Goal: Task Accomplishment & Management: Manage account settings

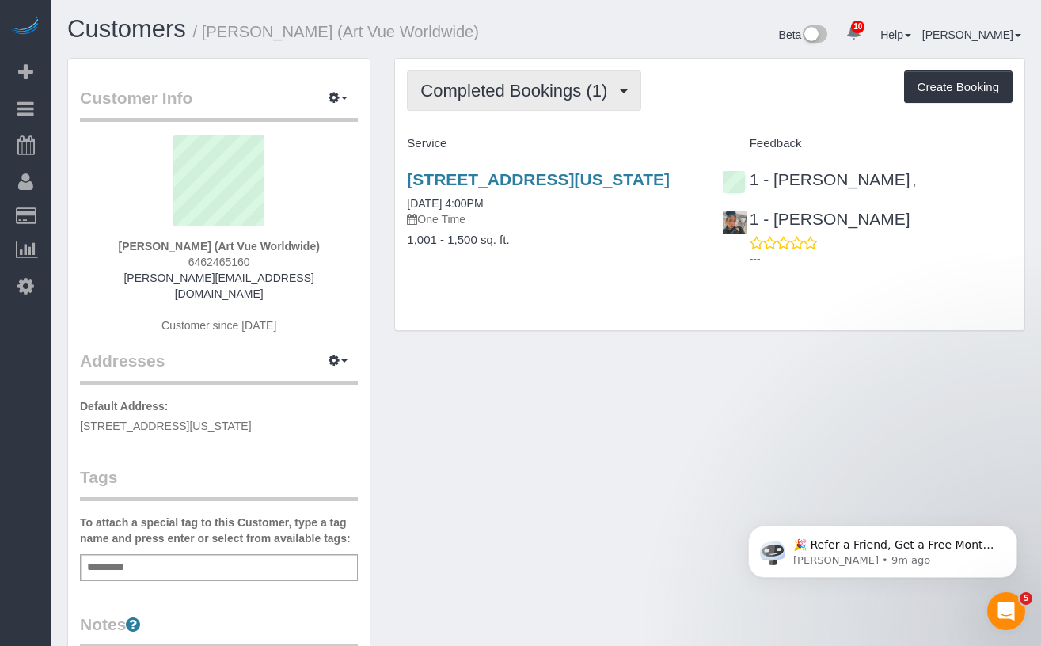
click at [557, 104] on button "Completed Bookings (1)" at bounding box center [524, 90] width 234 height 40
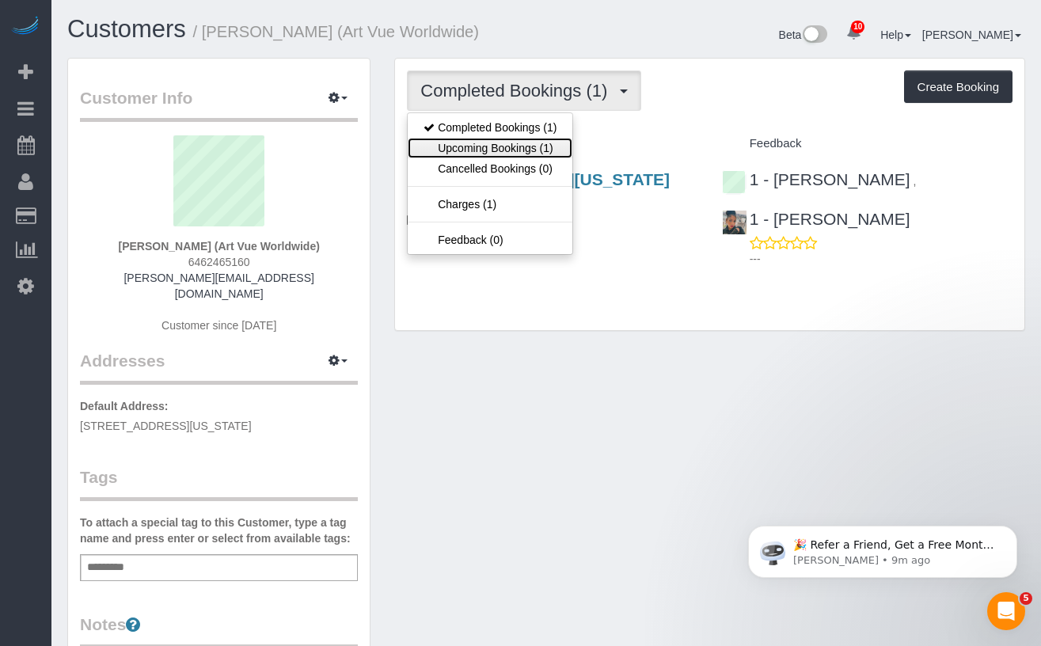
click at [517, 152] on link "Upcoming Bookings (1)" at bounding box center [490, 148] width 165 height 21
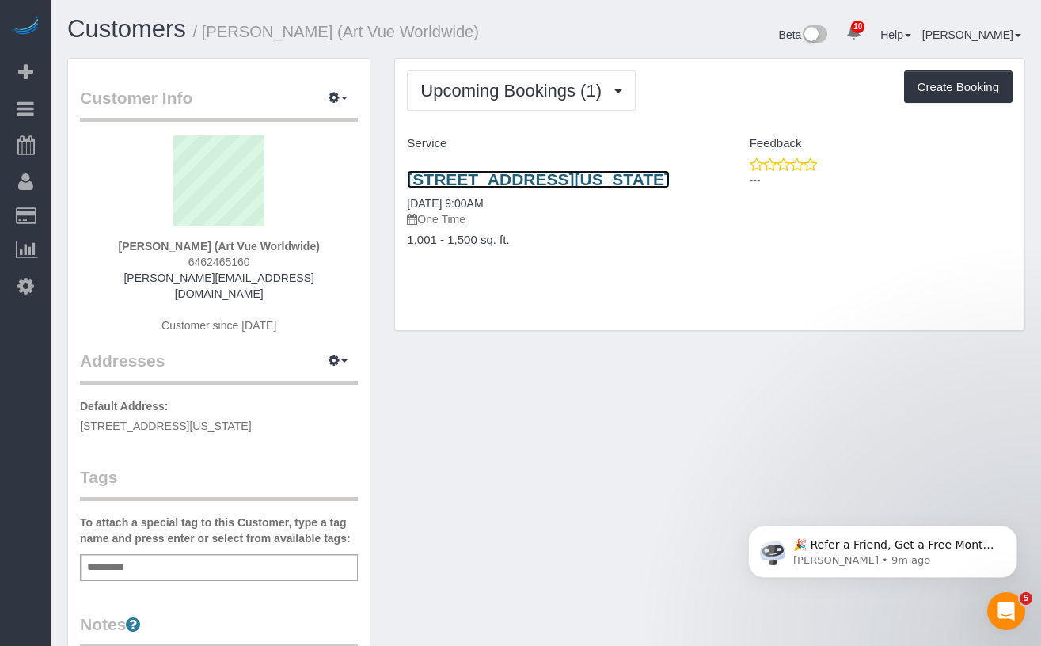
click at [451, 188] on link "[STREET_ADDRESS][US_STATE]" at bounding box center [538, 179] width 263 height 18
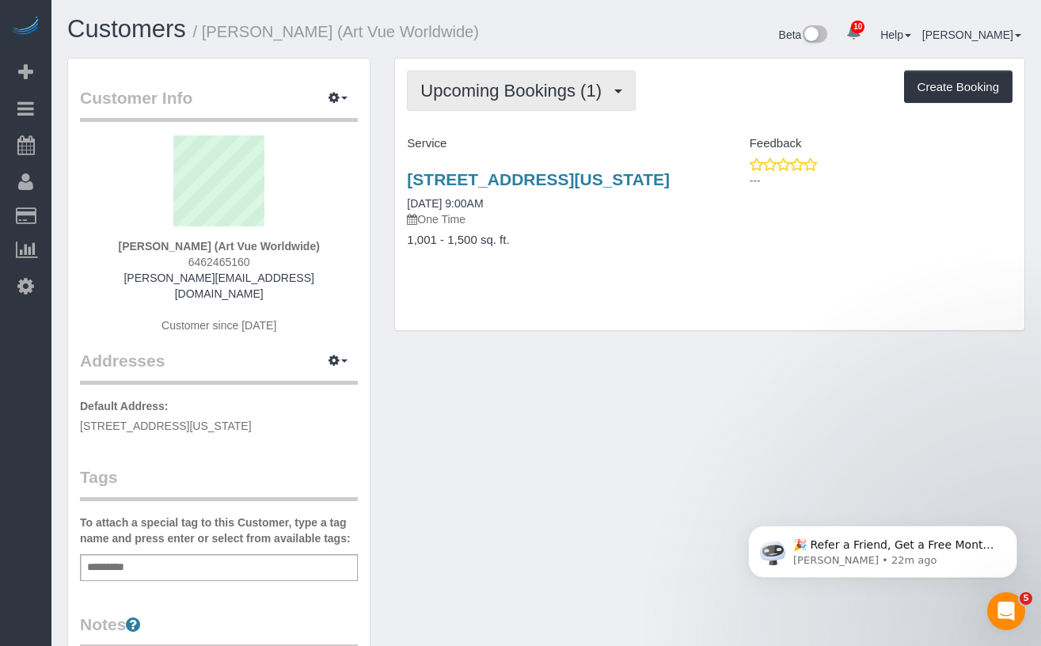
click at [547, 102] on button "Upcoming Bookings (1)" at bounding box center [521, 90] width 229 height 40
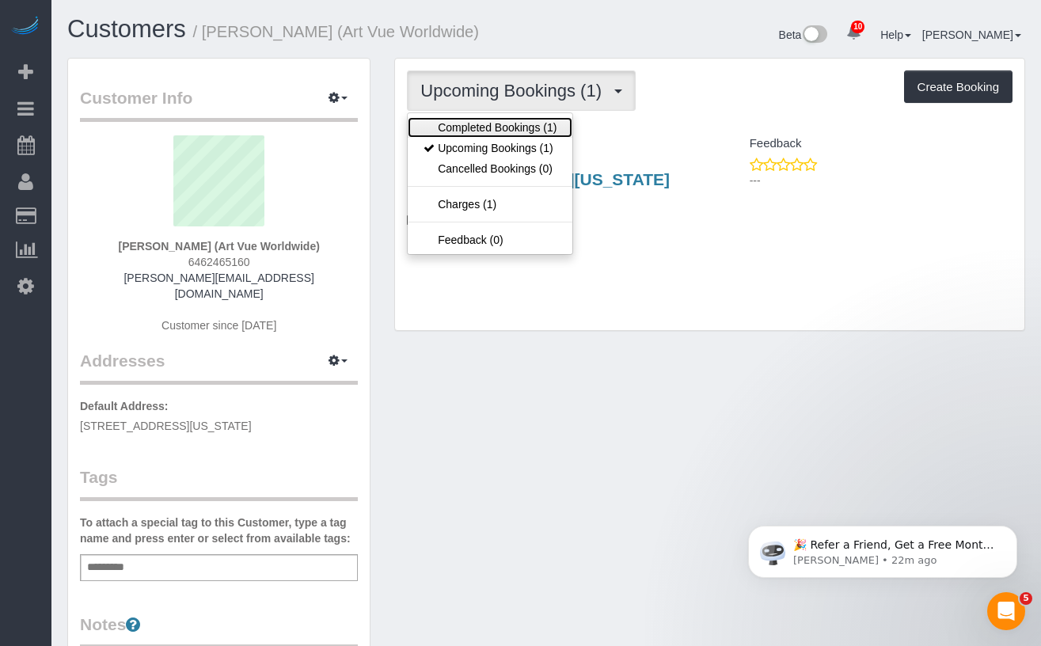
click at [534, 120] on link "Completed Bookings (1)" at bounding box center [490, 127] width 165 height 21
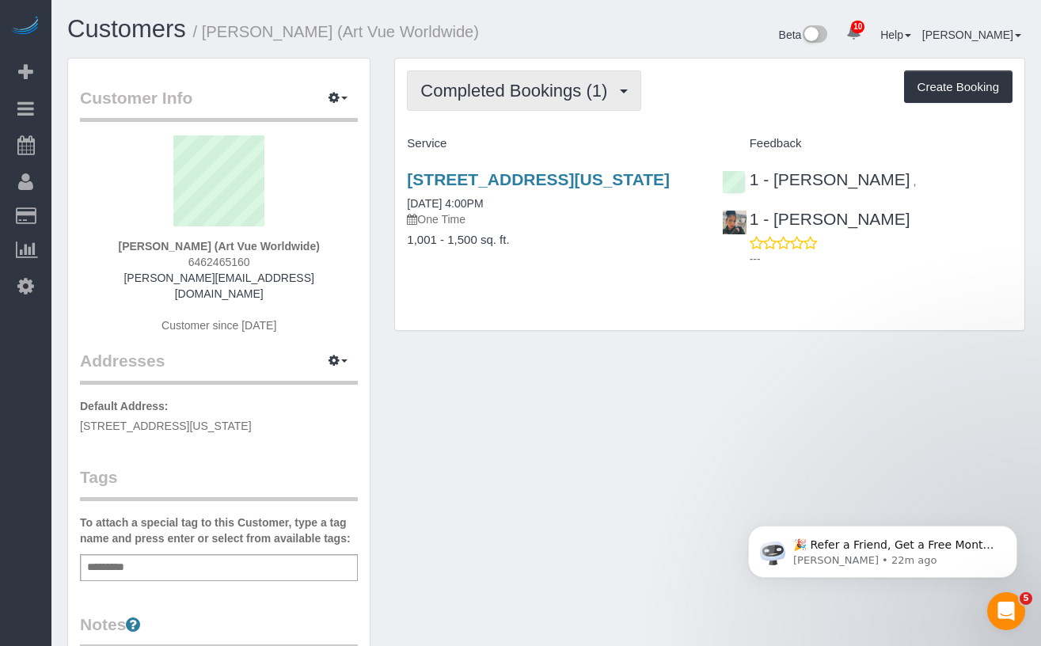
click at [541, 97] on span "Completed Bookings (1)" at bounding box center [517, 91] width 195 height 20
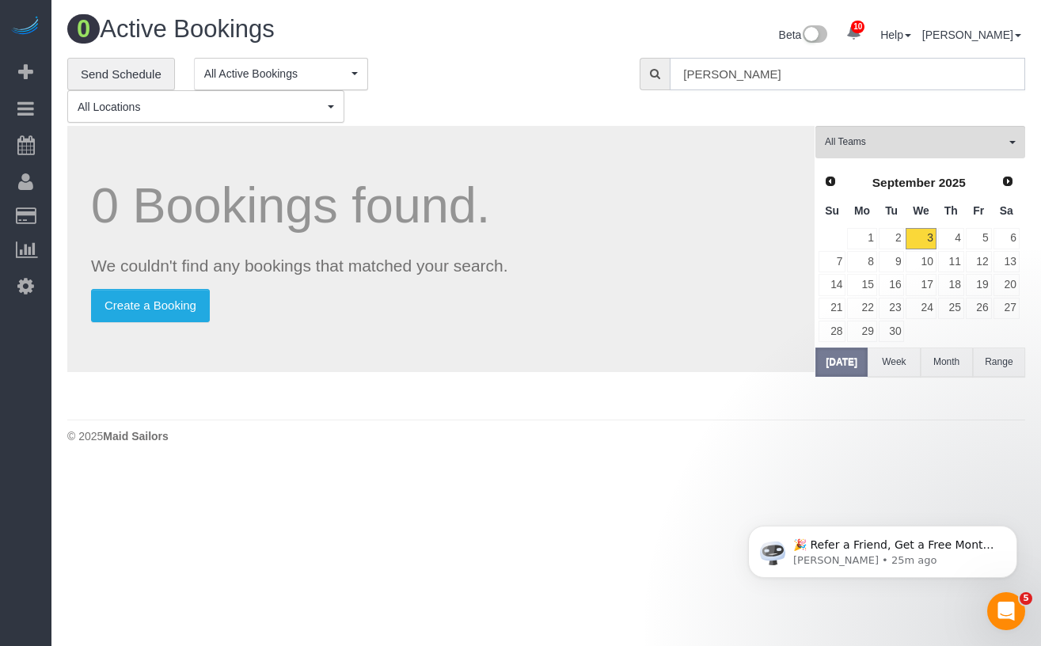
click at [829, 70] on input "[PERSON_NAME]" at bounding box center [847, 74] width 355 height 32
click at [749, 79] on input "Christina Lessa" at bounding box center [847, 74] width 355 height 32
paste input "Jennifer Alpert"
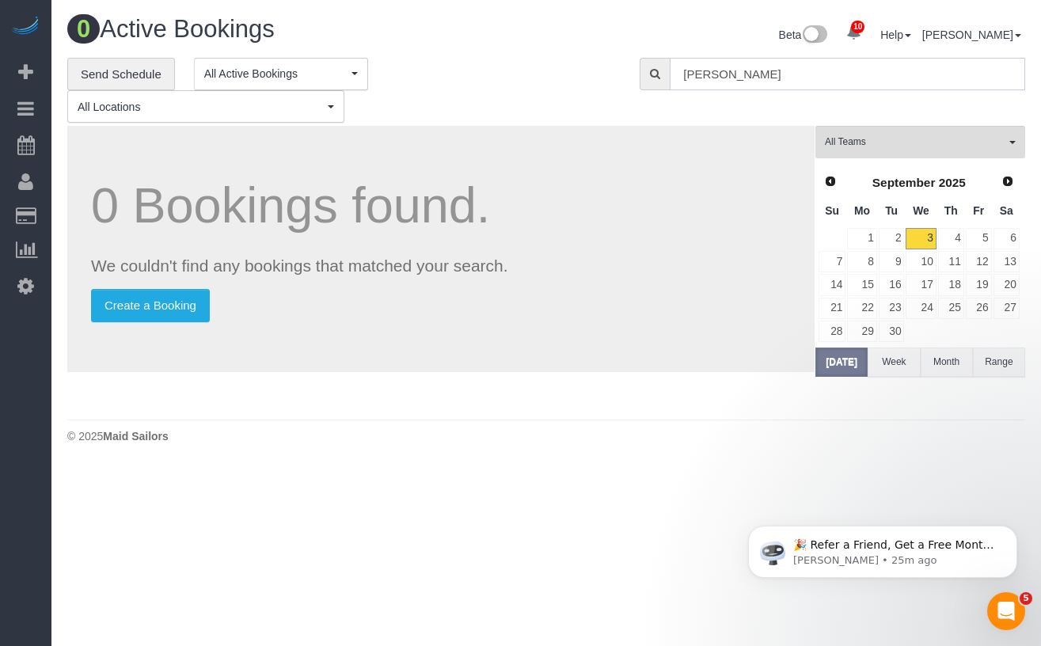
type input "Jennifer Alpert"
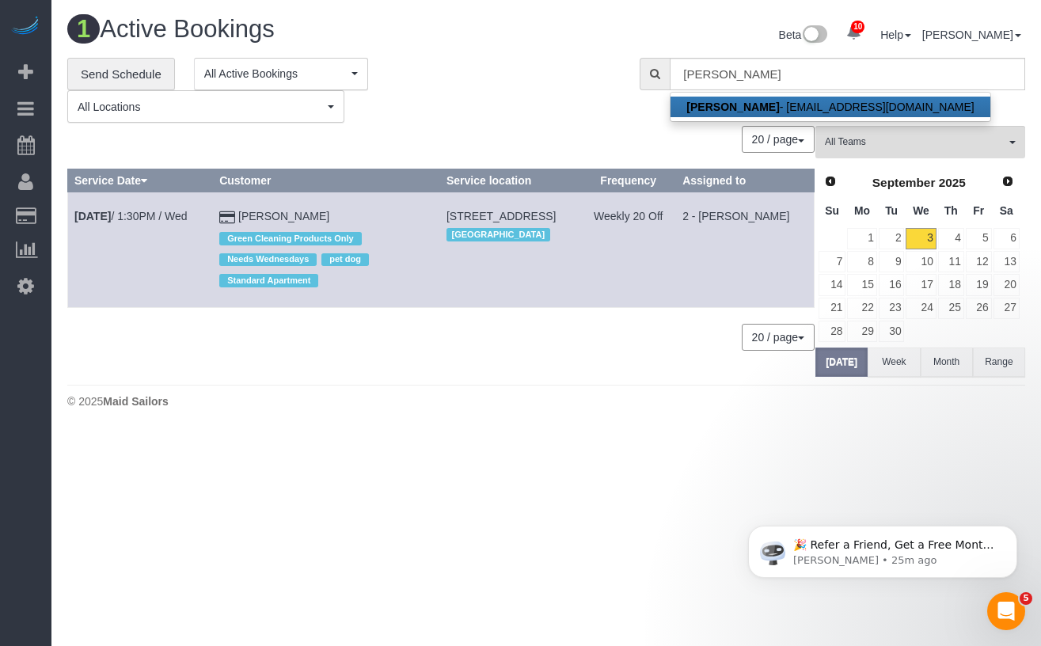
click at [574, 245] on div "[GEOGRAPHIC_DATA]" at bounding box center [509, 234] width 127 height 21
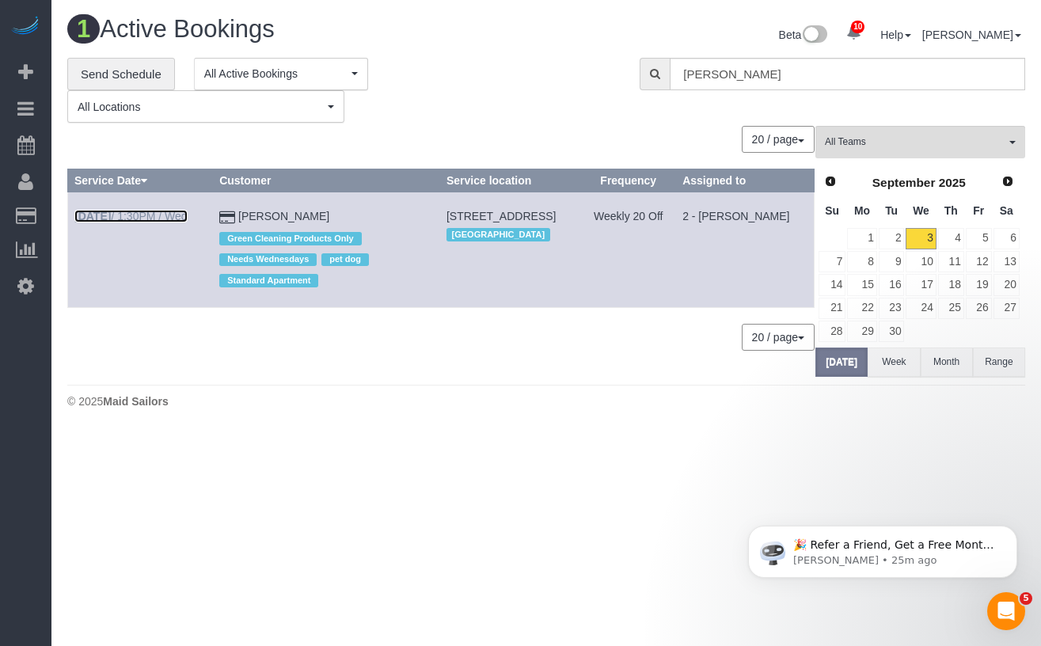
click at [154, 215] on link "Sep 3rd / 1:30PM / Wed" at bounding box center [130, 216] width 113 height 13
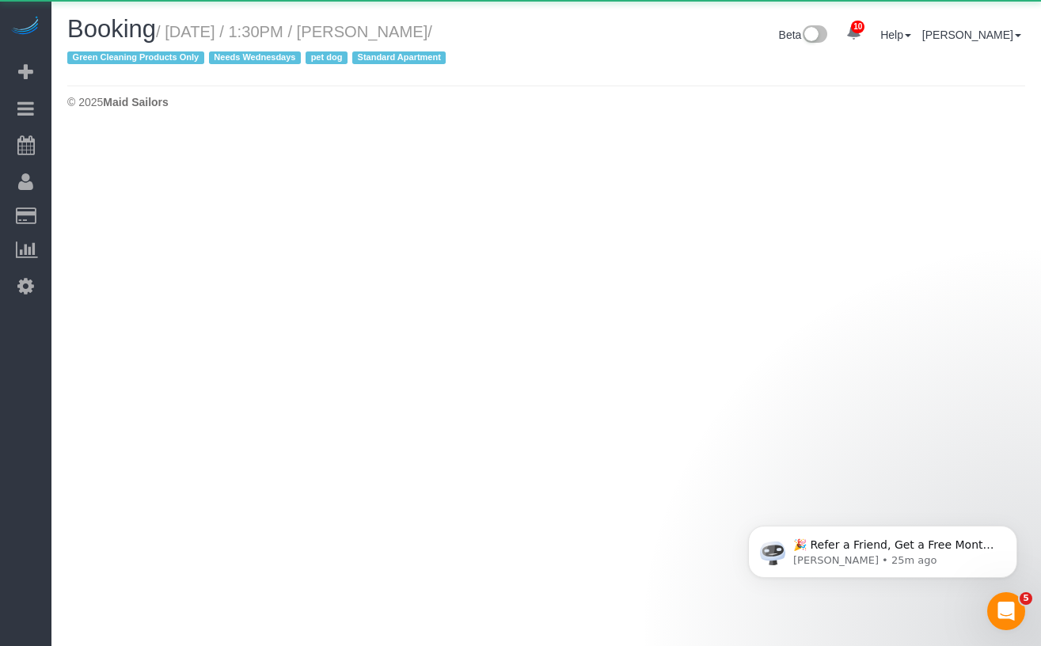
select select "NY"
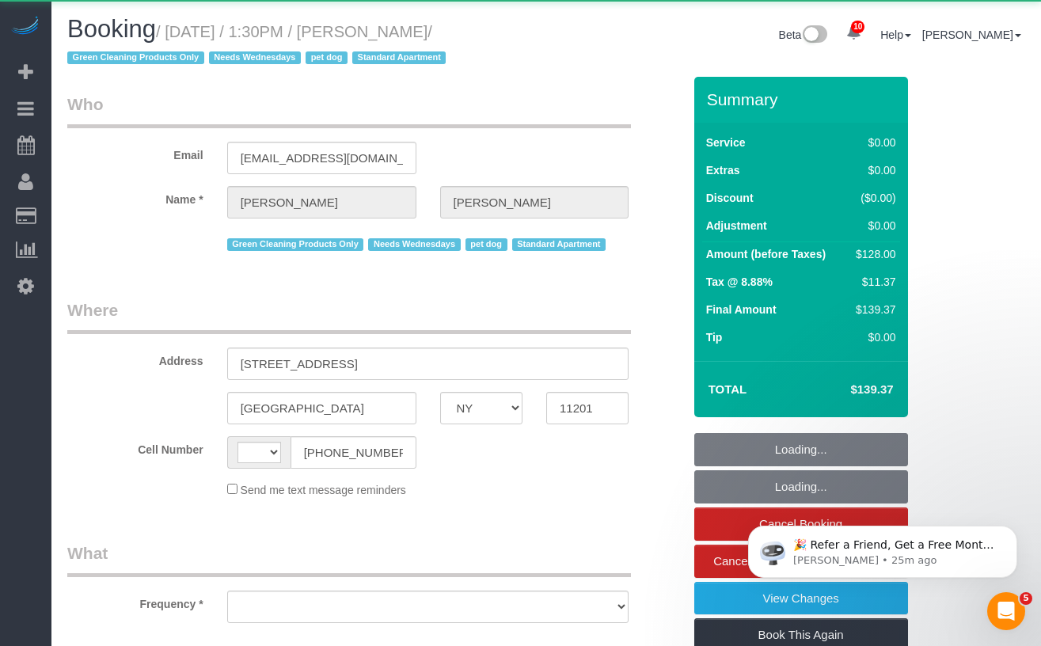
select select "string:[GEOGRAPHIC_DATA]"
select select "object:2461"
select select "1"
select select "number:57"
select select "number:74"
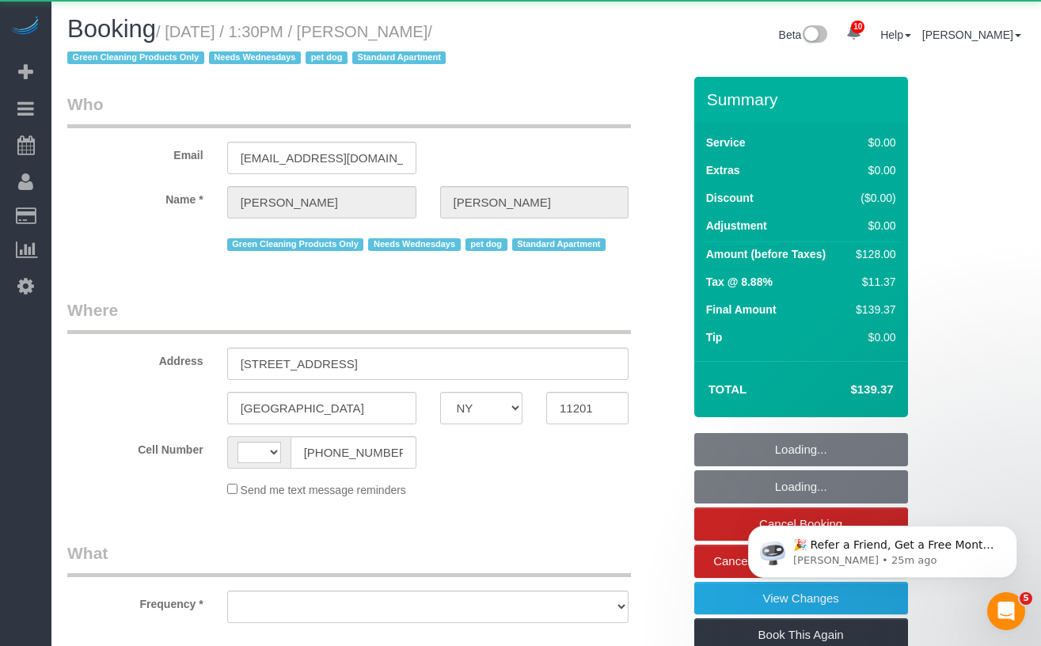
select select "number:13"
select select "number:7"
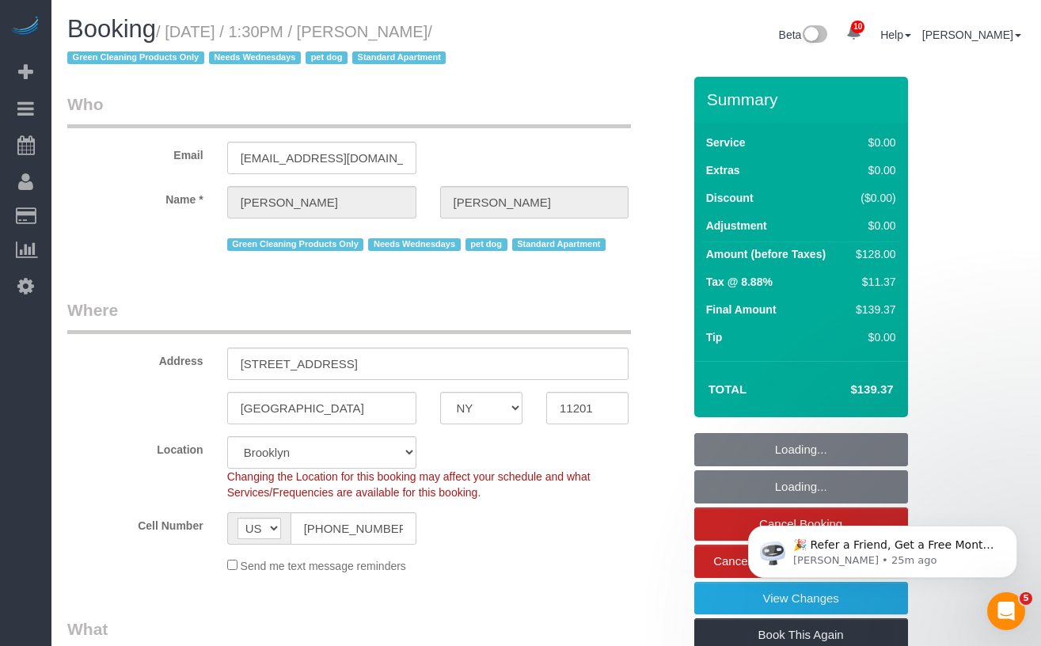
select select "string:stripe-pm_1RN3sH4VGloSiKo7cD90aCm4"
select select "object:2585"
select select "1"
click at [450, 40] on small "/ September 03, 2025 / 1:30PM / Jennifer Alpert / Green Cleaning Products Only …" at bounding box center [258, 45] width 383 height 44
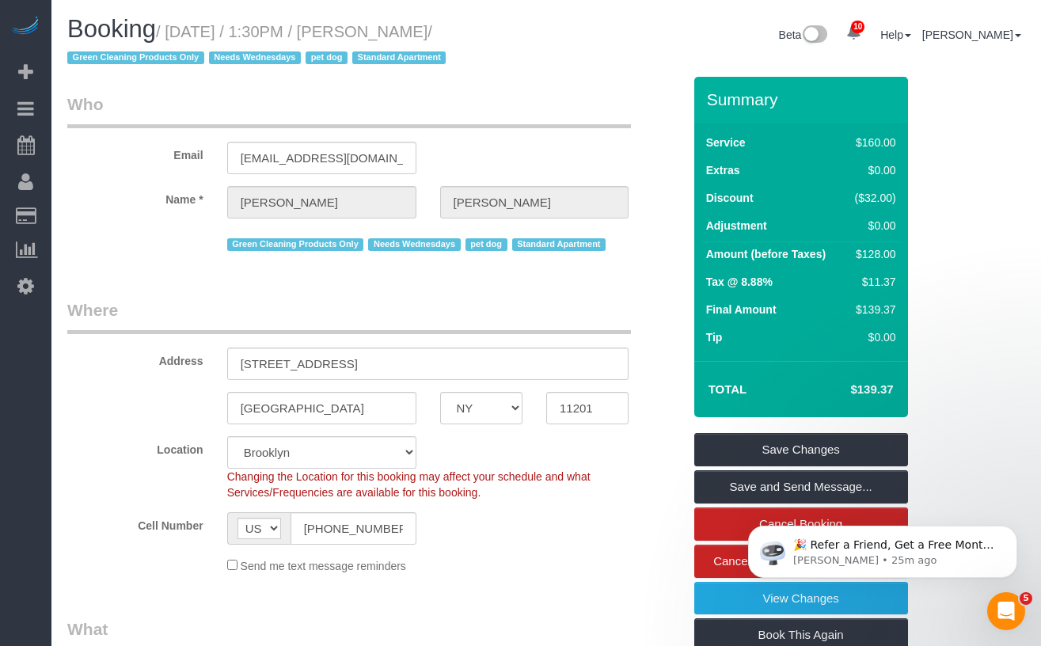
drag, startPoint x: 514, startPoint y: 35, endPoint x: 180, endPoint y: 37, distance: 333.3
click at [180, 37] on small "/ September 03, 2025 / 1:30PM / Jennifer Alpert / Green Cleaning Products Only …" at bounding box center [258, 45] width 383 height 44
copy small "September 03, 2025 / 1:30PM / Jennifer Alpert"
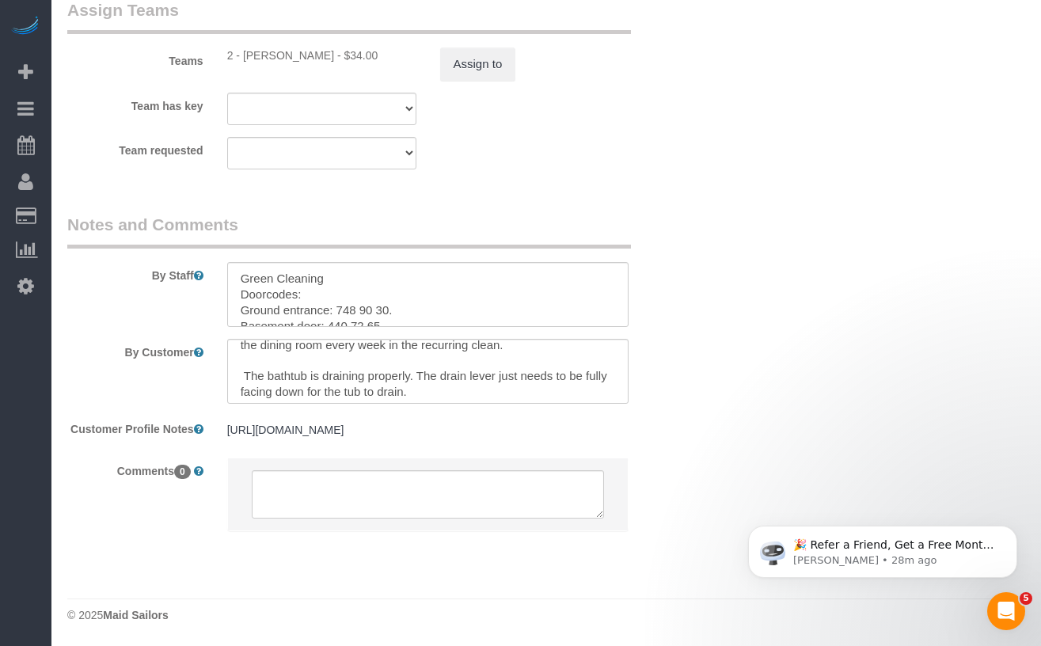
scroll to position [60, 0]
click at [382, 285] on textarea at bounding box center [428, 294] width 402 height 65
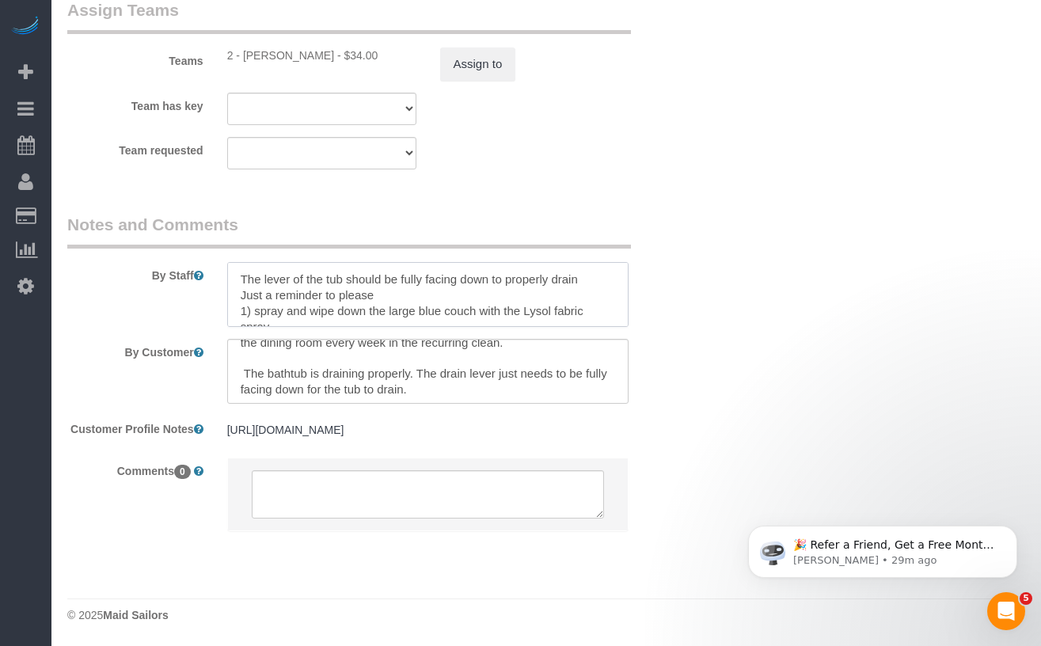
scroll to position [221, 0]
click at [548, 297] on textarea at bounding box center [428, 294] width 402 height 65
paste textarea "1) change the couch pillow cases with the clean pillow cases in a plastic bag o…"
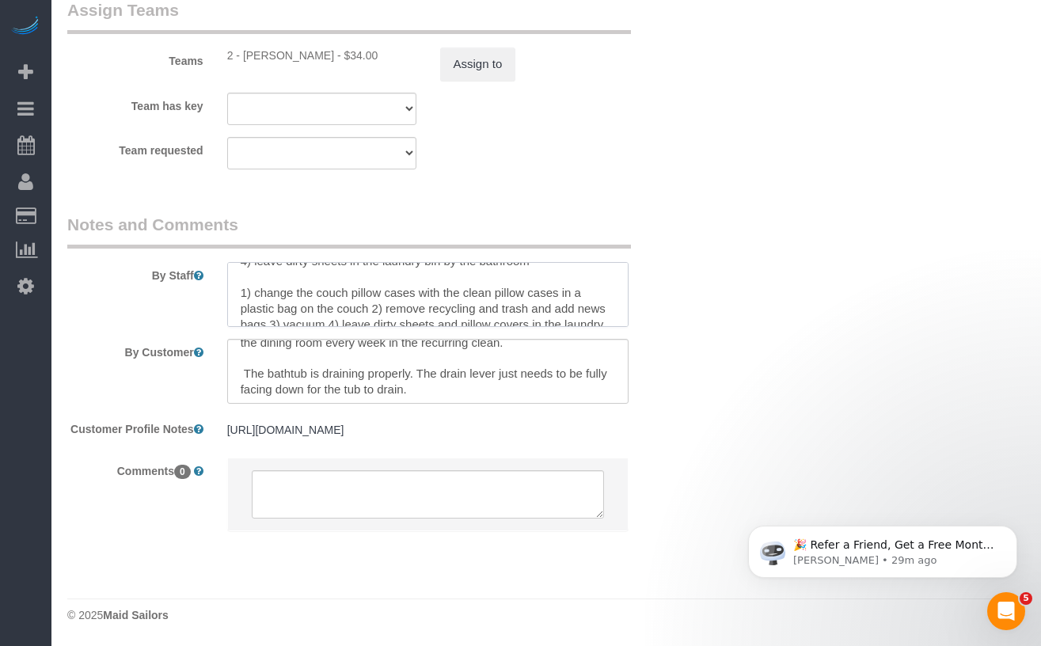
scroll to position [269, 0]
click at [275, 267] on textarea at bounding box center [428, 294] width 402 height 65
click at [374, 292] on textarea at bounding box center [428, 294] width 402 height 65
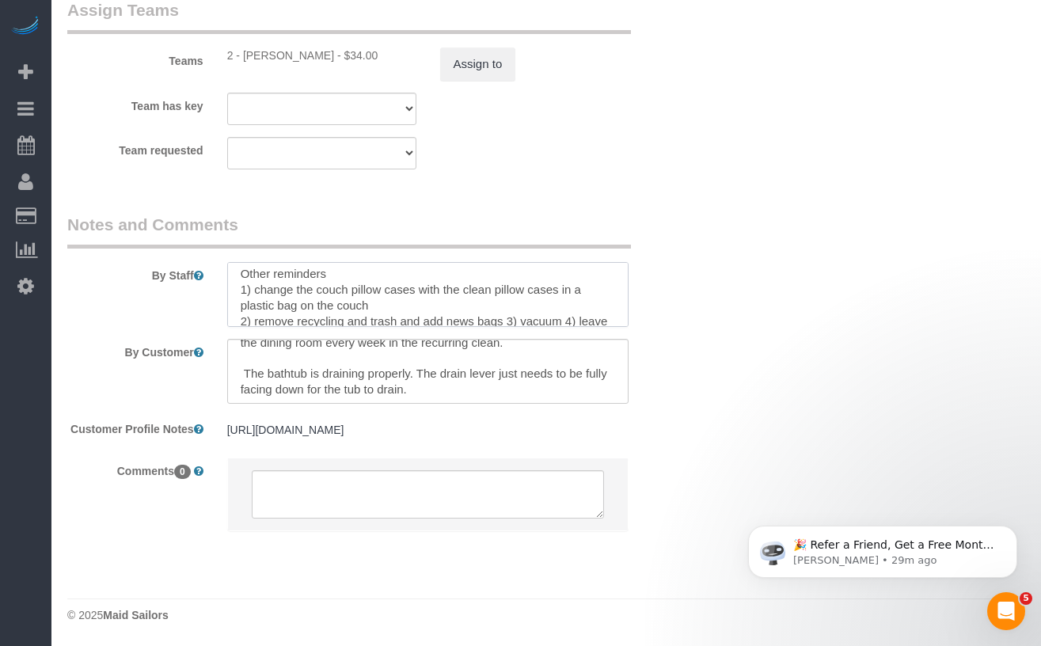
scroll to position [291, 0]
click at [511, 301] on textarea at bounding box center [428, 294] width 402 height 65
click at [299, 304] on textarea at bounding box center [428, 294] width 402 height 65
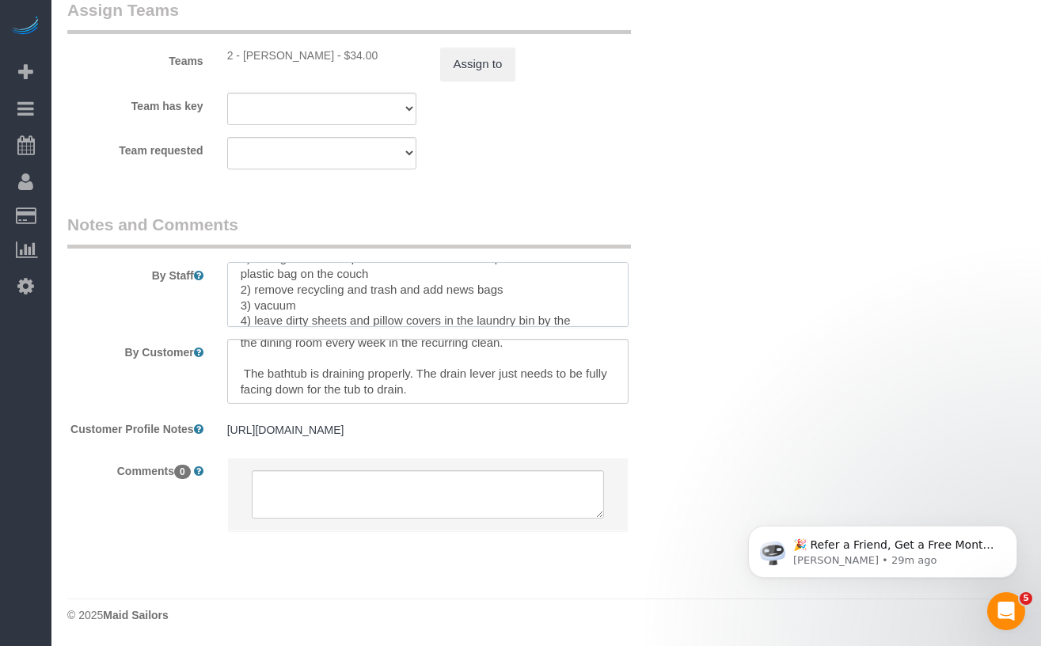
type textarea "Green Cleaning Doorcodes: Ground entrance: 748 90 30. Basement door: 440 72 65.…"
click at [242, 355] on textarea at bounding box center [428, 371] width 402 height 65
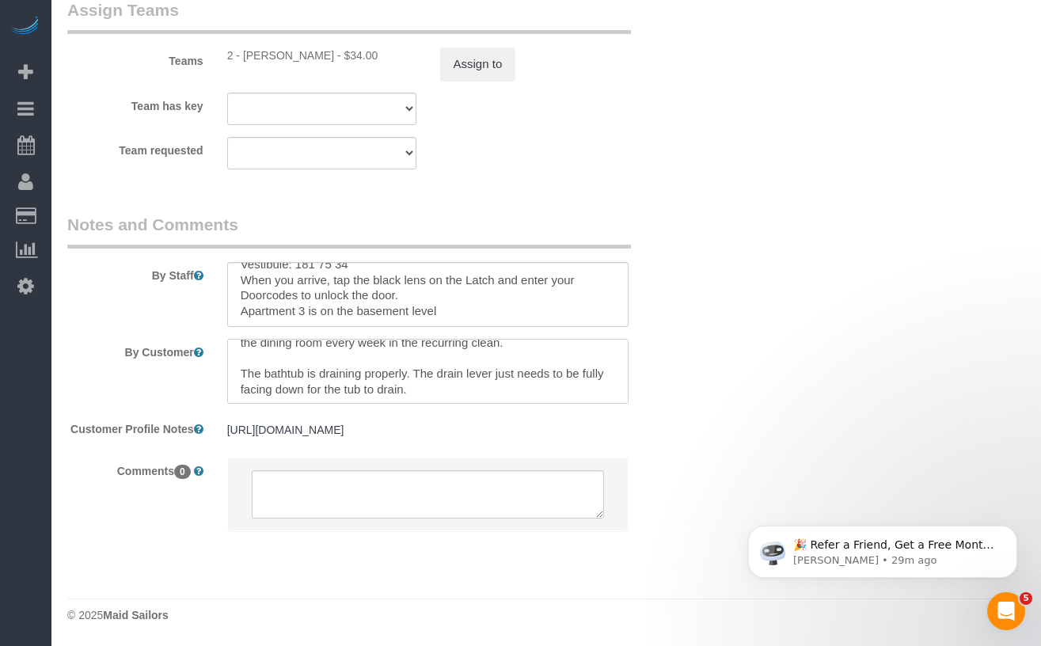
scroll to position [92, 0]
type textarea "We will make sure the dog is not home and is at doggy daycare so she doesn’t di…"
click at [154, 272] on div "By Staff" at bounding box center [374, 270] width 639 height 114
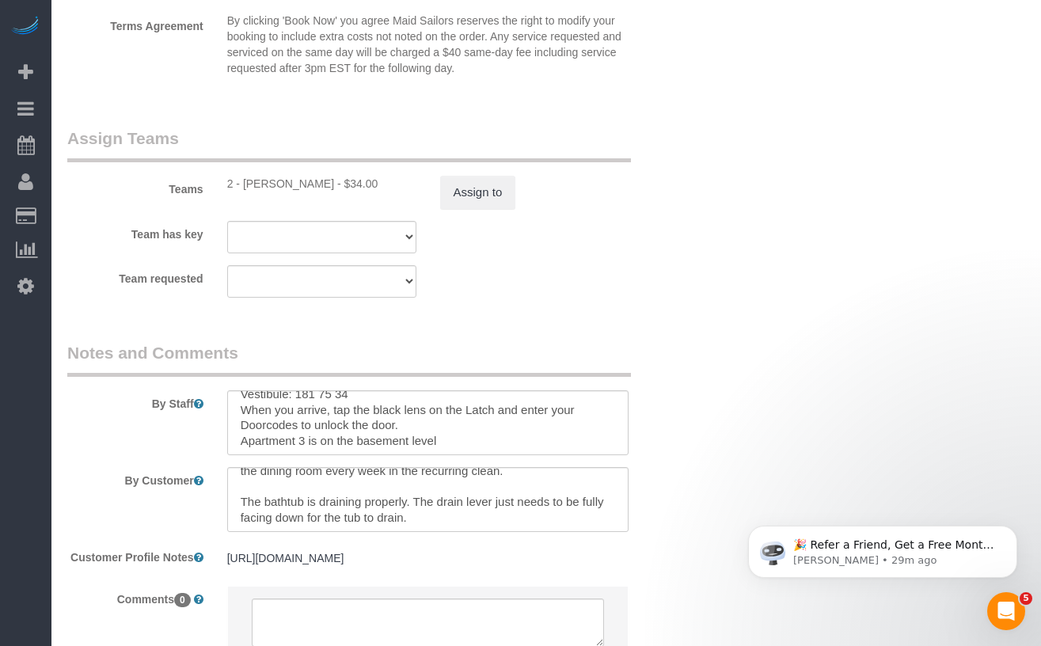
scroll to position [2190, 0]
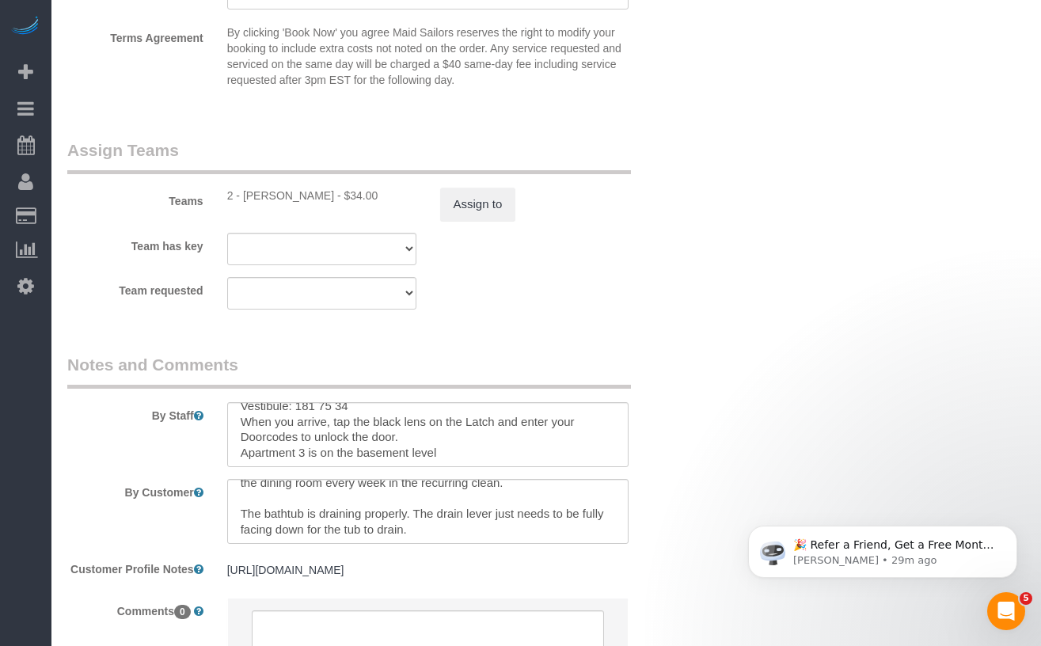
click at [260, 194] on div "2 - Milagros Ramirez - $34.00" at bounding box center [321, 196] width 189 height 16
click at [262, 194] on div "2 - Milagros Ramirez - $34.00" at bounding box center [321, 196] width 189 height 16
copy div "Milagros"
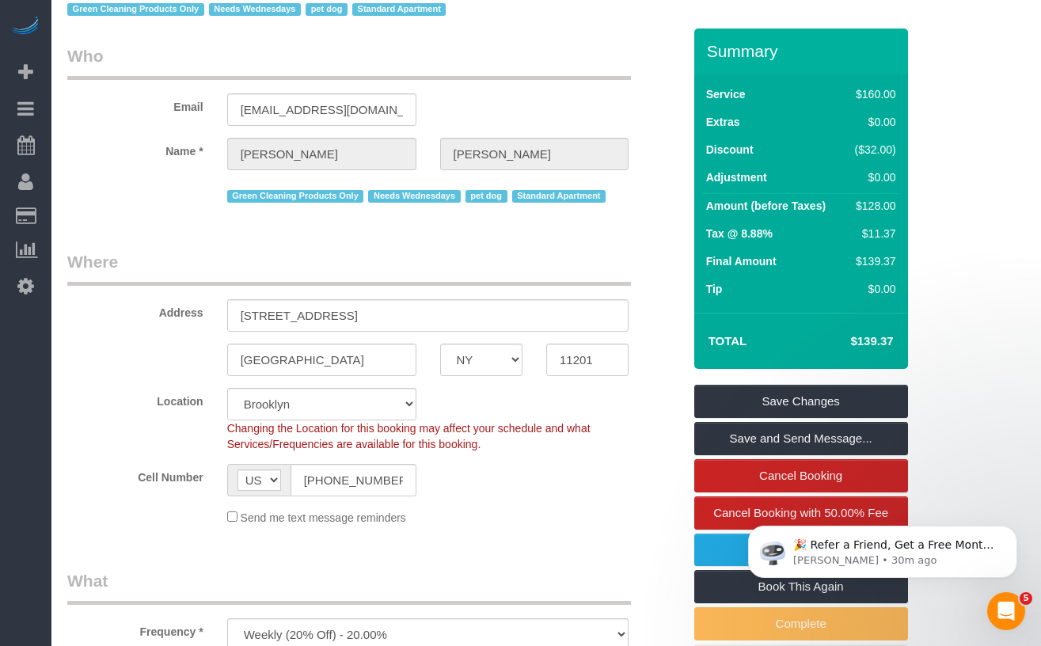
scroll to position [50, 0]
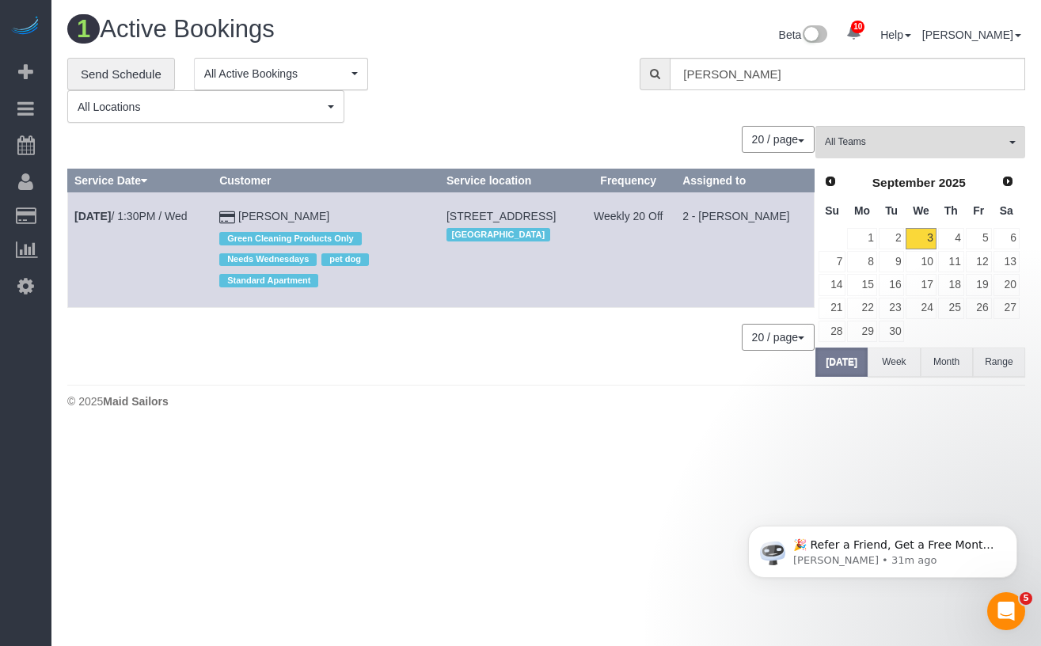
drag, startPoint x: 464, startPoint y: 237, endPoint x: 410, endPoint y: 218, distance: 57.1
click at [401, 215] on tr "Sep 3rd / 1:30PM / Wed Jennifer Alpert Green Cleaning Products Only Needs Wedne…" at bounding box center [441, 249] width 747 height 115
copy tr "Green Cleaning Products Only Needs Wednesdays pet dog Standard Apartment 90 Sta…"
click at [126, 212] on link "Sep 3rd / 1:30PM / Wed" at bounding box center [130, 216] width 113 height 13
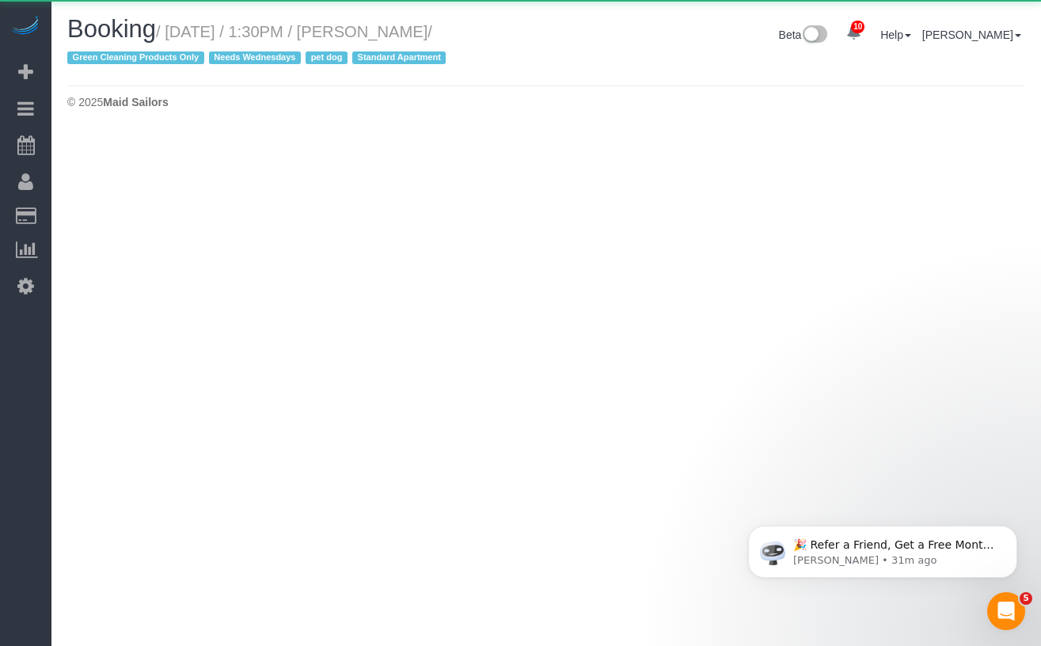
select select "NY"
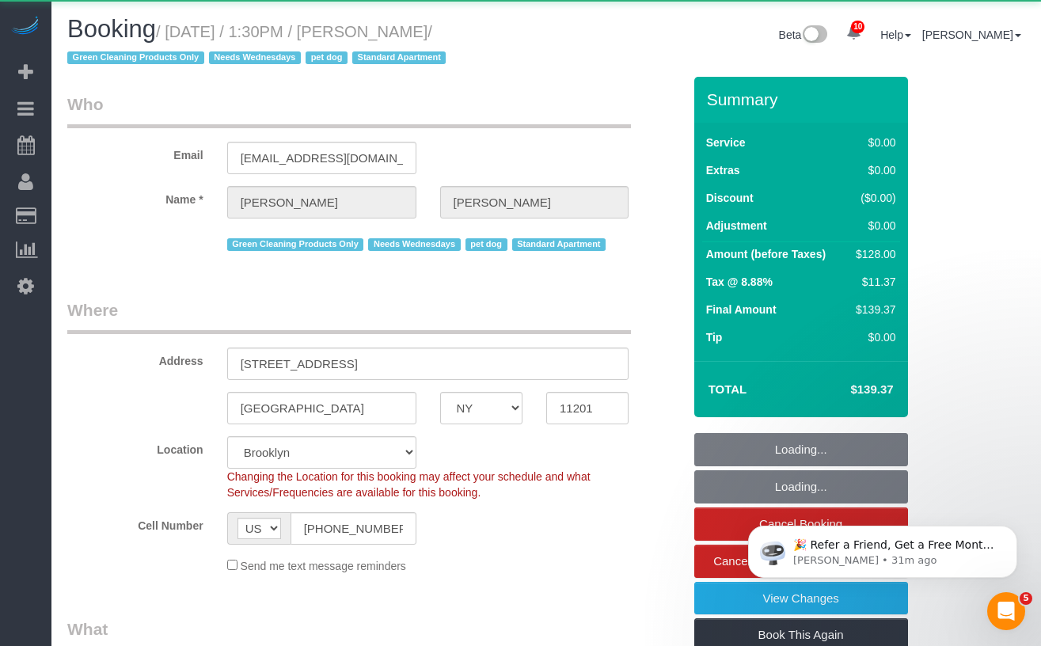
select select "object:3587"
select select "string:stripe-pm_1RN3sH4VGloSiKo7cD90aCm4"
select select "1"
select select "number:57"
select select "number:74"
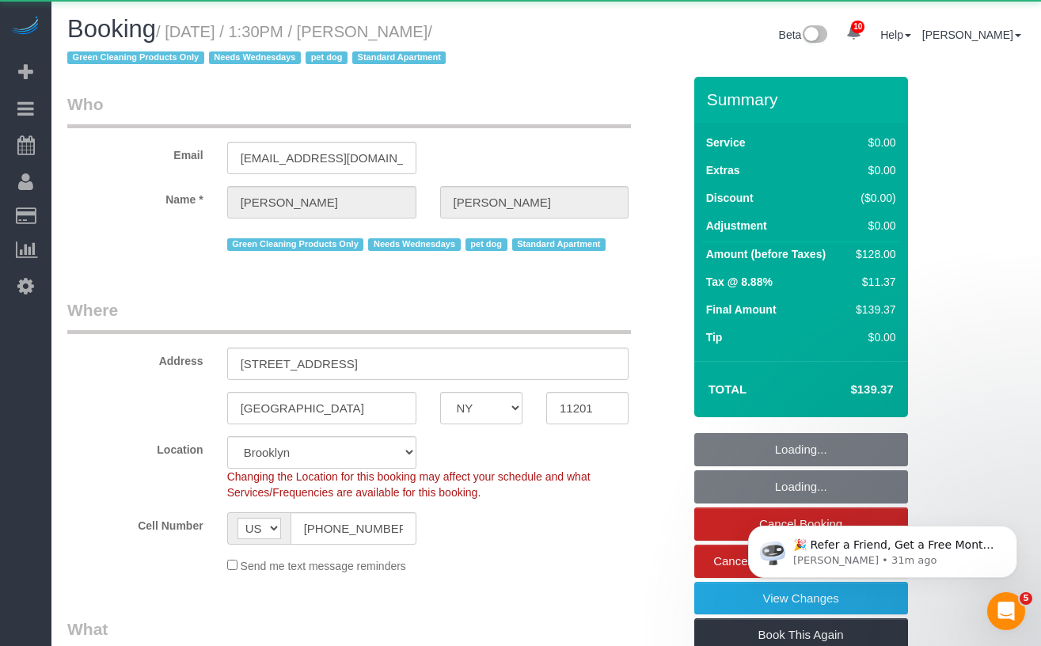
select select "number:13"
select select "number:7"
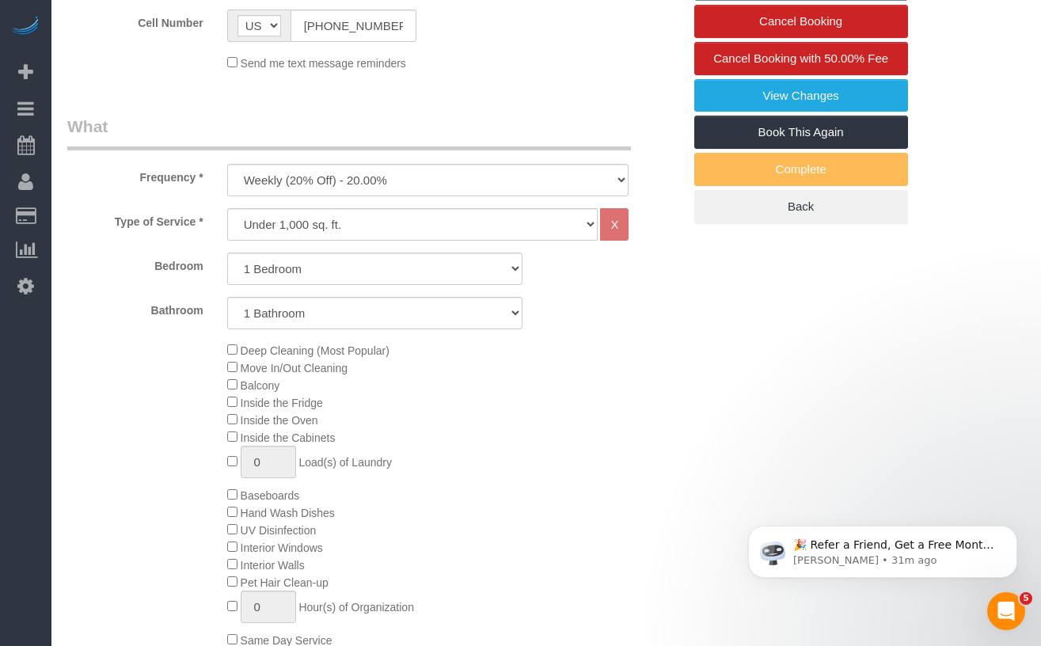
select select "1"
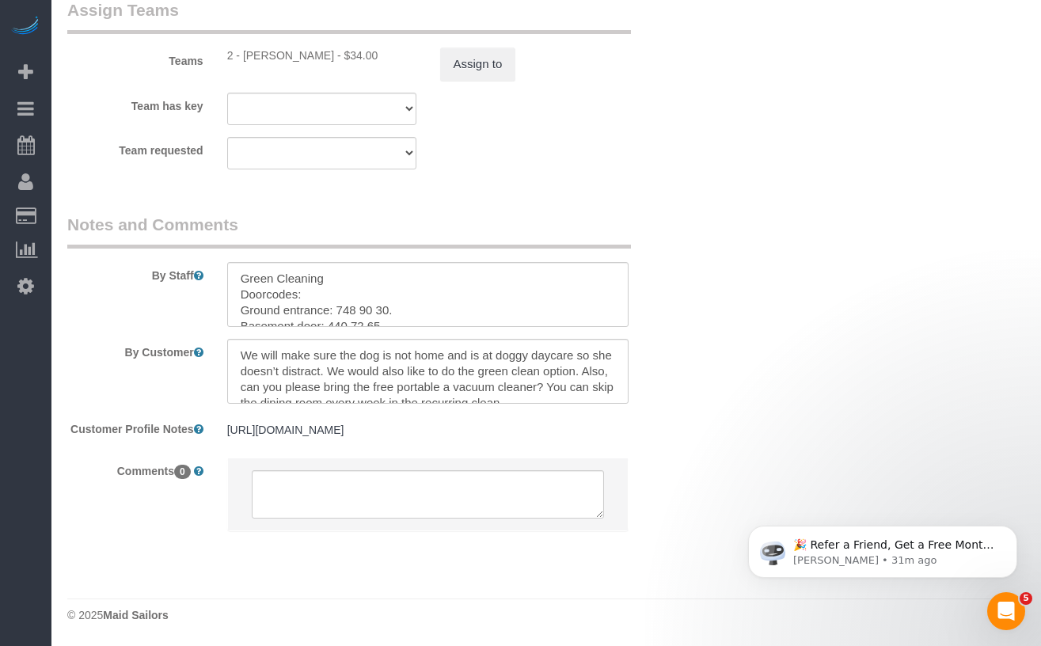
scroll to position [21, 0]
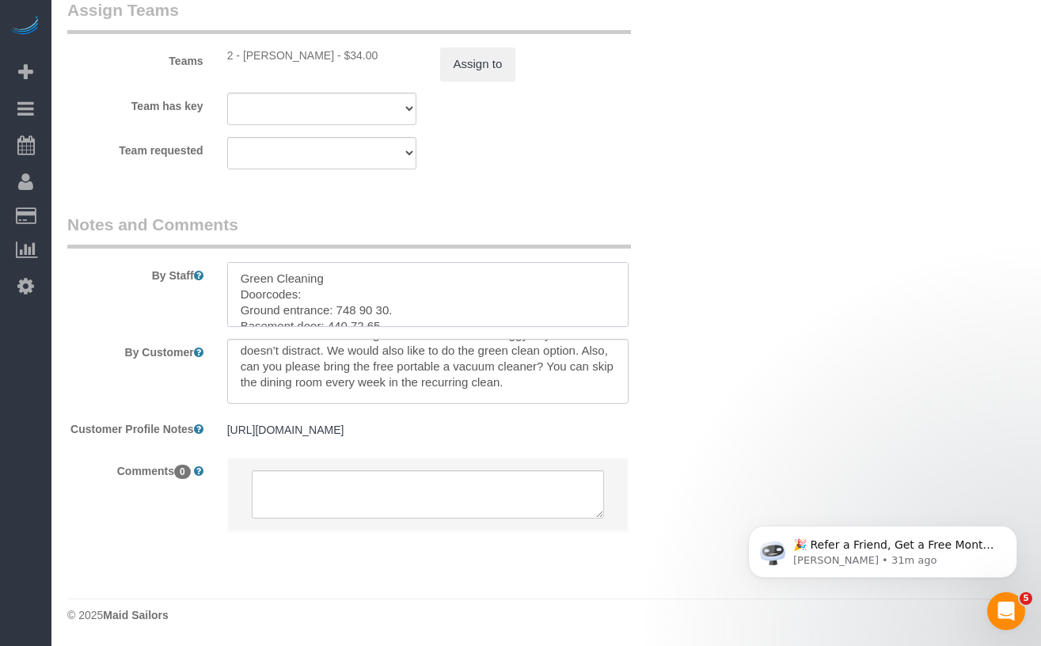
click at [349, 292] on textarea at bounding box center [428, 294] width 402 height 65
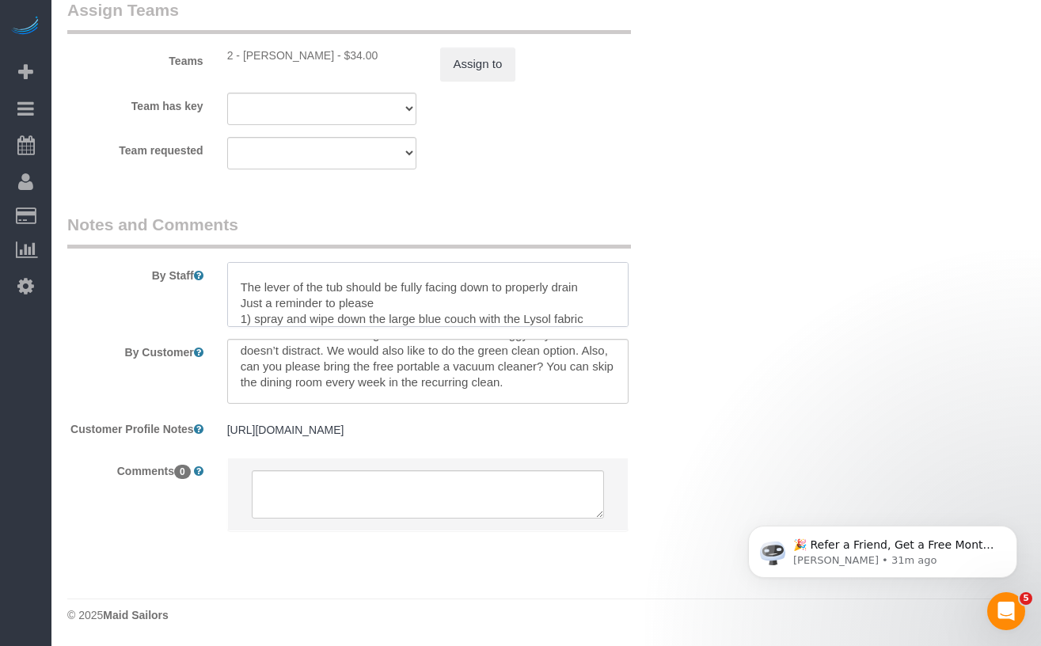
scroll to position [221, 0]
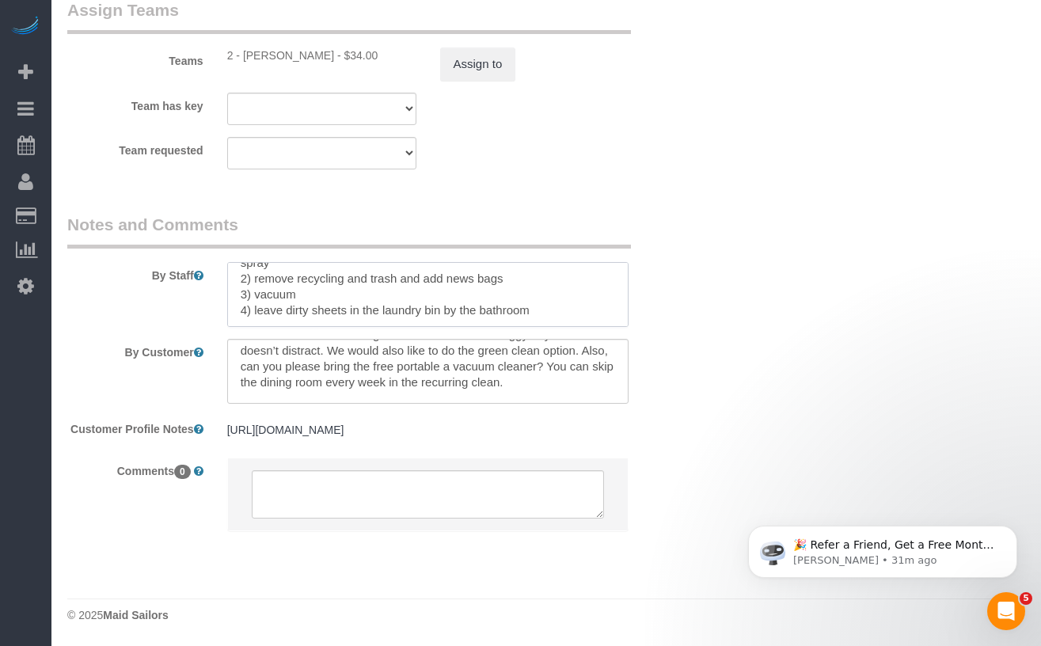
drag, startPoint x: 241, startPoint y: 272, endPoint x: 471, endPoint y: 332, distance: 238.1
click at [471, 332] on sui-booking-comments "By Staff By Customer Customer Profile Notes https://www.zillow.com/homedetails/…" at bounding box center [374, 380] width 615 height 335
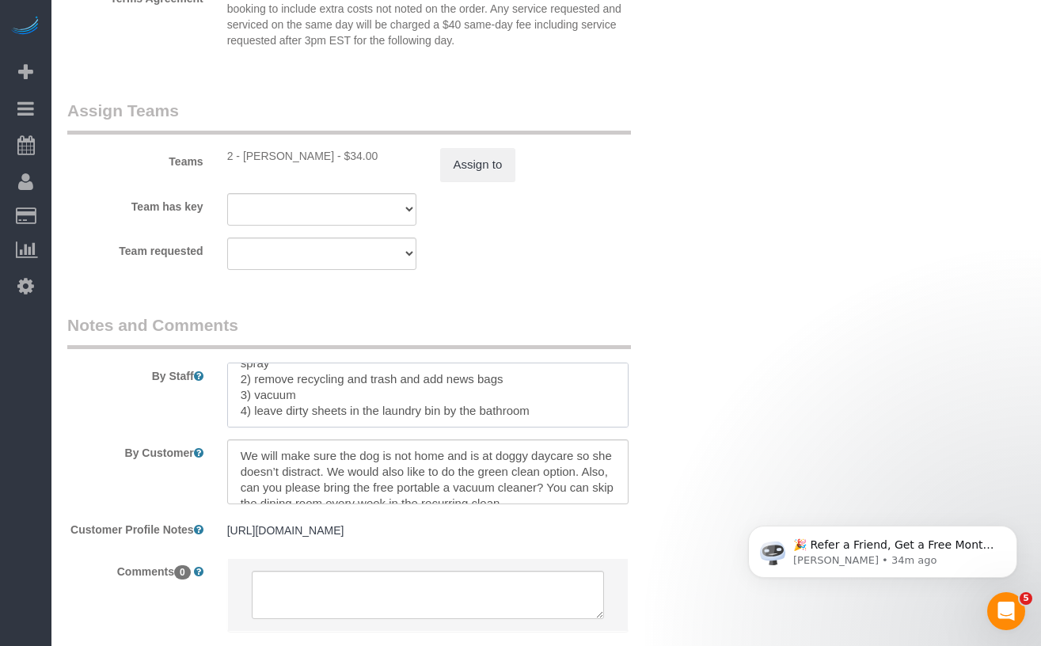
scroll to position [2236, 0]
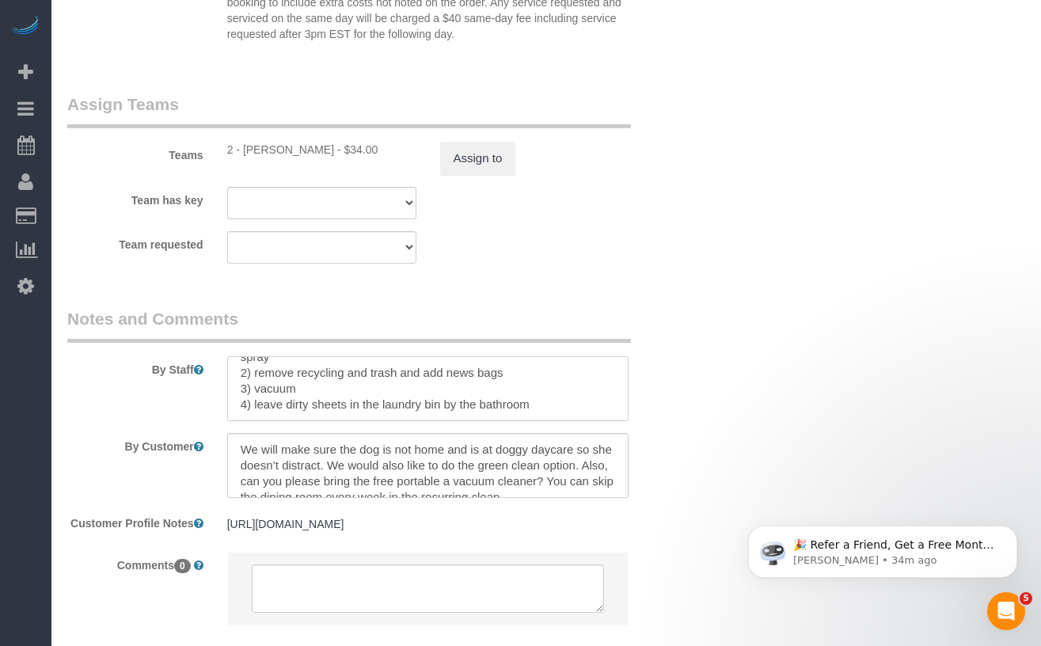
click at [467, 405] on textarea at bounding box center [428, 388] width 402 height 65
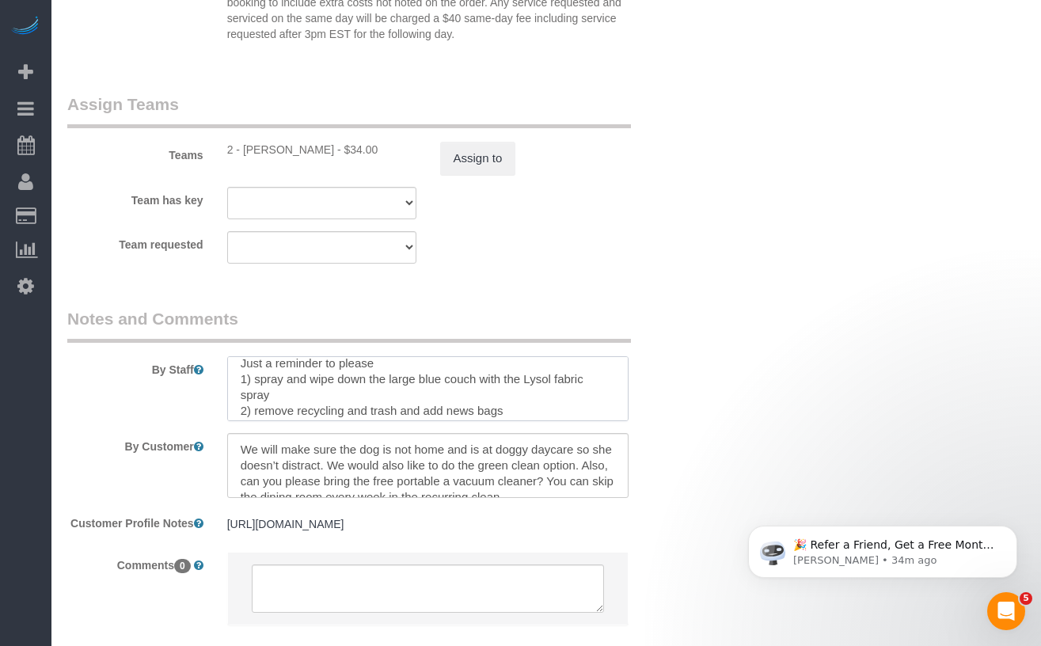
scroll to position [221, 0]
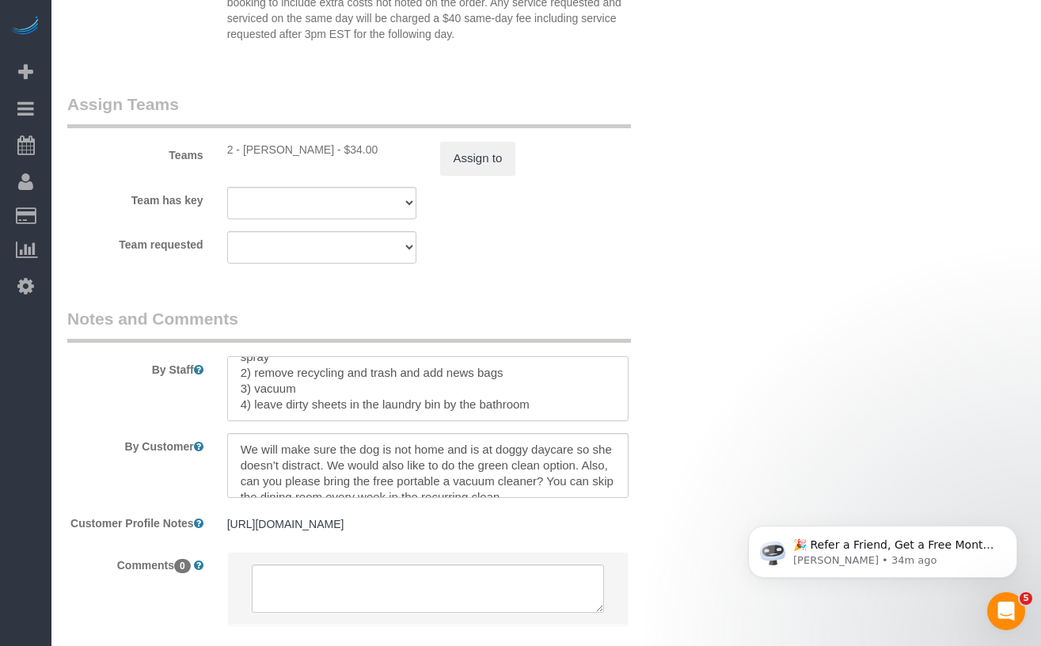
drag, startPoint x: 534, startPoint y: 405, endPoint x: 291, endPoint y: 378, distance: 244.5
click at [230, 376] on textarea at bounding box center [428, 388] width 402 height 65
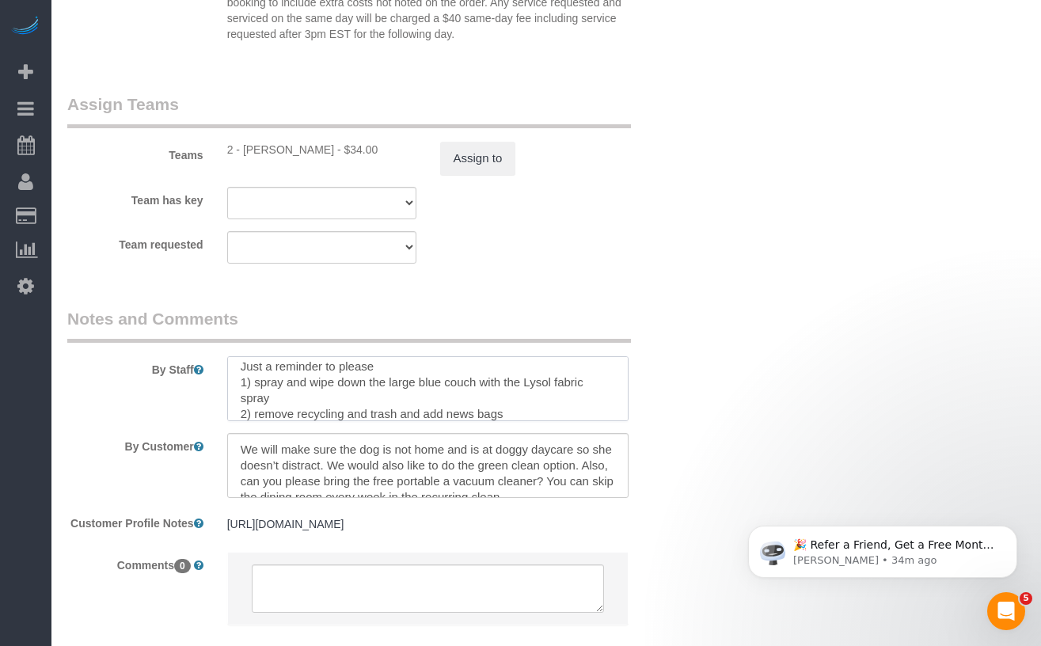
scroll to position [165, 0]
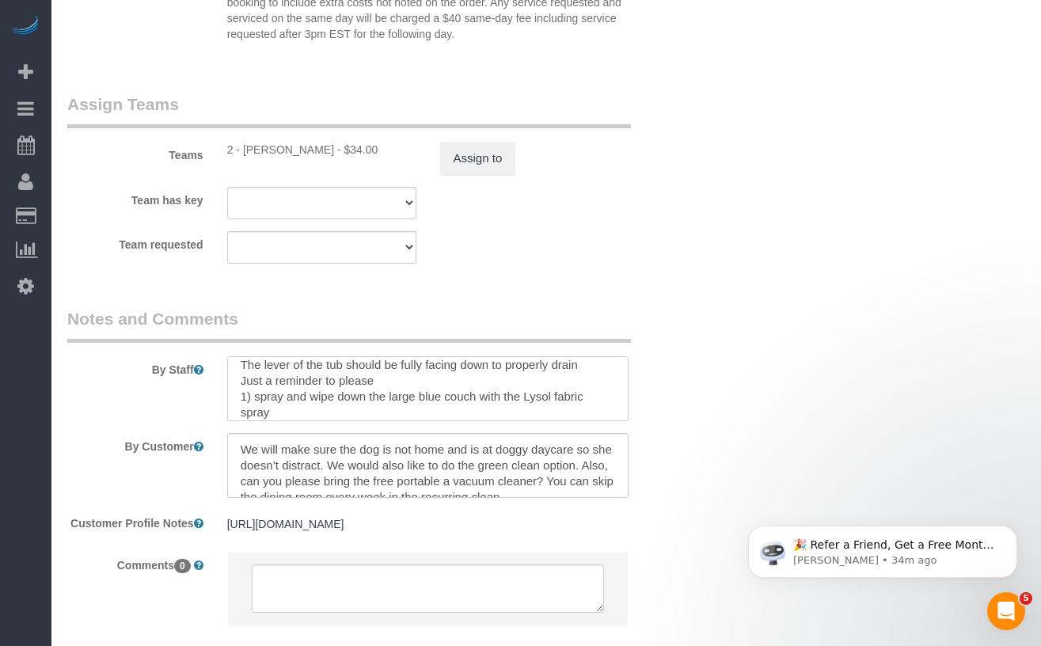
click at [272, 397] on textarea at bounding box center [428, 388] width 402 height 65
click at [366, 387] on textarea at bounding box center [428, 388] width 402 height 65
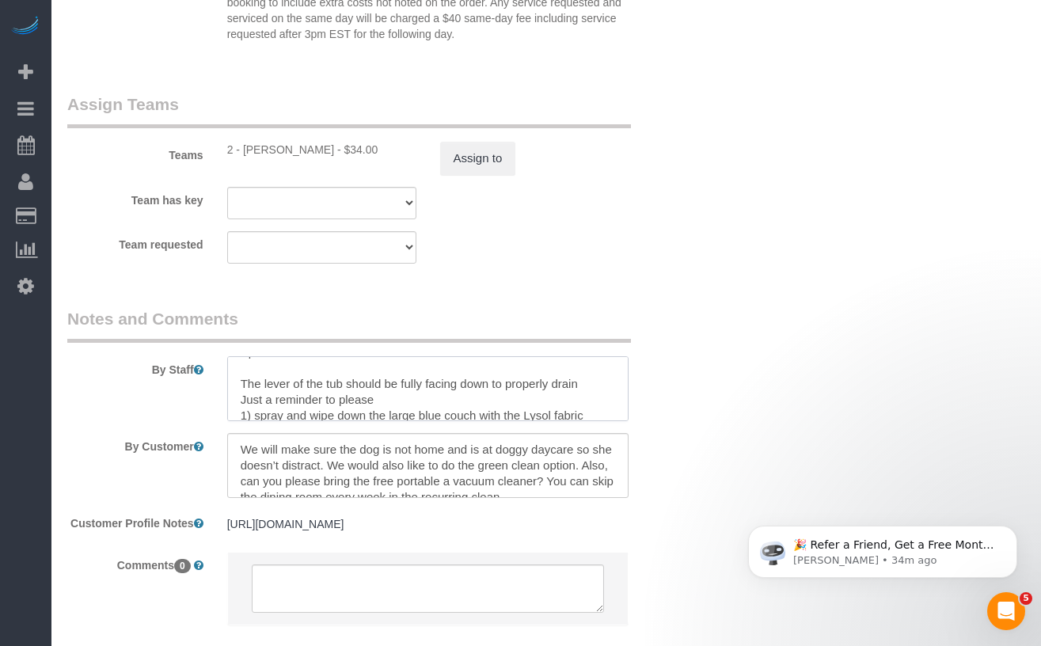
scroll to position [166, 0]
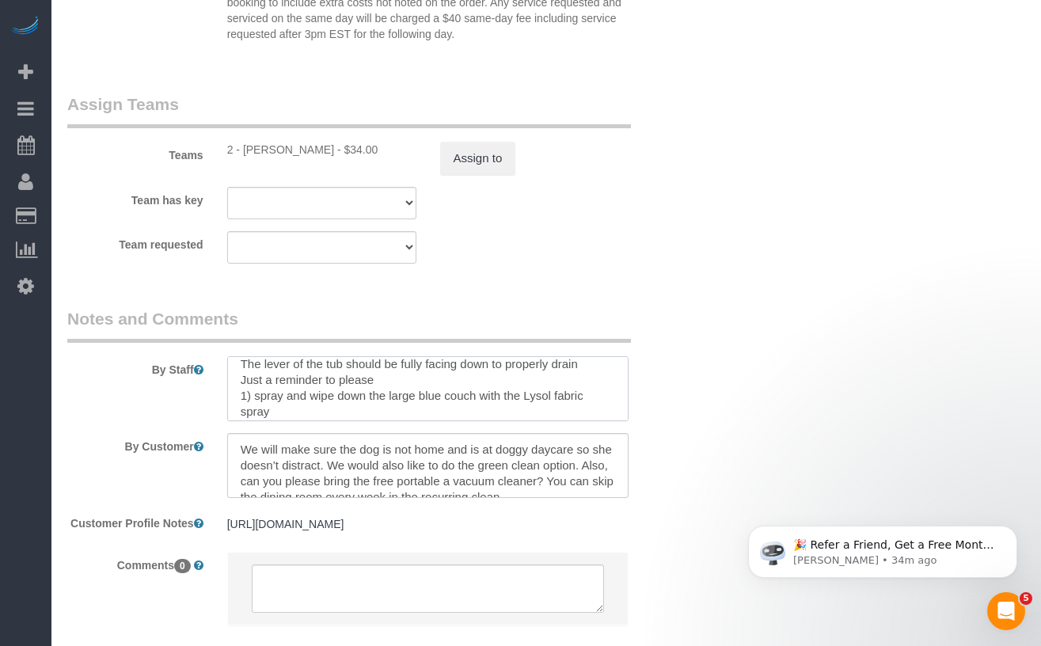
click at [241, 382] on textarea at bounding box center [428, 388] width 402 height 65
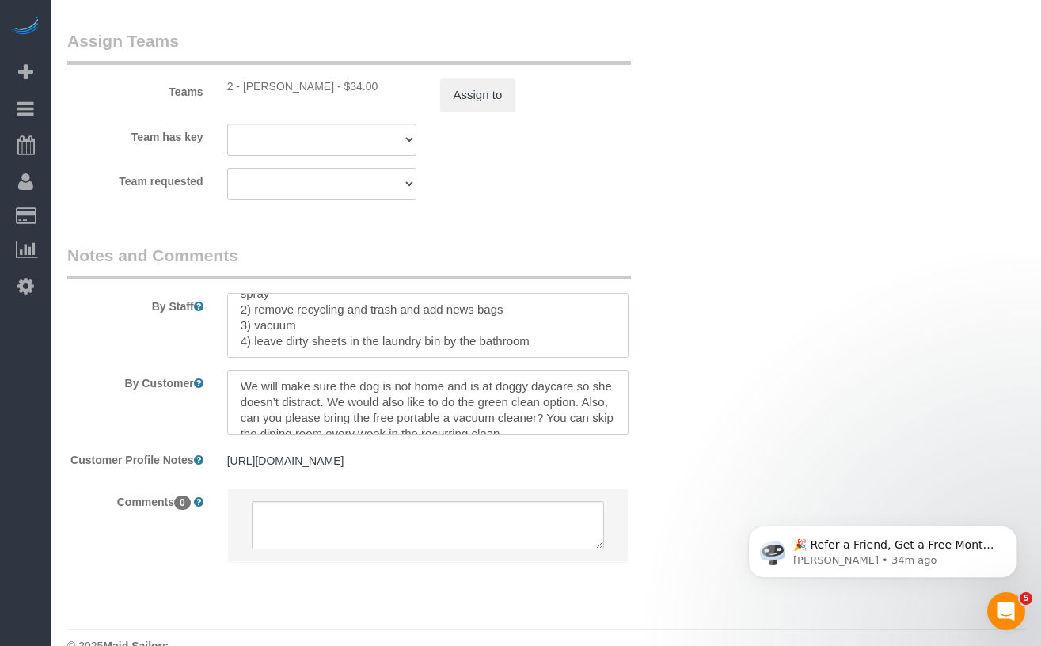
scroll to position [2301, 0]
click at [545, 342] on textarea at bounding box center [428, 323] width 402 height 65
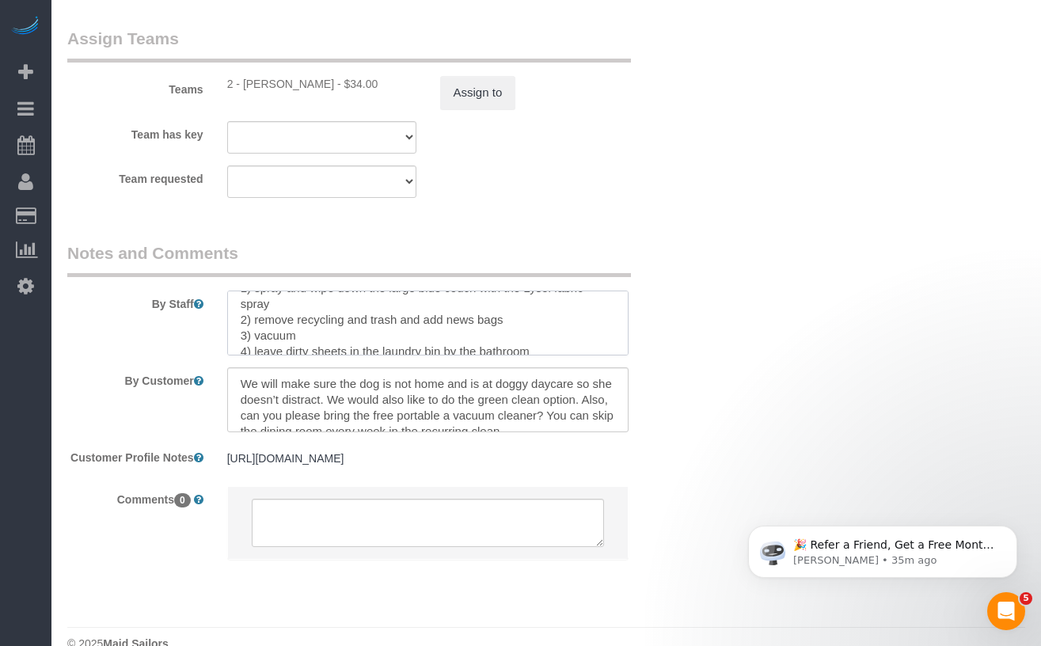
scroll to position [237, 0]
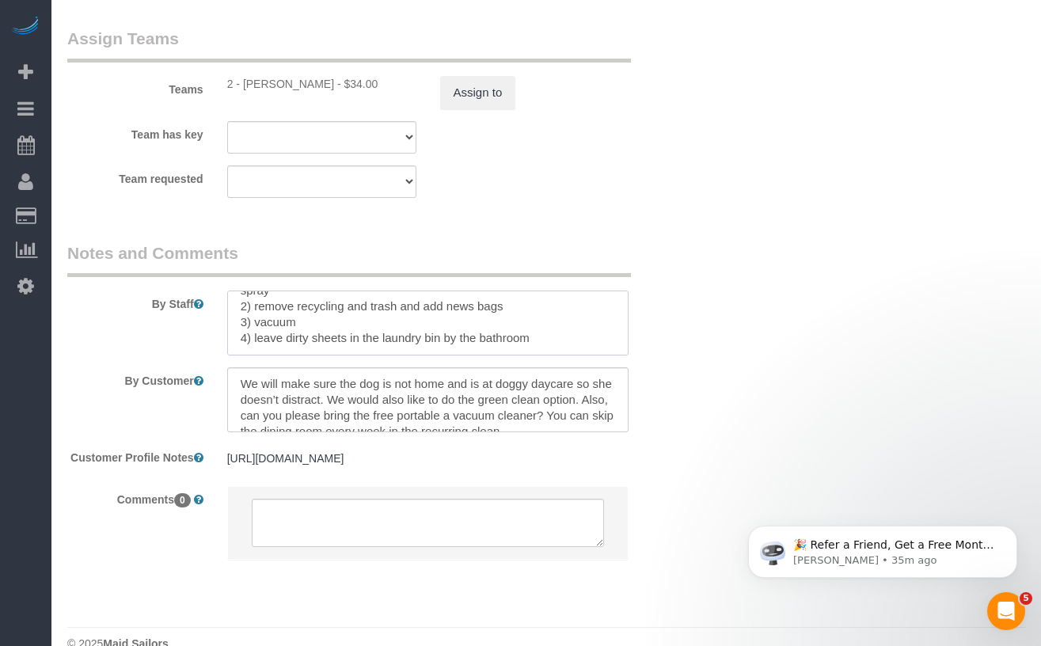
click at [571, 336] on textarea at bounding box center [428, 323] width 402 height 65
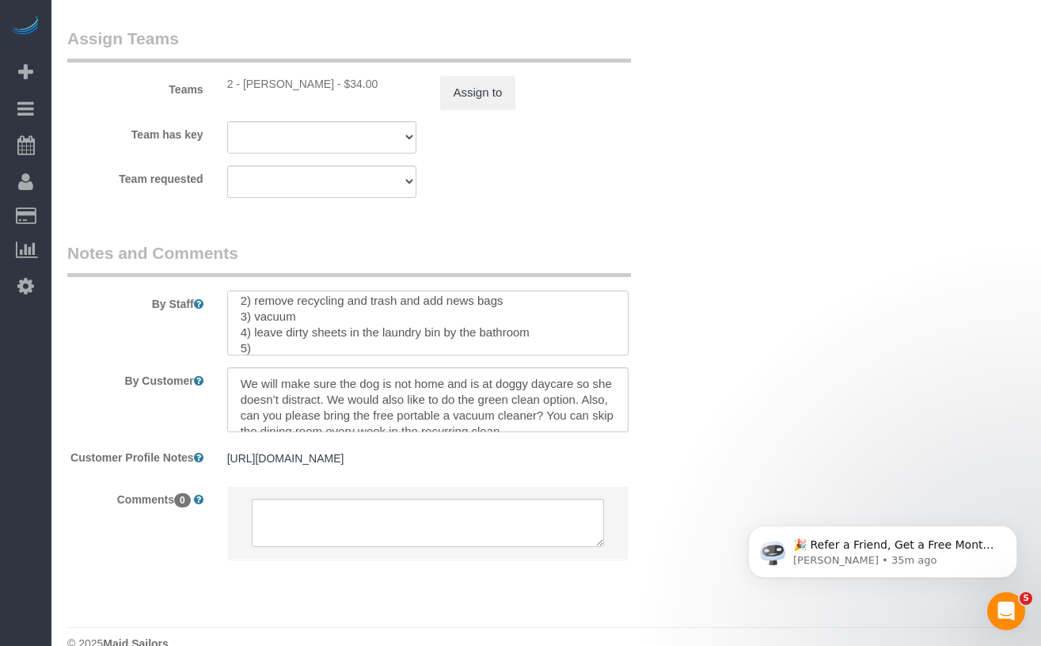
paste textarea "1) change the couch pillow cases with the clean pillow cases in a plastic bag o…"
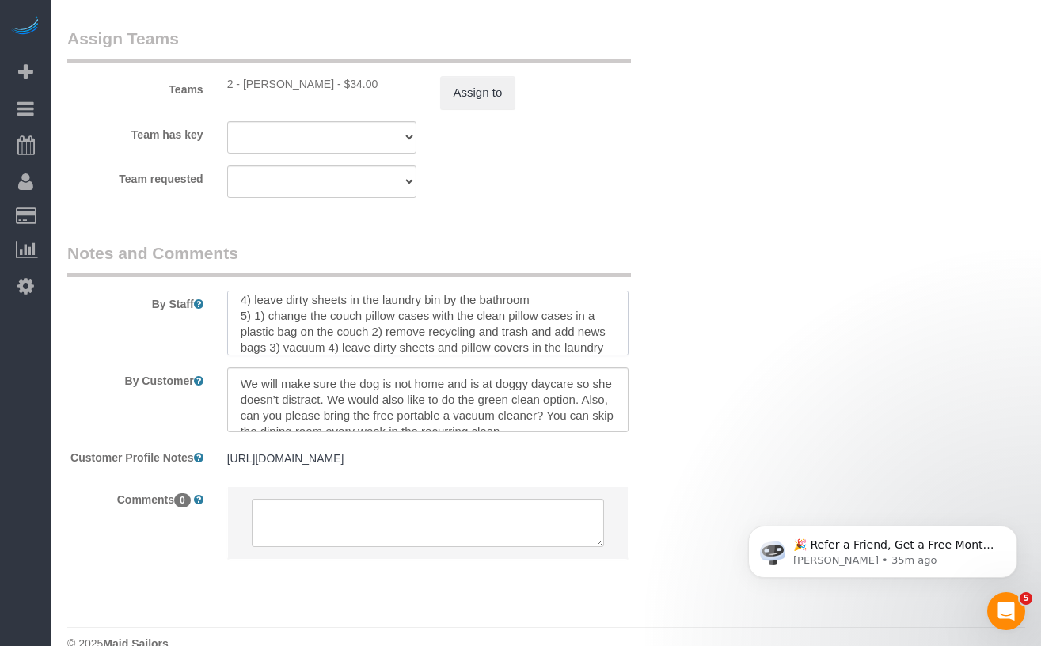
scroll to position [277, 0]
click at [268, 318] on textarea at bounding box center [428, 323] width 402 height 65
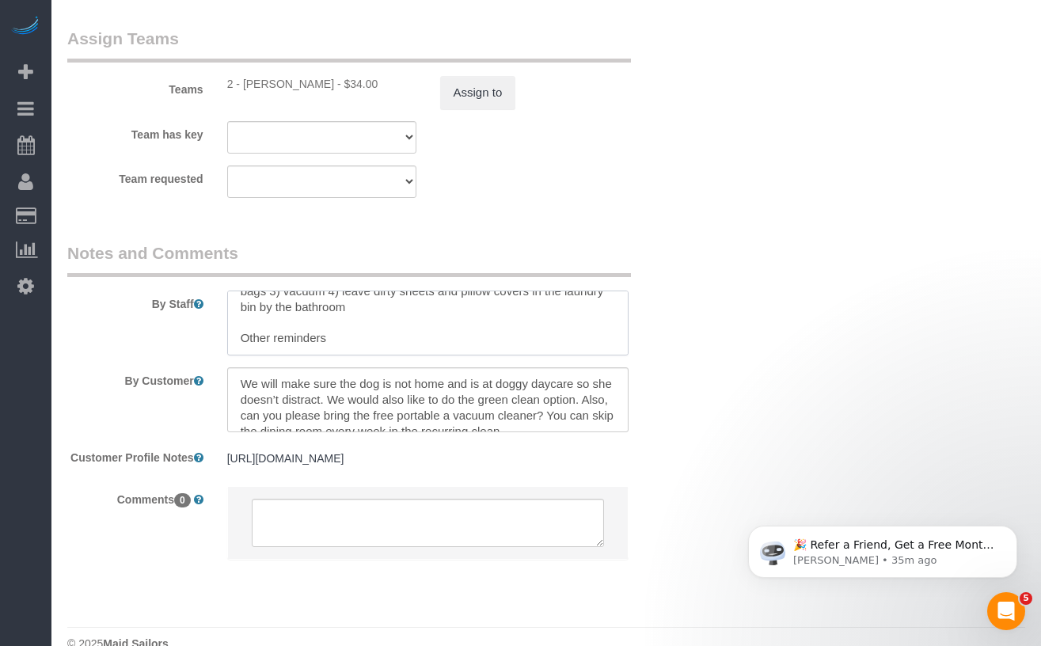
drag, startPoint x: 374, startPoint y: 332, endPoint x: 363, endPoint y: 316, distance: 19.3
click at [363, 316] on textarea at bounding box center [428, 323] width 402 height 65
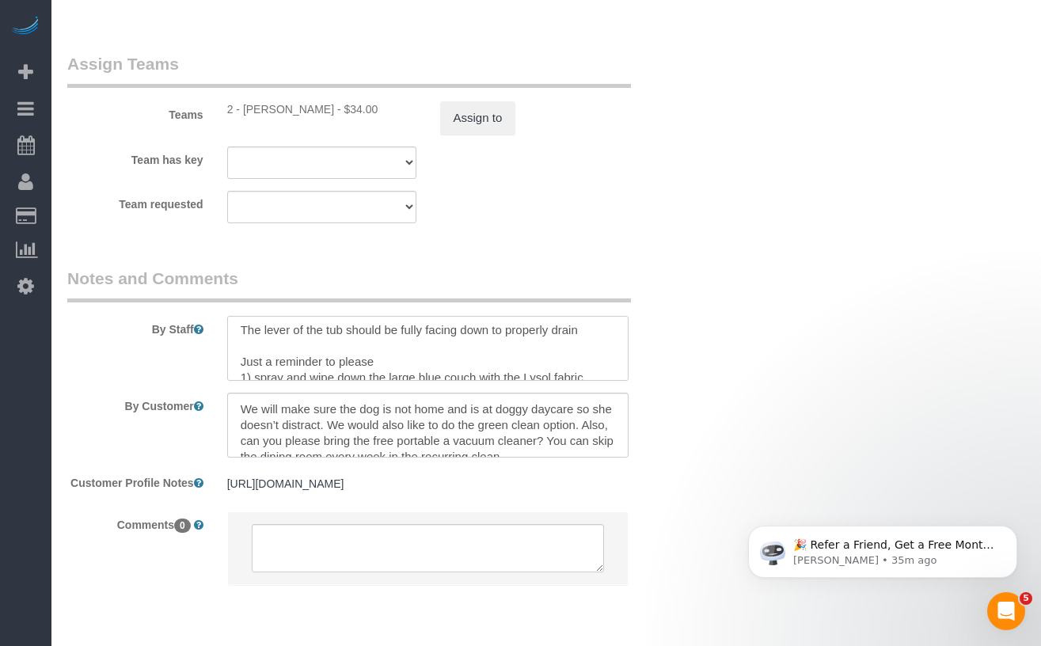
scroll to position [199, 0]
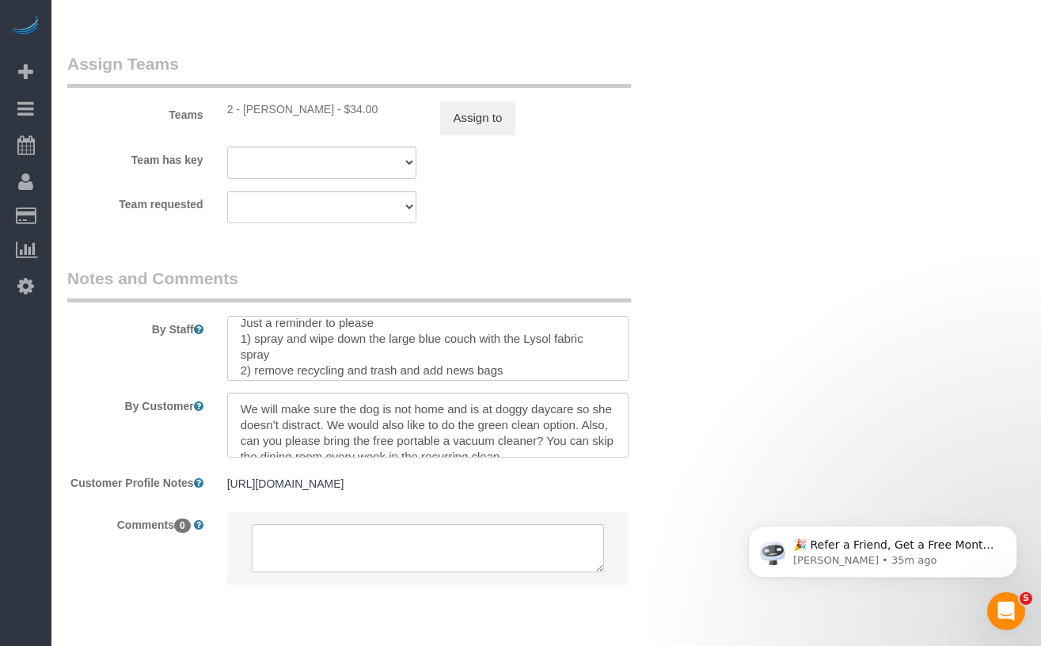
drag, startPoint x: 386, startPoint y: 356, endPoint x: 236, endPoint y: 344, distance: 150.1
click at [231, 344] on textarea at bounding box center [428, 348] width 402 height 65
type textarea "Green Cleaning Doorcodes: Ground entrance: 748 90 30. Basement door: 440 72 65.…"
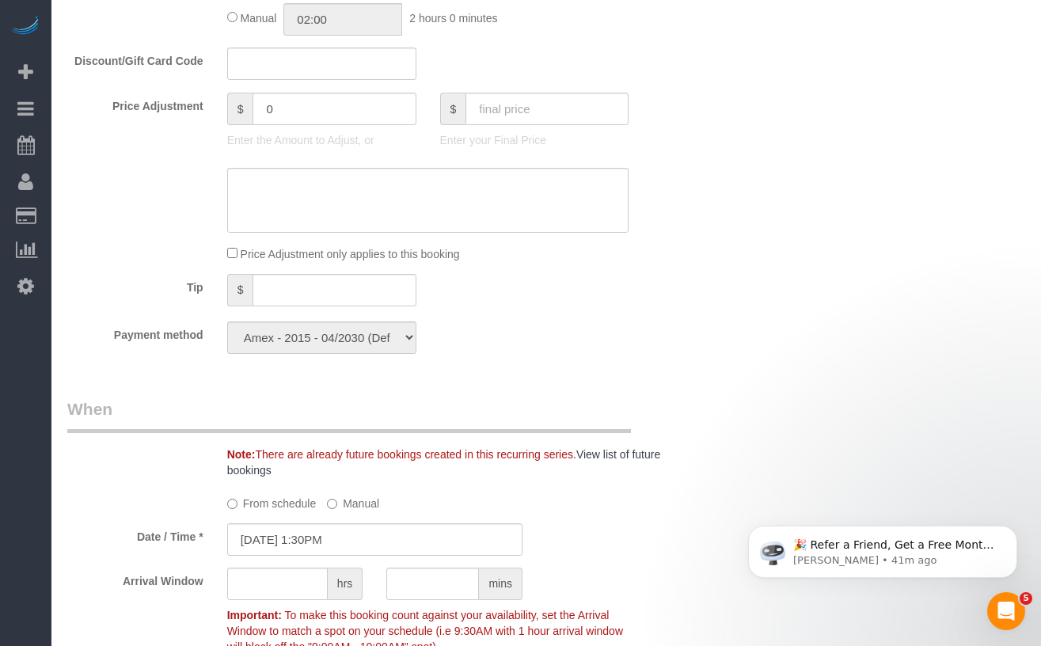
scroll to position [967, 0]
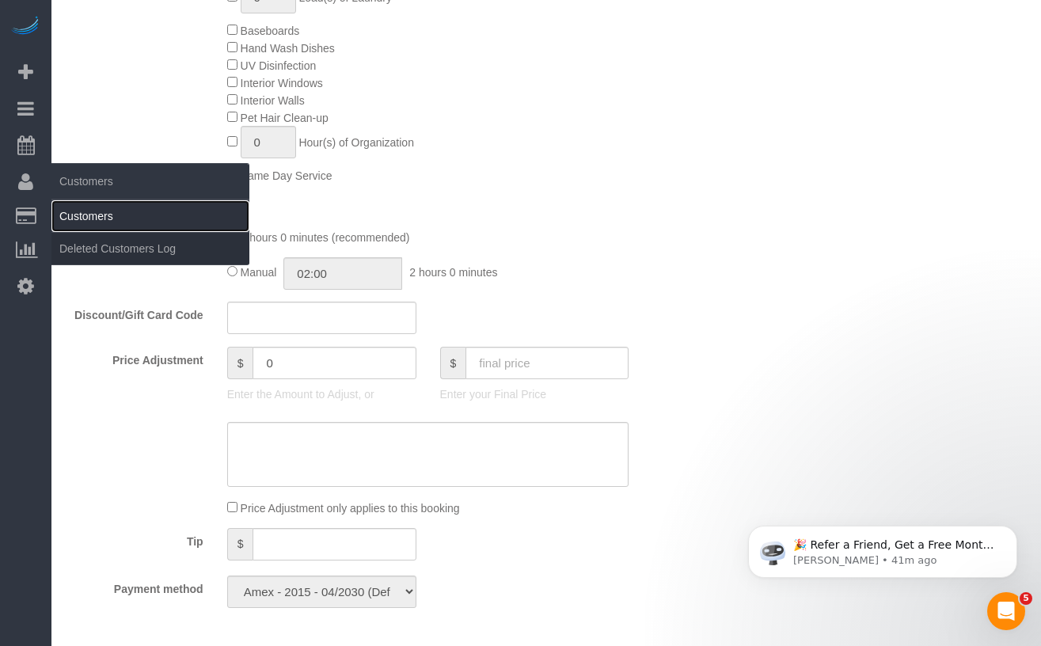
click at [89, 216] on link "Customers" at bounding box center [150, 216] width 198 height 32
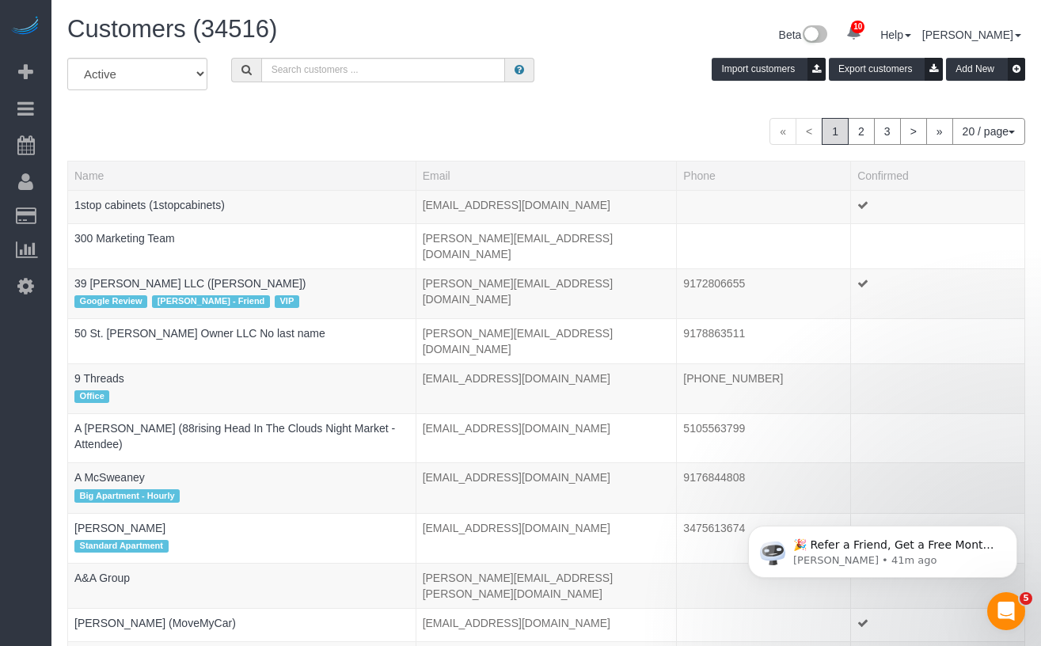
click at [378, 121] on div "« < 1 2 3 > » 20 / page 10 / page 20 / page 30 / page 40 / page 50 / page 100 /…" at bounding box center [546, 131] width 958 height 27
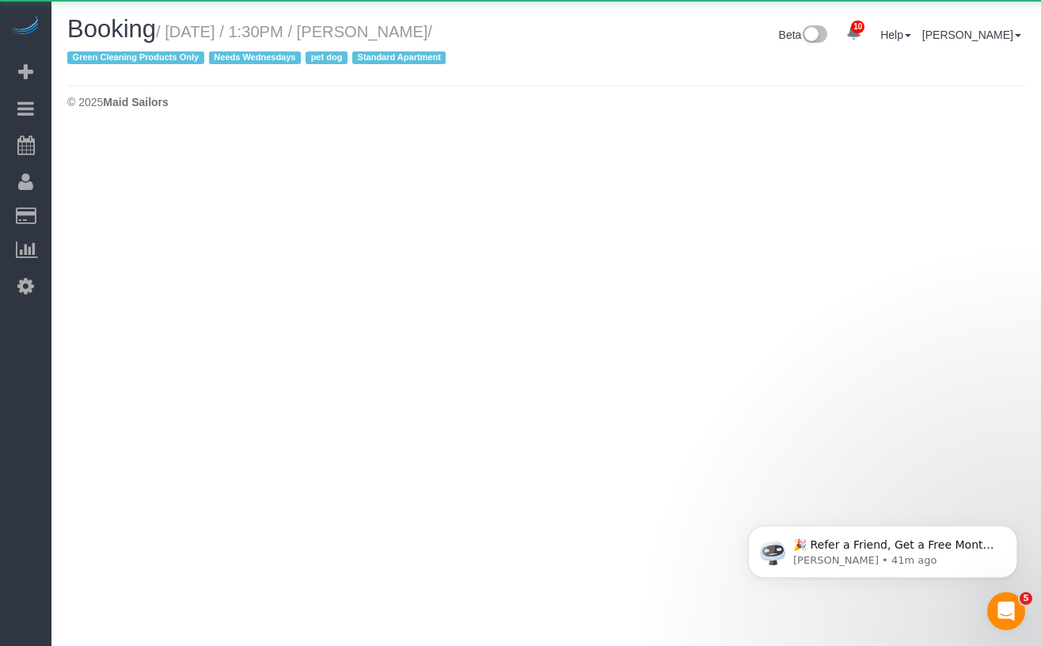
select select "NY"
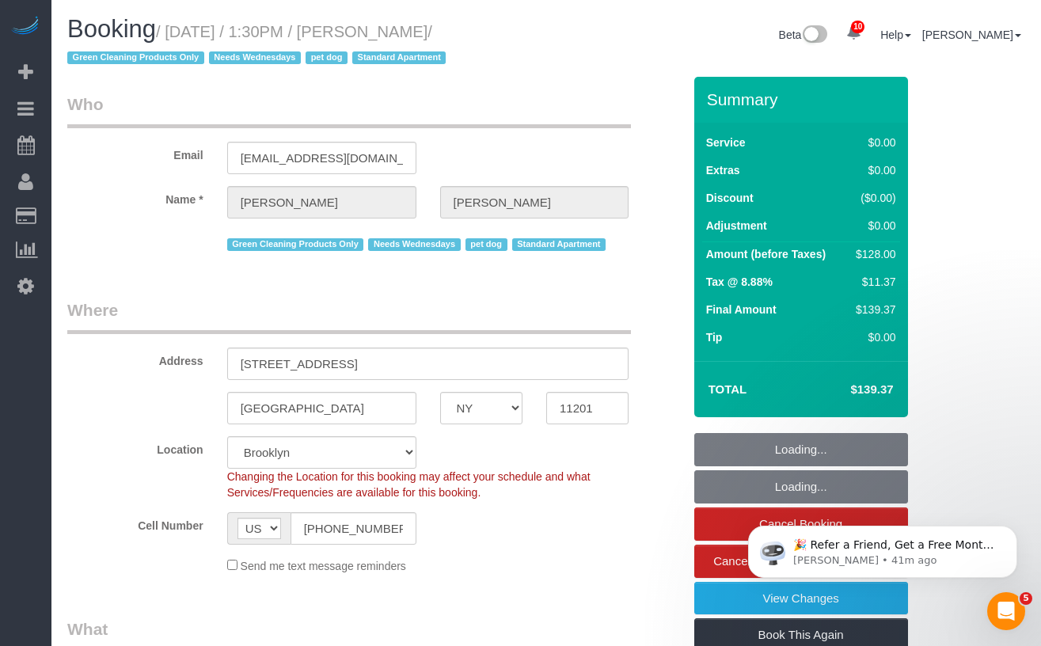
select select "object:4902"
select select "string:stripe-pm_1RN3sH4VGloSiKo7cD90aCm4"
select select "1"
select select "number:57"
select select "number:74"
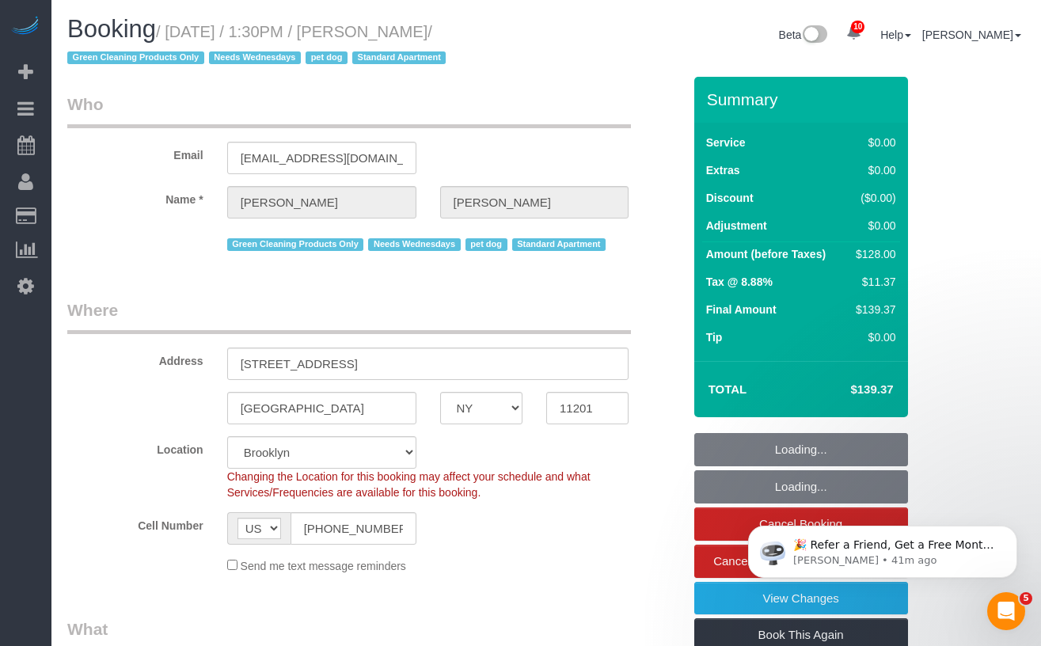
select select "number:13"
select select "number:7"
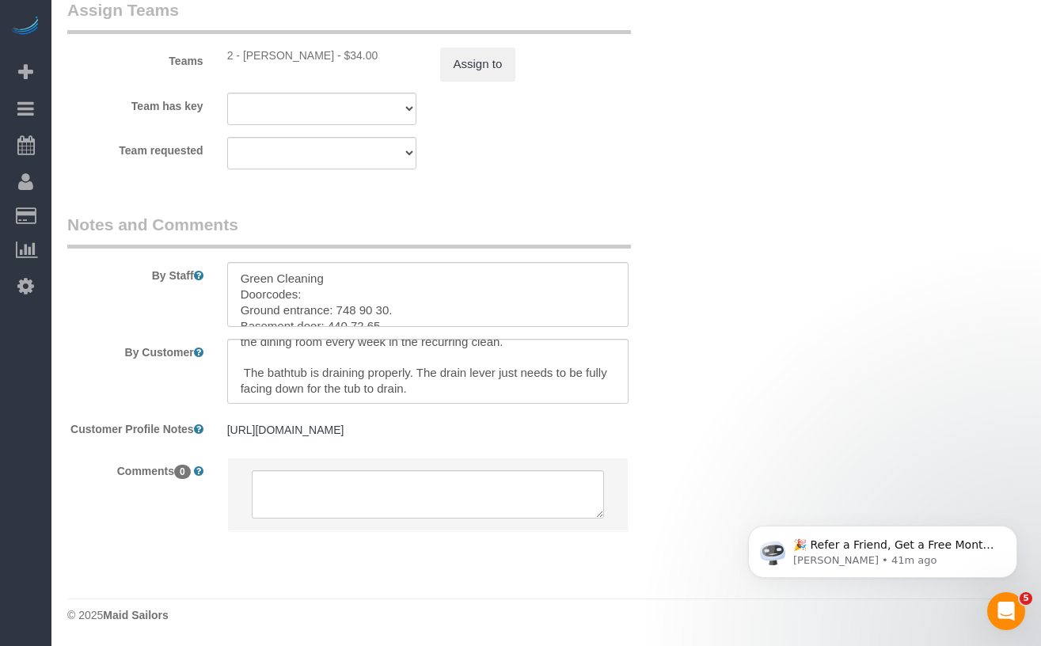
scroll to position [63, 0]
click at [248, 359] on textarea at bounding box center [428, 371] width 402 height 65
click at [241, 359] on textarea at bounding box center [428, 371] width 402 height 65
click at [245, 357] on textarea at bounding box center [428, 371] width 402 height 65
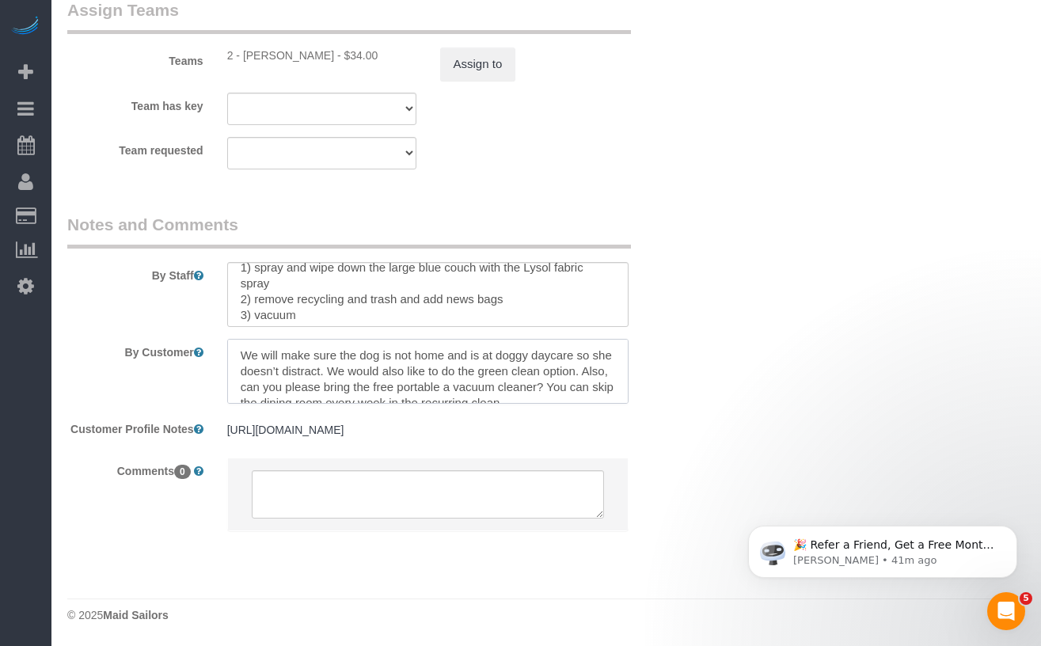
scroll to position [221, 0]
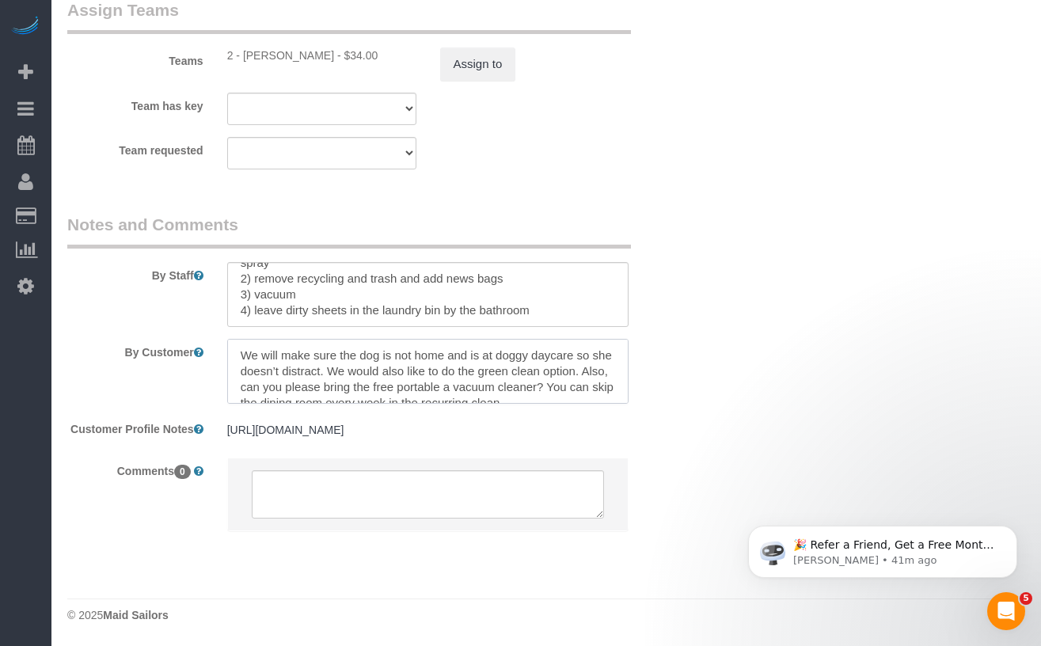
type textarea "We will make sure the dog is not home and is at doggy daycare so she doesn’t di…"
click at [541, 291] on textarea at bounding box center [428, 294] width 402 height 65
paste textarea "change the couch pillow cases with the clean pillow cases in a plastic bag on t…"
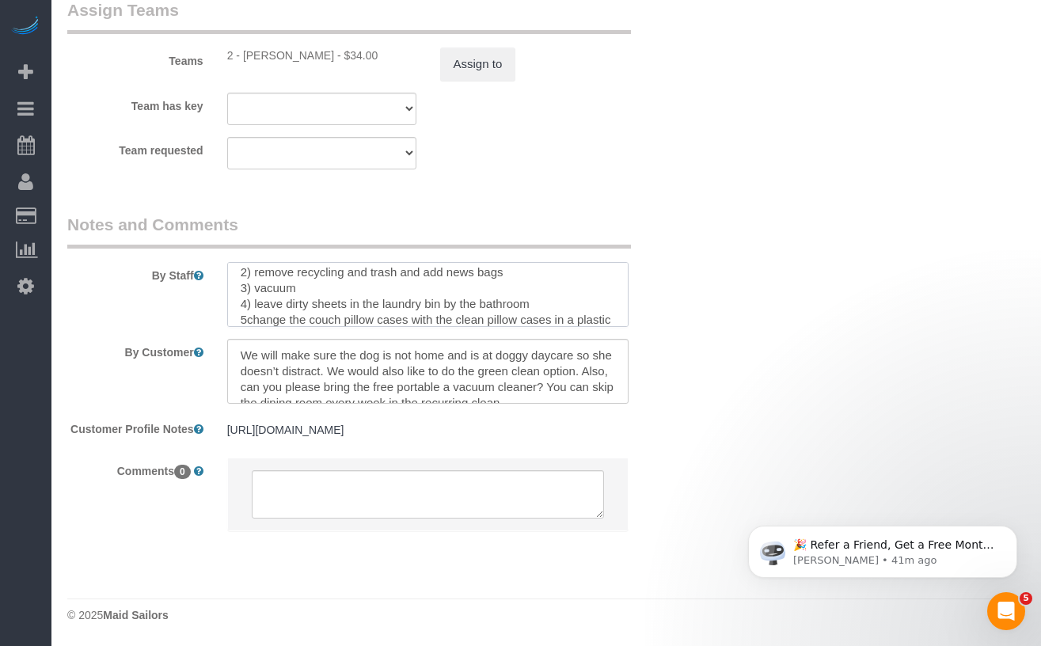
scroll to position [243, 0]
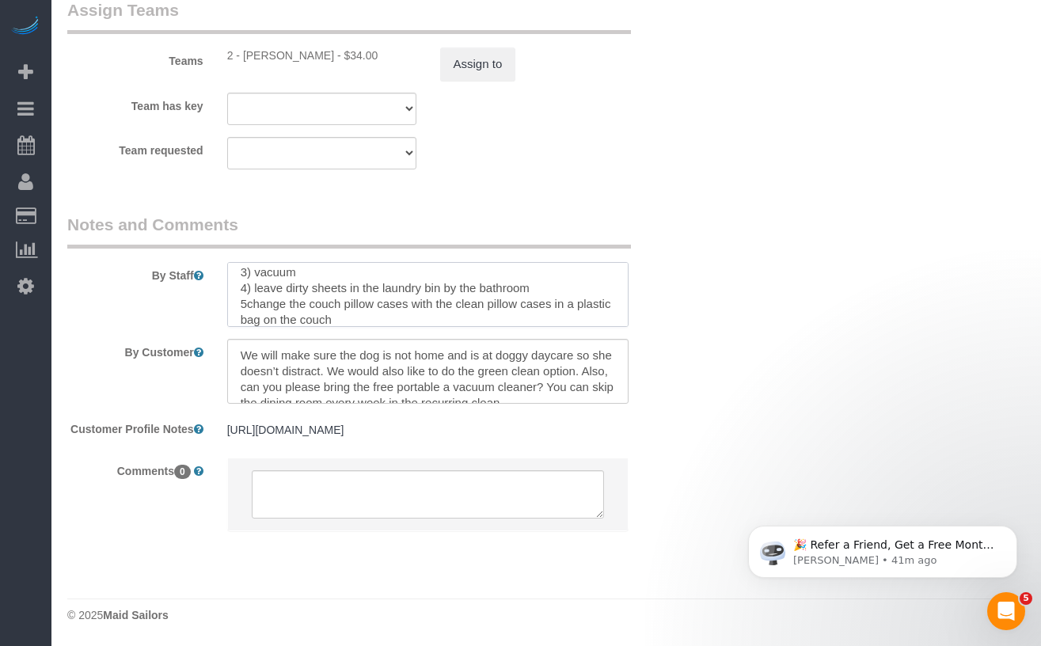
click at [250, 291] on textarea at bounding box center [428, 294] width 402 height 65
click at [248, 291] on textarea at bounding box center [428, 294] width 402 height 65
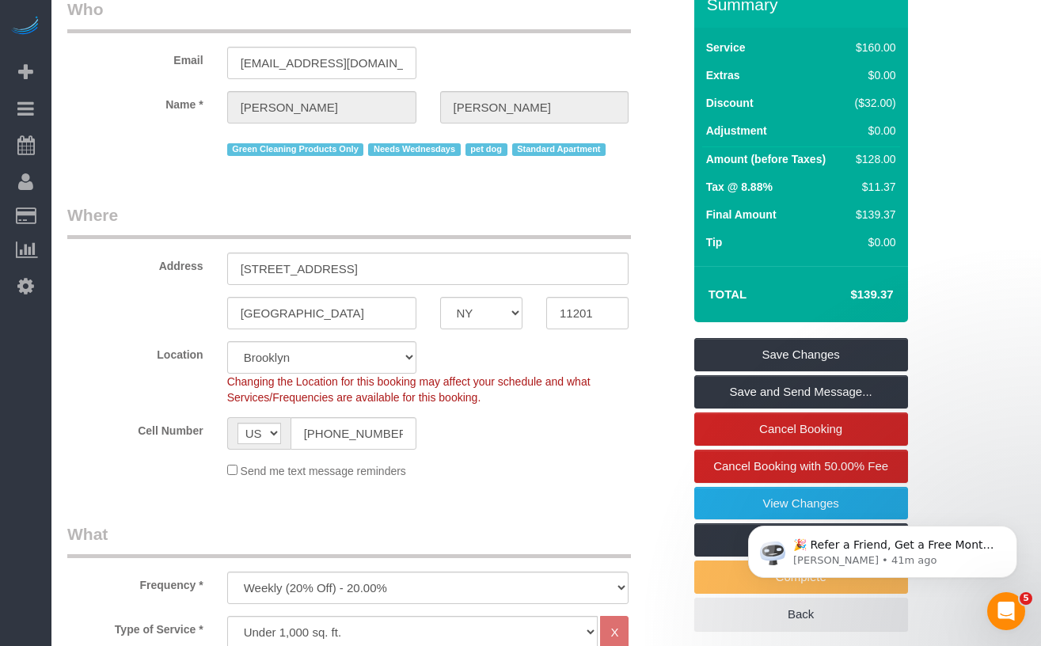
scroll to position [85, 0]
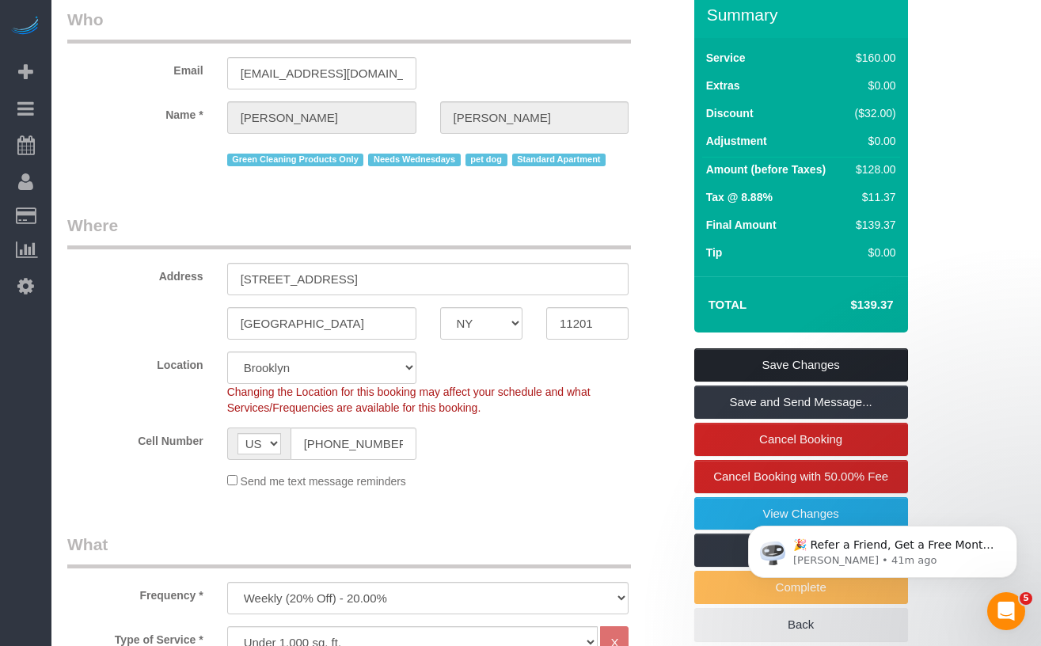
type textarea "Green Cleaning Doorcodes: Ground entrance: 748 90 30. Basement door: 440 72 65.…"
click at [759, 365] on link "Save Changes" at bounding box center [801, 364] width 214 height 33
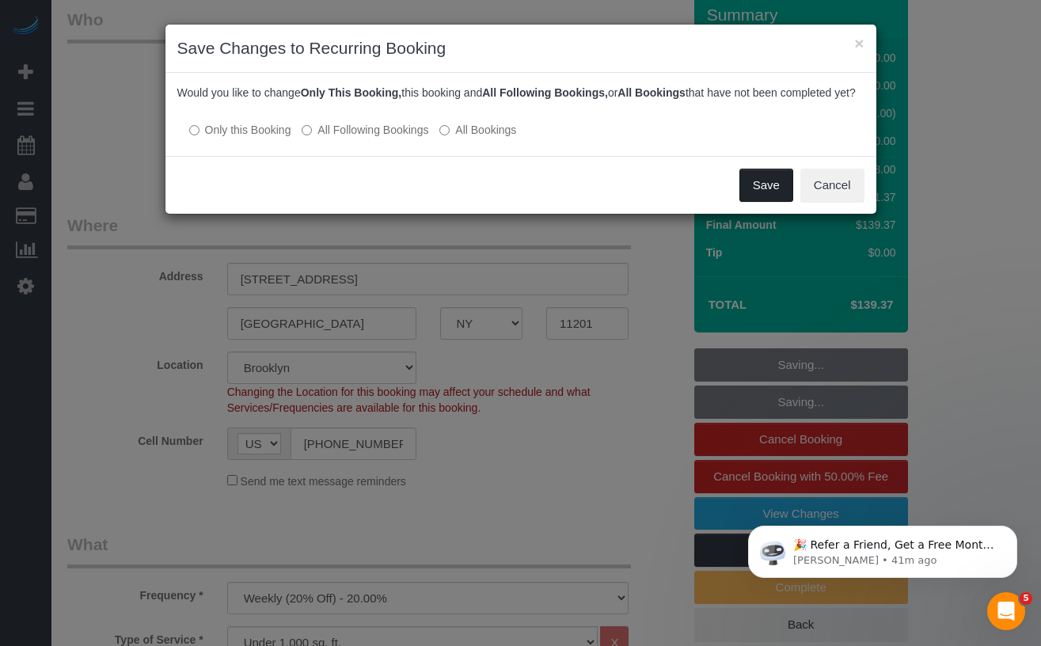
click at [746, 202] on button "Save" at bounding box center [766, 185] width 54 height 33
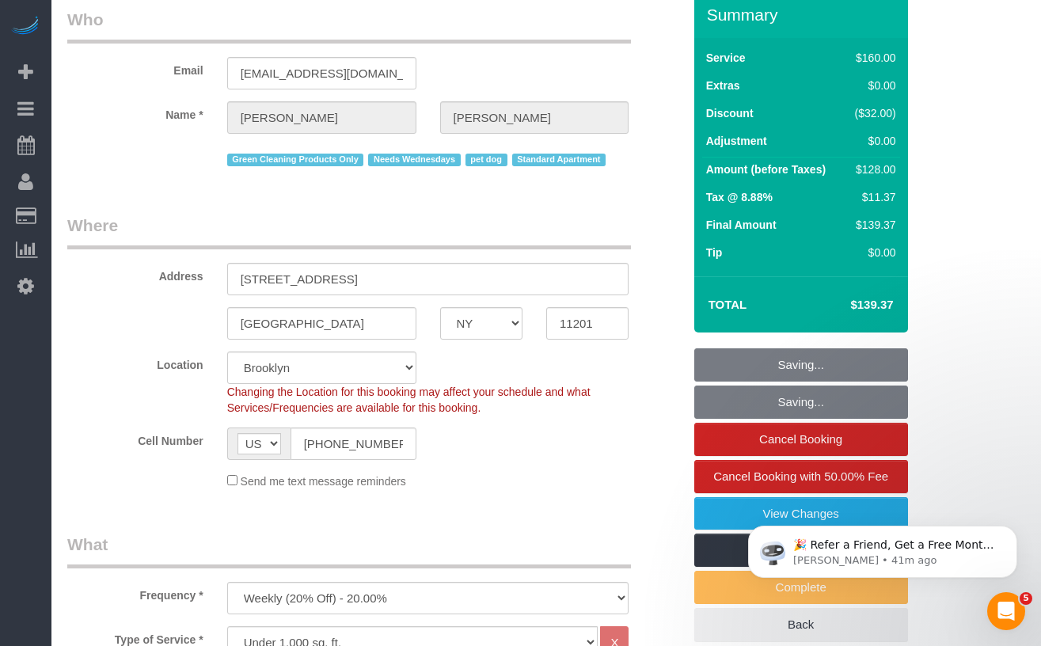
scroll to position [0, 0]
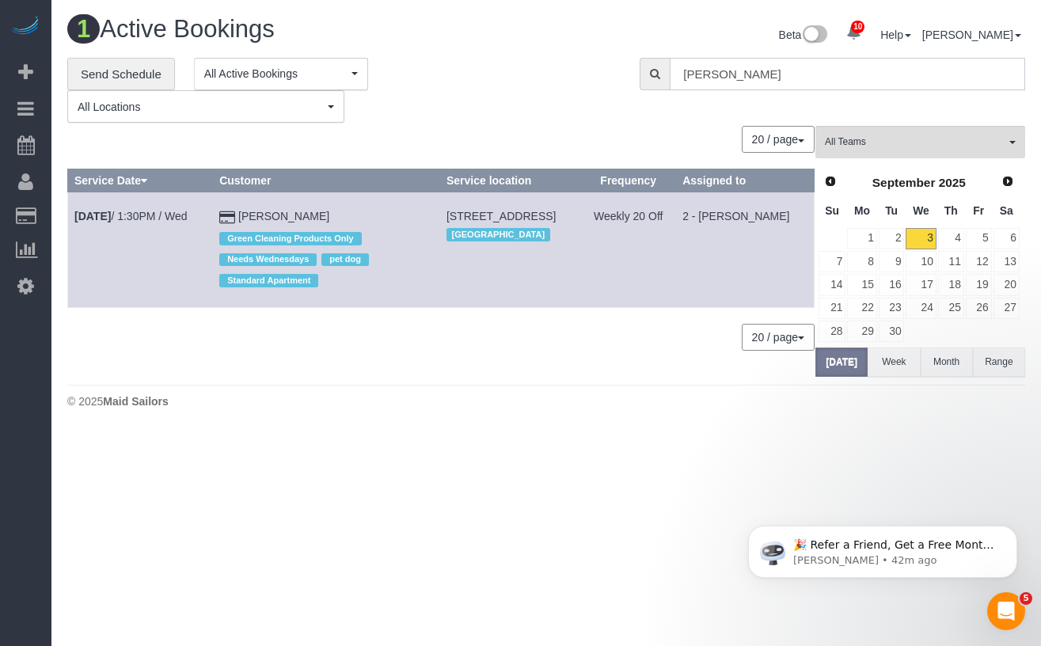
click at [740, 75] on input "Jennifer Alpert" at bounding box center [847, 74] width 355 height 32
paste input "[PERSON_NAME]"
type input "[PERSON_NAME]"
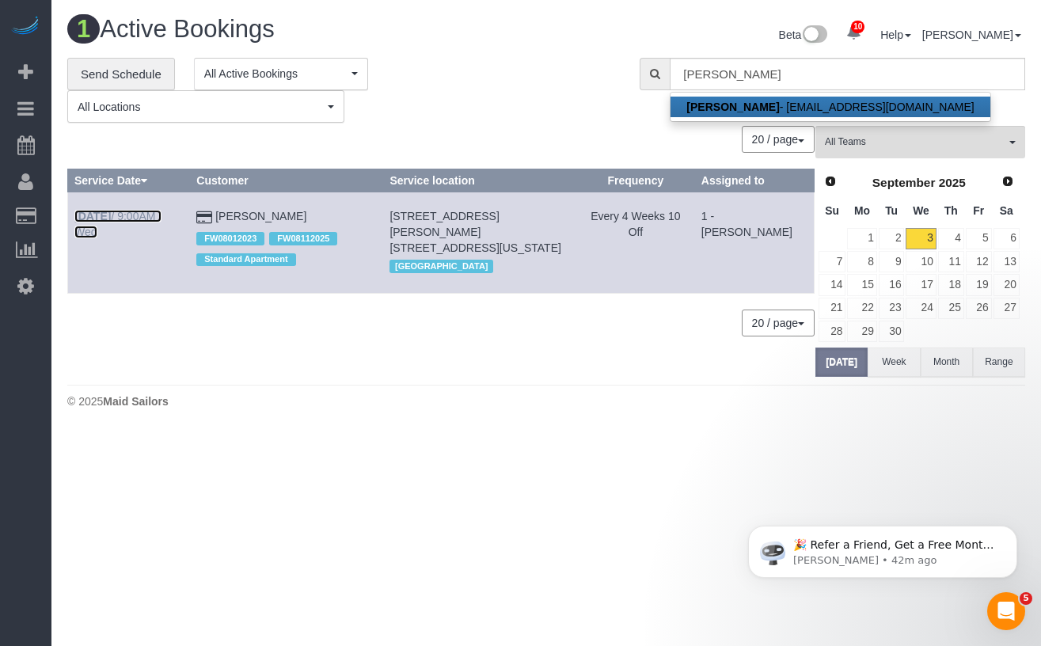
click at [128, 218] on link "Sep 3rd / 9:00AM / Wed" at bounding box center [117, 224] width 87 height 28
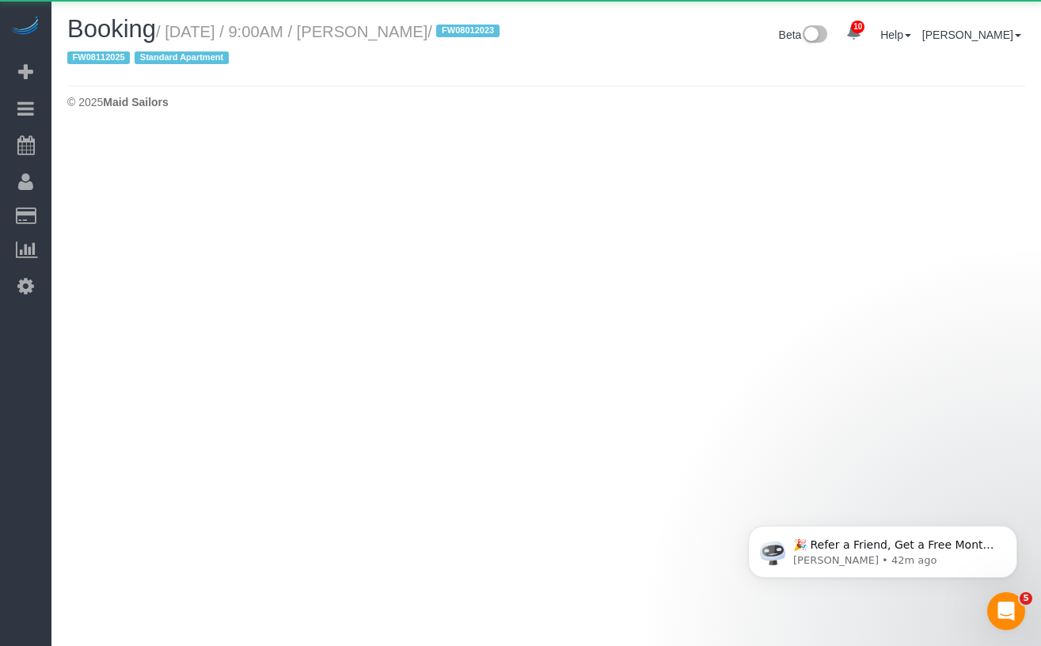
select select "NY"
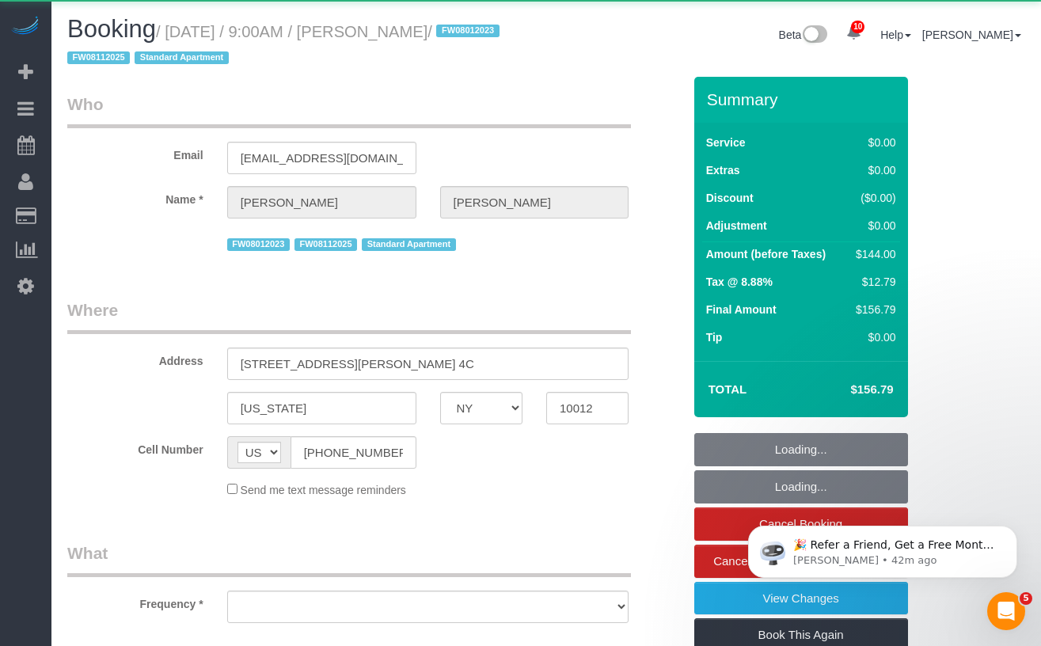
select select "object:6219"
select select "1"
select select "number:89"
select select "number:90"
select select "number:15"
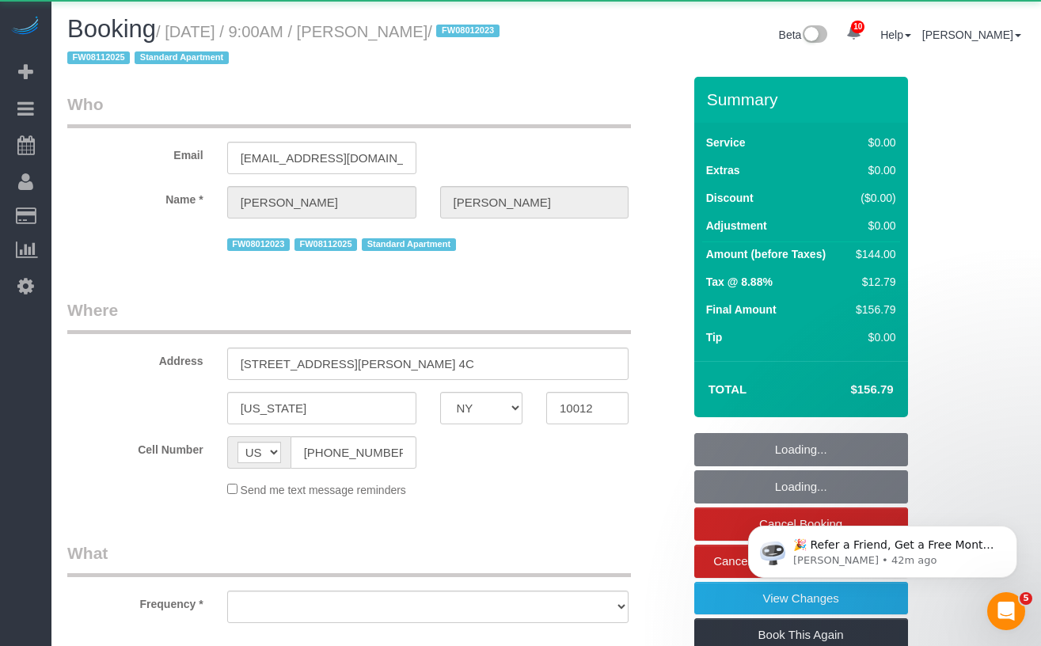
select select "number:5"
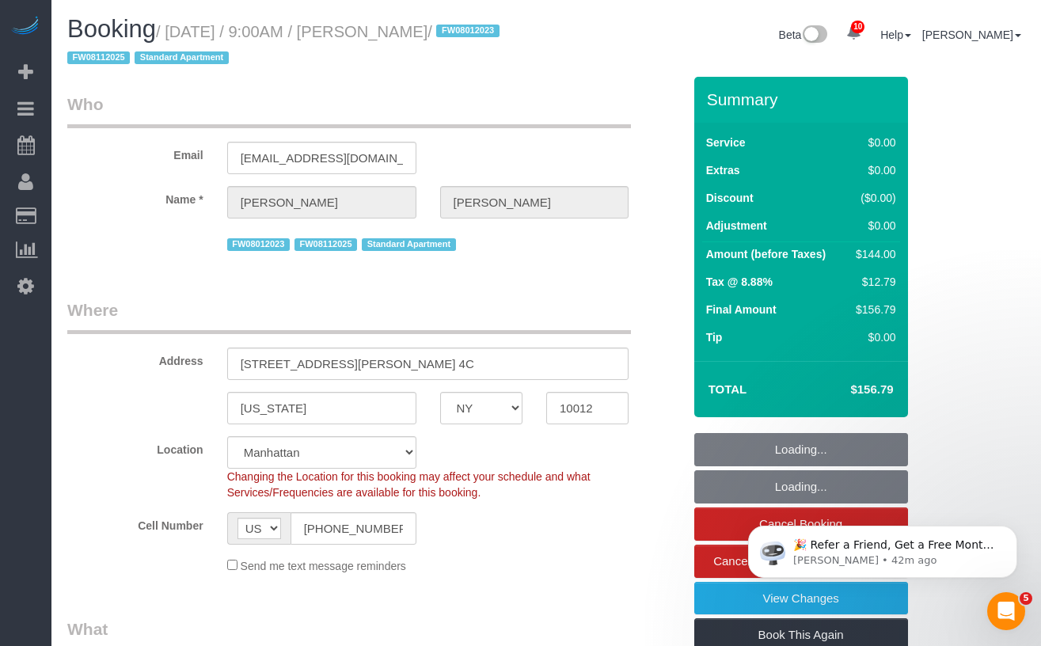
select select "object:6336"
select select "string:stripe-pm_1MBfeC4VGloSiKo7EVmAEJdi"
select select "spot145"
select select "1"
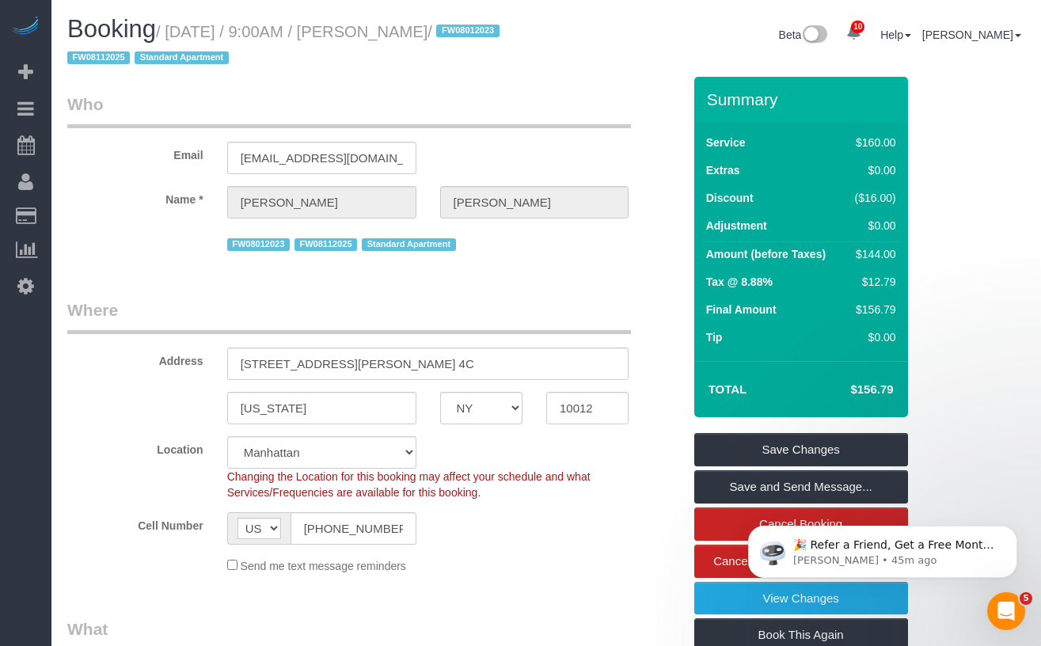
drag, startPoint x: 530, startPoint y: 32, endPoint x: 181, endPoint y: 38, distance: 348.4
click at [181, 38] on h1 "Booking / September 03, 2025 / 9:00AM / Stephanie Kotnik / FW08012023 FW0811202…" at bounding box center [300, 43] width 467 height 54
copy small "September 03, 2025 / 9:00AM / Stephanie Kotnik"
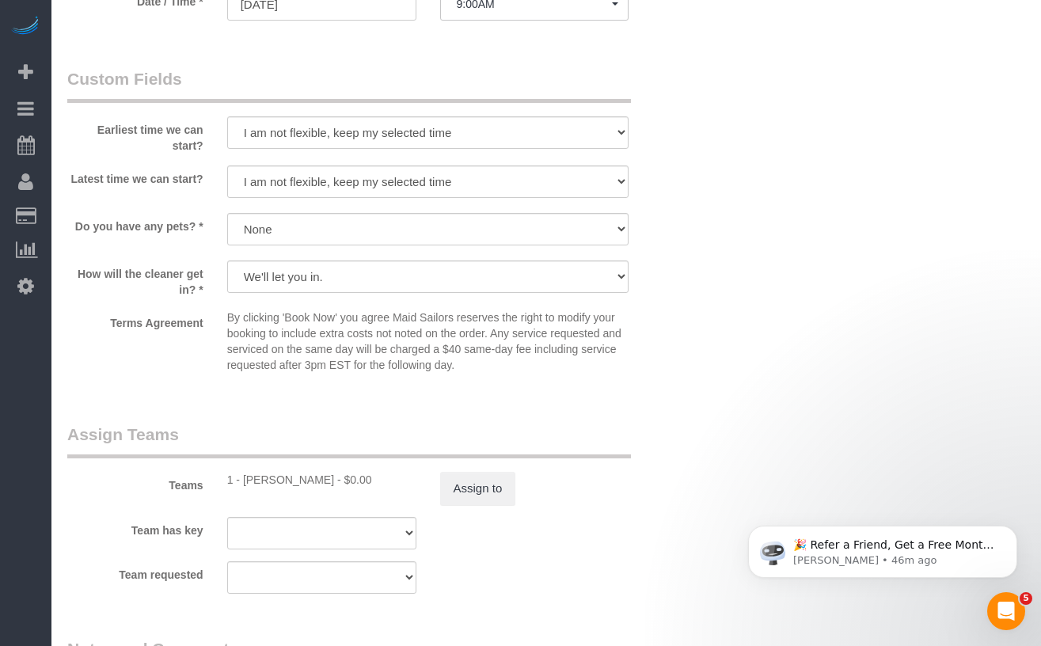
scroll to position [1852, 0]
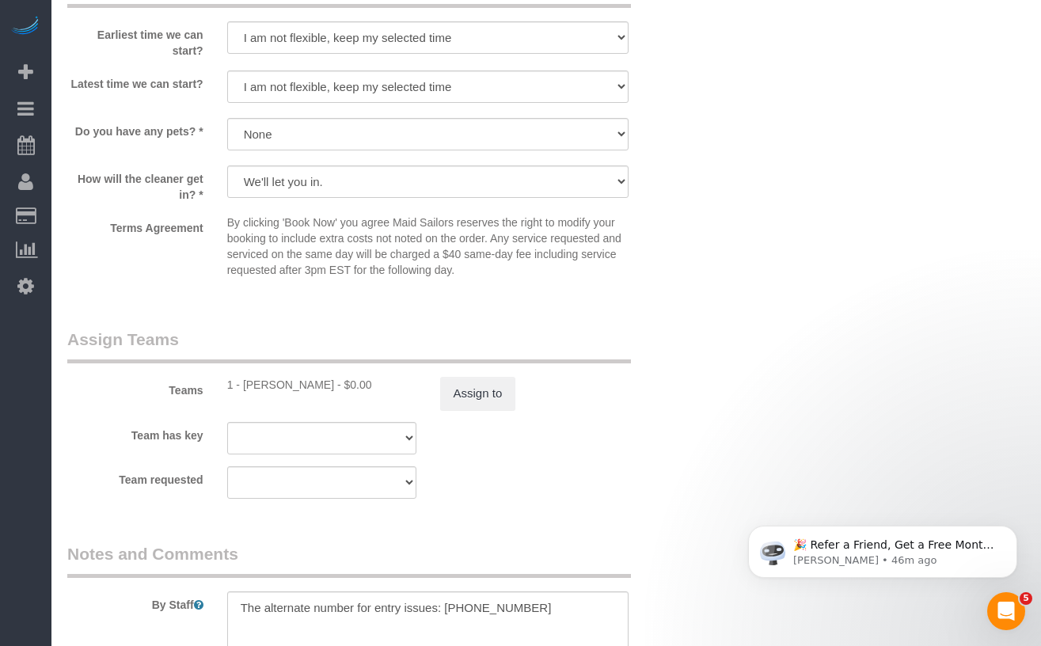
drag, startPoint x: 317, startPoint y: 385, endPoint x: 245, endPoint y: 388, distance: 72.1
click at [245, 388] on div "1 - Julian Talavera - $0.00" at bounding box center [321, 385] width 189 height 16
copy div "Julian Talavera"
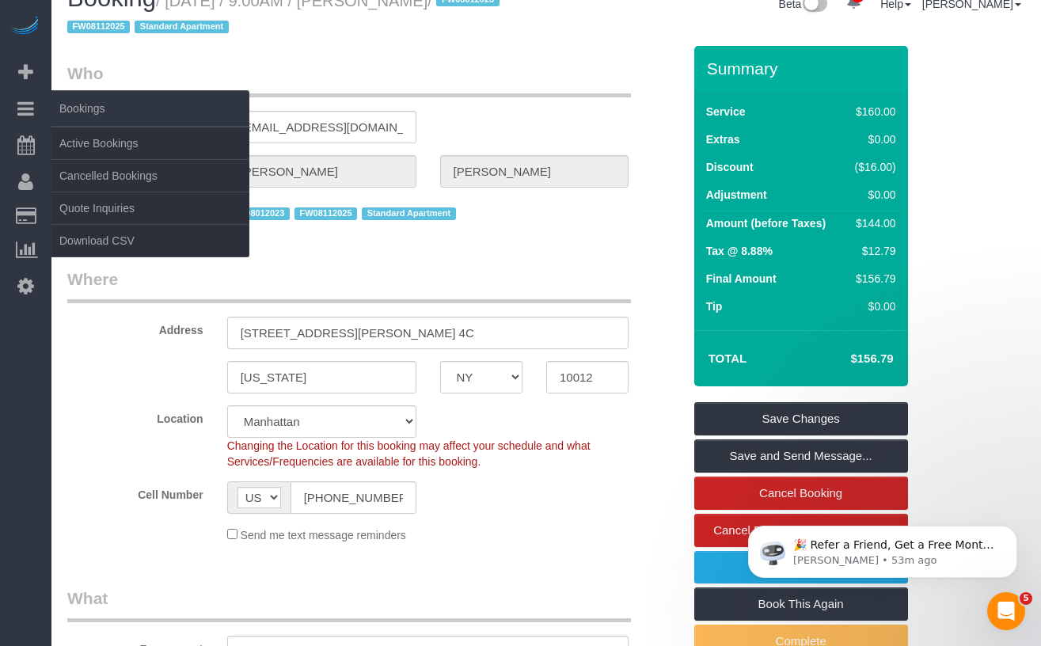
scroll to position [0, 0]
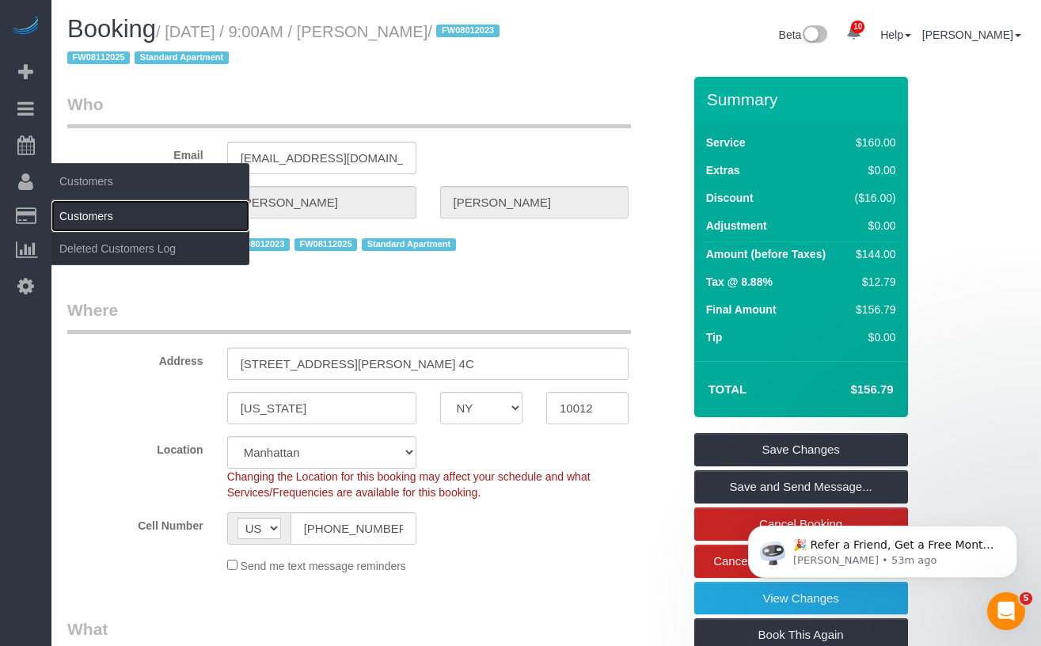
click at [89, 212] on link "Customers" at bounding box center [150, 216] width 198 height 32
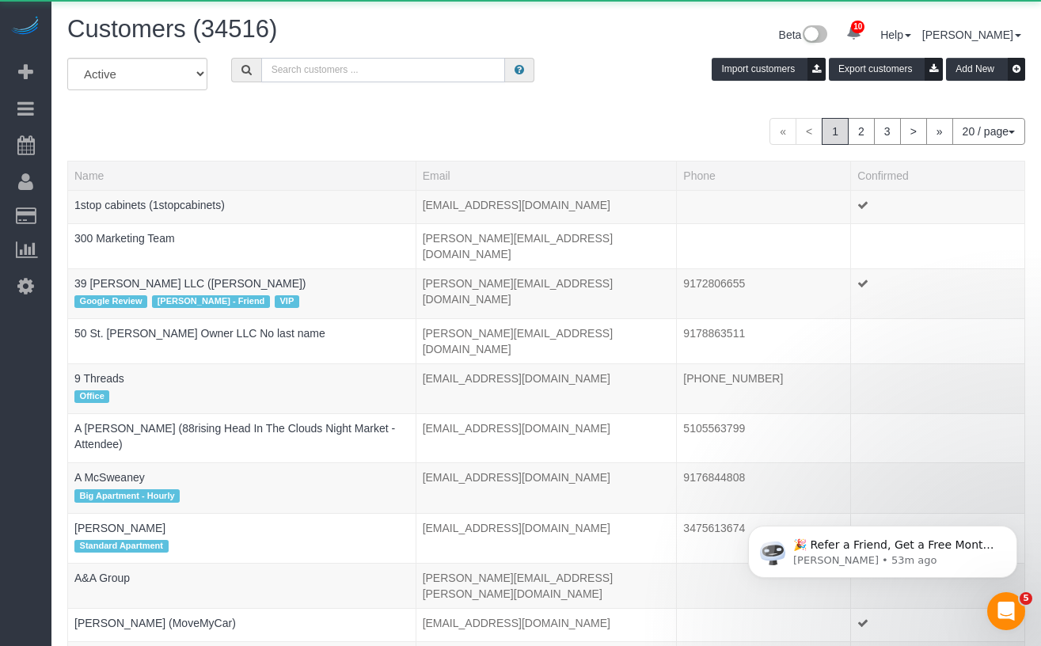
click at [380, 80] on input "text" at bounding box center [383, 70] width 244 height 25
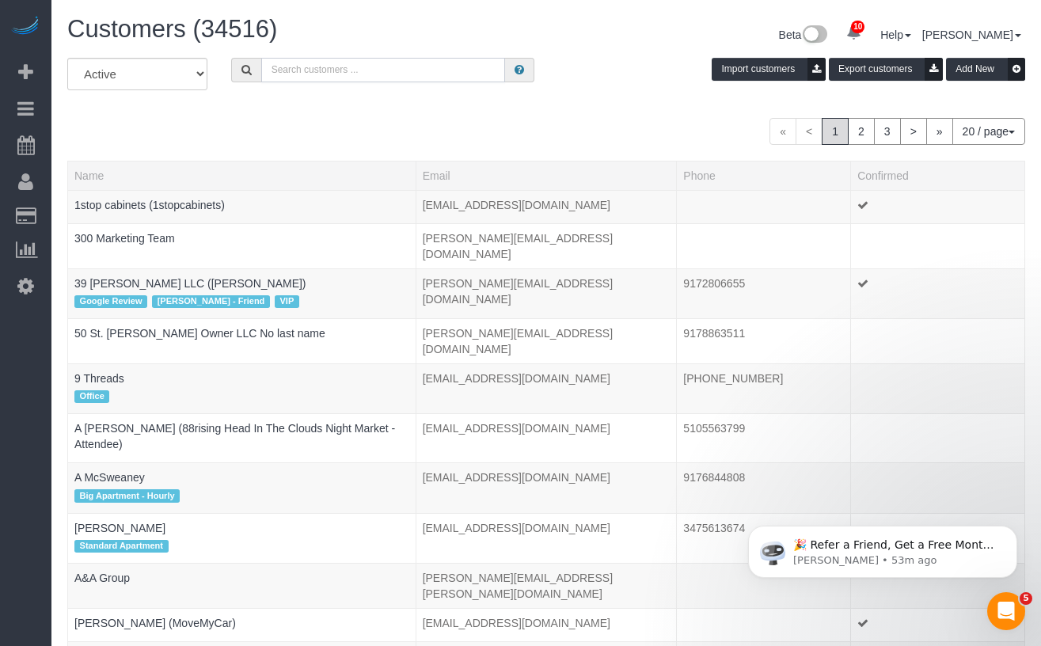
paste input "Caroline Corsello"
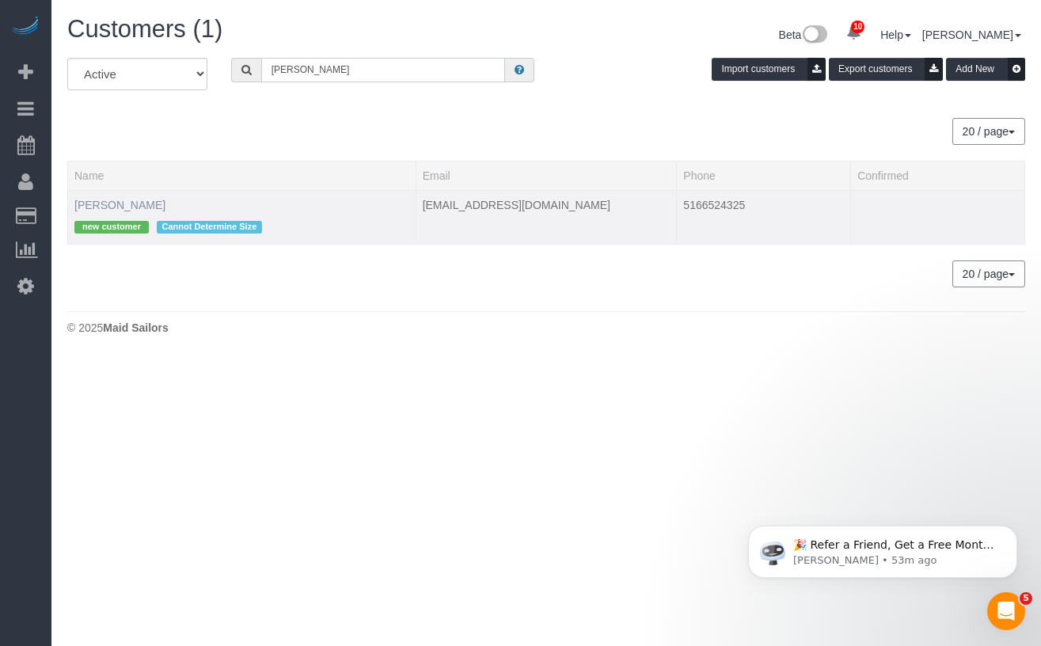
type input "Caroline Corsello"
click at [115, 201] on link "Caroline Corsello" at bounding box center [119, 205] width 91 height 13
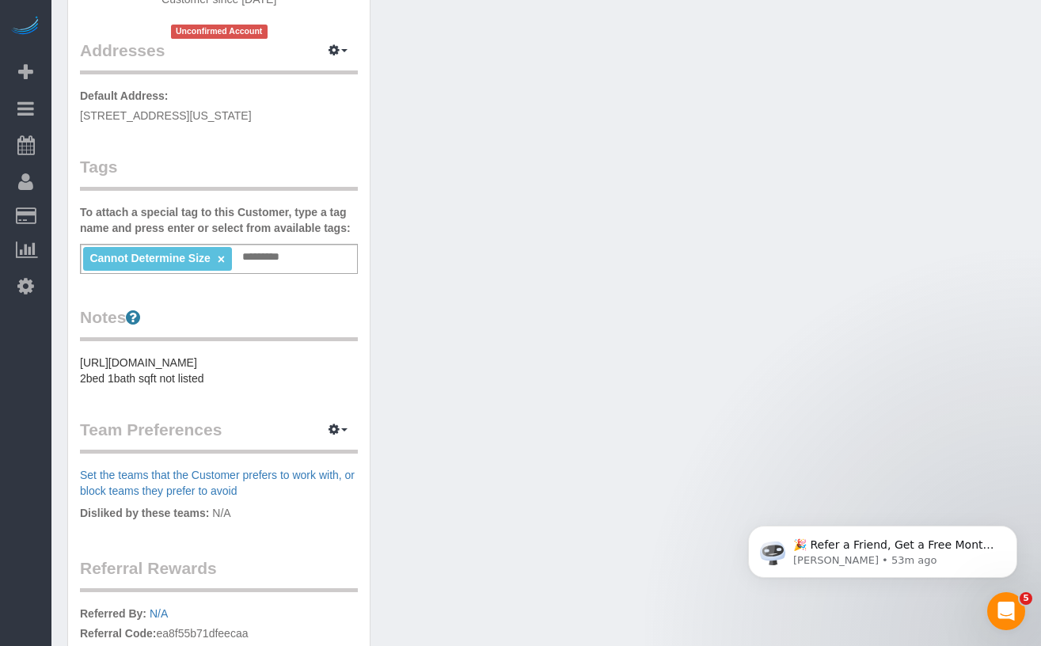
scroll to position [312, 0]
click at [239, 385] on pre "https://streeteasy.com/building/the-claremont/65?utm_campaign=rental_listing&ut…" at bounding box center [219, 369] width 278 height 32
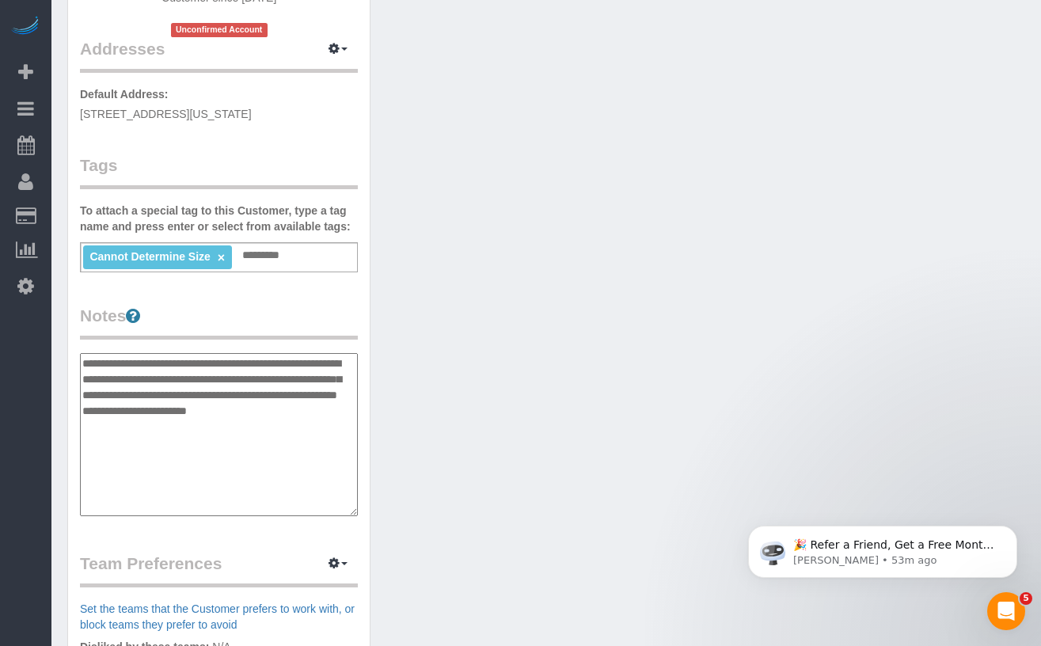
click at [146, 446] on textarea "**********" at bounding box center [219, 434] width 278 height 163
drag, startPoint x: 142, startPoint y: 446, endPoint x: 225, endPoint y: 446, distance: 82.3
click at [222, 444] on textarea "**********" at bounding box center [219, 434] width 278 height 163
paste textarea "**********"
drag, startPoint x: 183, startPoint y: 457, endPoint x: 84, endPoint y: 462, distance: 99.1
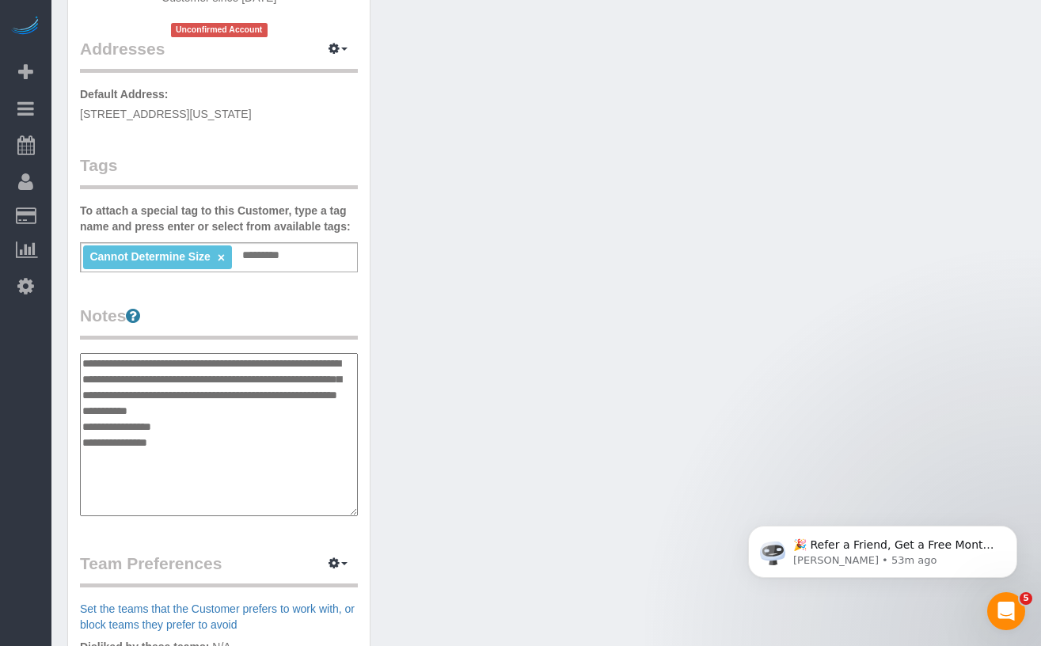
click at [84, 462] on textarea "**********" at bounding box center [219, 434] width 278 height 163
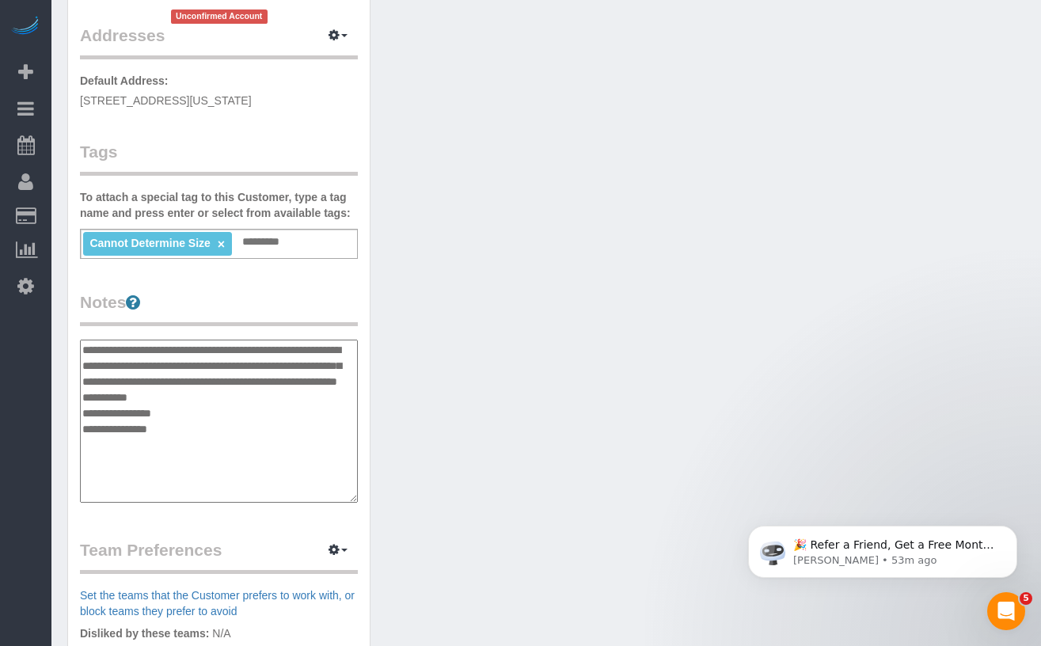
scroll to position [346, 0]
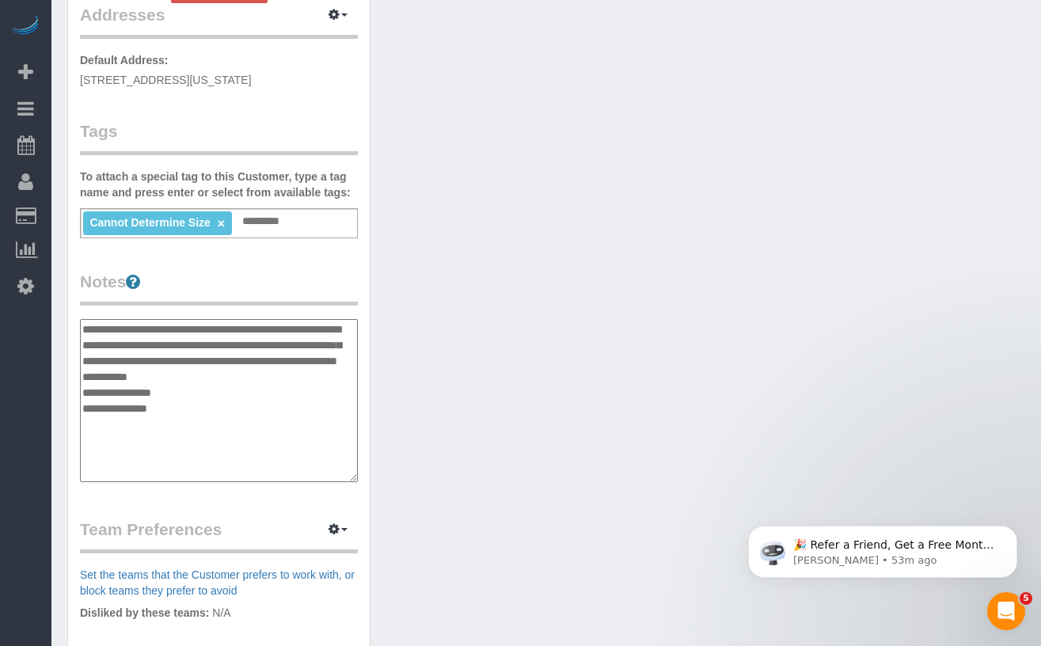
type textarea "**********"
click at [223, 226] on link "×" at bounding box center [221, 223] width 7 height 13
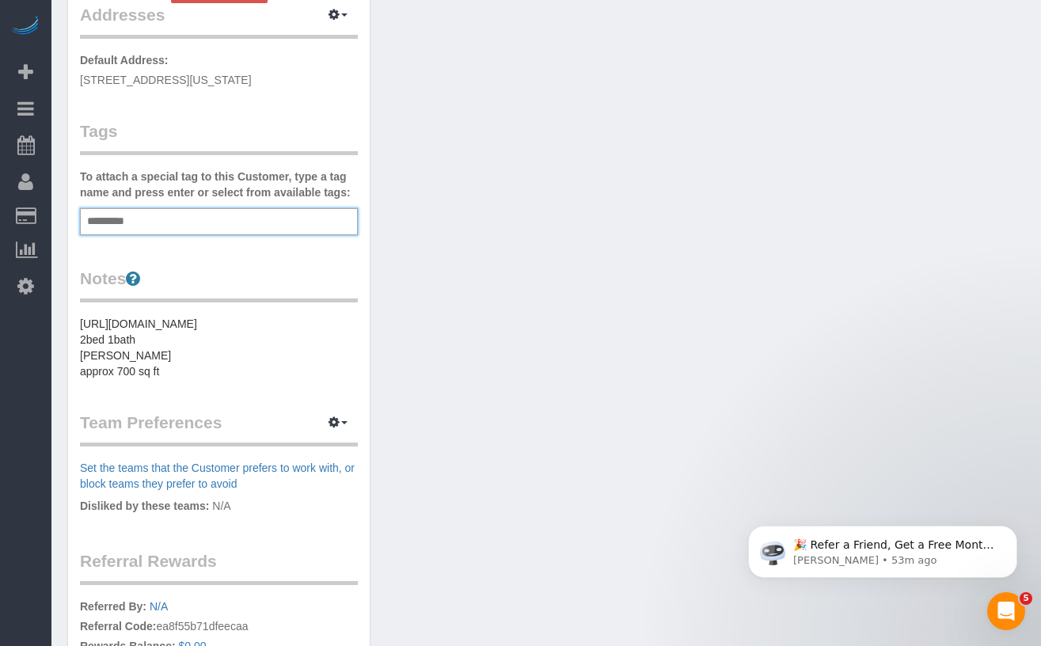
click at [174, 379] on pre "https://streeteasy.com/building/the-claremont/65?utm_campaign=rental_listing&ut…" at bounding box center [219, 347] width 278 height 63
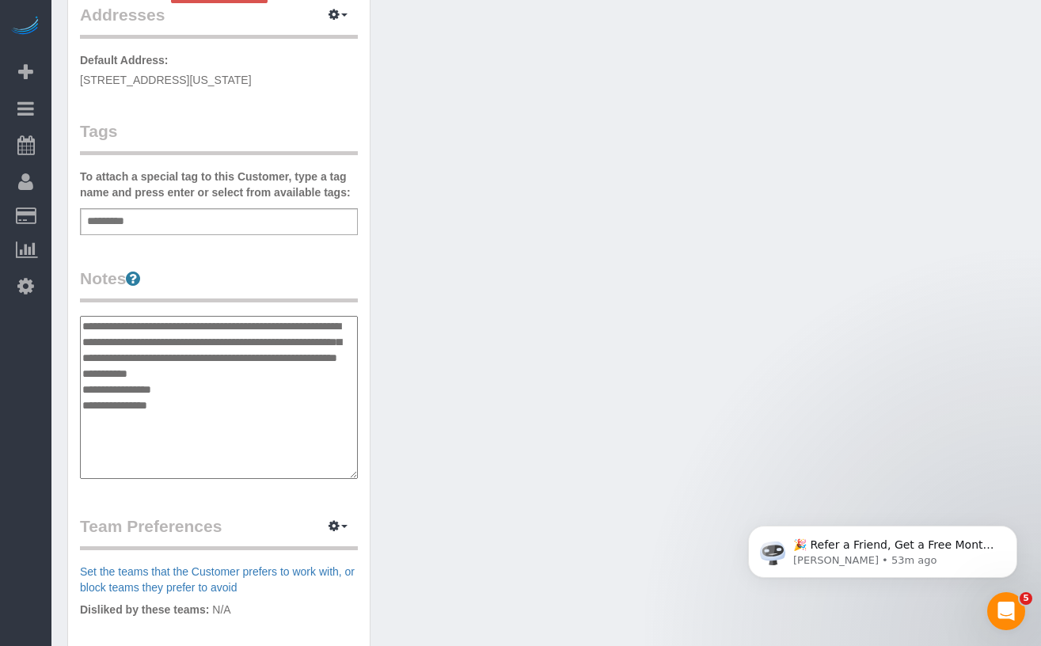
drag, startPoint x: 78, startPoint y: 422, endPoint x: 97, endPoint y: 425, distance: 18.5
click at [79, 422] on div "Customer Info Edit Contact Info Send Message Email Preferences Special Sales Ta…" at bounding box center [219, 310] width 302 height 1195
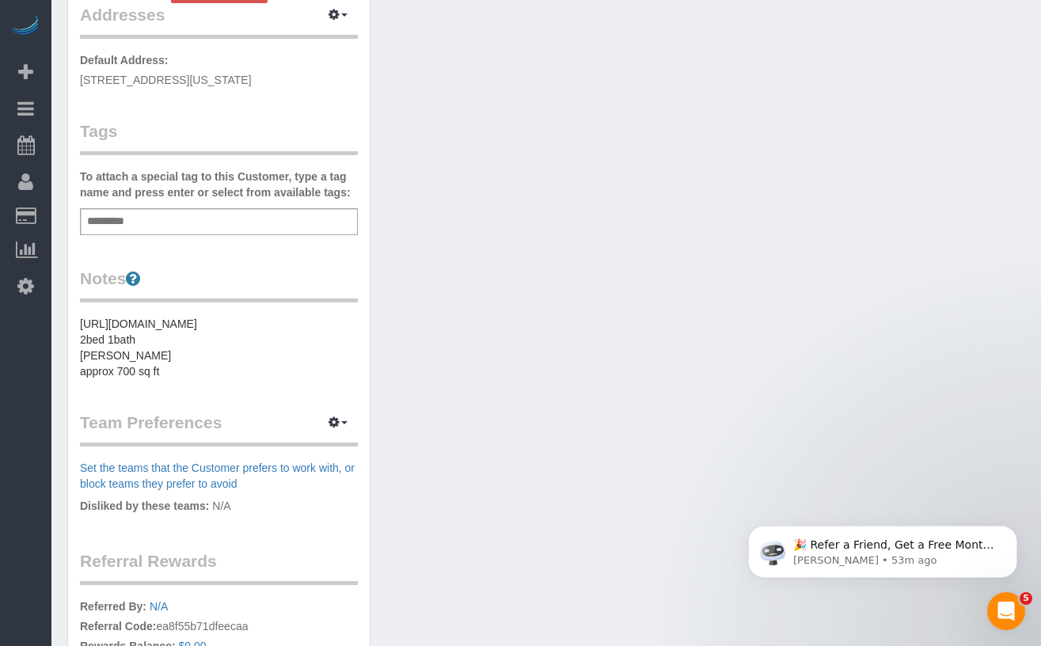
click at [99, 379] on pre "https://streeteasy.com/building/the-claremont/65?utm_campaign=rental_listing&ut…" at bounding box center [219, 347] width 278 height 63
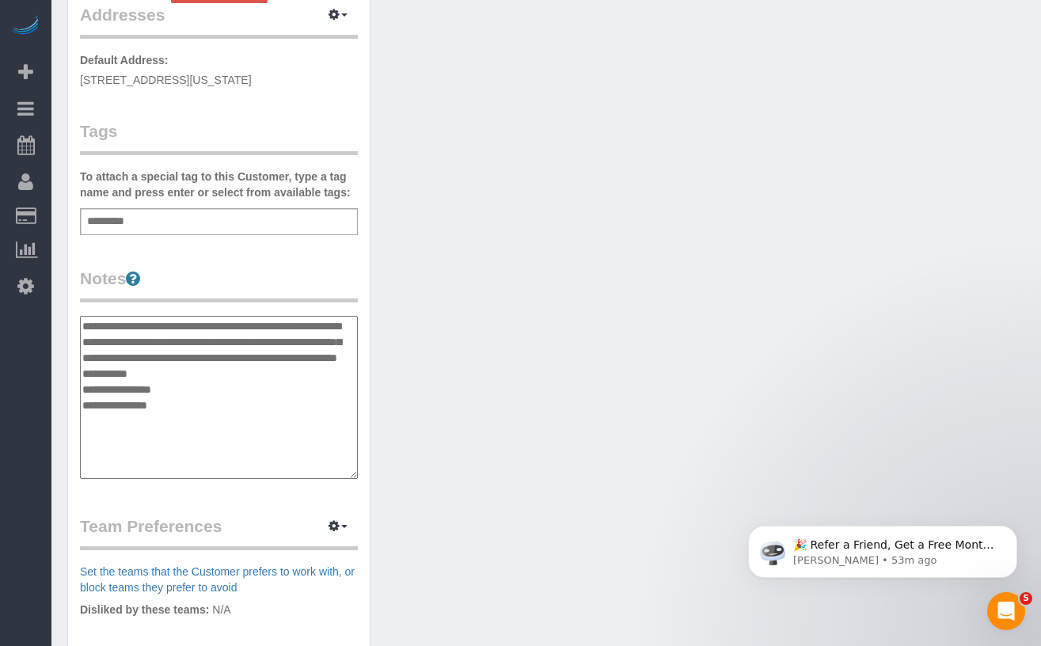
click at [124, 423] on textarea "**********" at bounding box center [219, 397] width 278 height 163
click at [292, 410] on textarea "**********" at bounding box center [219, 397] width 278 height 163
type textarea "**********"
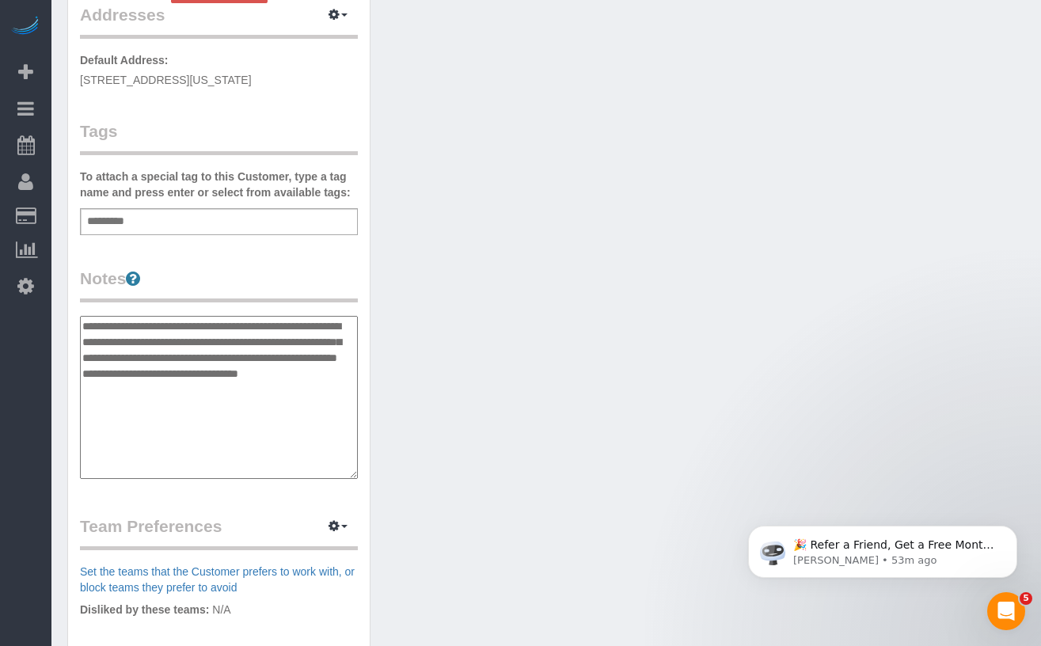
click at [470, 445] on div "Customer Info Edit Contact Info Send Message Email Preferences Special Sales Ta…" at bounding box center [546, 318] width 982 height 1212
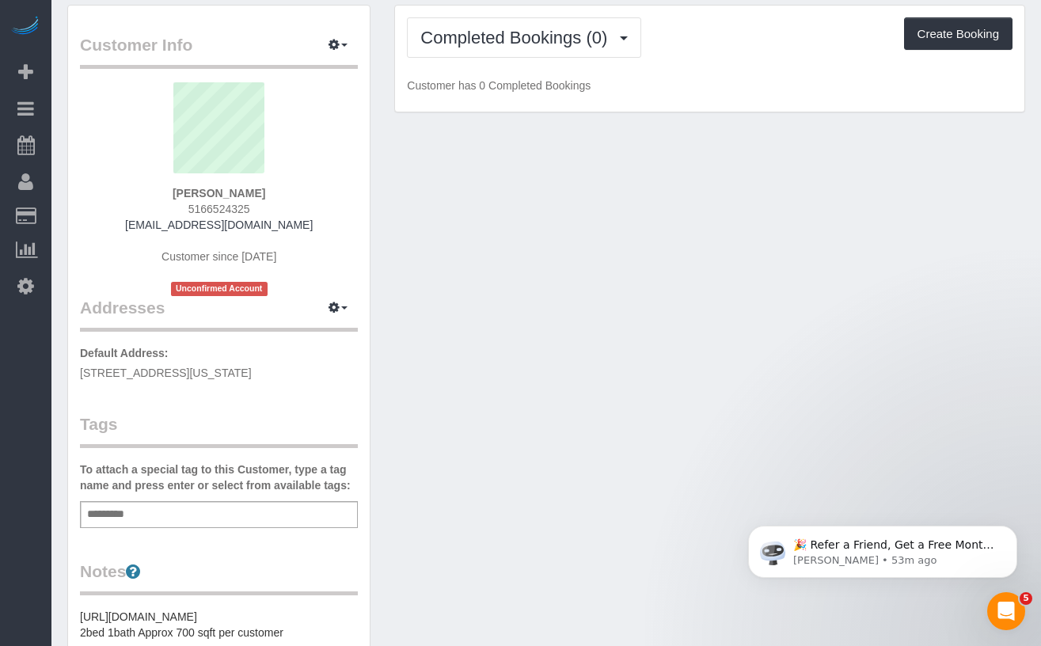
scroll to position [0, 0]
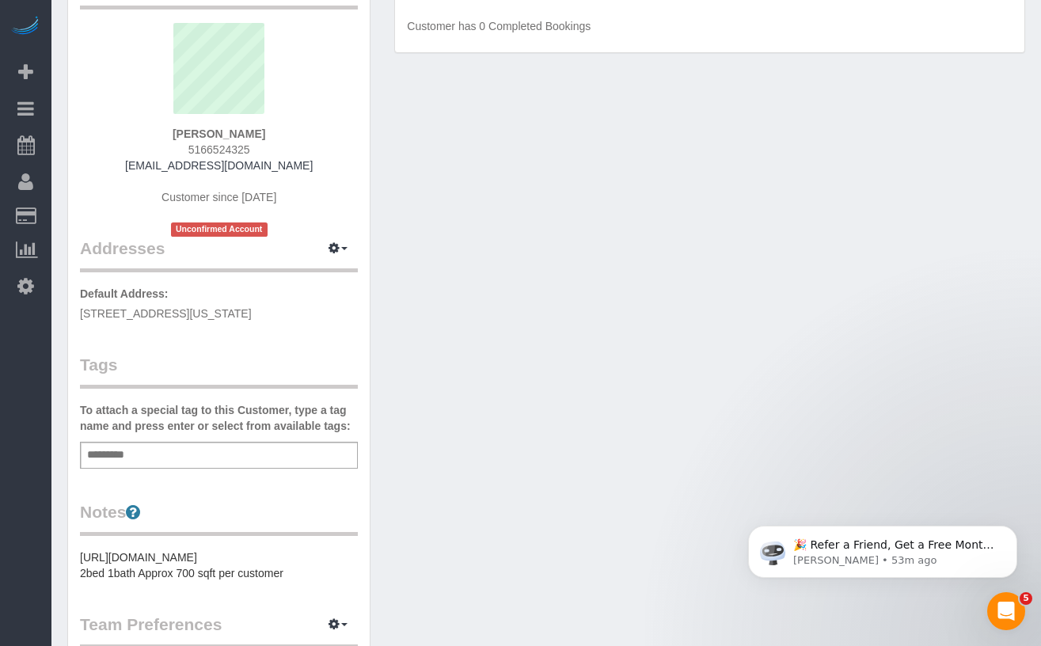
click at [141, 451] on div "Add a tag" at bounding box center [219, 455] width 278 height 27
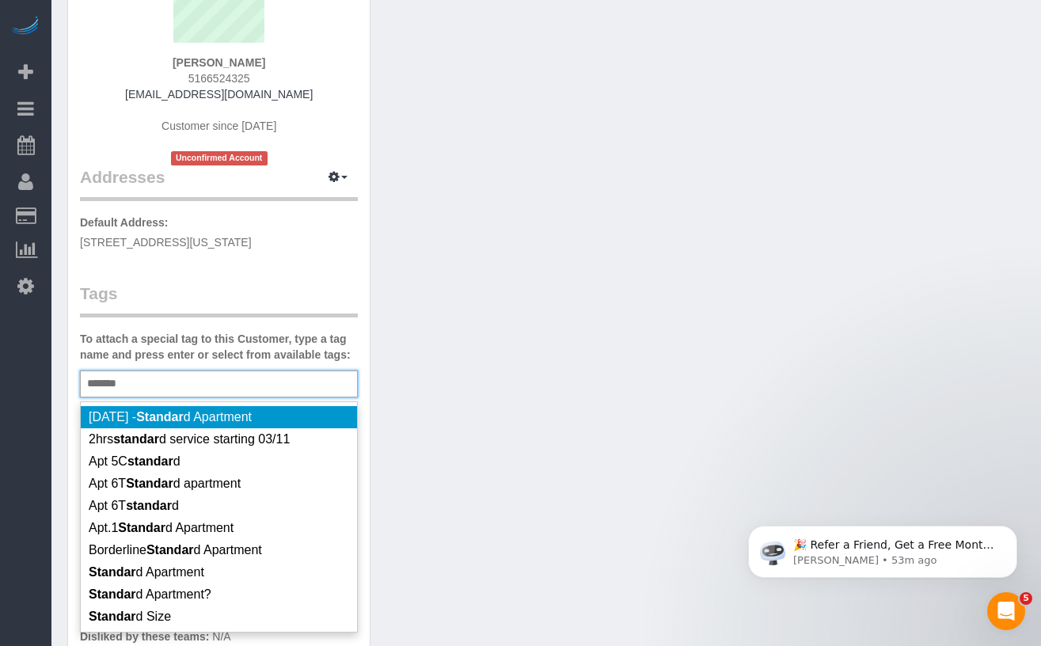
scroll to position [187, 0]
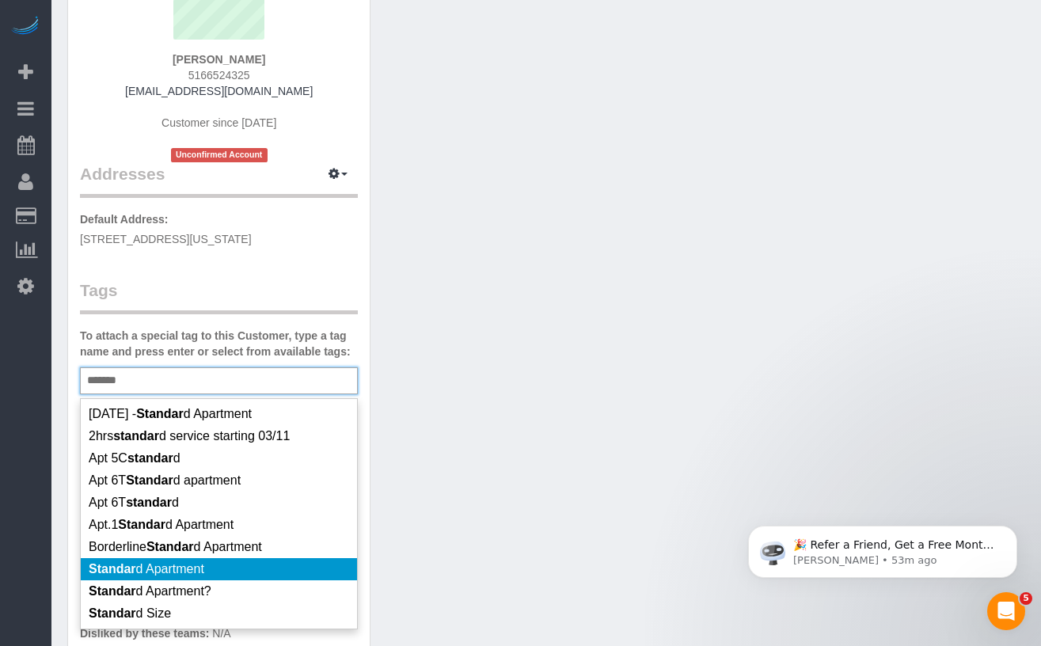
type input "*******"
click at [198, 568] on span "Standar d Apartment" at bounding box center [147, 568] width 116 height 13
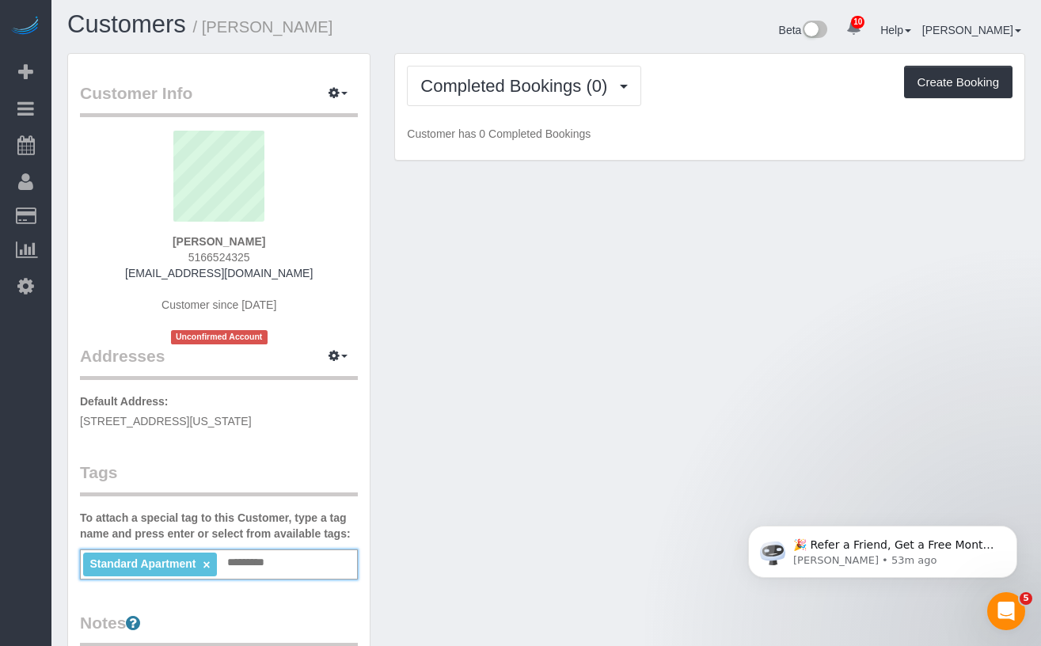
scroll to position [0, 0]
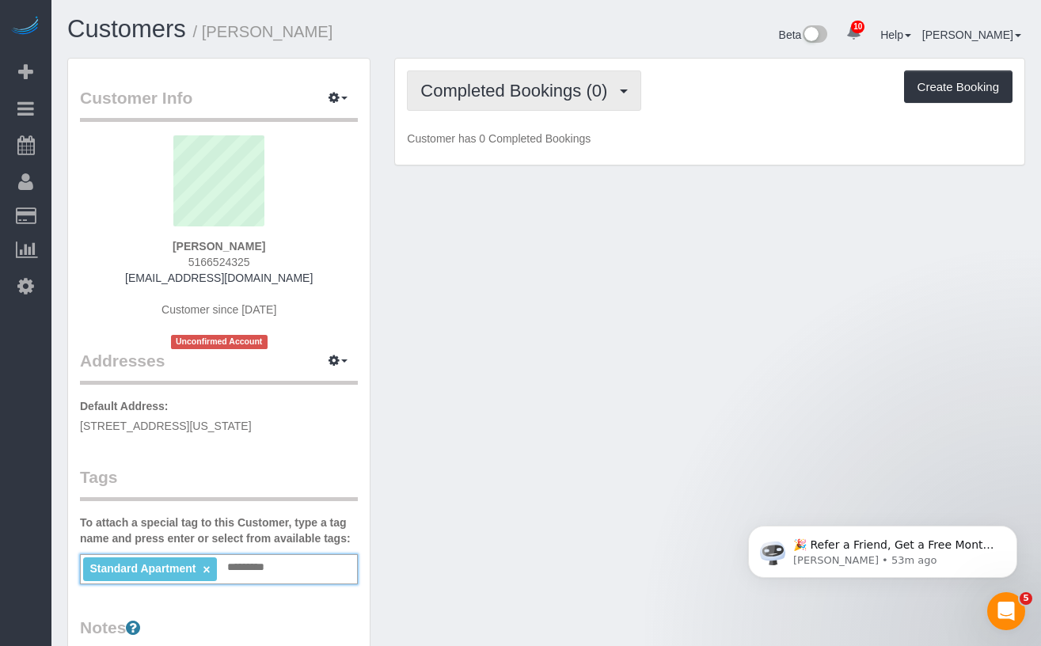
click at [573, 96] on span "Completed Bookings (0)" at bounding box center [517, 91] width 195 height 20
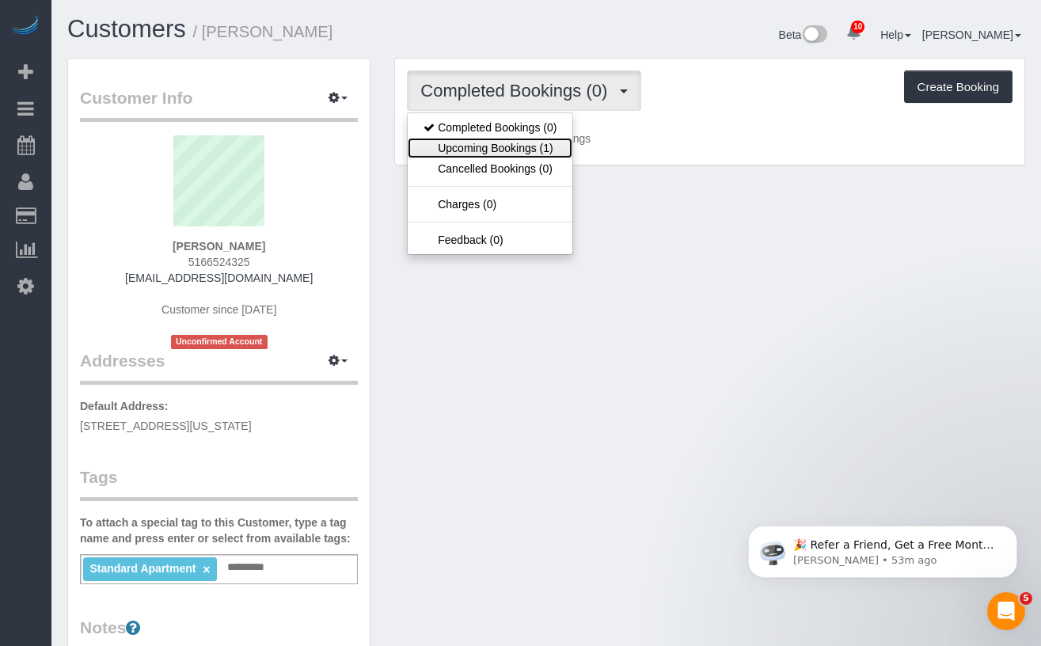
click at [546, 154] on link "Upcoming Bookings (1)" at bounding box center [490, 148] width 165 height 21
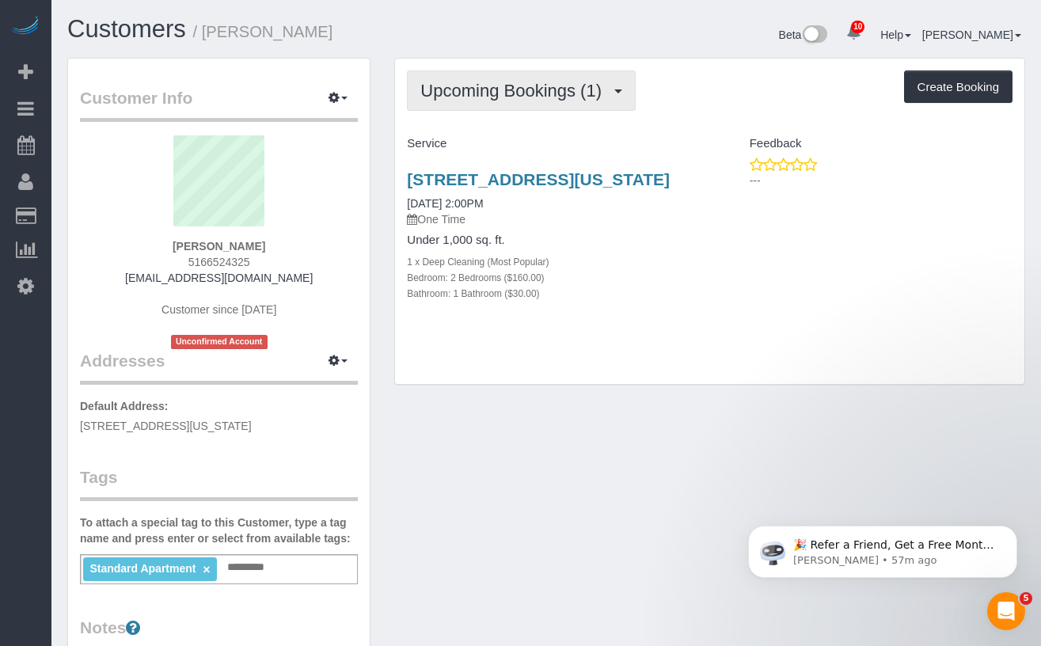
click at [528, 95] on span "Upcoming Bookings (1)" at bounding box center [514, 91] width 189 height 20
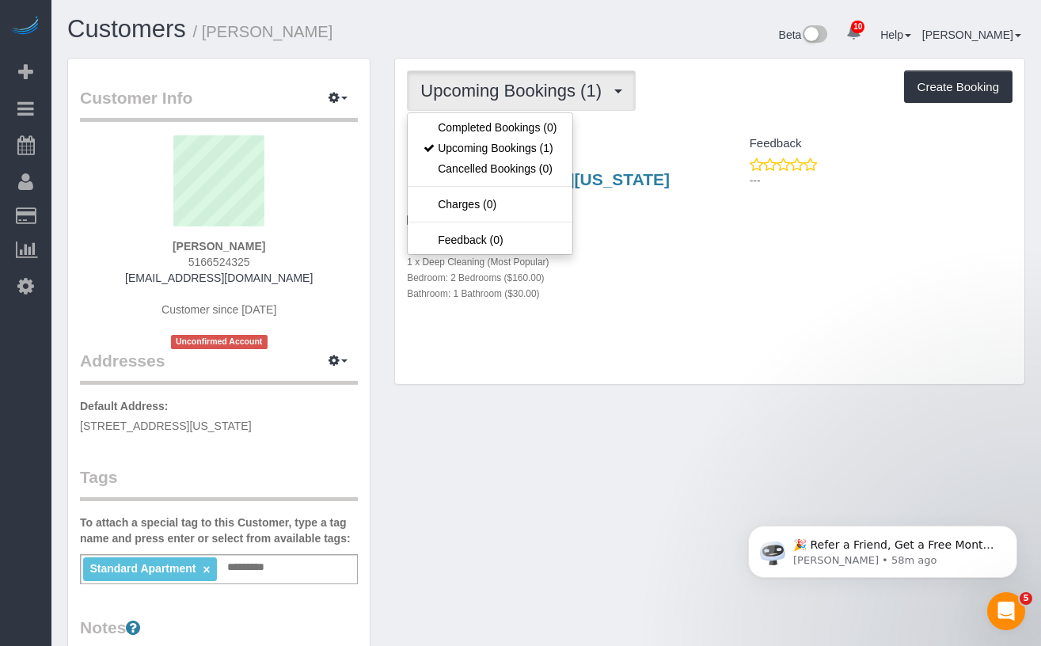
click at [449, 23] on h1 "Customers / Caroline Corsello" at bounding box center [300, 29] width 467 height 27
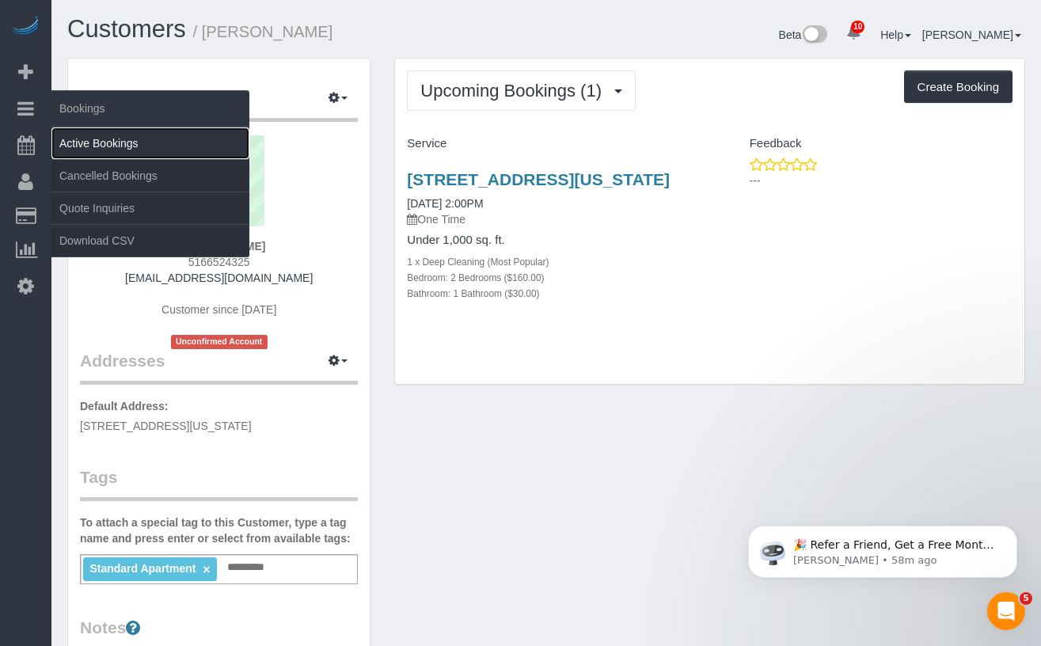
click at [97, 139] on link "Active Bookings" at bounding box center [150, 143] width 198 height 32
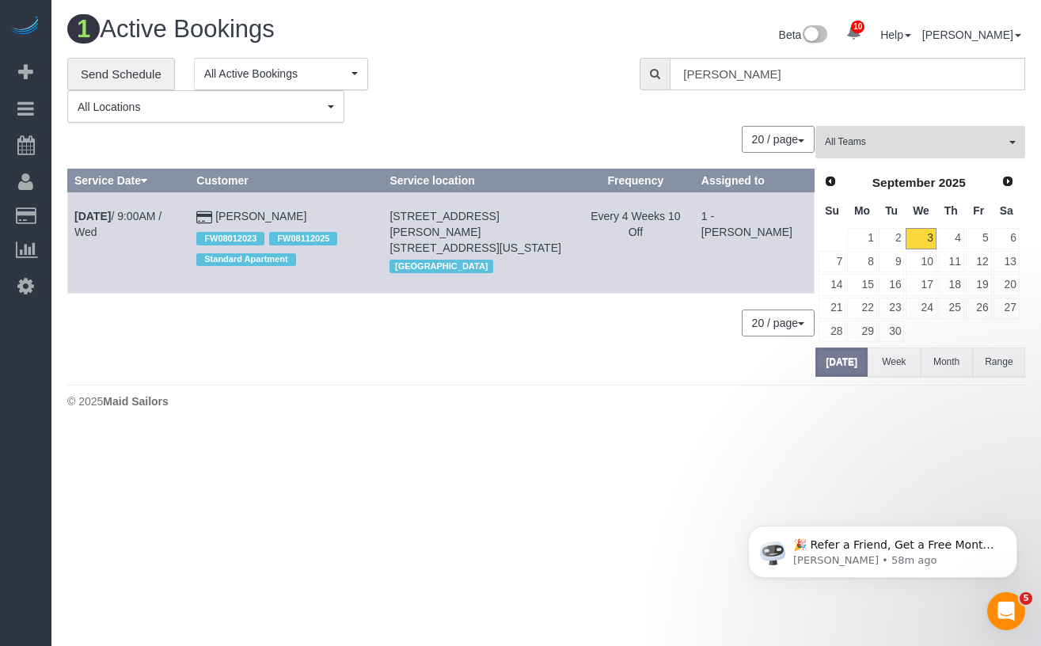
click at [897, 148] on span "All Teams" at bounding box center [915, 141] width 180 height 13
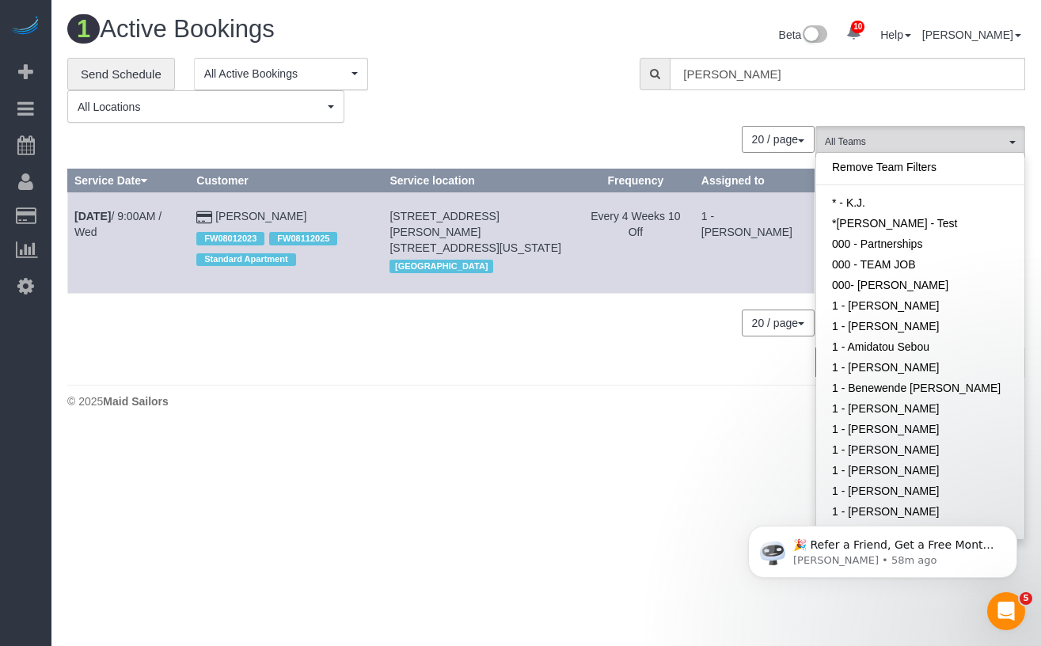
click at [454, 89] on div "**********" at bounding box center [341, 91] width 549 height 66
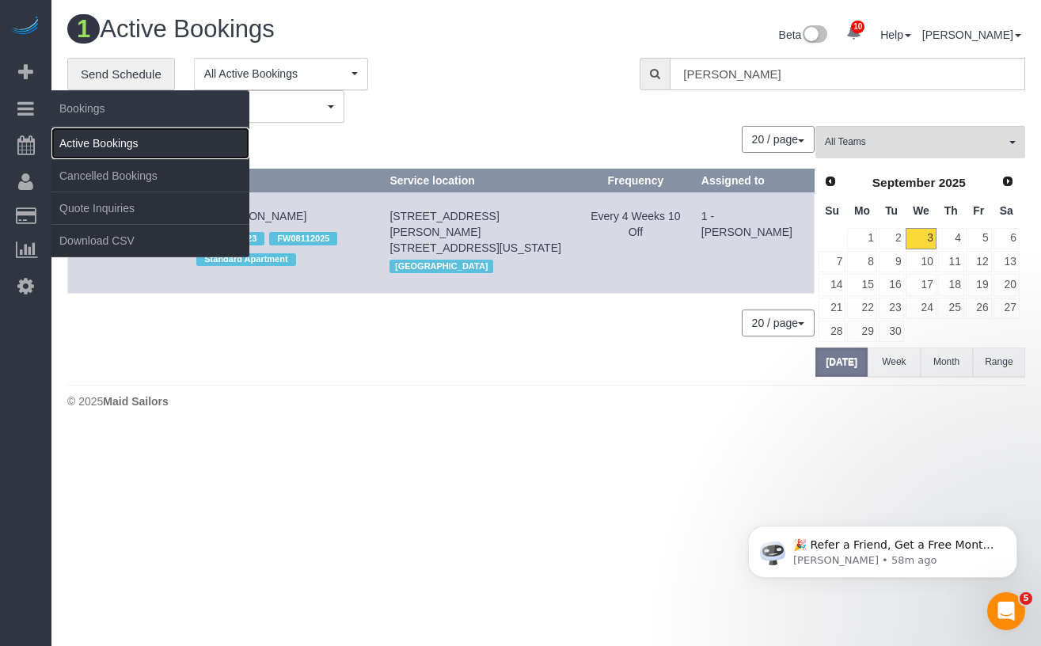
click at [82, 142] on link "Active Bookings" at bounding box center [150, 143] width 198 height 32
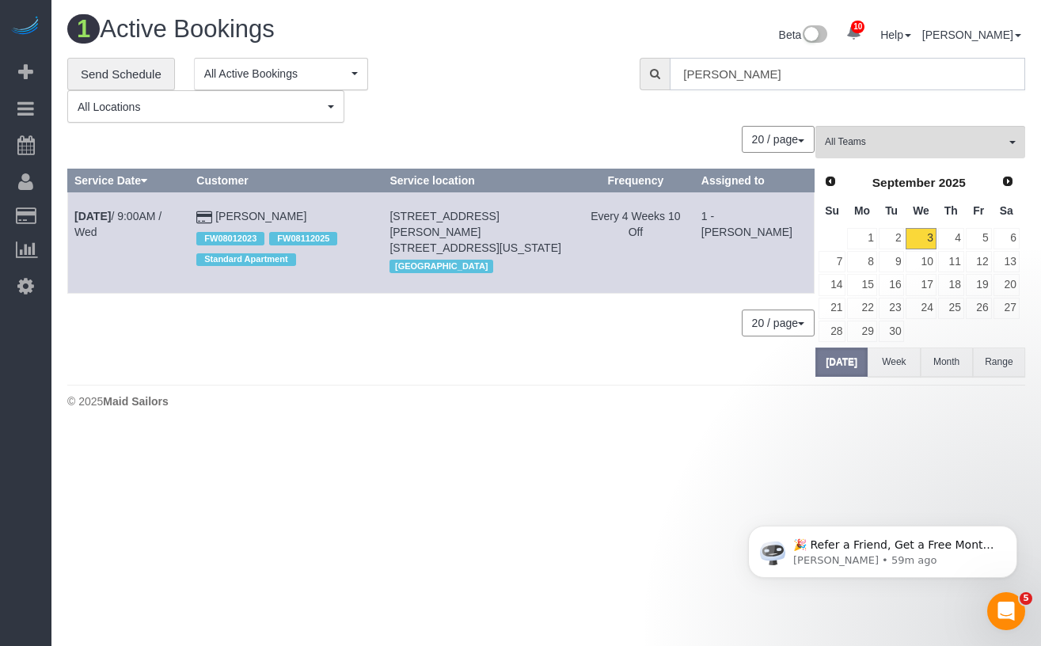
click at [790, 77] on input "Stephanie Kotnik" at bounding box center [847, 74] width 355 height 32
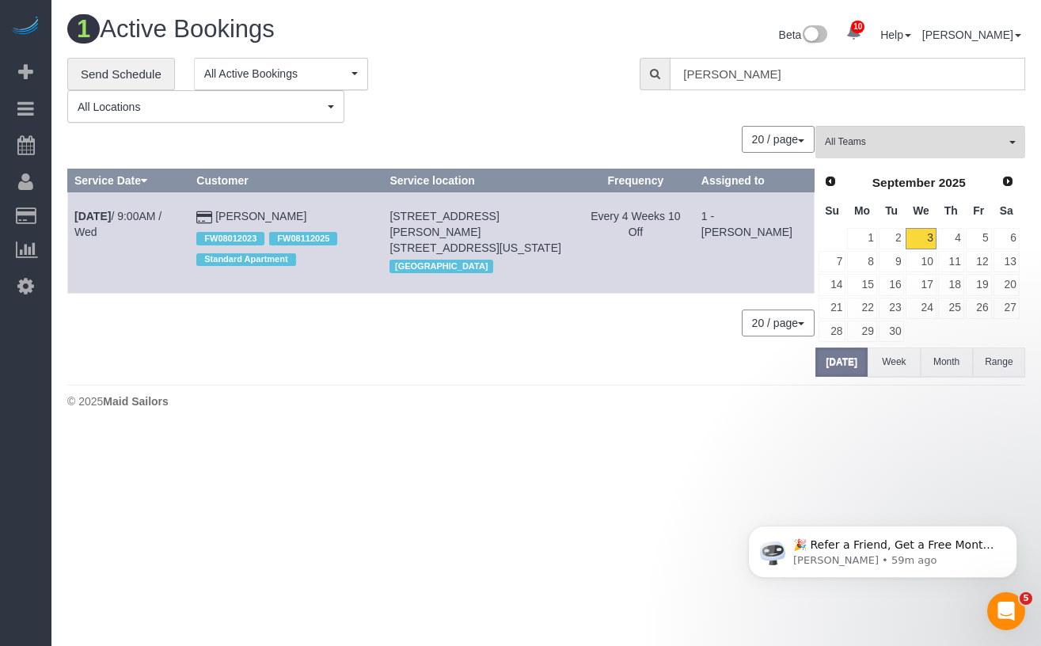
click at [790, 77] on input "Stephanie Kotnik" at bounding box center [847, 74] width 355 height 32
type input "S"
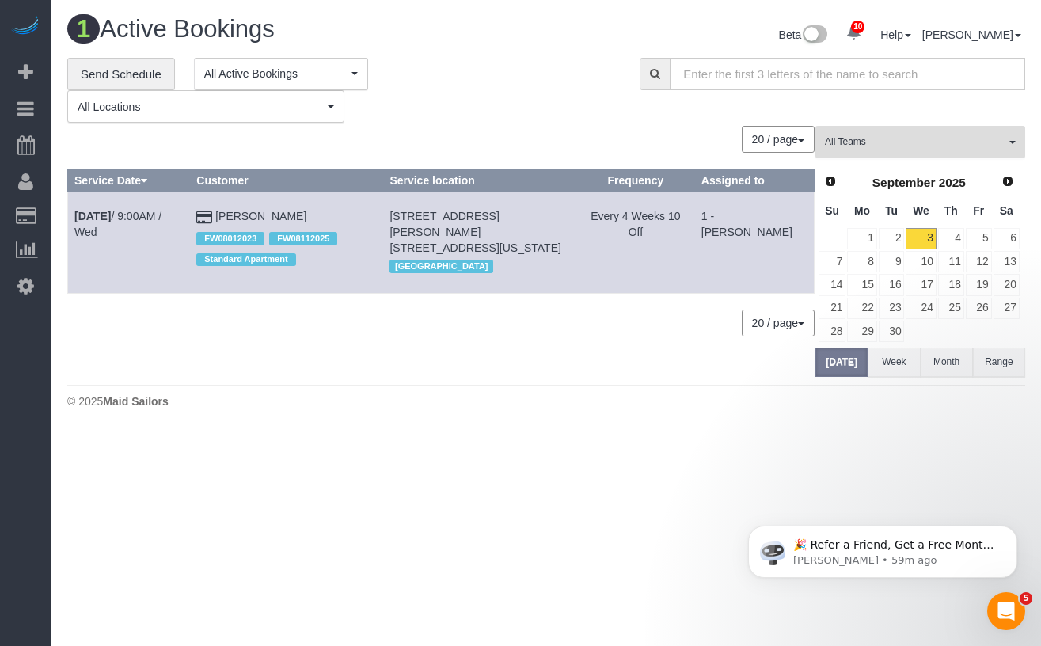
click at [900, 131] on button "All Teams" at bounding box center [920, 142] width 210 height 32
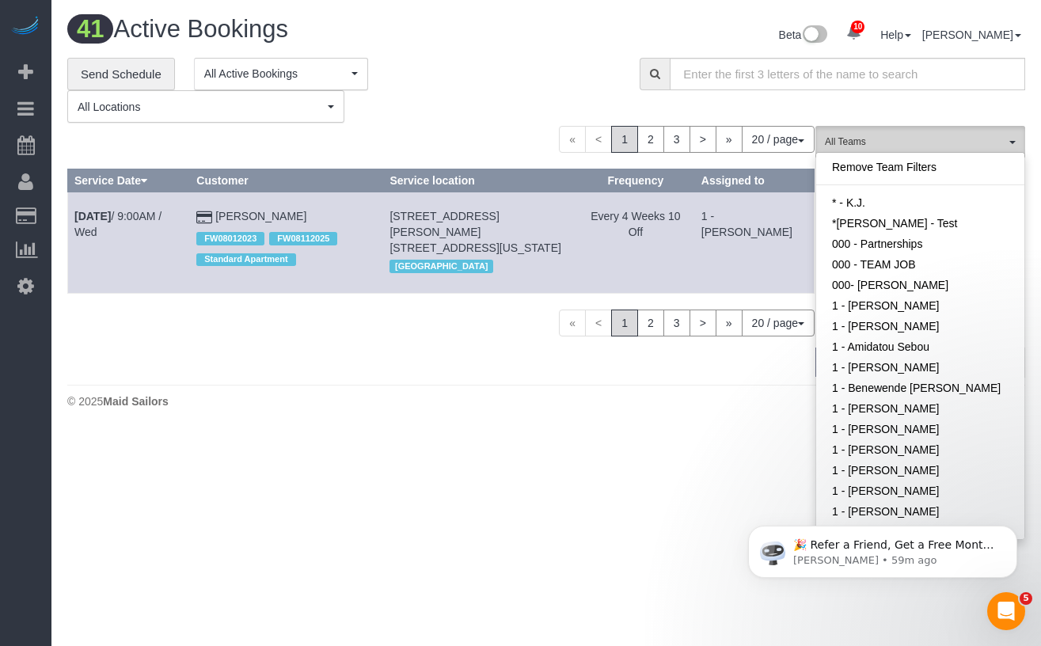
click at [880, 149] on span "All Teams" at bounding box center [915, 141] width 180 height 13
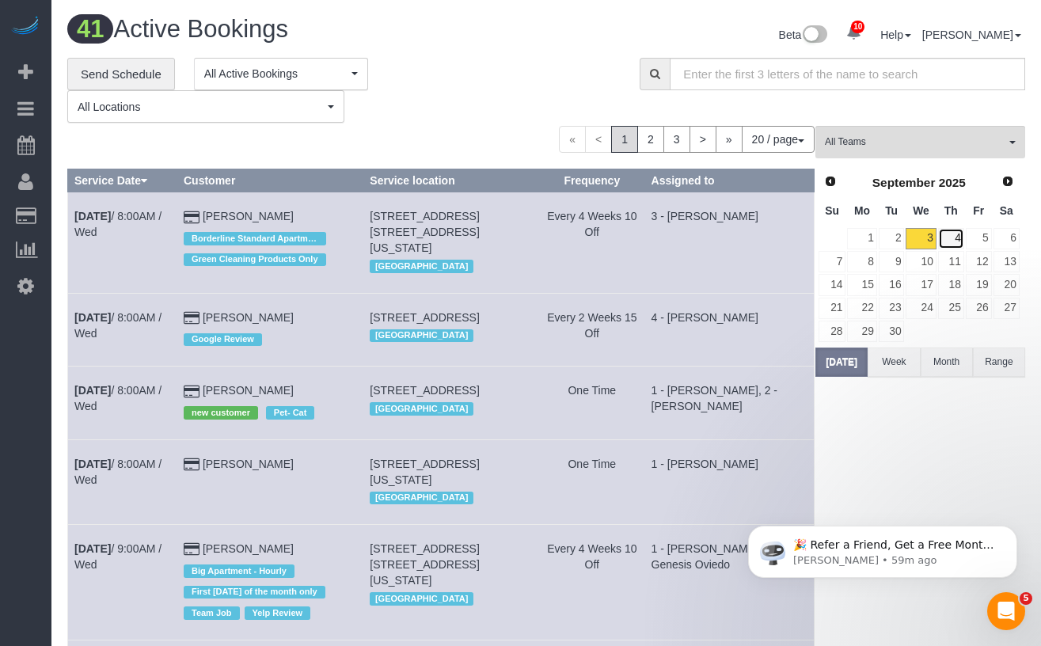
click at [952, 236] on link "4" at bounding box center [951, 238] width 26 height 21
click at [898, 142] on span "All Teams" at bounding box center [915, 141] width 180 height 13
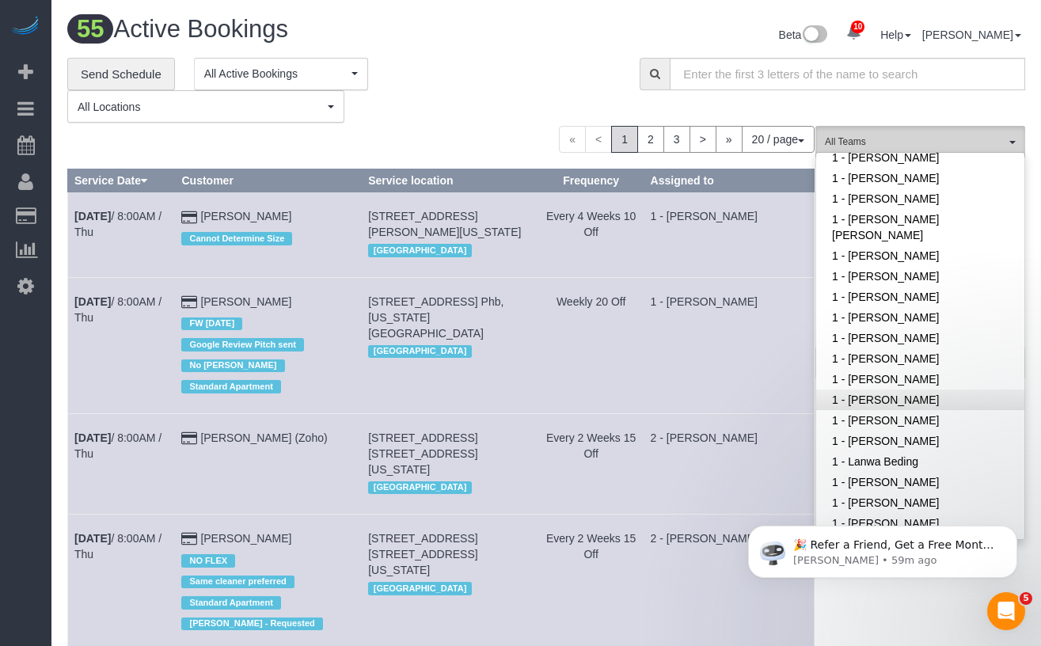
scroll to position [316, 0]
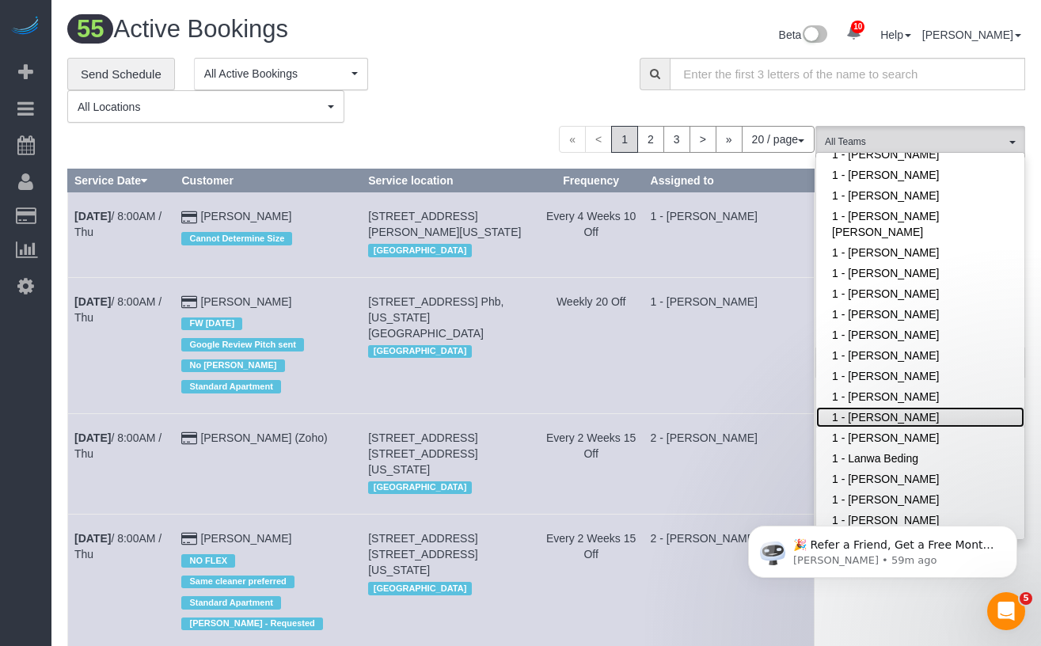
click at [905, 420] on link "1 - [PERSON_NAME]" at bounding box center [920, 417] width 208 height 21
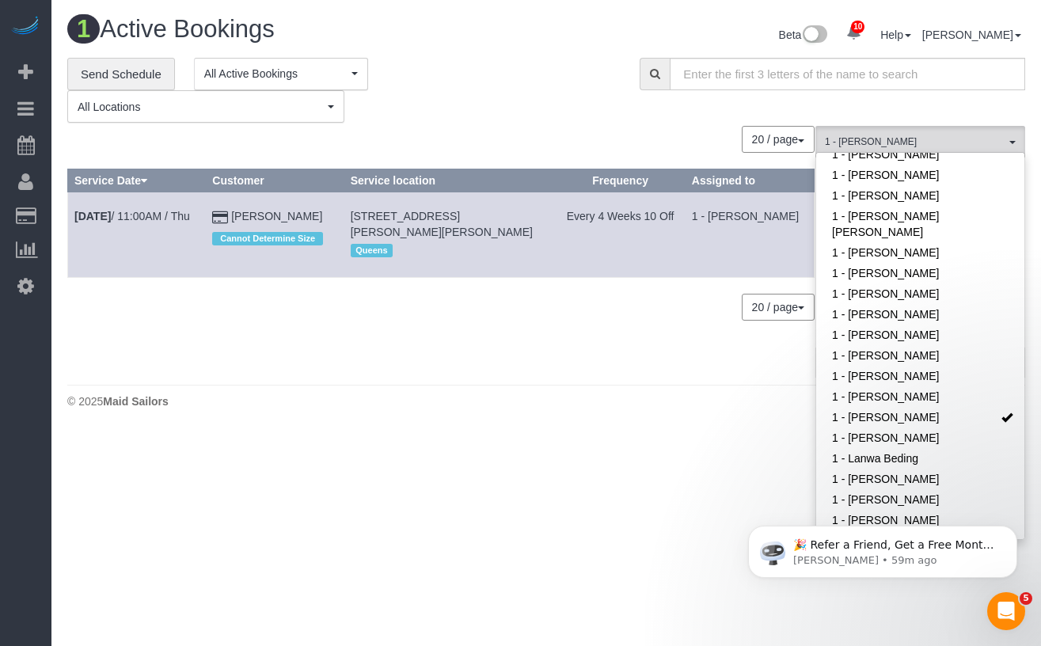
click at [507, 105] on div "**********" at bounding box center [341, 91] width 549 height 66
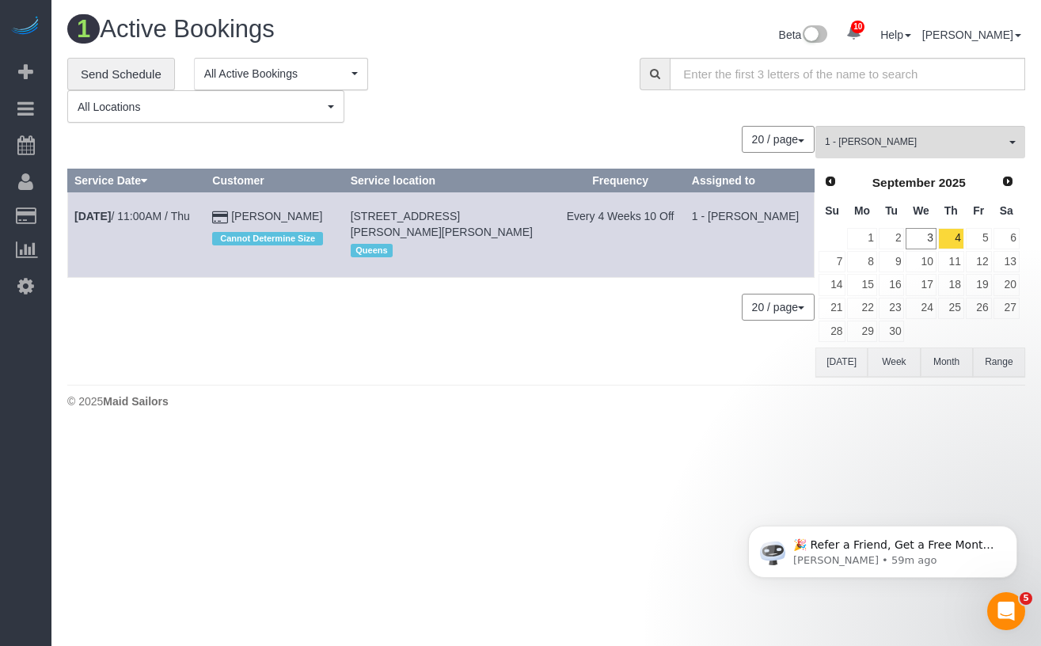
click at [508, 105] on div "**********" at bounding box center [341, 91] width 549 height 66
click at [437, 58] on div "**********" at bounding box center [341, 91] width 549 height 66
click at [625, 327] on div "0 Bookings found. We couldn't find any bookings that matched your search. Creat…" at bounding box center [441, 251] width 748 height 250
click at [417, 351] on div "0 Bookings found. We couldn't find any bookings that matched your search. Creat…" at bounding box center [441, 251] width 748 height 250
click at [124, 218] on link "Sep 4th / 11:00AM / Thu" at bounding box center [132, 216] width 116 height 13
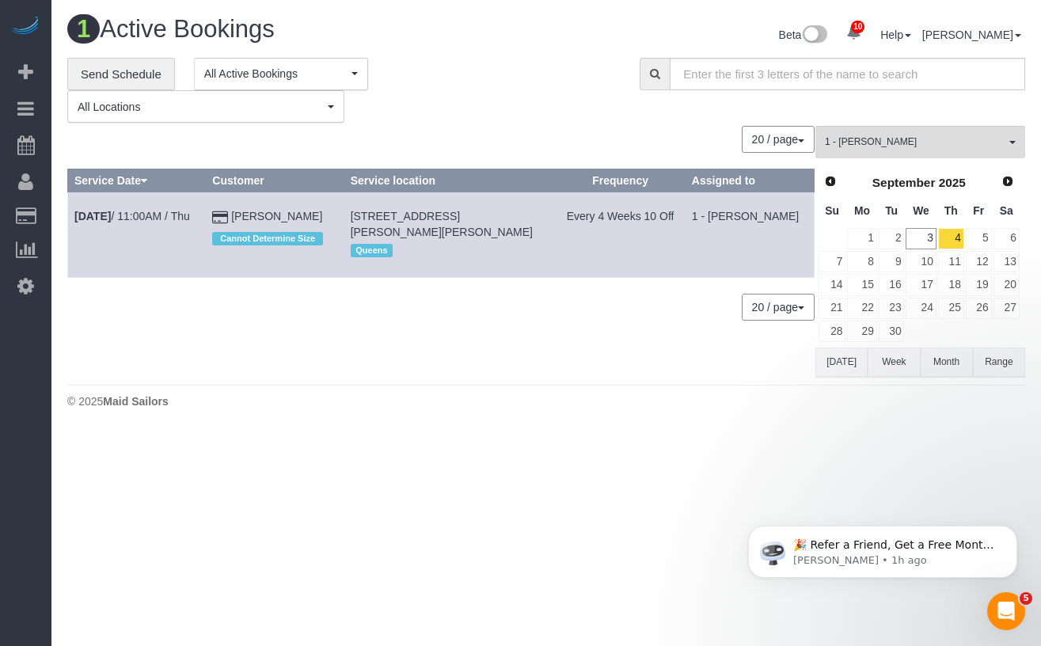
click at [587, 341] on div "0 Bookings found. We couldn't find any bookings that matched your search. Creat…" at bounding box center [441, 251] width 748 height 250
click at [775, 84] on input "text" at bounding box center [847, 74] width 355 height 32
paste input "Cheryl-Rose Cruz"
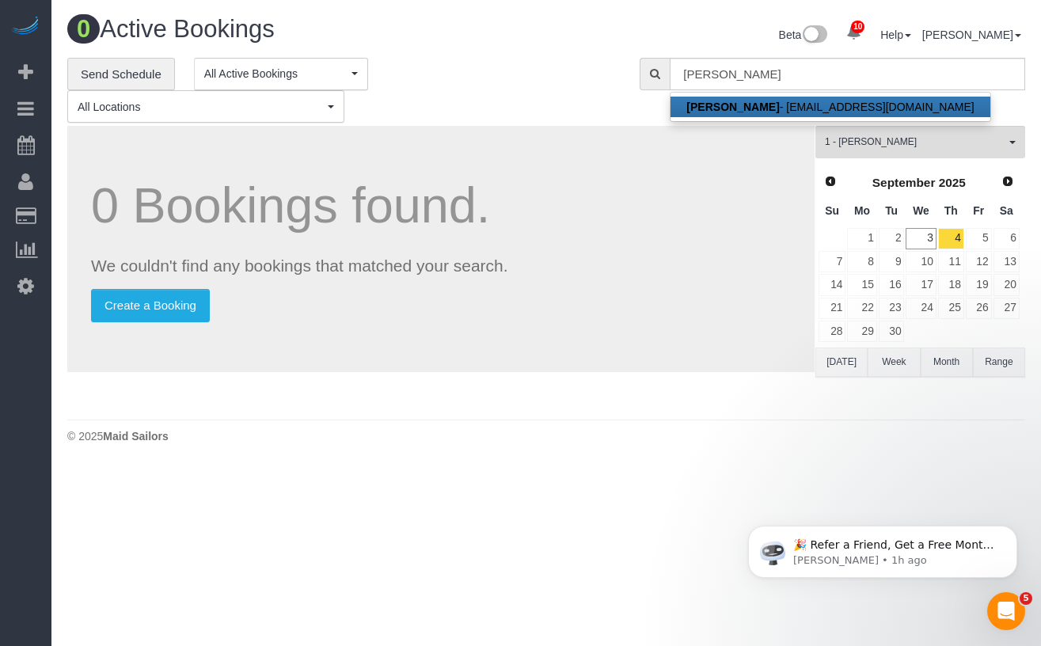
click at [745, 108] on strong "Cheryl-Rose Cruz" at bounding box center [732, 107] width 93 height 13
type input "cheruntalan@gmail.com"
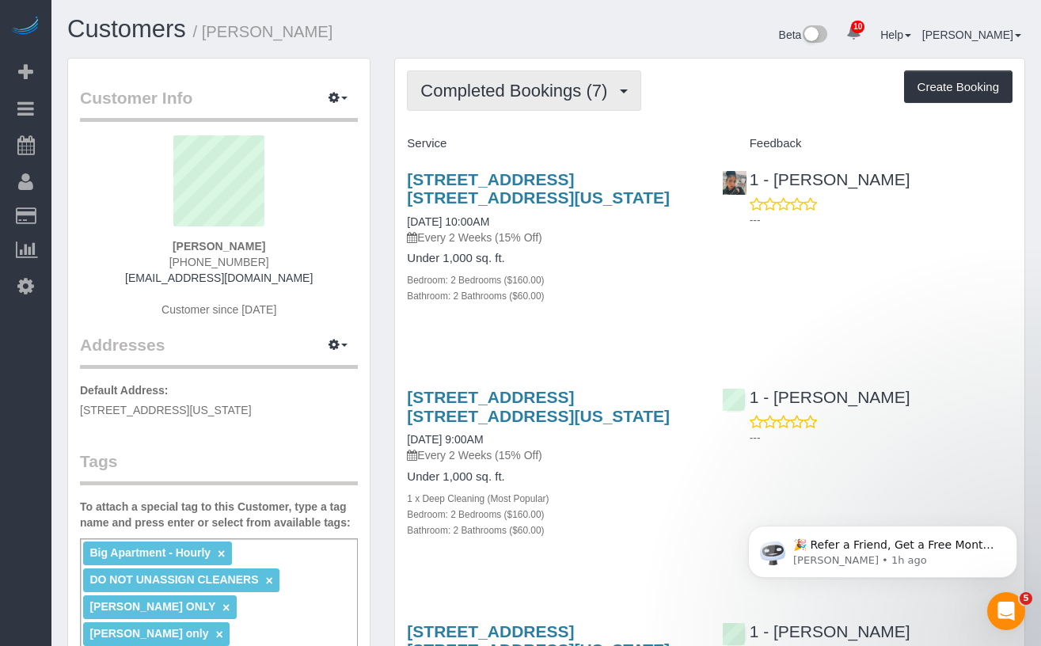
click at [507, 93] on span "Completed Bookings (7)" at bounding box center [517, 91] width 195 height 20
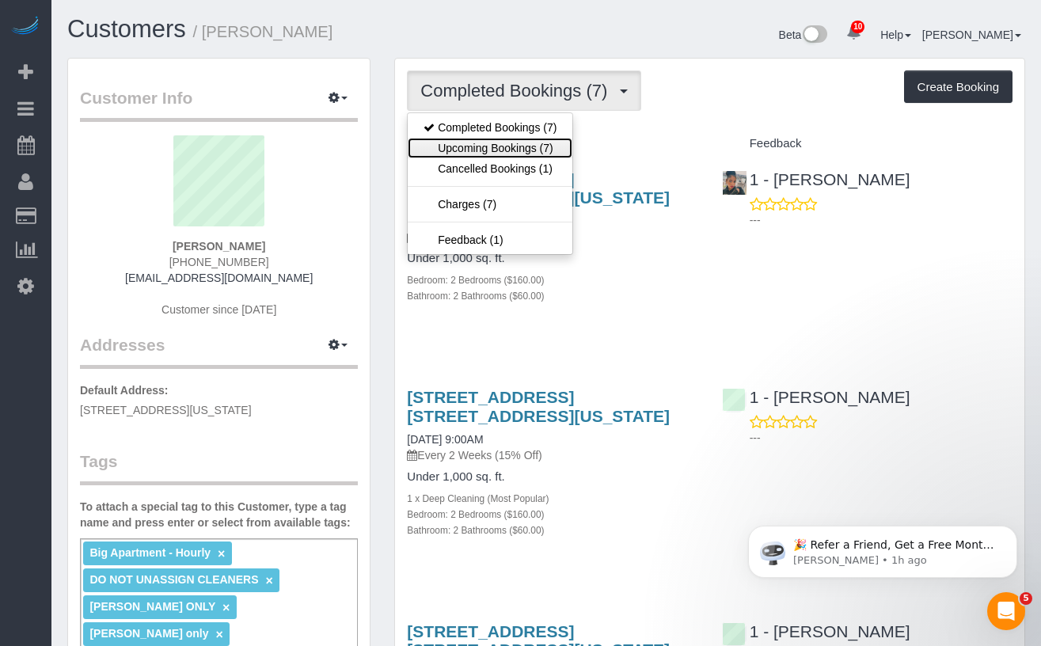
click at [505, 145] on link "Upcoming Bookings (7)" at bounding box center [490, 148] width 165 height 21
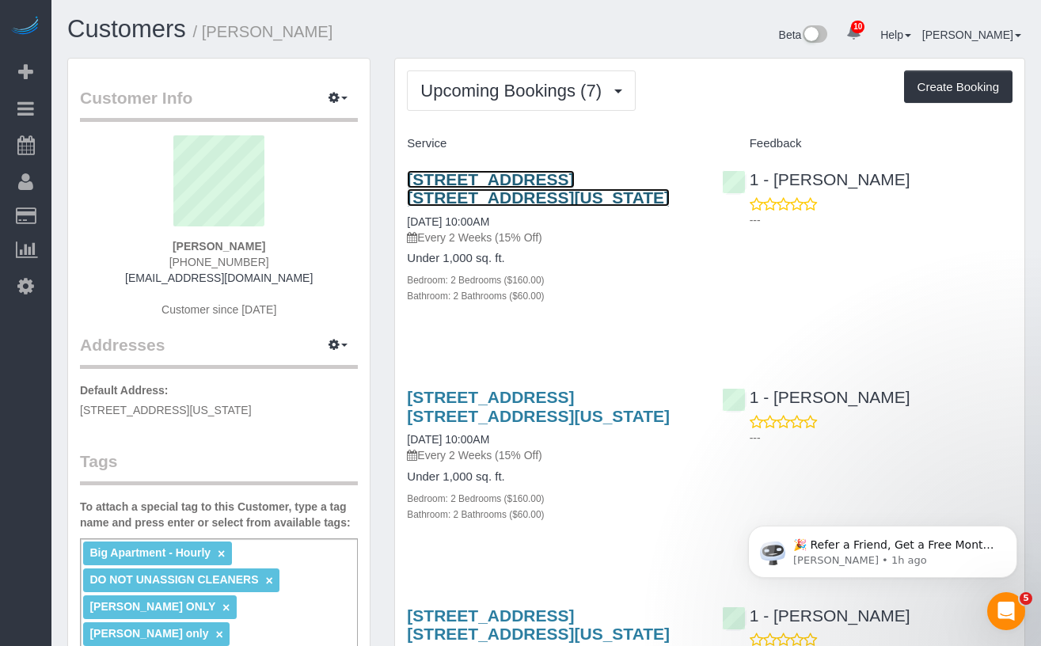
click at [466, 186] on link "215 W 28th Street, Apt. 10a, New York, NY 10001" at bounding box center [538, 188] width 263 height 36
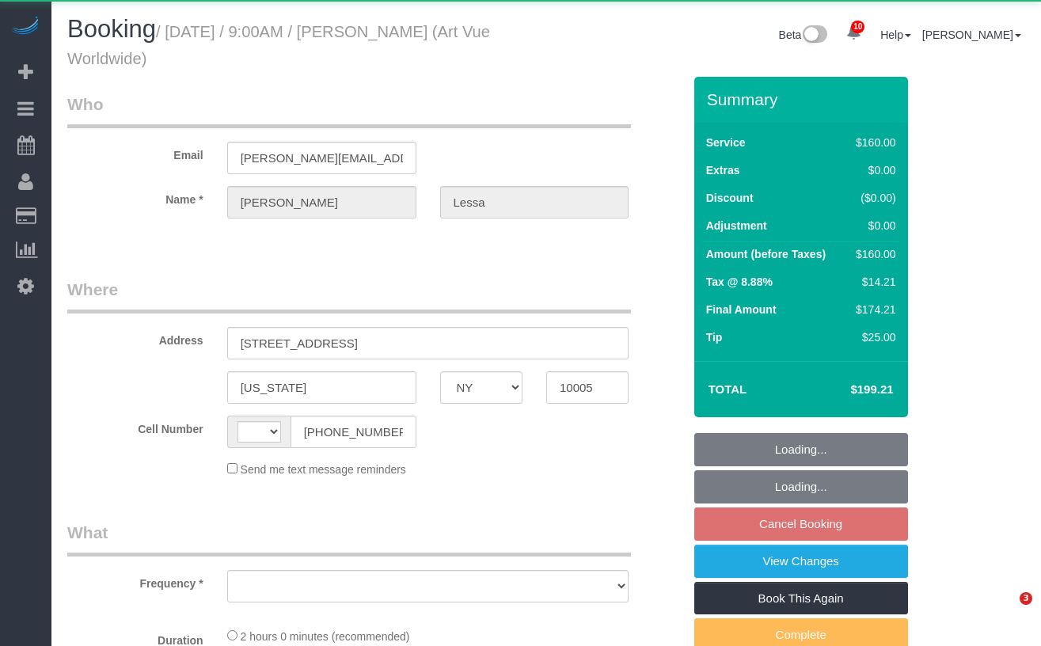
select select "NY"
select select "string:US"
select select "object:923"
select select "number:89"
select select "number:90"
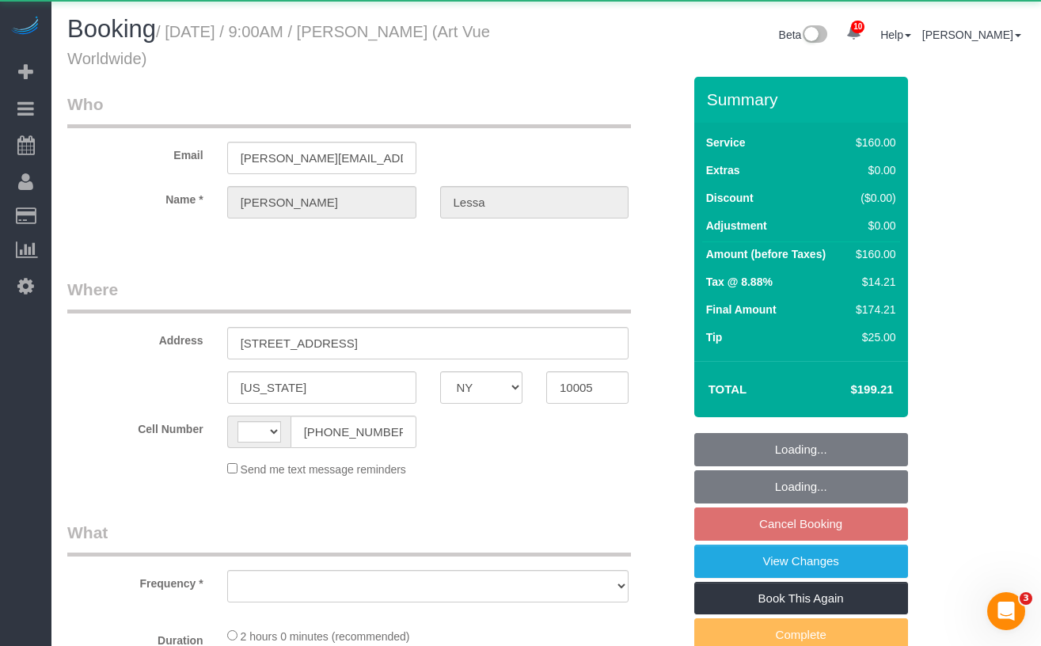
select select "number:15"
select select "number:5"
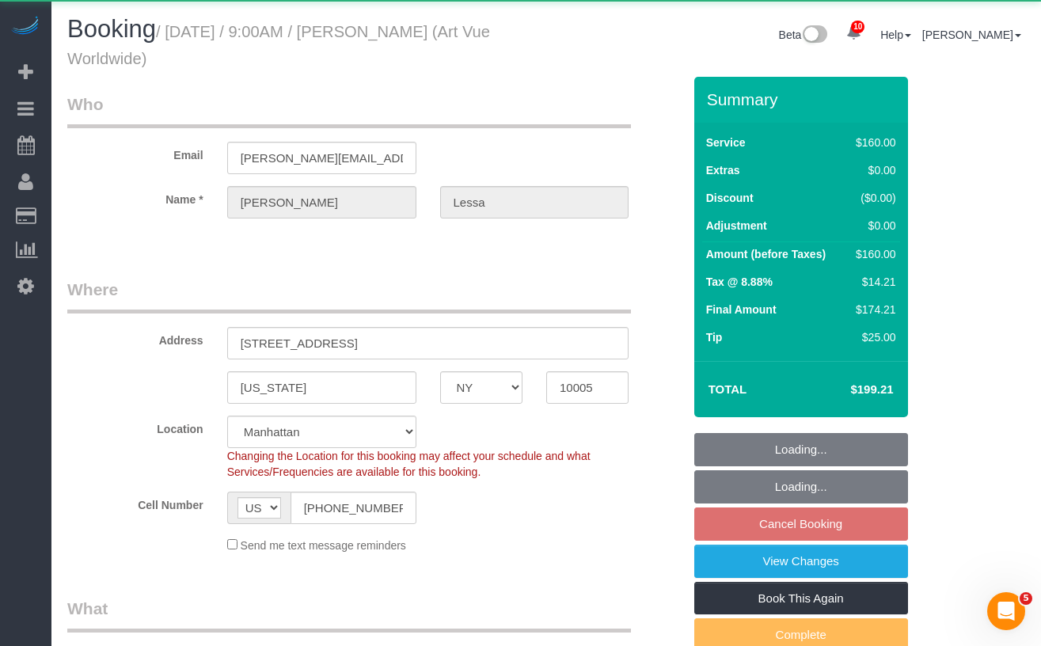
select select "object:927"
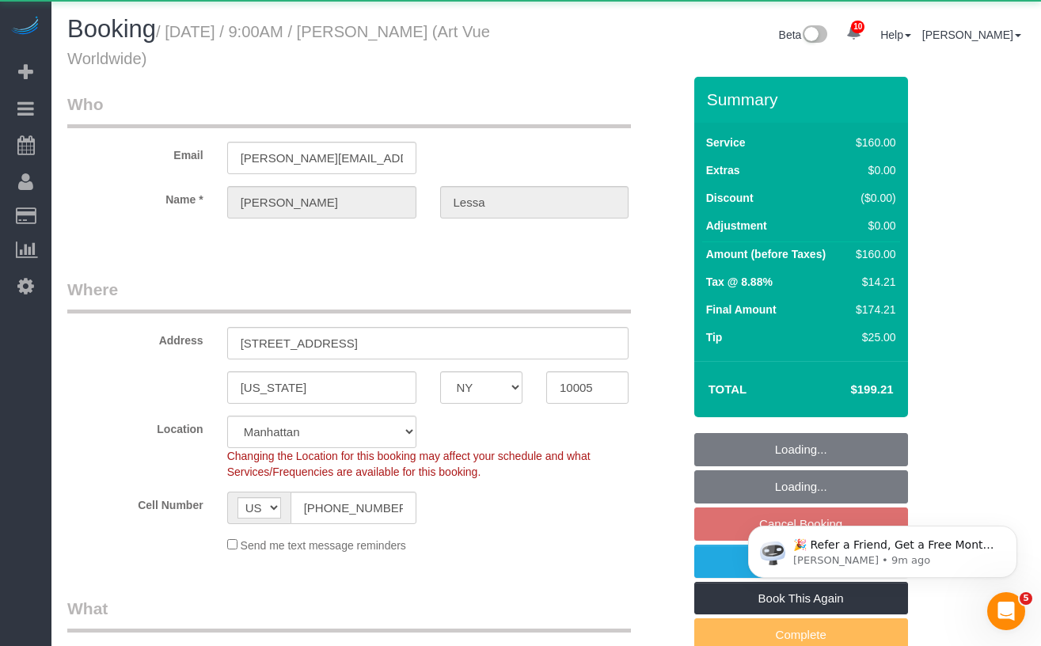
select select "string:stripe-pm_1S365Z4VGloSiKo7FAUy2Rp7"
select select "spot2"
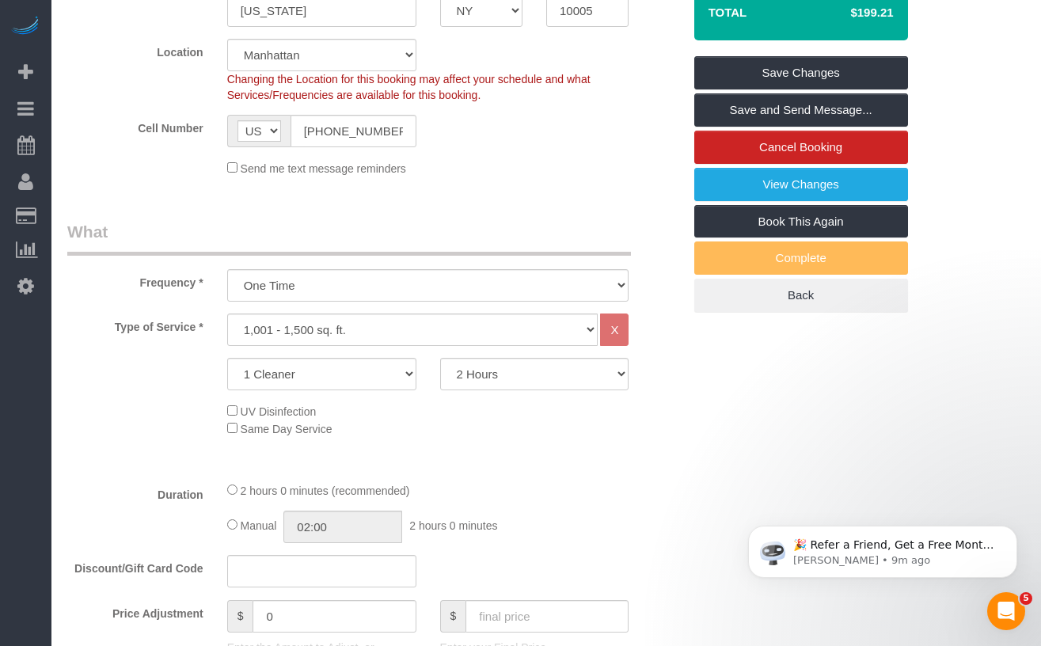
scroll to position [363, 0]
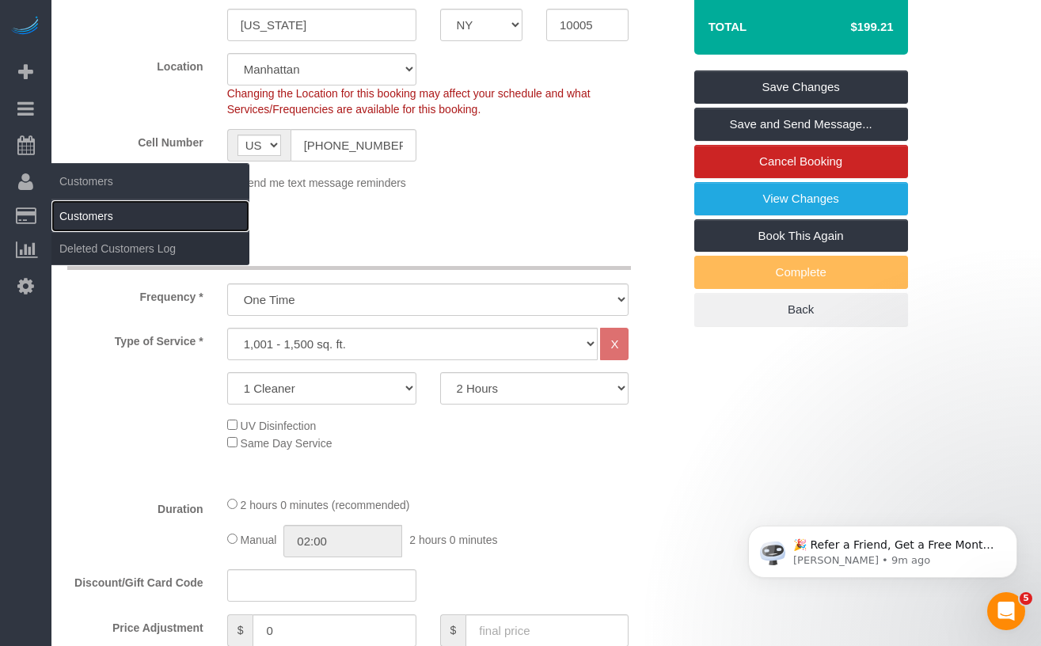
click at [76, 207] on link "Customers" at bounding box center [150, 216] width 198 height 32
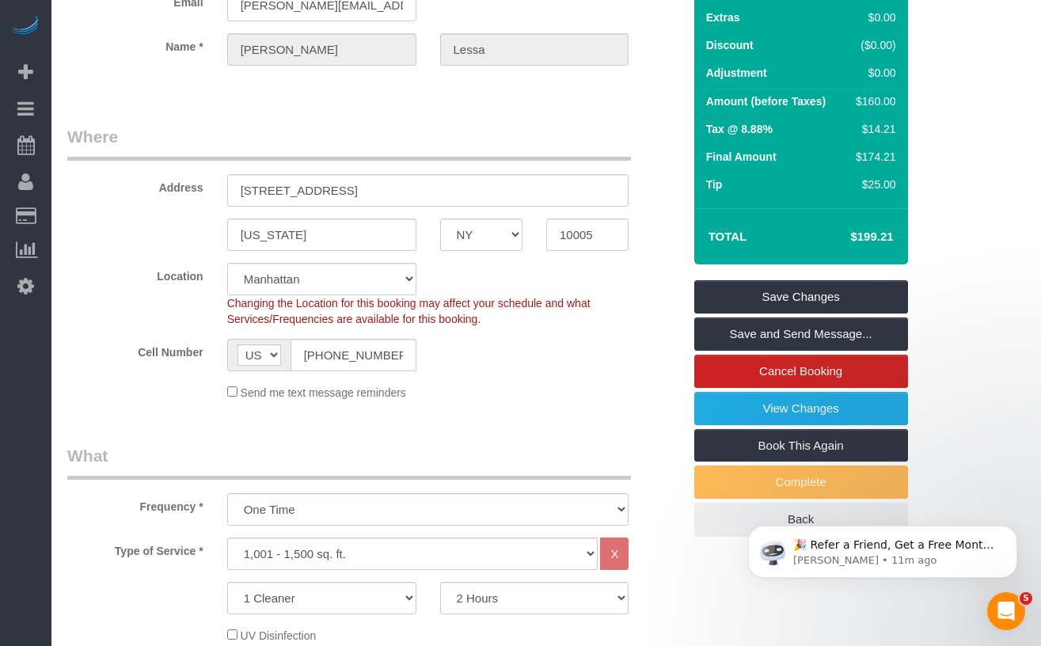
scroll to position [0, 0]
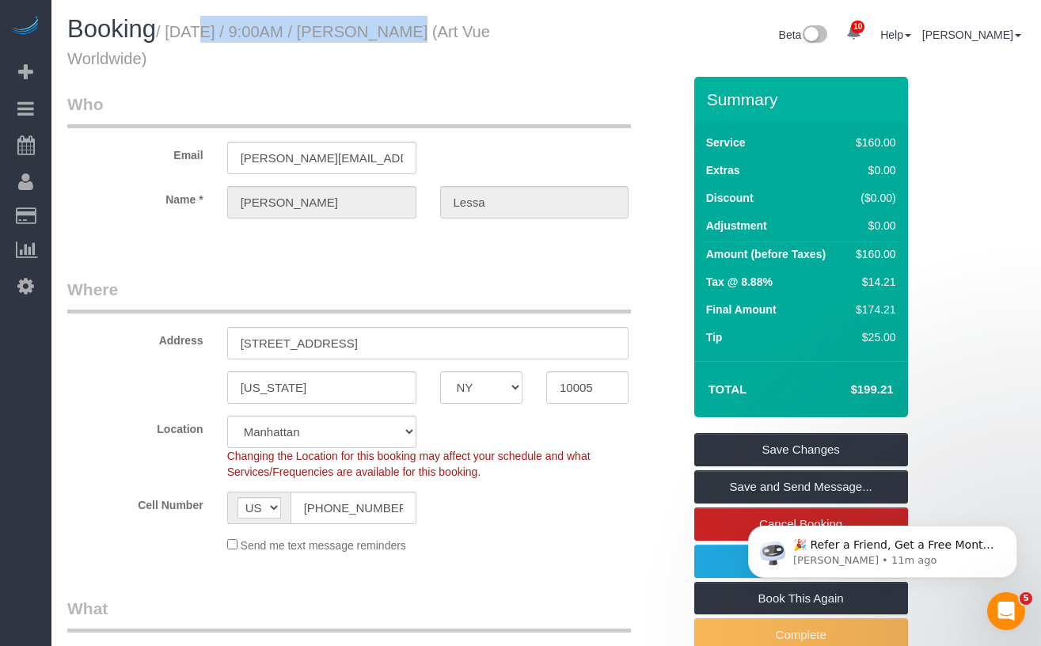
drag, startPoint x: 182, startPoint y: 35, endPoint x: 393, endPoint y: 31, distance: 210.6
click at [393, 31] on small "/ September 04, 2025 / 9:00AM / Christina Lessa (Art Vue Worldwide)" at bounding box center [278, 45] width 423 height 44
copy small "September 04, 2025 / 9:00AM"
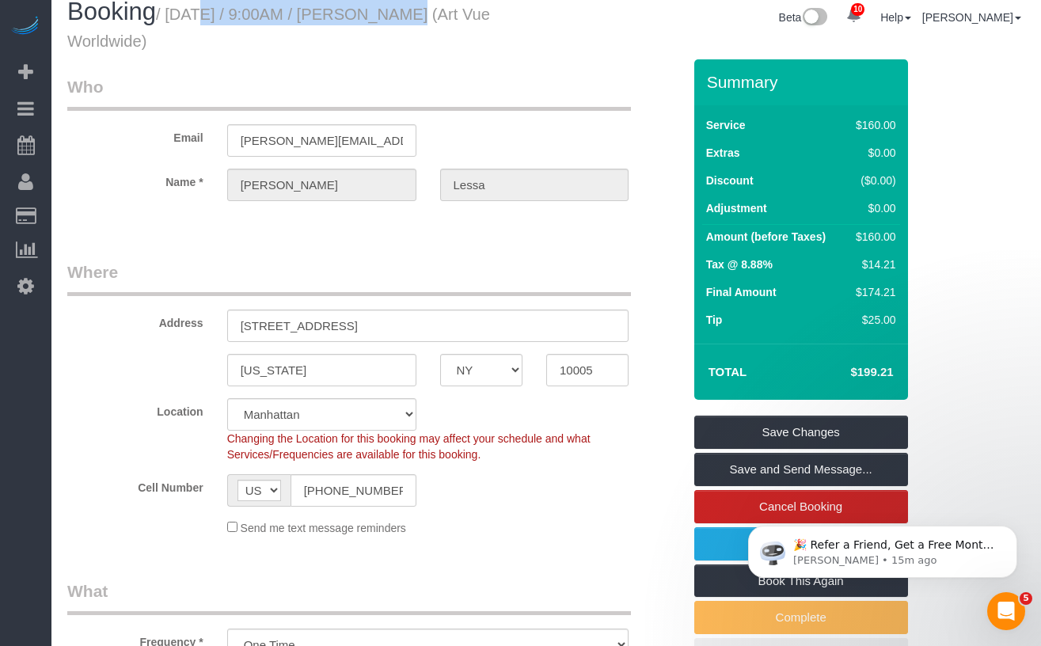
scroll to position [22, 0]
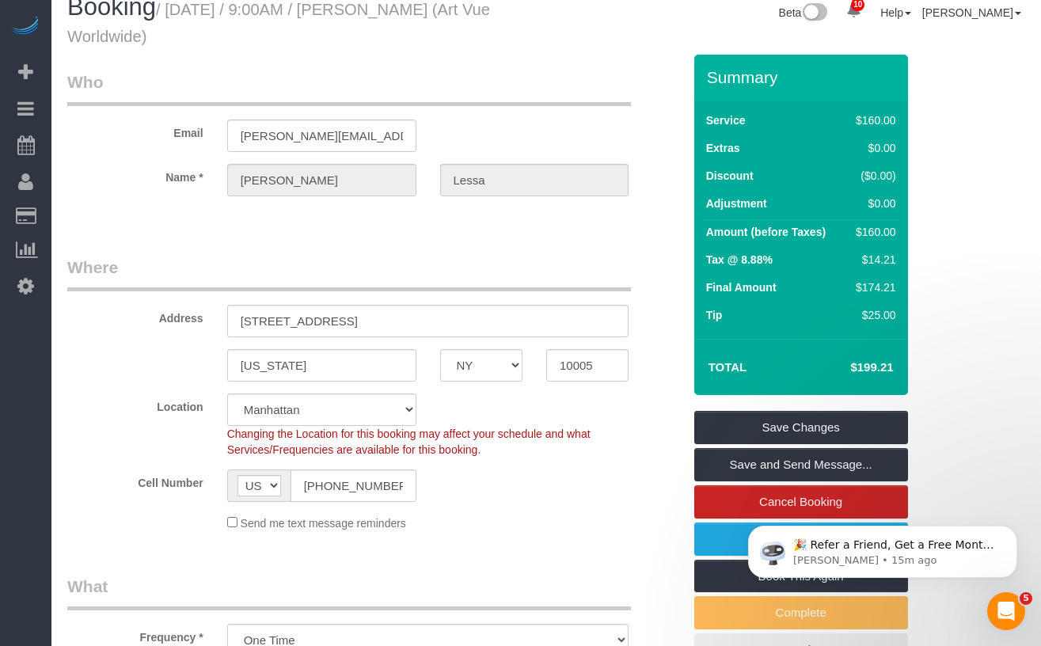
drag, startPoint x: 380, startPoint y: 28, endPoint x: 552, endPoint y: 14, distance: 172.4
click at [380, 28] on h1 "Booking / September 04, 2025 / 9:00AM / Christina Lessa (Art Vue Worldwide)" at bounding box center [300, 21] width 467 height 54
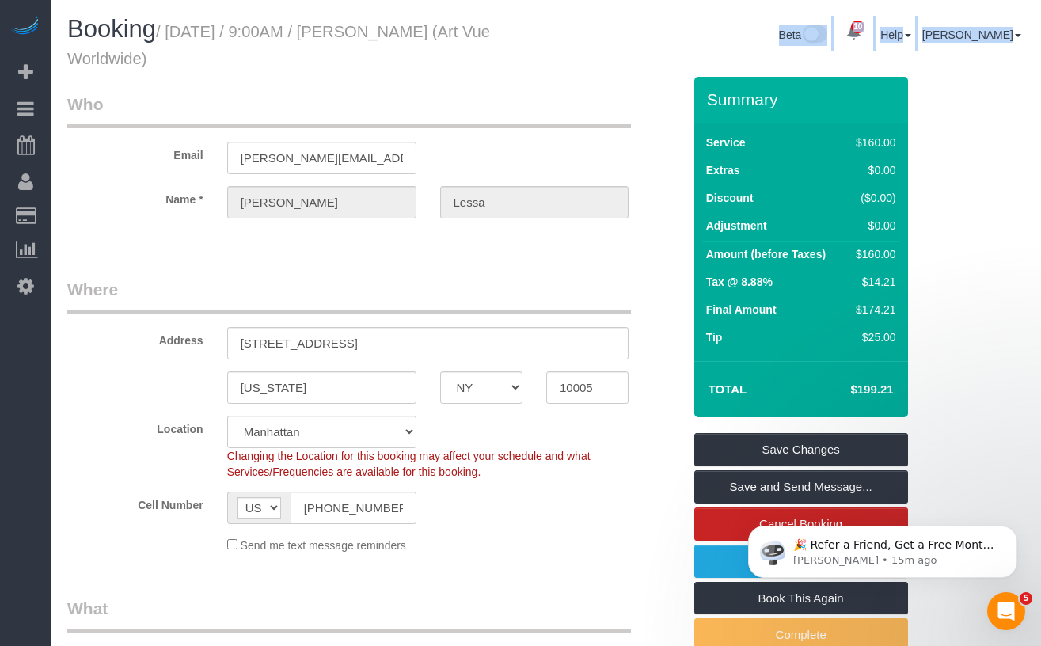
drag, startPoint x: 568, startPoint y: 8, endPoint x: 202, endPoint y: 15, distance: 365.8
click at [202, 16] on div "Booking / September 04, 2025 / 9:00AM / Christina Lessa (Art Vue Worldwide) Bet…" at bounding box center [546, 46] width 982 height 61
click at [194, 25] on small "/ September 04, 2025 / 9:00AM / Christina Lessa (Art Vue Worldwide)" at bounding box center [278, 45] width 423 height 44
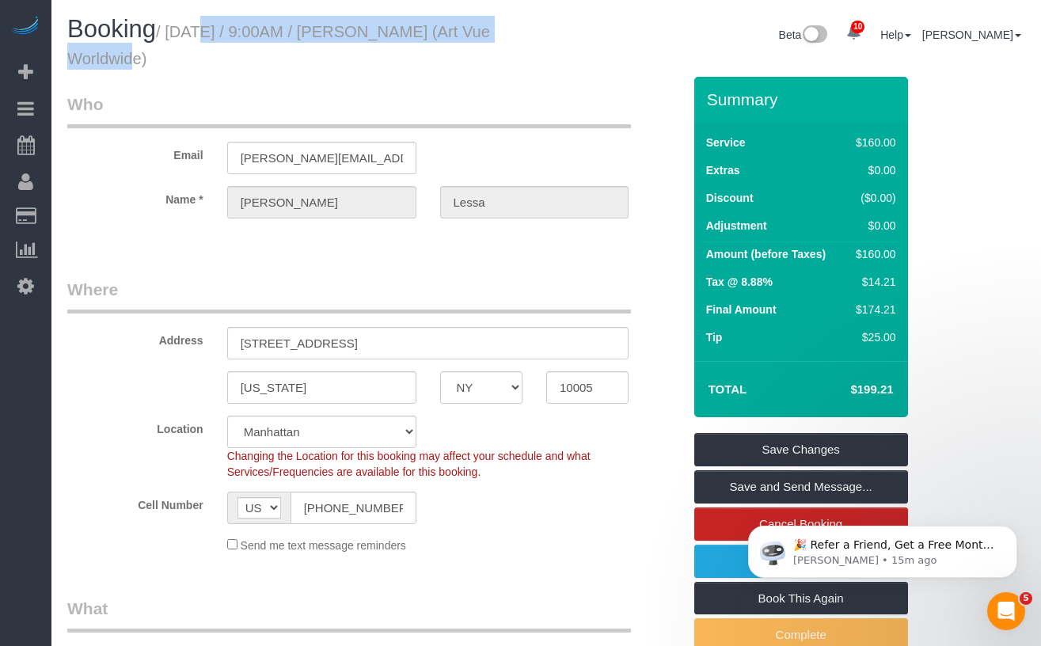
drag, startPoint x: 299, startPoint y: 36, endPoint x: 522, endPoint y: 36, distance: 223.2
click at [522, 36] on h1 "Booking / September 04, 2025 / 9:00AM / Christina Lessa (Art Vue Worldwide)" at bounding box center [300, 43] width 467 height 54
copy small "September 04, 2025 / 9:00AM / Christina Lessa"
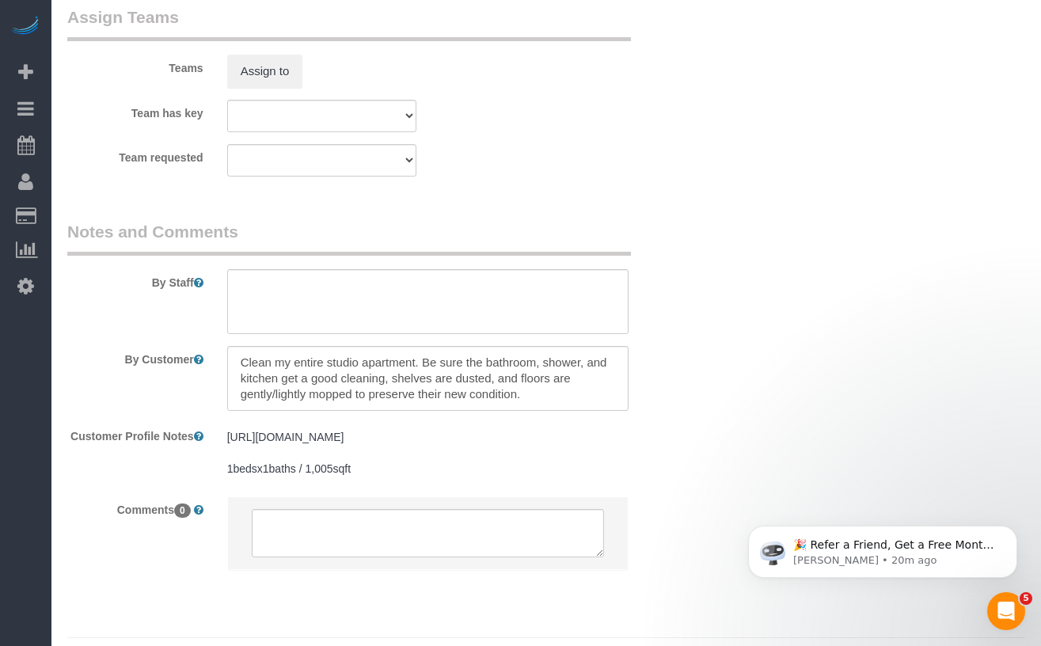
scroll to position [1796, 0]
drag, startPoint x: 227, startPoint y: 481, endPoint x: 284, endPoint y: 485, distance: 57.1
click at [301, 473] on pre "https://www.zillow.com/homedetails/20-Pine-St-APT-1201-New-York-NY-10005/210655…" at bounding box center [428, 449] width 402 height 47
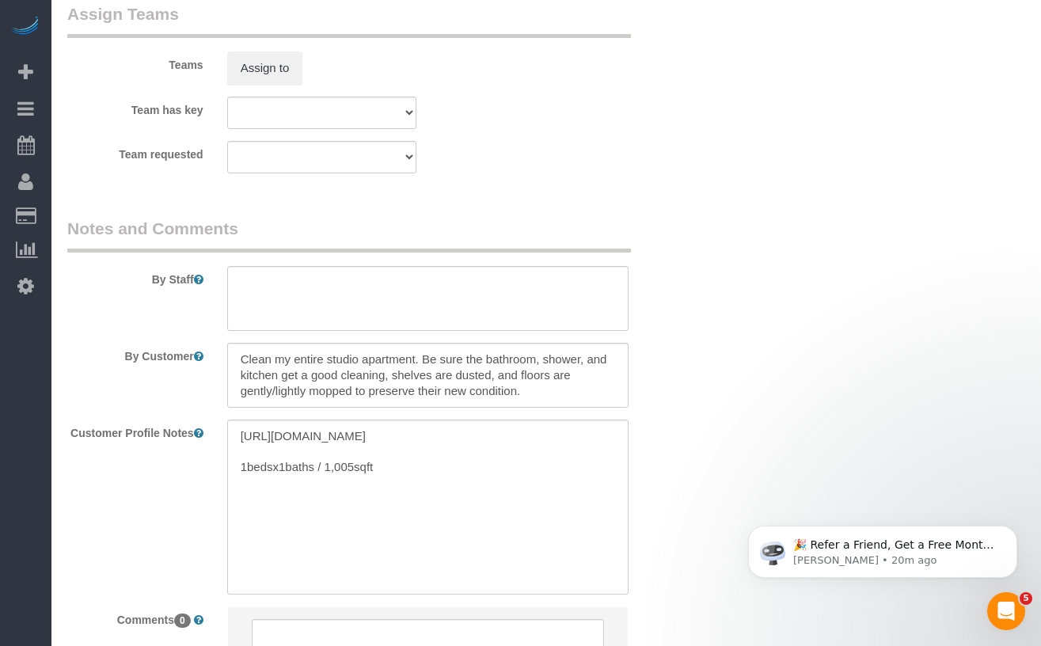
click at [97, 391] on div "By Customer" at bounding box center [374, 375] width 639 height 65
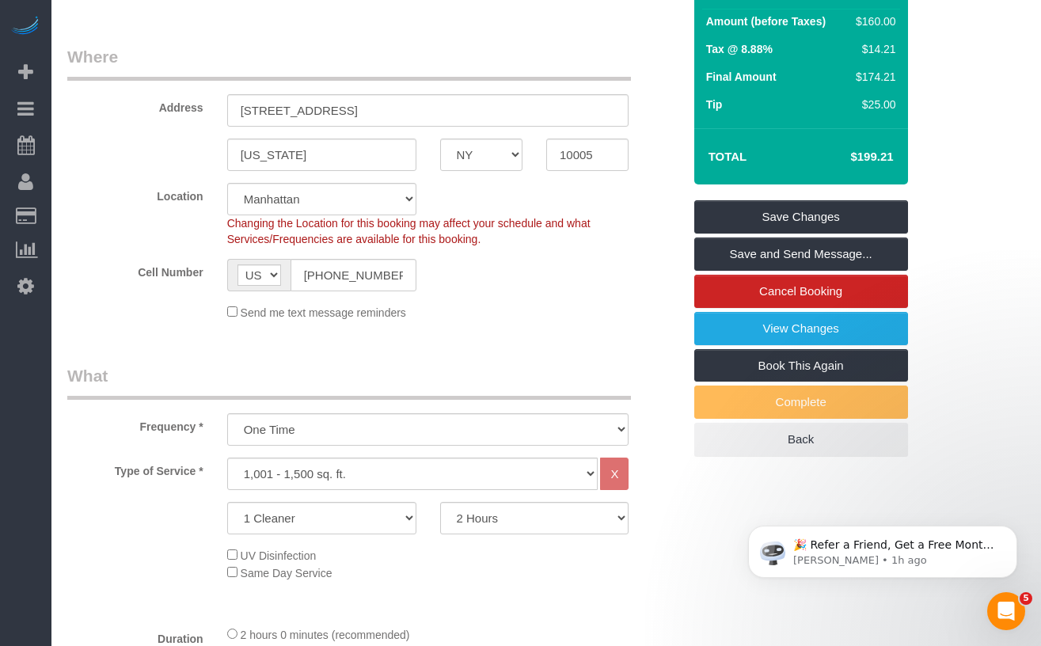
scroll to position [236, 0]
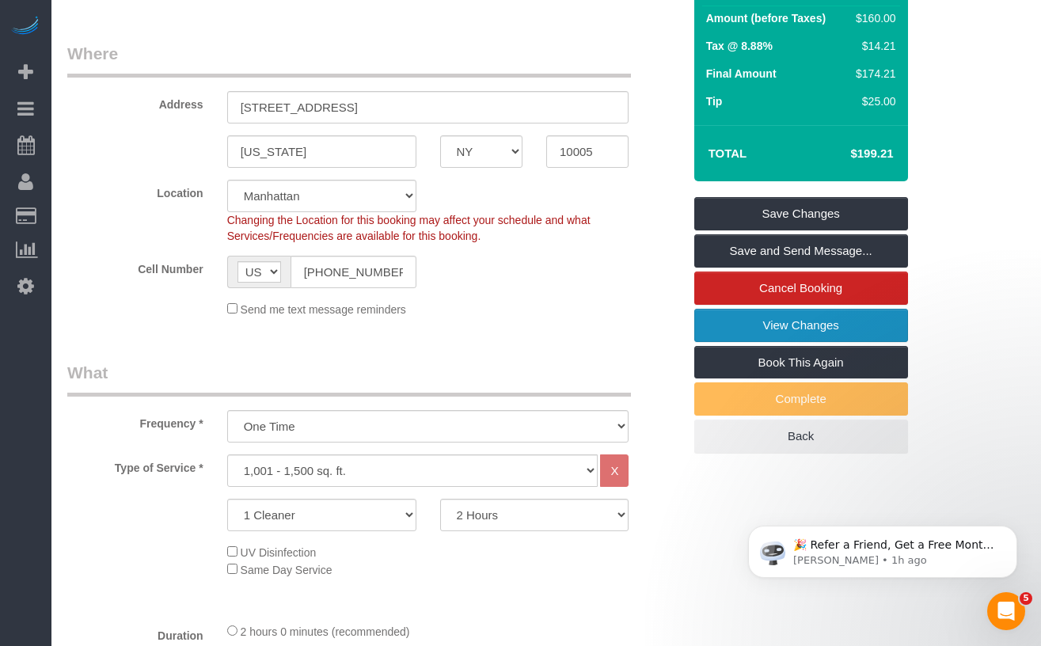
click at [720, 324] on link "View Changes" at bounding box center [801, 325] width 214 height 33
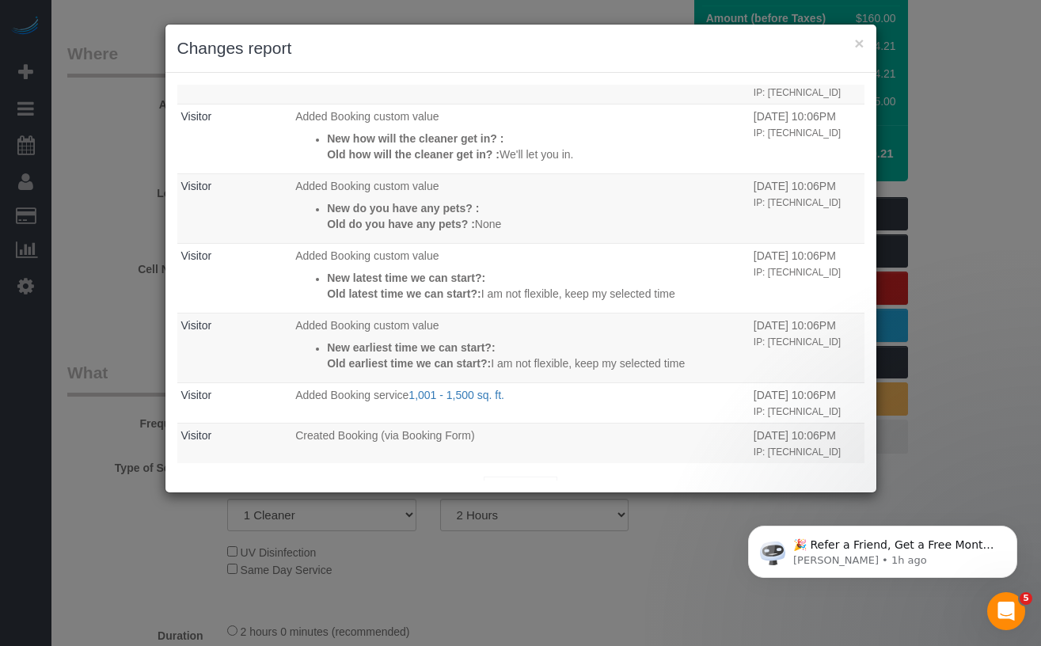
scroll to position [246, 0]
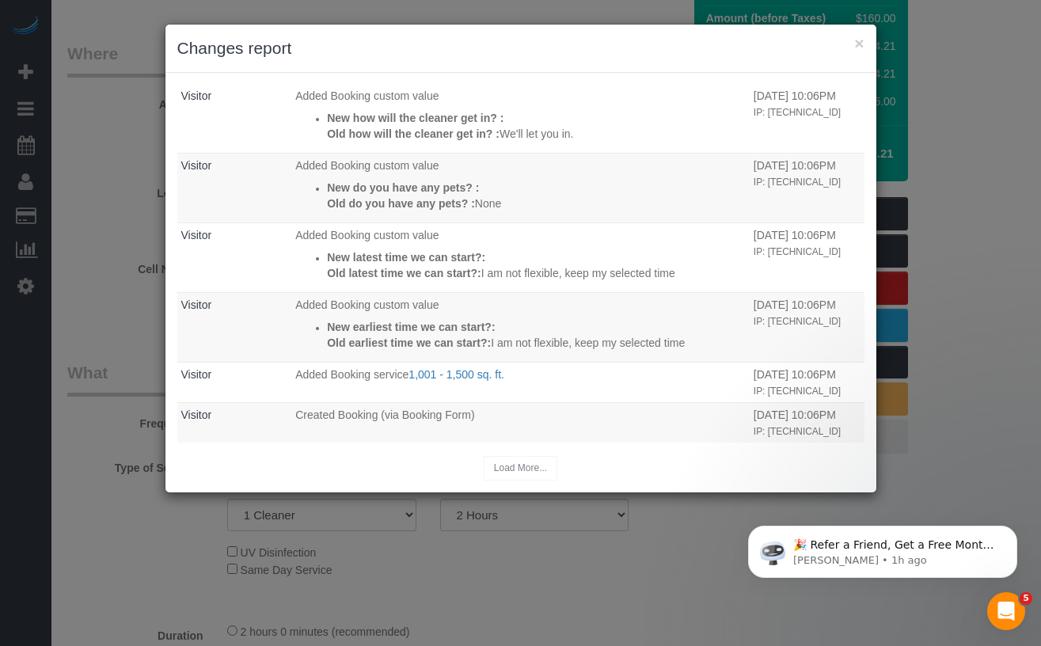
click at [110, 298] on div "× Changes report Who What When Nikko Gutierrez The Booking Confirmation (Manual…" at bounding box center [520, 323] width 1041 height 646
click at [861, 41] on button "×" at bounding box center [858, 43] width 9 height 17
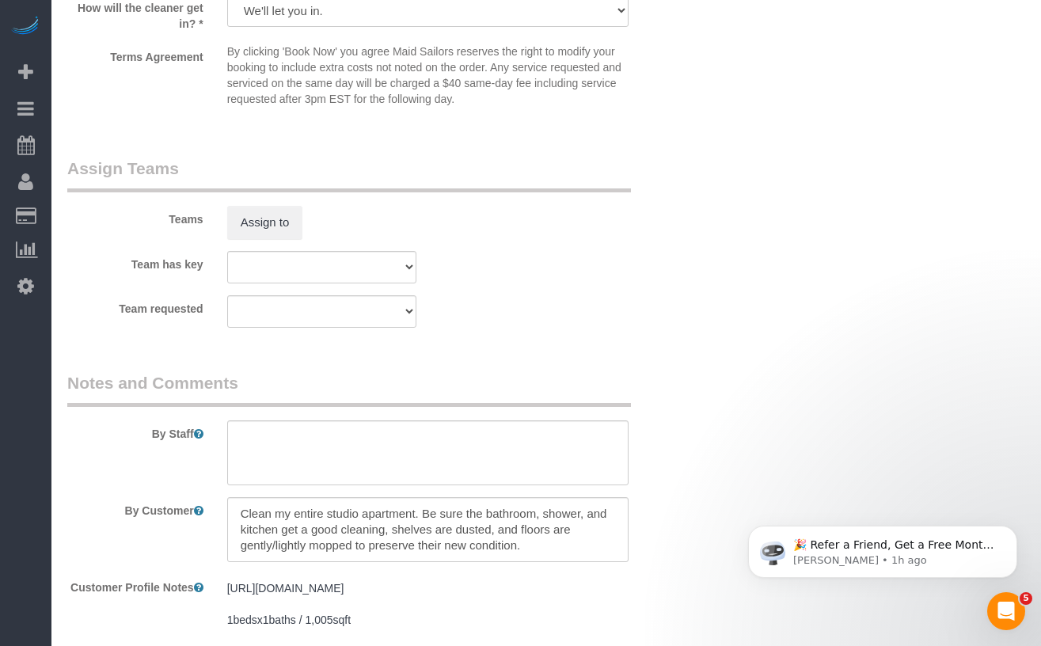
scroll to position [1652, 0]
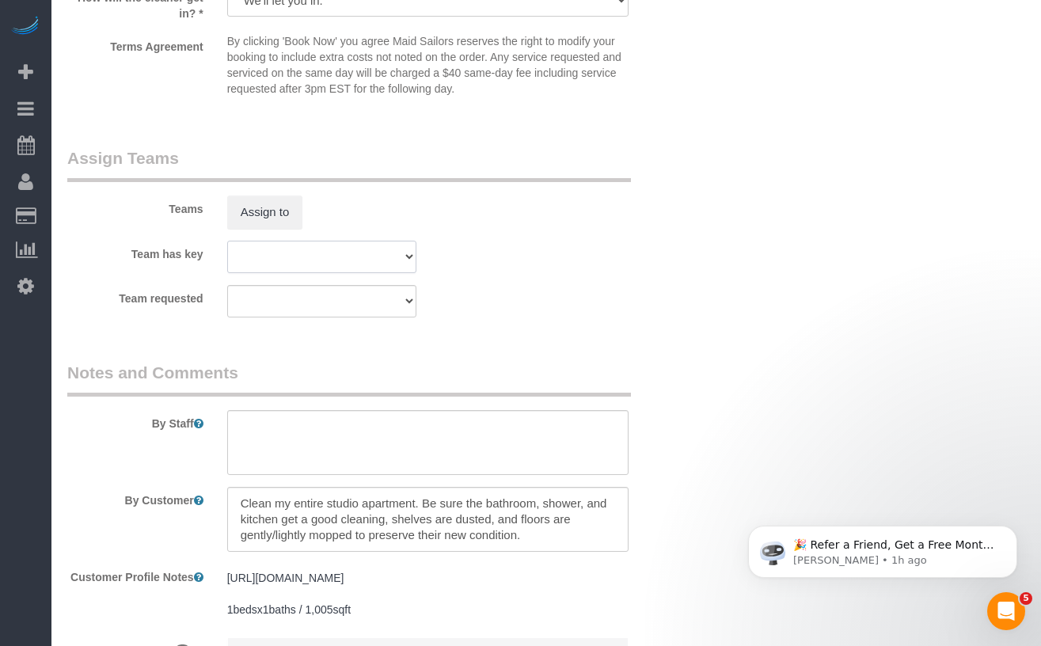
click at [337, 256] on select "000- [PERSON_NAME] 000 - Partnerships 000 - TEAM JOB 1 - [PERSON_NAME] 1 - Adiz…" at bounding box center [321, 257] width 189 height 32
select select "75524"
click at [227, 241] on select "000- [PERSON_NAME] 000 - Partnerships 000 - TEAM JOB 1 - [PERSON_NAME] 1 - Adiz…" at bounding box center [321, 257] width 189 height 32
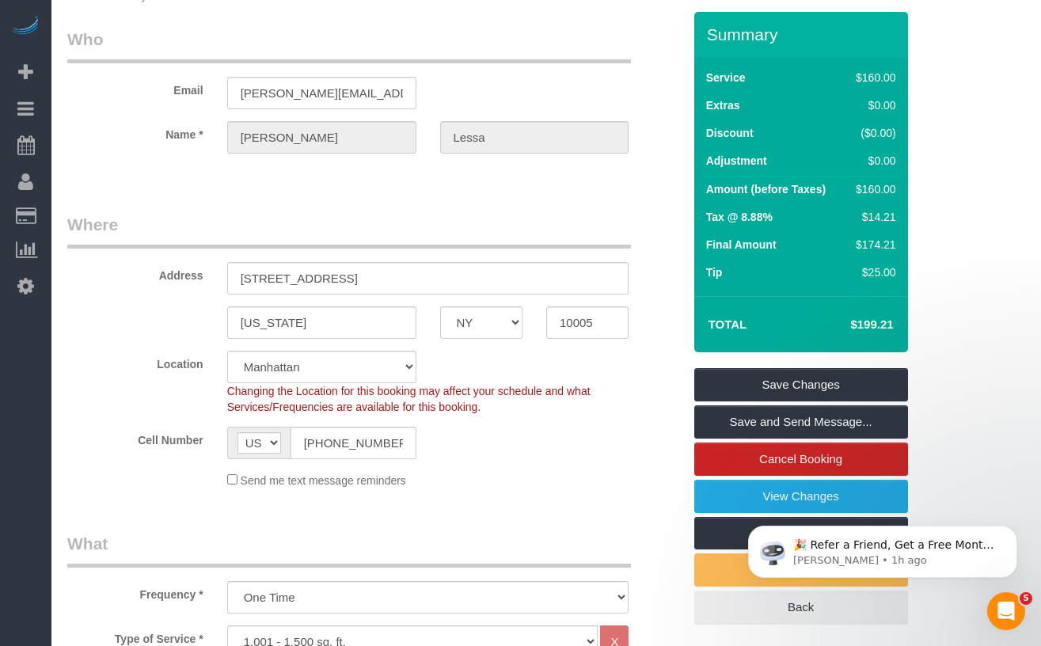
scroll to position [43, 0]
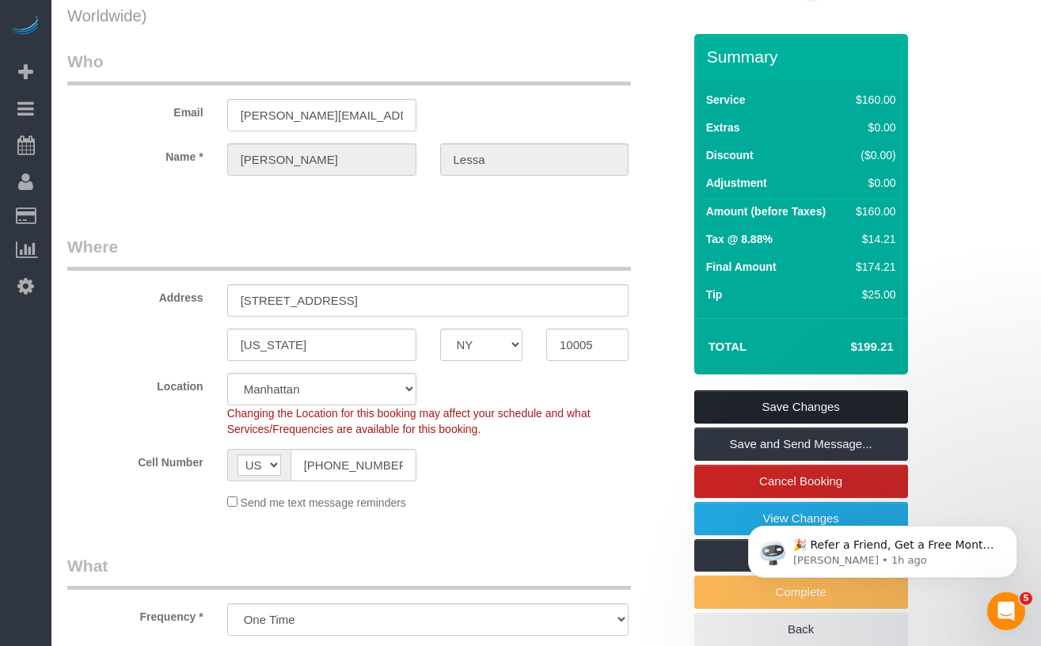
click at [715, 401] on link "Save Changes" at bounding box center [801, 406] width 214 height 33
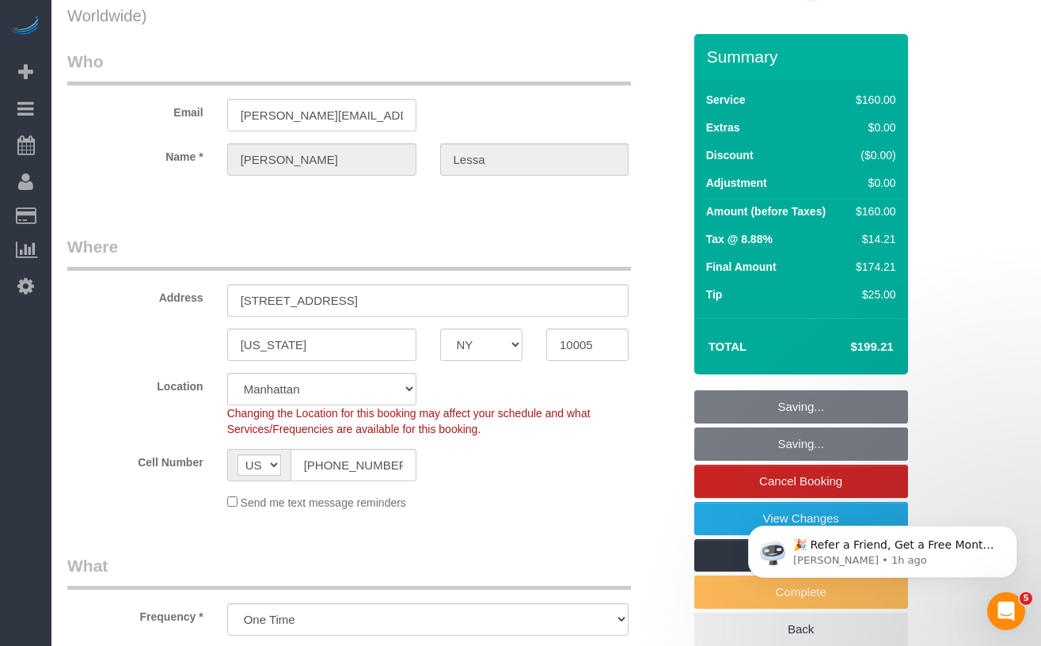
scroll to position [0, 0]
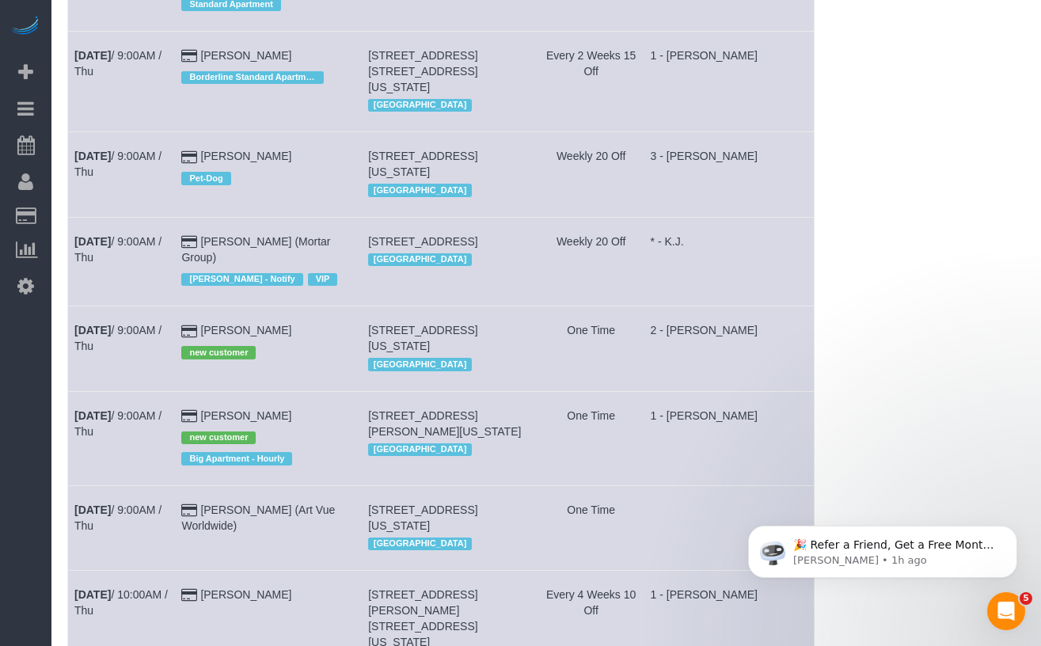
scroll to position [1463, 0]
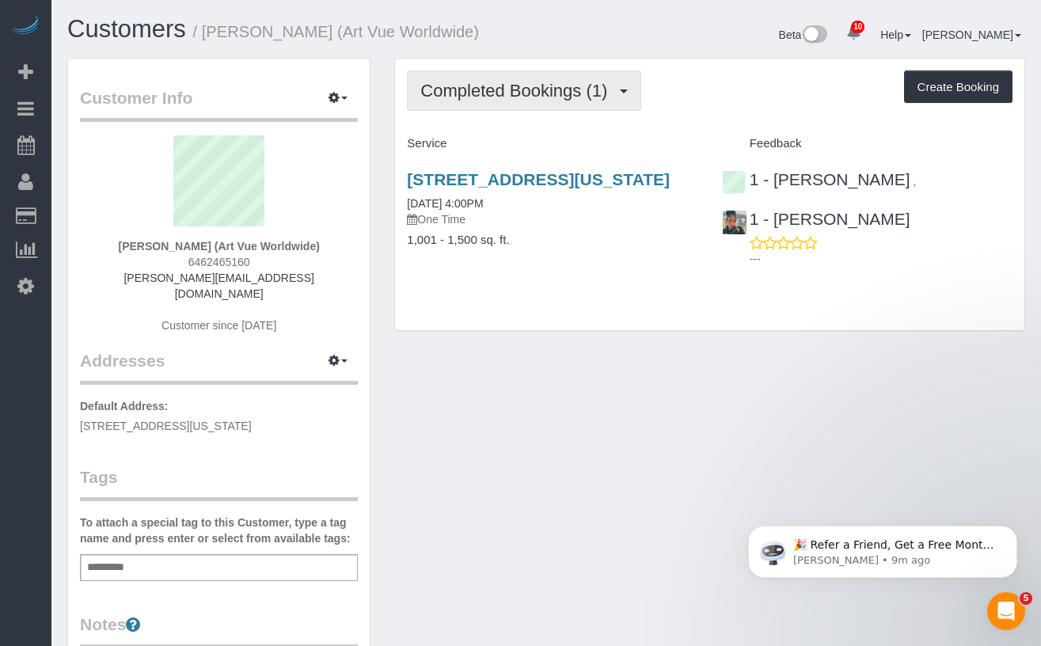
click at [469, 102] on button "Completed Bookings (1)" at bounding box center [524, 90] width 234 height 40
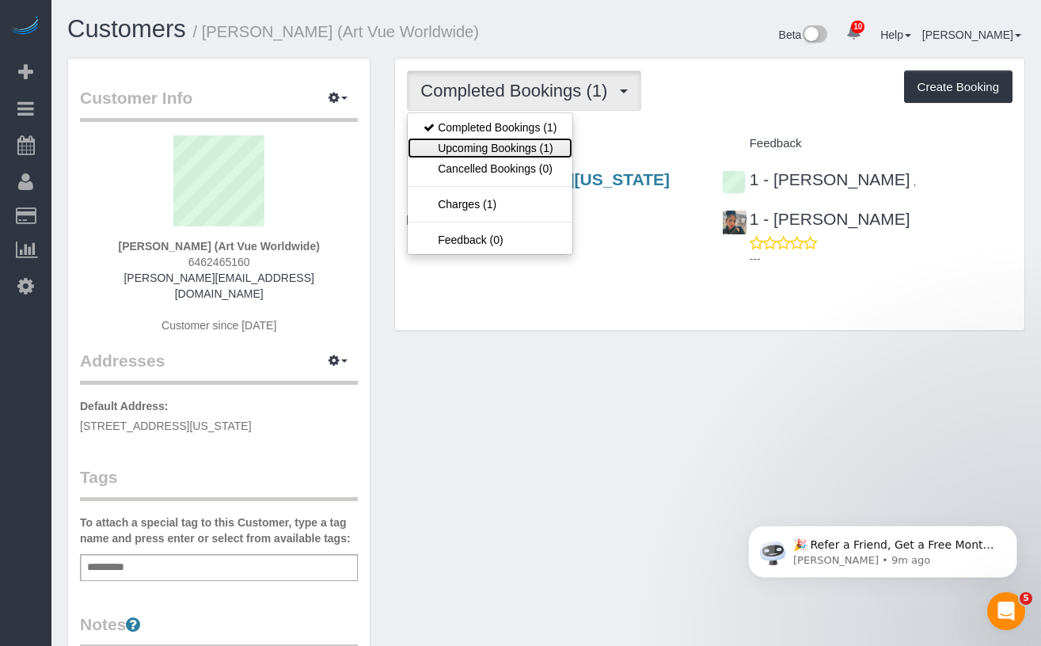
click at [488, 144] on link "Upcoming Bookings (1)" at bounding box center [490, 148] width 165 height 21
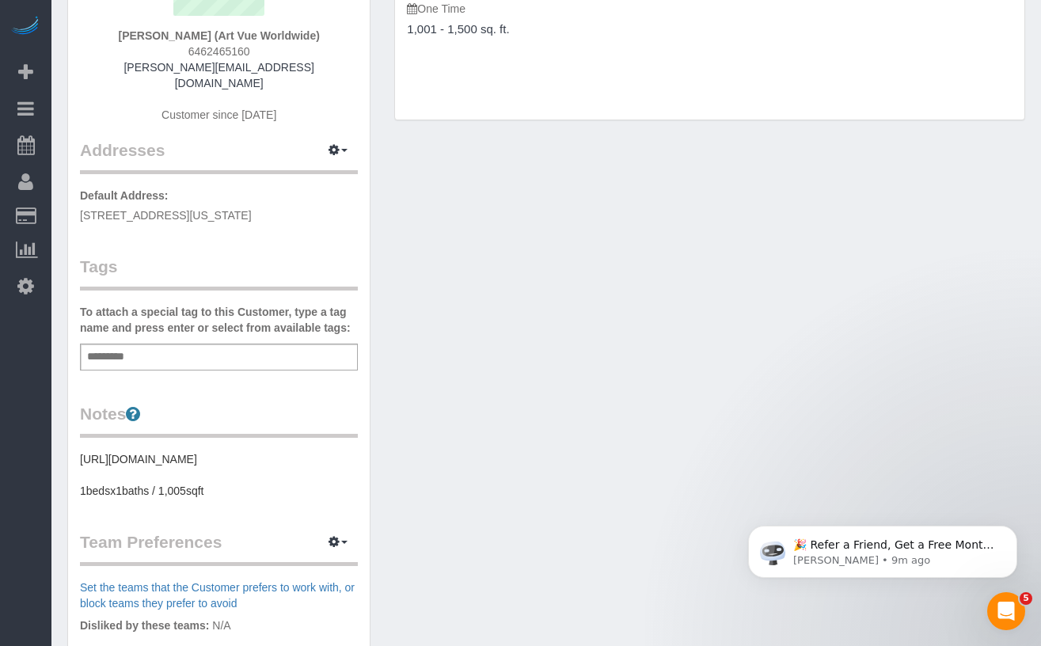
scroll to position [222, 0]
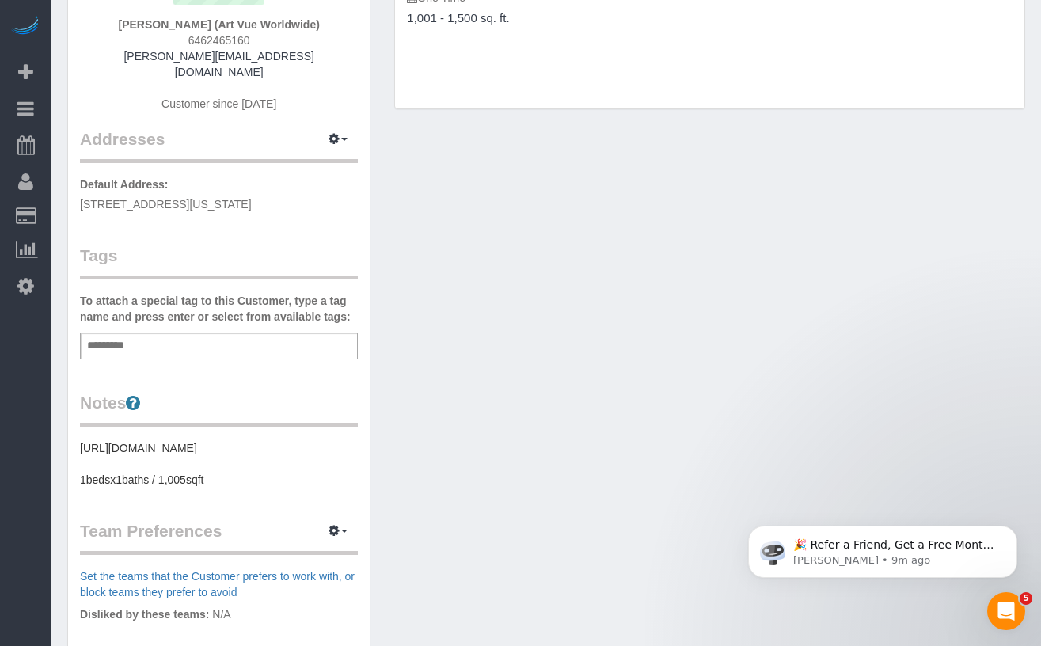
click at [133, 336] on input "text" at bounding box center [110, 346] width 55 height 21
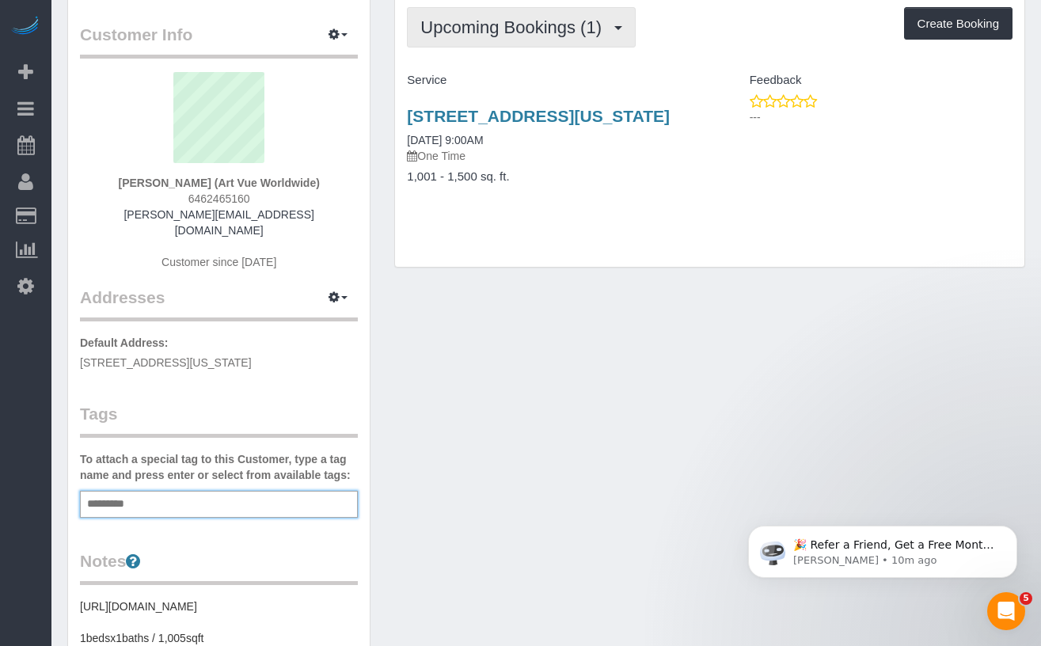
scroll to position [0, 0]
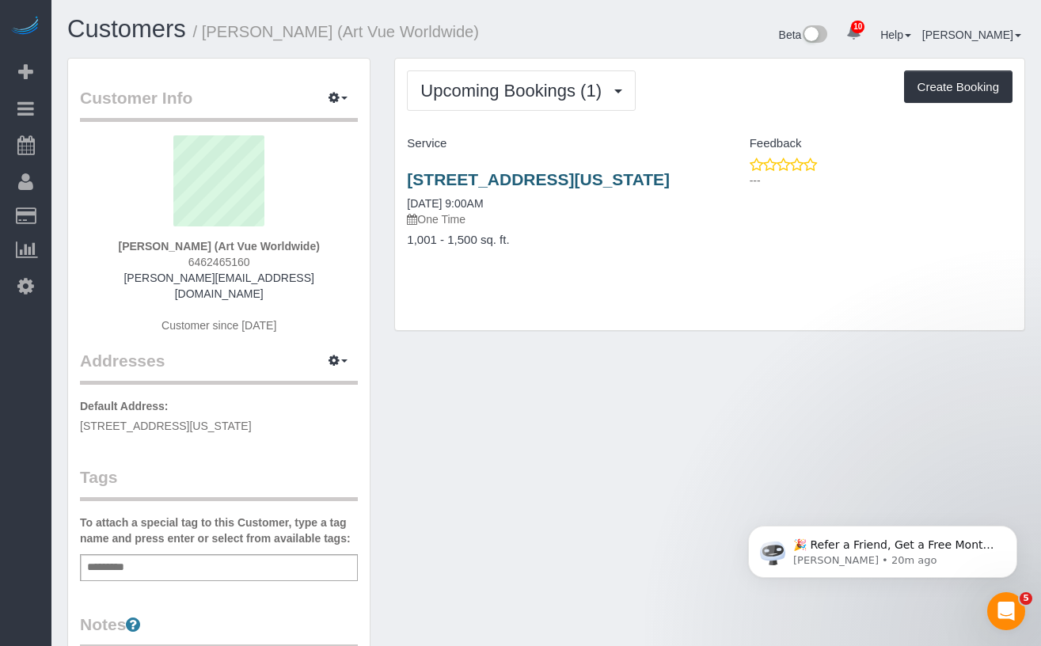
drag, startPoint x: 557, startPoint y: 194, endPoint x: 411, endPoint y: 186, distance: 145.9
click at [411, 186] on h3 "[STREET_ADDRESS][US_STATE]" at bounding box center [552, 179] width 291 height 18
copy link "[STREET_ADDRESS][US_STATE]"
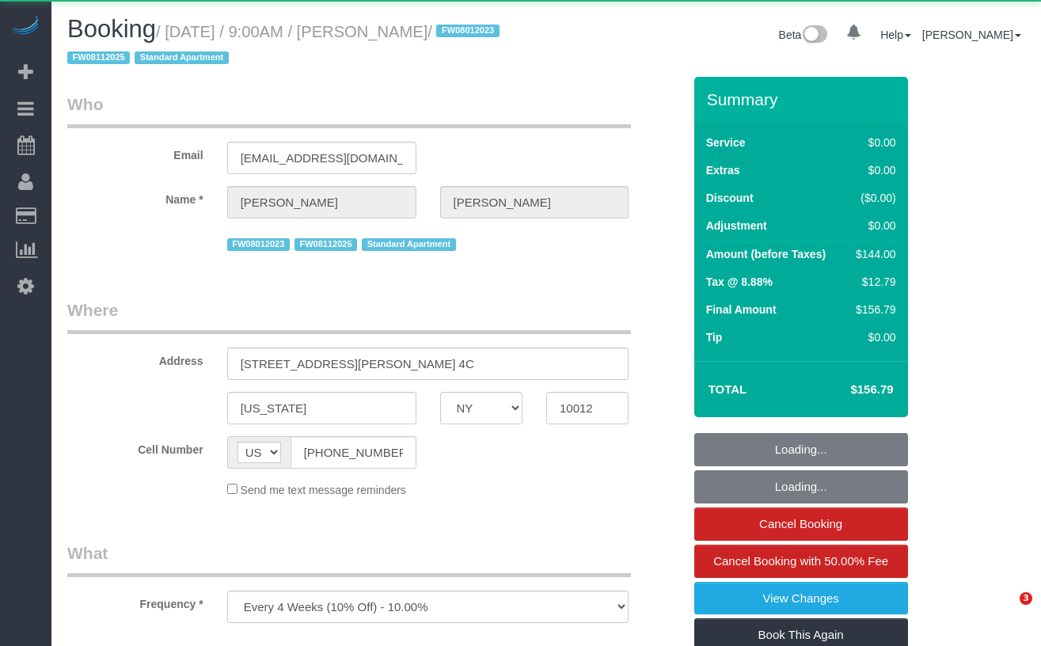
select select "NY"
select select "1"
select select "number:89"
select select "number:90"
select select "number:15"
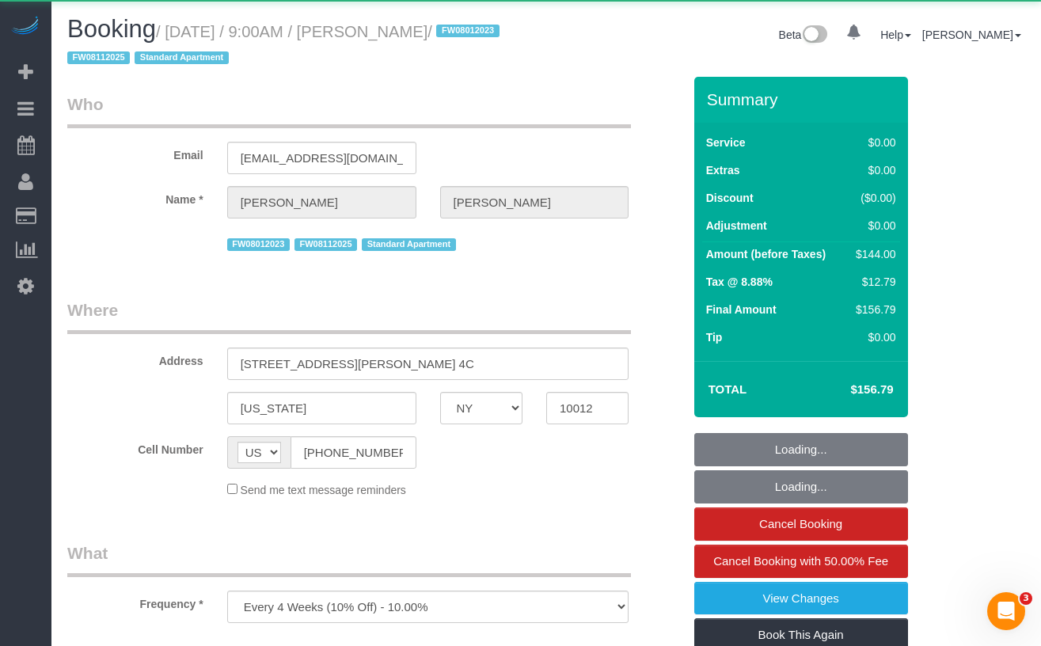
select select "number:5"
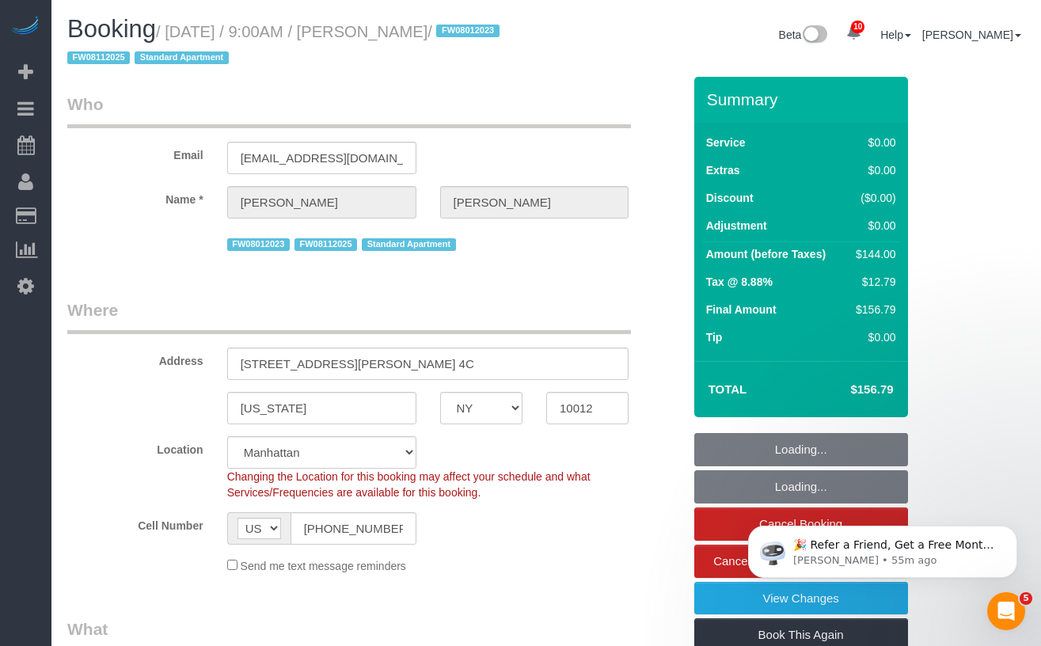
select select "object:981"
select select "string:stripe-pm_1MBfeC4VGloSiKo7EVmAEJdi"
select select "spot1"
select select "1"
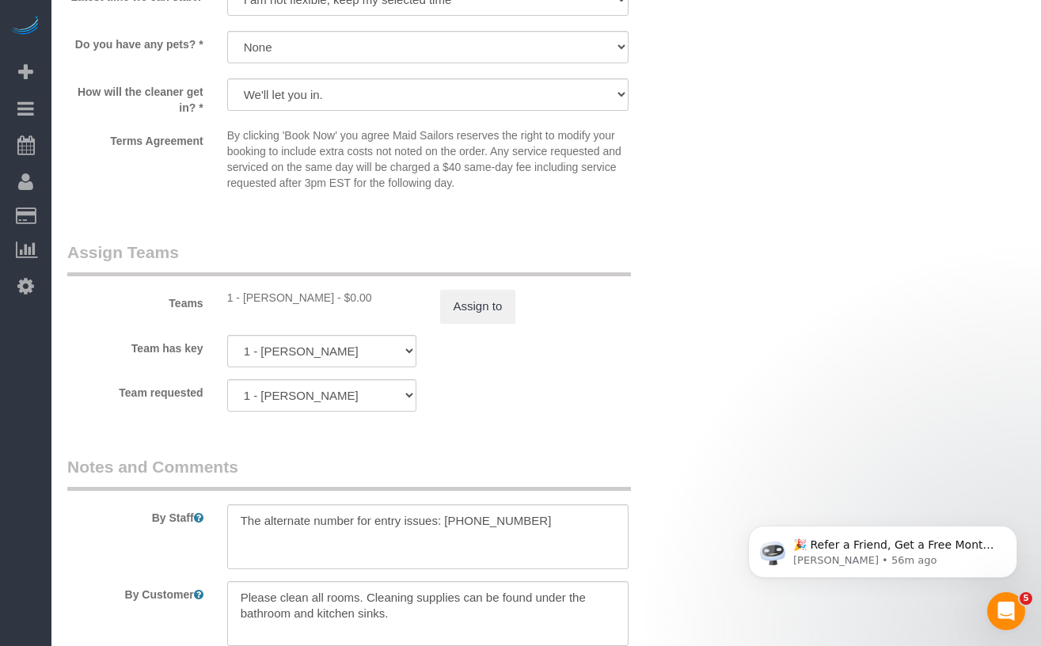
scroll to position [1959, 0]
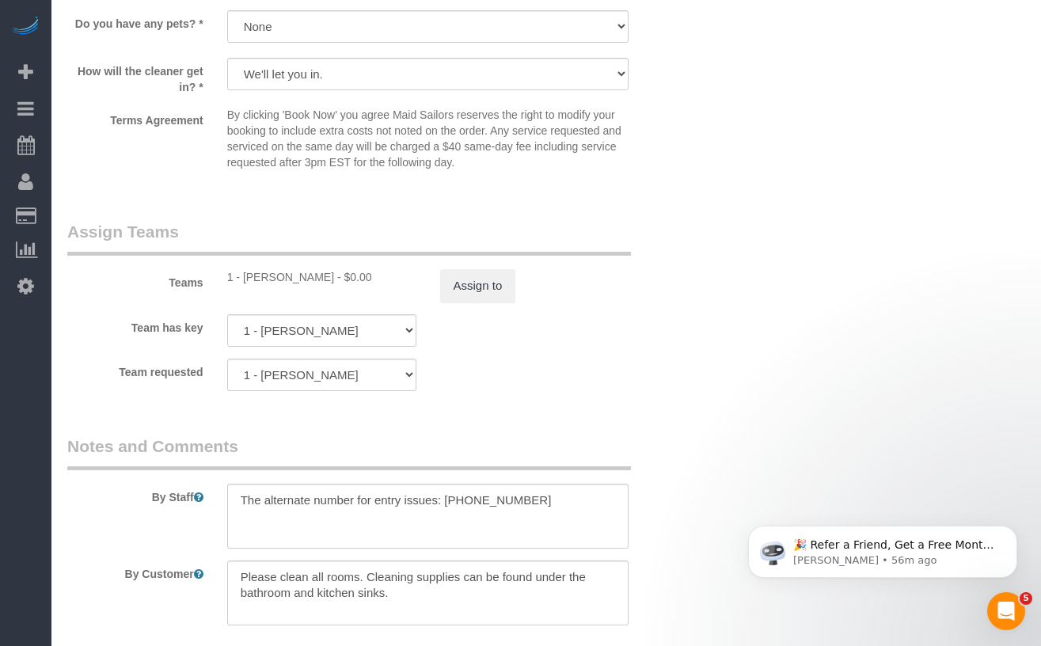
drag, startPoint x: 317, startPoint y: 279, endPoint x: 245, endPoint y: 278, distance: 71.3
click at [245, 278] on div "1 - [PERSON_NAME] - $0.00" at bounding box center [321, 277] width 189 height 16
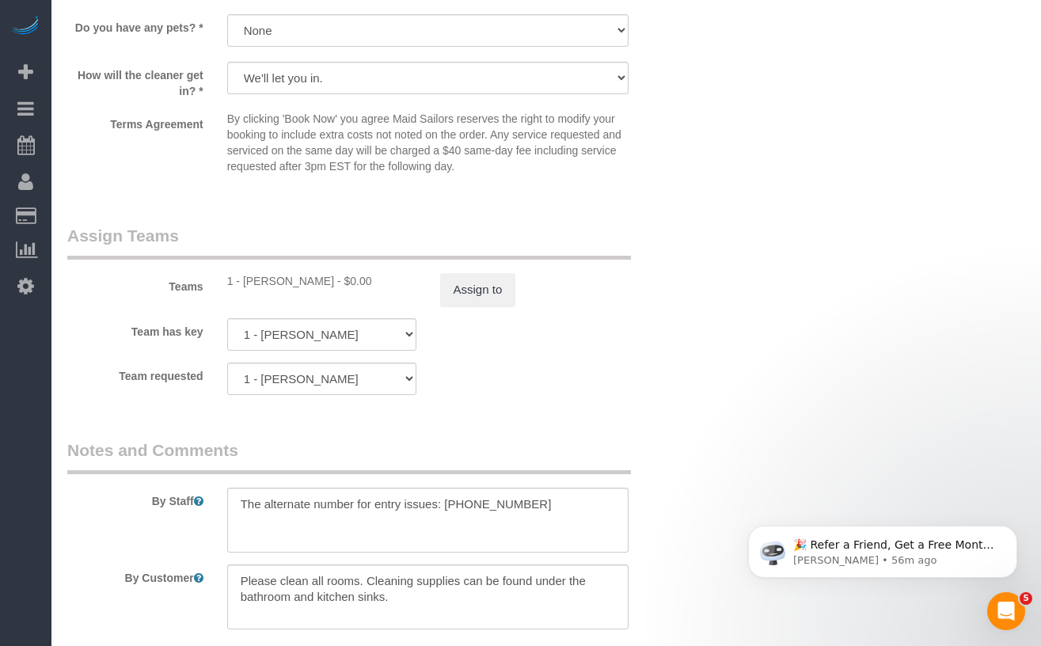
copy div "[PERSON_NAME]"
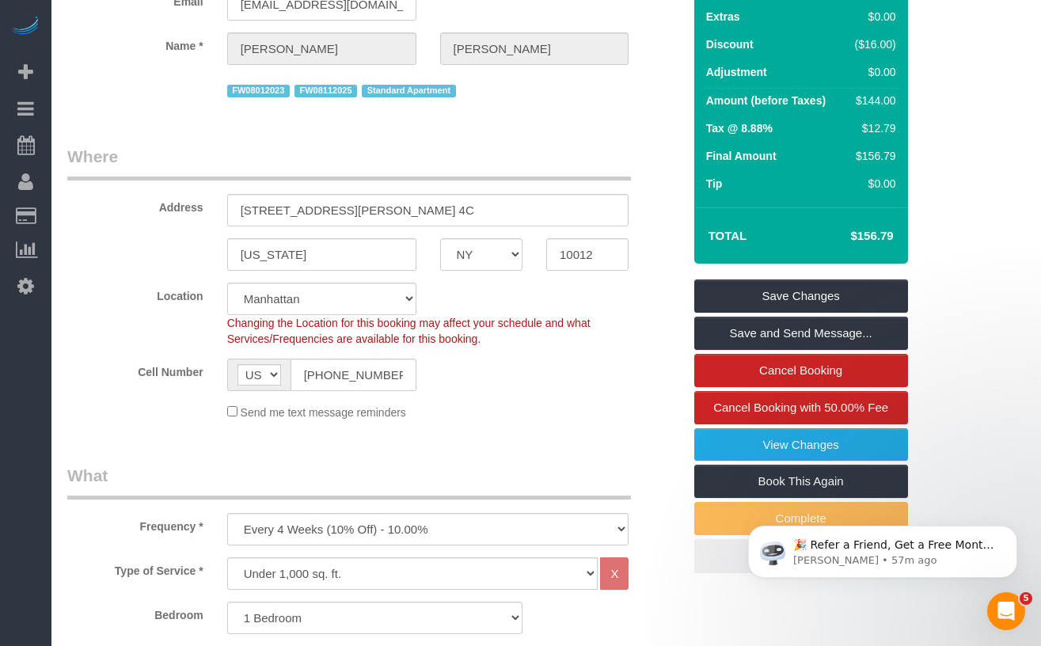
scroll to position [0, 0]
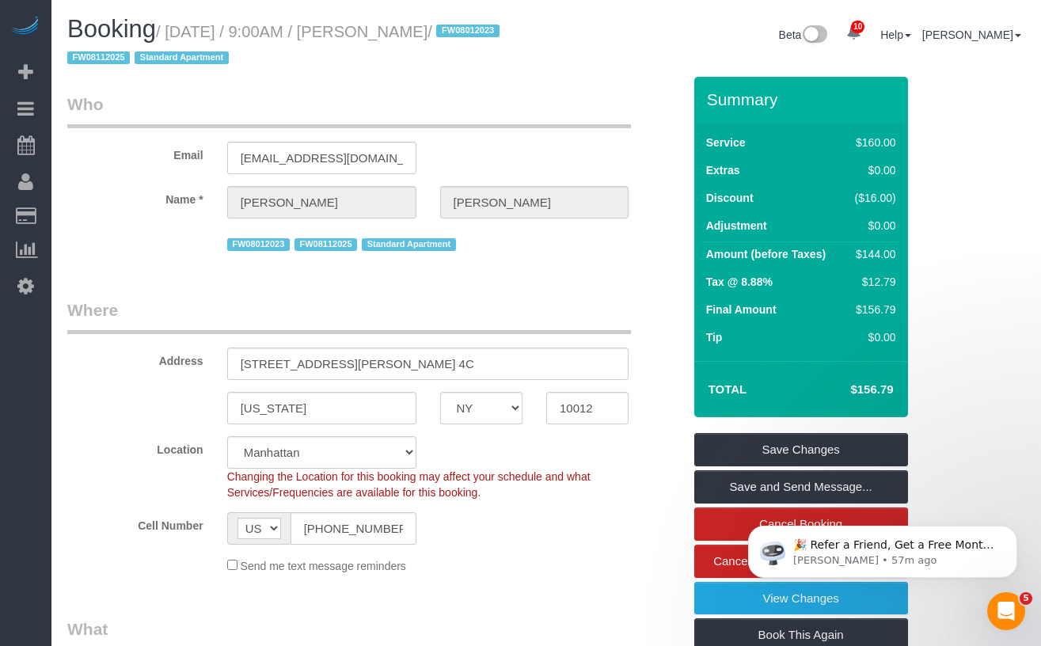
drag, startPoint x: 400, startPoint y: 28, endPoint x: 339, endPoint y: 36, distance: 61.5
click at [339, 36] on small "/ September 03, 2025 / 9:00AM / Stephanie Kotnik / FW08012023 FW08112025 Standa…" at bounding box center [285, 45] width 437 height 44
copy small "9:00AM"
click at [401, 369] on input "25 Minetta Lane, Apt. 4C" at bounding box center [428, 364] width 402 height 32
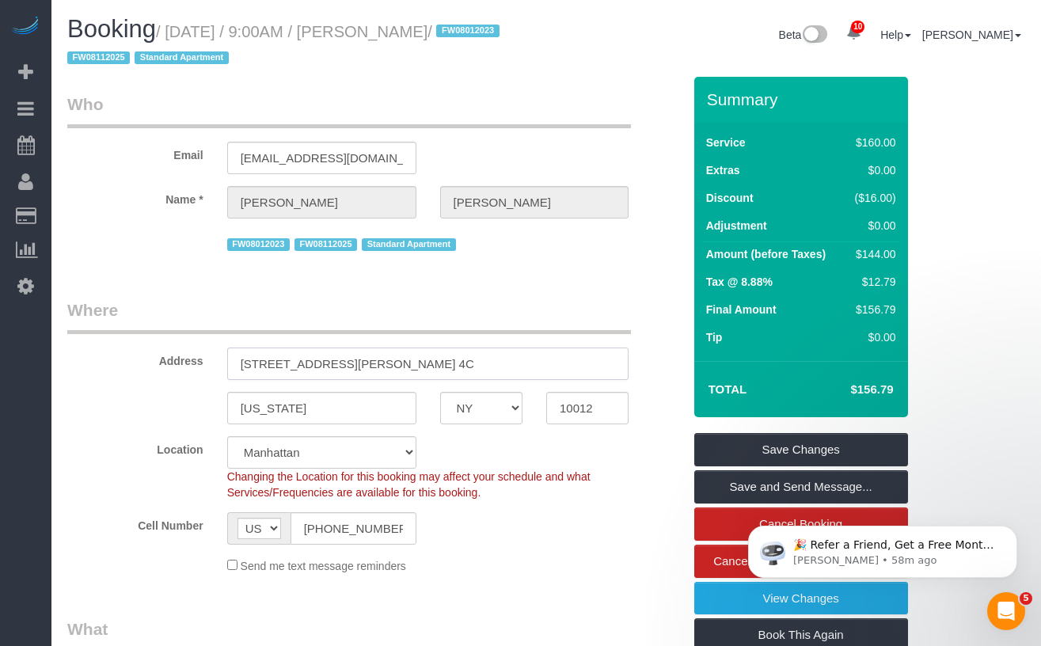
click at [401, 369] on input "25 Minetta Lane, Apt. 4C" at bounding box center [428, 364] width 402 height 32
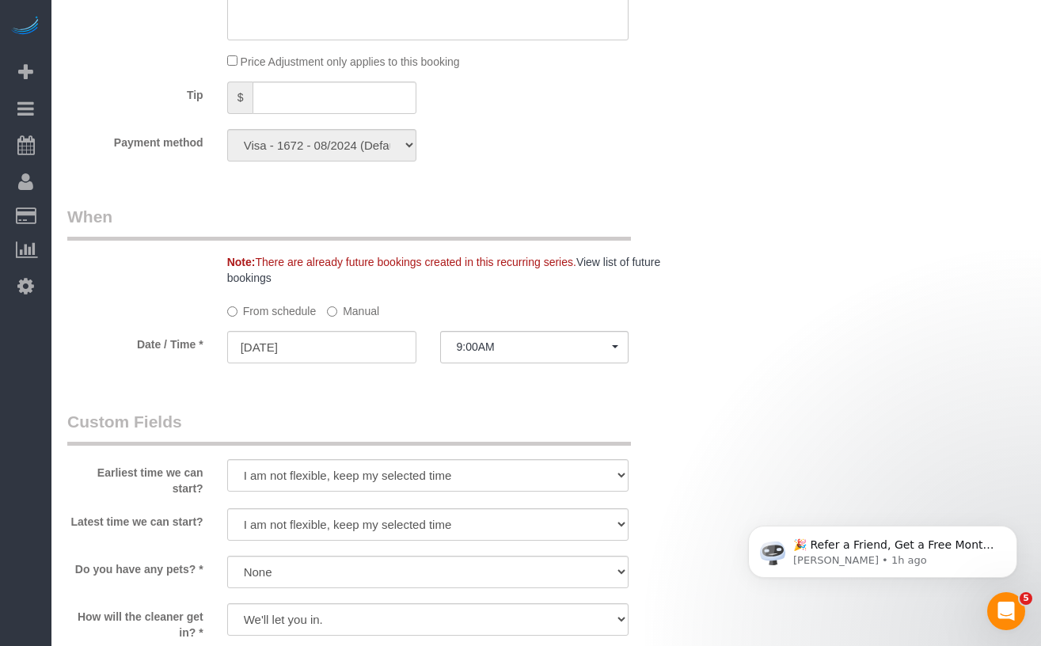
scroll to position [1412, 0]
click at [274, 350] on input "09/03/2025" at bounding box center [321, 349] width 189 height 32
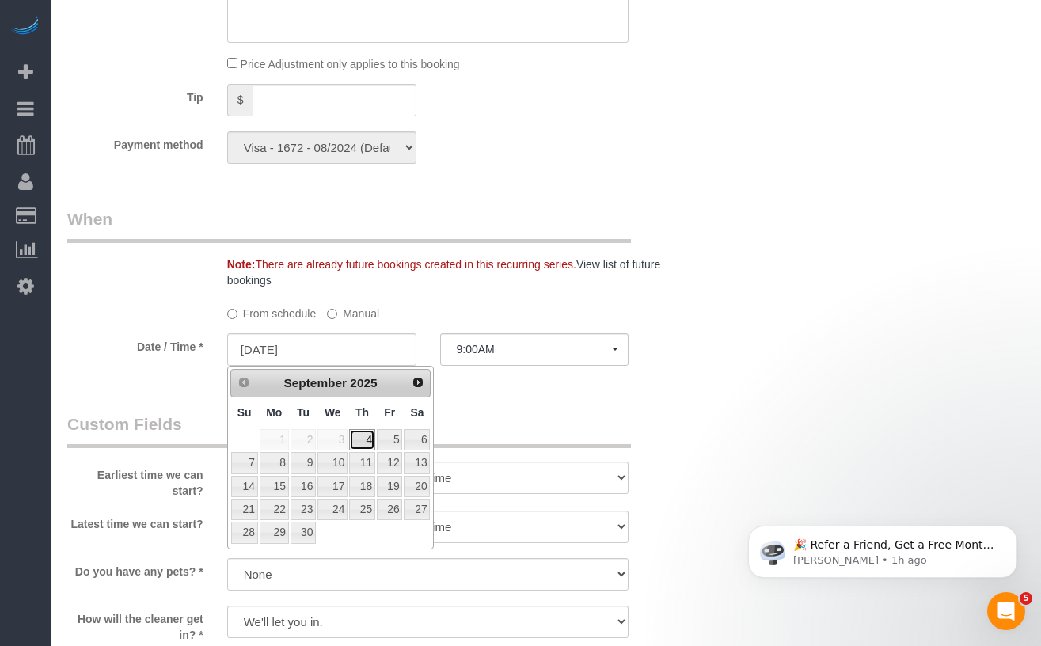
click at [367, 443] on link "4" at bounding box center [362, 439] width 26 height 21
type input "[DATE]"
select select "spot2"
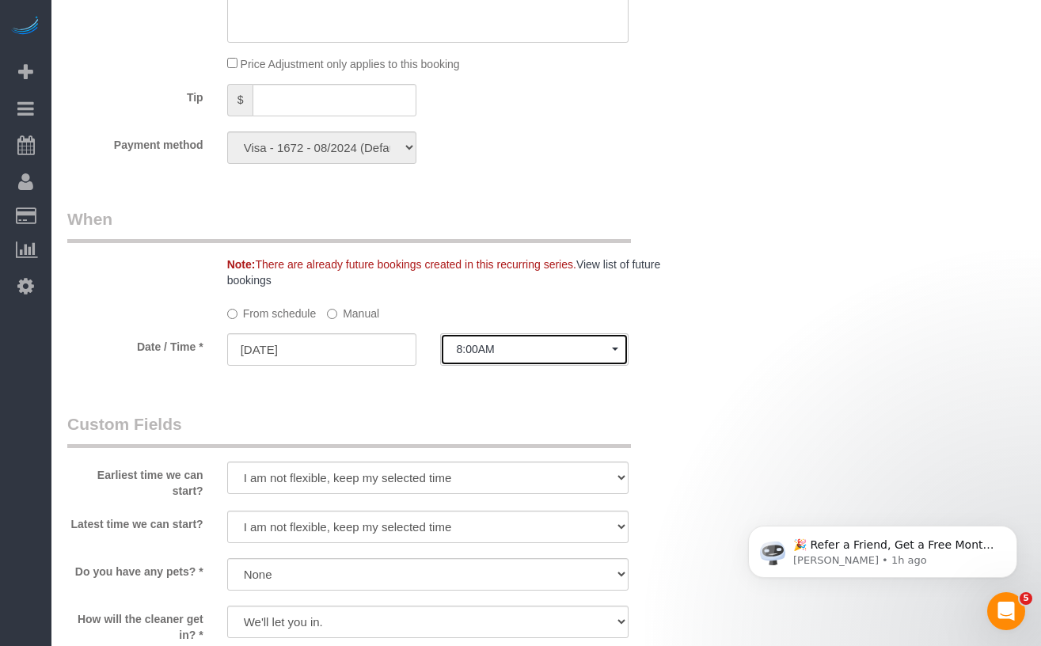
click at [473, 354] on span "8:00AM" at bounding box center [535, 349] width 156 height 13
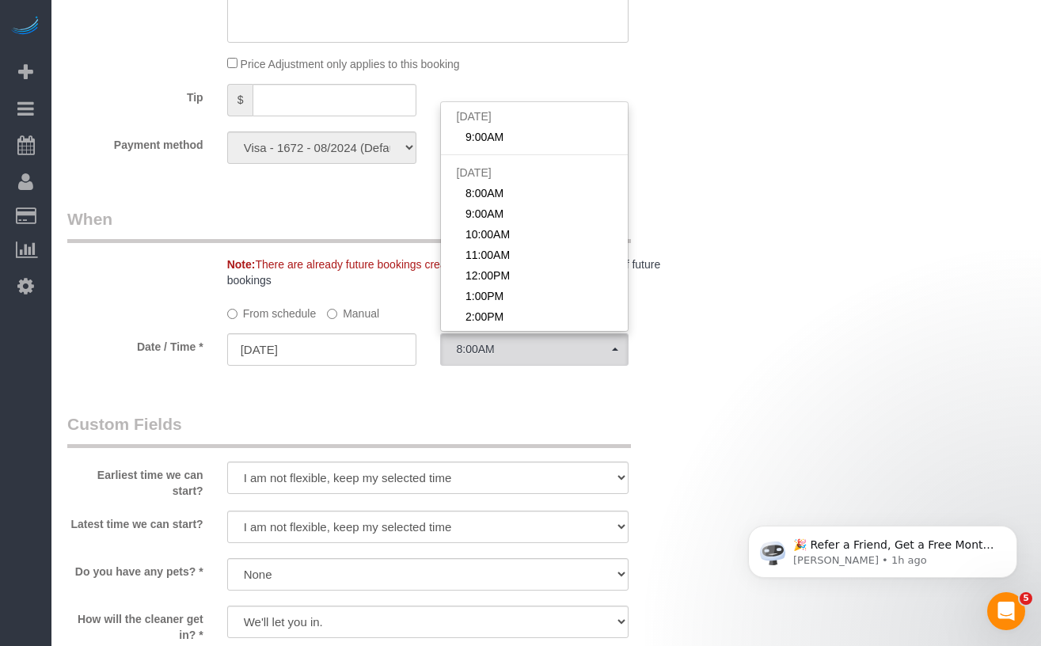
click at [417, 389] on div "Who Email stephkotnik@gmail.com Name * Stephanie Kotnik FW08012023 FW08112025 S…" at bounding box center [374, 36] width 639 height 2743
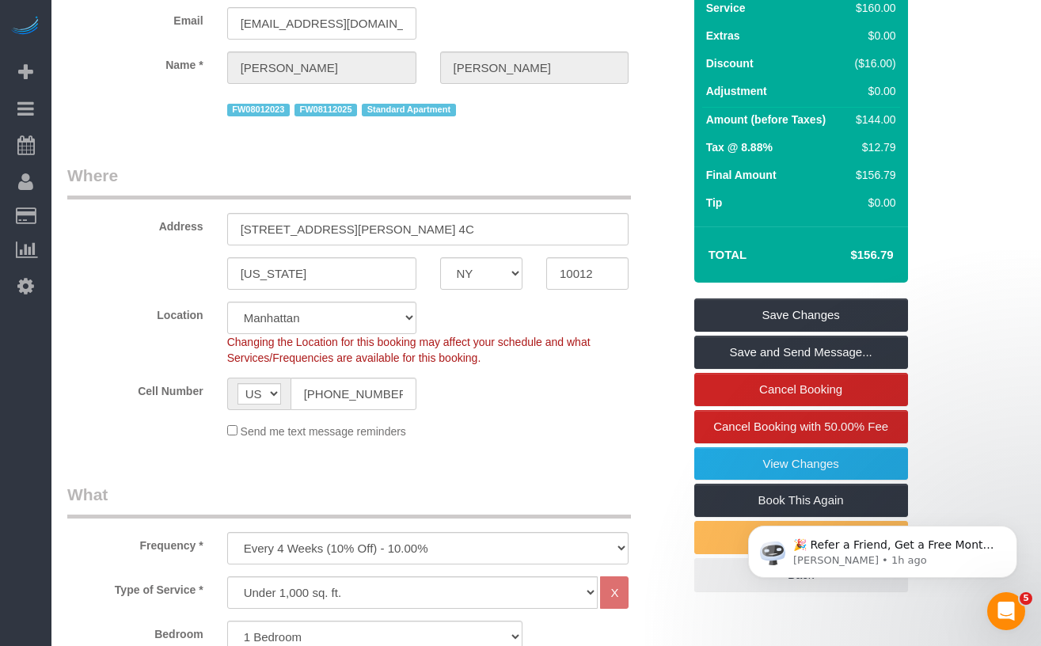
scroll to position [0, 0]
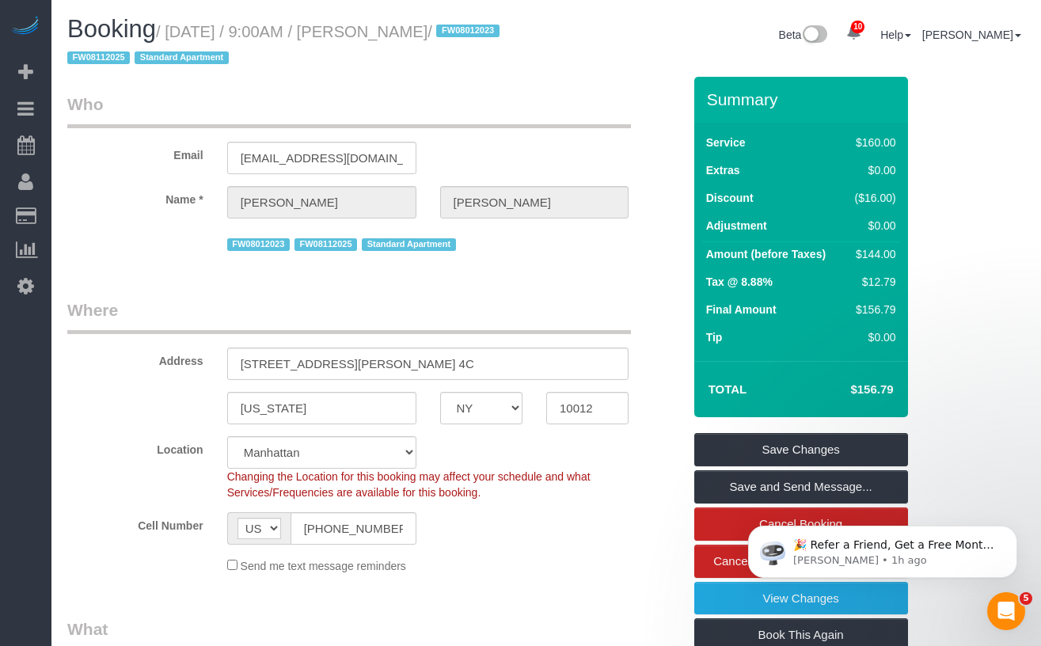
drag, startPoint x: 529, startPoint y: 36, endPoint x: 182, endPoint y: 35, distance: 346.8
click at [182, 35] on div "Booking / September 03, 2025 / 9:00AM / Stephanie Kotnik / FW08012023 FW0811202…" at bounding box center [300, 46] width 491 height 61
copy small "September 03, 2025 / 9:00AM / Stephanie Kotnik"
click at [488, 36] on small "/ September 03, 2025 / 9:00AM / Stephanie Kotnik / FW08012023 FW08112025 Standa…" at bounding box center [285, 45] width 437 height 44
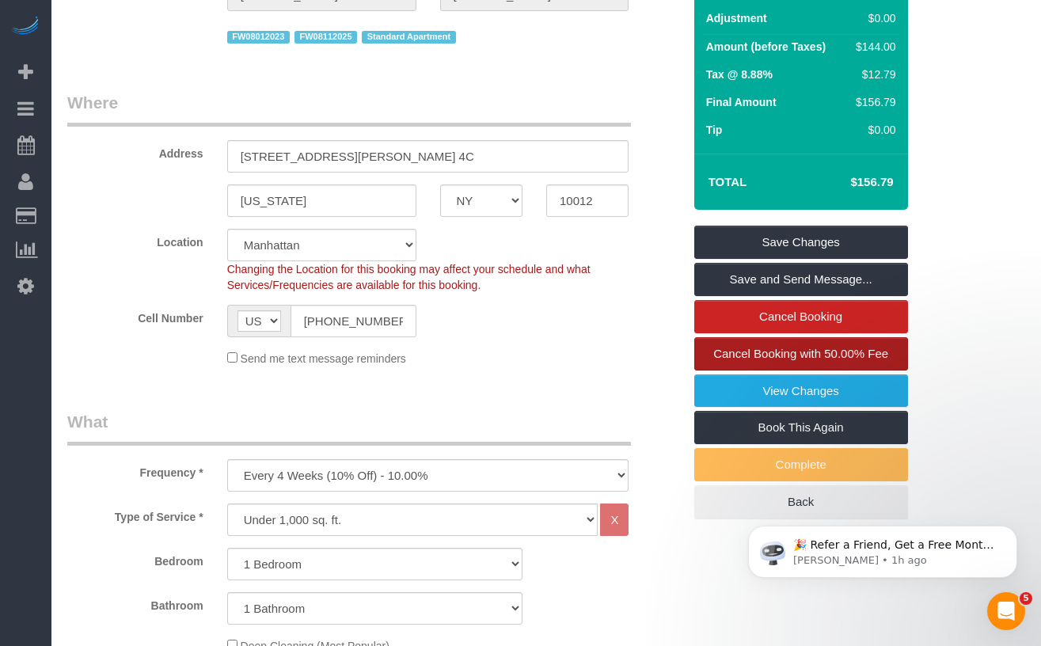
scroll to position [207, 0]
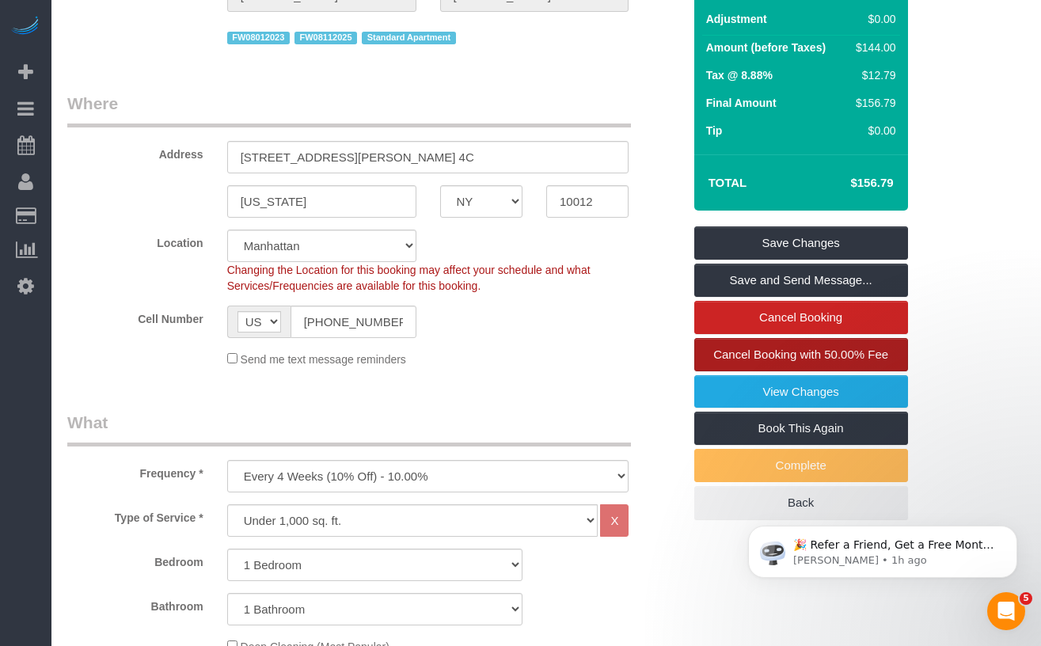
click at [723, 352] on span "Cancel Booking with 50.00% Fee" at bounding box center [800, 354] width 175 height 13
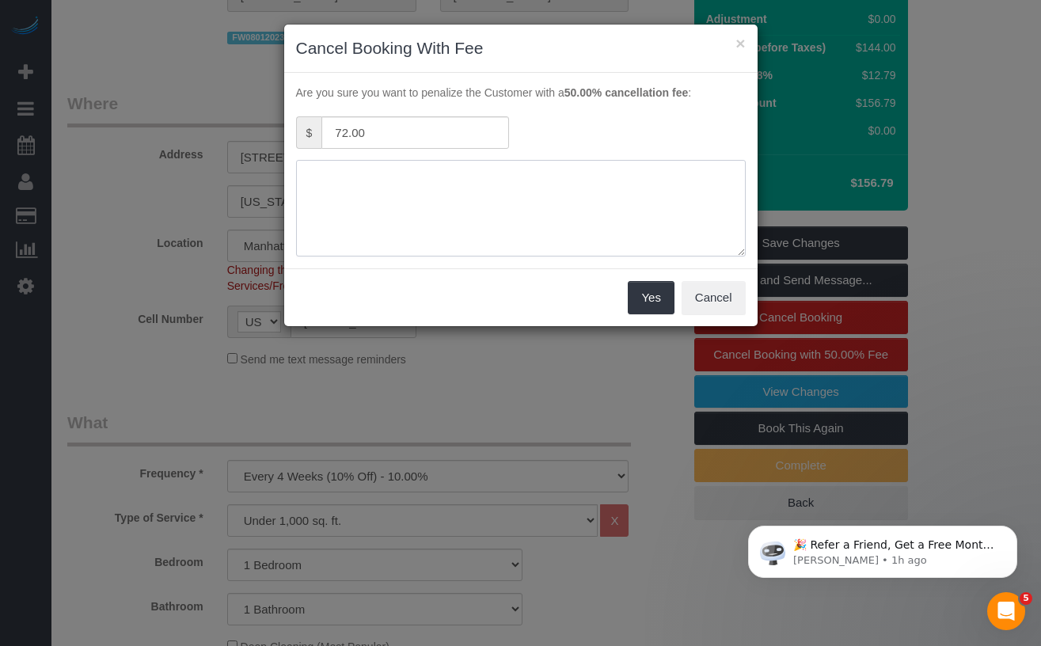
click at [483, 210] on textarea at bounding box center [521, 208] width 450 height 97
click at [336, 177] on textarea at bounding box center [521, 208] width 450 height 97
type textarea "Customer requested to cancel"
click at [642, 289] on button "Yes" at bounding box center [651, 297] width 46 height 33
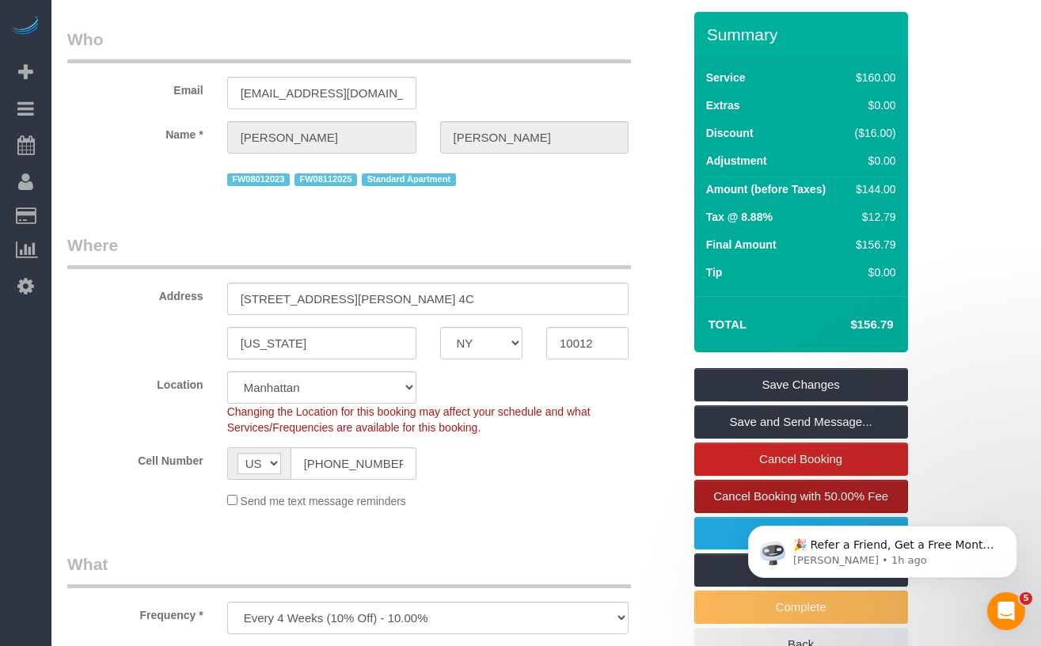
scroll to position [0, 0]
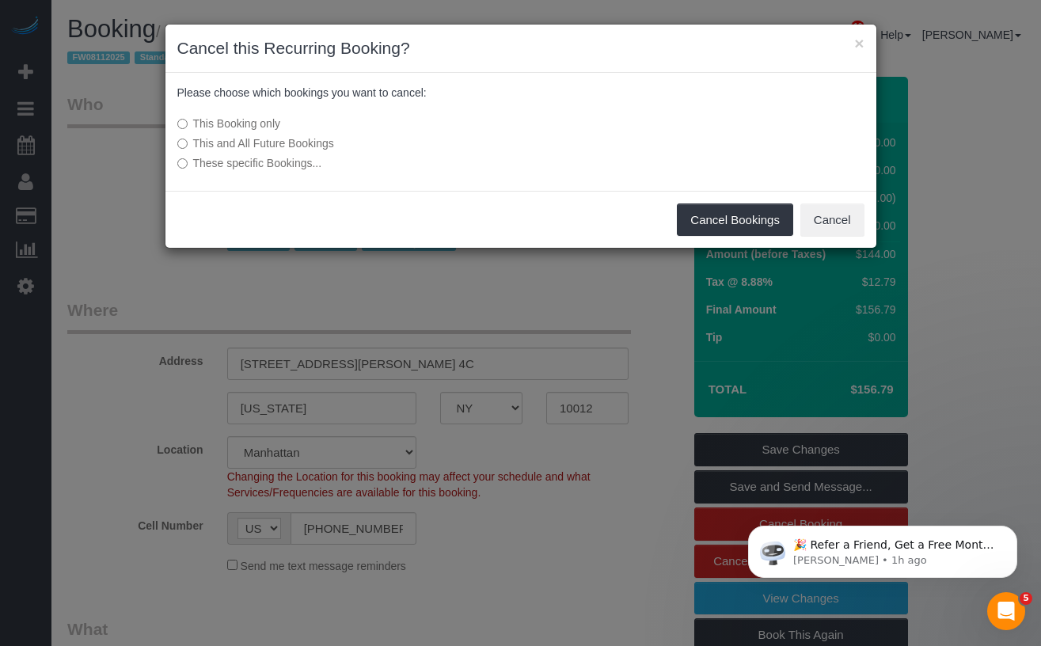
drag, startPoint x: 461, startPoint y: 40, endPoint x: 586, endPoint y: 54, distance: 125.9
click at [582, 51] on h3 "Cancel this Recurring Booking?" at bounding box center [520, 48] width 687 height 24
click at [824, 216] on button "Cancel" at bounding box center [832, 219] width 64 height 33
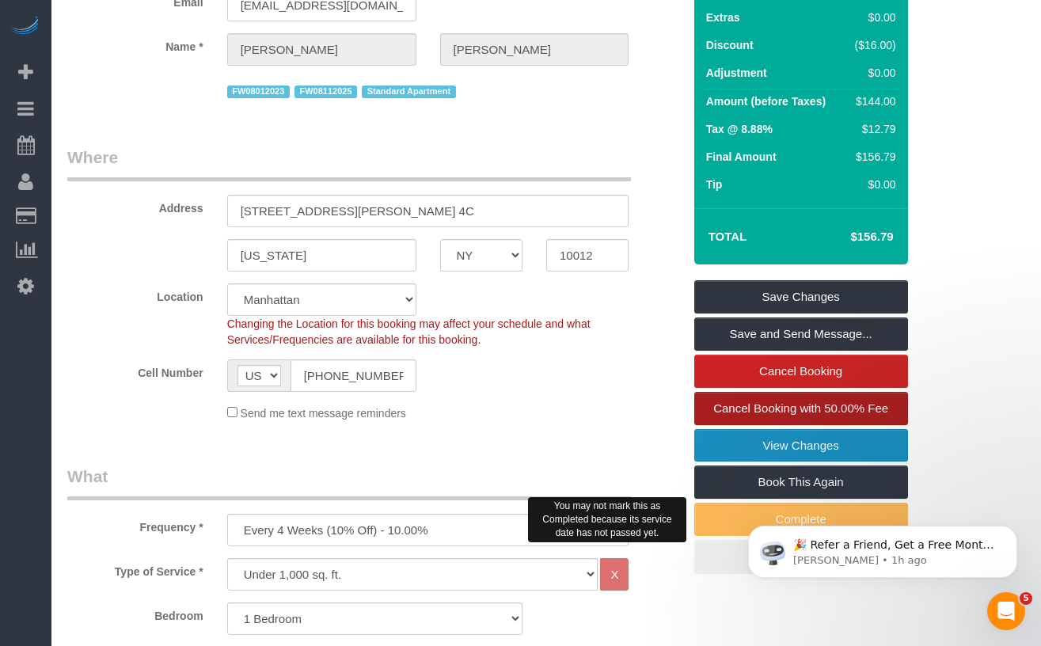
scroll to position [158, 0]
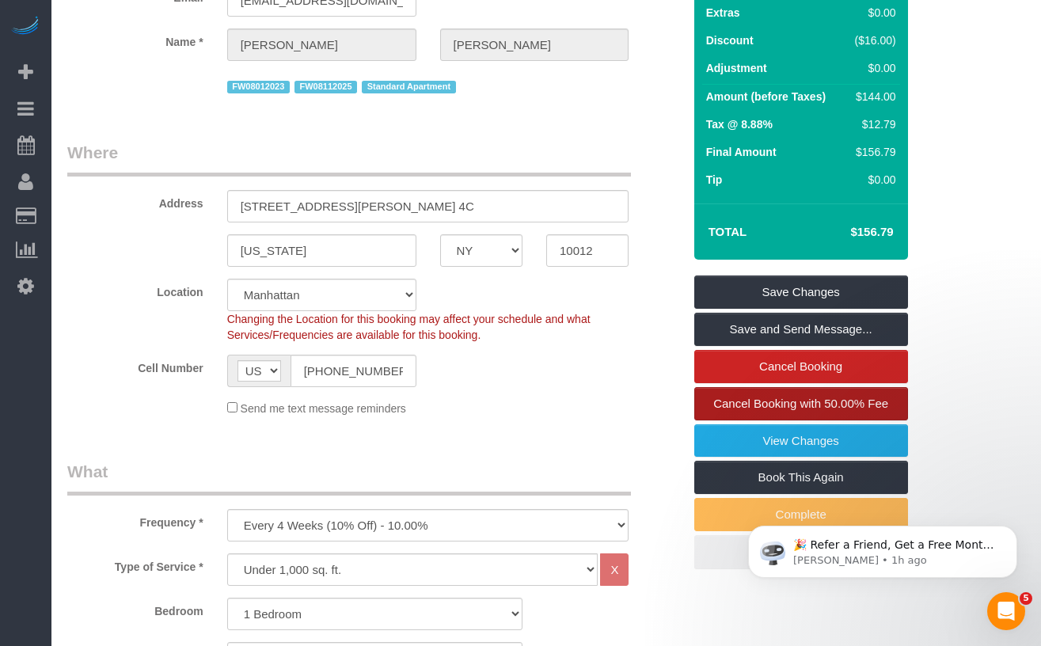
click at [710, 408] on link "Cancel Booking with 50.00% Fee" at bounding box center [801, 403] width 214 height 33
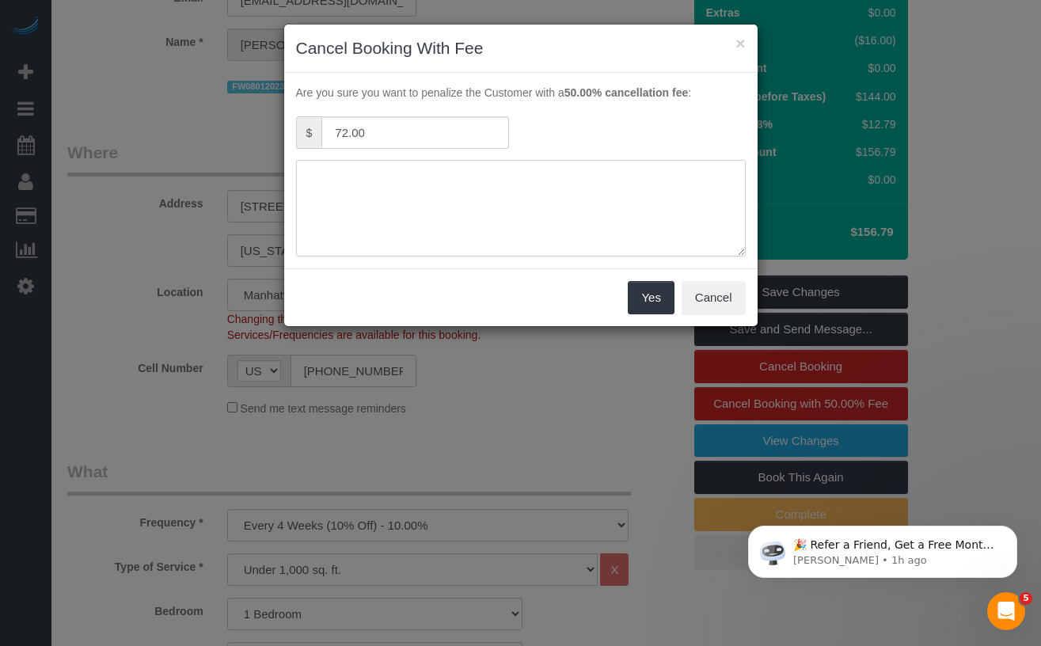
click at [445, 215] on textarea at bounding box center [521, 208] width 450 height 97
type textarea "Customer asked to cancel/reschedule"
click at [651, 301] on button "Yes" at bounding box center [651, 297] width 46 height 33
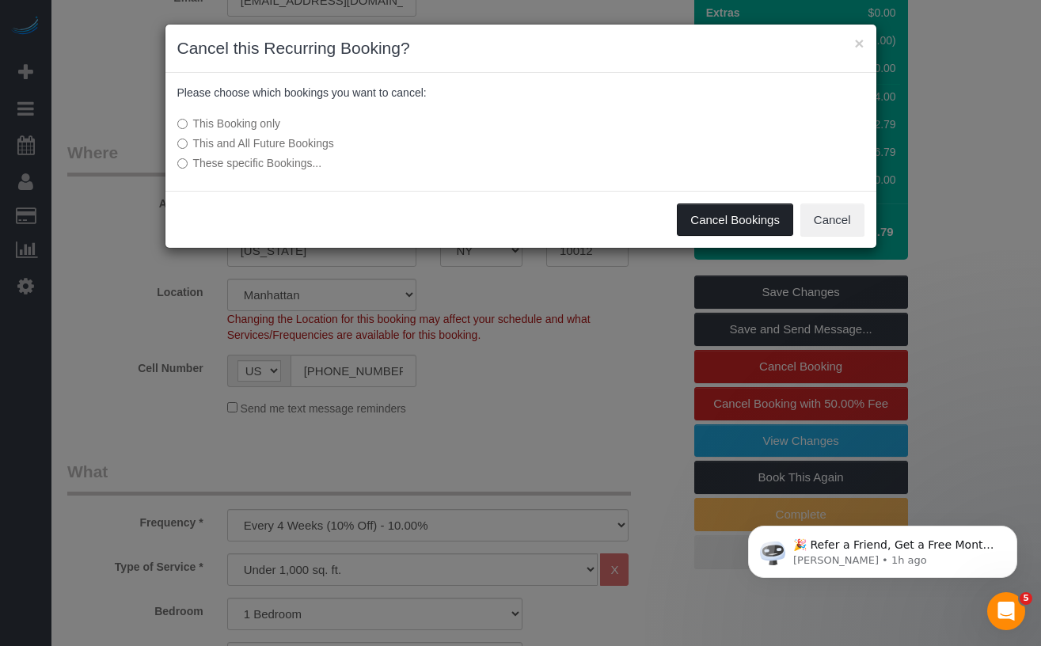
click at [703, 228] on button "Cancel Bookings" at bounding box center [735, 219] width 116 height 33
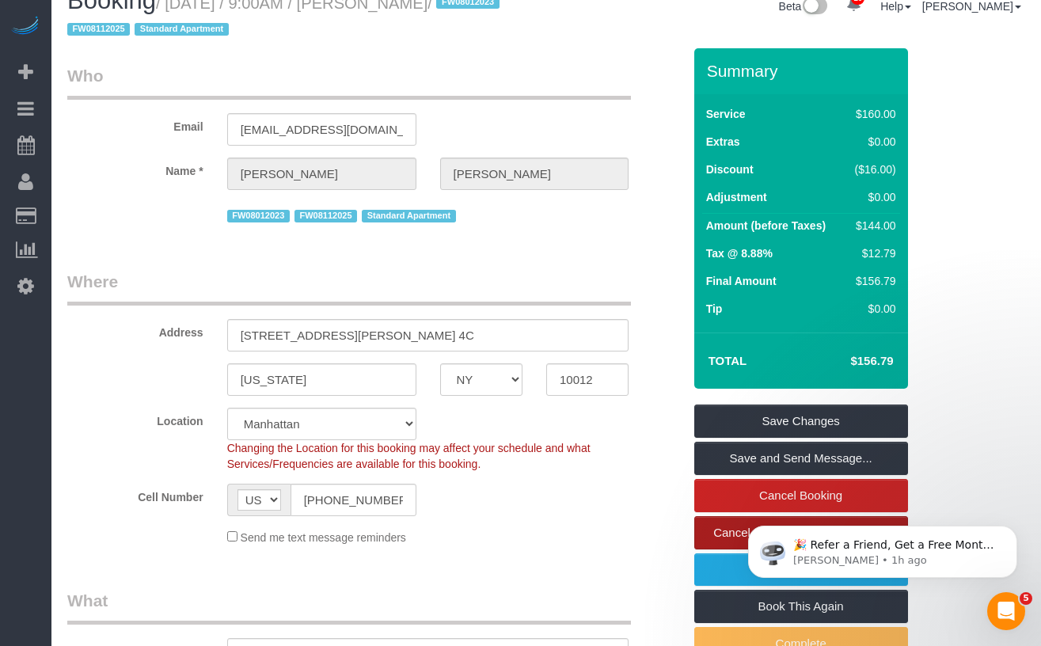
scroll to position [0, 0]
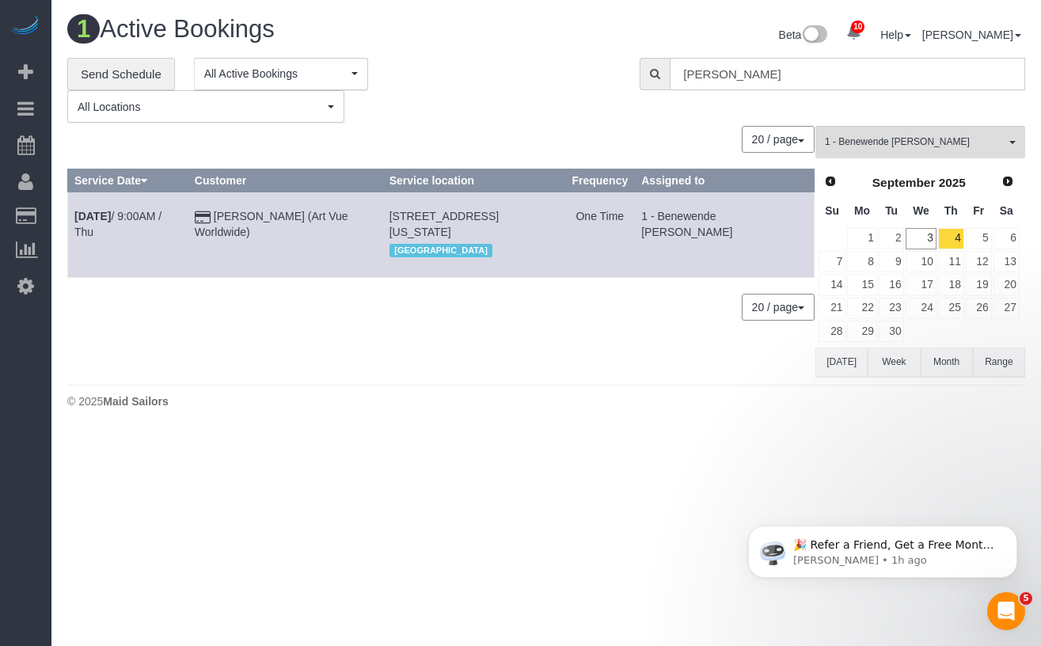
click at [827, 69] on input "[PERSON_NAME]" at bounding box center [847, 74] width 355 height 32
click at [775, 84] on input "[PERSON_NAME]" at bounding box center [847, 74] width 355 height 32
click at [753, 72] on input "[PERSON_NAME]" at bounding box center [847, 74] width 355 height 32
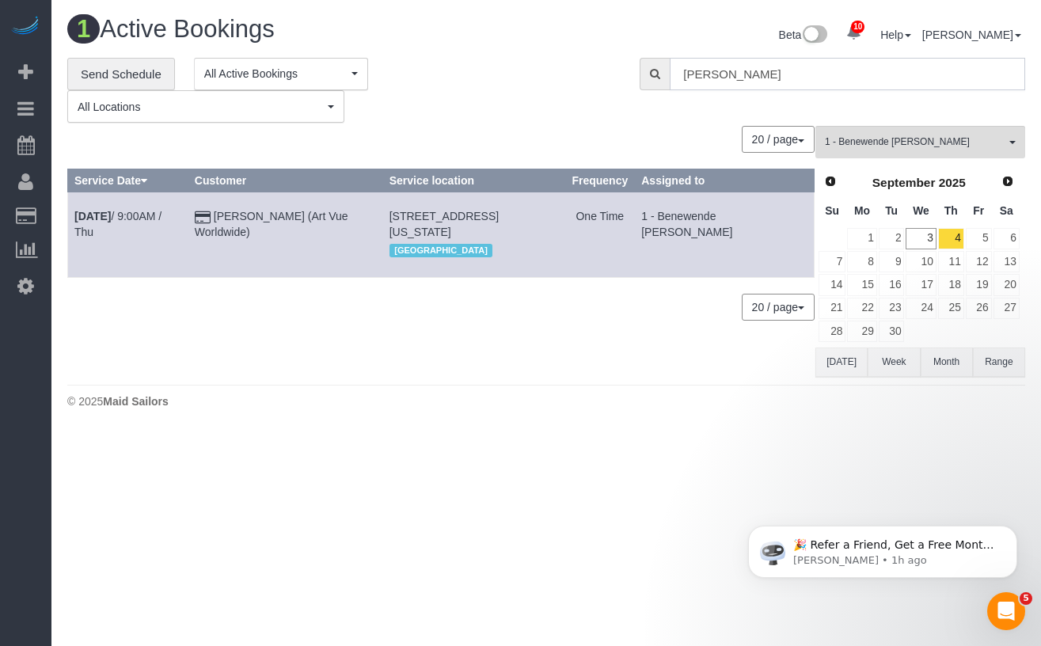
click at [753, 72] on input "[PERSON_NAME]" at bounding box center [847, 74] width 355 height 32
paste input "Stephanie Kotnik"
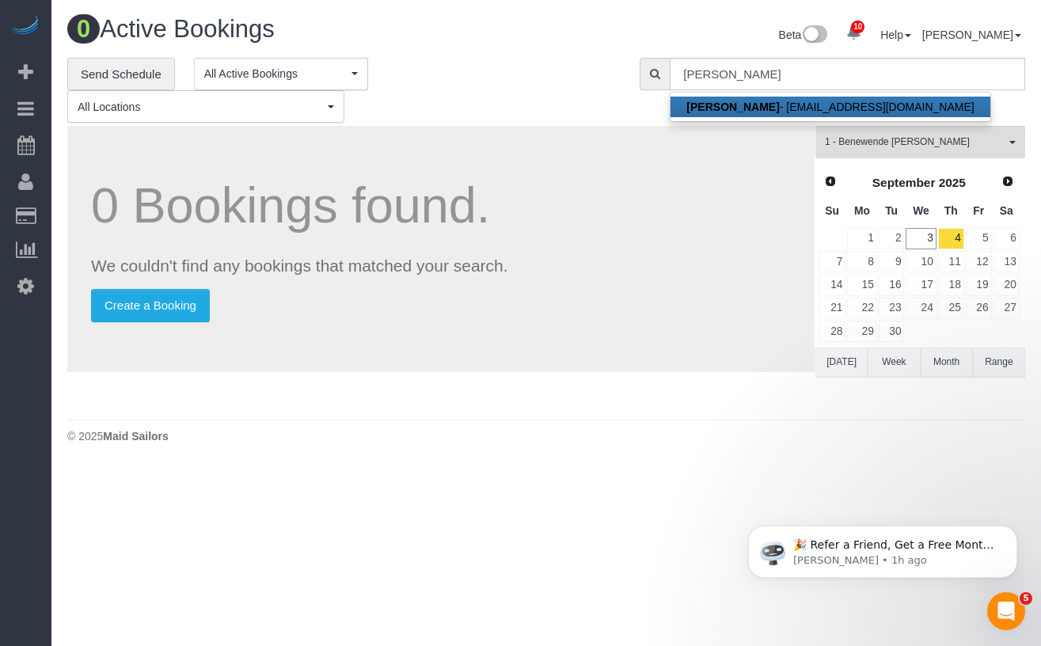
click at [748, 113] on link "Stephanie Kotnik - stephkotnik@gmail.com" at bounding box center [830, 107] width 319 height 21
type input "stephkotnik@gmail.com"
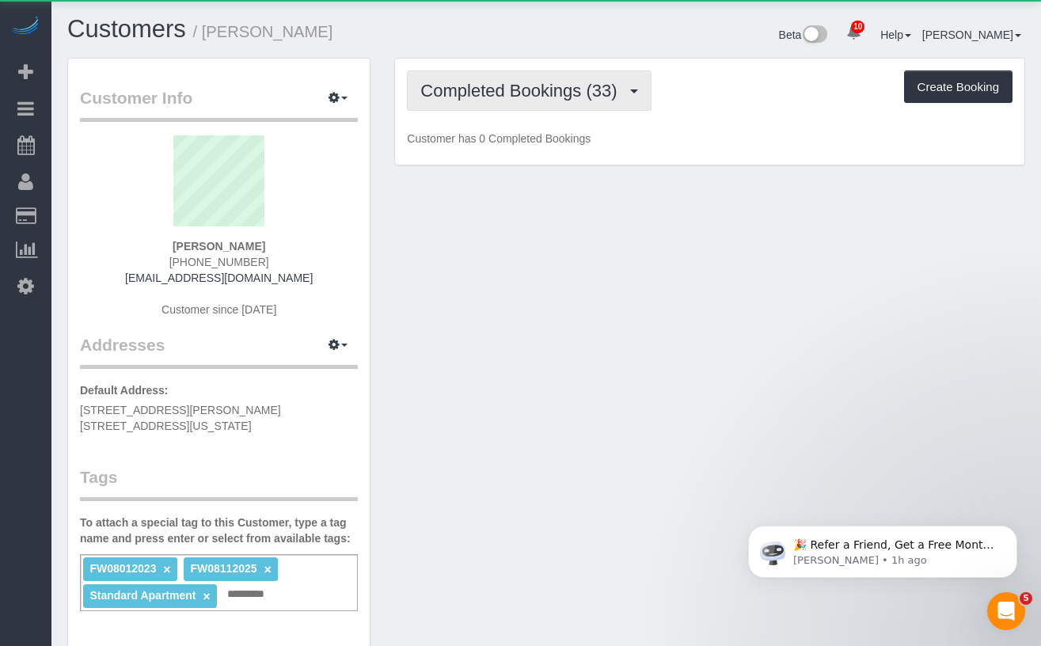
click at [520, 95] on span "Completed Bookings (33)" at bounding box center [522, 91] width 204 height 20
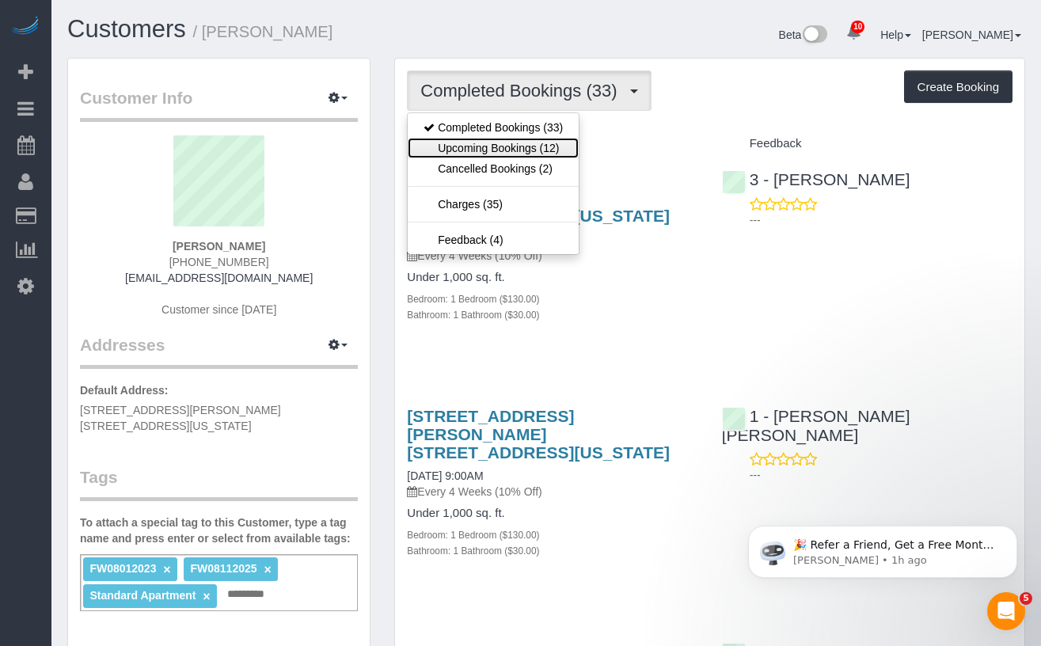
click at [526, 142] on link "Upcoming Bookings (12)" at bounding box center [493, 148] width 171 height 21
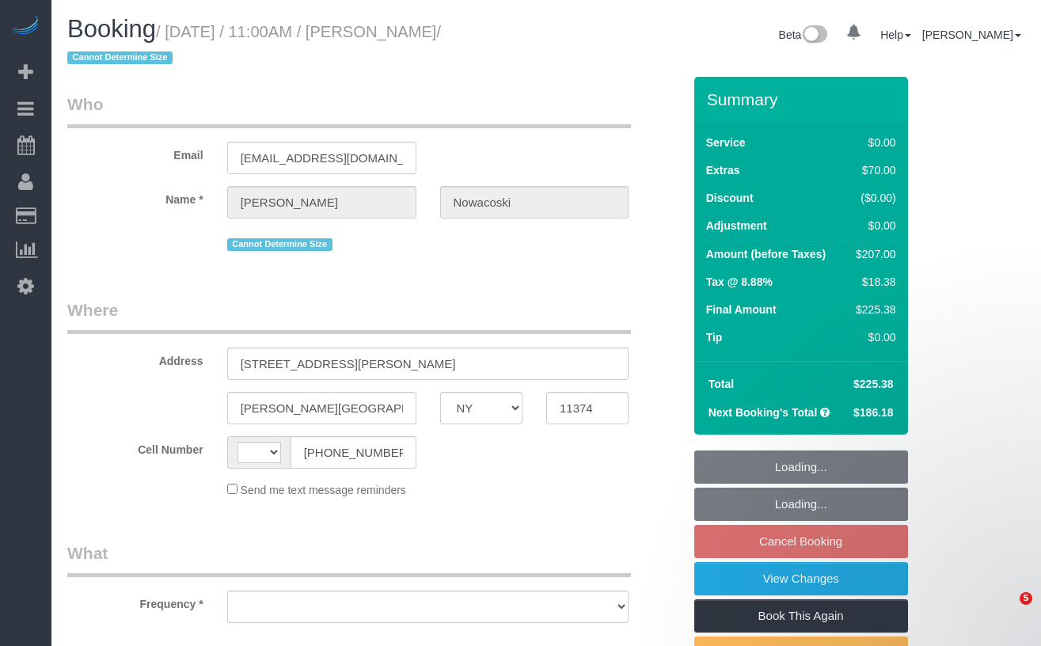
select select "NY"
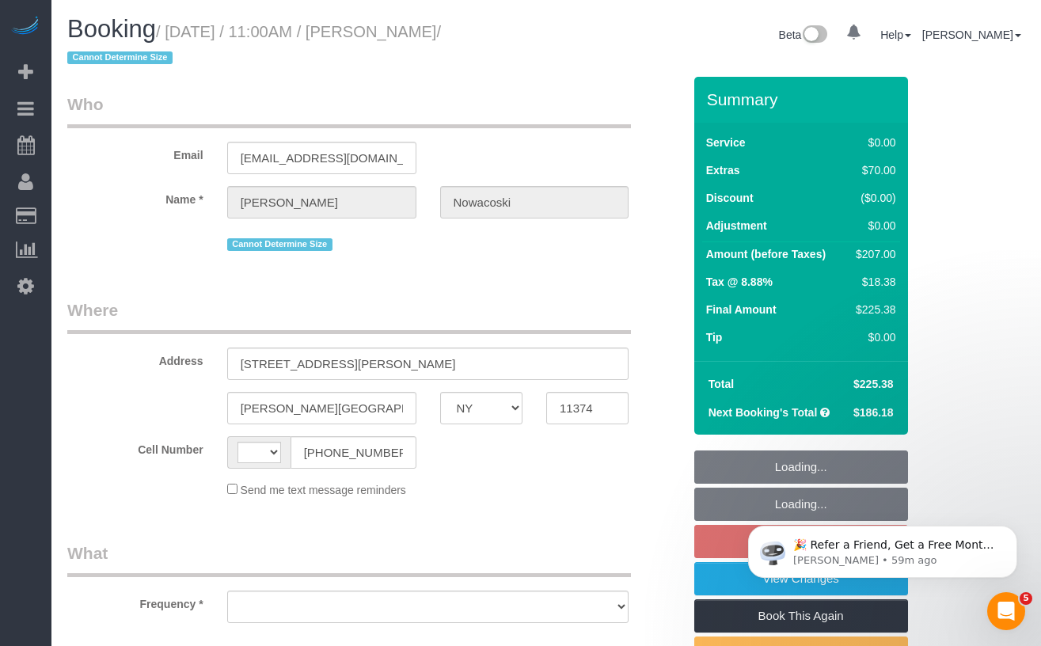
select select "string:[GEOGRAPHIC_DATA]"
select select "string:stripe-pm_1RfAQq4VGloSiKo7ZanEvOFy"
select select "number:58"
select select "number:73"
select select "number:14"
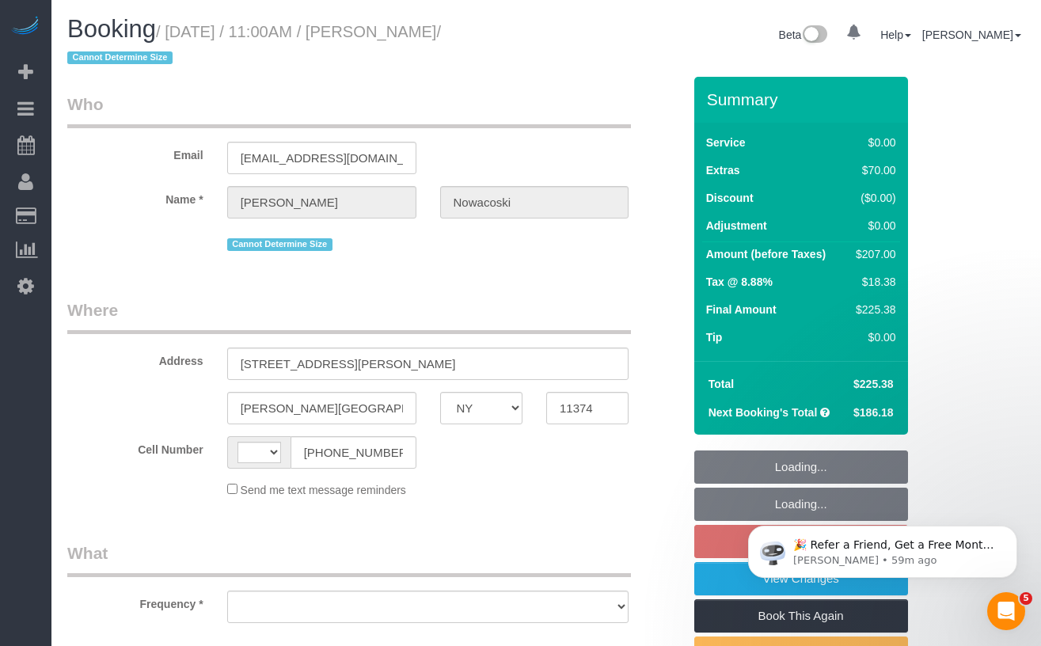
select select "number:5"
select select "object:1013"
select select "1"
select select "spot3"
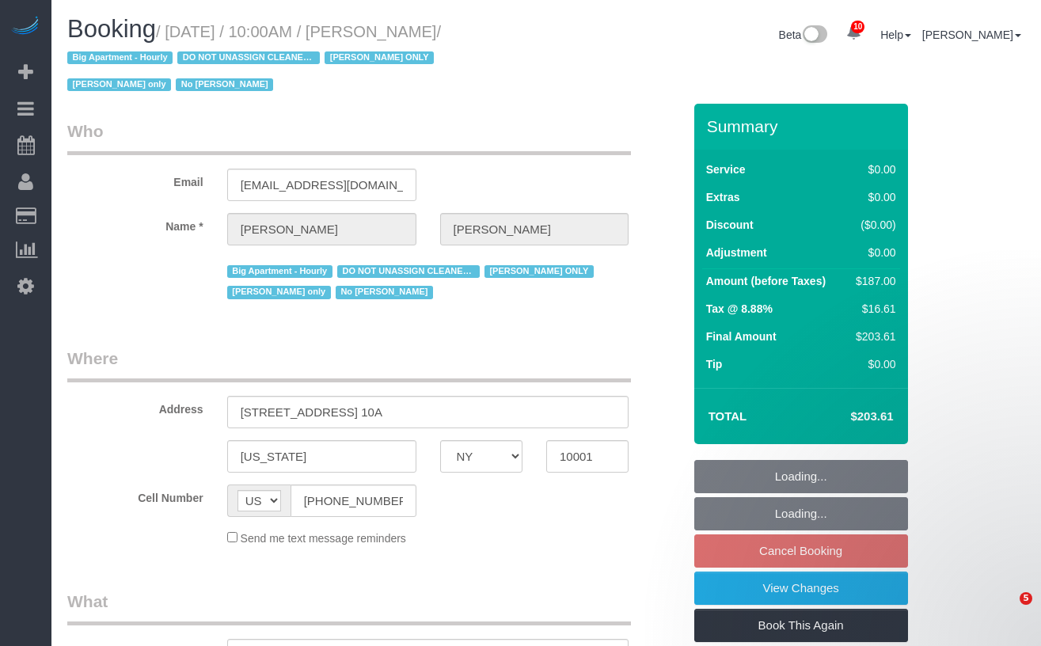
select select "NY"
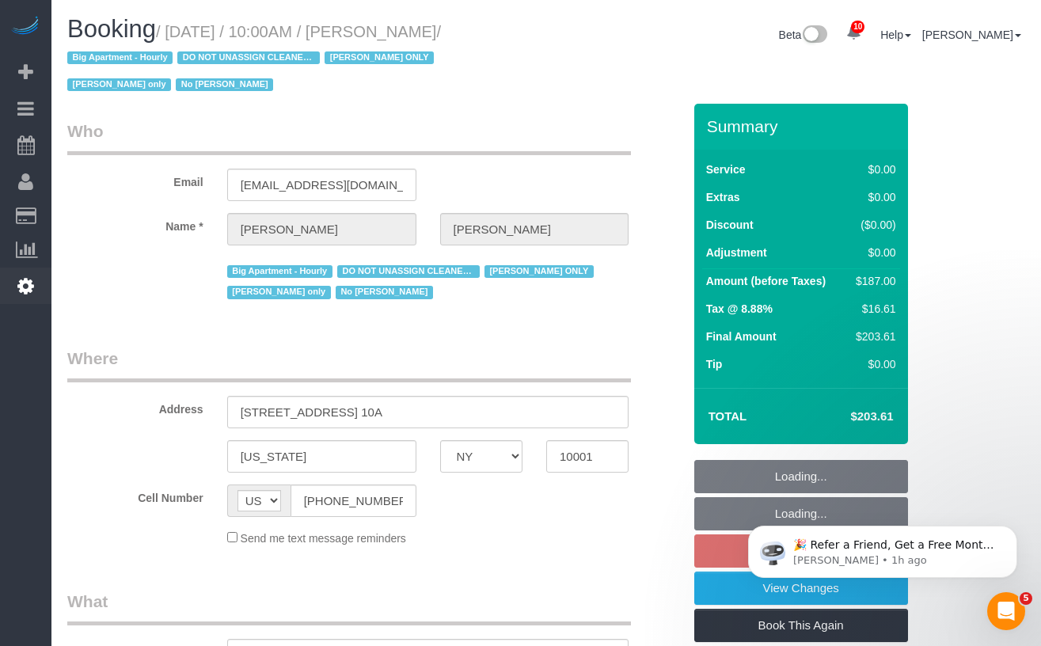
select select "object:726"
select select "2"
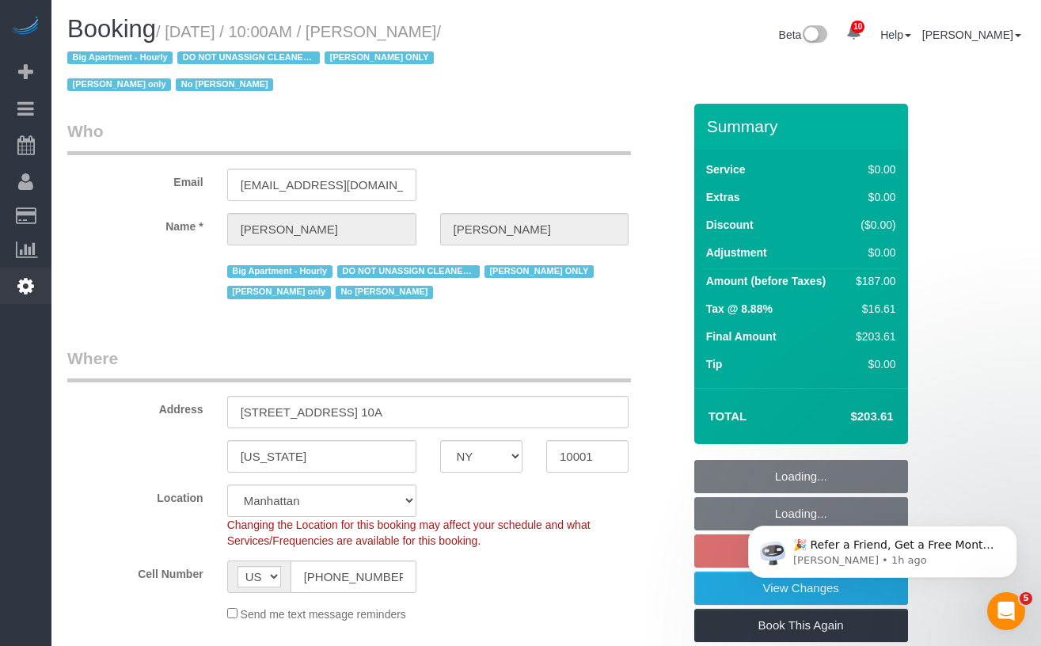
select select "object:980"
select select "spot2"
select select "number:89"
select select "number:73"
select select "number:15"
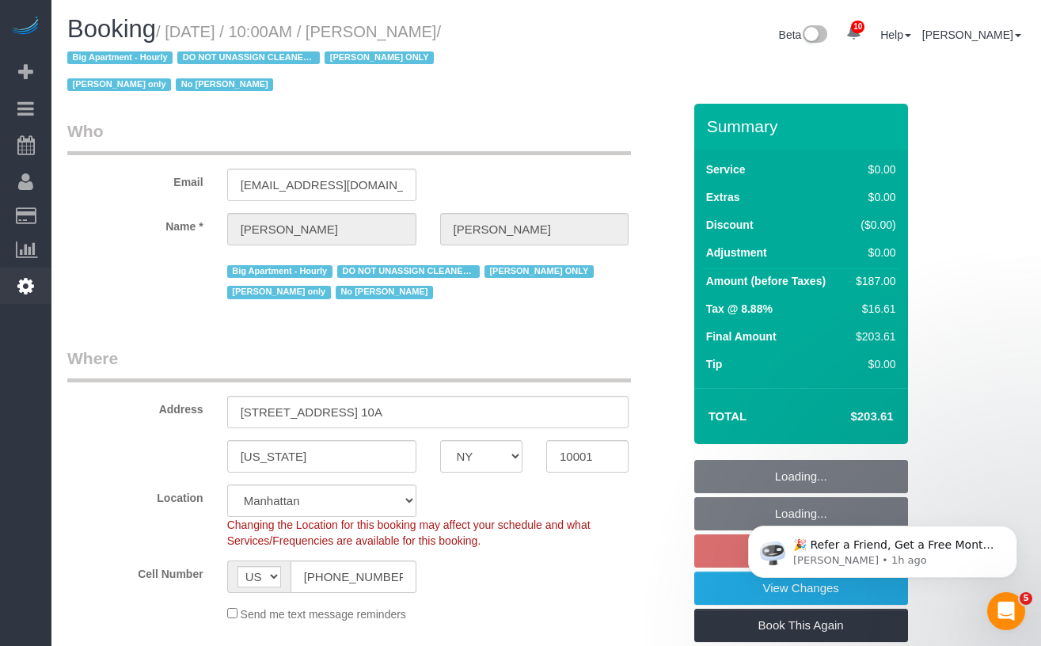
select select "number:5"
select select "2"
select select "string:stripe-pm_1RRmor4VGloSiKo75q03orw4"
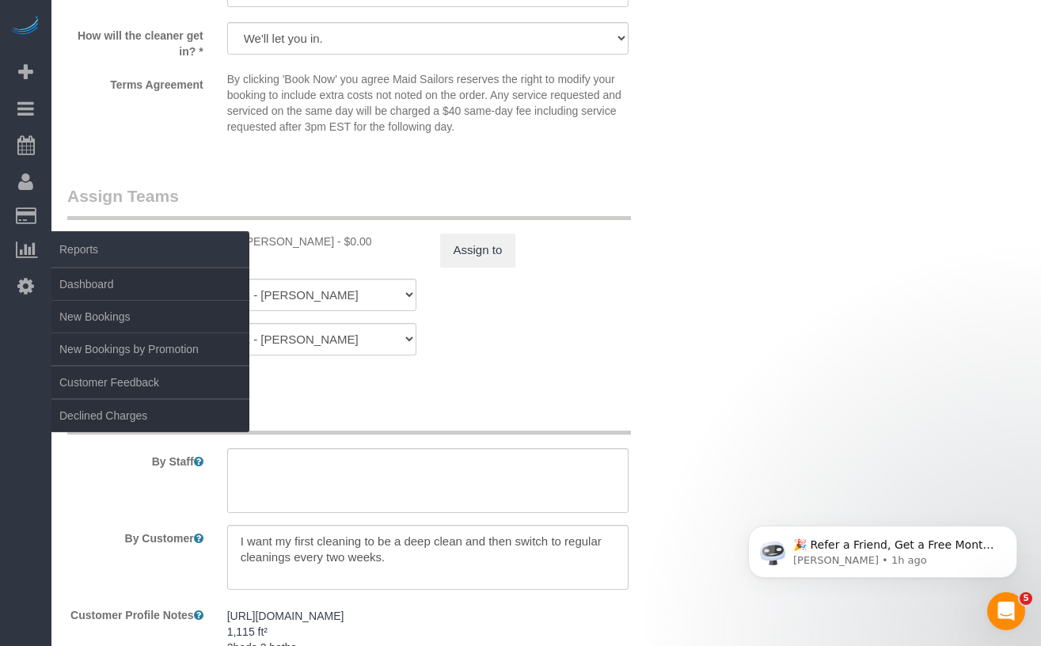
scroll to position [2052, 0]
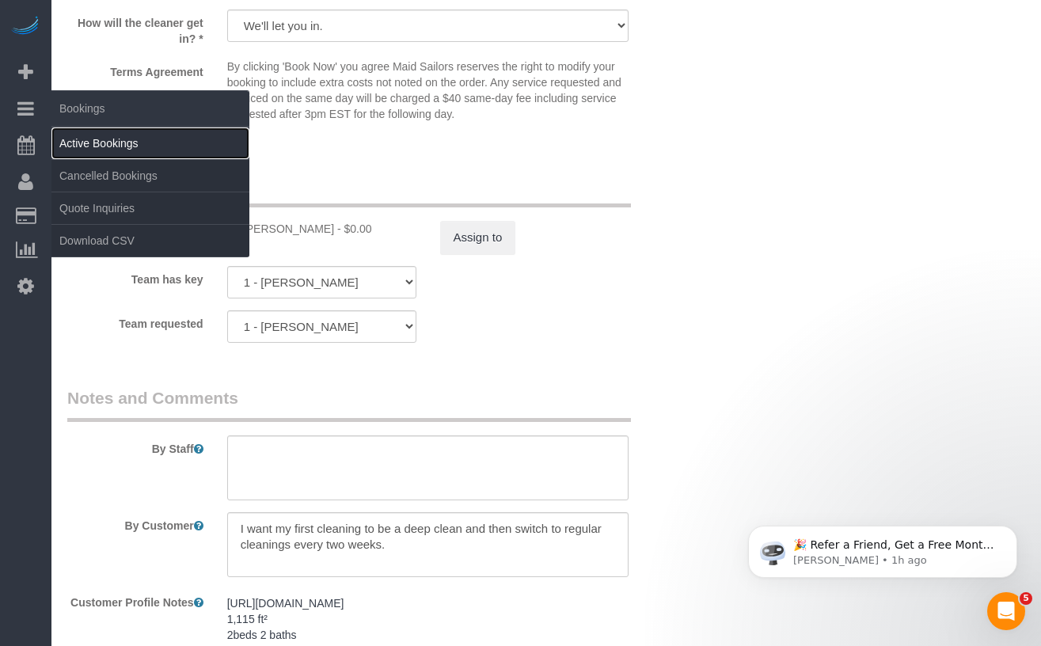
click at [93, 143] on link "Active Bookings" at bounding box center [150, 143] width 198 height 32
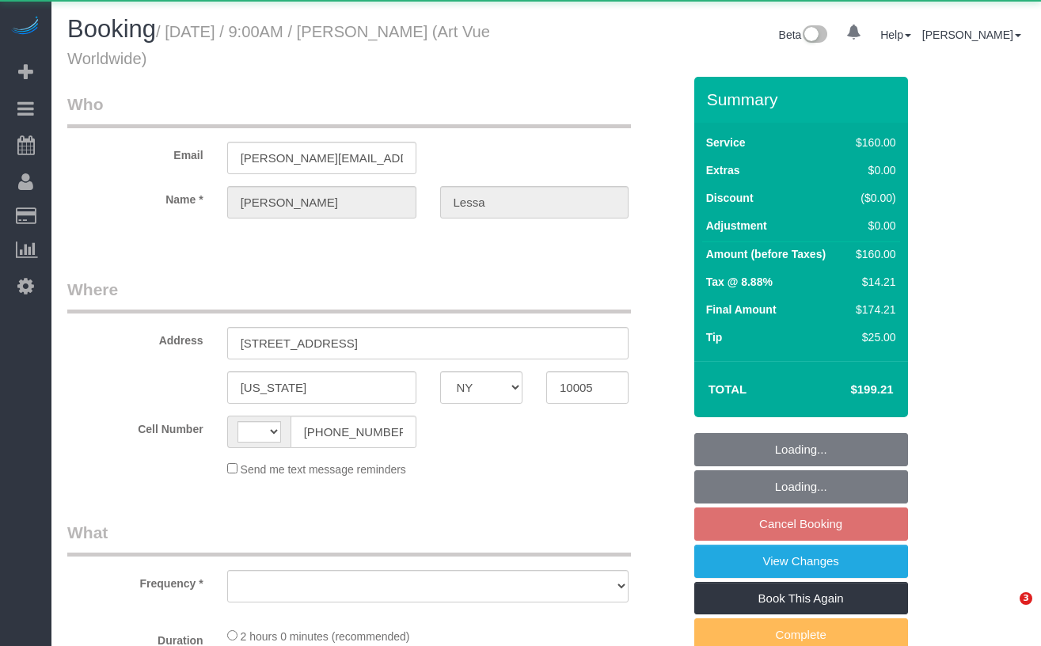
select select "NY"
select select "string:[GEOGRAPHIC_DATA]"
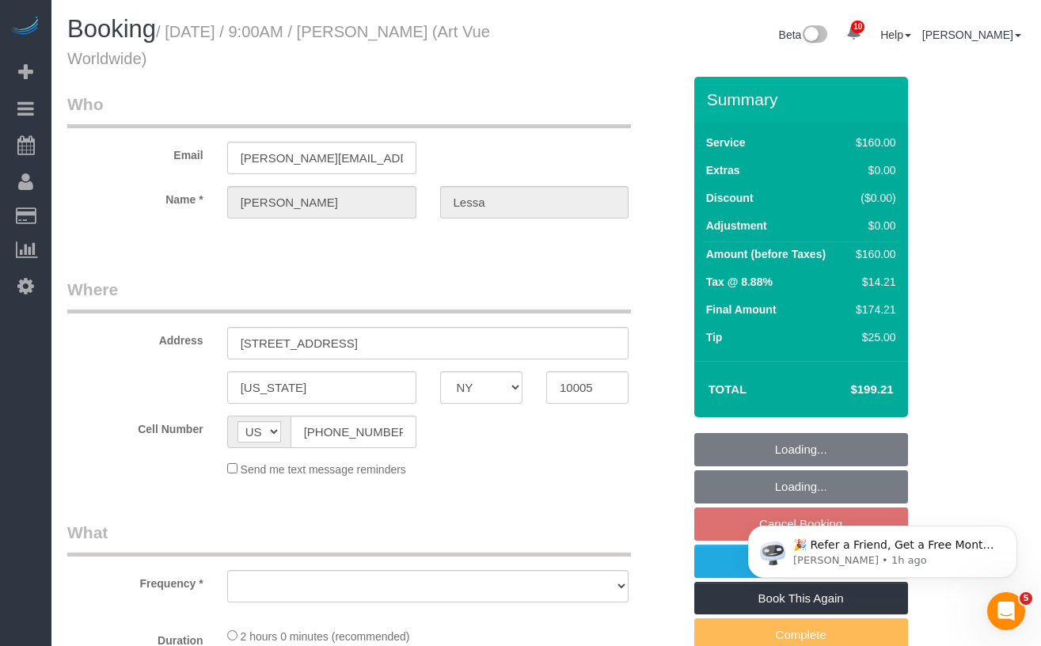
select select "string:stripe-pm_1S365Z4VGloSiKo7FAUy2Rp7"
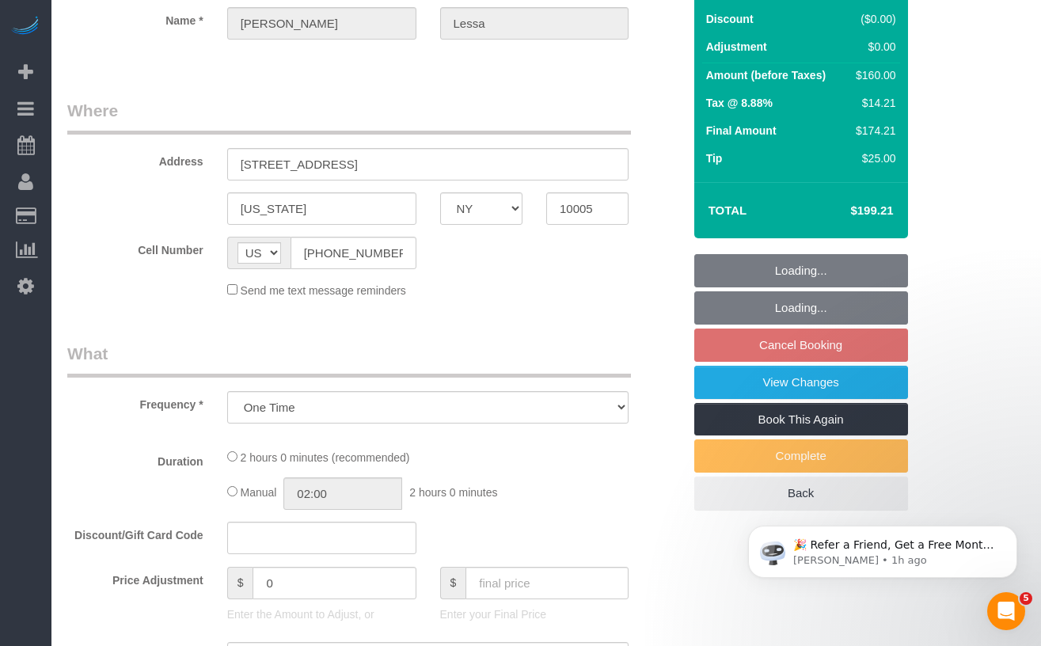
select select "object:932"
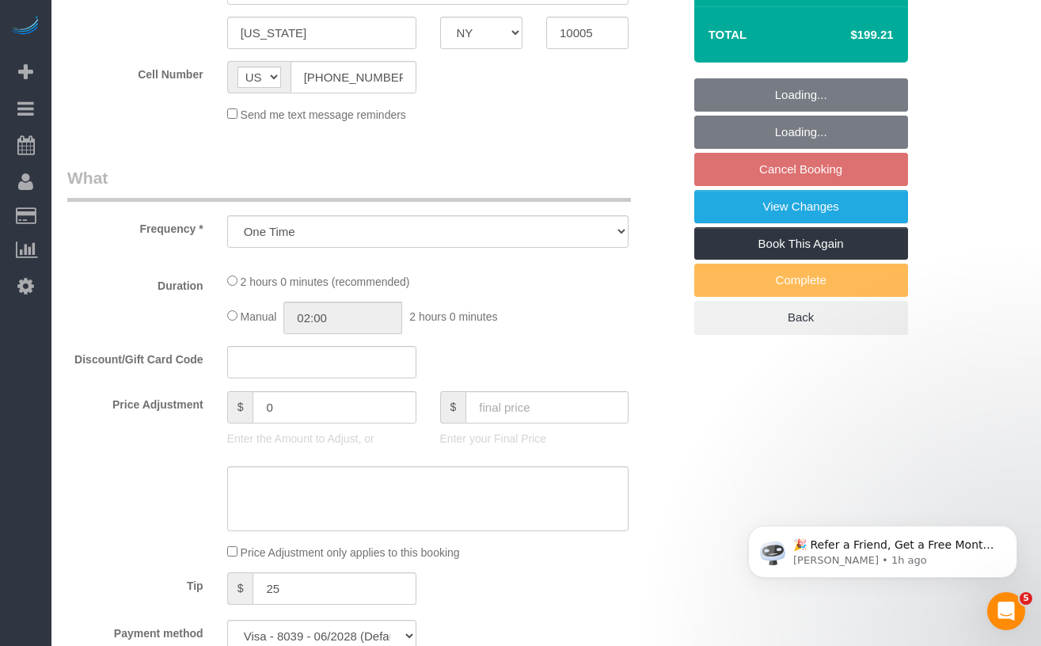
select select "spot1"
select select "number:89"
select select "number:90"
select select "number:15"
select select "number:5"
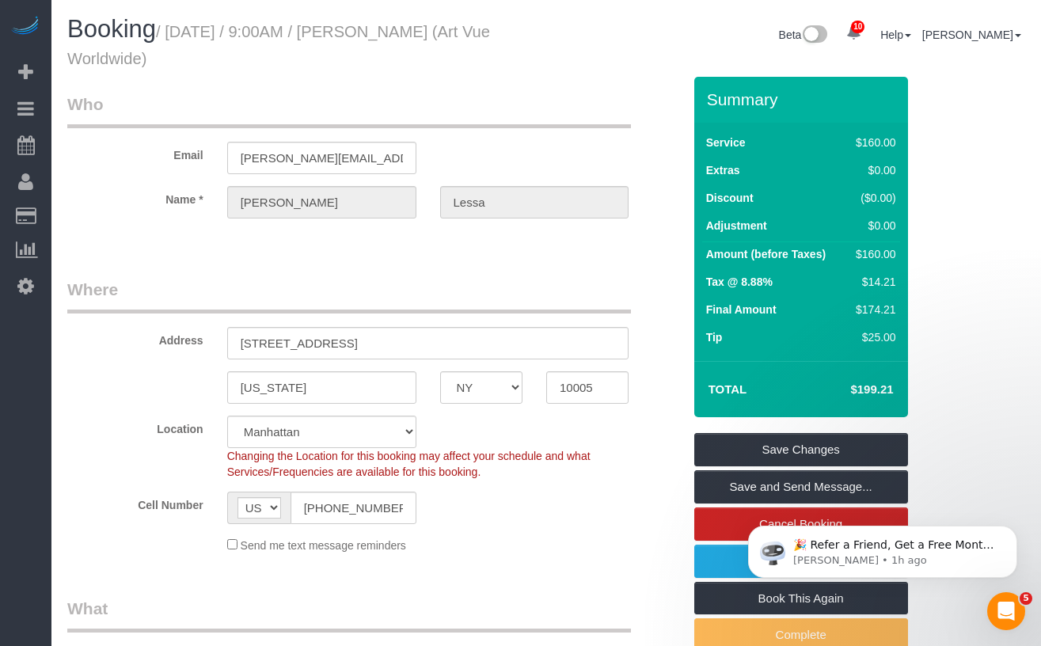
click at [173, 322] on div "Address [STREET_ADDRESS]" at bounding box center [374, 319] width 639 height 82
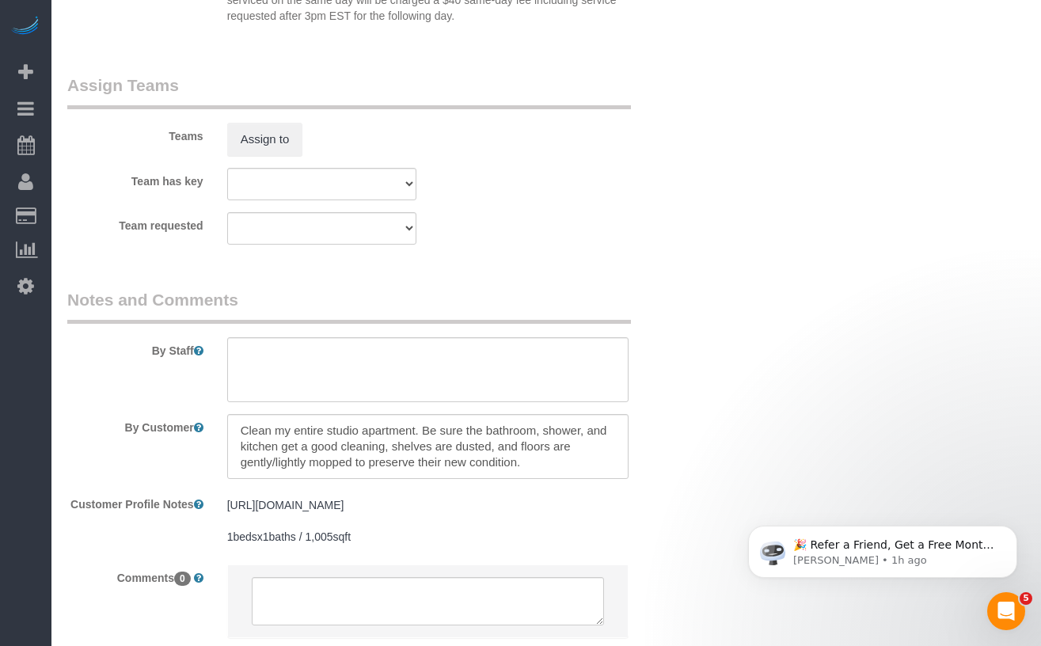
scroll to position [1731, 0]
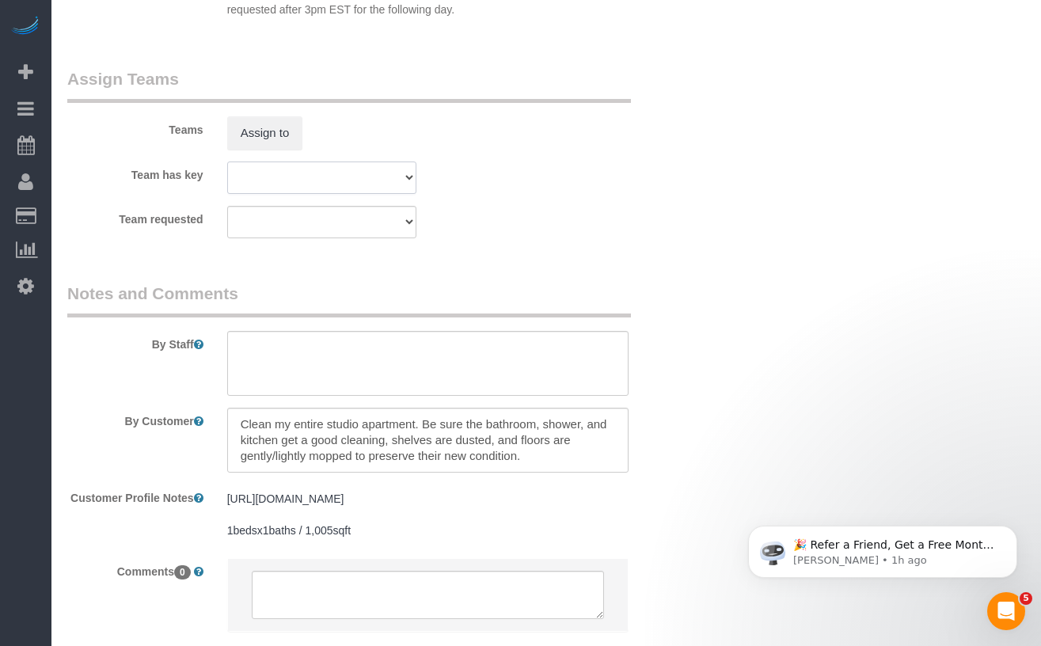
click at [266, 180] on select "000- [PERSON_NAME] 000 - Partnerships 000 - TEAM JOB 1 - [PERSON_NAME] 1 - Adiz…" at bounding box center [321, 177] width 189 height 32
select select "75524"
click at [227, 161] on select "000- [PERSON_NAME] 000 - Partnerships 000 - TEAM JOB 1 - [PERSON_NAME] 1 - Adiz…" at bounding box center [321, 177] width 189 height 32
click at [569, 246] on fieldset "Assign Teams Teams Assign to Team has key 000- Donna Mercado 000 - Partnerships…" at bounding box center [374, 158] width 615 height 183
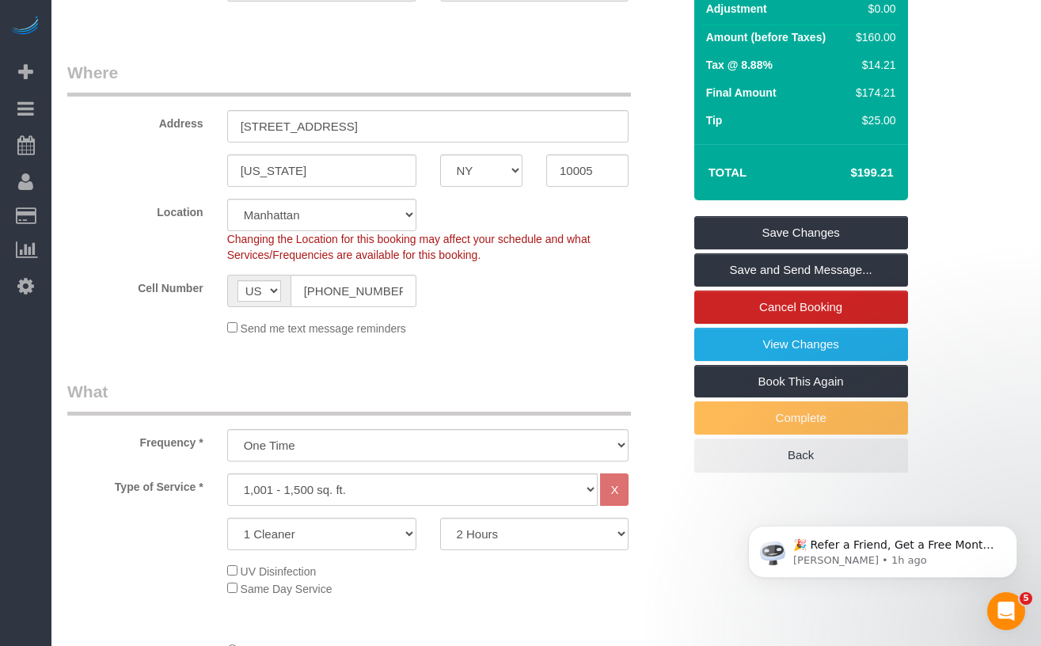
scroll to position [218, 0]
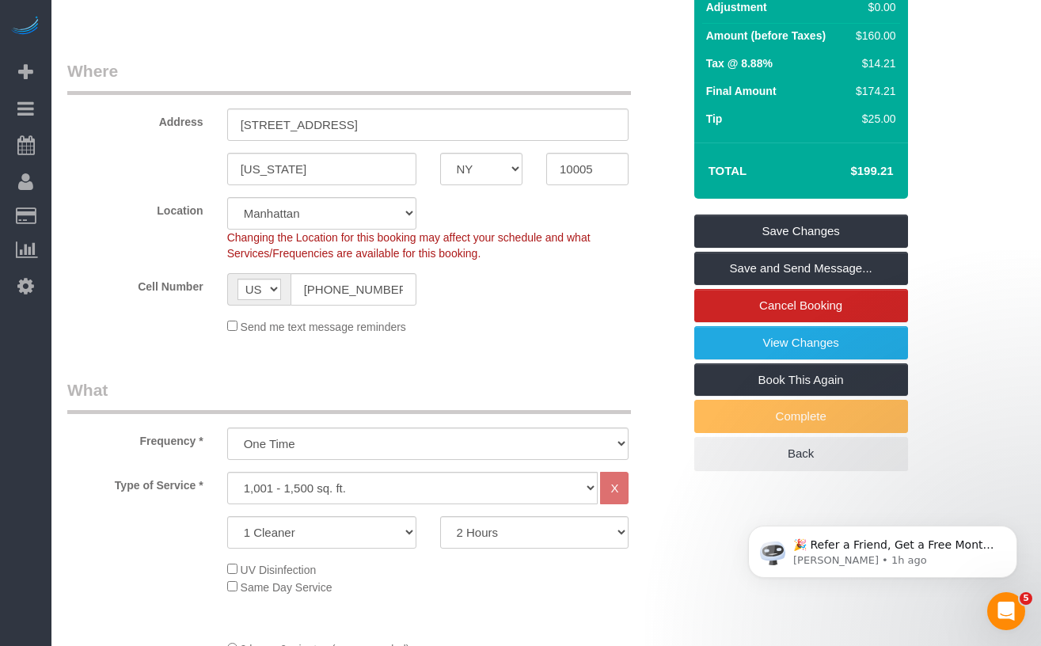
click at [579, 280] on div "Cell Number AF AL DZ AD AO AI AQ AG AR AM AW AU AT AZ BS BH BD BB BY BE BZ BJ B…" at bounding box center [374, 289] width 639 height 32
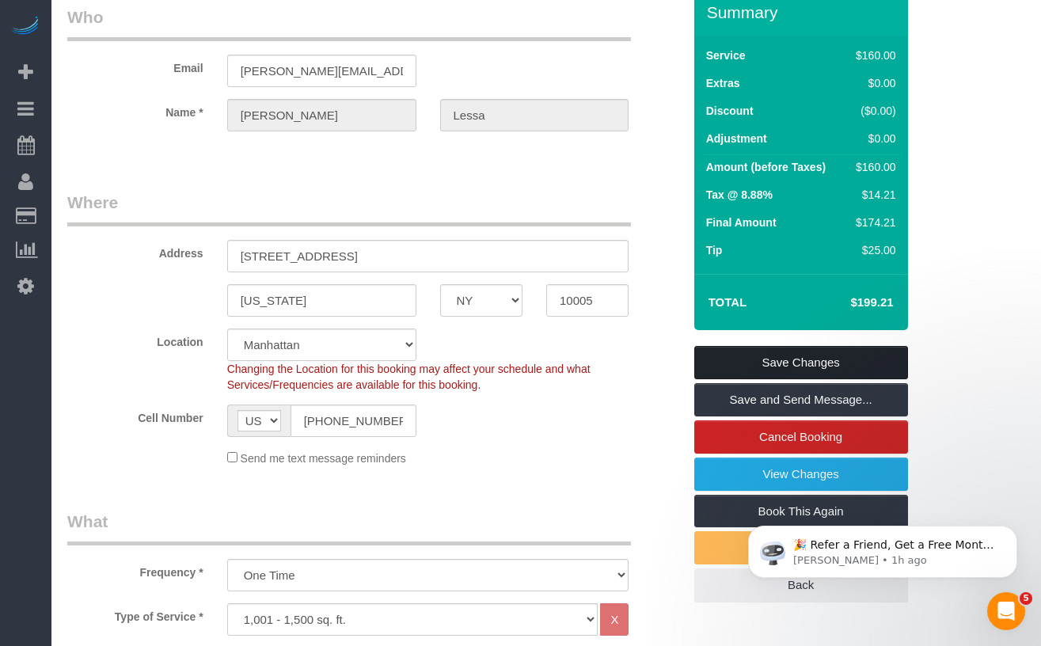
scroll to position [94, 0]
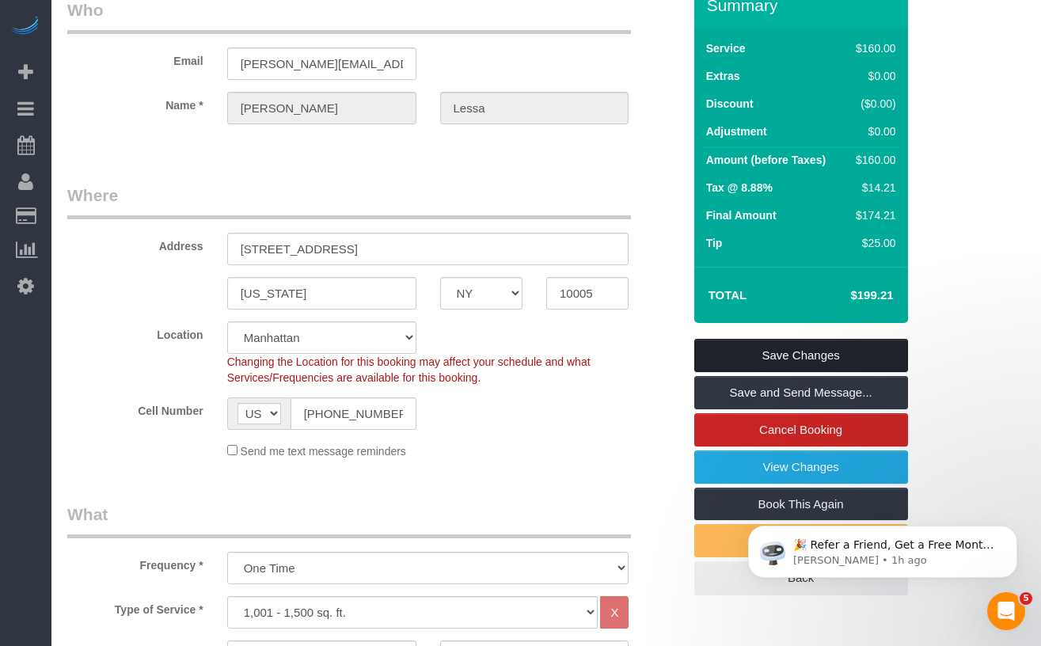
click at [751, 352] on link "Save Changes" at bounding box center [801, 355] width 214 height 33
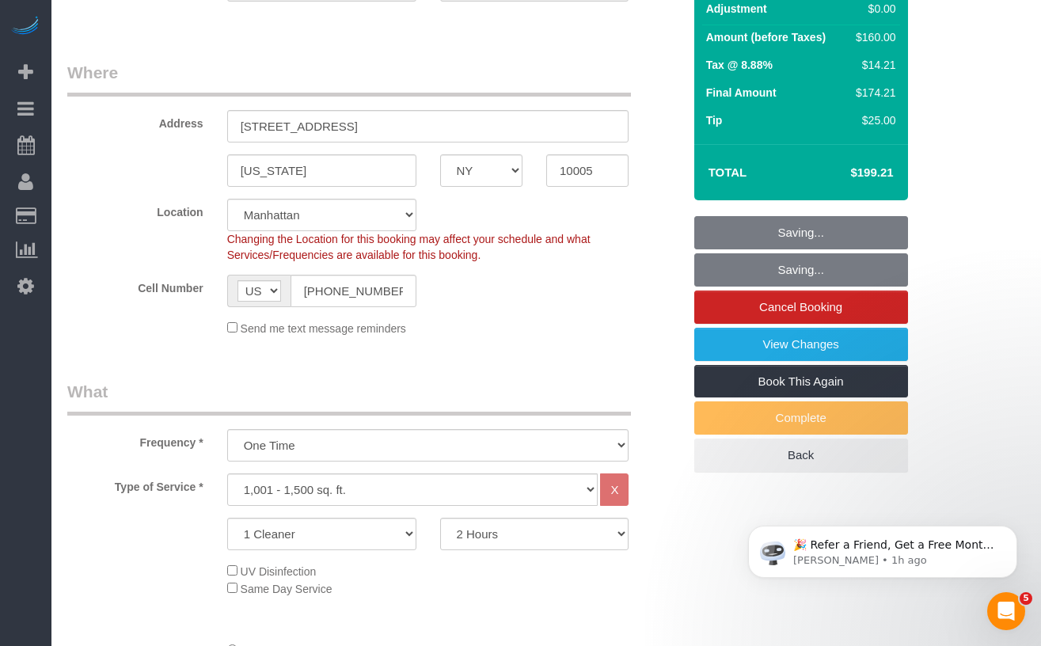
scroll to position [219, 0]
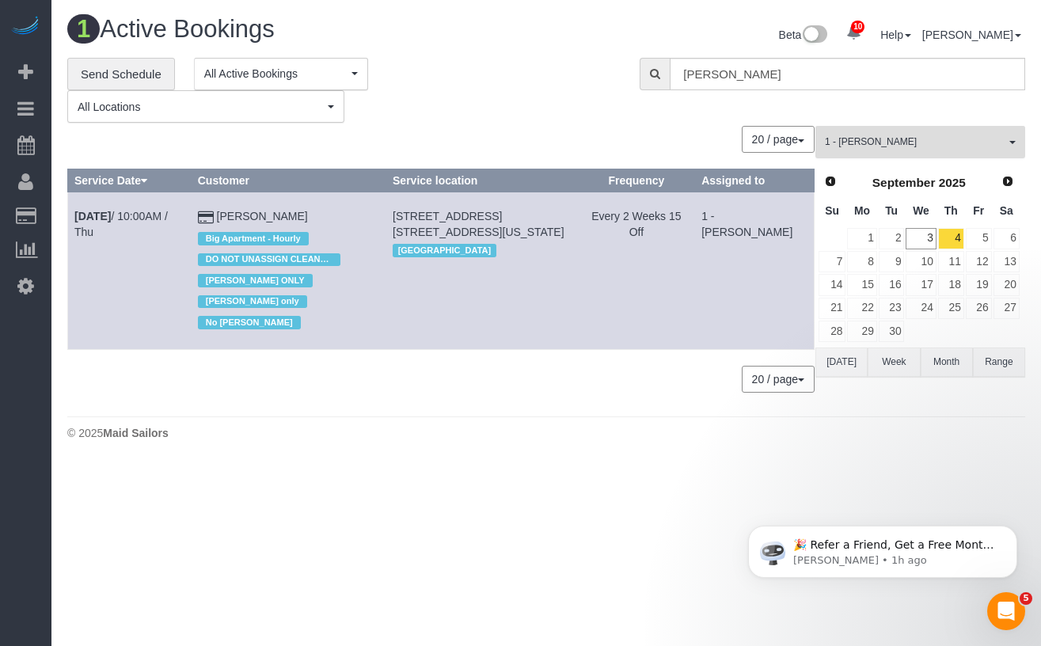
click at [902, 141] on span "1 - [PERSON_NAME]" at bounding box center [915, 141] width 180 height 13
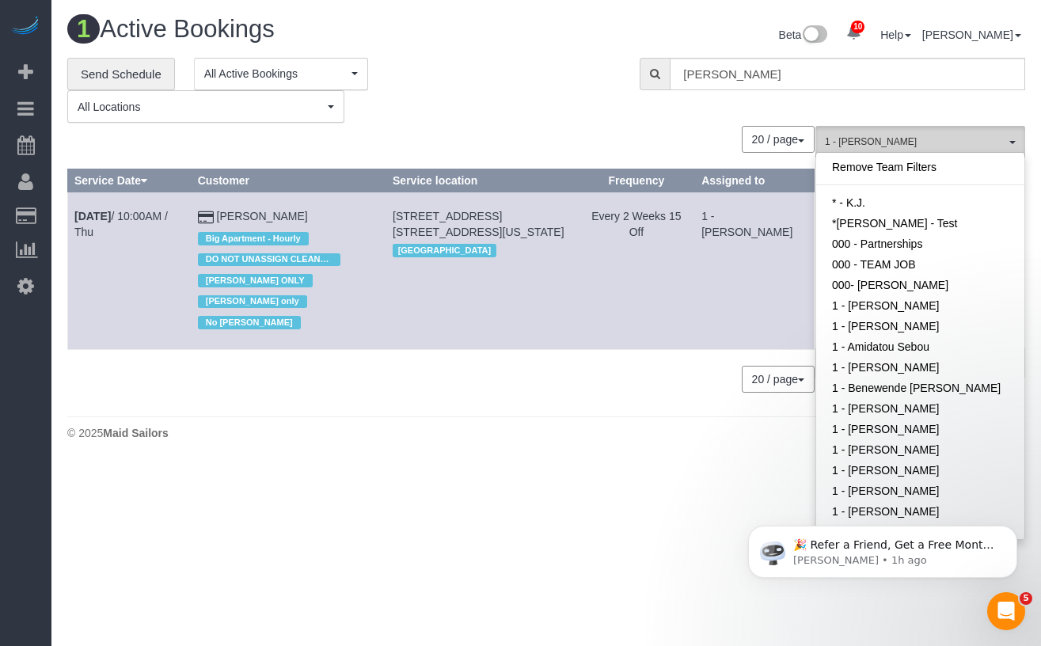
scroll to position [305, 0]
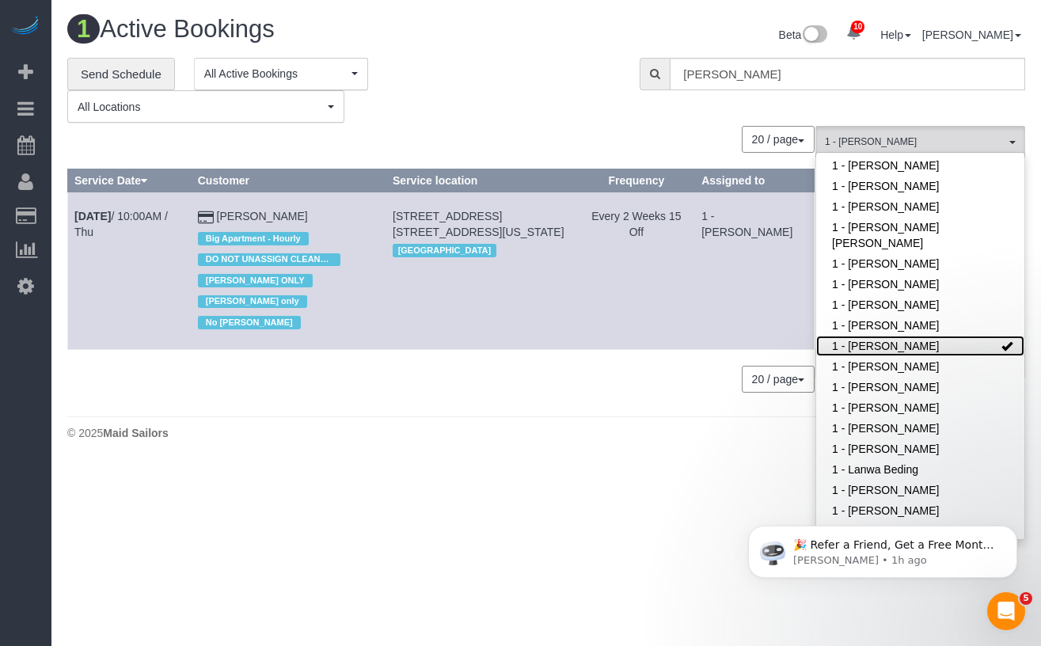
click at [1008, 349] on span at bounding box center [1006, 345] width 11 height 11
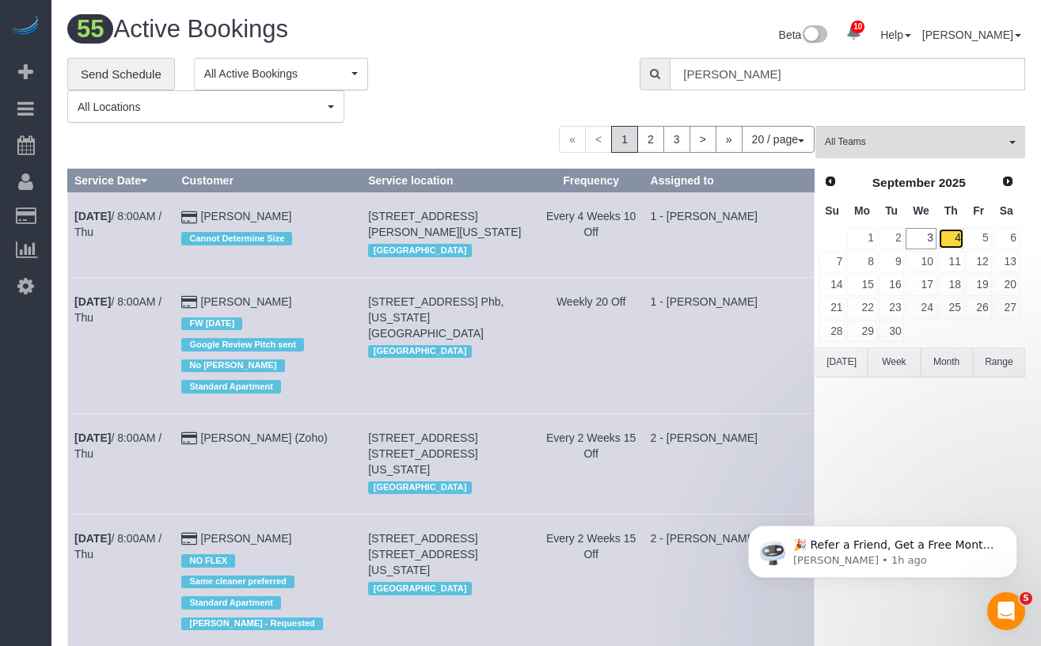
click at [957, 236] on link "4" at bounding box center [951, 238] width 26 height 21
click at [114, 80] on link "Send Schedule" at bounding box center [121, 74] width 108 height 33
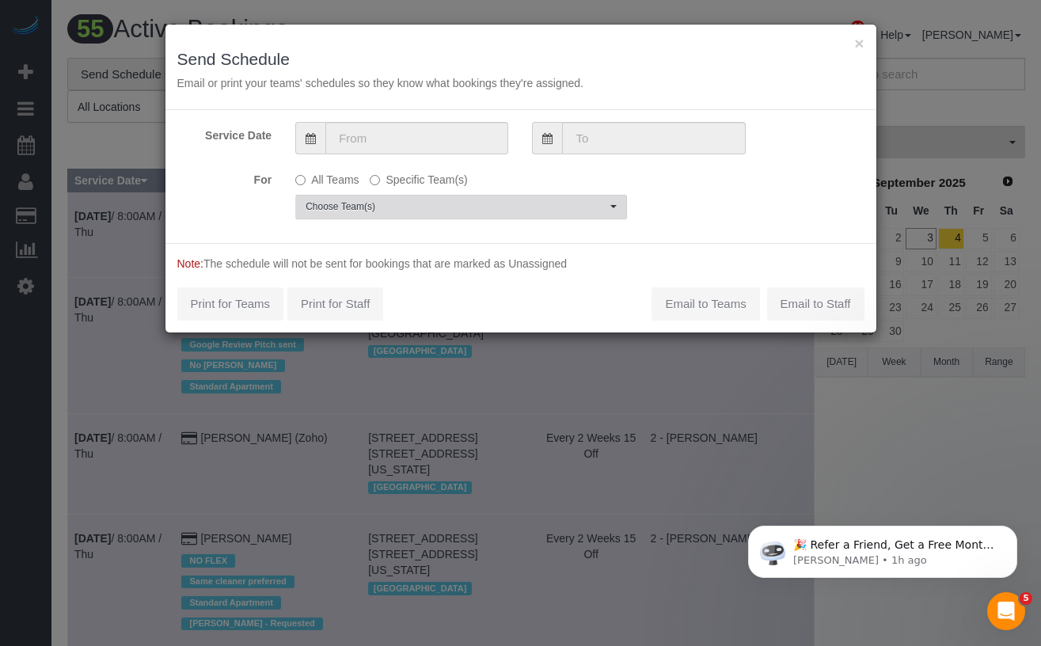
click at [377, 206] on span "Choose Team(s)" at bounding box center [456, 206] width 301 height 13
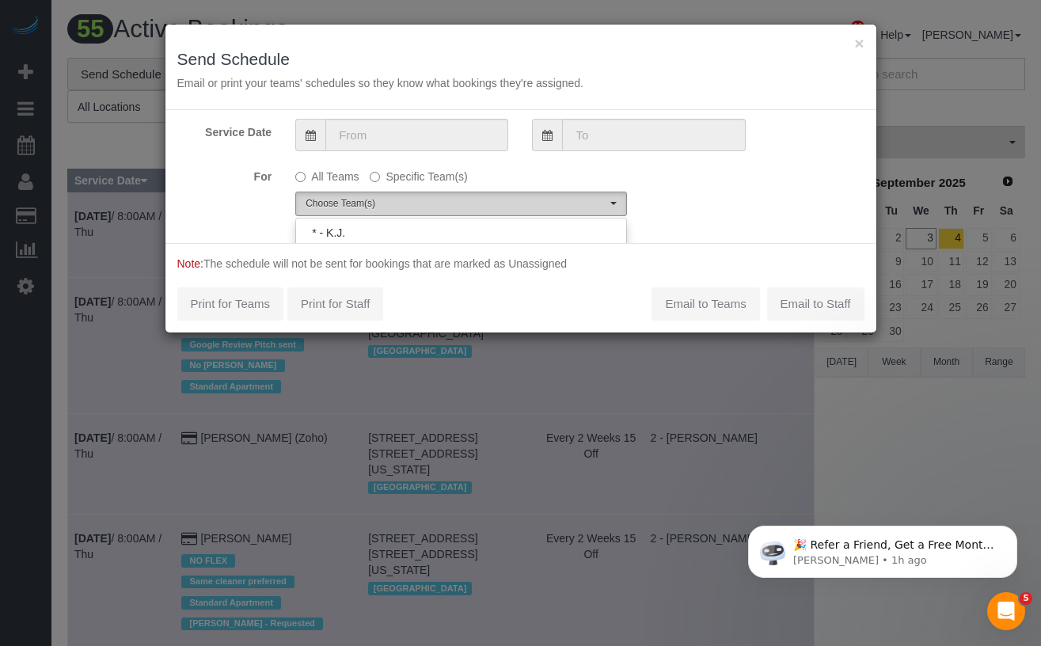
click at [396, 204] on span "Choose Team(s)" at bounding box center [456, 203] width 301 height 13
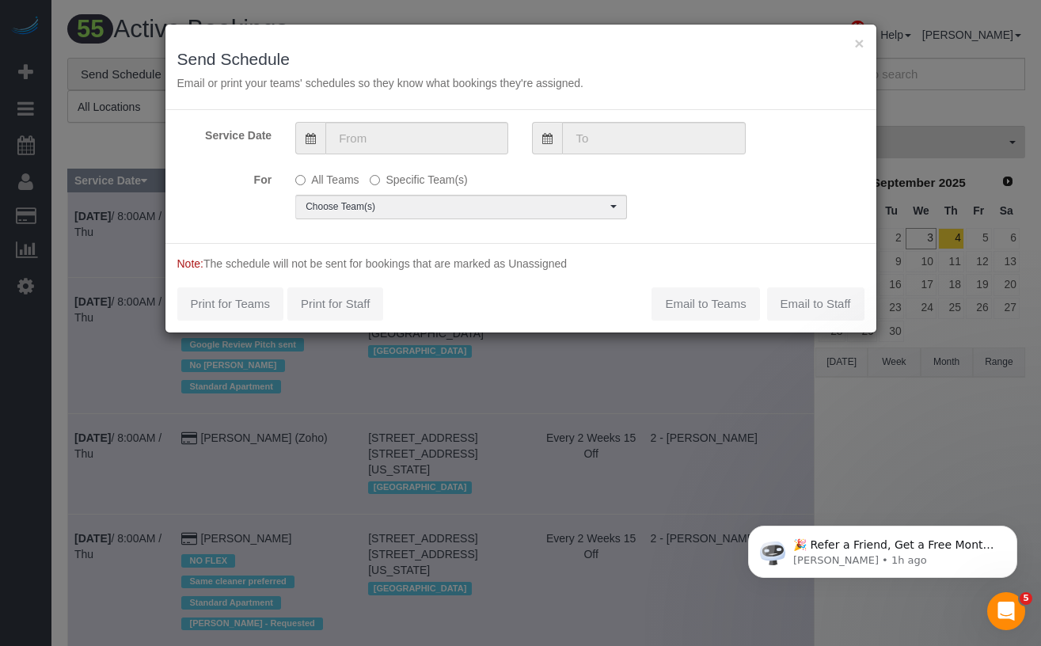
click at [324, 142] on span at bounding box center [310, 138] width 30 height 32
click at [368, 142] on input "text" at bounding box center [416, 138] width 183 height 32
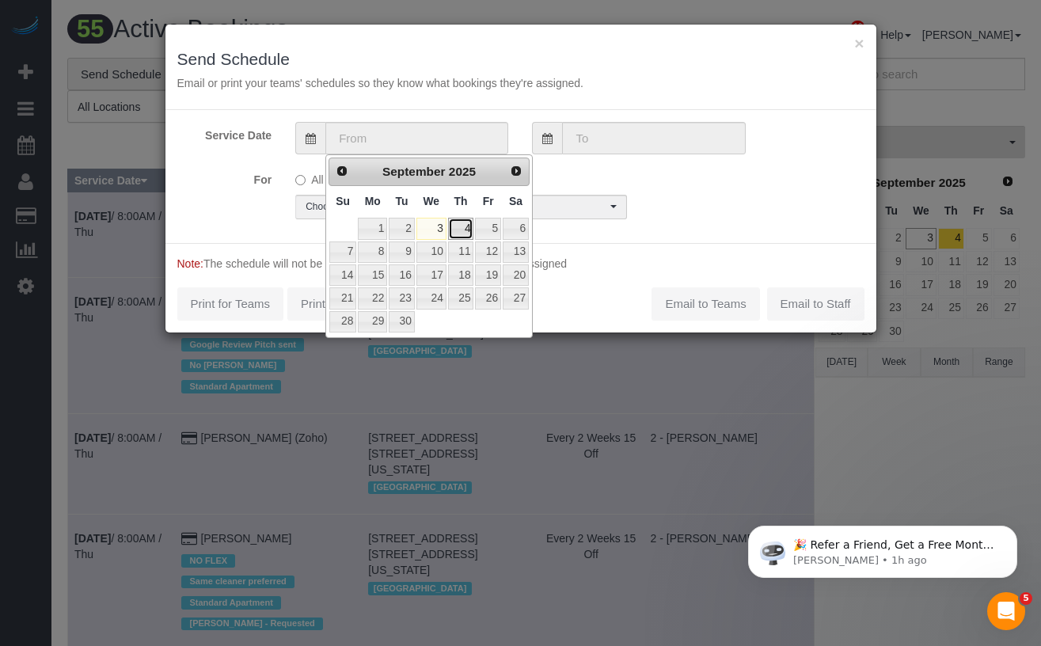
click at [462, 230] on link "4" at bounding box center [461, 228] width 26 height 21
type input "09/04/2025"
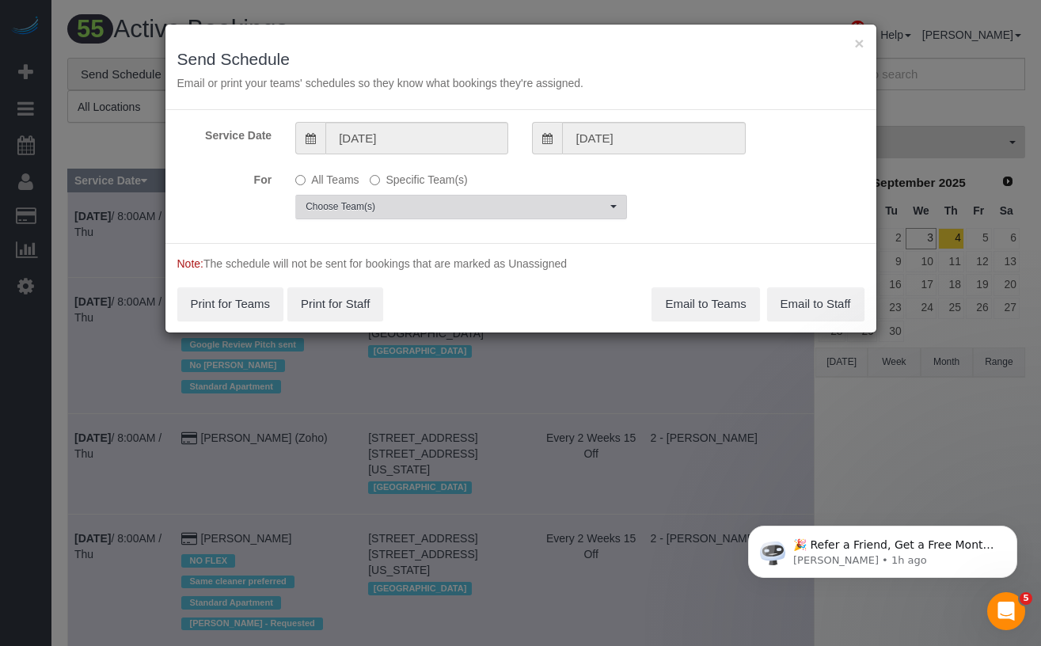
click at [483, 208] on span "Choose Team(s)" at bounding box center [456, 206] width 301 height 13
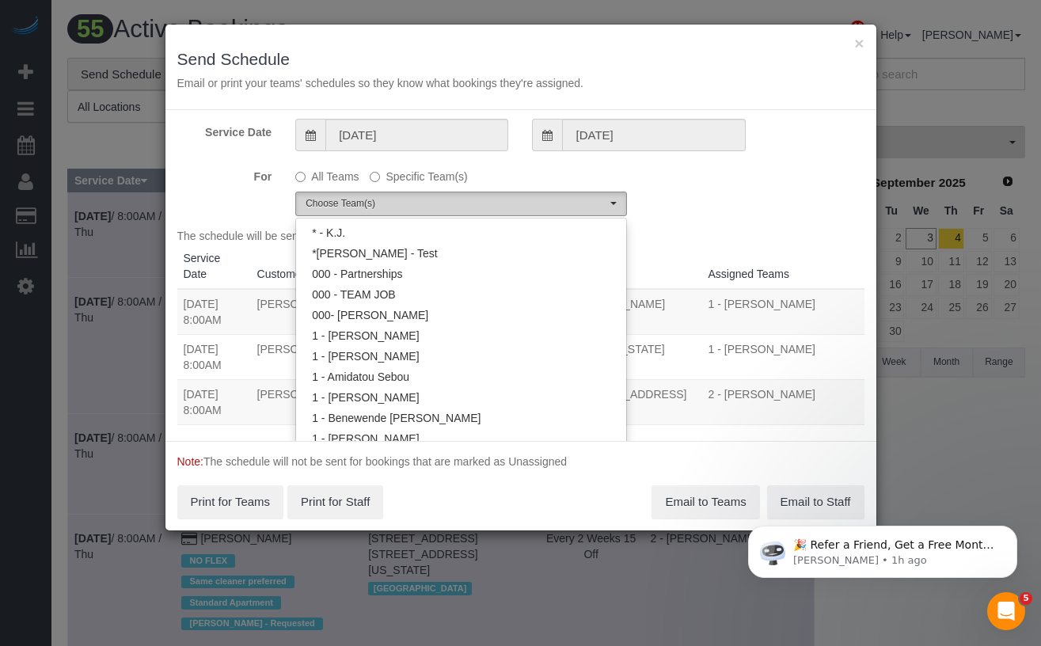
click at [483, 208] on span "Choose Team(s)" at bounding box center [456, 203] width 301 height 13
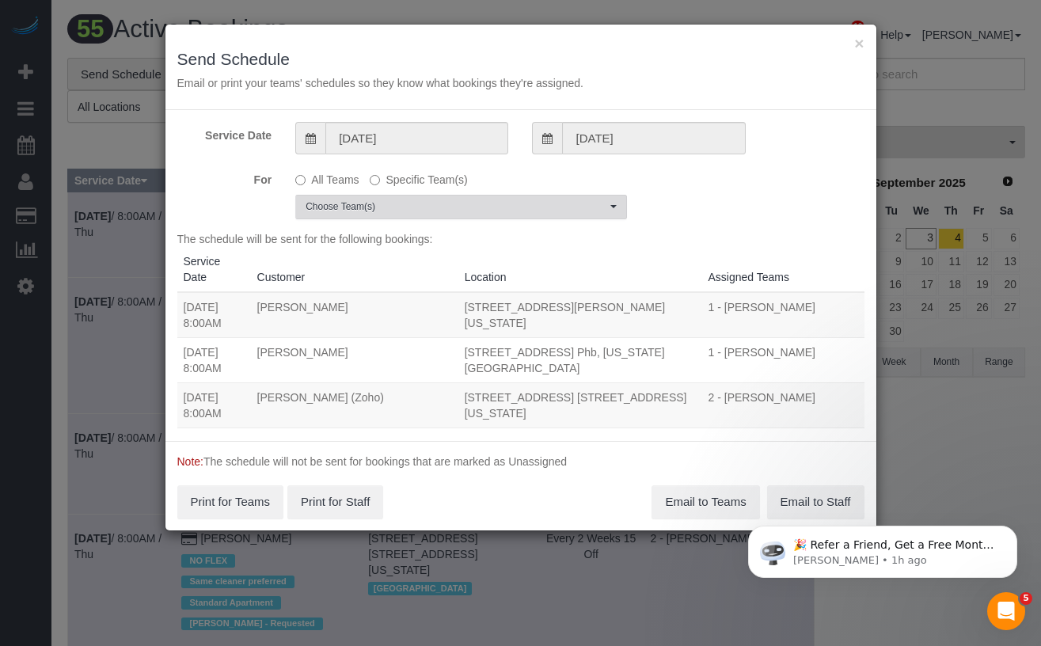
scroll to position [0, 0]
click at [447, 207] on span "Choose Team(s)" at bounding box center [456, 206] width 301 height 13
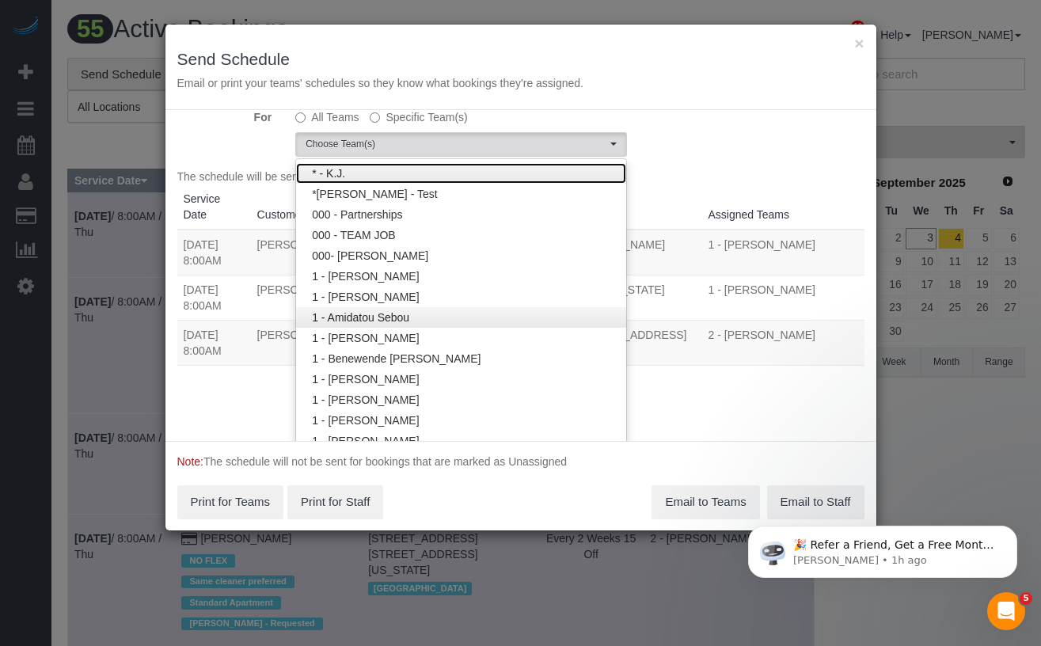
scroll to position [96, 0]
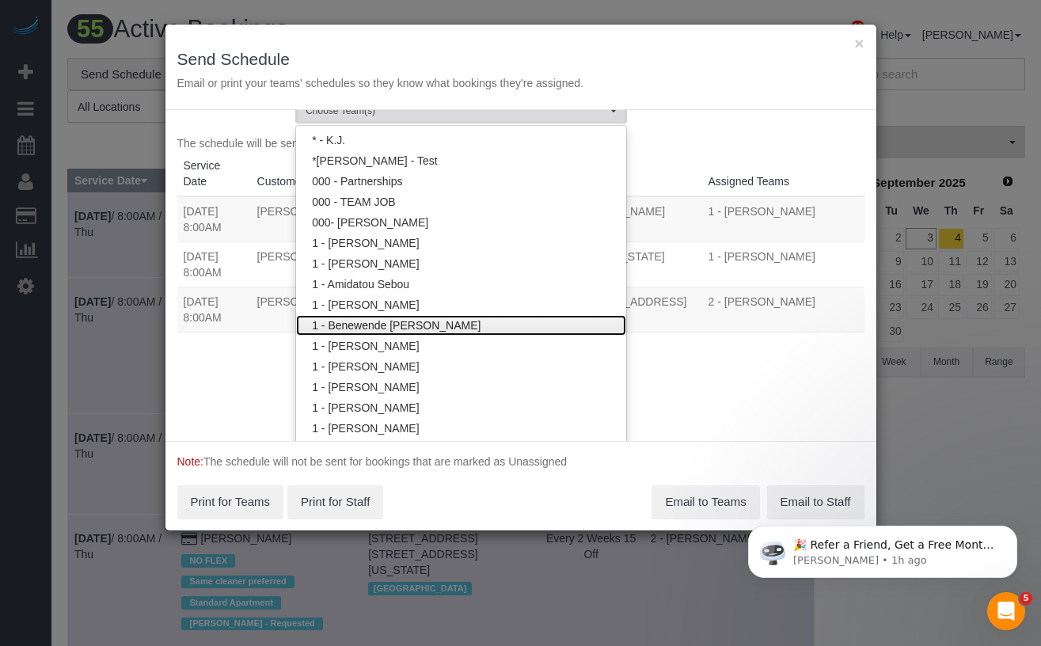
click at [451, 325] on link "1 - Benewende [PERSON_NAME]" at bounding box center [461, 325] width 330 height 21
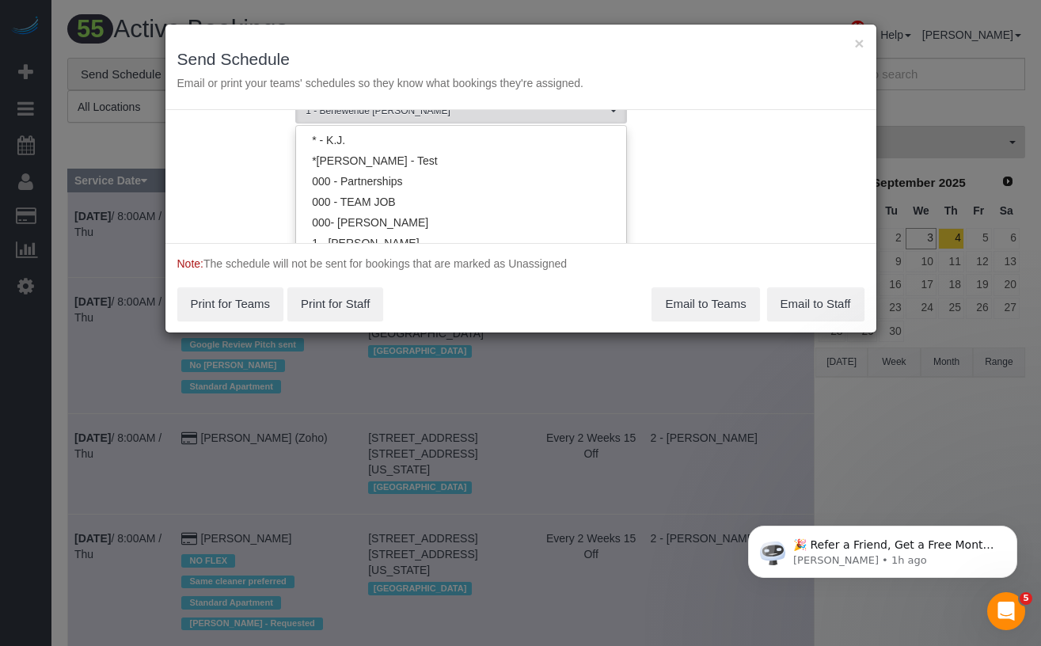
click at [769, 167] on div "Service Date 09/04/2025 09/04/2025 For All Teams Specific Team(s) 1 - Benewende…" at bounding box center [520, 176] width 711 height 133
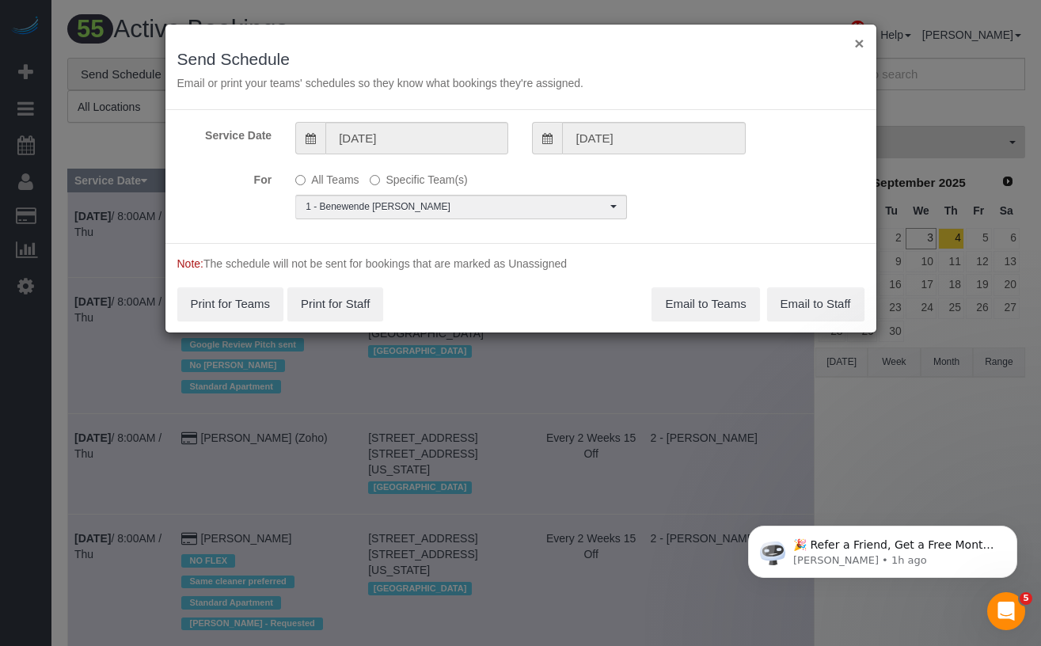
click at [856, 50] on button "×" at bounding box center [858, 43] width 9 height 17
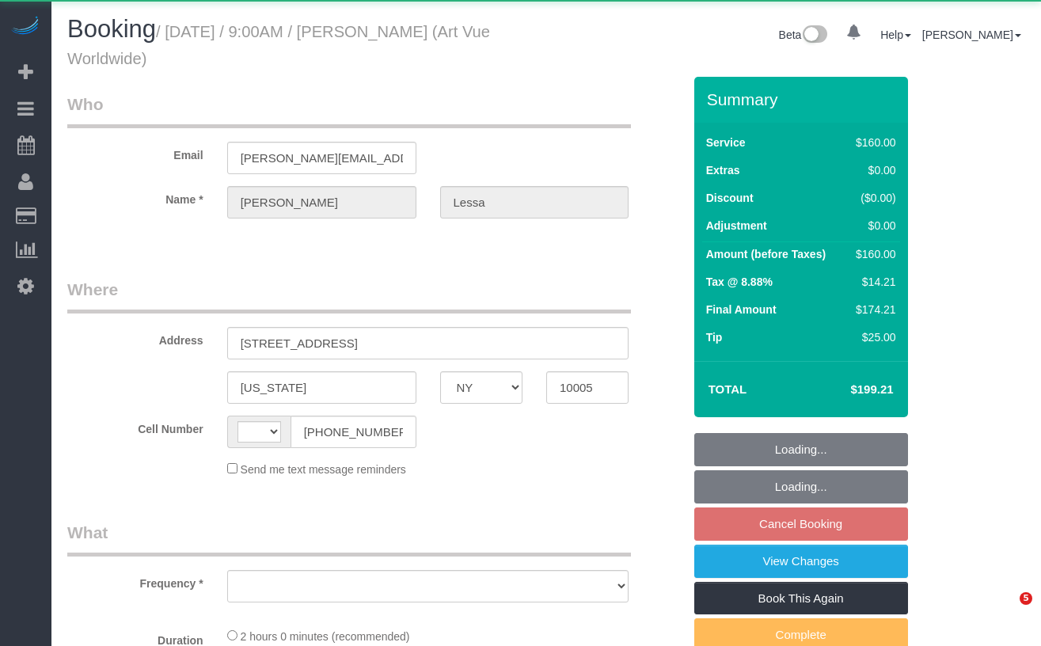
select select "NY"
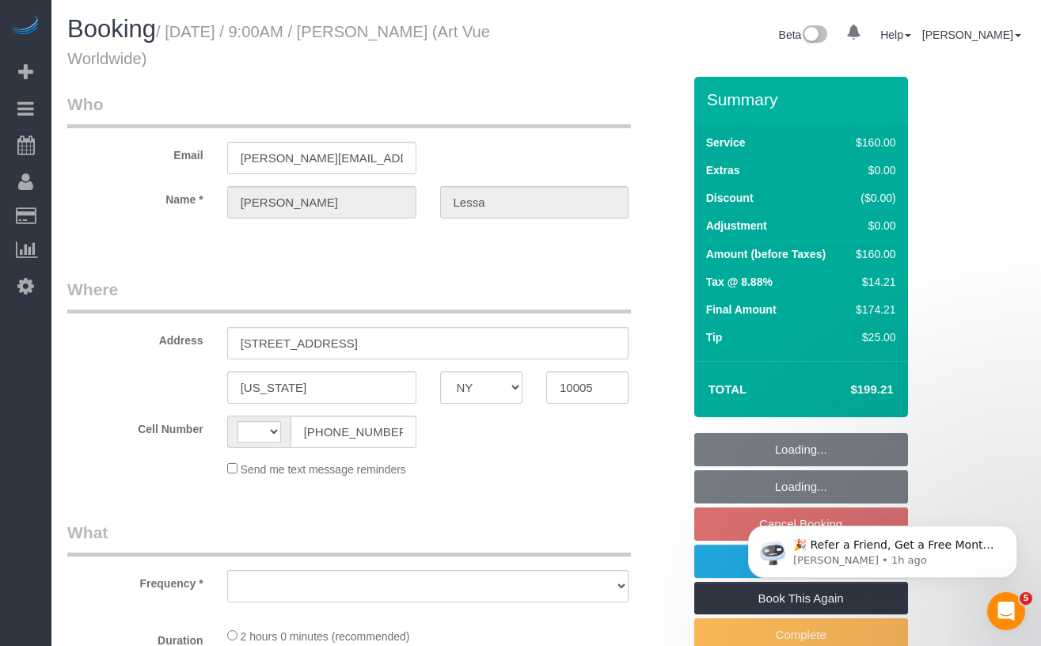
select select "string:[GEOGRAPHIC_DATA]"
select select "object:700"
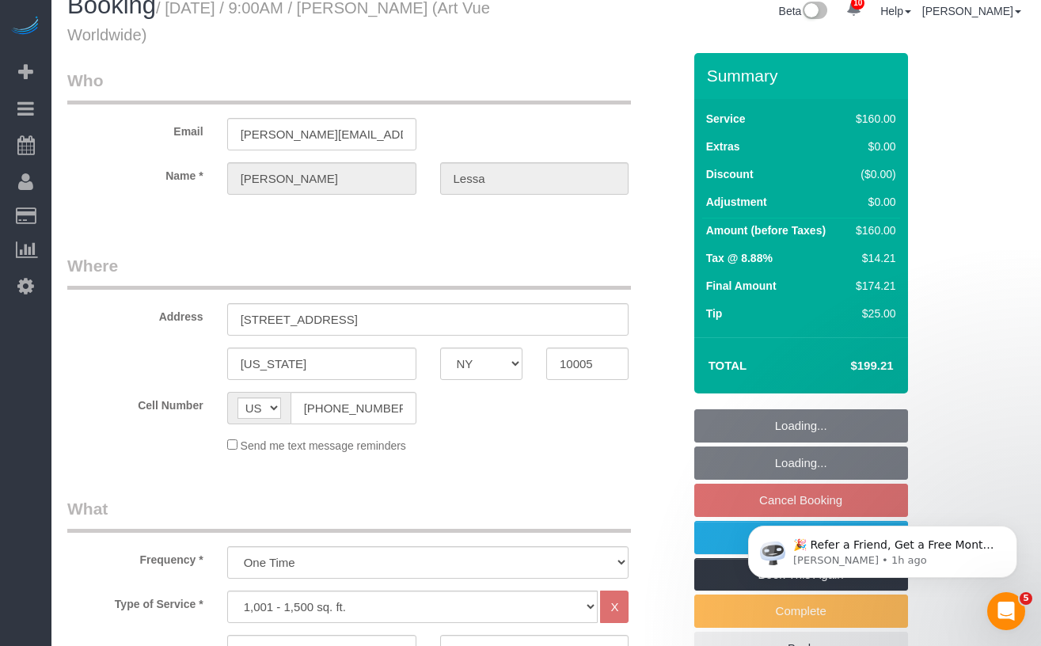
select select "string:stripe-pm_1S365Z4VGloSiKo7FAUy2Rp7"
select select "75524"
select select "spot1"
select select "number:89"
select select "number:90"
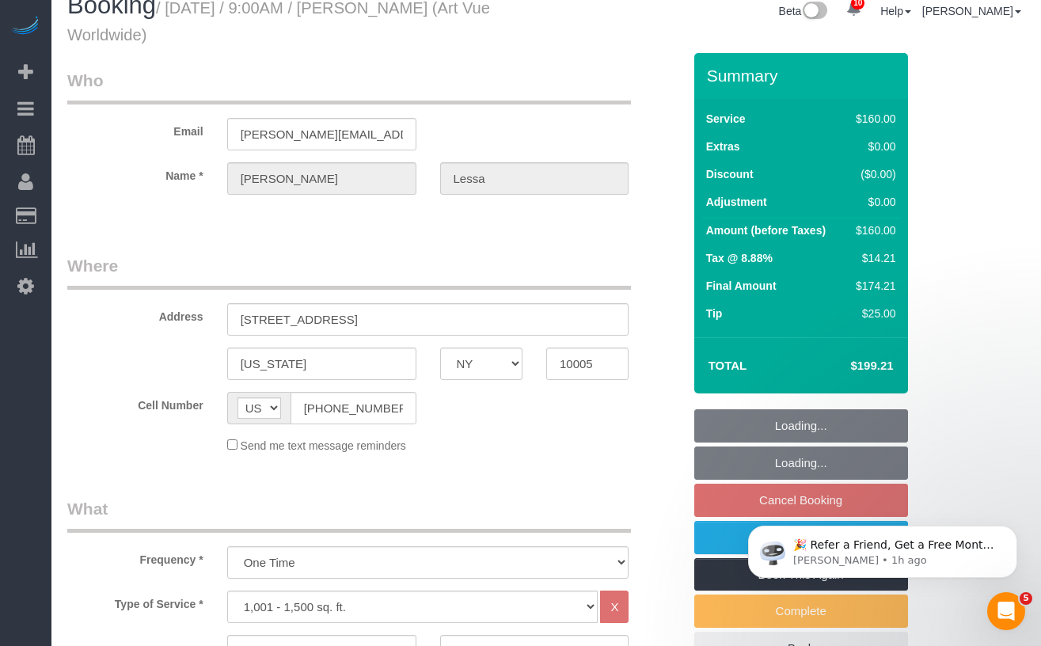
select select "number:15"
select select "number:5"
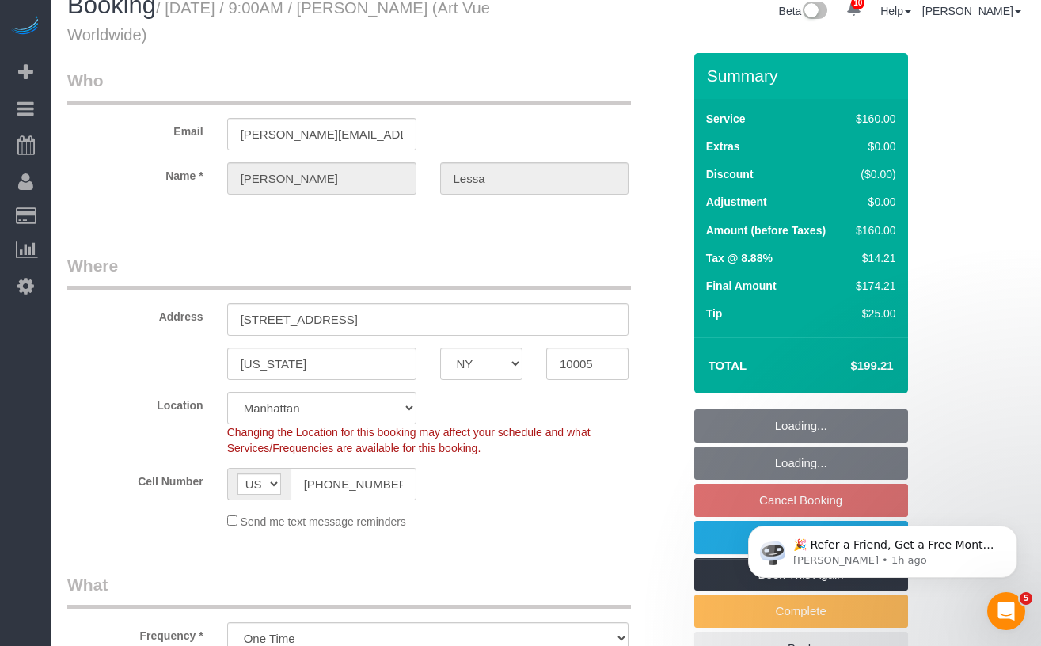
select select "object:1333"
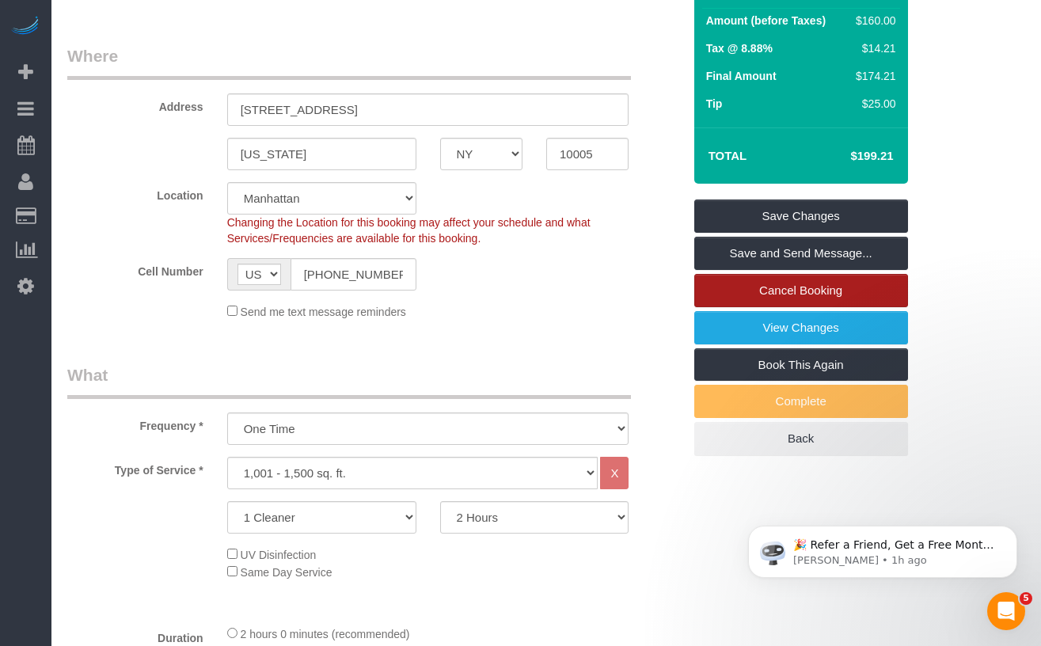
scroll to position [256, 0]
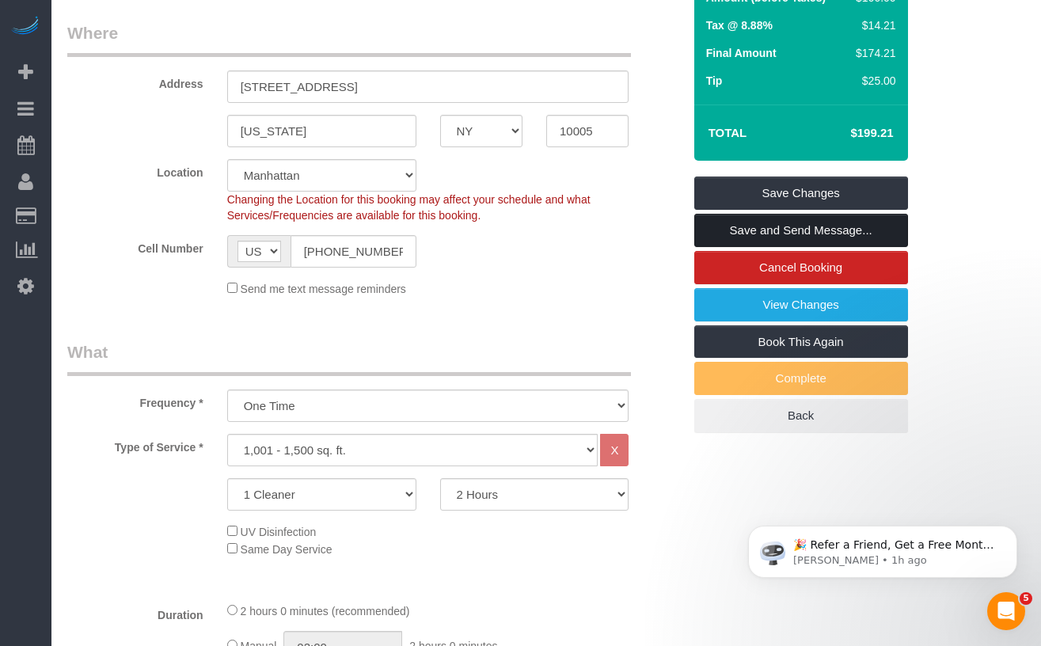
click at [709, 224] on link "Save and Send Message..." at bounding box center [801, 230] width 214 height 33
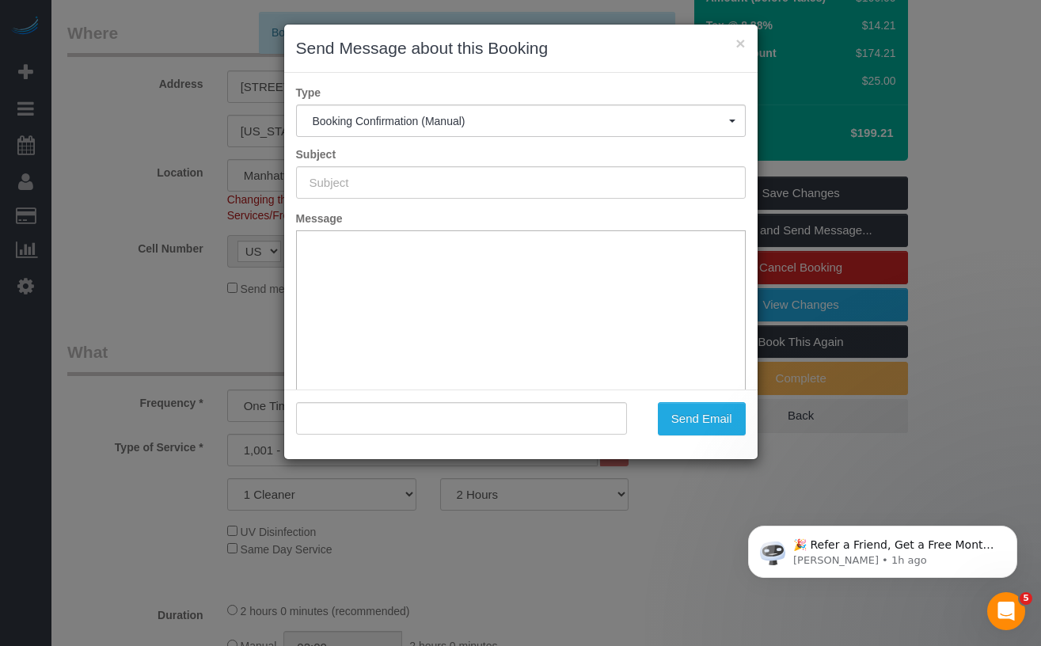
scroll to position [0, 0]
type input "Cleaning Confirmed for [DATE] 9:00am"
type input ""[PERSON_NAME]" <[PERSON_NAME][EMAIL_ADDRESS][DOMAIN_NAME]>"
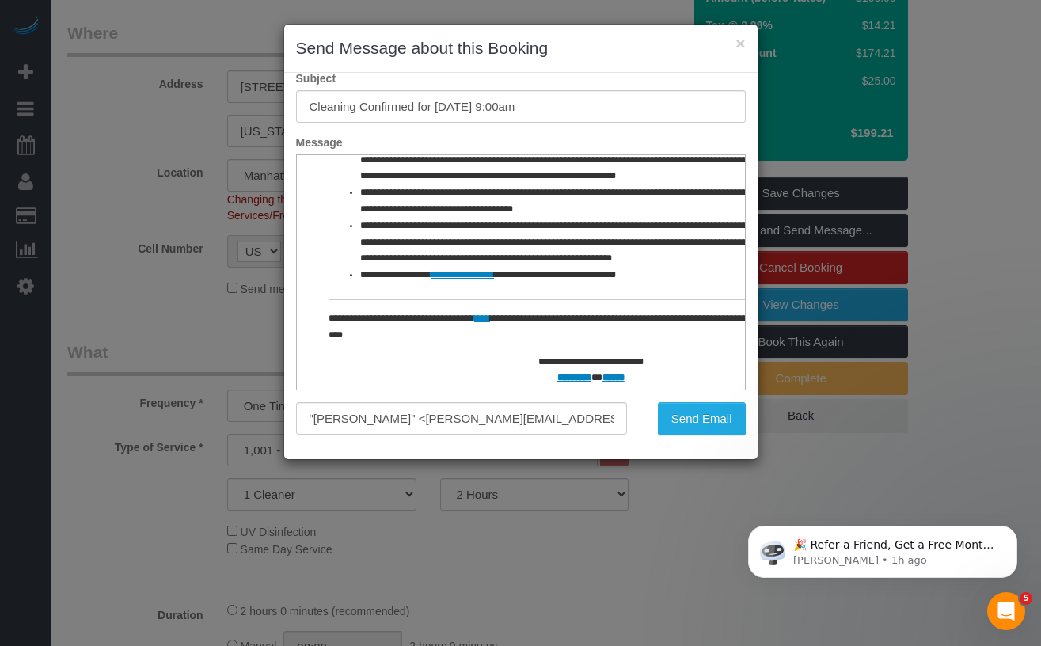
scroll to position [116, 0]
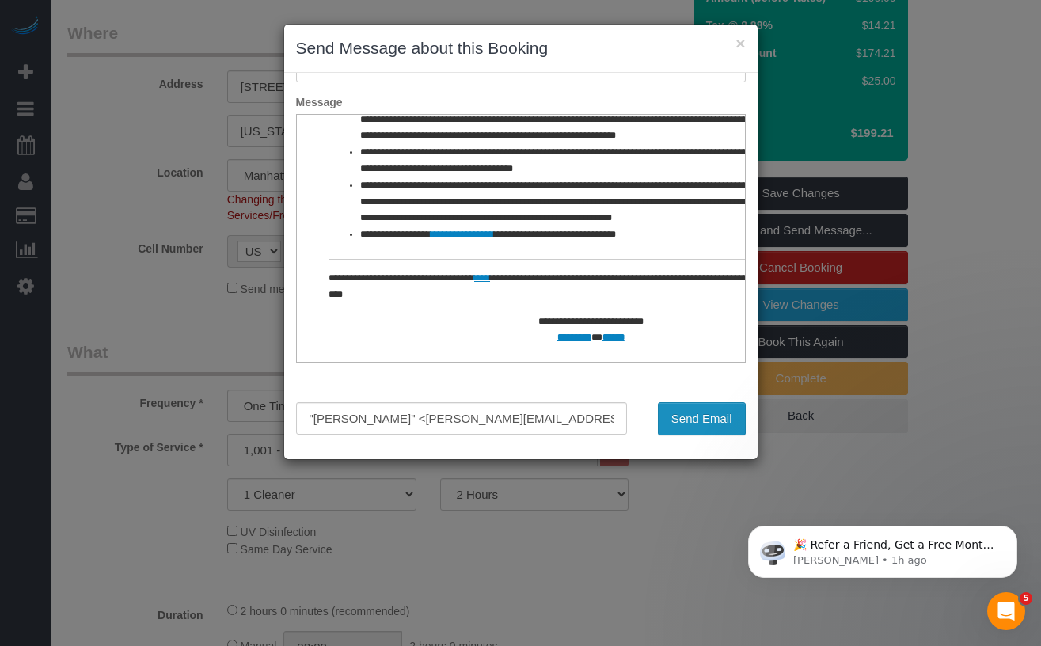
click at [678, 418] on button "Send Email" at bounding box center [702, 418] width 88 height 33
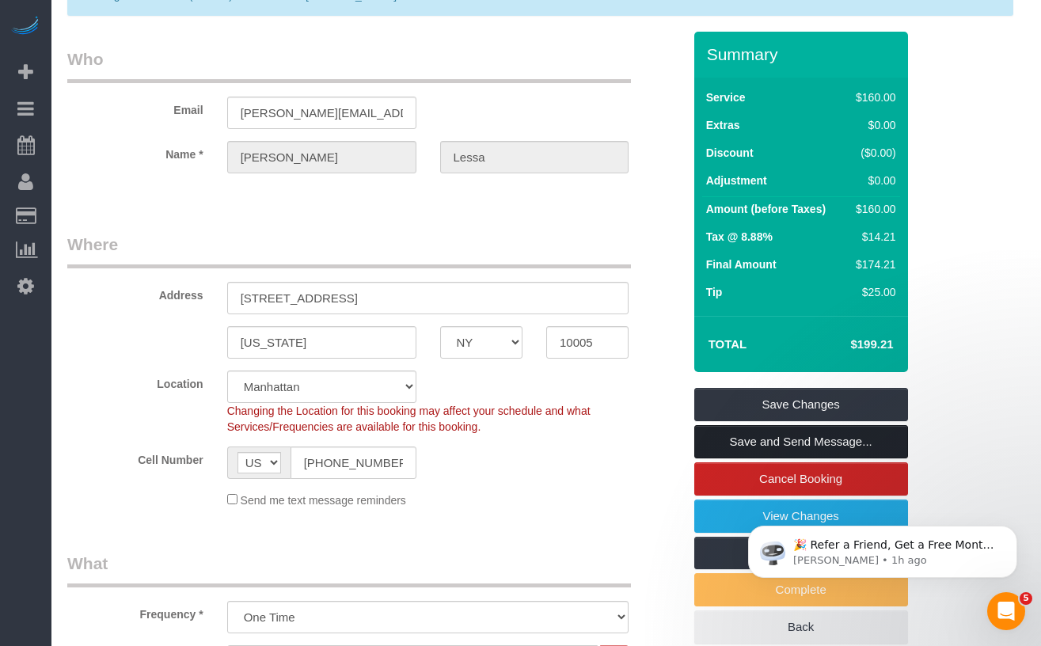
scroll to position [158, 0]
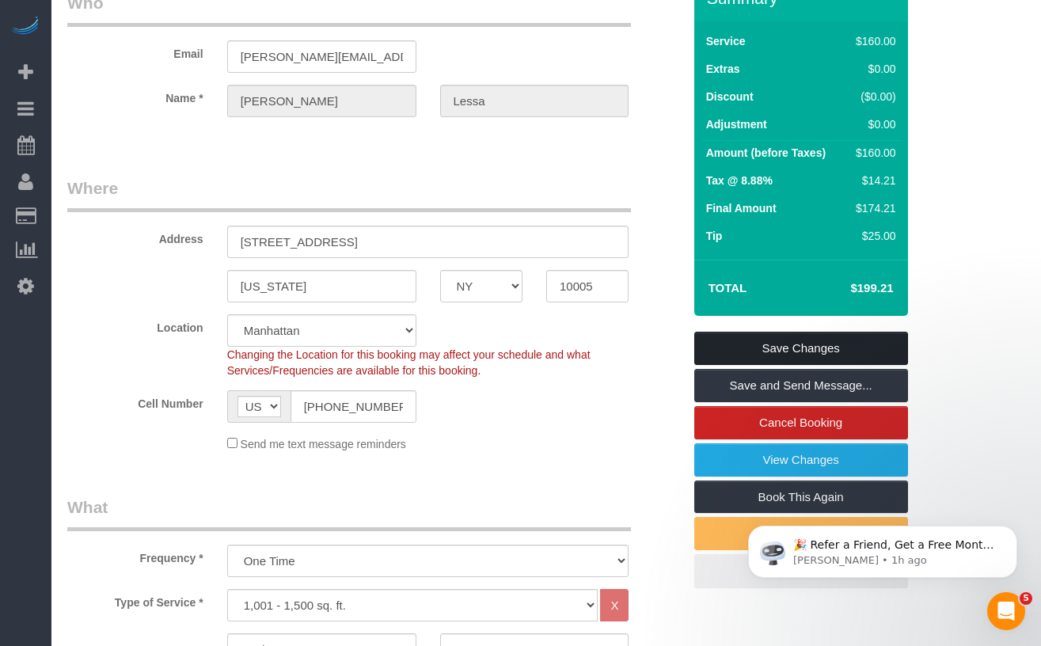
click at [728, 343] on link "Save Changes" at bounding box center [801, 348] width 214 height 33
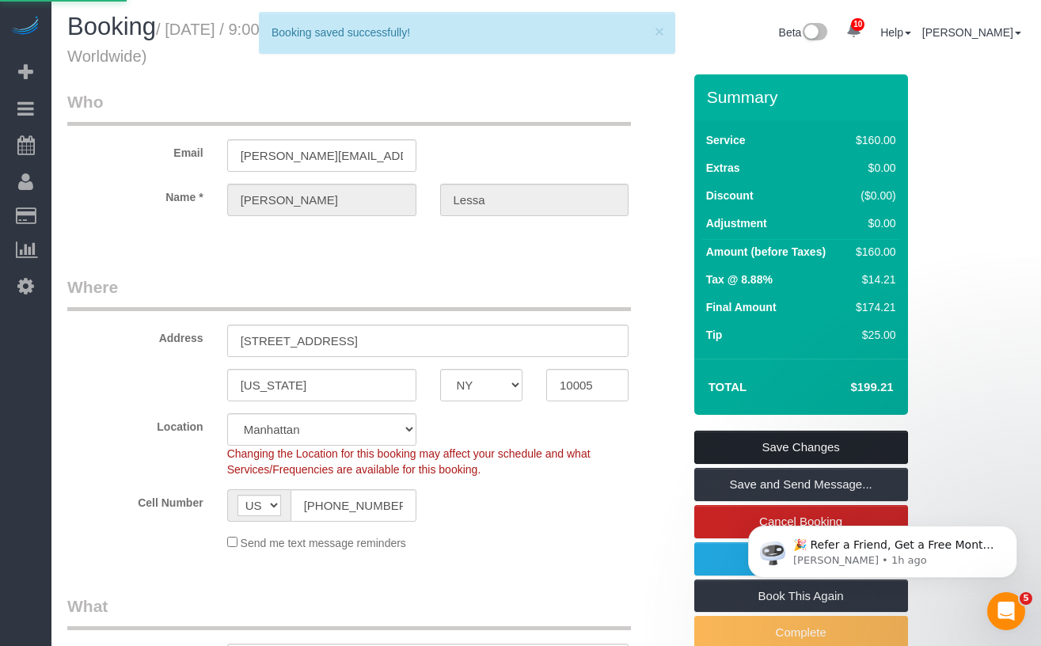
scroll to position [0, 0]
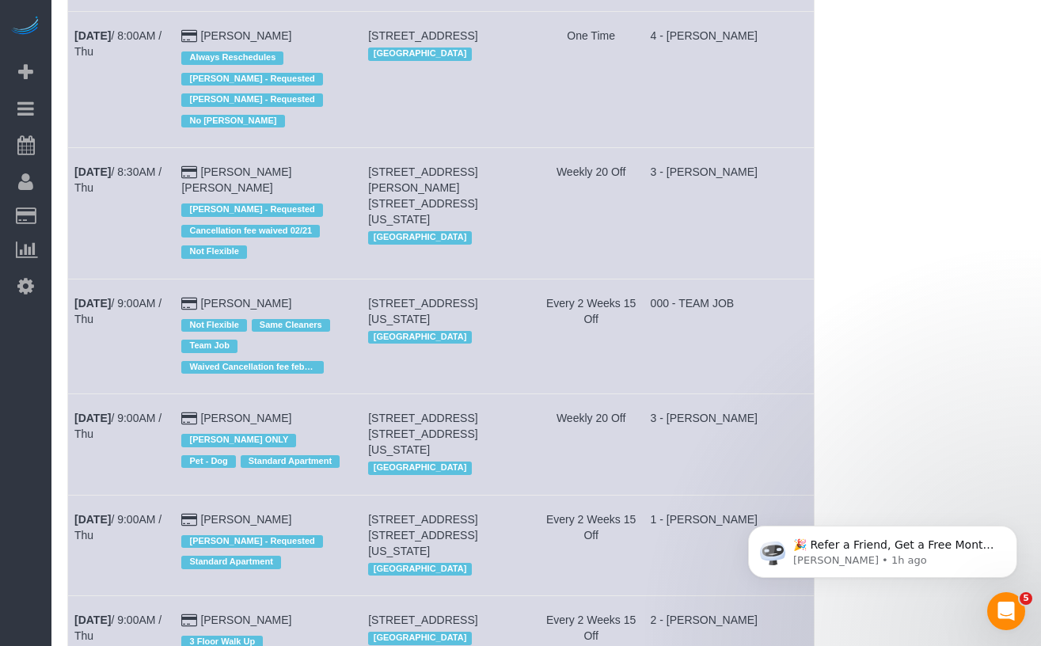
scroll to position [719, 0]
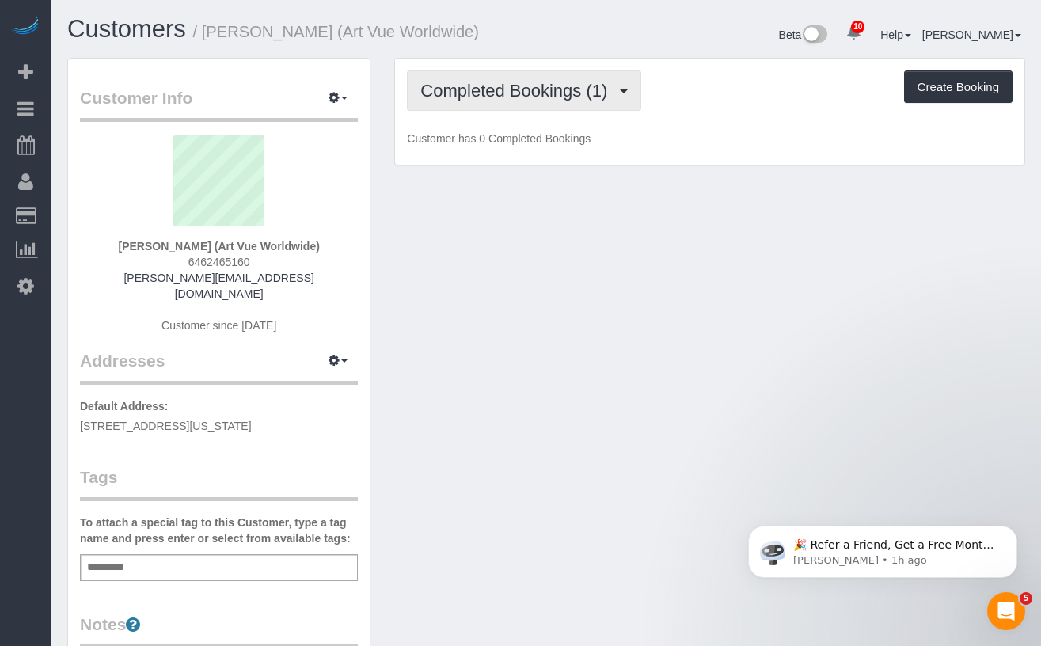
click at [525, 94] on span "Completed Bookings (1)" at bounding box center [517, 91] width 195 height 20
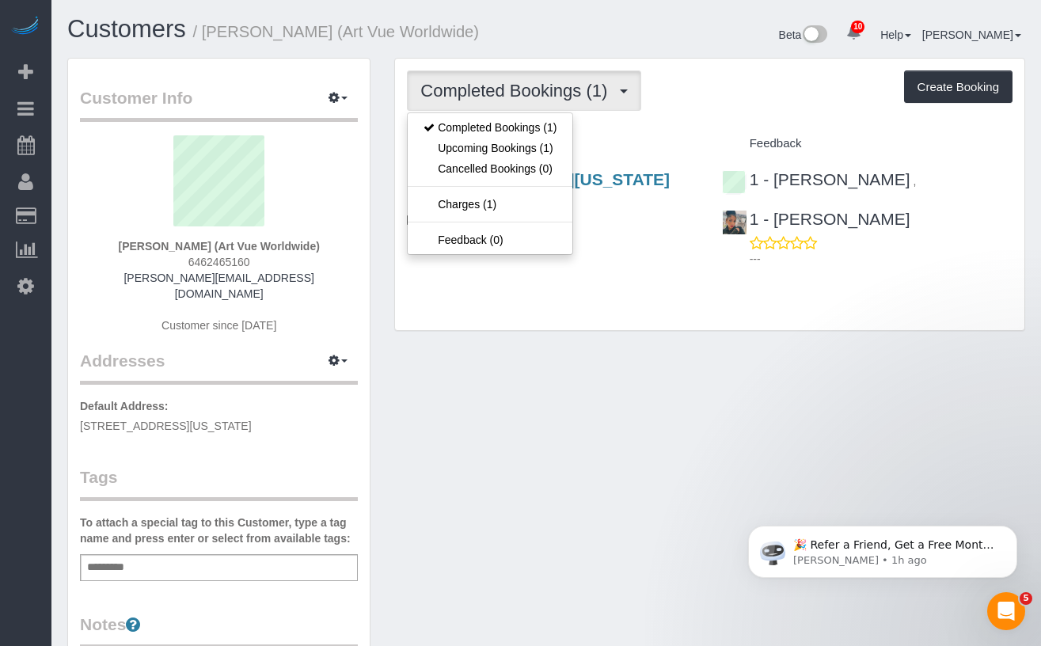
click at [625, 247] on h4 "1,001 - 1,500 sq. ft." at bounding box center [552, 240] width 291 height 13
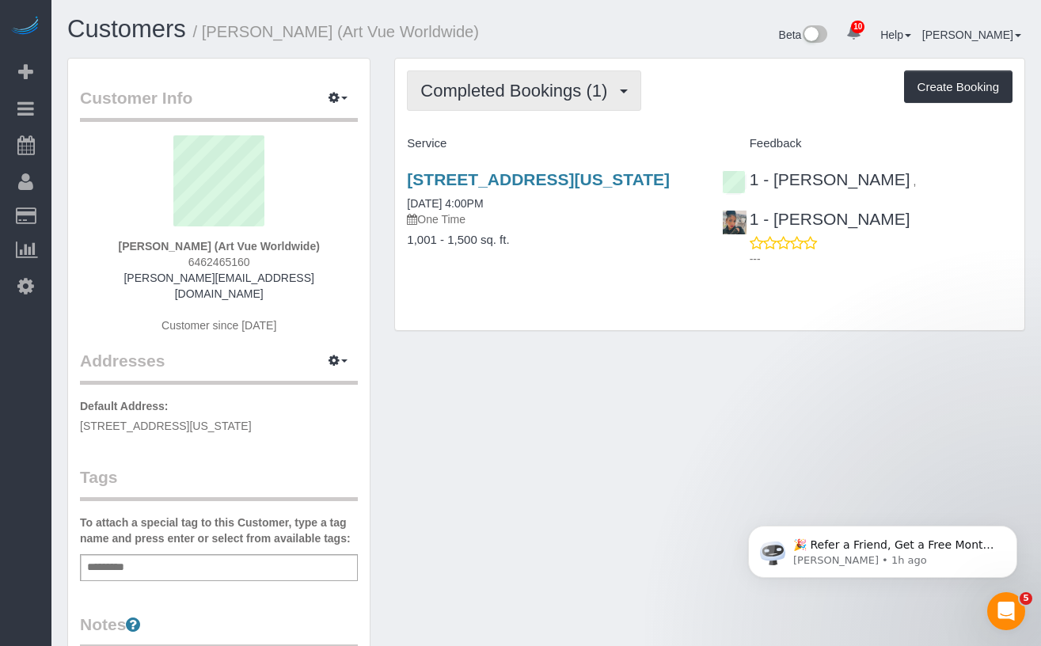
click at [553, 99] on span "Completed Bookings (1)" at bounding box center [517, 91] width 195 height 20
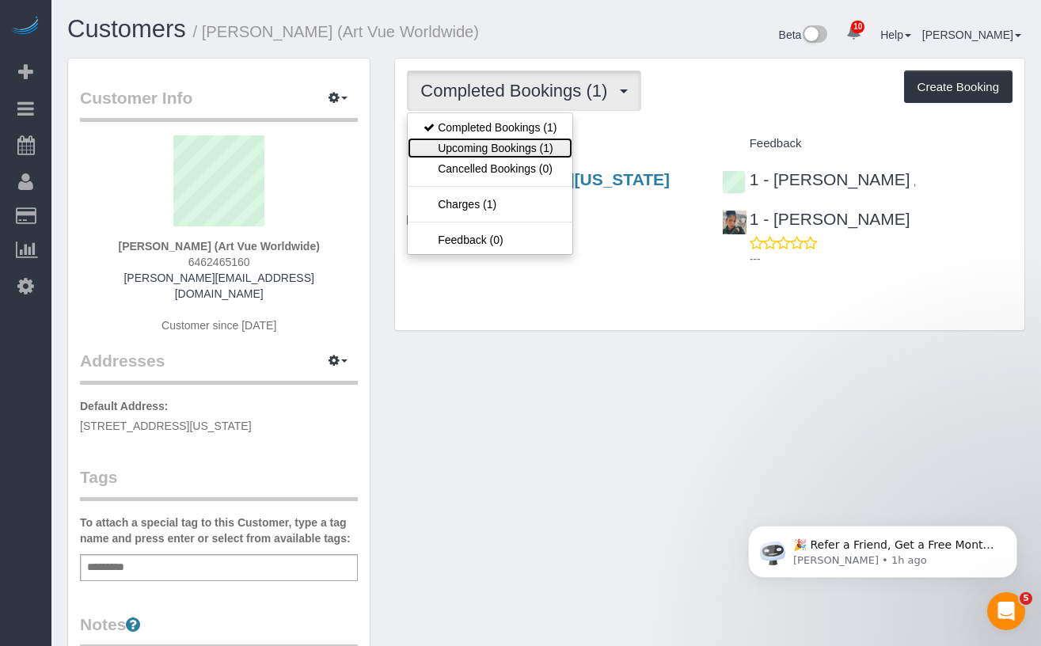
click at [518, 147] on link "Upcoming Bookings (1)" at bounding box center [490, 148] width 165 height 21
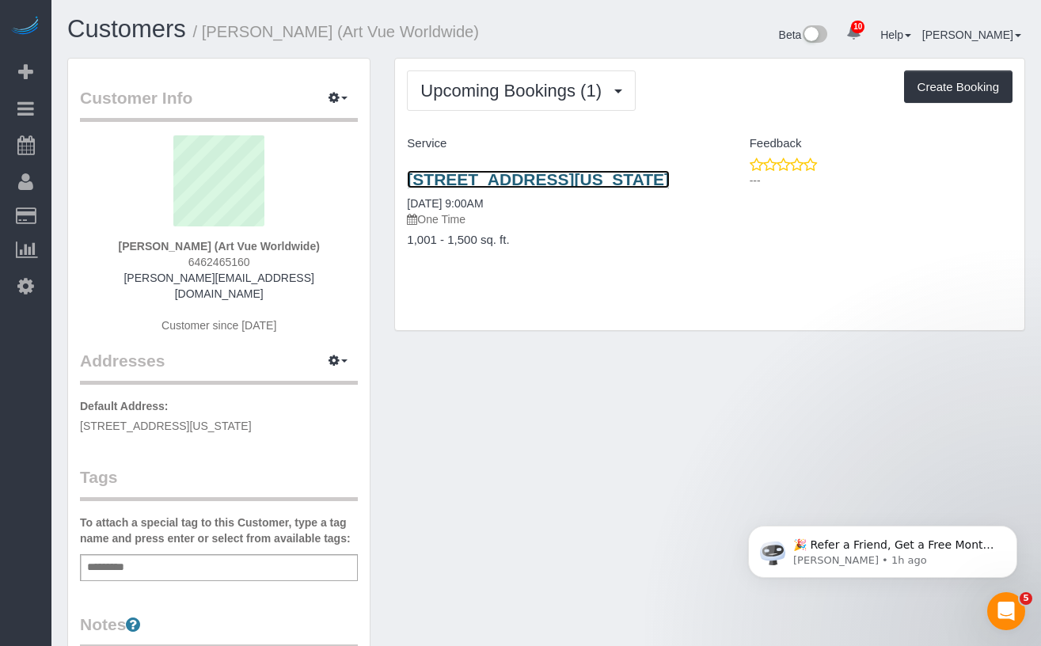
click at [500, 188] on link "[STREET_ADDRESS][US_STATE]" at bounding box center [538, 179] width 263 height 18
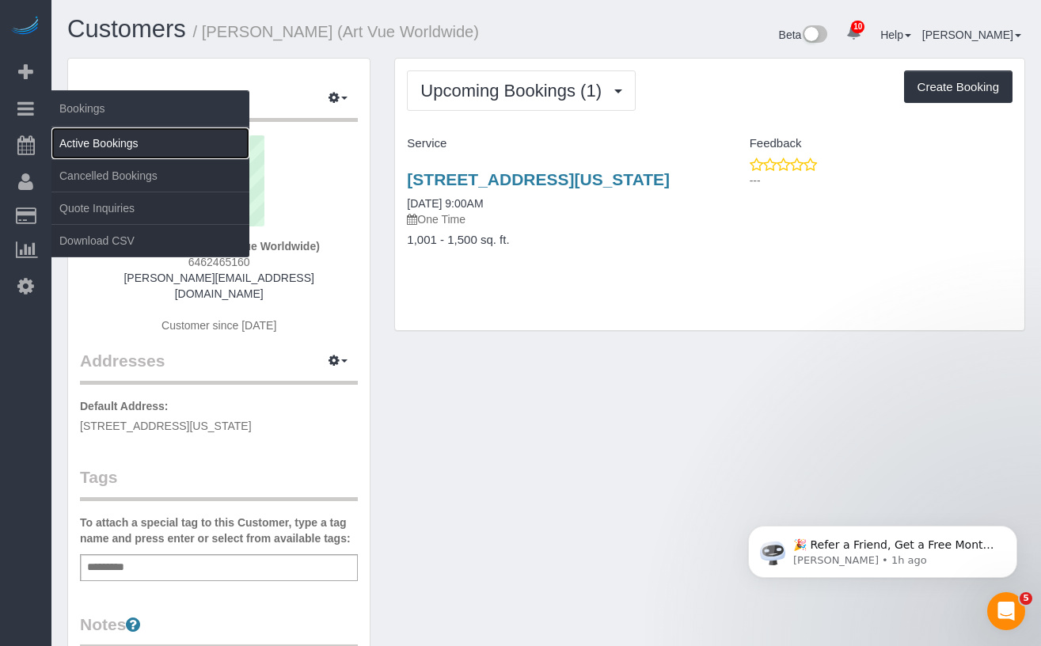
click at [111, 146] on link "Active Bookings" at bounding box center [150, 143] width 198 height 32
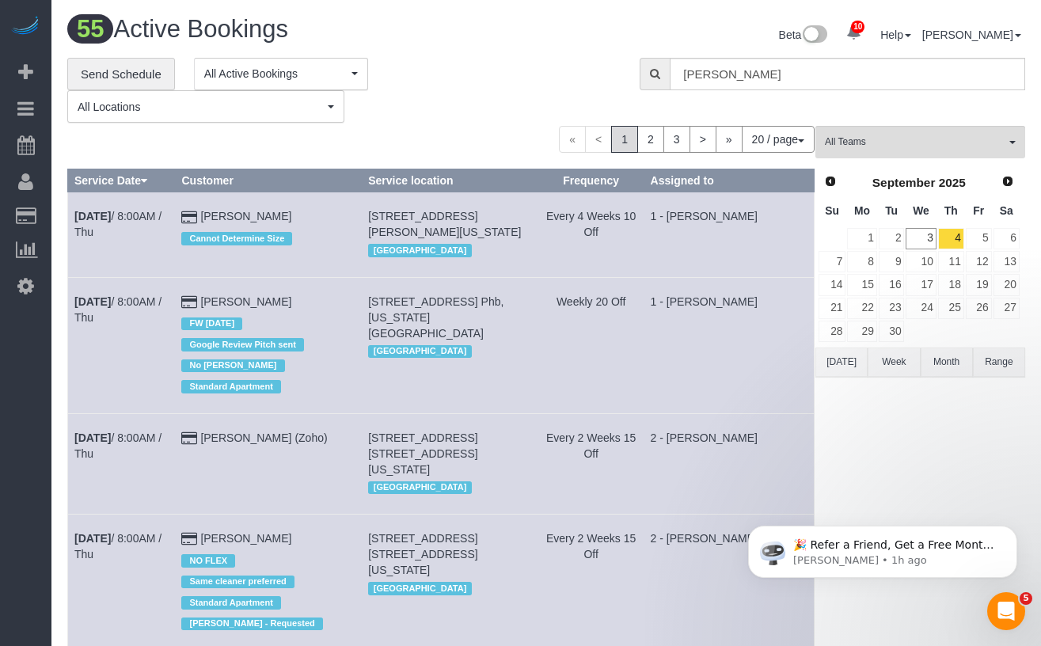
click at [947, 222] on th "Th" at bounding box center [951, 211] width 28 height 31
click at [956, 245] on link "4" at bounding box center [951, 238] width 26 height 21
click at [954, 245] on link "4" at bounding box center [951, 238] width 26 height 21
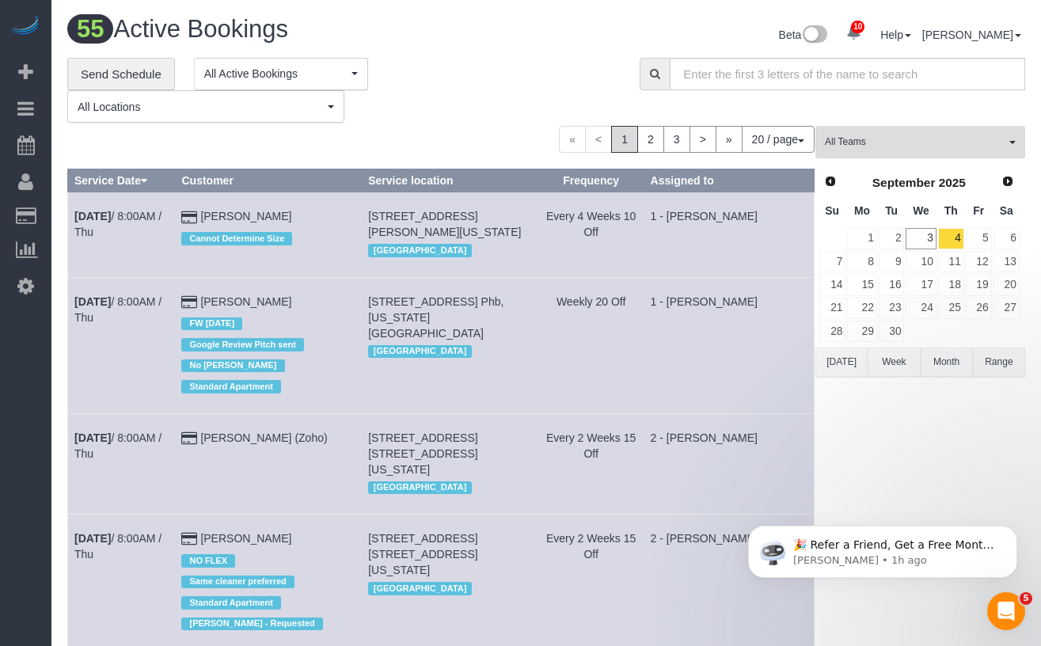
click at [880, 142] on span "All Teams" at bounding box center [915, 141] width 180 height 13
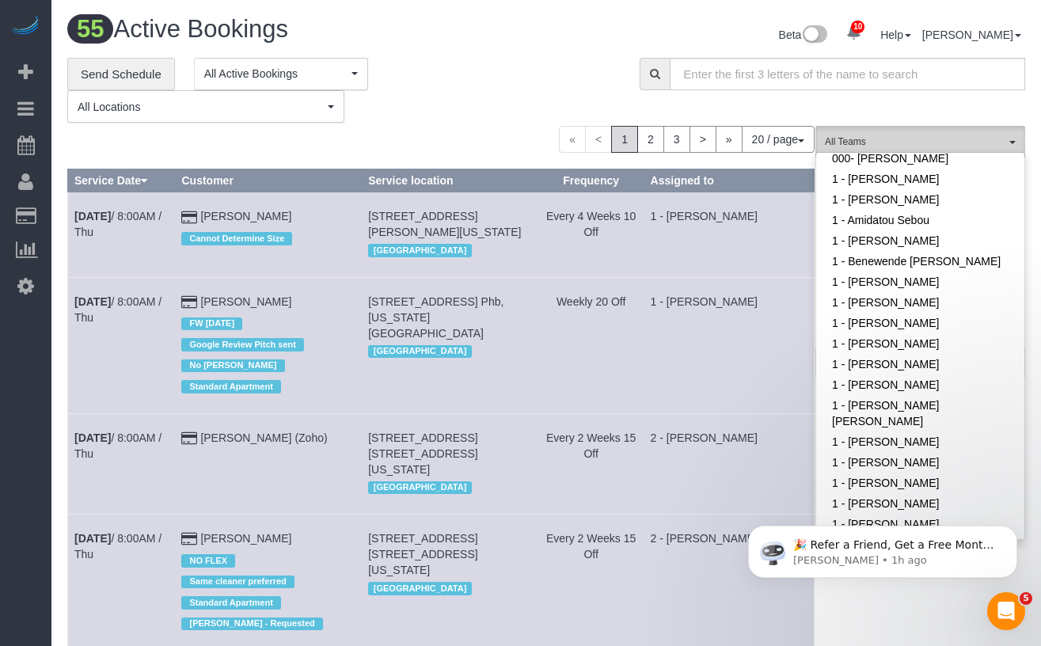
scroll to position [134, 0]
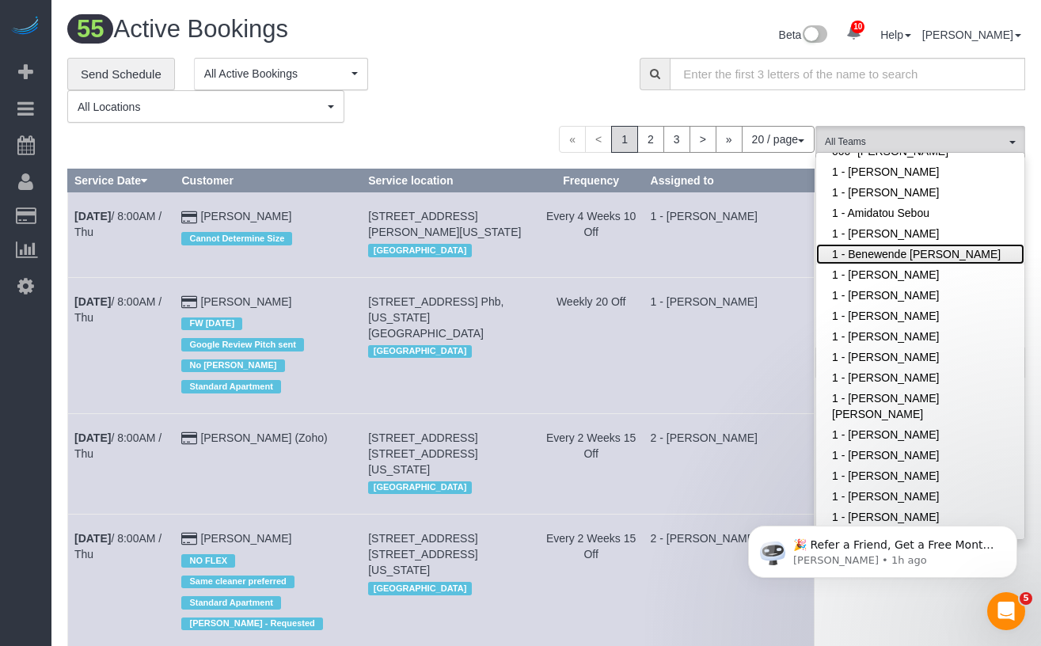
click at [904, 253] on link "1 - Benewende [PERSON_NAME]" at bounding box center [920, 254] width 208 height 21
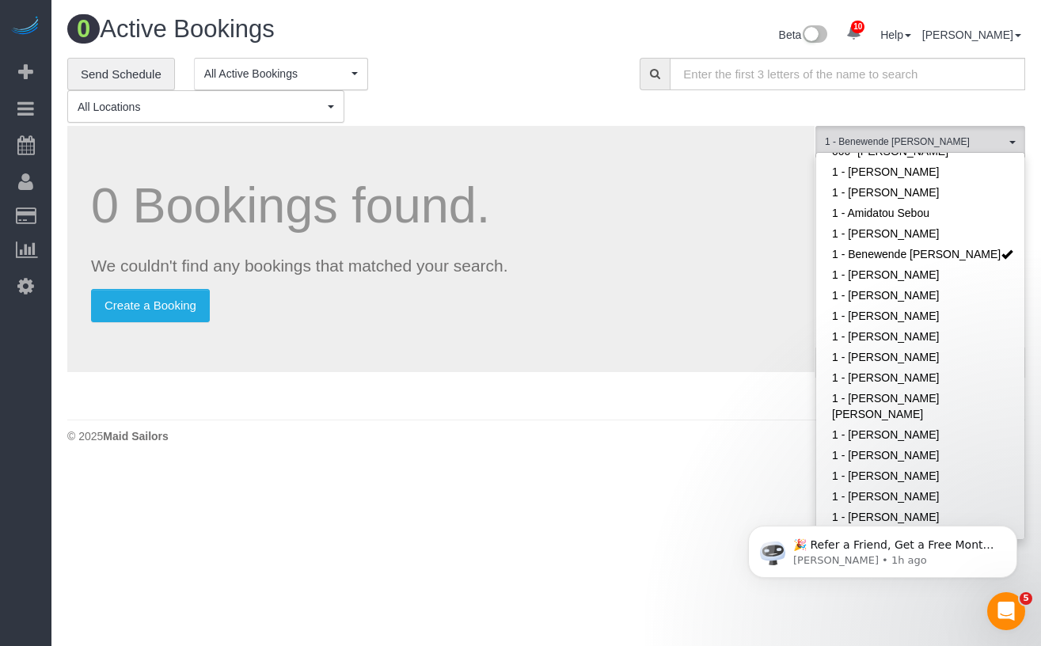
click at [560, 269] on p "We couldn't find any bookings that matched your search." at bounding box center [441, 265] width 700 height 23
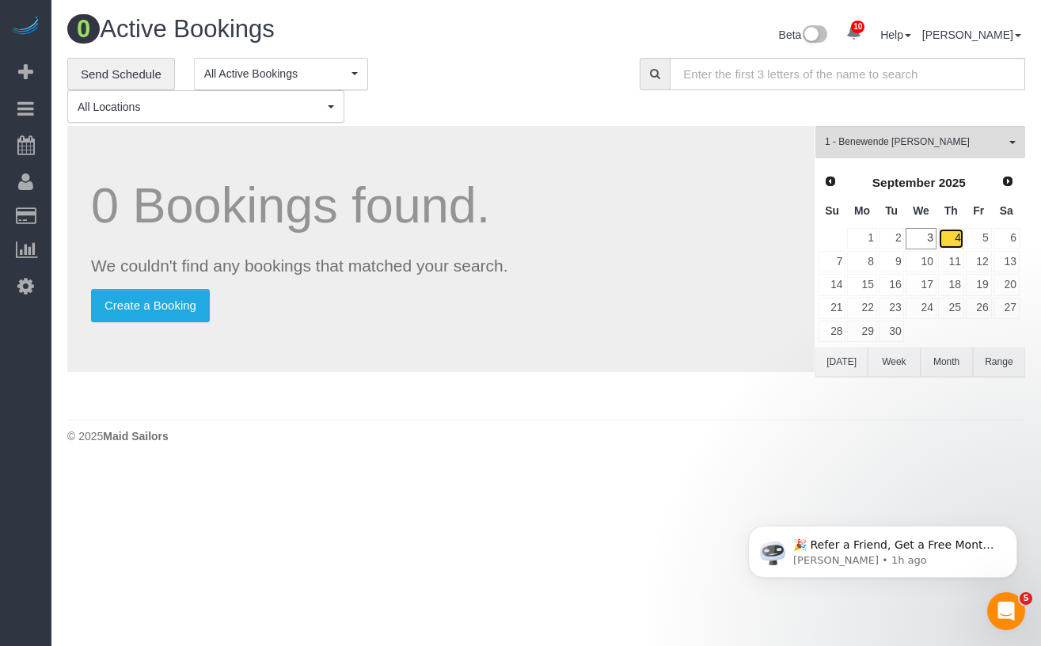
click at [950, 242] on link "4" at bounding box center [951, 238] width 26 height 21
click at [968, 241] on link "5" at bounding box center [979, 238] width 26 height 21
click at [948, 241] on link "4" at bounding box center [951, 238] width 26 height 21
click at [905, 142] on span "1 - Benewende [PERSON_NAME]" at bounding box center [915, 141] width 180 height 13
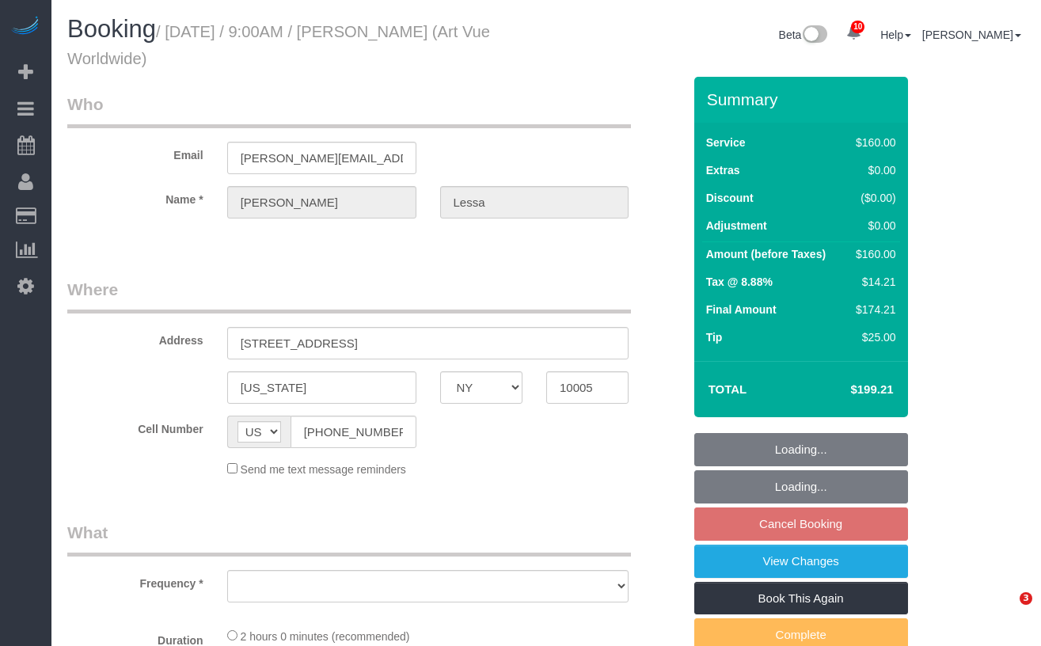
select select "NY"
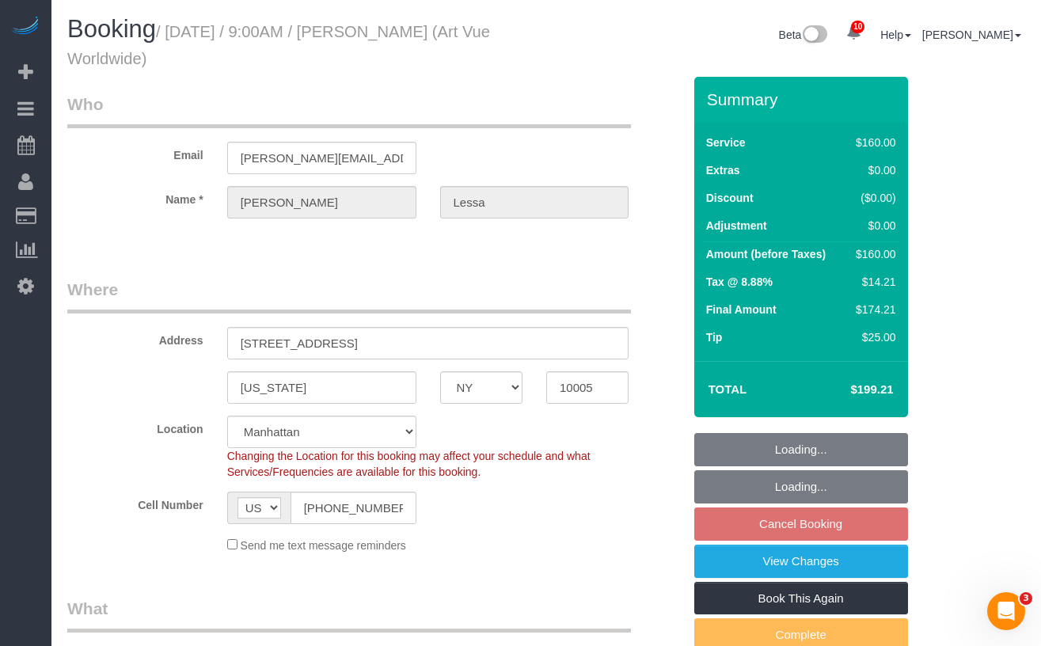
select select "string:stripe-pm_1S365Z4VGloSiKo7FAUy2Rp7"
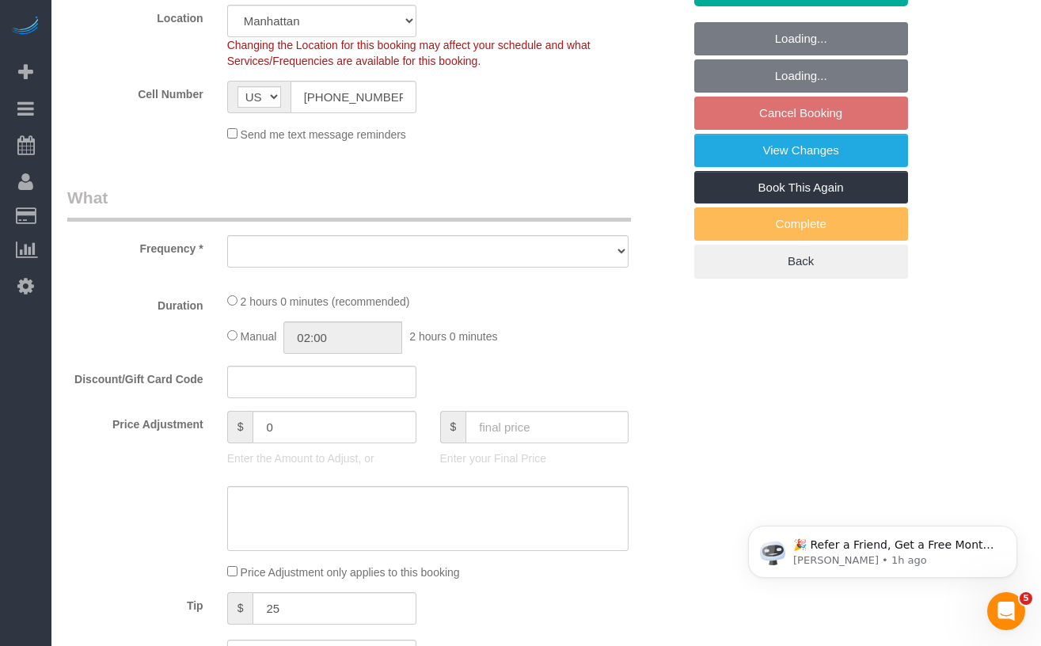
select select "object:702"
select select "number:89"
select select "number:90"
select select "number:15"
select select "number:5"
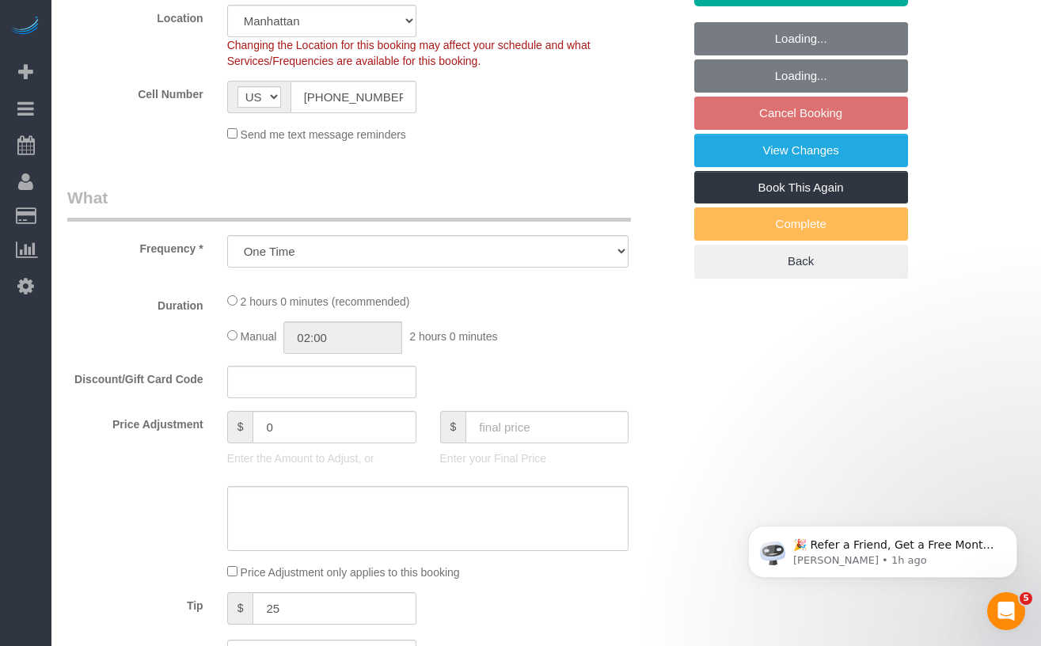
select select "object:851"
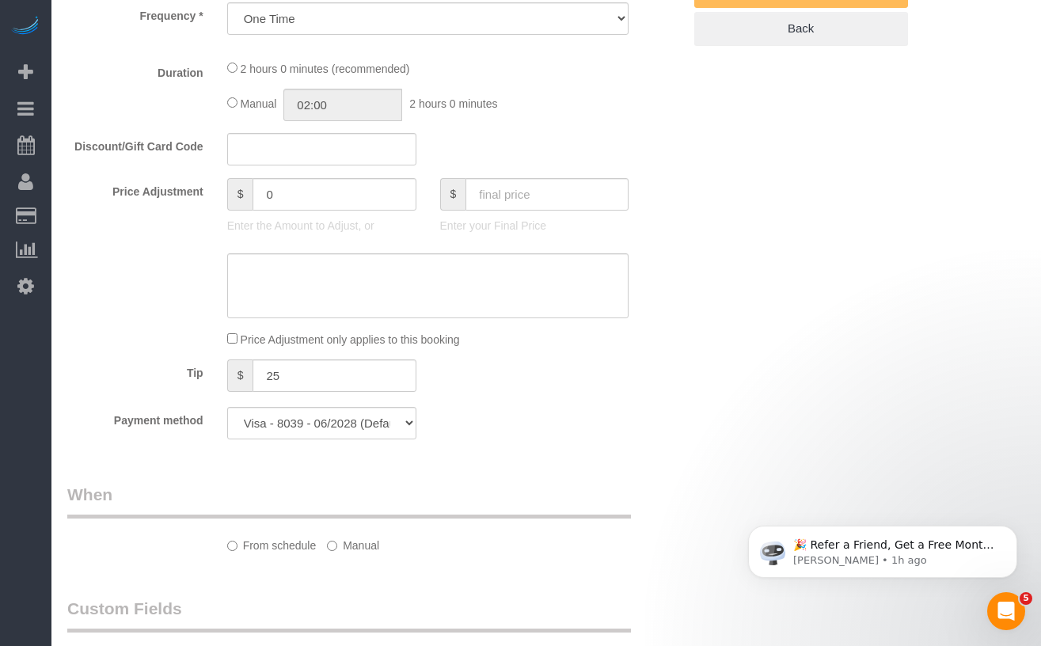
select select "75524"
select select "spot1"
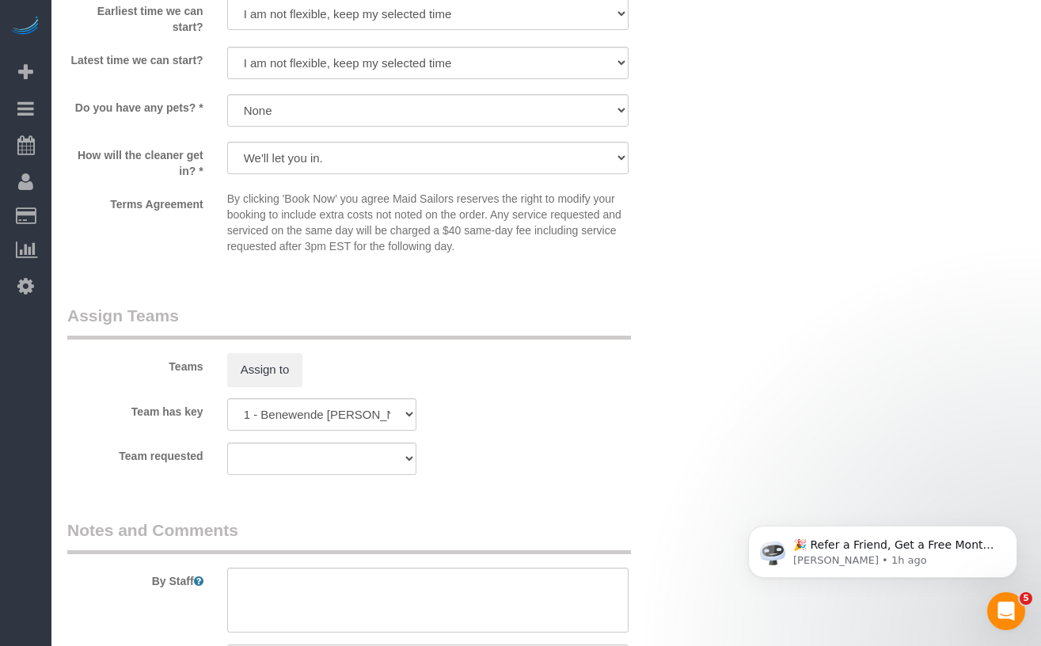
scroll to position [1412, 0]
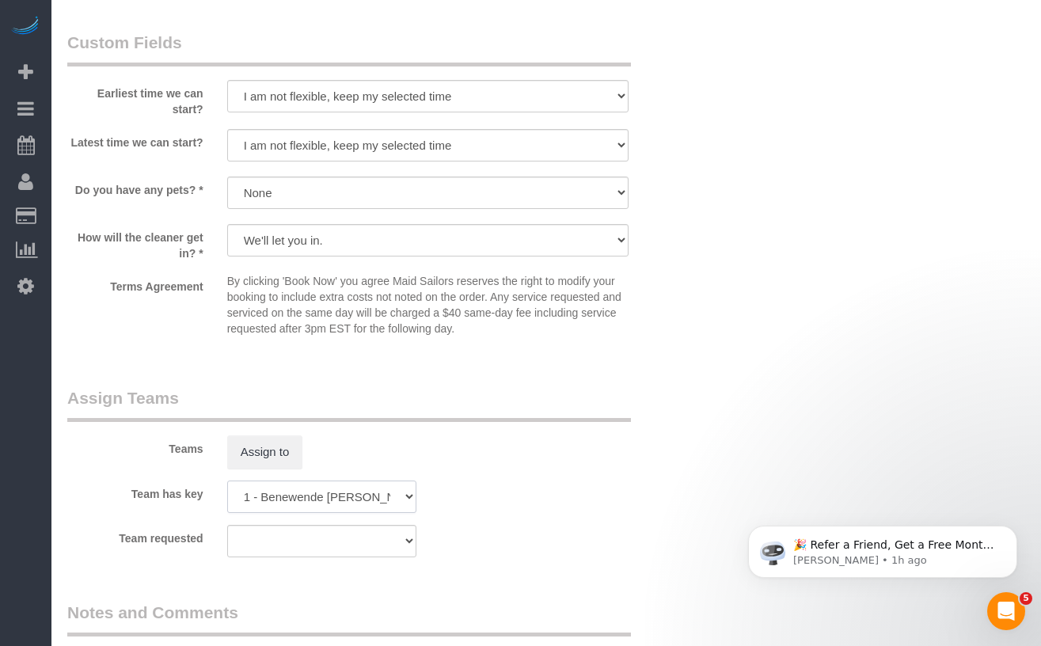
click at [370, 485] on select "000- Donna Mercado 000 - Partnerships 000 - TEAM JOB 1 - Abdoulaye Sow 1 - Adiz…" at bounding box center [321, 497] width 189 height 32
click at [227, 481] on select "000- Donna Mercado 000 - Partnerships 000 - TEAM JOB 1 - Abdoulaye Sow 1 - Adiz…" at bounding box center [321, 497] width 189 height 32
select select "? string:null ?"
click at [298, 449] on button "Assign to" at bounding box center [265, 451] width 76 height 33
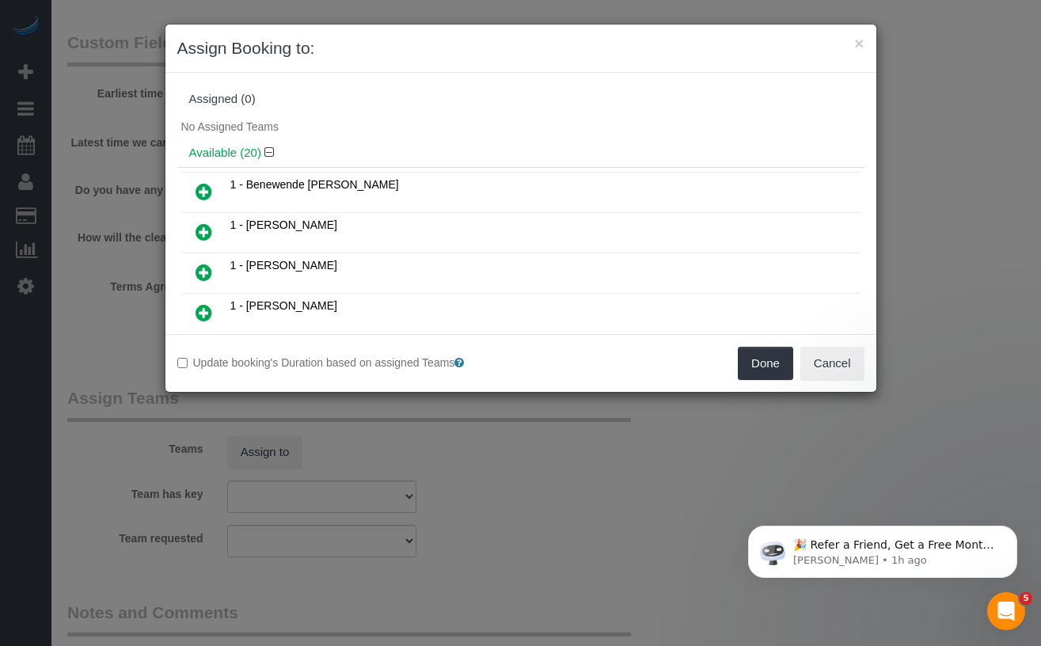
click at [203, 188] on icon at bounding box center [204, 191] width 17 height 19
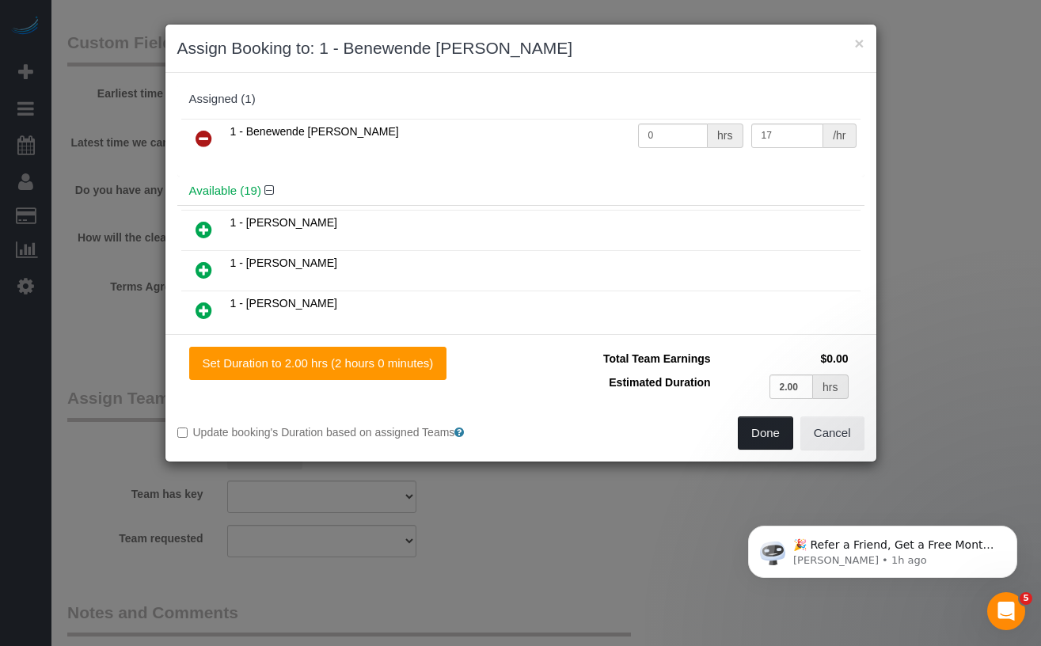
click at [759, 434] on button "Done" at bounding box center [765, 432] width 55 height 33
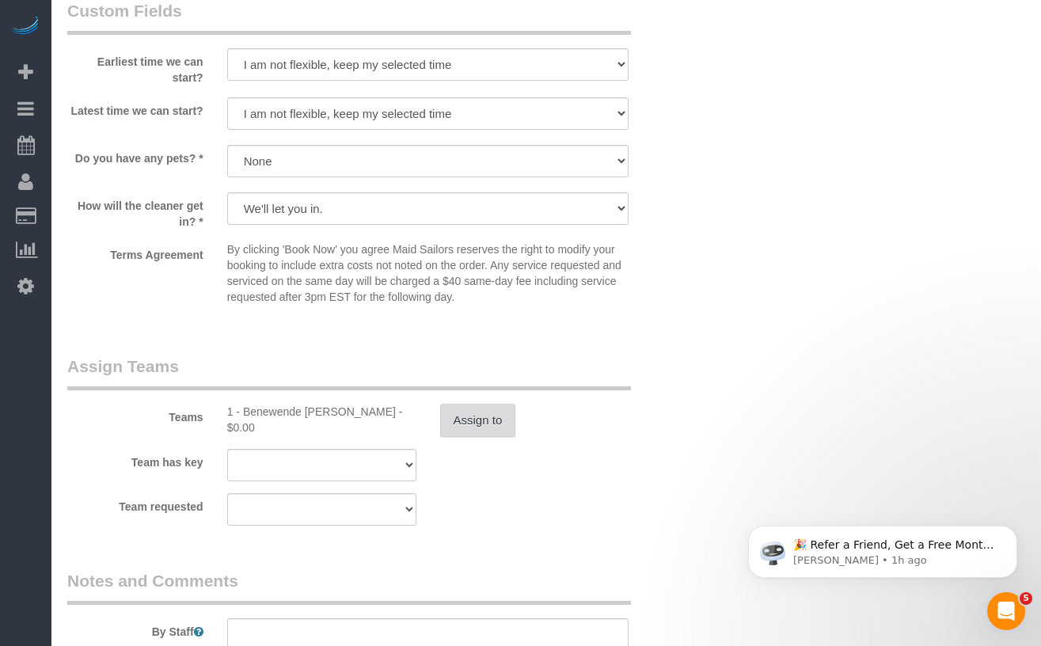
scroll to position [1476, 0]
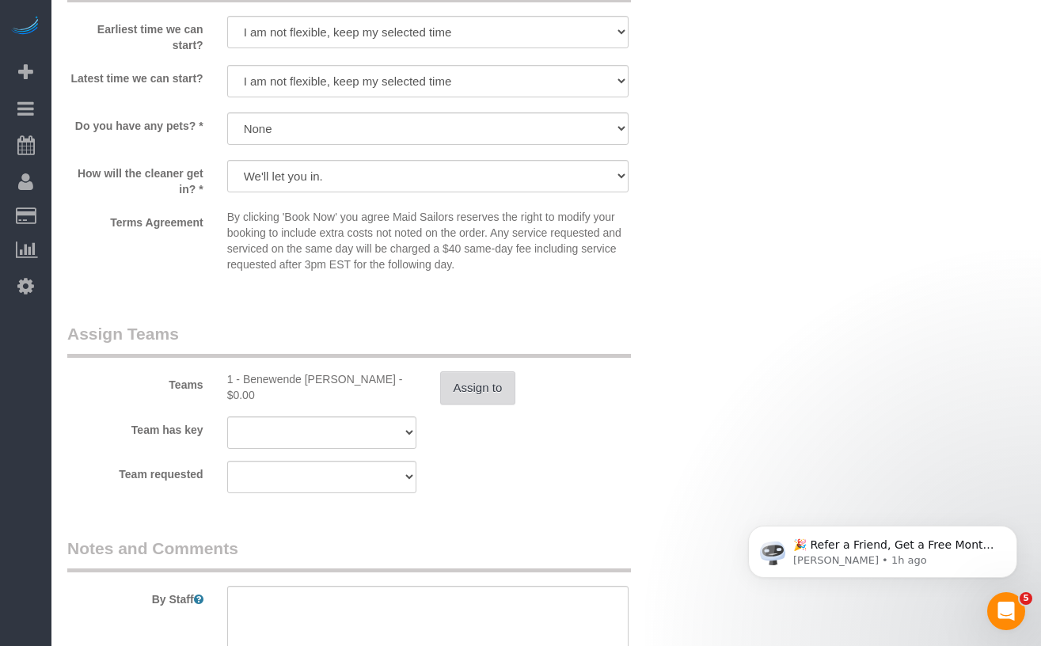
click at [484, 382] on button "Assign to" at bounding box center [478, 387] width 76 height 33
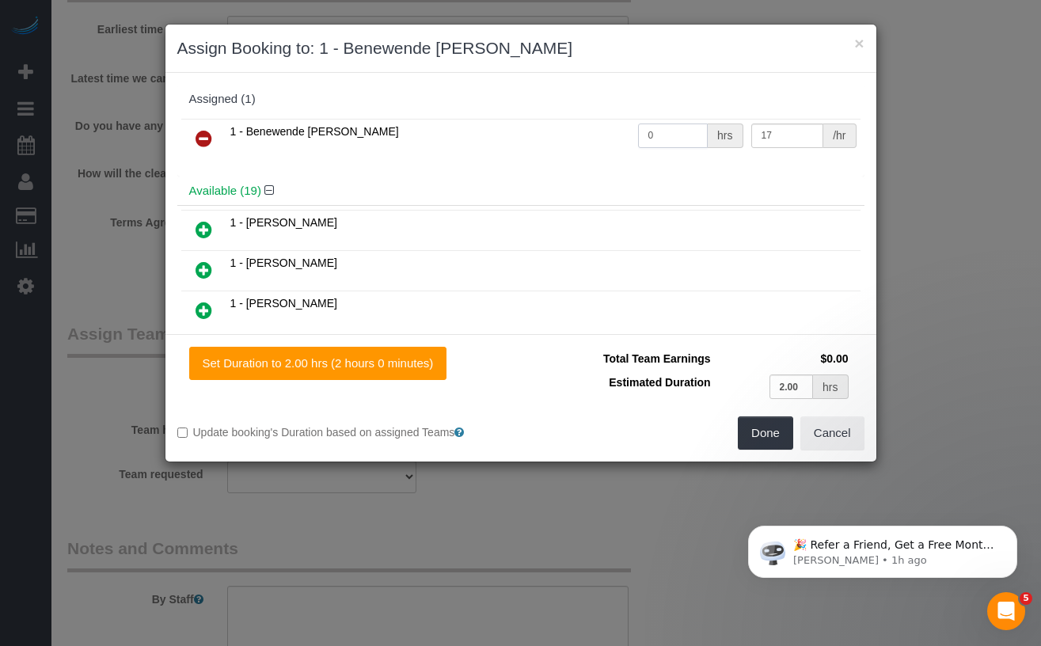
click at [697, 135] on input "0" at bounding box center [673, 135] width 70 height 25
drag, startPoint x: 680, startPoint y: 136, endPoint x: 640, endPoint y: 137, distance: 39.6
click at [640, 137] on input "0" at bounding box center [673, 135] width 70 height 25
type input "2"
click at [765, 438] on button "Done" at bounding box center [765, 432] width 55 height 33
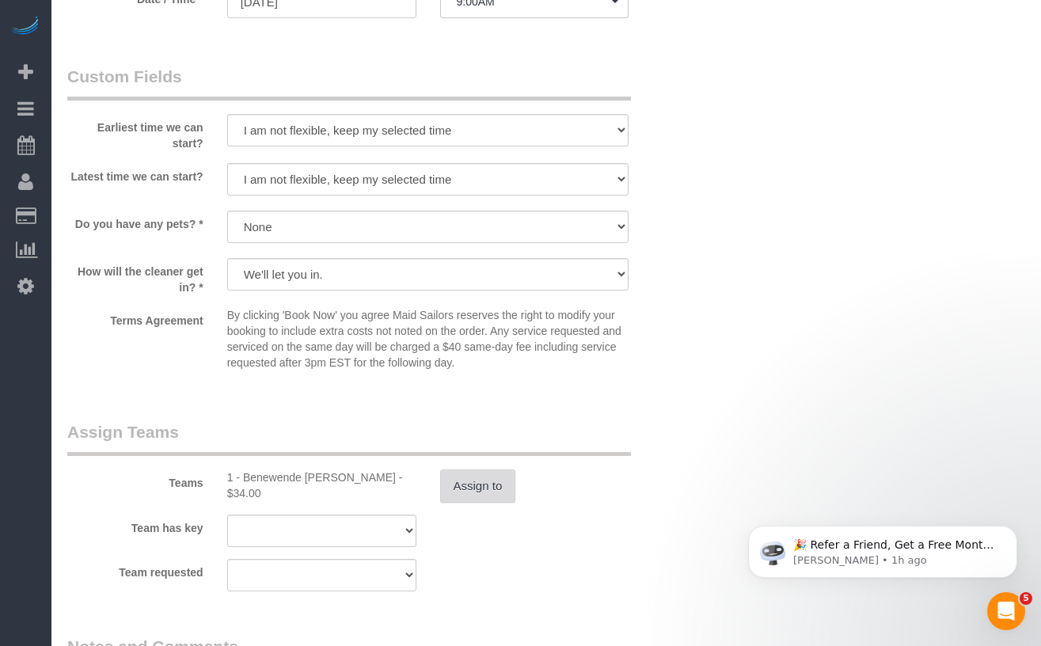
scroll to position [1422, 0]
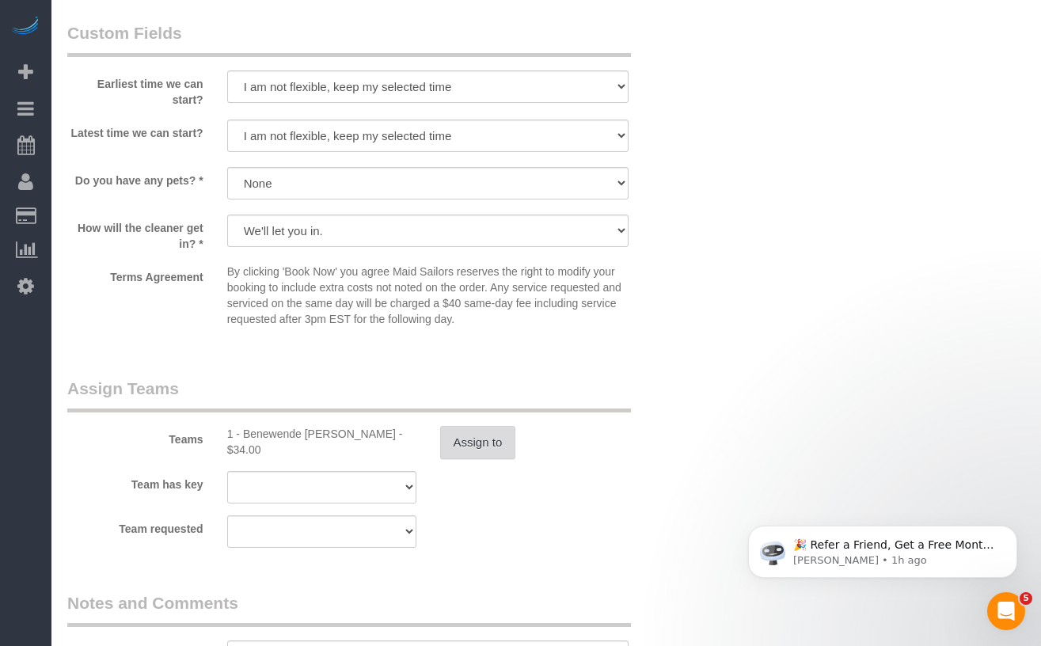
click at [491, 443] on button "Assign to" at bounding box center [478, 442] width 76 height 33
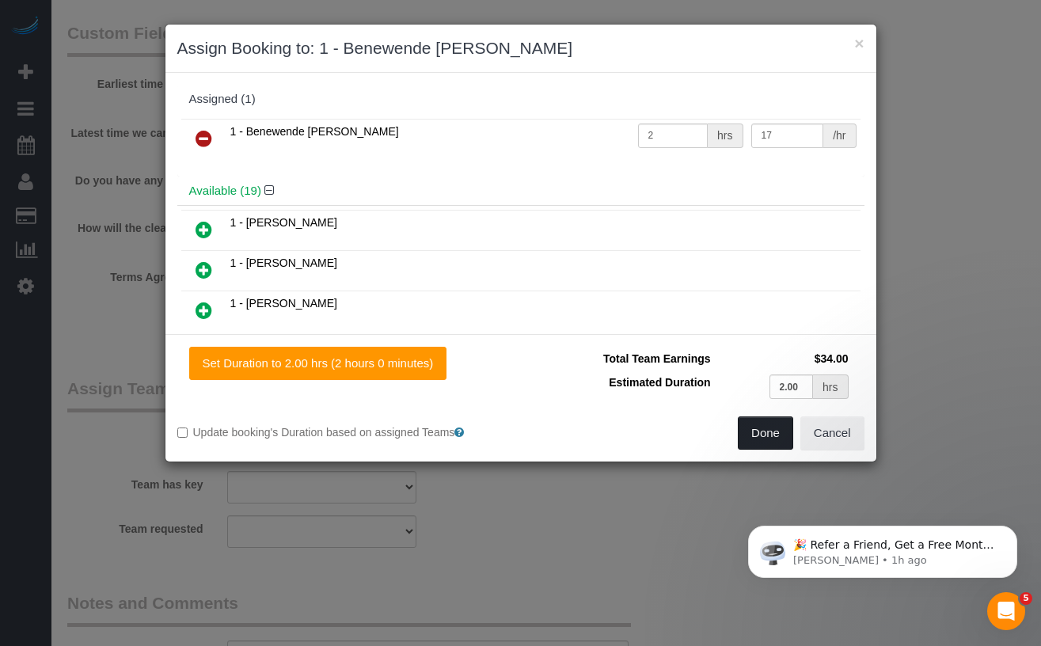
click at [748, 428] on button "Done" at bounding box center [765, 432] width 55 height 33
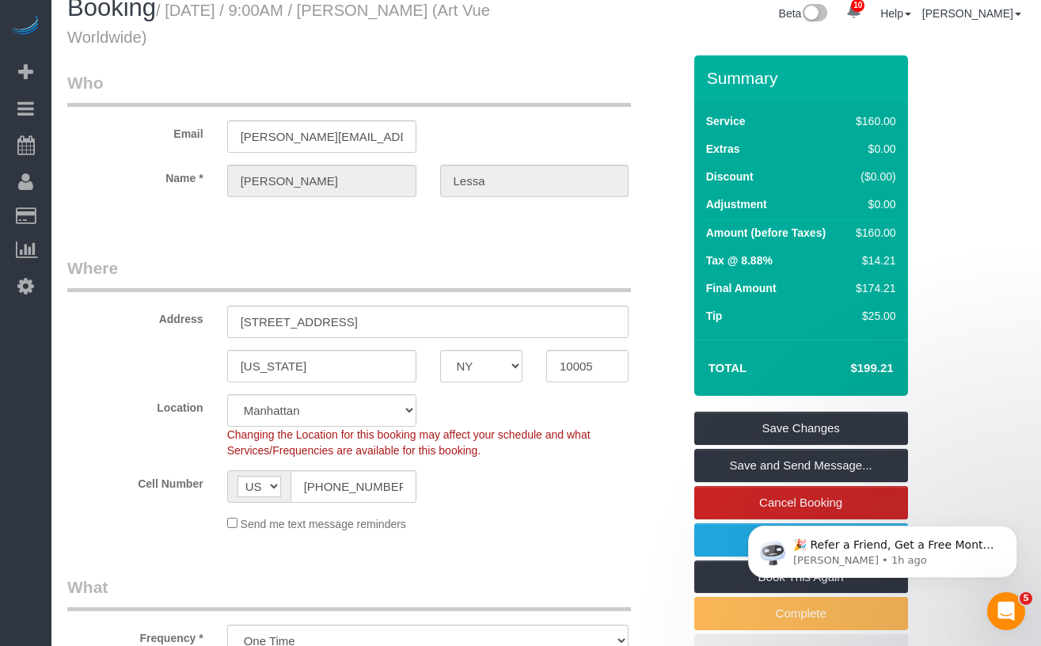
scroll to position [32, 0]
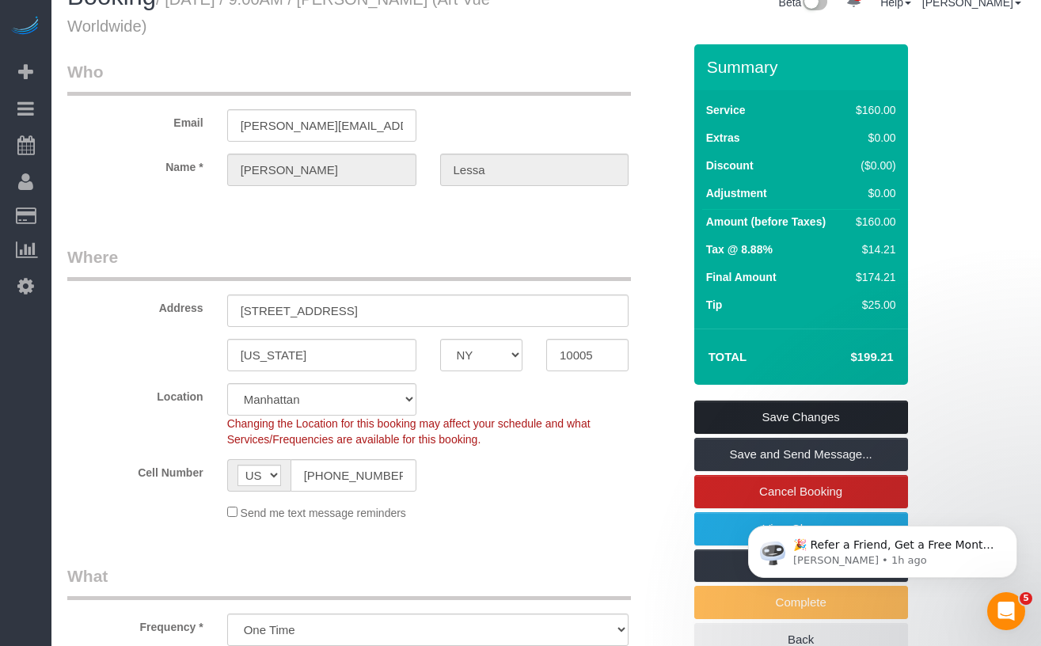
click at [700, 408] on link "Save Changes" at bounding box center [801, 417] width 214 height 33
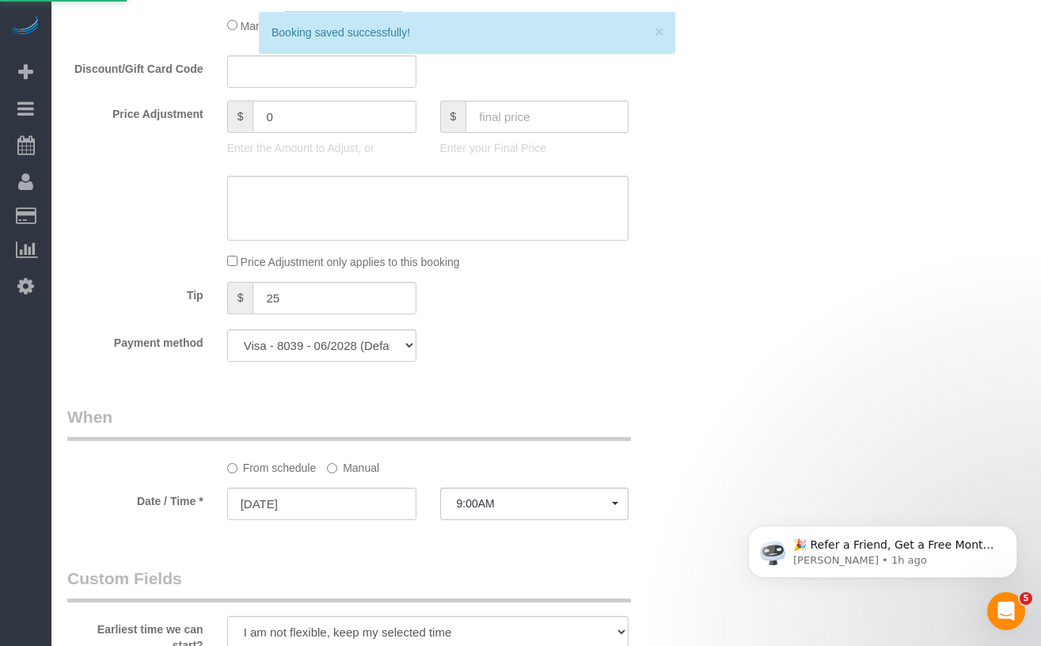
scroll to position [930, 0]
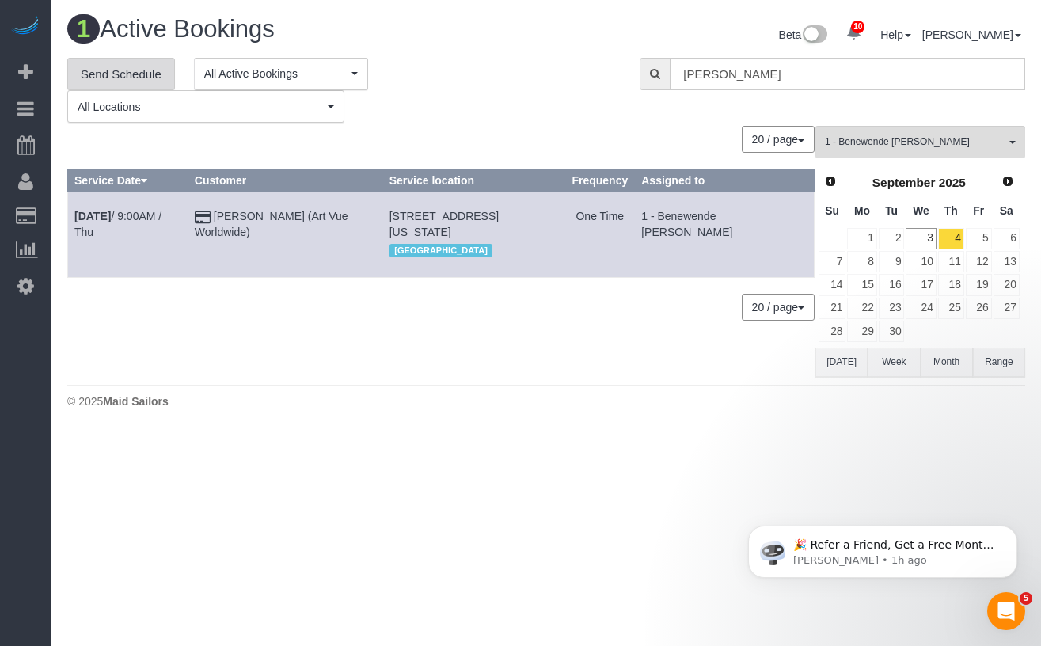
click at [116, 71] on link "Send Schedule" at bounding box center [121, 74] width 108 height 33
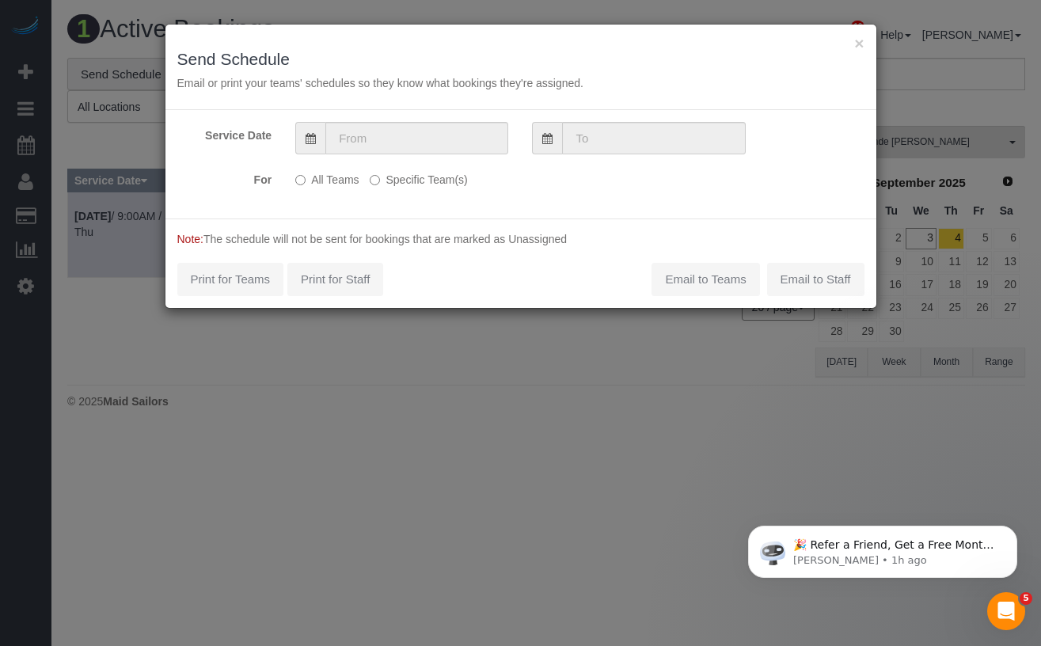
click at [401, 180] on label "Specific Team(s)" at bounding box center [418, 176] width 97 height 21
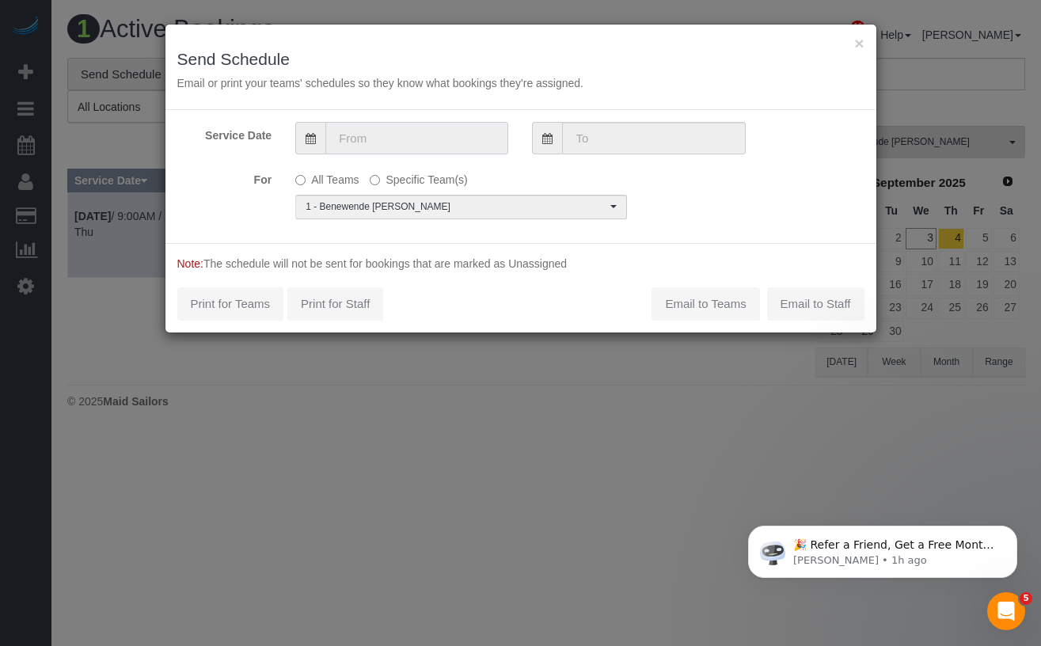
click at [420, 142] on input "text" at bounding box center [416, 138] width 183 height 32
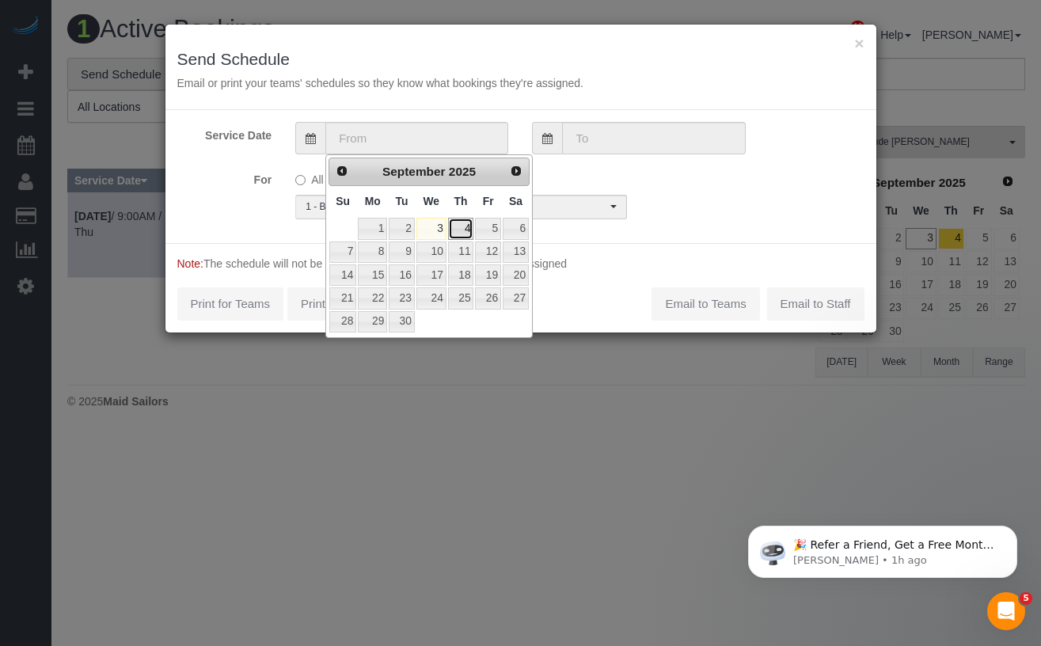
click at [462, 223] on link "4" at bounding box center [461, 228] width 26 height 21
type input "09/04/2025"
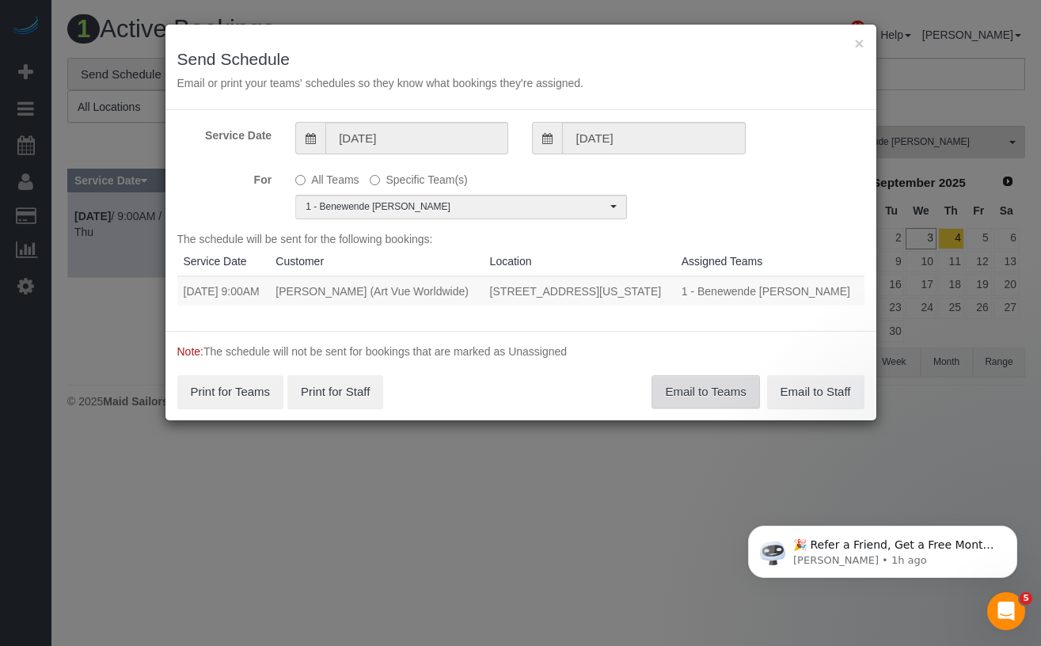
click at [711, 404] on button "Email to Teams" at bounding box center [706, 391] width 108 height 33
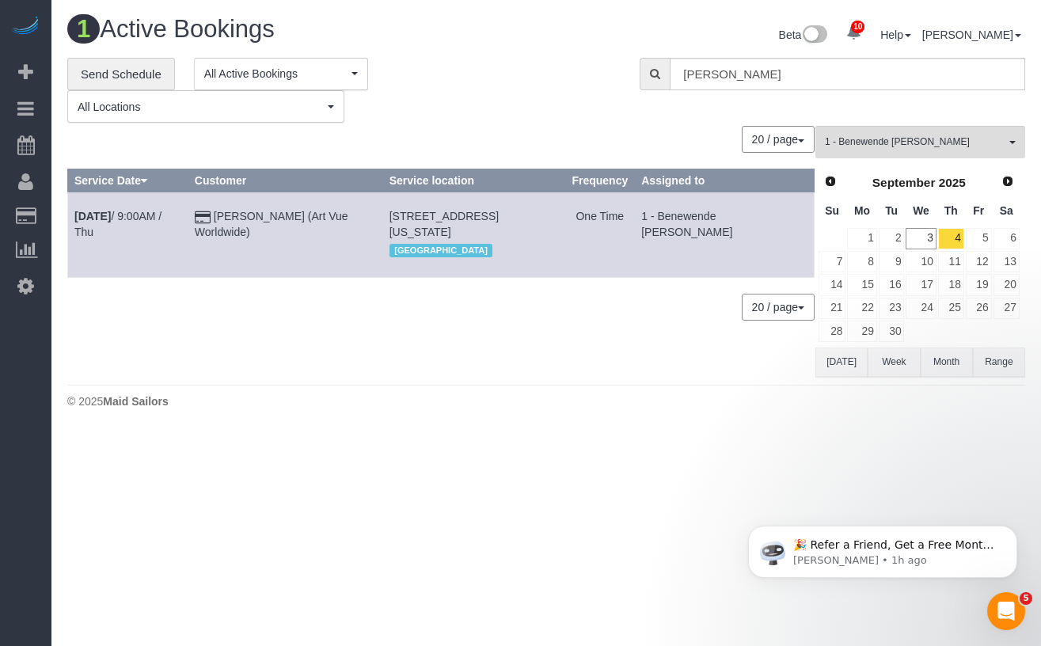
click at [662, 215] on td "1 - Benewende [PERSON_NAME]" at bounding box center [725, 234] width 180 height 85
copy td "Benewende"
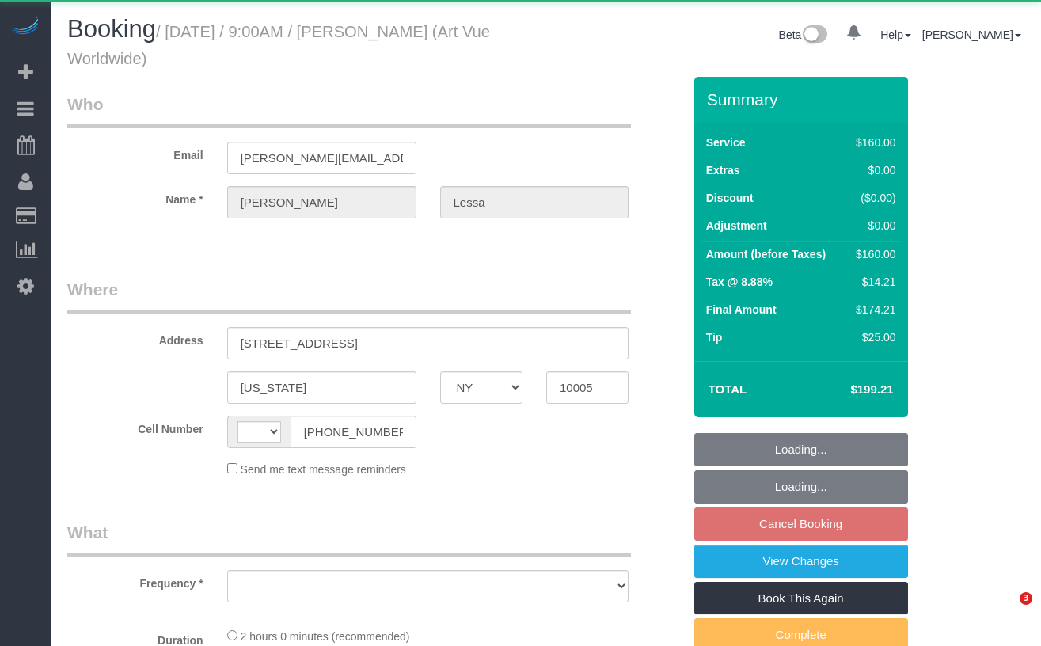
select select "NY"
select select "string:[GEOGRAPHIC_DATA]"
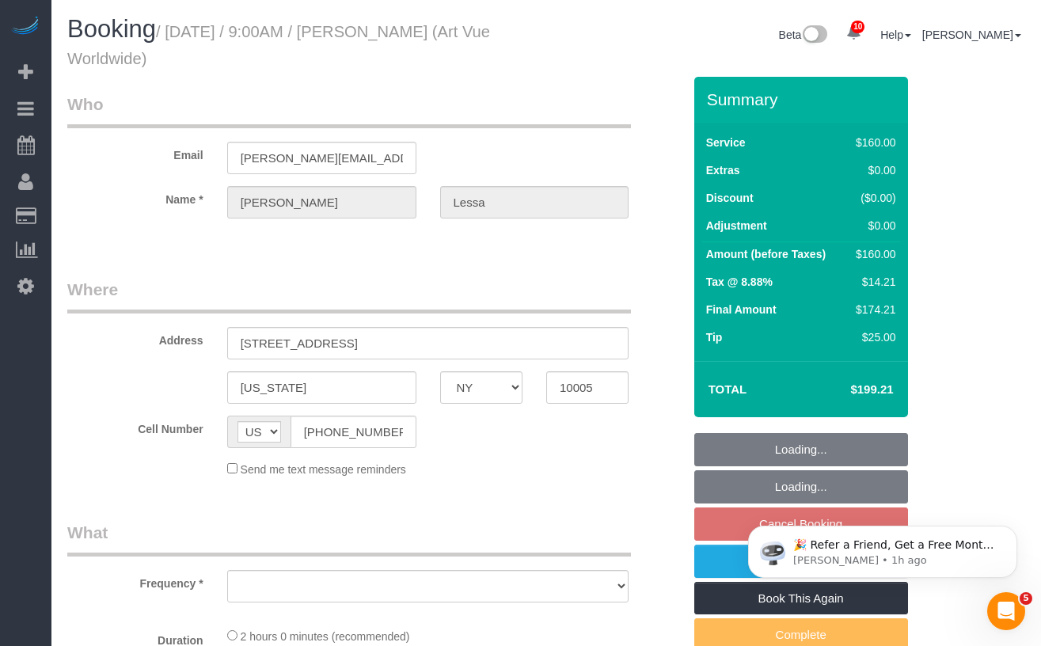
select select "object:782"
select select "string:stripe-pm_1S365Z4VGloSiKo7FAUy2Rp7"
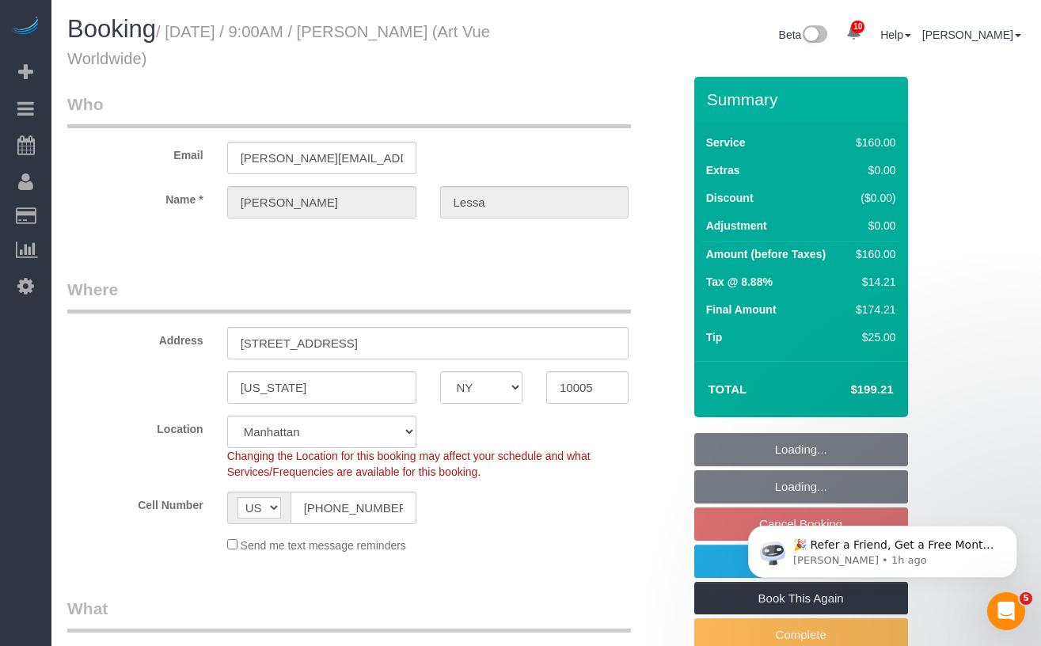
select select "object:788"
select select "spot1"
click at [443, 345] on input "20 Pine Street, Apt. 1201, 1201" at bounding box center [428, 343] width 402 height 32
select select "number:89"
select select "number:90"
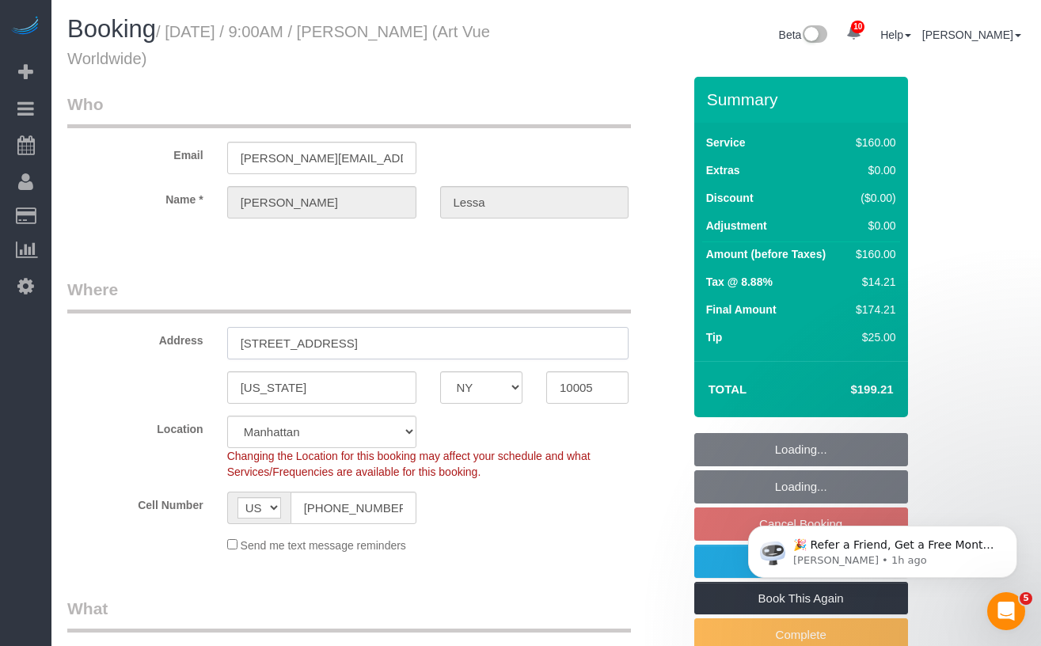
select select "number:15"
select select "number:5"
click at [443, 345] on input "20 Pine Street, Apt. 1201, 1201" at bounding box center [428, 343] width 402 height 32
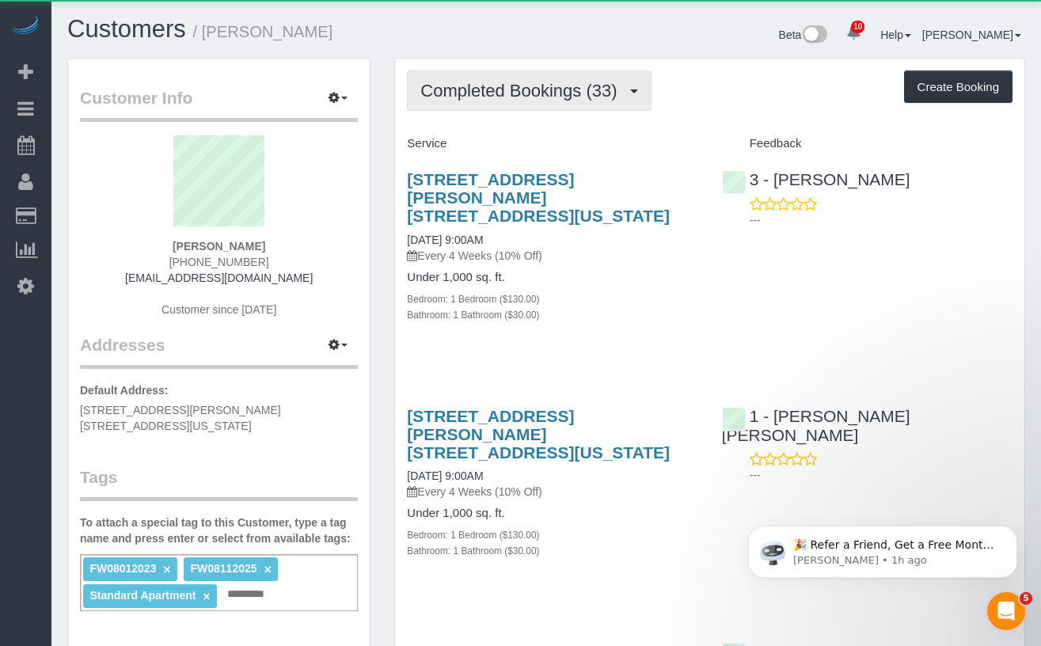
click at [538, 95] on span "Completed Bookings (33)" at bounding box center [522, 91] width 204 height 20
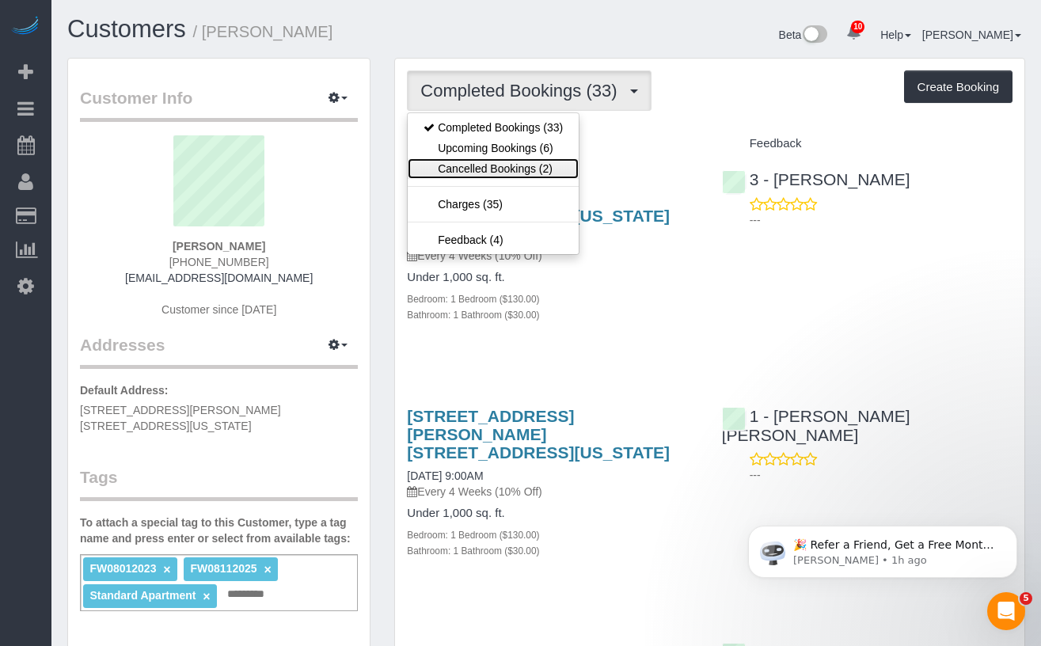
click at [534, 161] on link "Cancelled Bookings (2)" at bounding box center [493, 168] width 171 height 21
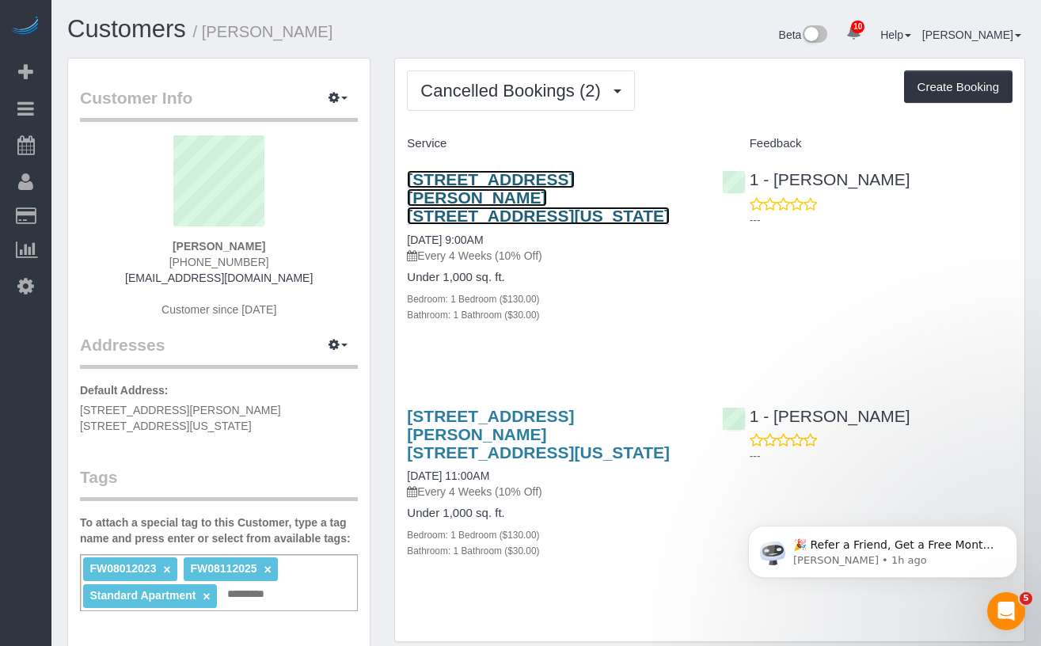
click at [540, 184] on link "[STREET_ADDRESS][PERSON_NAME] [STREET_ADDRESS][US_STATE]" at bounding box center [538, 197] width 263 height 55
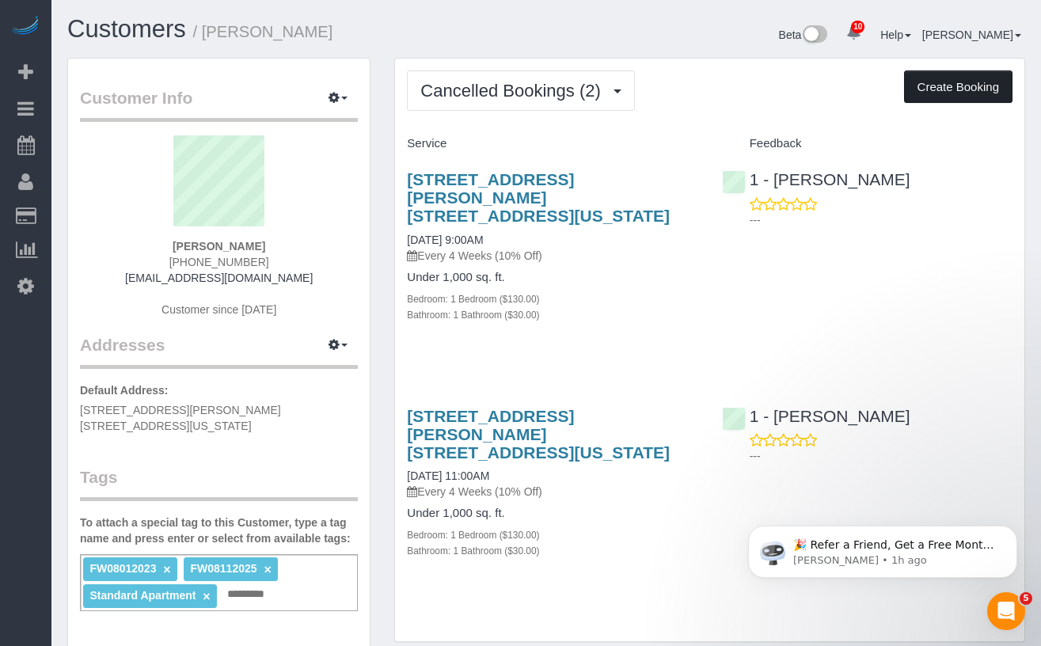
click at [958, 81] on button "Create Booking" at bounding box center [958, 86] width 108 height 33
select select "NY"
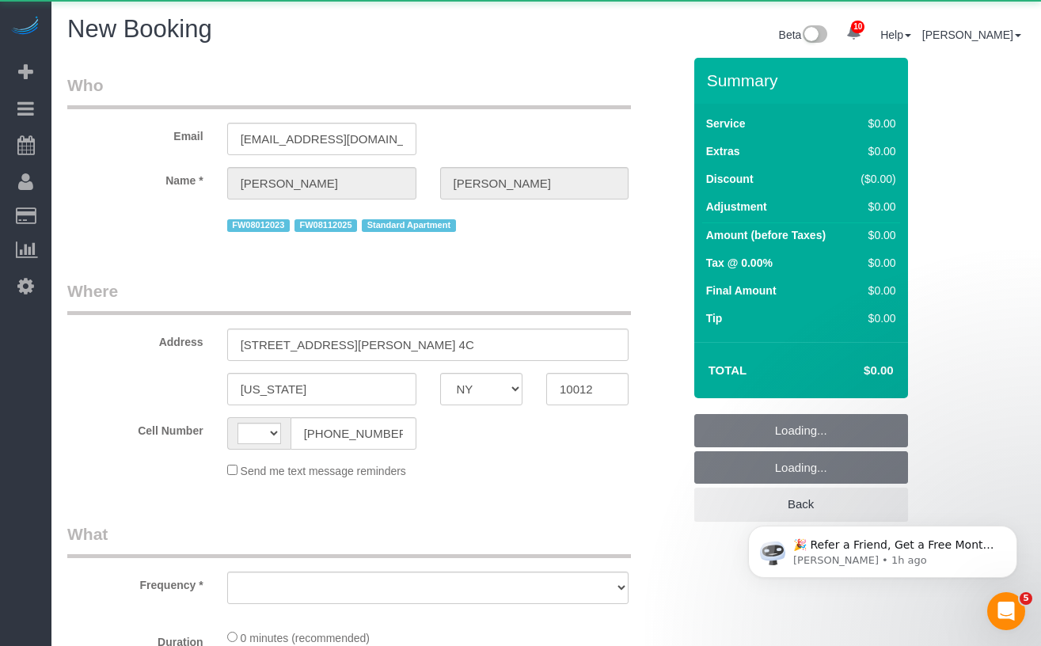
select select "string:[GEOGRAPHIC_DATA]"
select select "object:2831"
select select "string:stripe-pm_1MBfeC4VGloSiKo7EVmAEJdi"
select select "number:89"
select select "number:90"
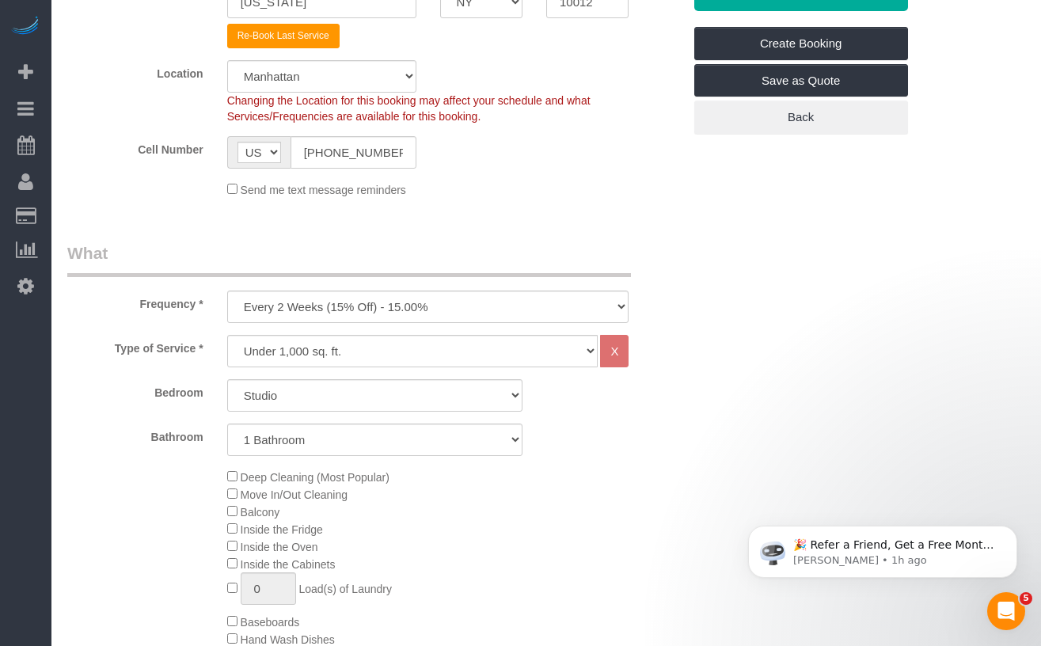
scroll to position [378, 0]
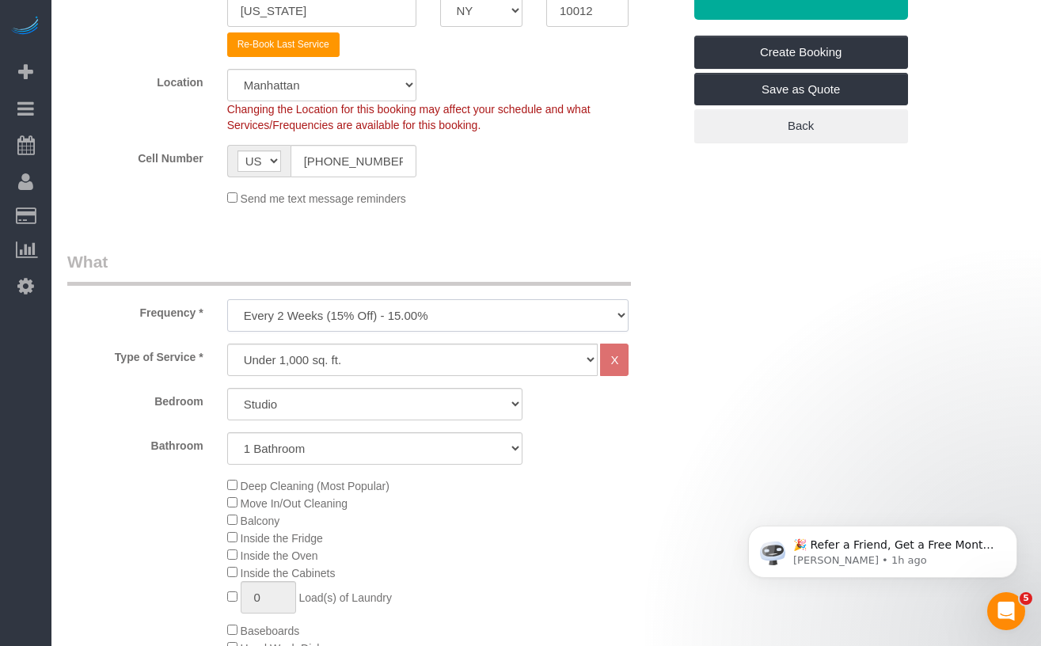
click at [364, 317] on select "One Time Weekly (20% Off) - 20.00% Every 2 Weeks (15% Off) - 15.00% Every 4 Wee…" at bounding box center [428, 315] width 402 height 32
select select "object:3377"
click at [227, 299] on select "One Time Weekly (20% Off) - 20.00% Every 2 Weeks (15% Off) - 15.00% Every 4 Wee…" at bounding box center [428, 315] width 402 height 32
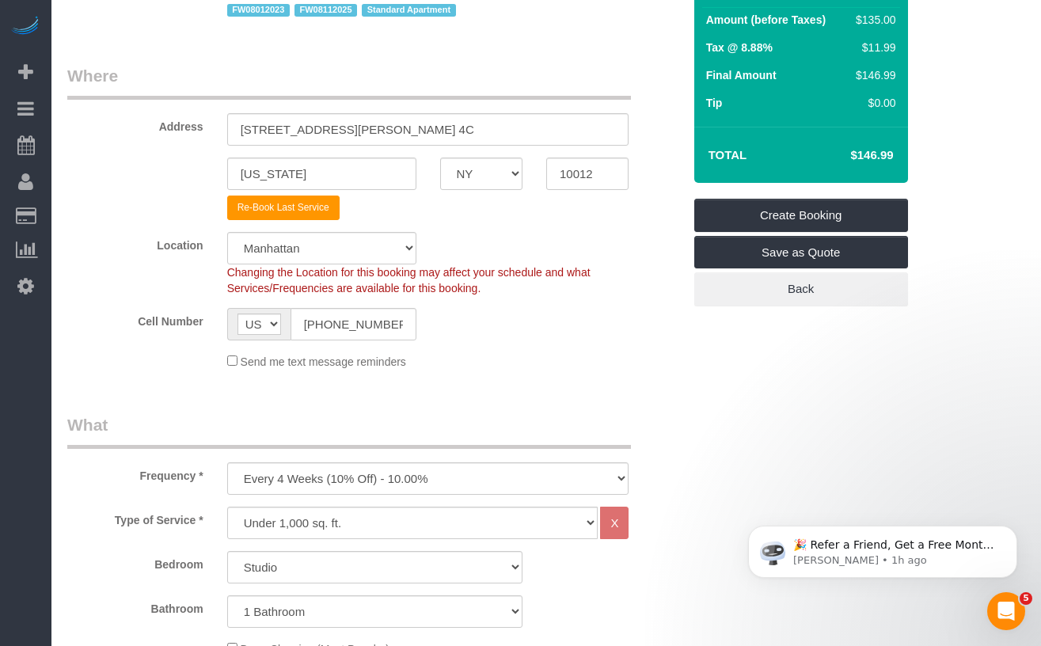
scroll to position [44, 0]
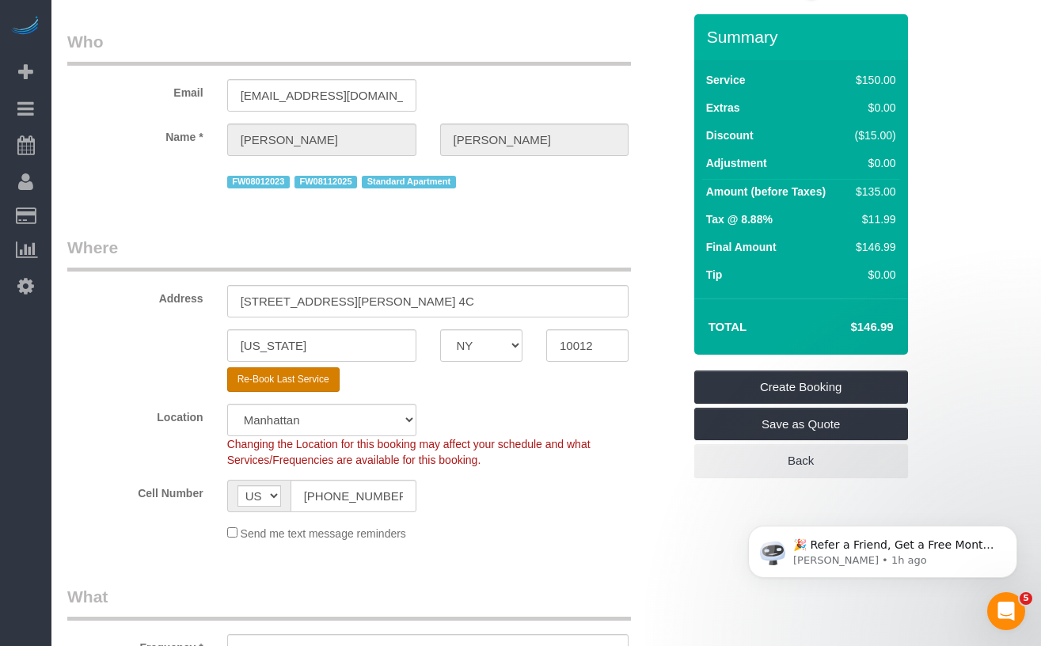
click at [272, 384] on button "Re-Book Last Service" at bounding box center [283, 379] width 112 height 25
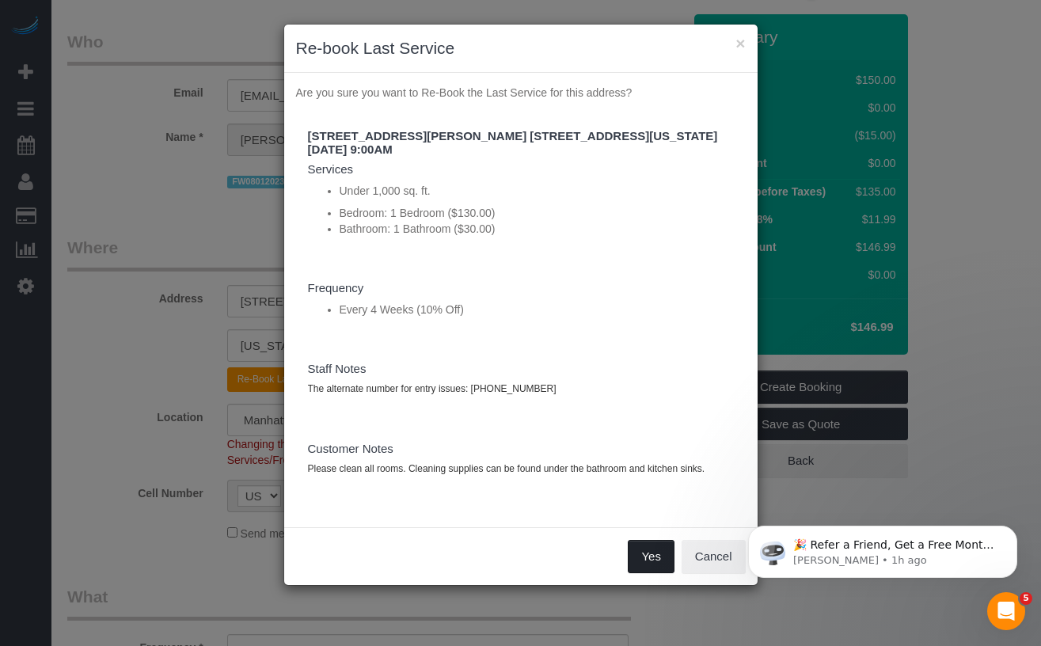
click at [643, 557] on button "Yes" at bounding box center [651, 556] width 46 height 33
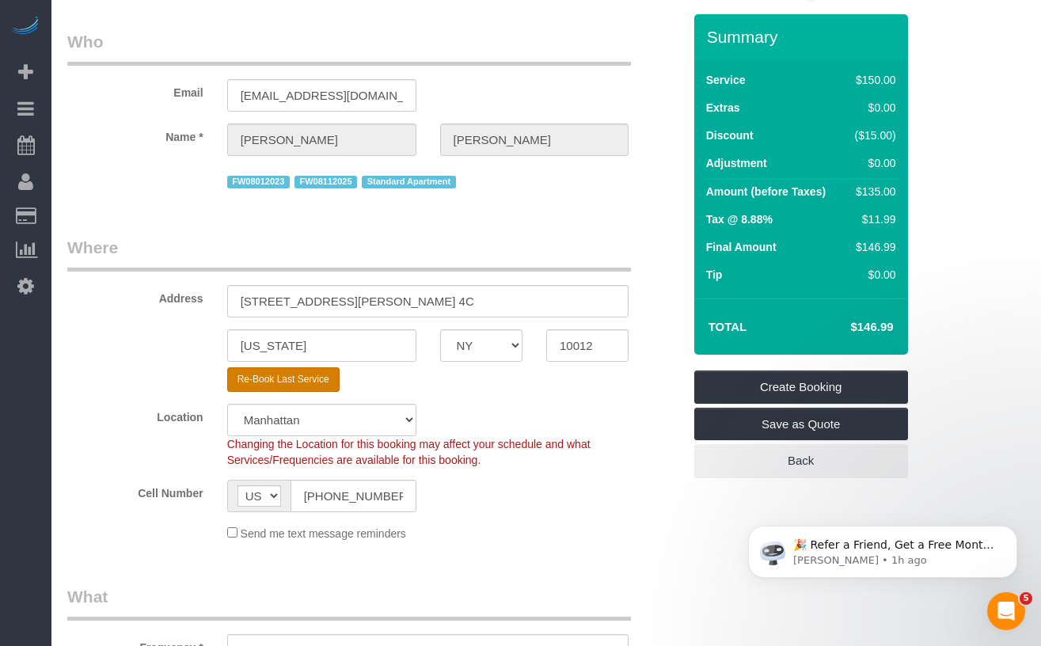
select select "string:stripe"
select select "? string:null ?"
type textarea "The alternate number for entry issues: (973) 943-2853"
type textarea "Please clean all rooms. Cleaning supplies can be found under the bathroom and k…"
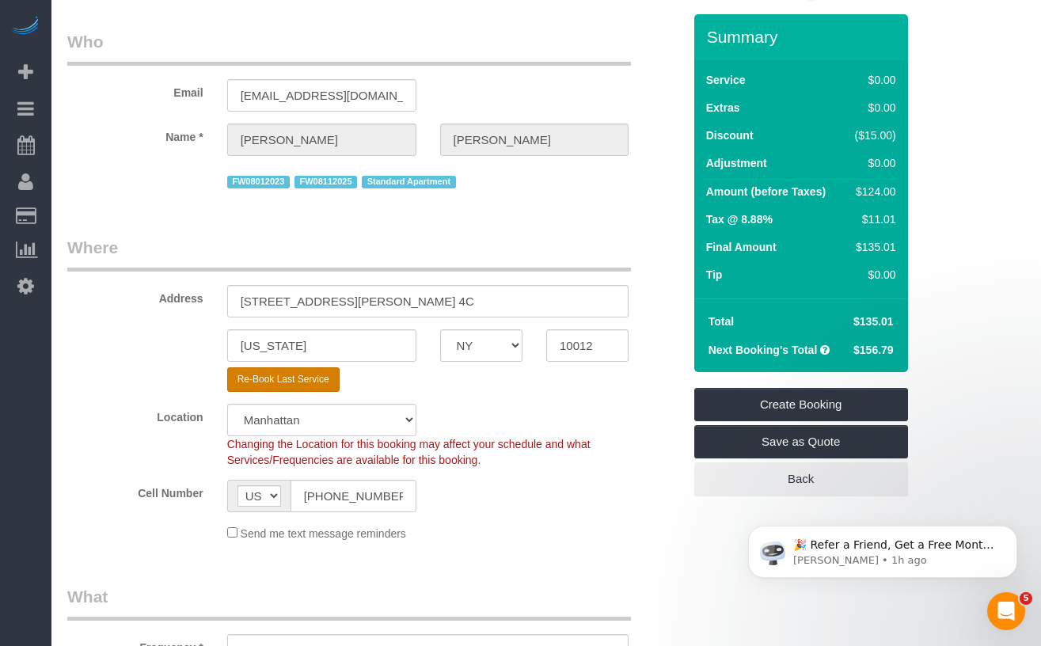
select select "object:3620"
select select "number:89"
select select "number:90"
select select "number:15"
select select "number:5"
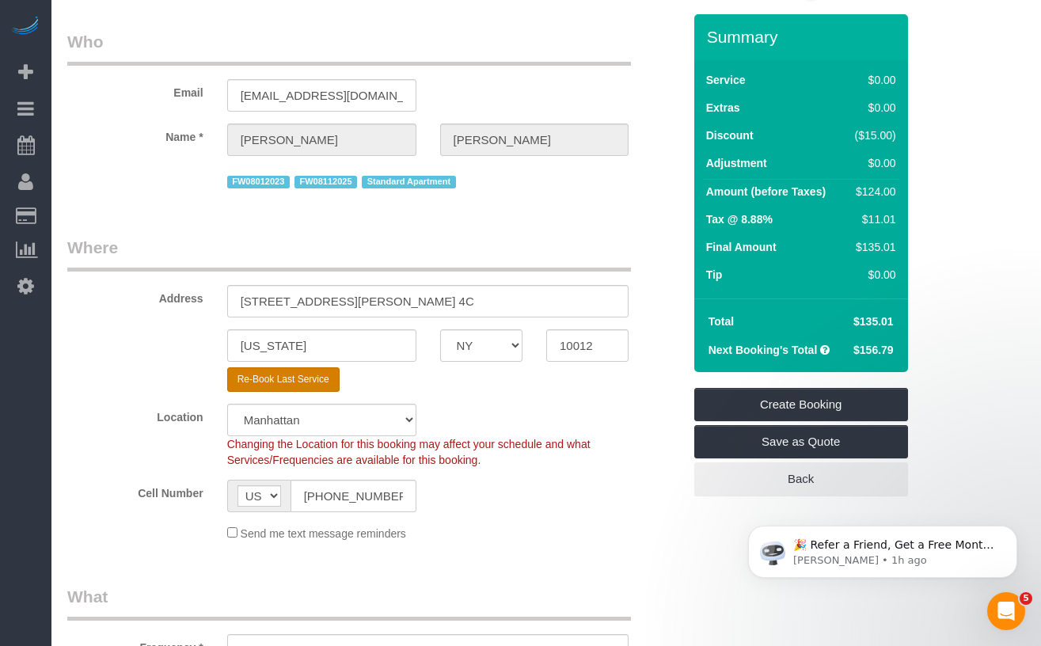
select select "1"
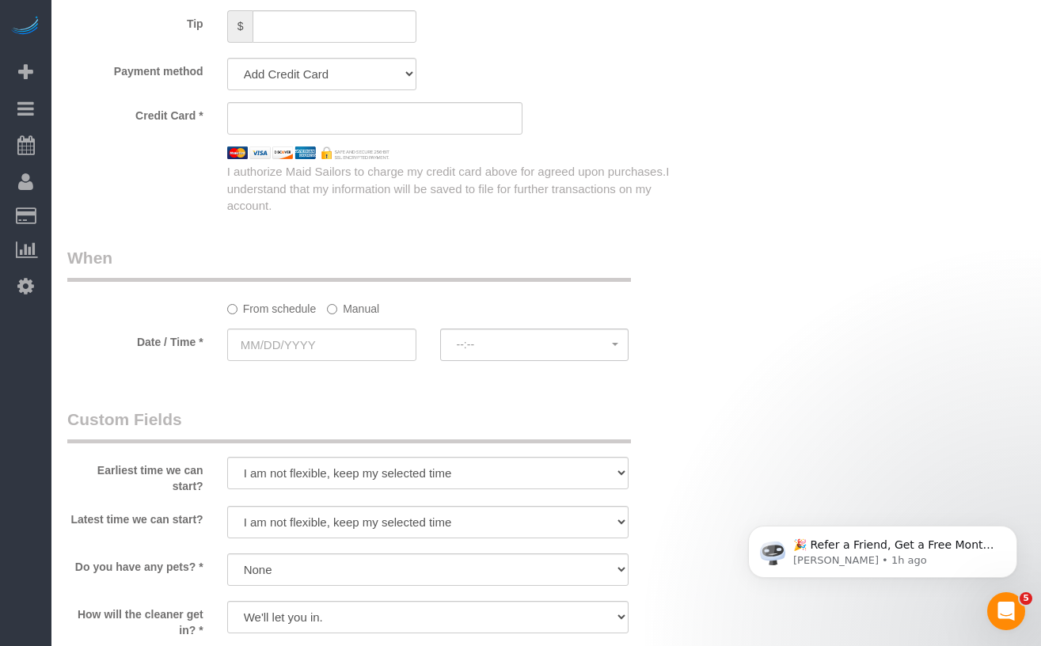
scroll to position [1515, 0]
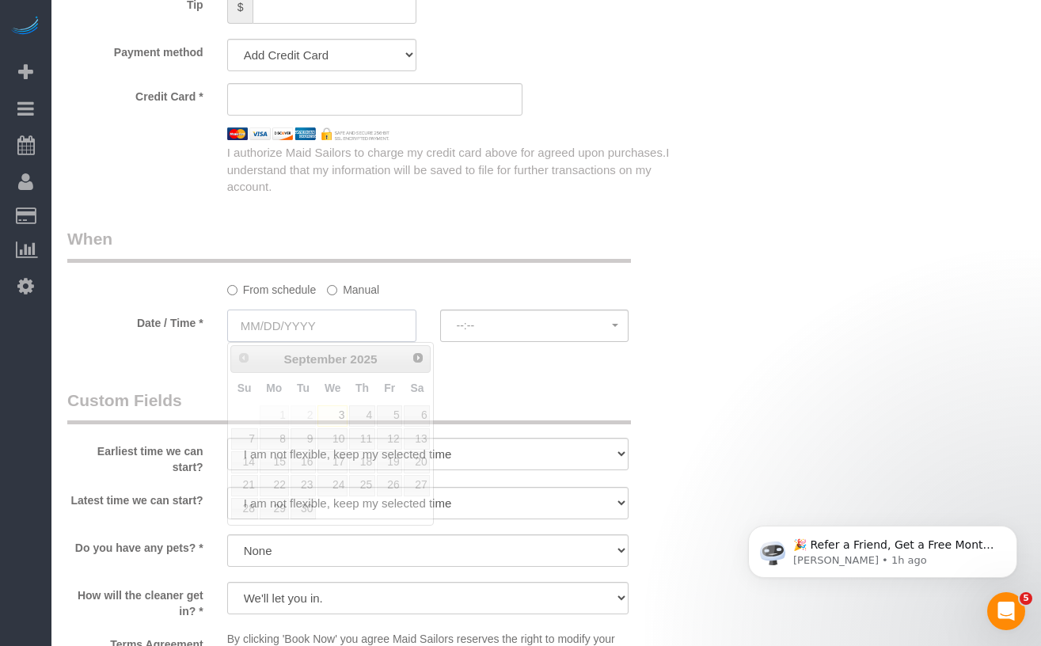
click at [317, 331] on input "text" at bounding box center [321, 326] width 189 height 32
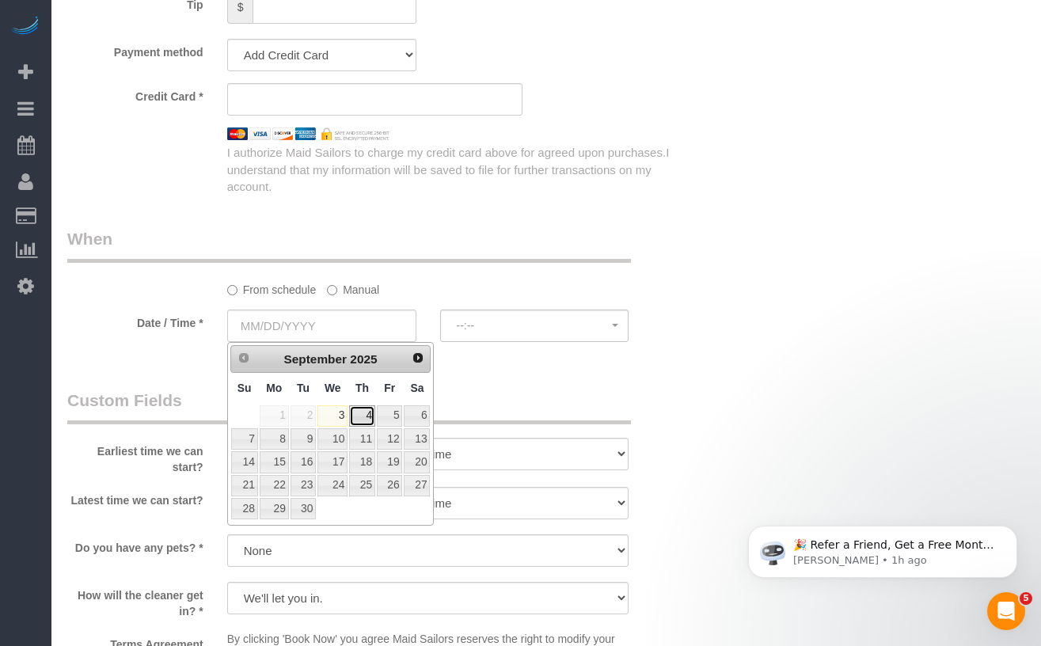
click at [367, 416] on link "4" at bounding box center [362, 415] width 26 height 21
type input "09/04/2025"
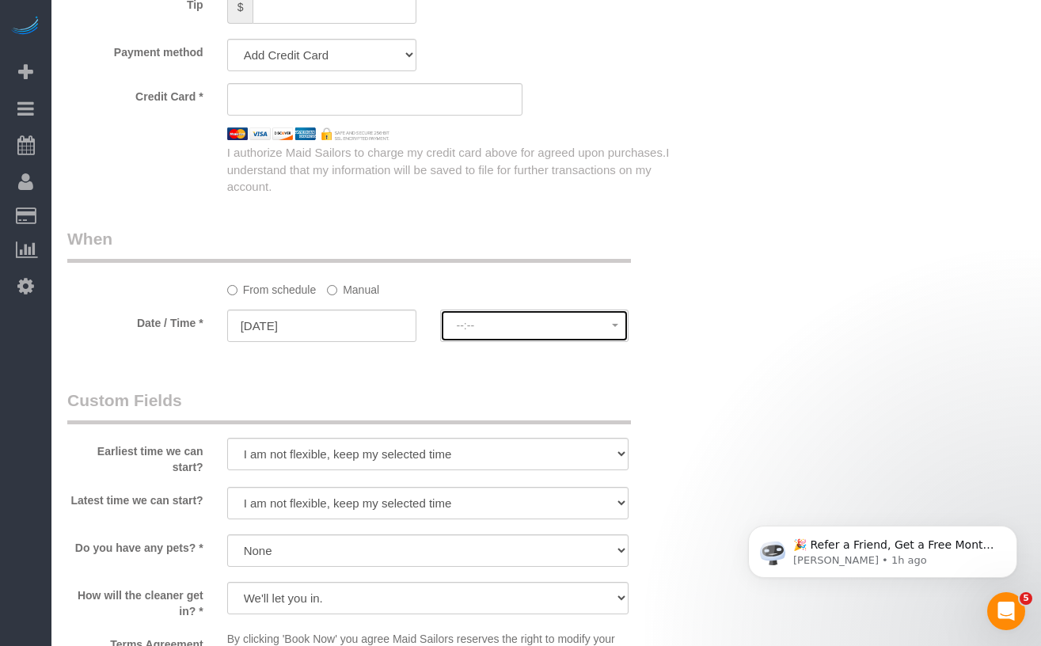
click at [464, 333] on button "--:--" at bounding box center [534, 326] width 189 height 32
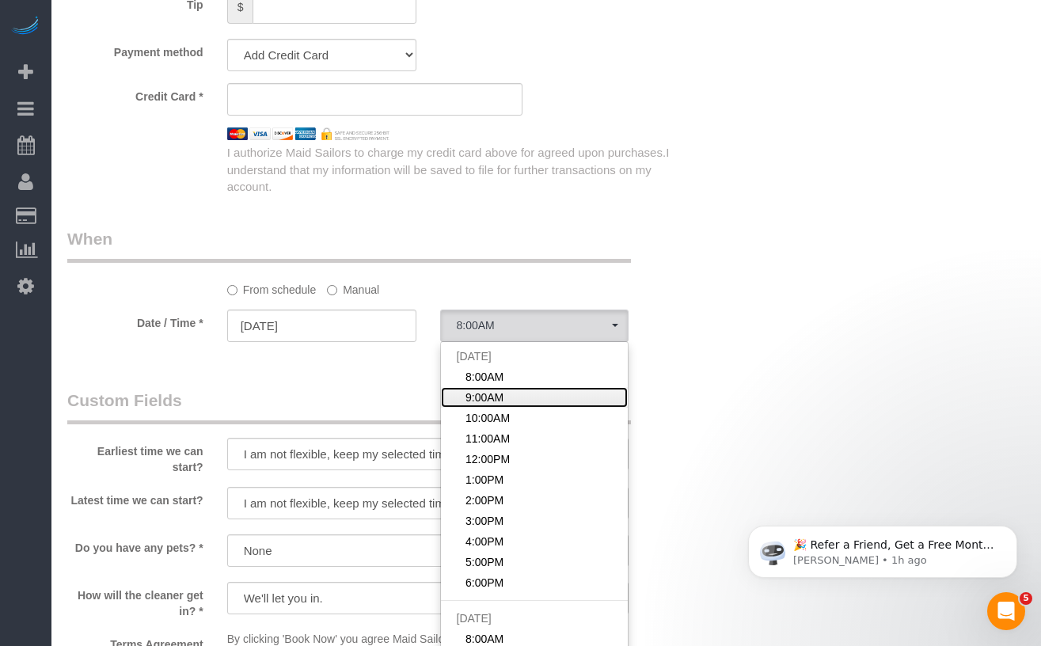
click at [488, 391] on span "9:00AM" at bounding box center [484, 397] width 38 height 16
select select "spot2"
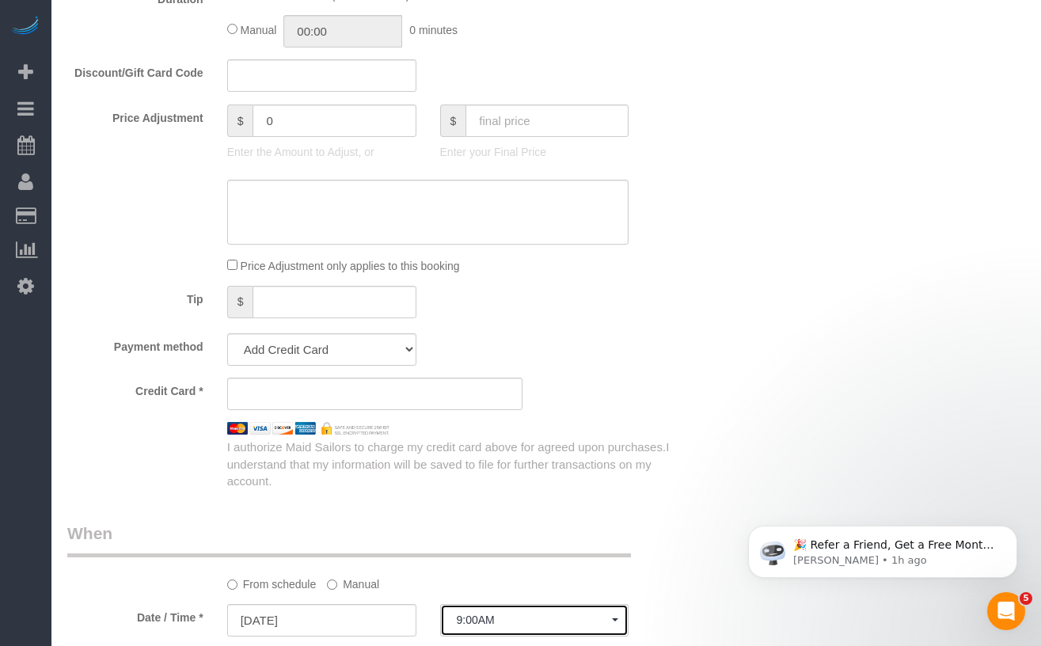
scroll to position [1263, 0]
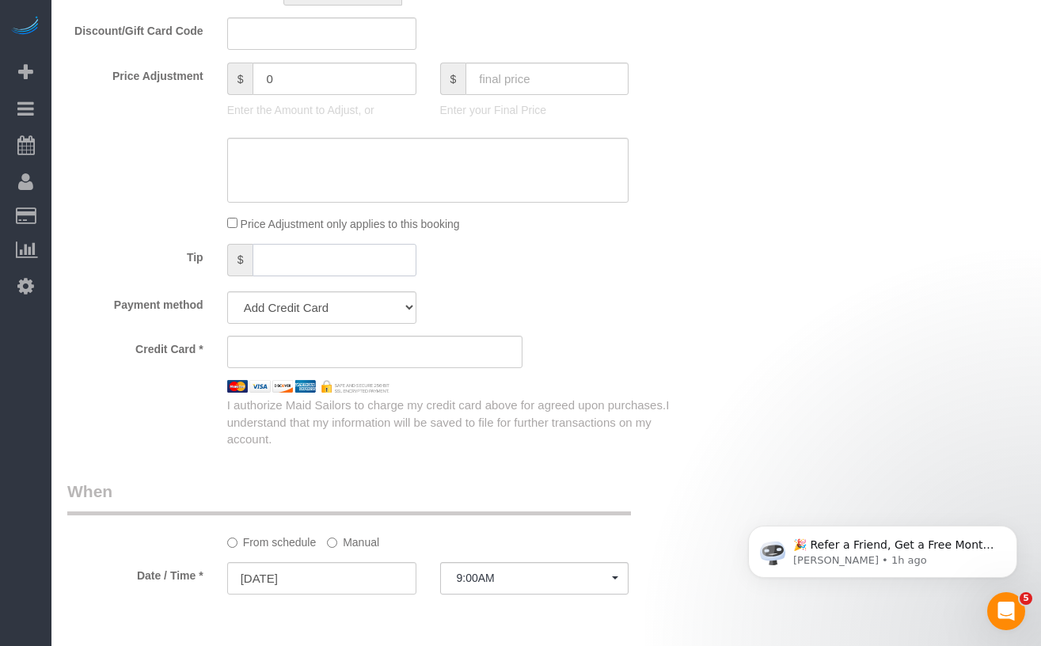
click at [285, 269] on input "text" at bounding box center [334, 260] width 163 height 32
click at [308, 317] on select "Visa - 1672 - 08/2024 (Default) Add Credit Card ─────────────── Cash Check Payp…" at bounding box center [321, 307] width 189 height 32
select select "string:stripe-pm_1MBfeC4VGloSiKo7EVmAEJdi"
click at [227, 291] on select "Visa - 1672 - 08/2024 (Default) Add Credit Card ─────────────── Cash Check Payp…" at bounding box center [321, 307] width 189 height 32
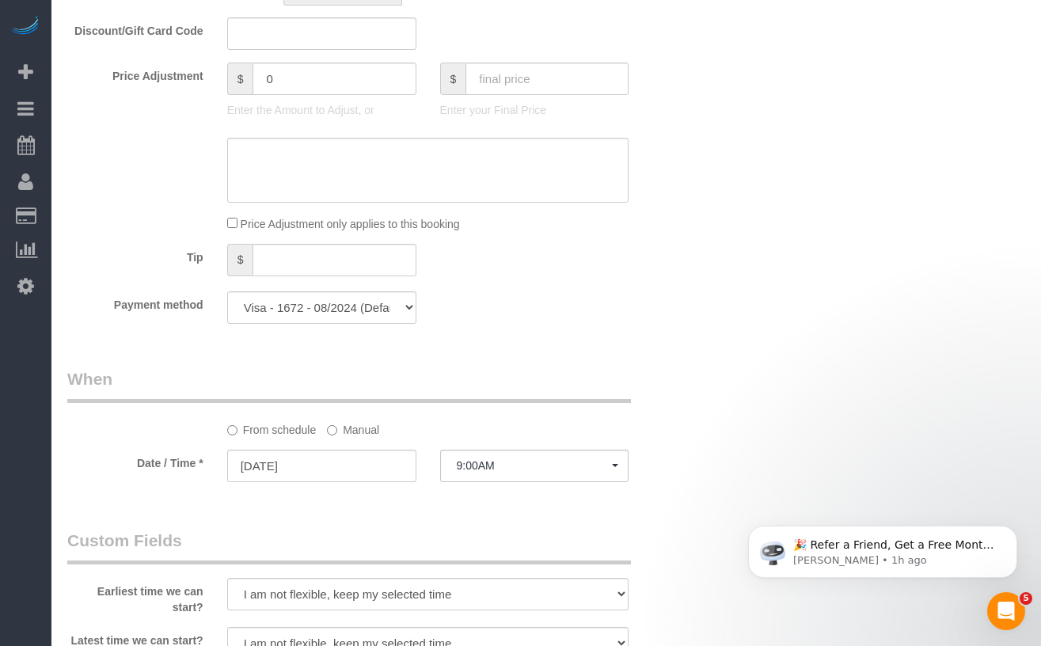
click at [682, 275] on div "Tip $" at bounding box center [374, 262] width 639 height 36
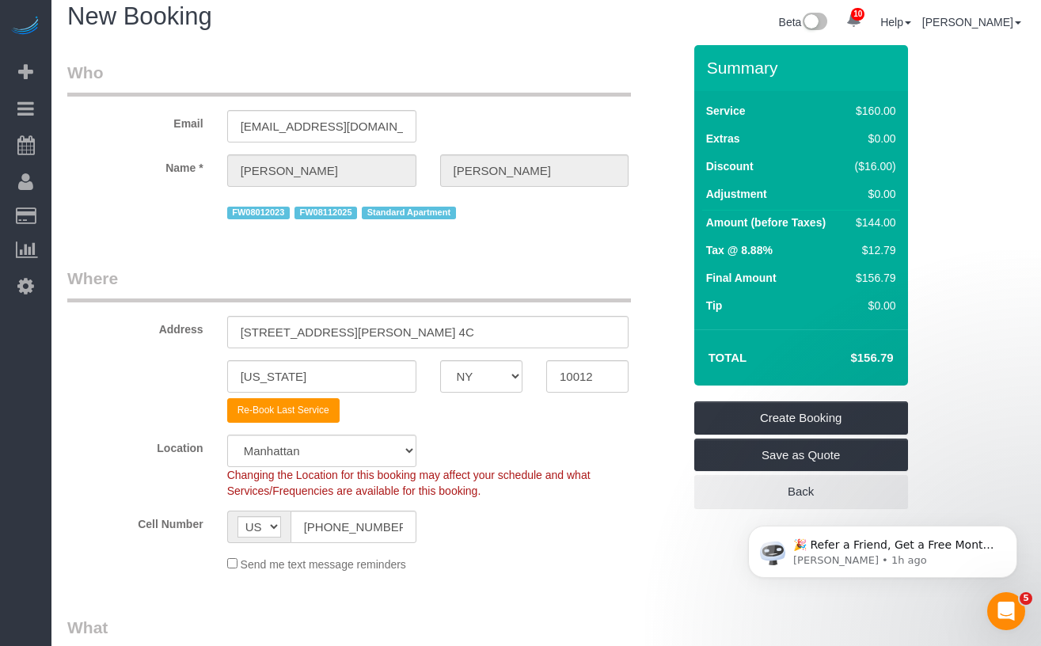
scroll to position [17, 0]
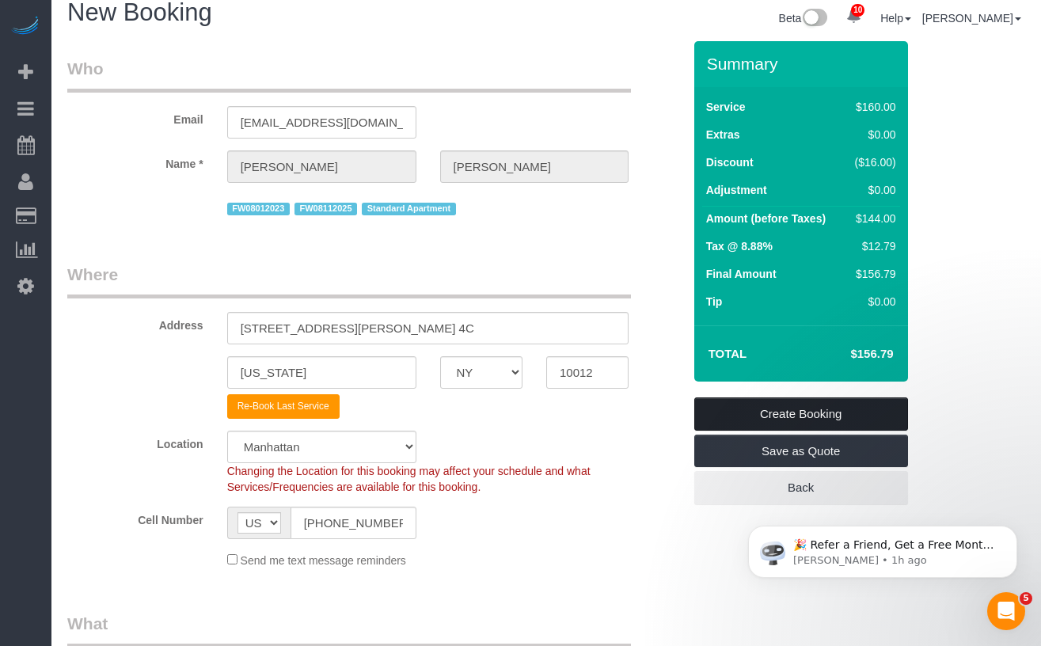
click at [714, 412] on link "Create Booking" at bounding box center [801, 413] width 214 height 33
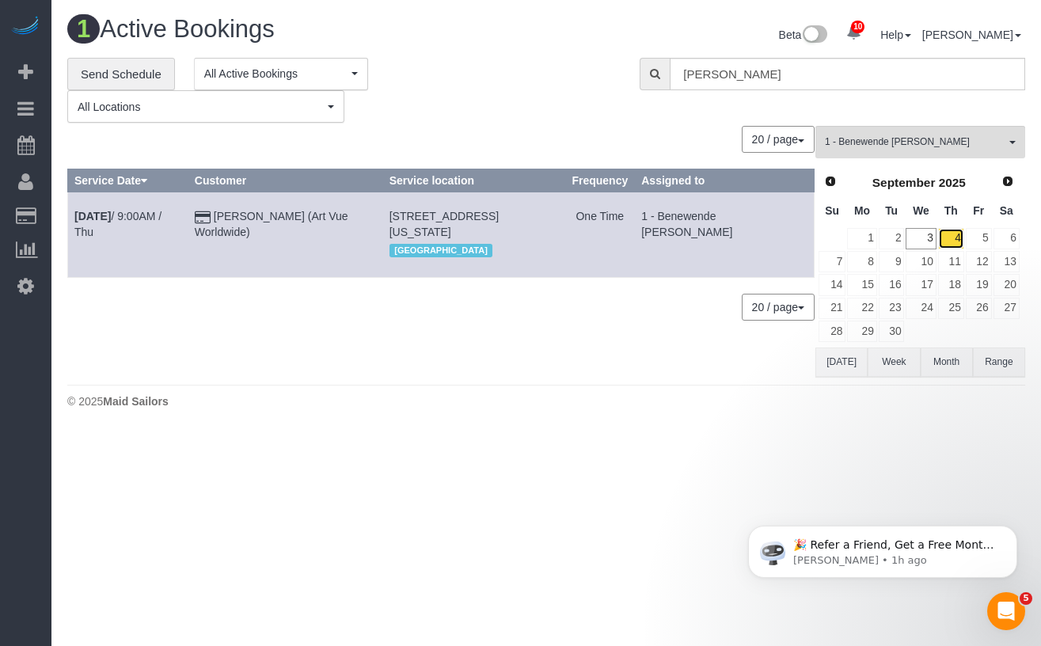
click at [949, 237] on link "4" at bounding box center [951, 238] width 26 height 21
click at [896, 135] on button "1 - Benewende Marie Therese Kiema All Teams" at bounding box center [920, 142] width 210 height 32
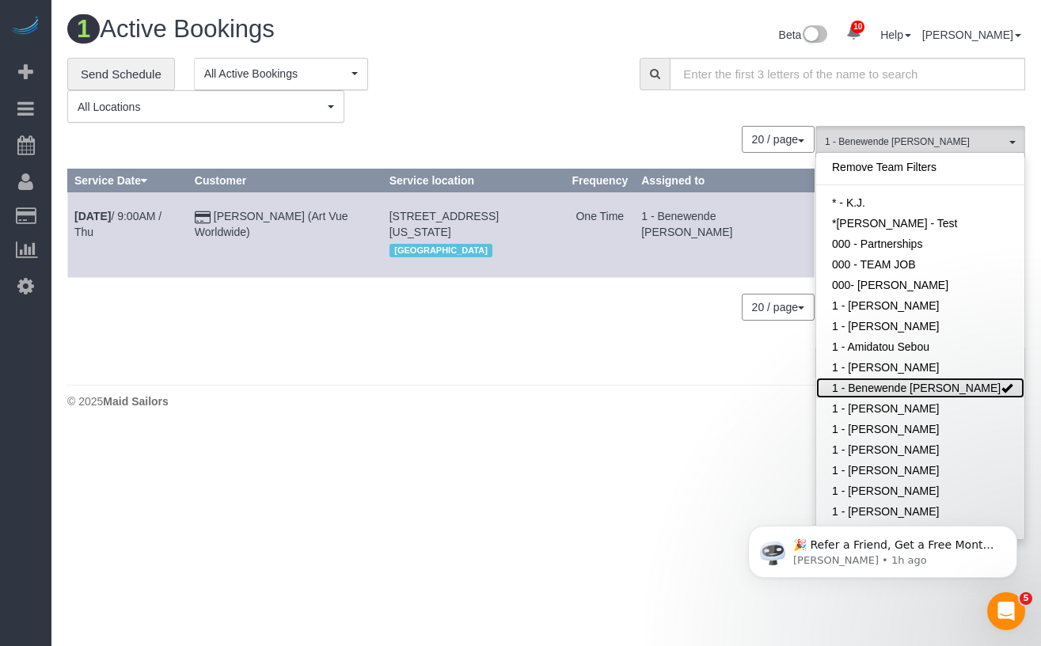
click at [978, 384] on link "1 - Benewende [PERSON_NAME]" at bounding box center [920, 388] width 208 height 21
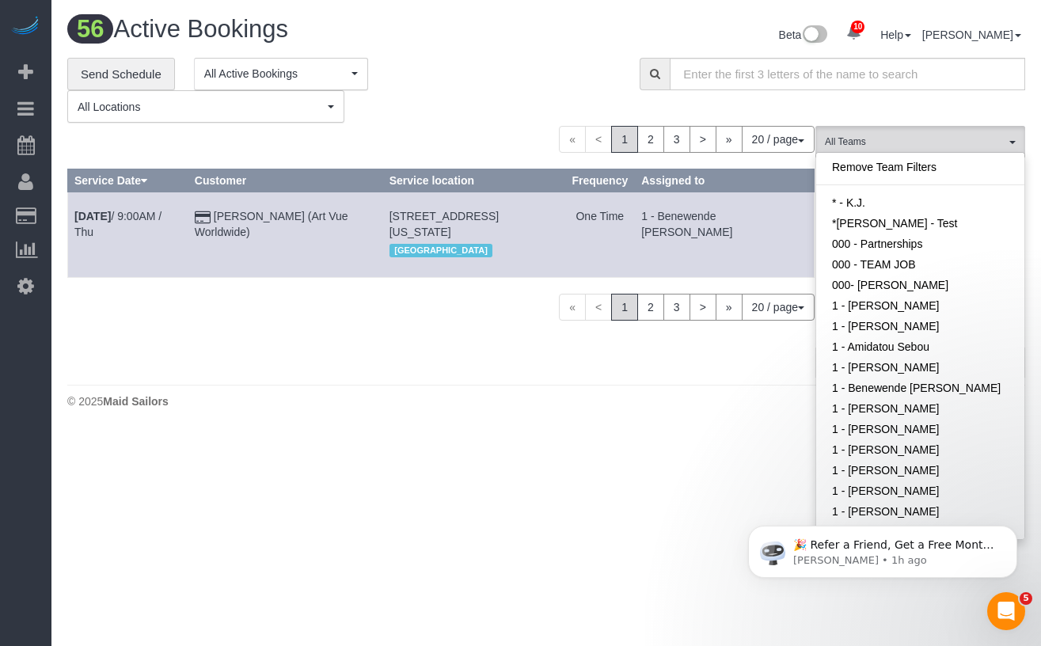
click at [373, 302] on div "0 Bookings found. We couldn't find any bookings that matched your search. Creat…" at bounding box center [441, 251] width 748 height 250
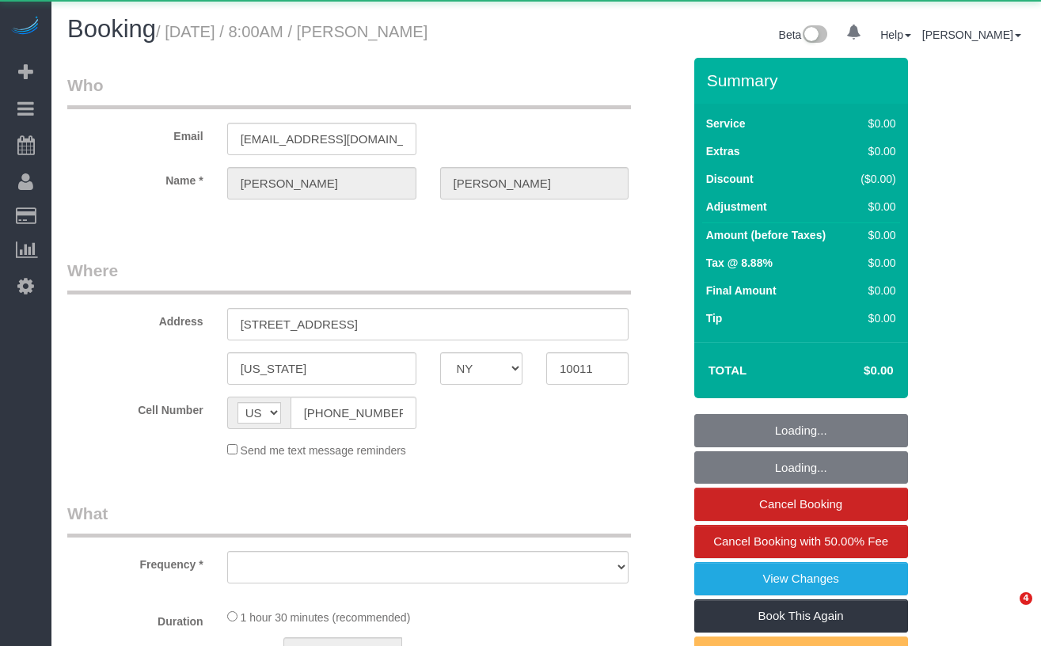
select select "NY"
select select "object:707"
select select "string:stripe-pm_1LQzKG4VGloSiKo7xG3na7rl"
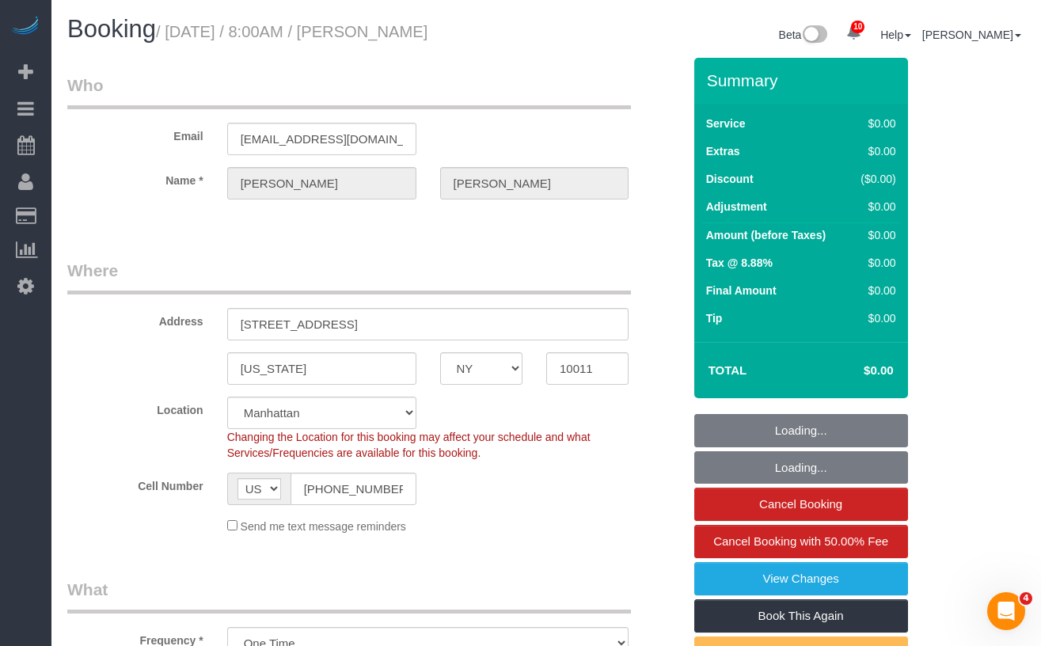
select select "object:877"
select select "spot1"
select select "number:89"
select select "number:90"
select select "number:15"
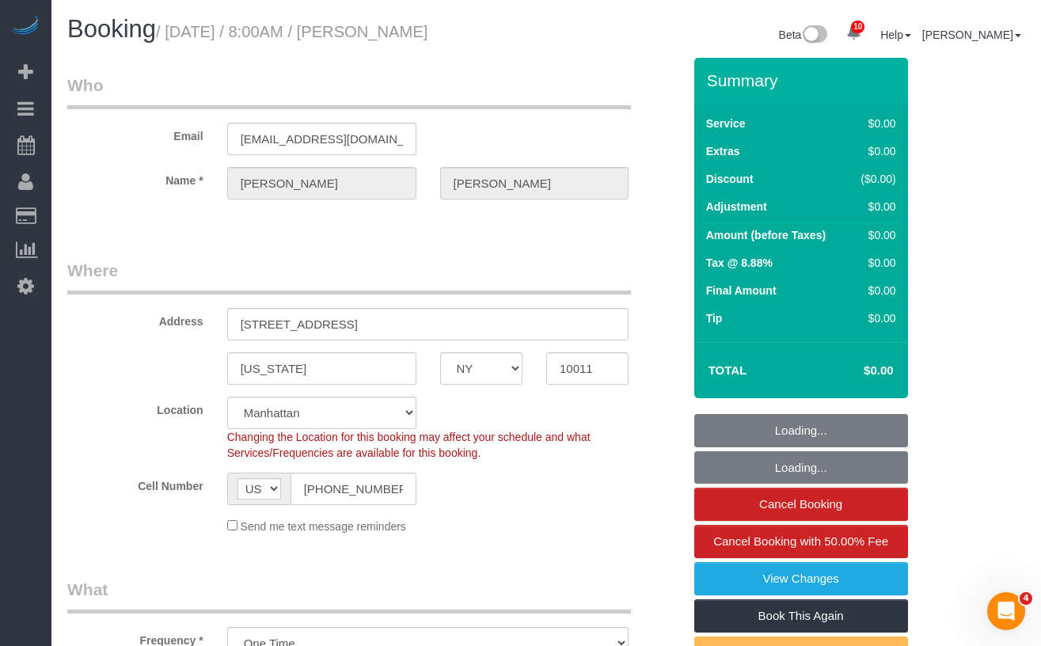
select select "number:5"
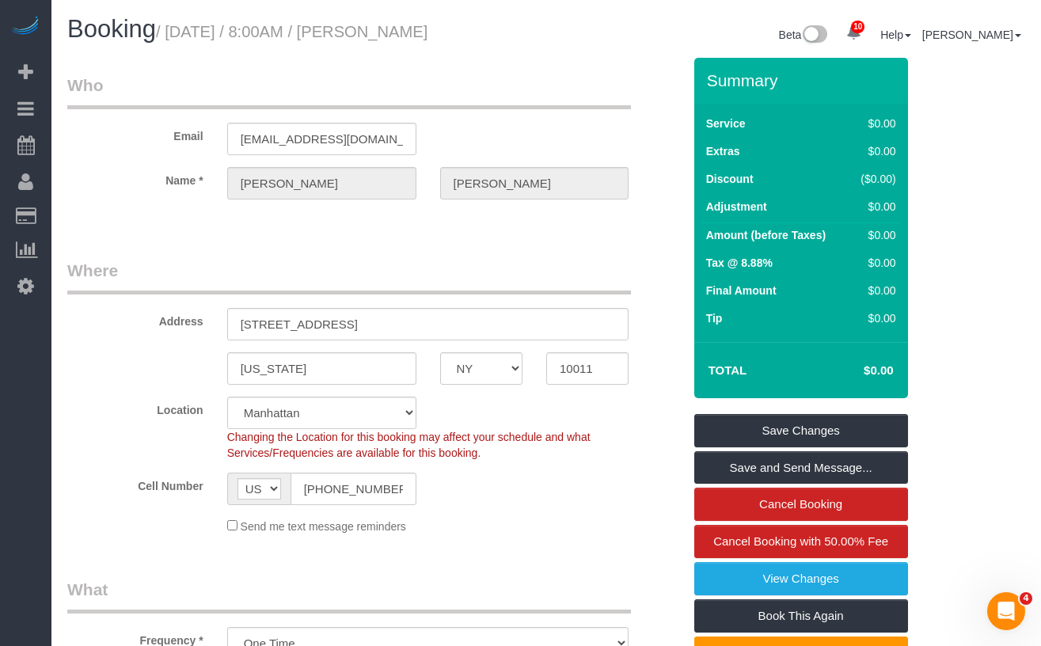
drag, startPoint x: 522, startPoint y: 30, endPoint x: 405, endPoint y: 32, distance: 117.2
click at [405, 32] on h1 "Booking / [DATE] / 8:00AM / [PERSON_NAME]" at bounding box center [300, 29] width 467 height 27
copy small "[PERSON_NAME]"
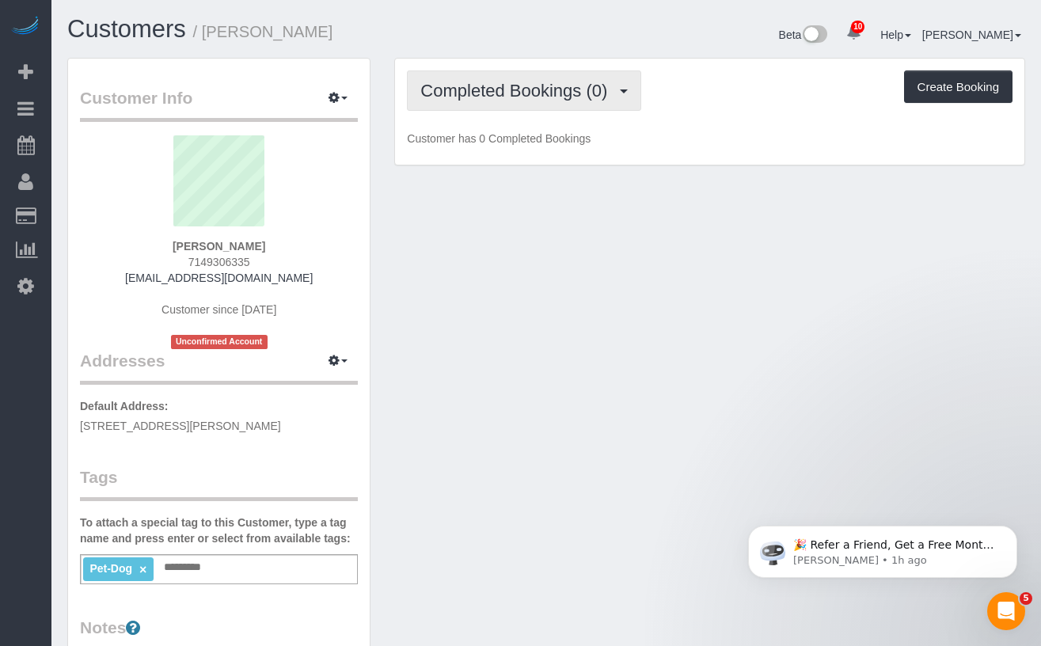
click at [529, 85] on span "Completed Bookings (0)" at bounding box center [517, 91] width 195 height 20
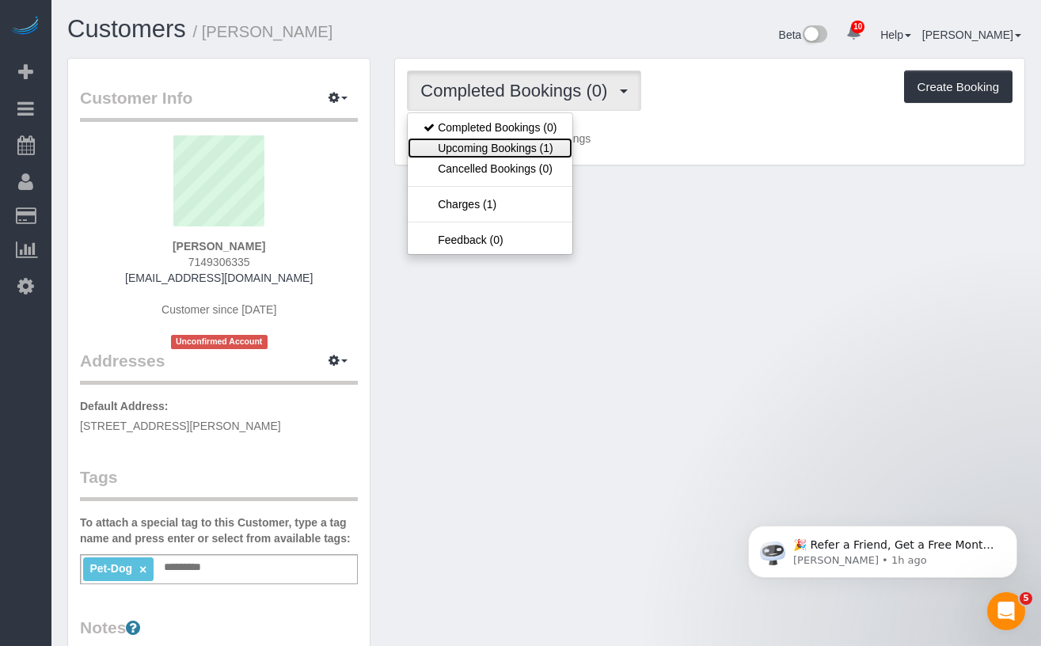
click at [524, 145] on link "Upcoming Bookings (1)" at bounding box center [490, 148] width 165 height 21
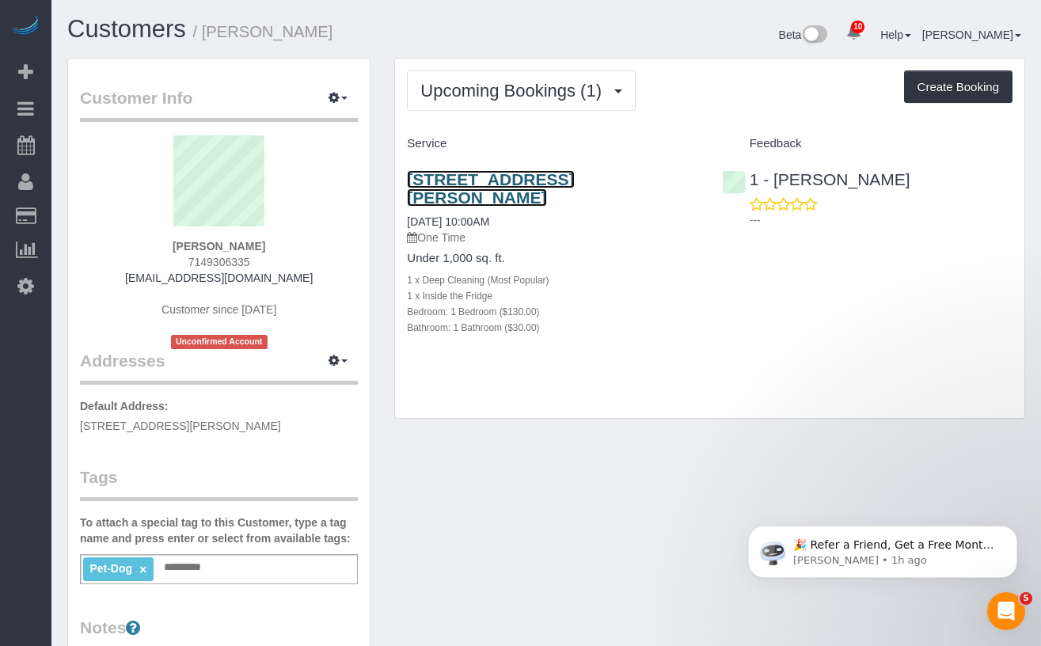
click at [508, 196] on link "[STREET_ADDRESS][PERSON_NAME]" at bounding box center [490, 188] width 167 height 36
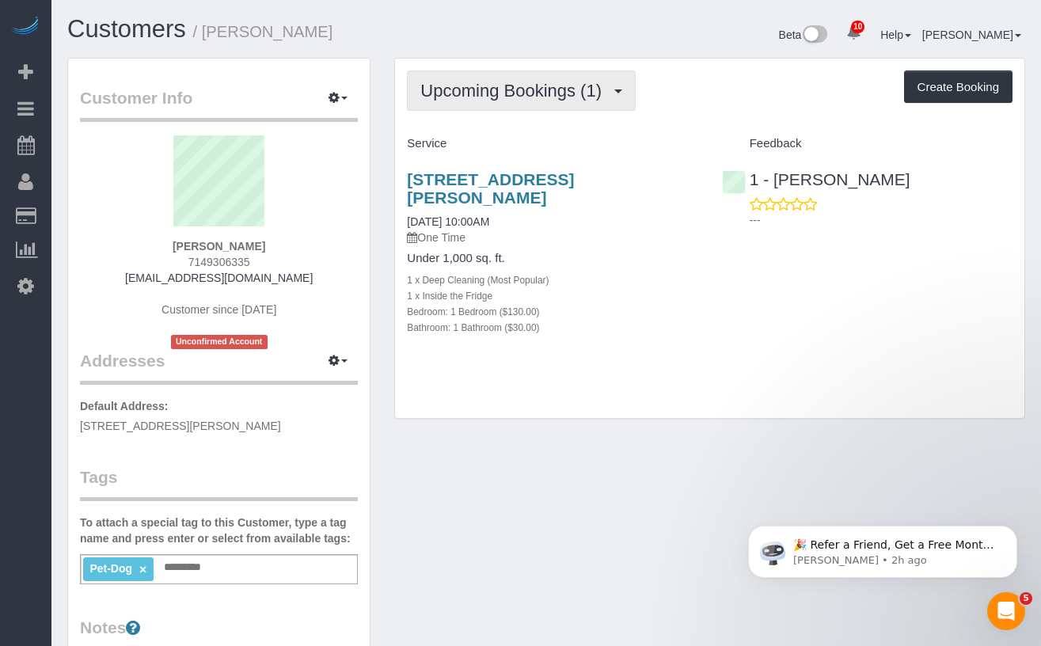
click at [456, 86] on span "Upcoming Bookings (1)" at bounding box center [514, 91] width 189 height 20
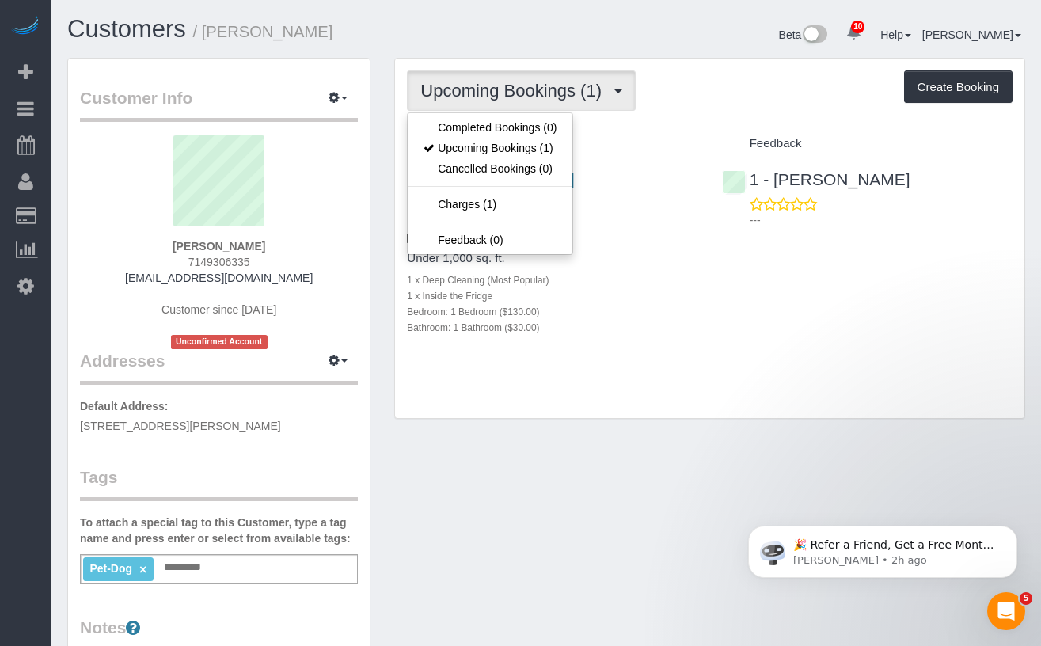
click at [401, 40] on h1 "Customers / [PERSON_NAME]" at bounding box center [300, 29] width 467 height 27
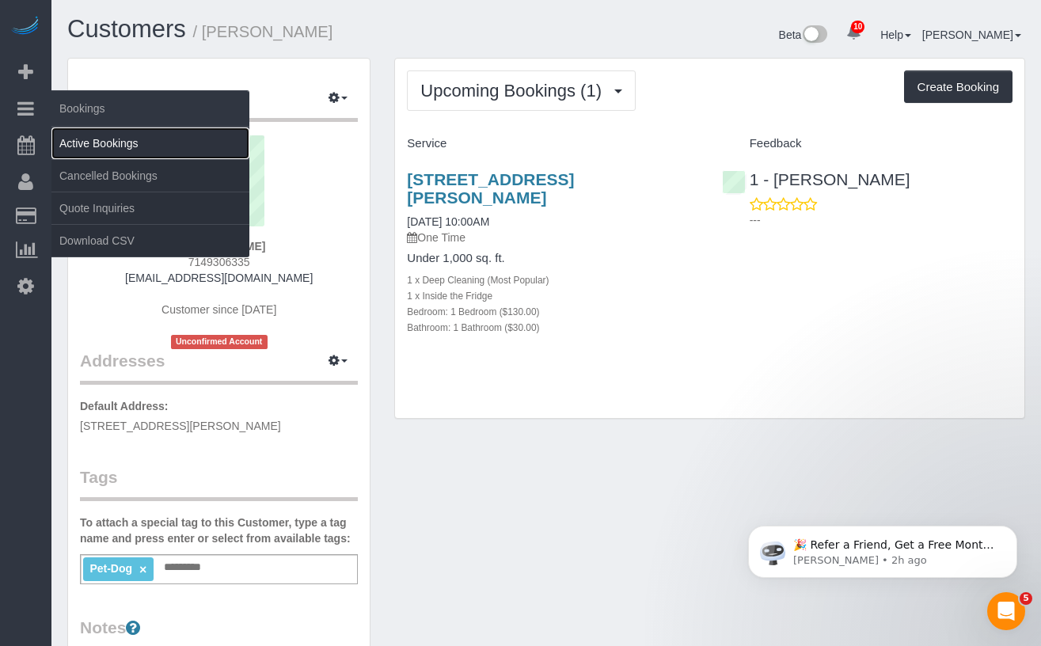
click at [104, 146] on link "Active Bookings" at bounding box center [150, 143] width 198 height 32
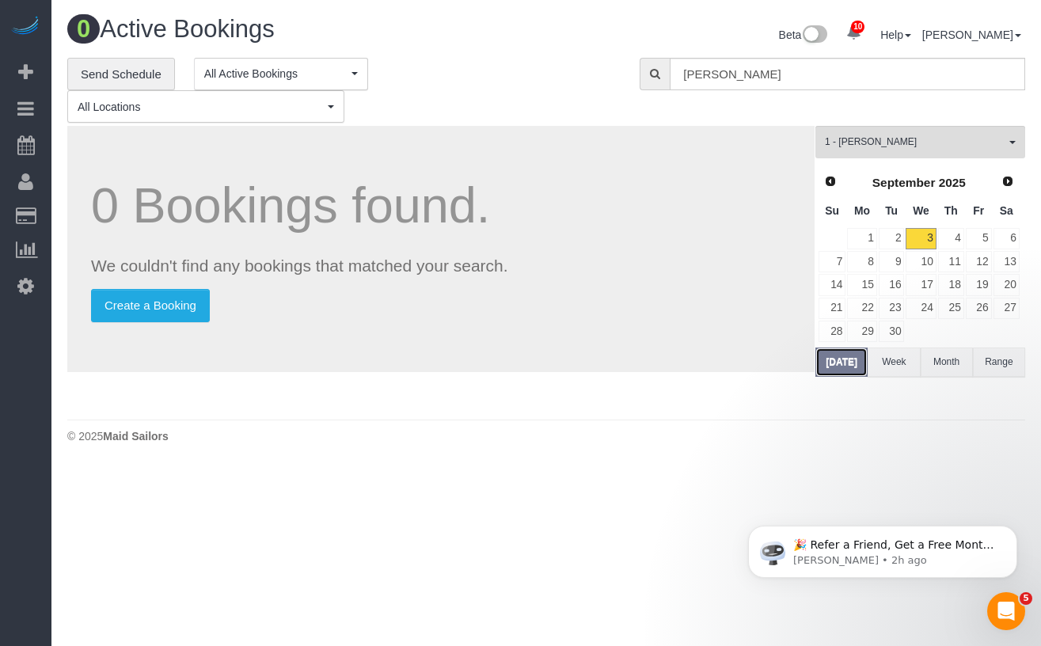
click at [844, 362] on button "[DATE]" at bounding box center [841, 362] width 52 height 29
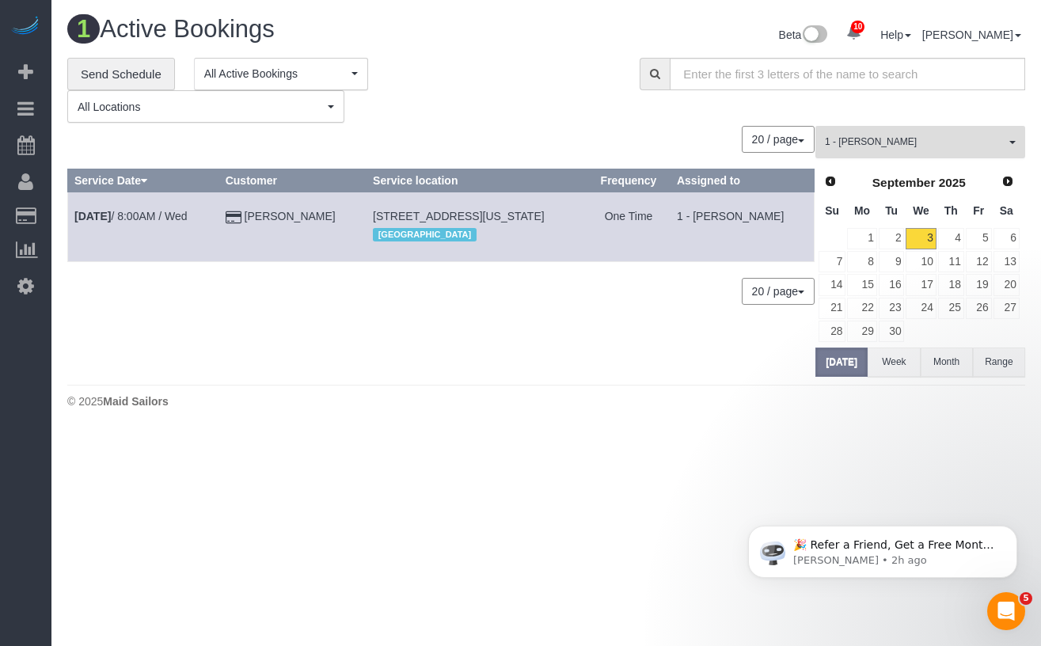
click at [952, 144] on span "1 - [PERSON_NAME]" at bounding box center [915, 141] width 180 height 13
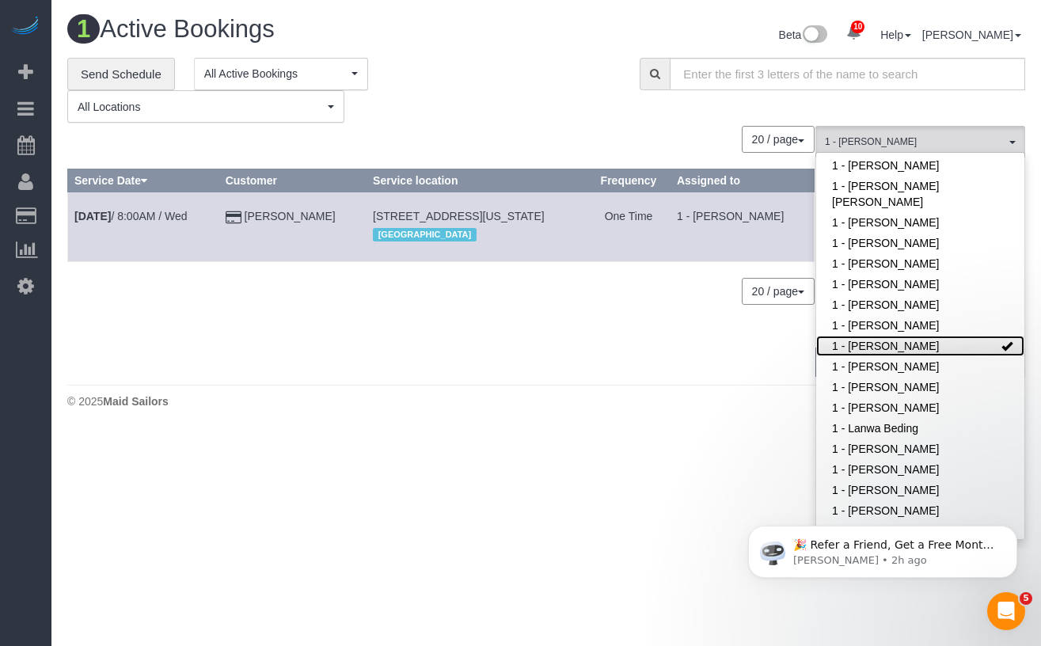
click at [945, 348] on link "1 - [PERSON_NAME]" at bounding box center [920, 346] width 208 height 21
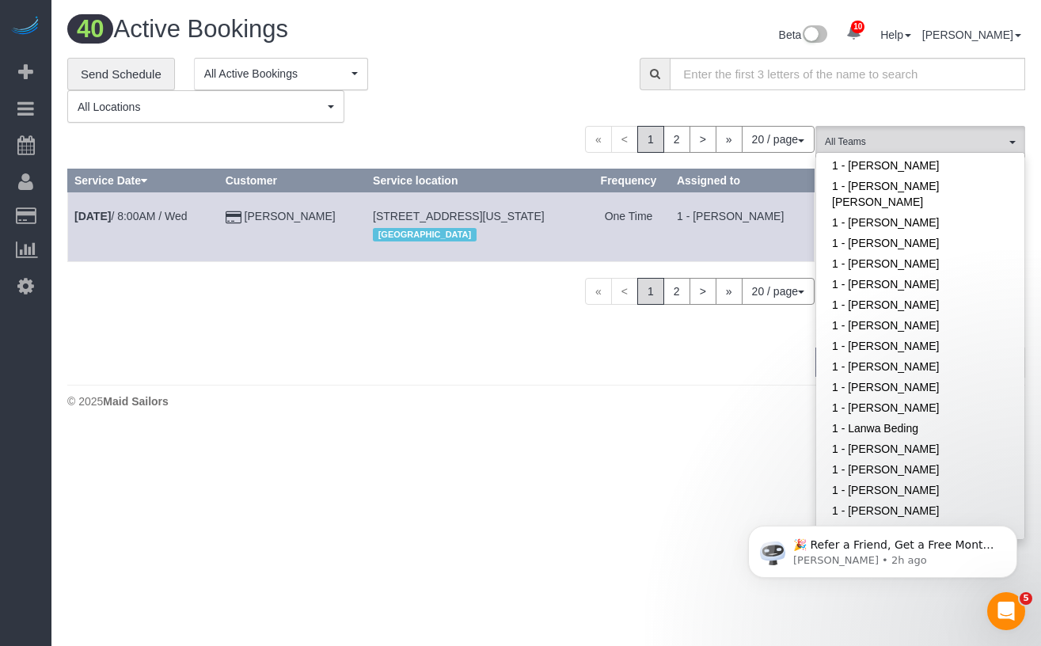
click at [628, 346] on div "0 Bookings found. We couldn't find any bookings that matched your search. Creat…" at bounding box center [441, 251] width 748 height 250
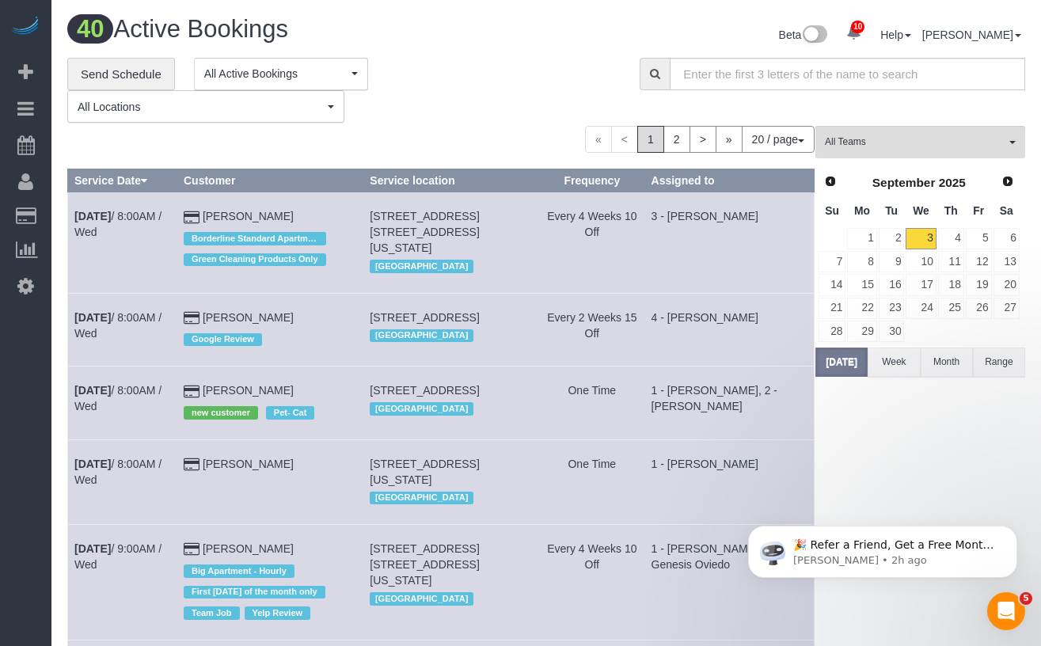
click at [494, 95] on div "**********" at bounding box center [341, 91] width 549 height 66
click at [846, 84] on input "text" at bounding box center [847, 74] width 355 height 32
paste input "Chrisdarline"
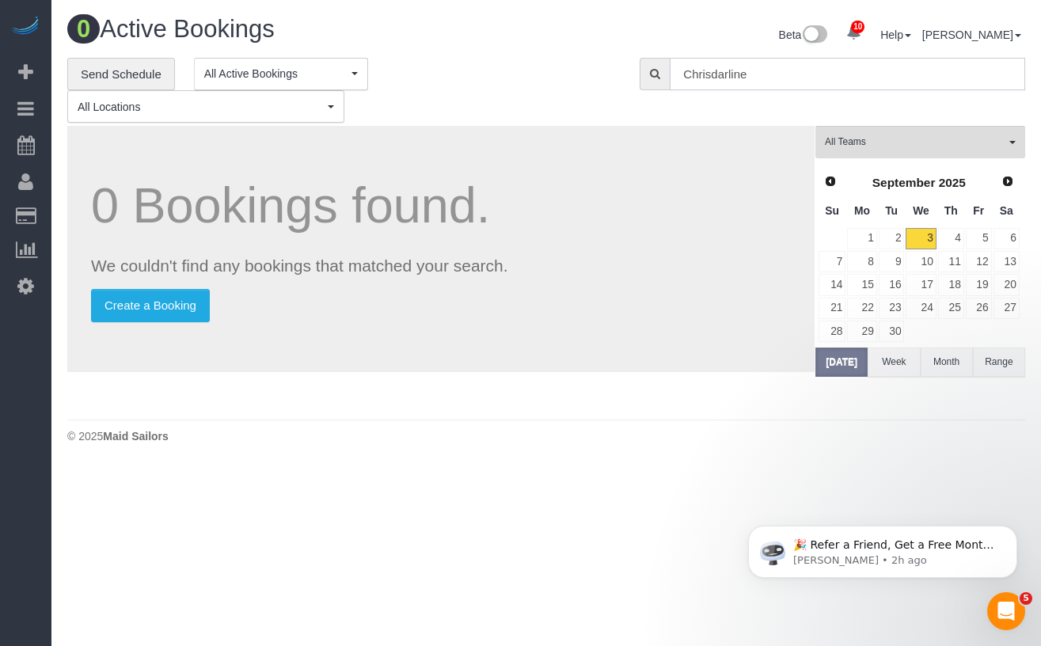
type input "Chrisdarline"
click at [877, 144] on span "All Teams" at bounding box center [915, 141] width 180 height 13
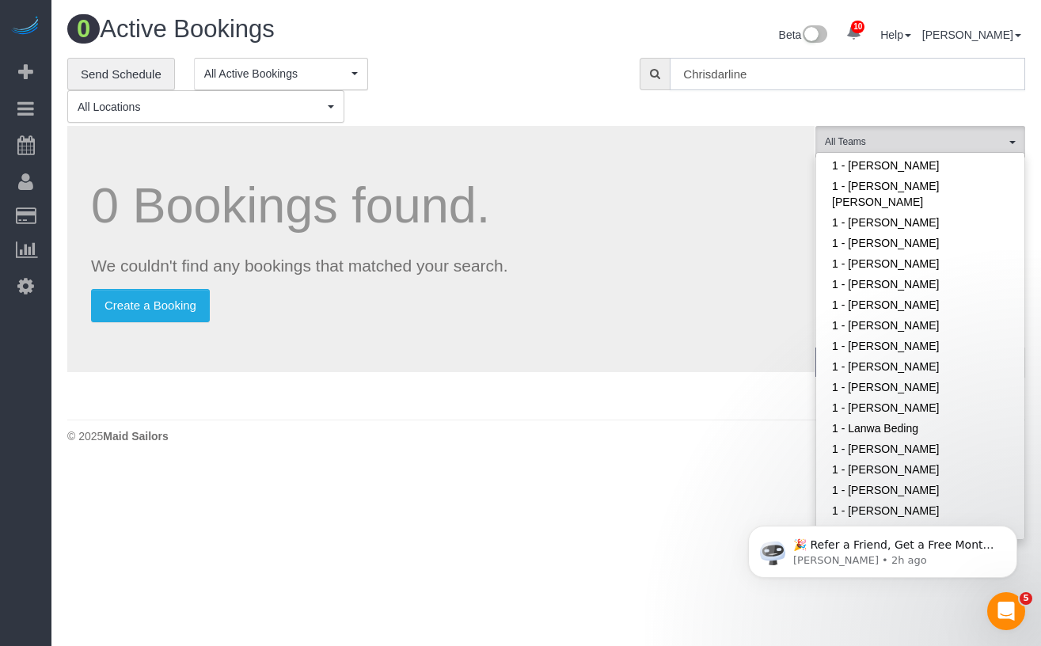
click at [791, 77] on input "Chrisdarline" at bounding box center [847, 74] width 355 height 32
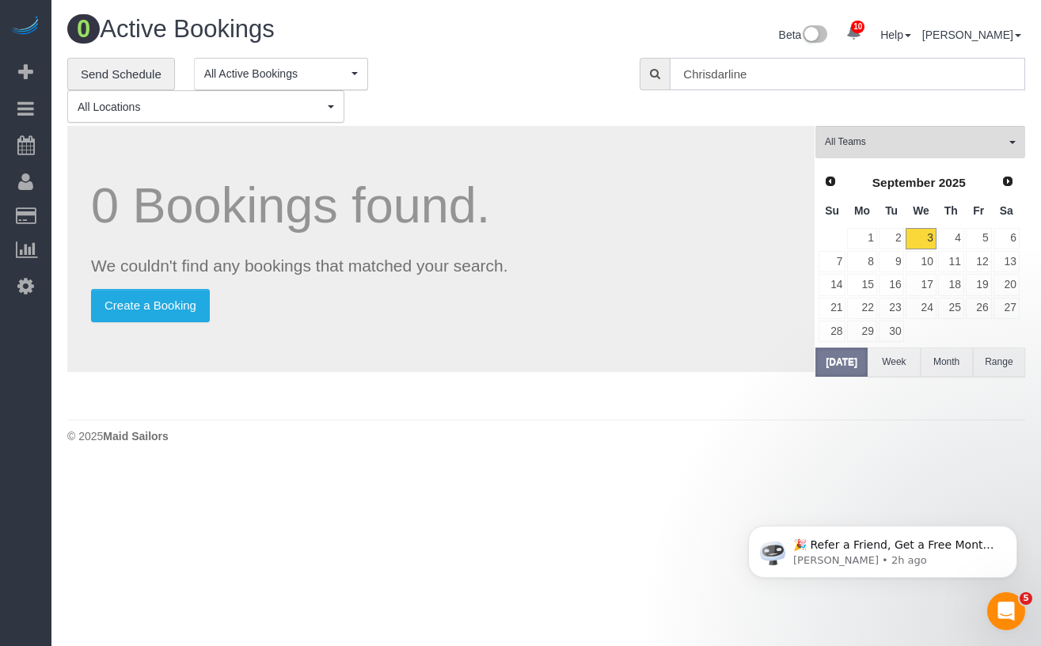
click at [791, 77] on input "Chrisdarline" at bounding box center [847, 74] width 355 height 32
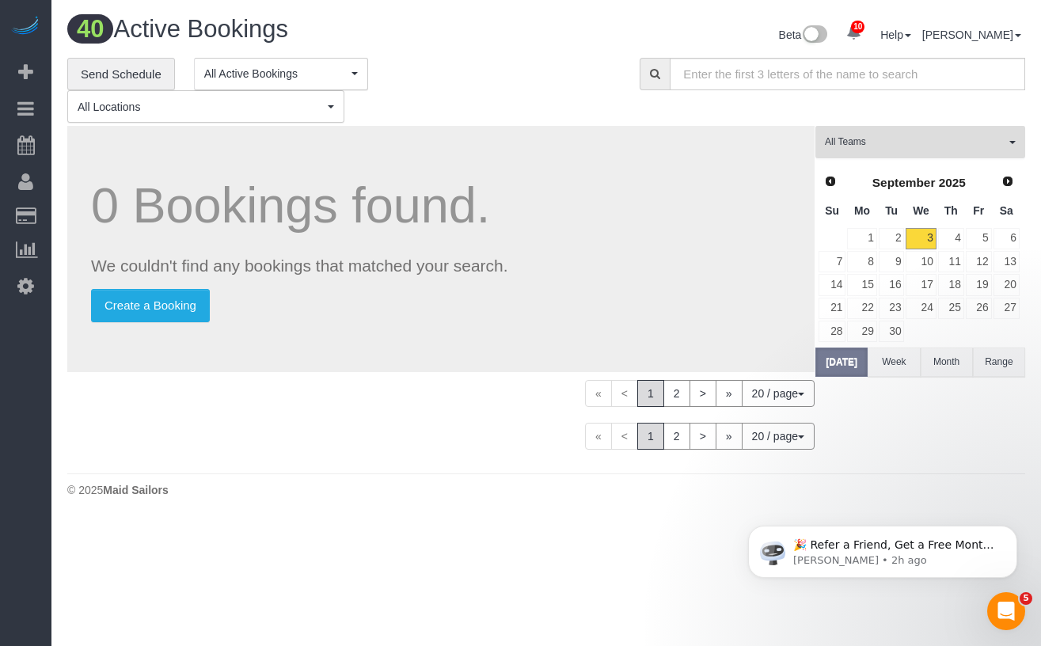
click at [892, 131] on button "All Teams" at bounding box center [920, 142] width 210 height 32
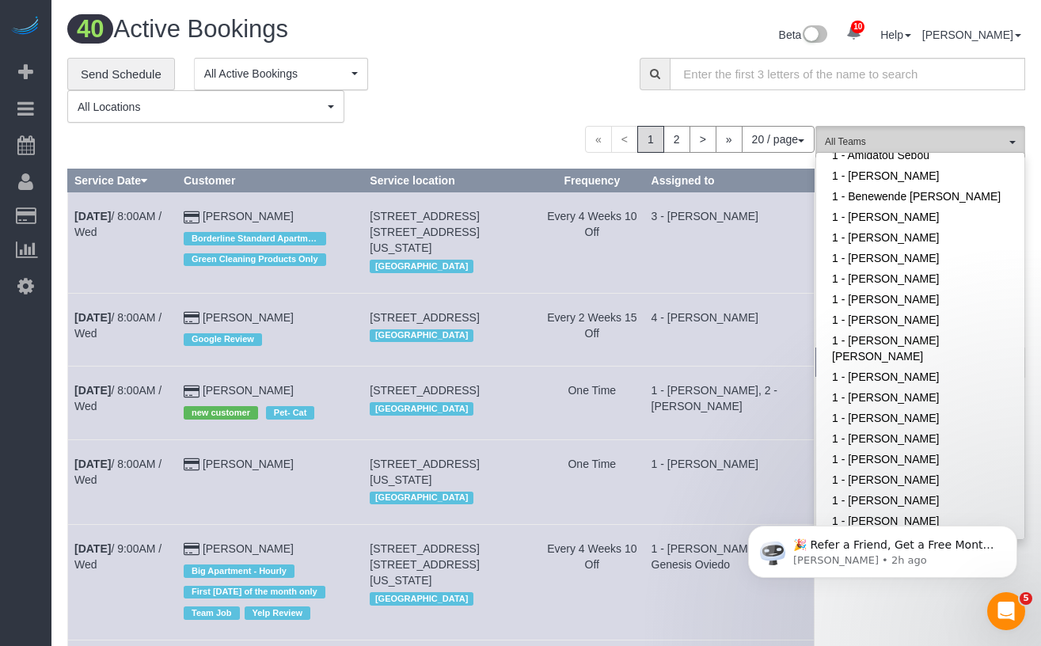
scroll to position [142, 0]
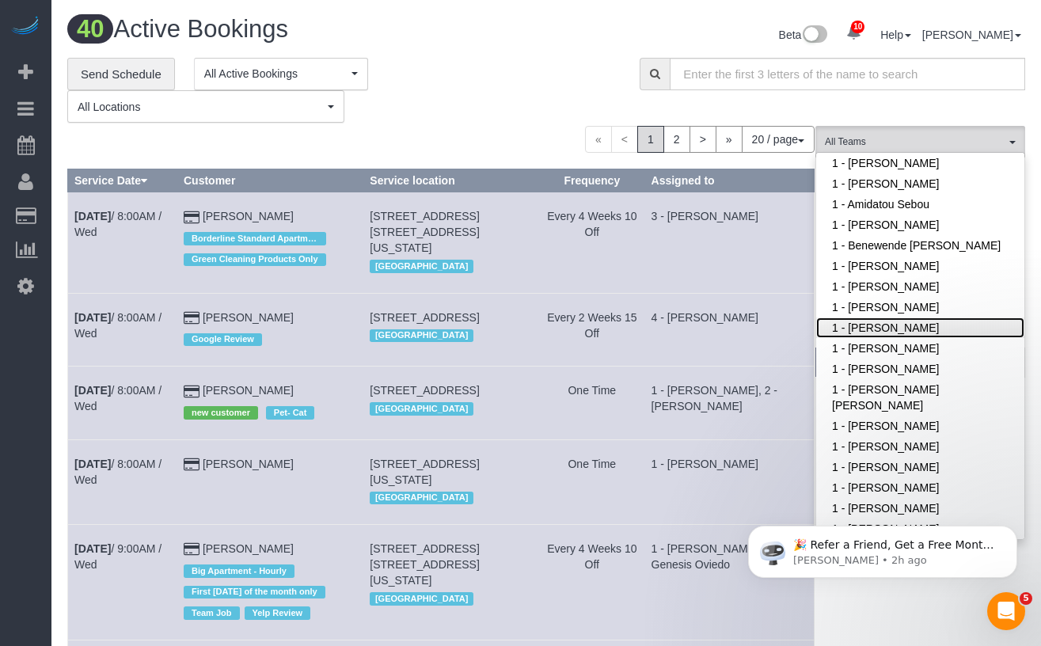
click at [903, 338] on link "1 - [PERSON_NAME]" at bounding box center [920, 327] width 208 height 21
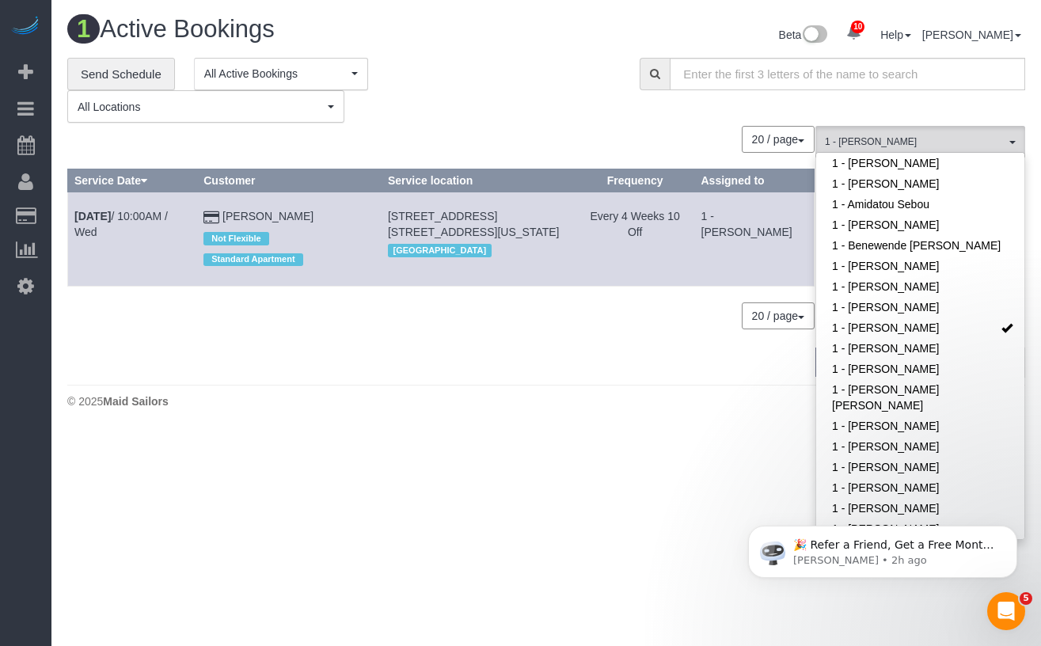
click at [260, 315] on div "20 / page 10 / page 20 / page 30 / page 40 / page 50 / page 100 / page" at bounding box center [440, 315] width 747 height 27
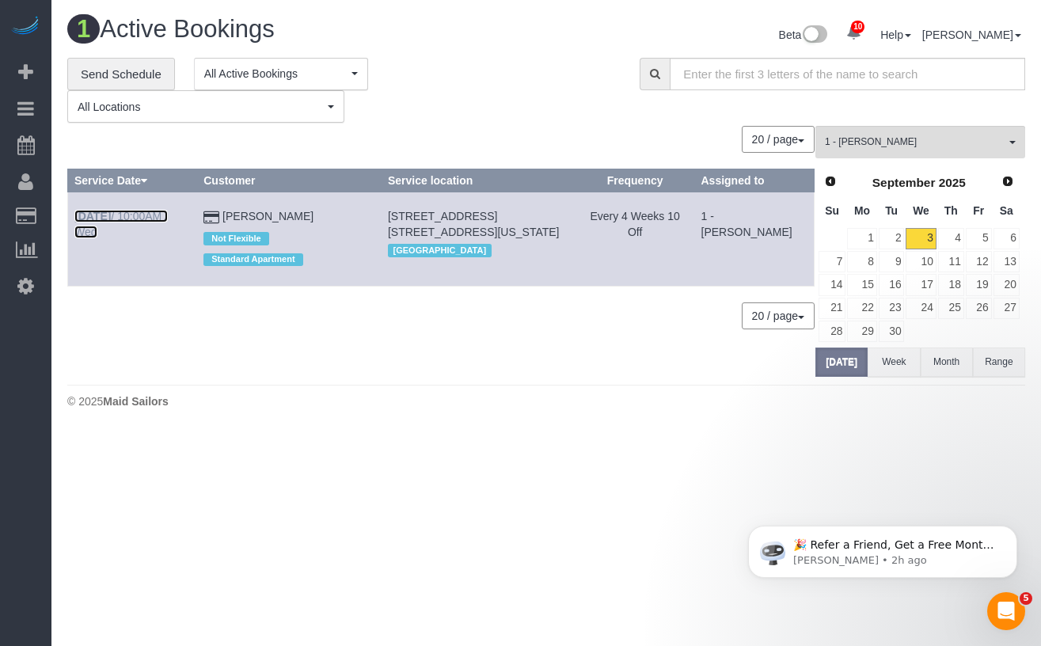
click at [134, 220] on link "Sep 3rd / 10:00AM / Wed" at bounding box center [120, 224] width 93 height 28
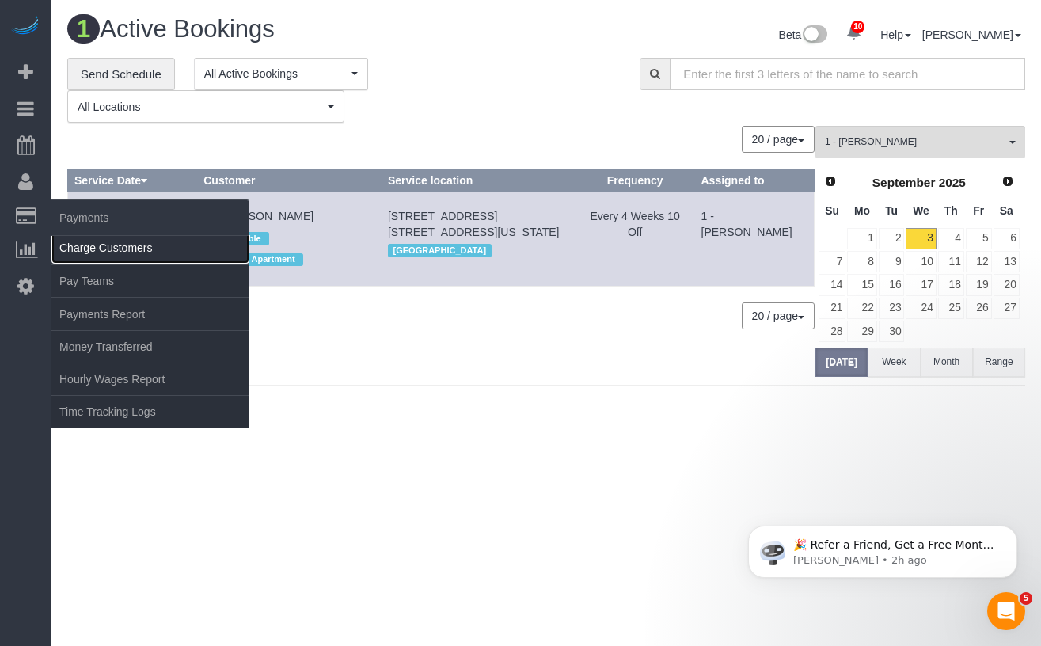
click at [92, 246] on link "Charge Customers" at bounding box center [150, 248] width 198 height 32
select select
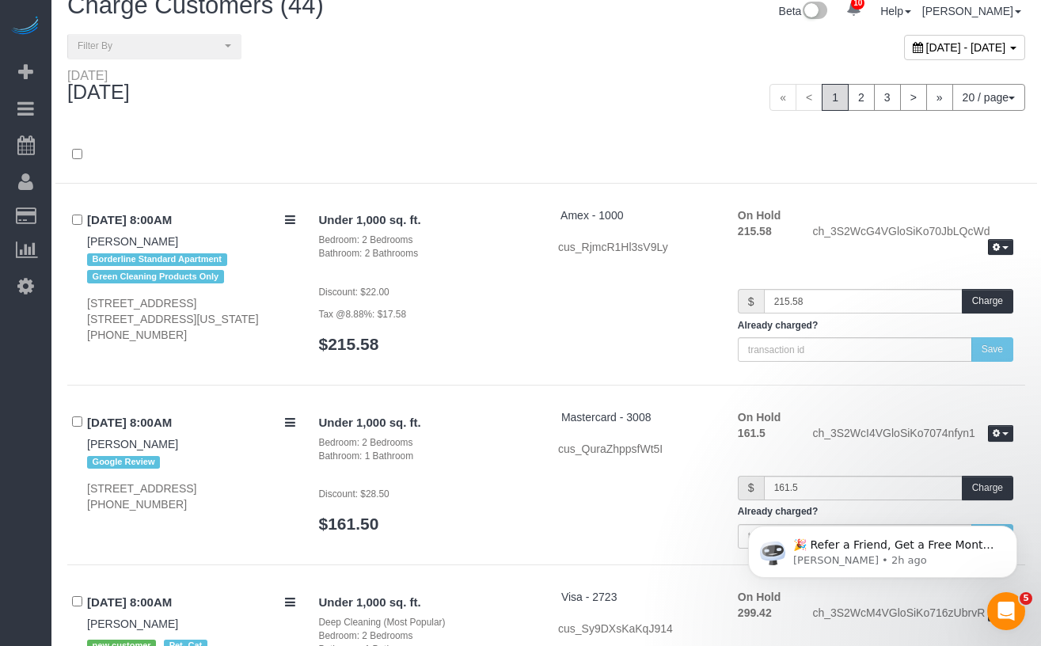
scroll to position [21, 0]
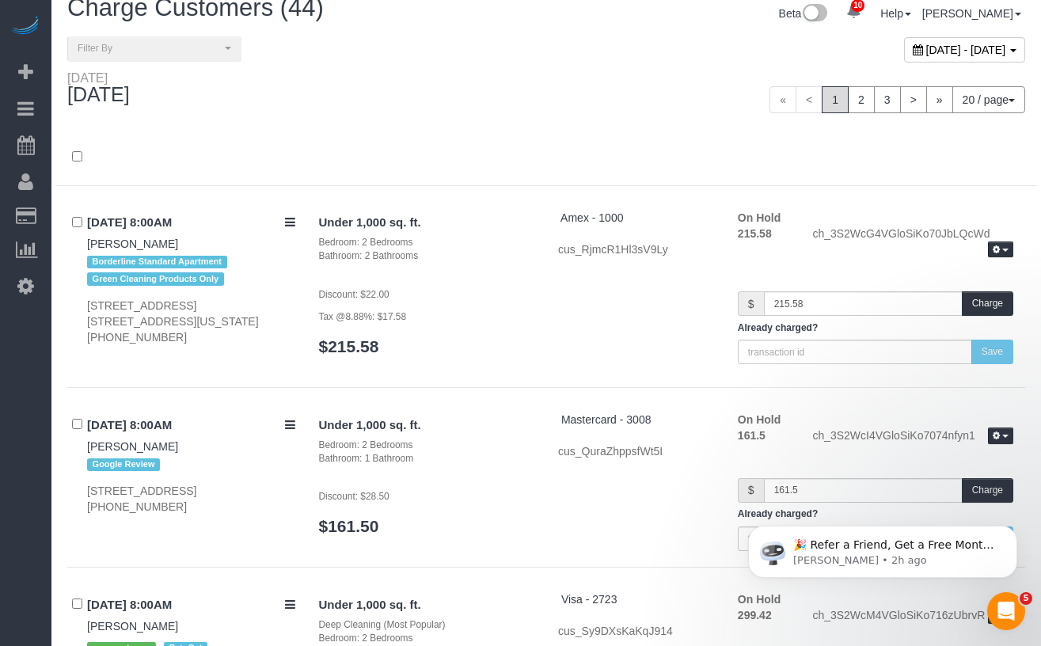
click at [215, 63] on div "**********" at bounding box center [546, 53] width 982 height 34
click at [205, 54] on span "Filter By" at bounding box center [149, 48] width 143 height 13
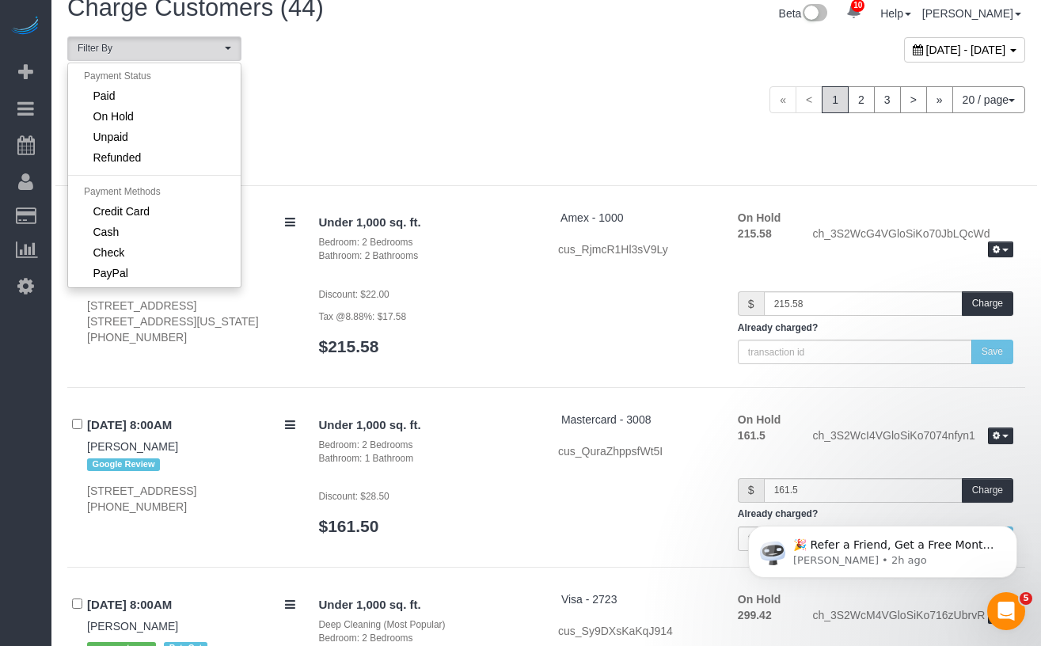
click at [471, 79] on div "Wednesday September 03, 2025" at bounding box center [300, 91] width 491 height 42
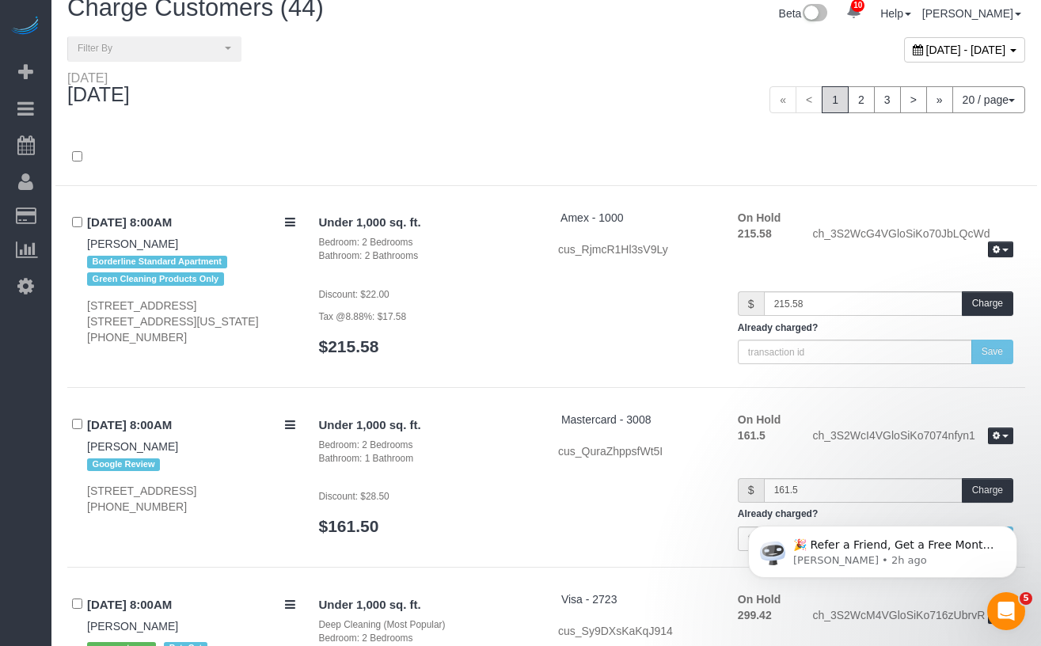
click at [926, 54] on span "September 03, 2025 - September 03, 2025" at bounding box center [966, 50] width 80 height 13
type input "**********"
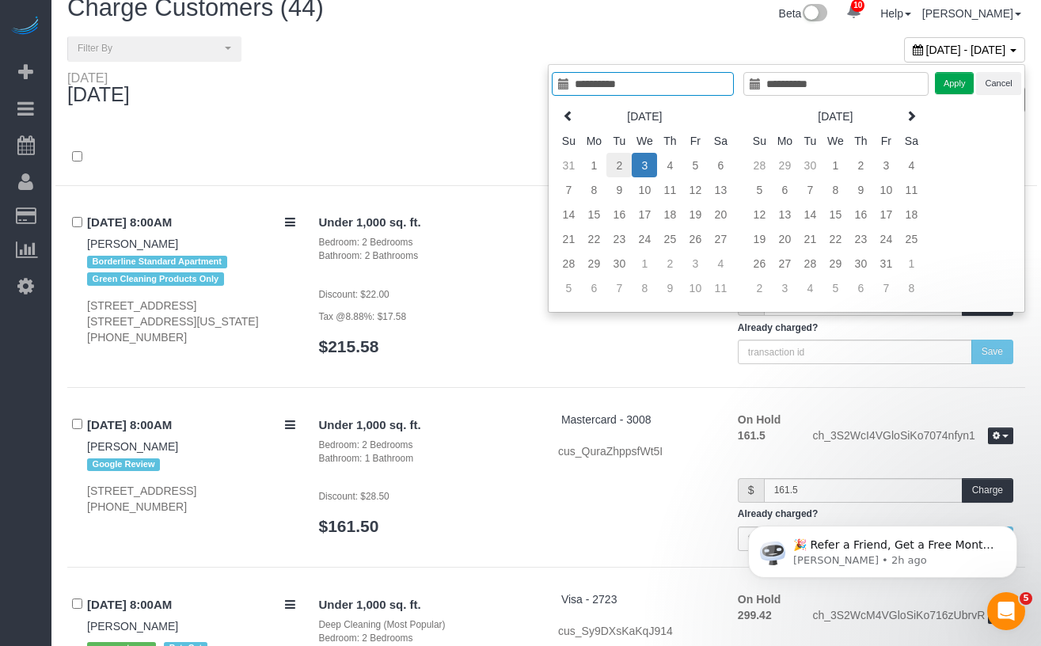
type input "**********"
click at [624, 164] on td "2" at bounding box center [618, 165] width 25 height 25
type input "**********"
click at [615, 163] on td "2" at bounding box center [618, 165] width 25 height 25
type input "**********"
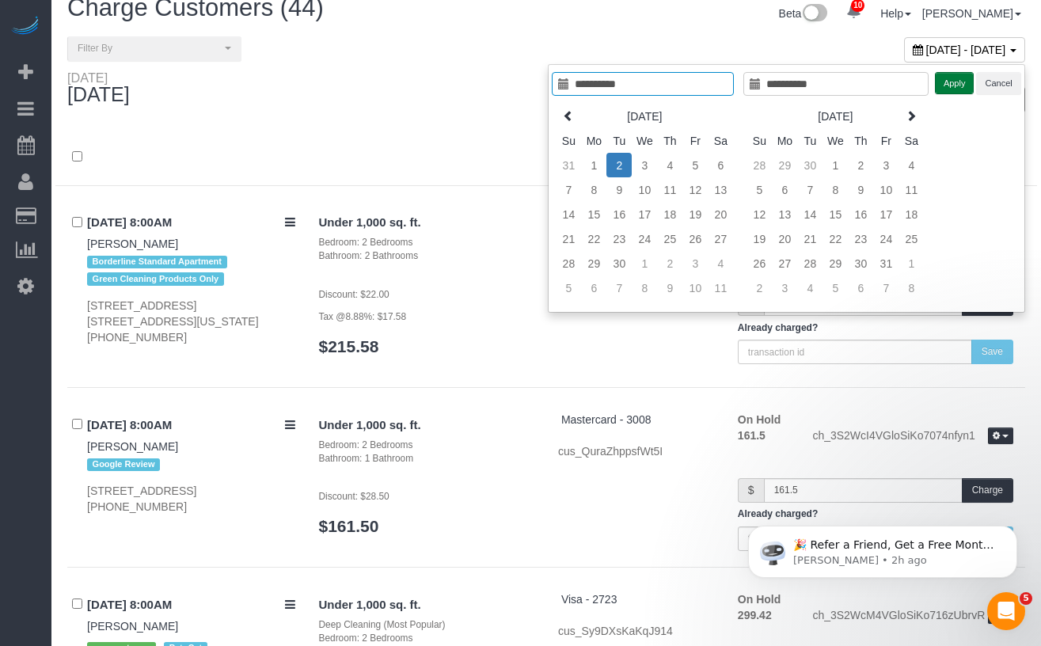
click at [943, 79] on button "Apply" at bounding box center [955, 83] width 40 height 23
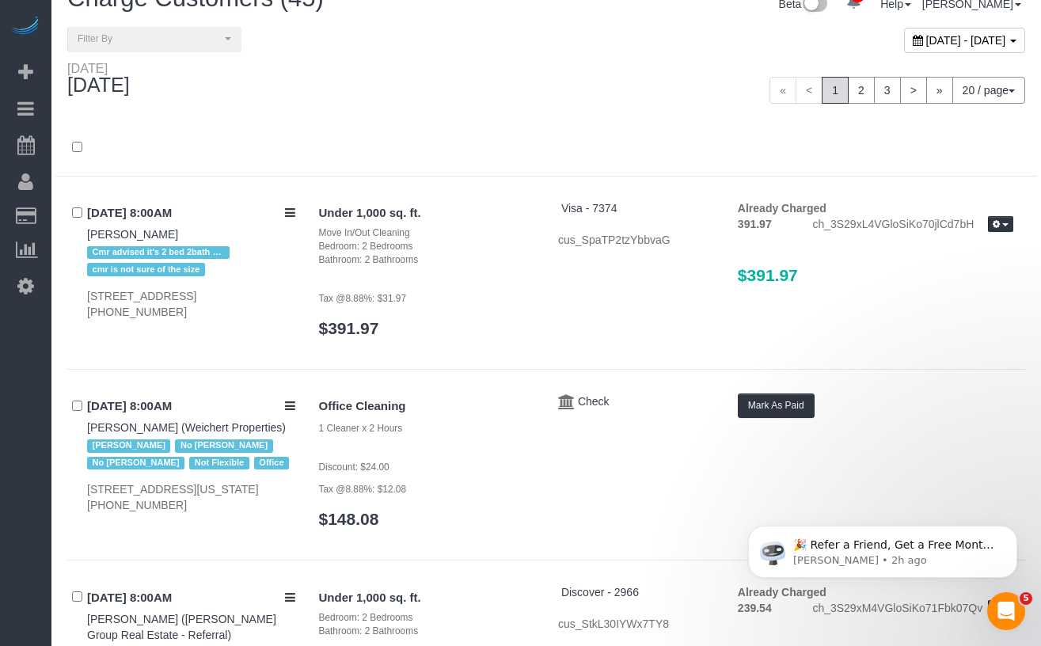
scroll to position [0, 0]
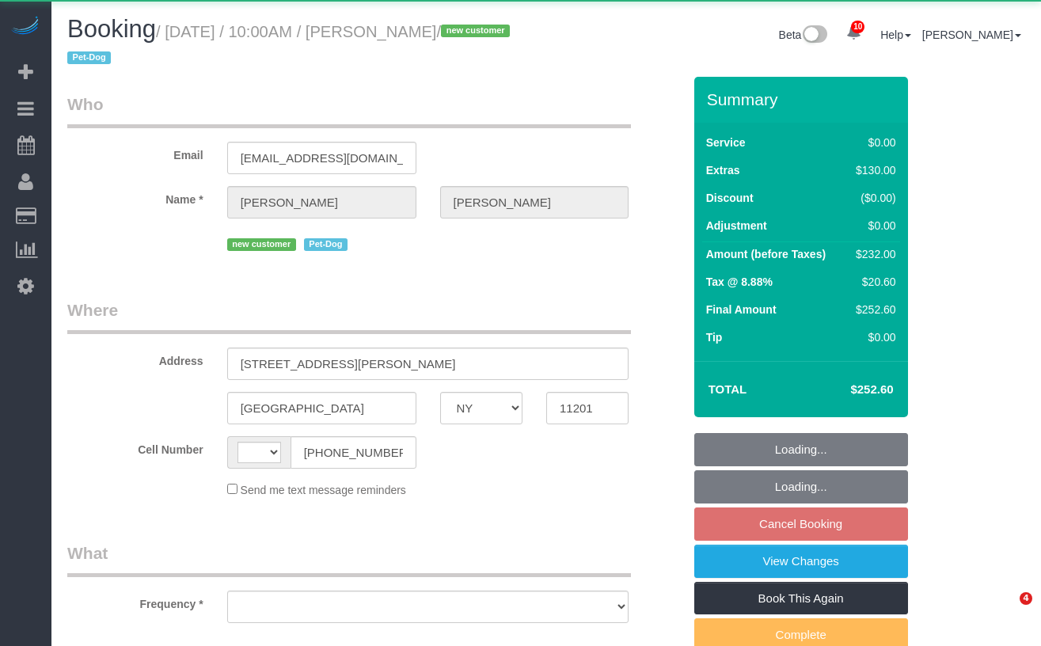
select select "NY"
select select "string:US"
select select "object:865"
select select "1"
select select "spot2"
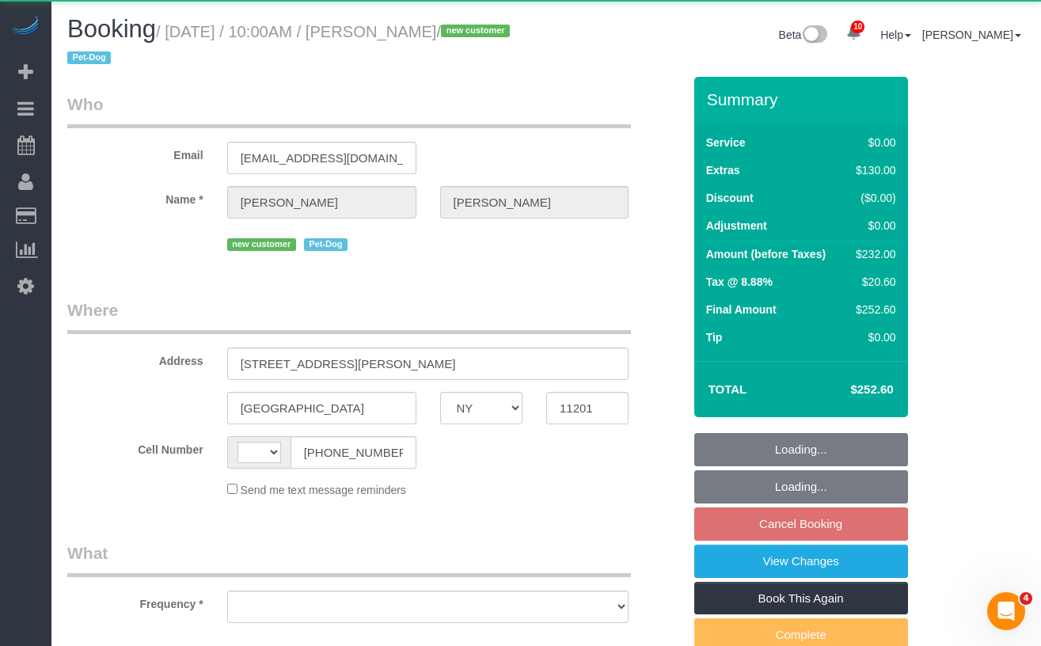
select select "number:57"
select select "number:75"
select select "number:13"
select select "number:7"
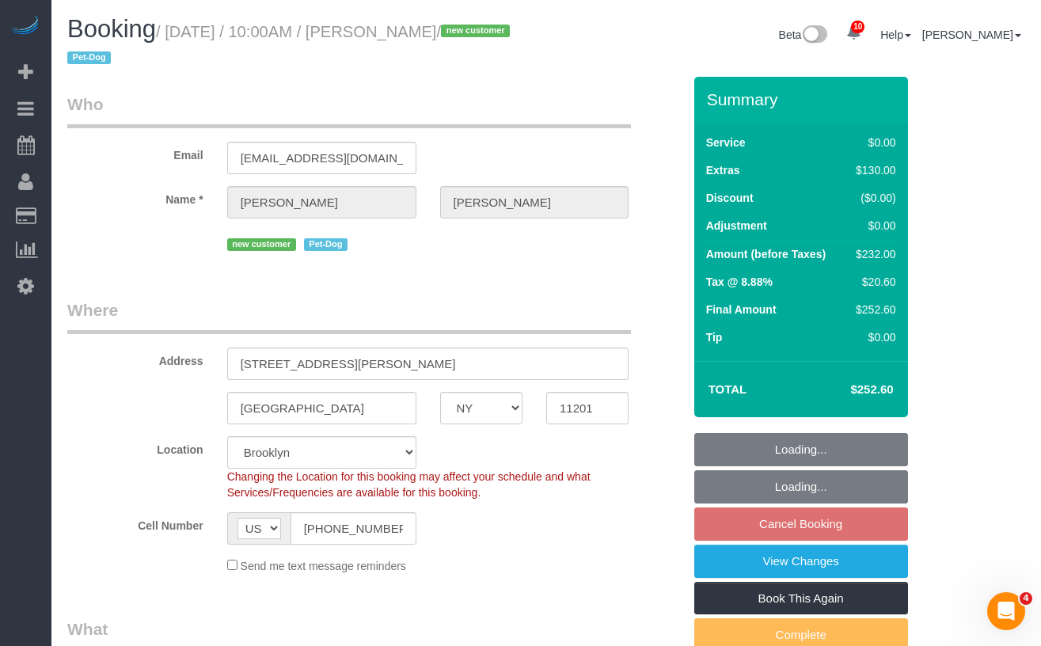
select select "string:stripe-pm_1S02QL4VGloSiKo7KLPVd55P"
select select "1"
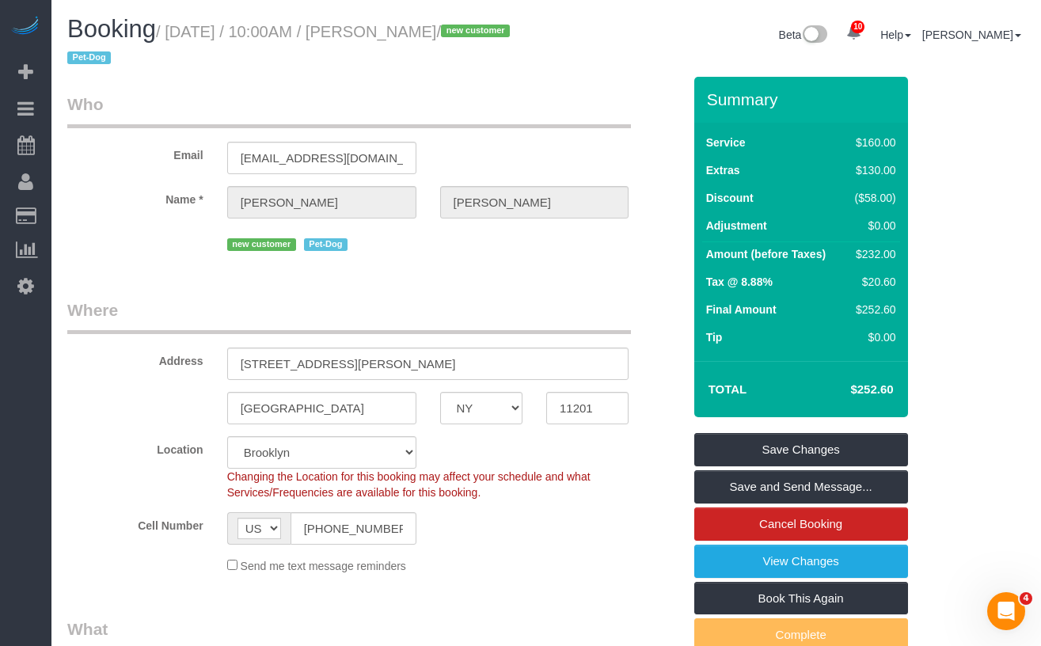
drag, startPoint x: 494, startPoint y: 34, endPoint x: 178, endPoint y: 36, distance: 315.9
click at [178, 36] on small "/ September 04, 2025 / 10:00AM / Joyce Kim / new customer Pet-Dog" at bounding box center [290, 45] width 447 height 44
copy small "September 04, 2025 / 10:00AM / Joyce Kim"
click at [481, 28] on small "/ [DATE] / 10:00AM / [PERSON_NAME] / new customer Pet-Dog" at bounding box center [290, 45] width 447 height 44
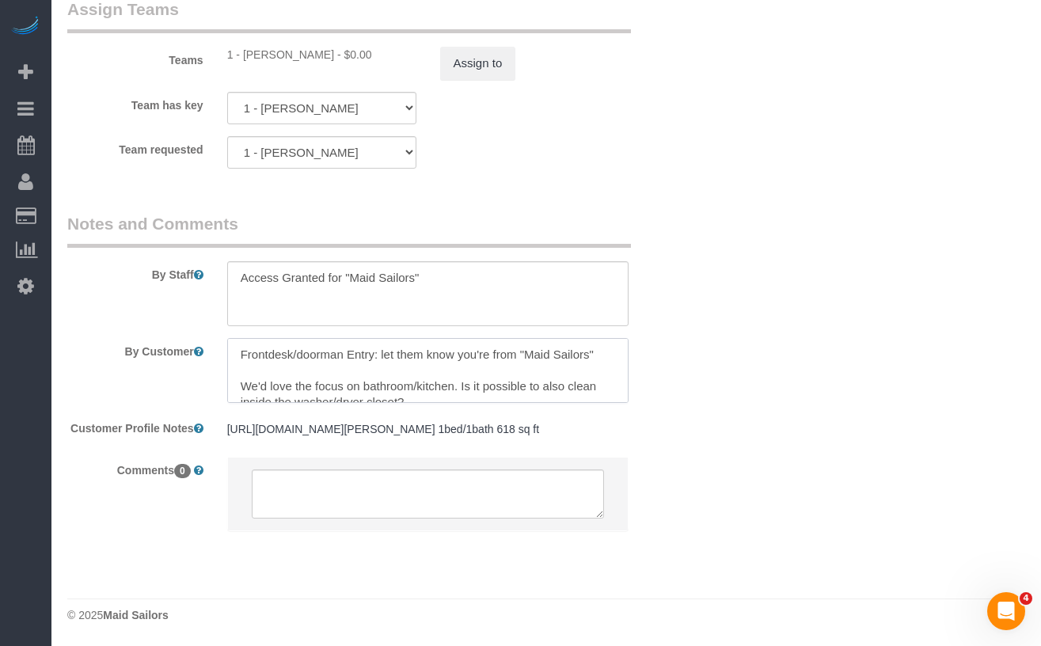
drag, startPoint x: 602, startPoint y: 344, endPoint x: 382, endPoint y: 346, distance: 219.3
click at [382, 346] on textarea at bounding box center [428, 370] width 402 height 65
click at [405, 275] on textarea at bounding box center [428, 293] width 402 height 65
click at [454, 270] on textarea at bounding box center [428, 293] width 402 height 65
paste textarea "let them know you're from "Maid Sailors""
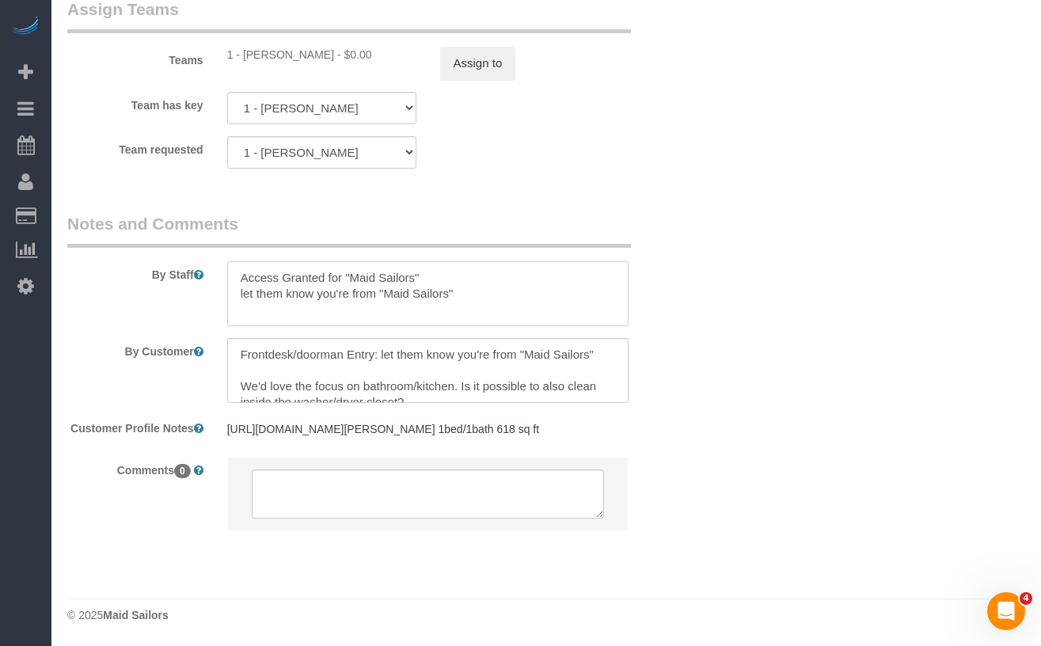
click at [243, 282] on textarea at bounding box center [428, 293] width 402 height 65
click at [495, 282] on textarea at bounding box center [428, 293] width 402 height 65
type textarea "Access Granted for "Maid Sailors" Let them know you're from "Maid Sailors" Cust…"
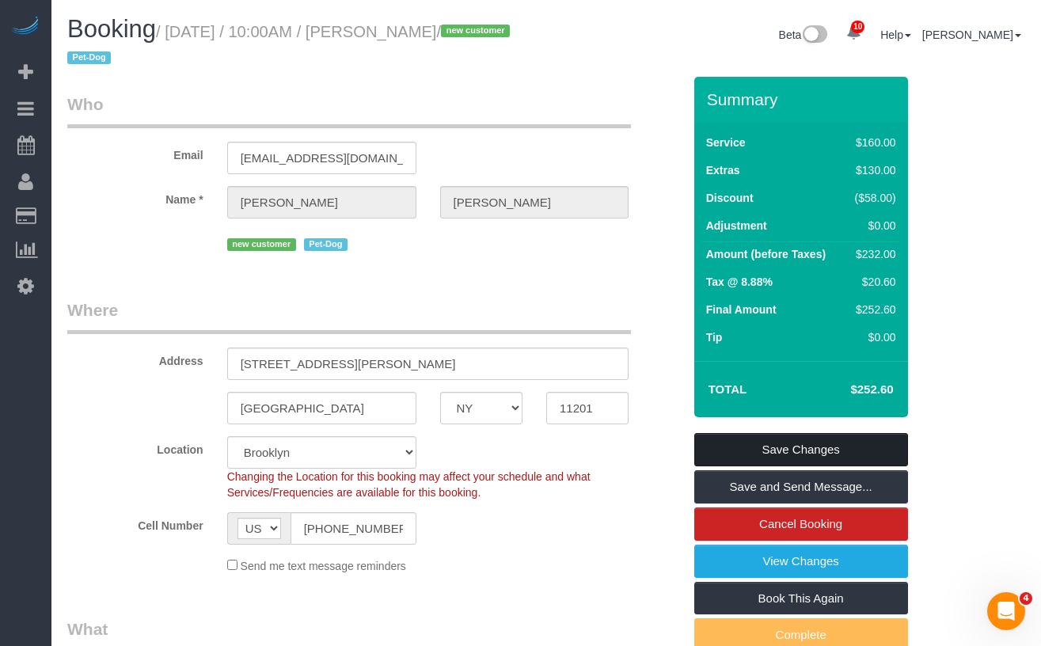
click at [758, 443] on link "Save Changes" at bounding box center [801, 449] width 214 height 33
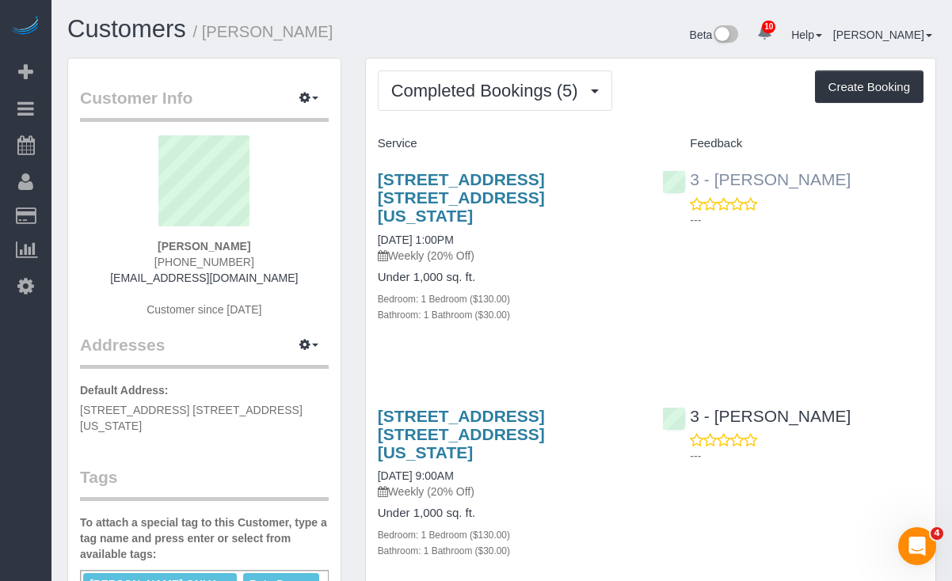
drag, startPoint x: 804, startPoint y: 178, endPoint x: 714, endPoint y: 184, distance: 90.5
click at [714, 184] on div "3 - [PERSON_NAME]" at bounding box center [760, 179] width 196 height 19
copy link "[PERSON_NAME]"
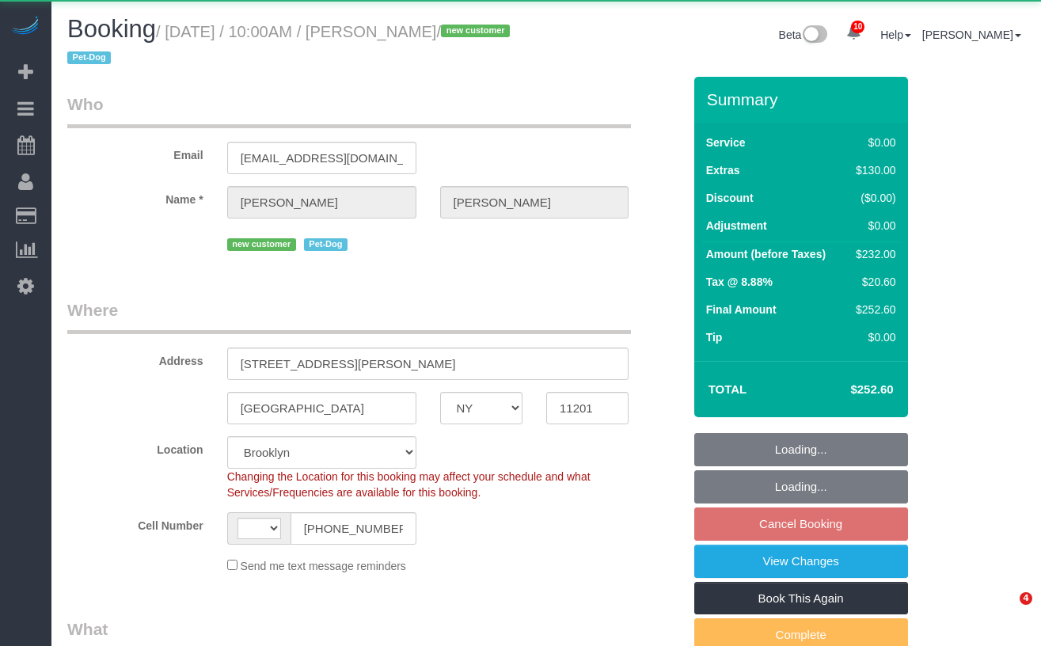
select select "NY"
select select "string:[GEOGRAPHIC_DATA]"
select select "object:824"
select select "string:stripe-pm_1S02QL4VGloSiKo7KLPVd55P"
select select "1"
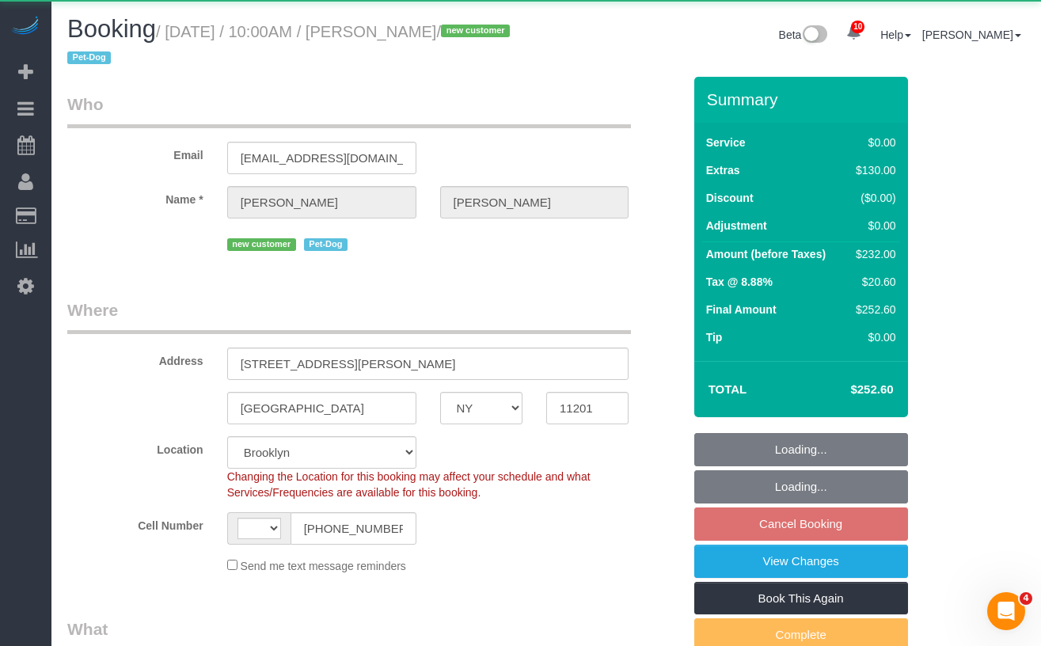
select select "spot1"
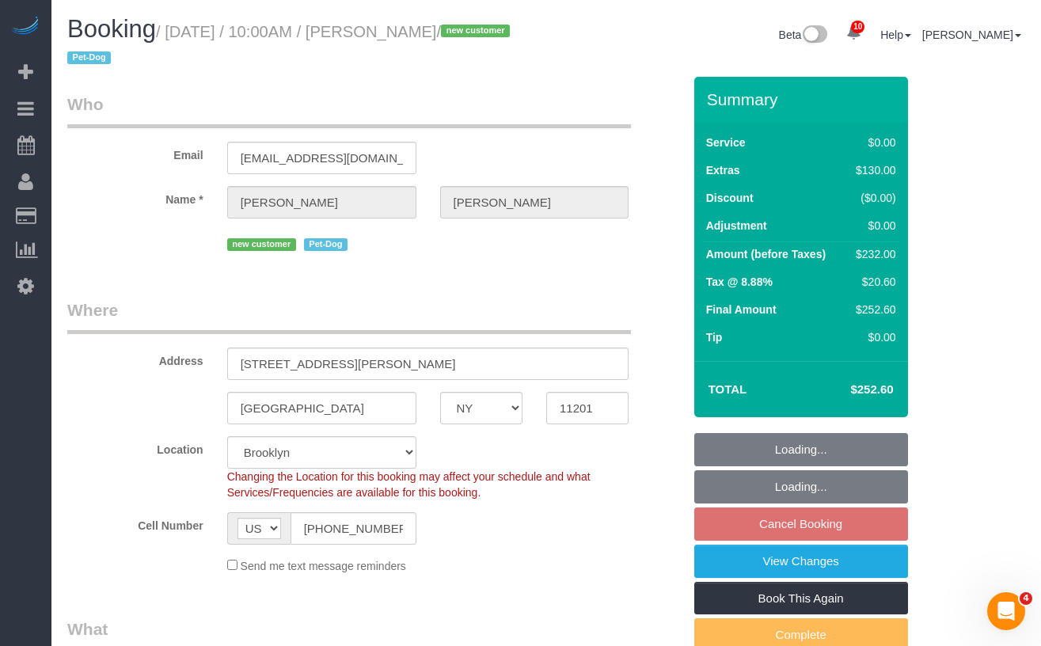
select select "object:1009"
select select "number:57"
select select "number:75"
select select "number:13"
select select "number:7"
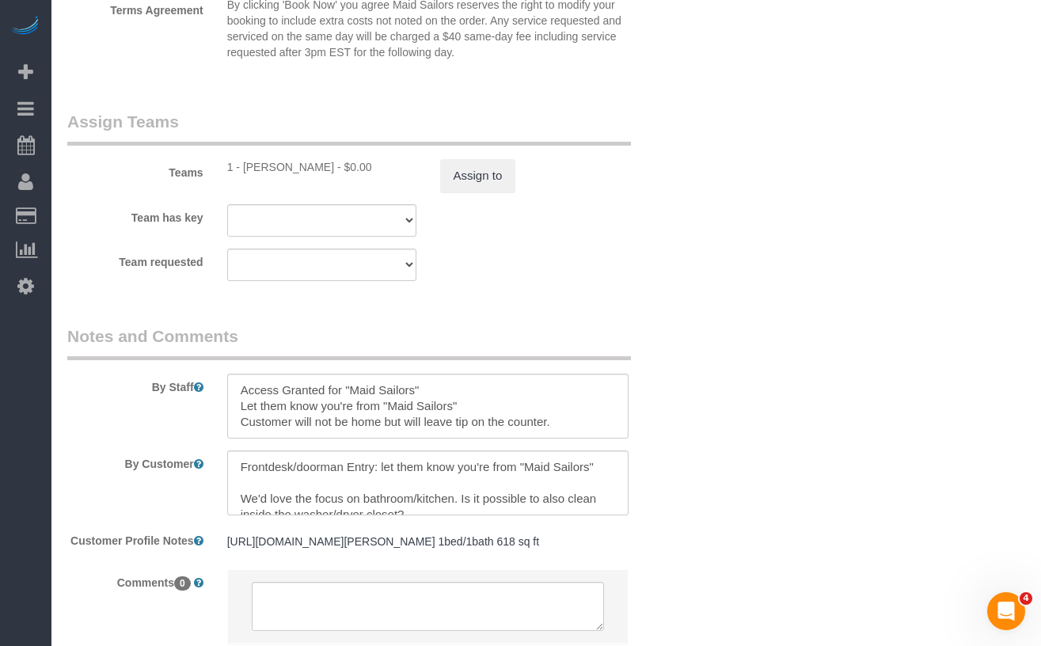
scroll to position [2088, 0]
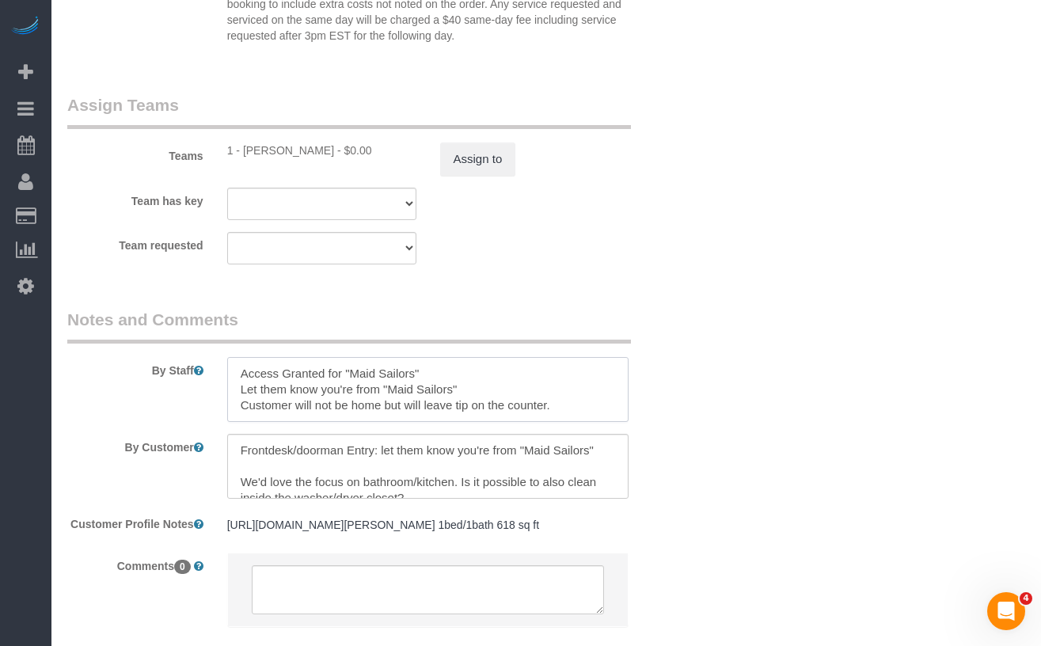
drag, startPoint x: 569, startPoint y: 406, endPoint x: 510, endPoint y: 405, distance: 59.4
click at [510, 405] on textarea at bounding box center [428, 389] width 402 height 65
click at [180, 401] on div "By Staff" at bounding box center [374, 365] width 639 height 114
drag, startPoint x: 241, startPoint y: 402, endPoint x: 457, endPoint y: 403, distance: 216.1
click at [457, 403] on textarea at bounding box center [428, 389] width 402 height 65
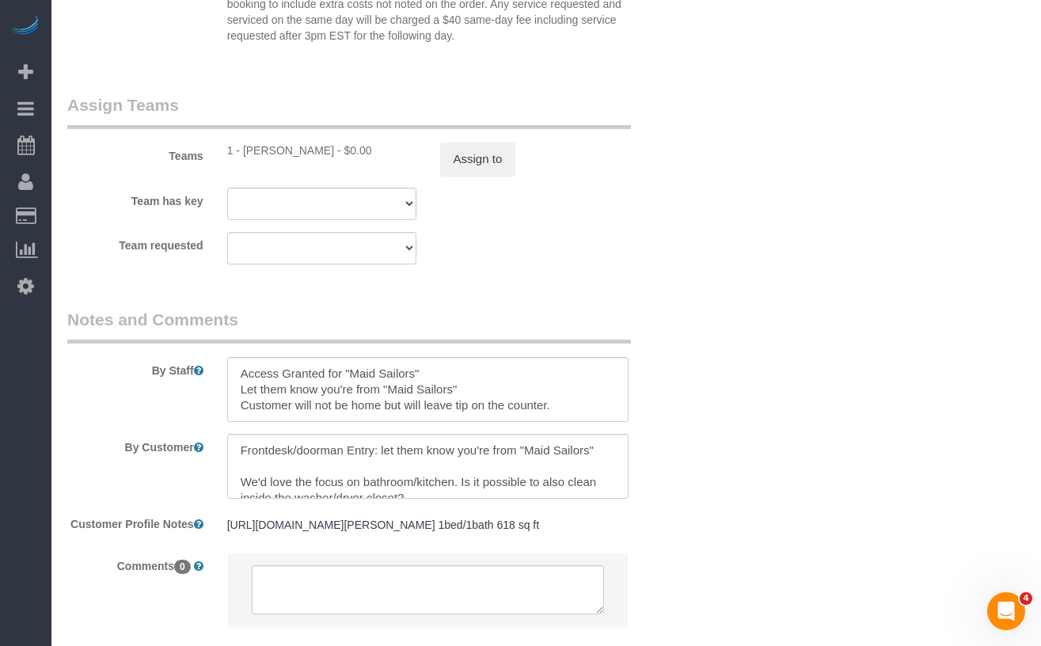
click at [142, 407] on div "By Staff" at bounding box center [374, 365] width 639 height 114
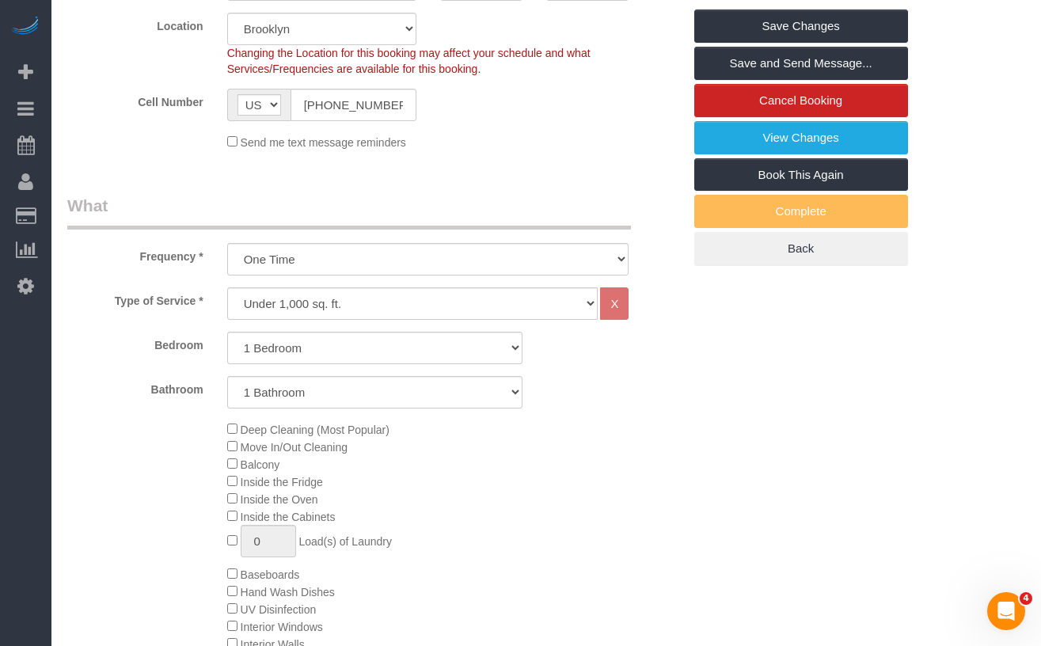
scroll to position [0, 0]
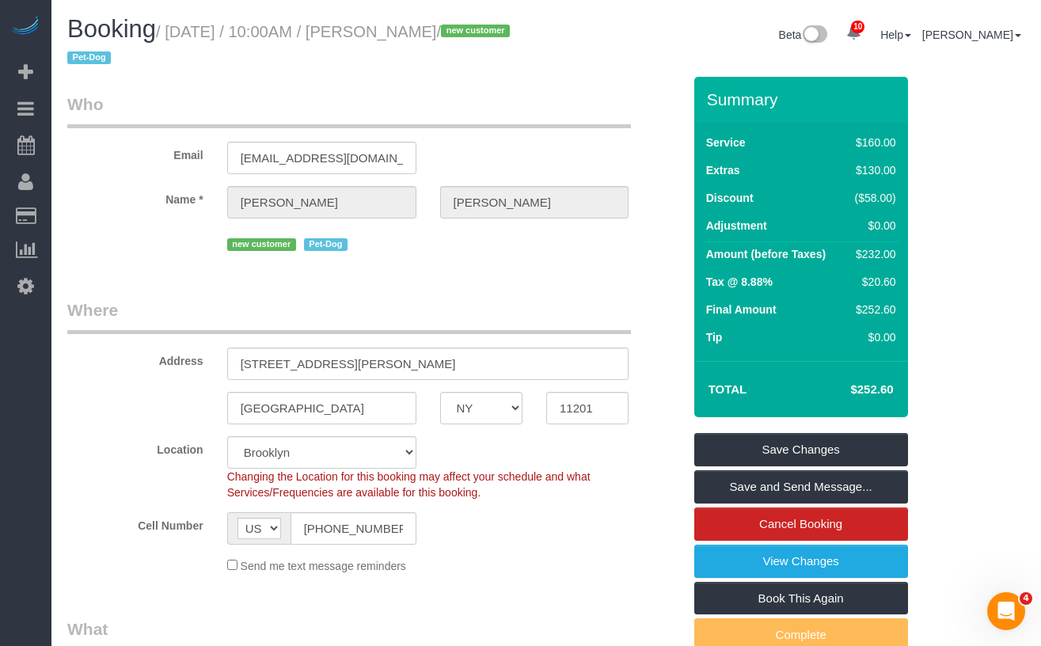
drag, startPoint x: 487, startPoint y: 28, endPoint x: 412, endPoint y: 32, distance: 74.6
click at [412, 32] on small "/ [DATE] / 10:00AM / [PERSON_NAME] / new customer Pet-Dog" at bounding box center [290, 45] width 447 height 44
click at [500, 36] on span "/ new customer Pet-Dog" at bounding box center [290, 45] width 447 height 44
drag, startPoint x: 490, startPoint y: 32, endPoint x: 403, endPoint y: 35, distance: 87.1
click at [403, 35] on small "/ [DATE] / 10:00AM / [PERSON_NAME] / new customer Pet-Dog" at bounding box center [290, 45] width 447 height 44
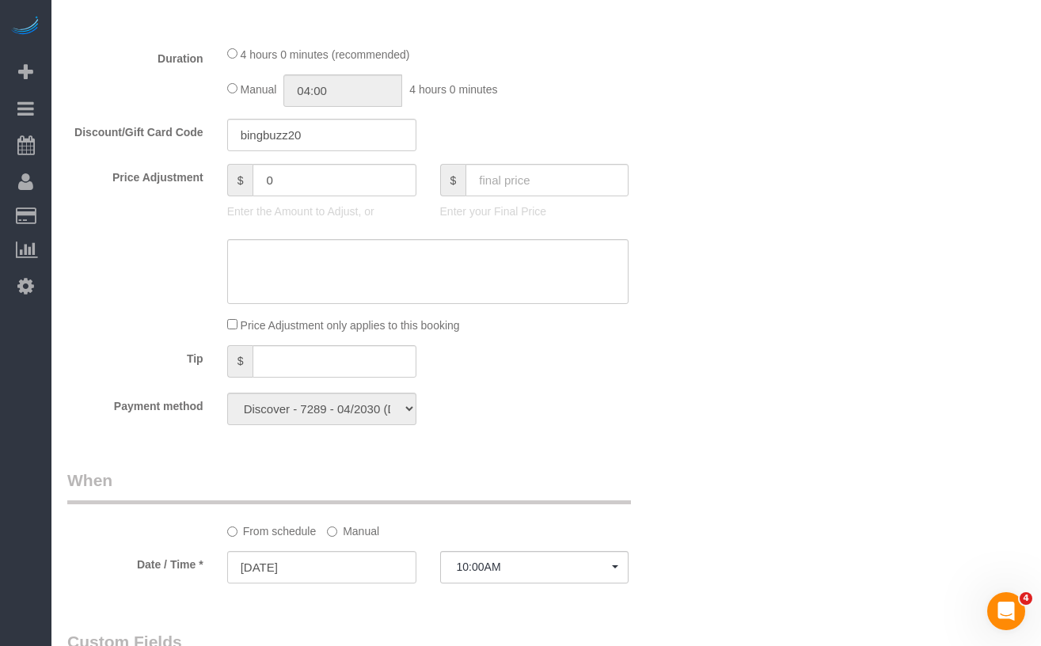
scroll to position [1218, 0]
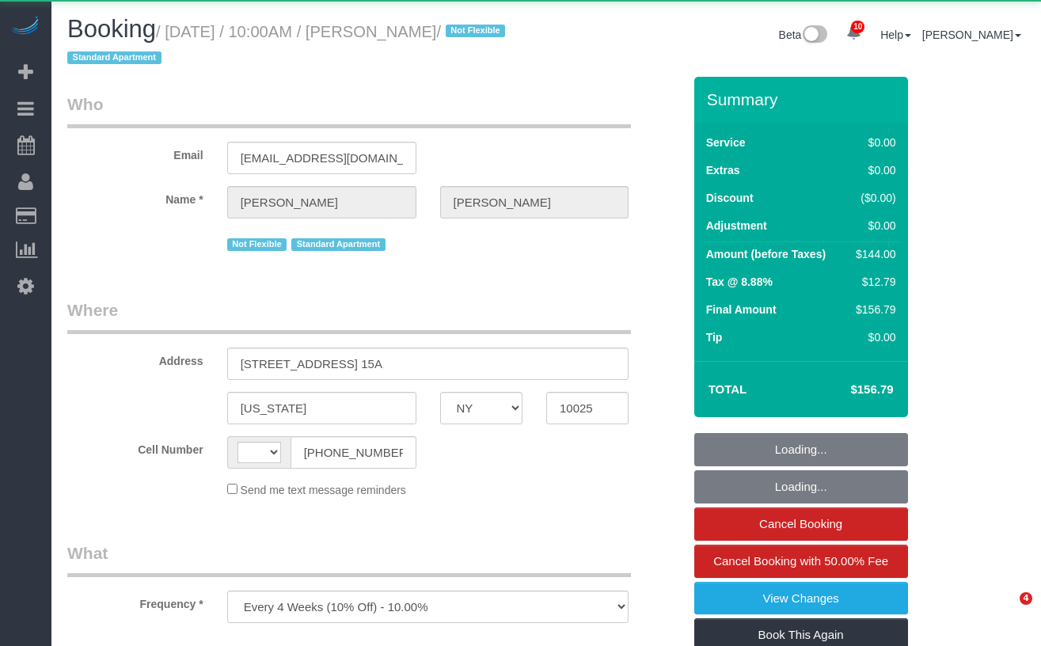
select select "NY"
select select "object:724"
select select "string:[GEOGRAPHIC_DATA]"
select select "1"
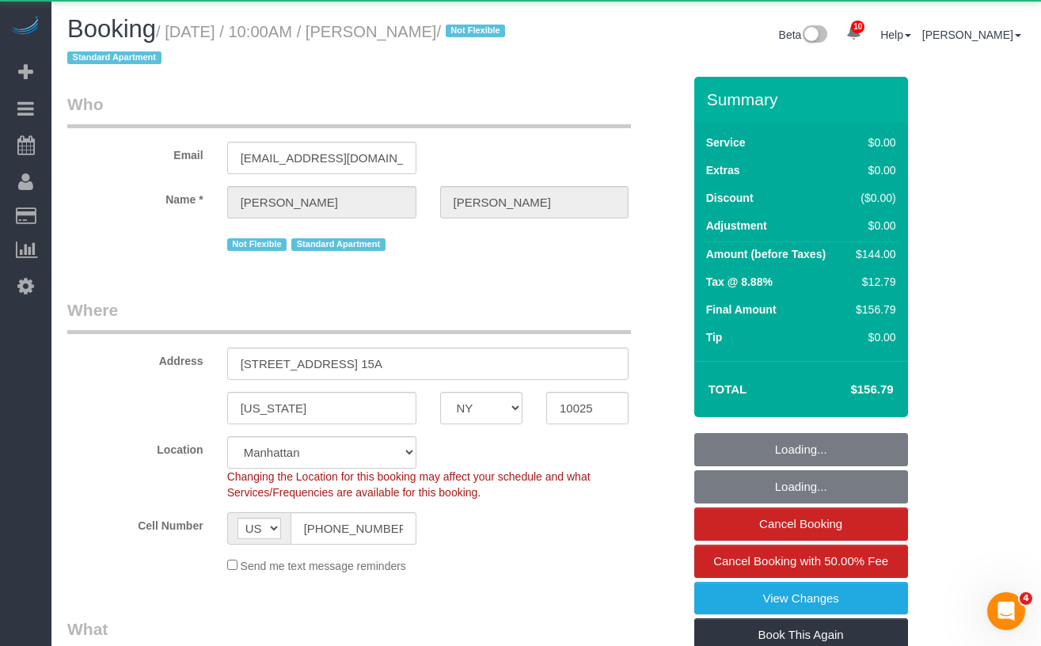
drag, startPoint x: 532, startPoint y: 32, endPoint x: 503, endPoint y: 39, distance: 29.4
click at [532, 32] on h1 "Booking / September 03, 2025 / 10:00AM / Marcus Taylor / Not Flexible Standard …" at bounding box center [300, 43] width 467 height 54
select select "string:stripe-pm_1QW6m64VGloSiKo7rt7J6XTz"
select select "spot1"
select select "number:89"
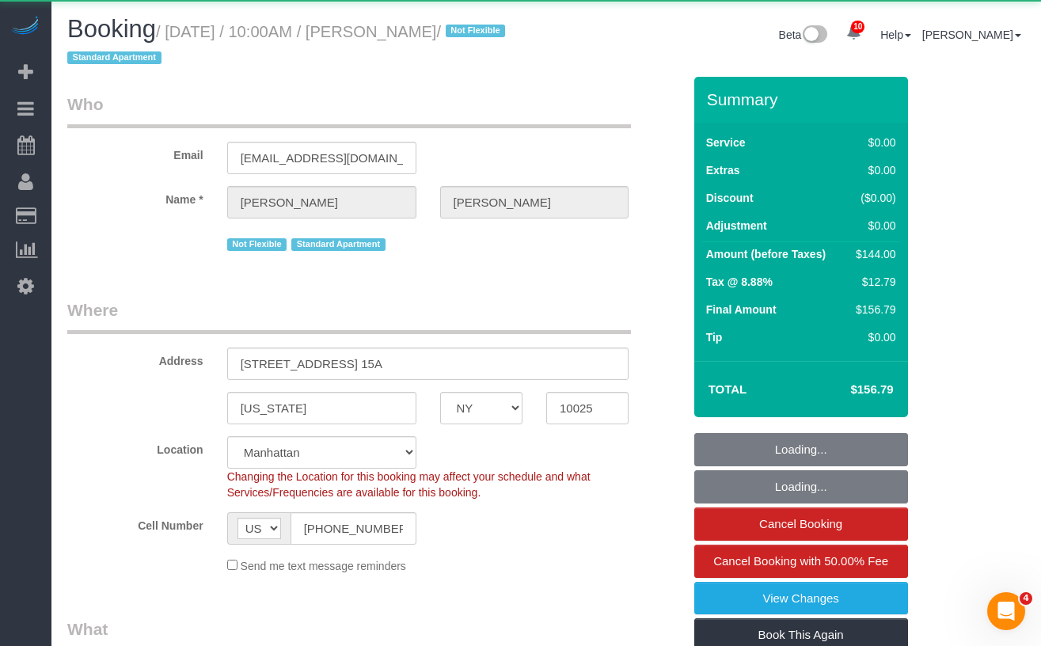
select select "number:70"
select select "number:15"
select select "number:6"
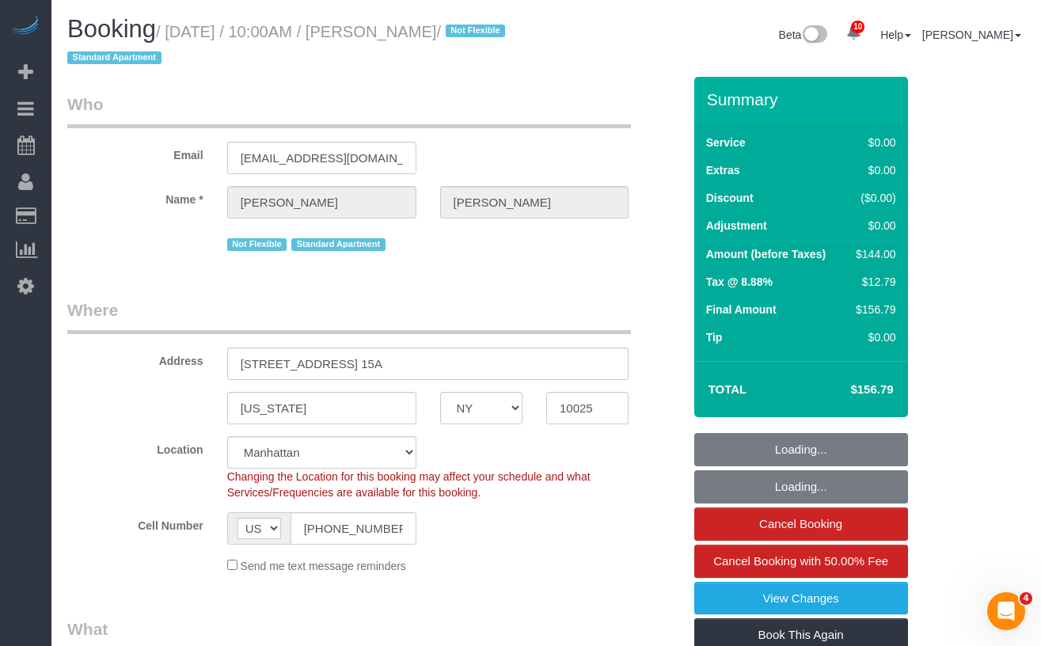
select select "1"
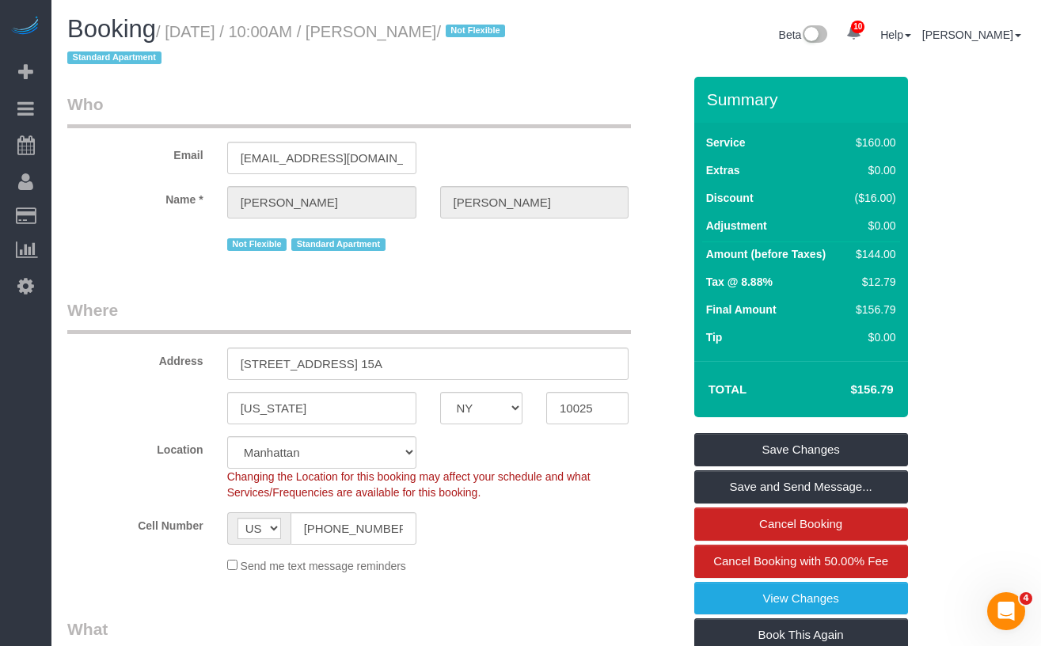
drag, startPoint x: 513, startPoint y: 32, endPoint x: 175, endPoint y: 36, distance: 338.1
click at [175, 36] on small "/ [DATE] / 10:00AM / [PERSON_NAME] / Not Flexible Standard Apartment" at bounding box center [288, 45] width 443 height 44
copy small "September 03, 2025 / 10:00AM / Marcus Taylor"
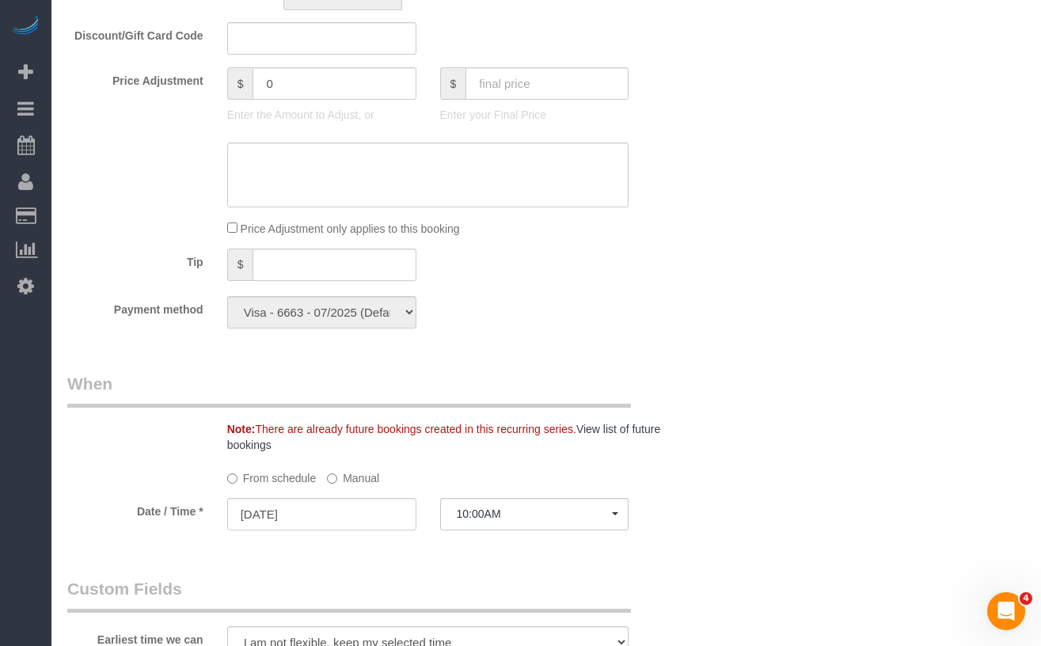
scroll to position [1248, 0]
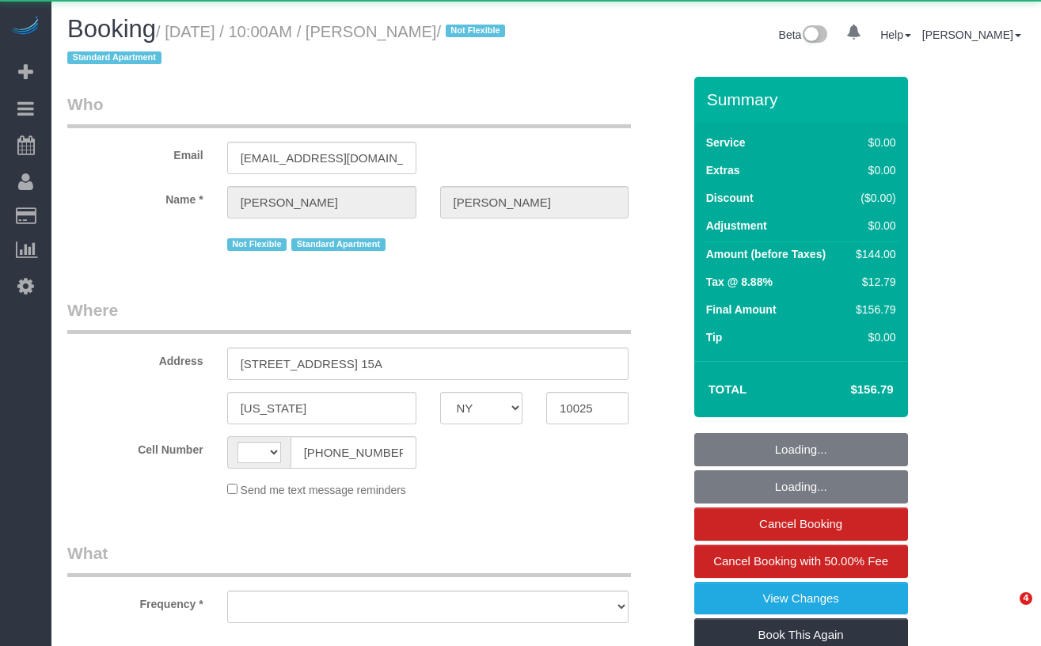
select select "NY"
select select "string:[GEOGRAPHIC_DATA]"
select select "object:718"
select select "number:89"
select select "number:70"
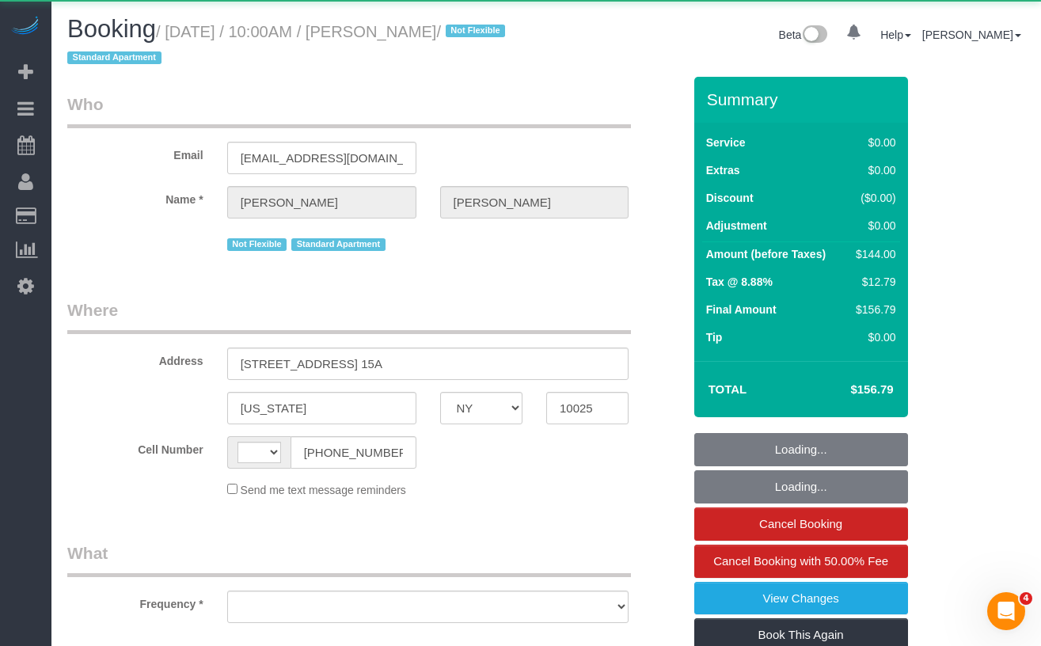
select select "number:15"
select select "number:6"
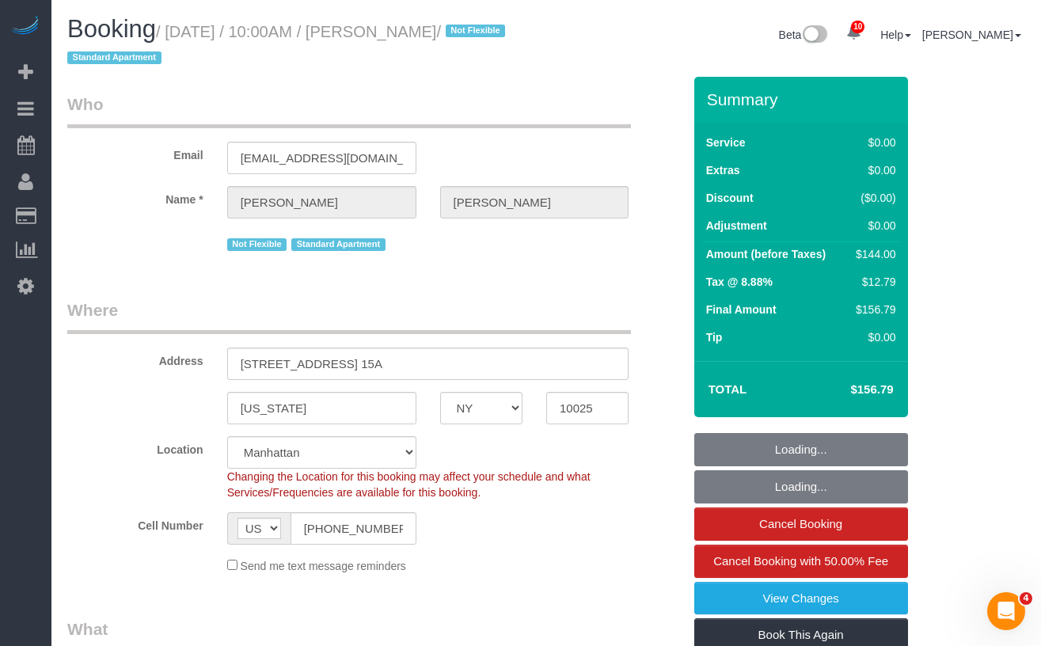
select select "object:980"
select select "string:stripe-pm_1QW6m64VGloSiKo7rt7J6XTz"
select select "spot1"
select select "1"
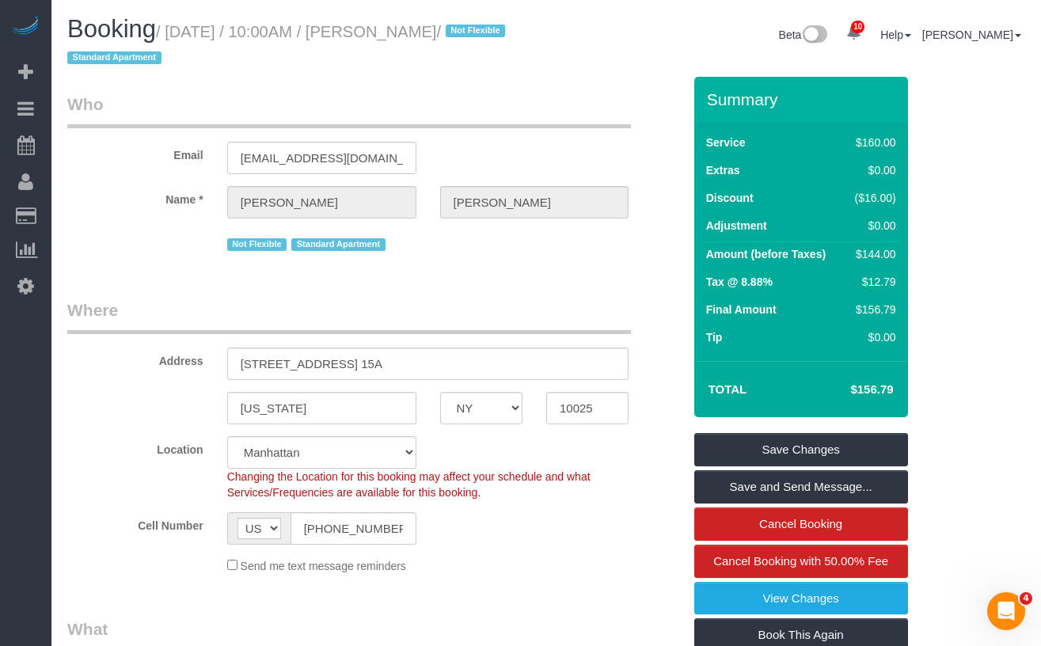
drag, startPoint x: 516, startPoint y: 34, endPoint x: 418, endPoint y: 37, distance: 98.2
click at [418, 37] on small "/ [DATE] / 10:00AM / [PERSON_NAME] / Not Flexible Standard Apartment" at bounding box center [288, 45] width 443 height 44
copy small "[PERSON_NAME]"
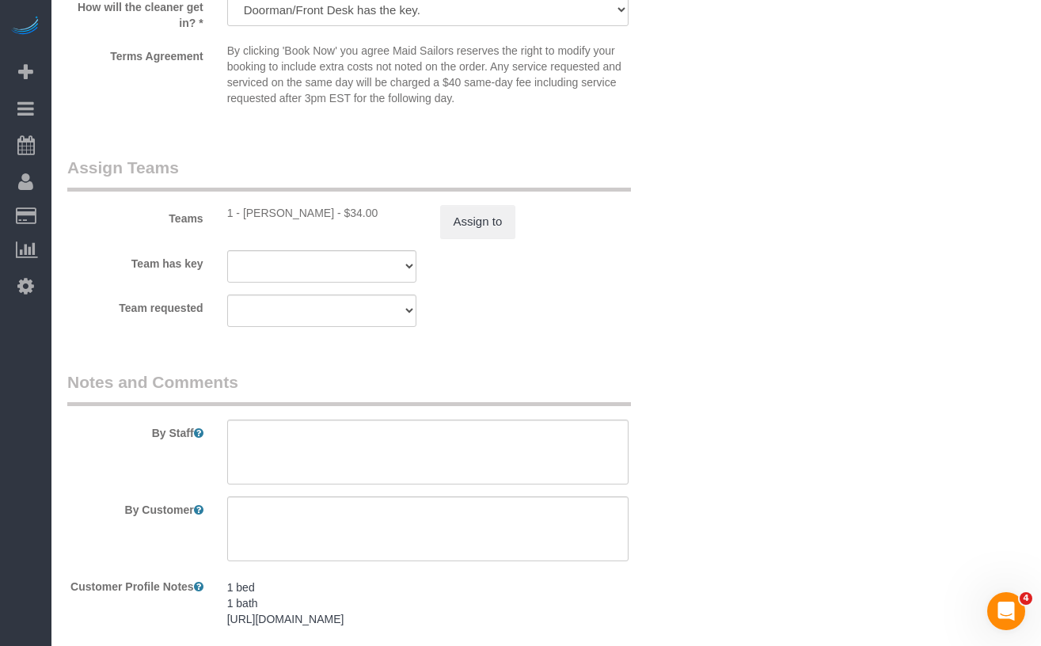
scroll to position [2080, 0]
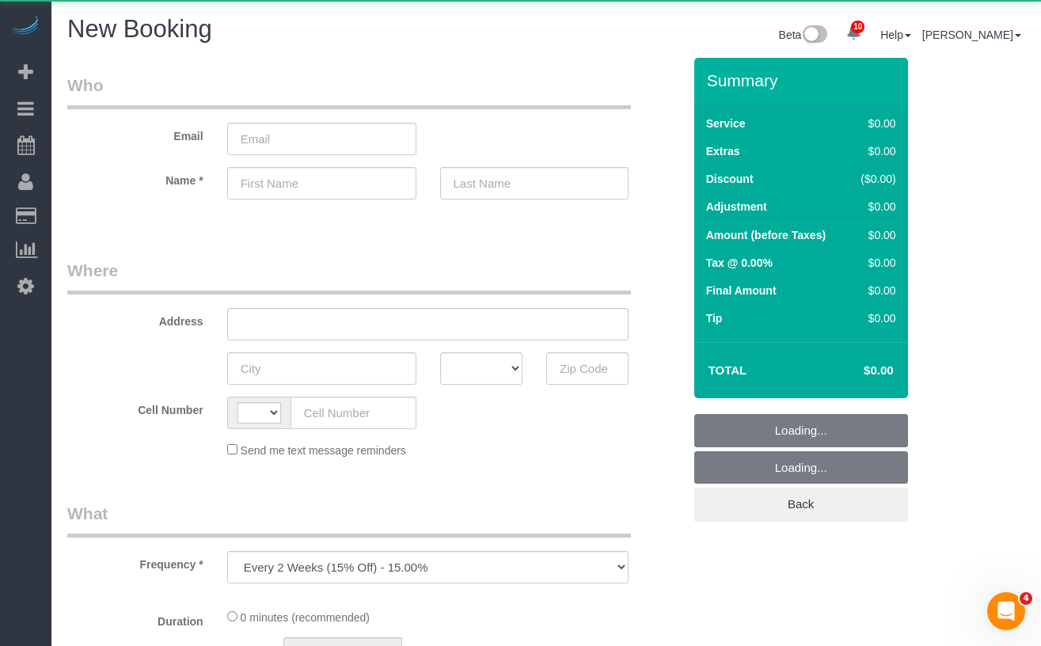
select select "string:US"
select select "number:89"
select select "number:90"
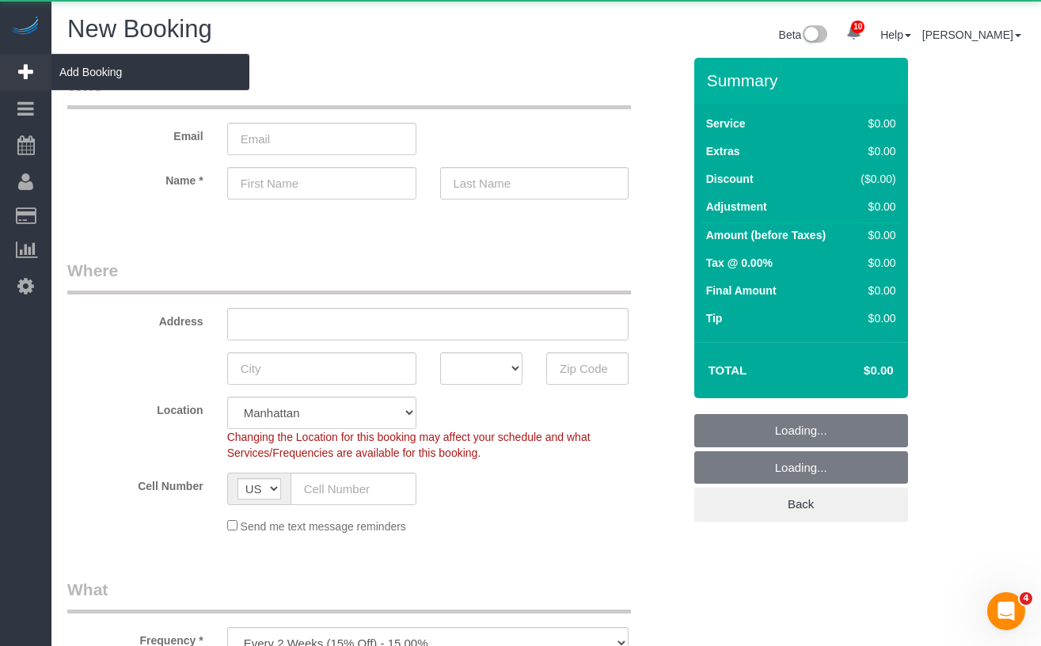
select select "object:1639"
click at [93, 72] on span "Add Booking" at bounding box center [150, 72] width 198 height 36
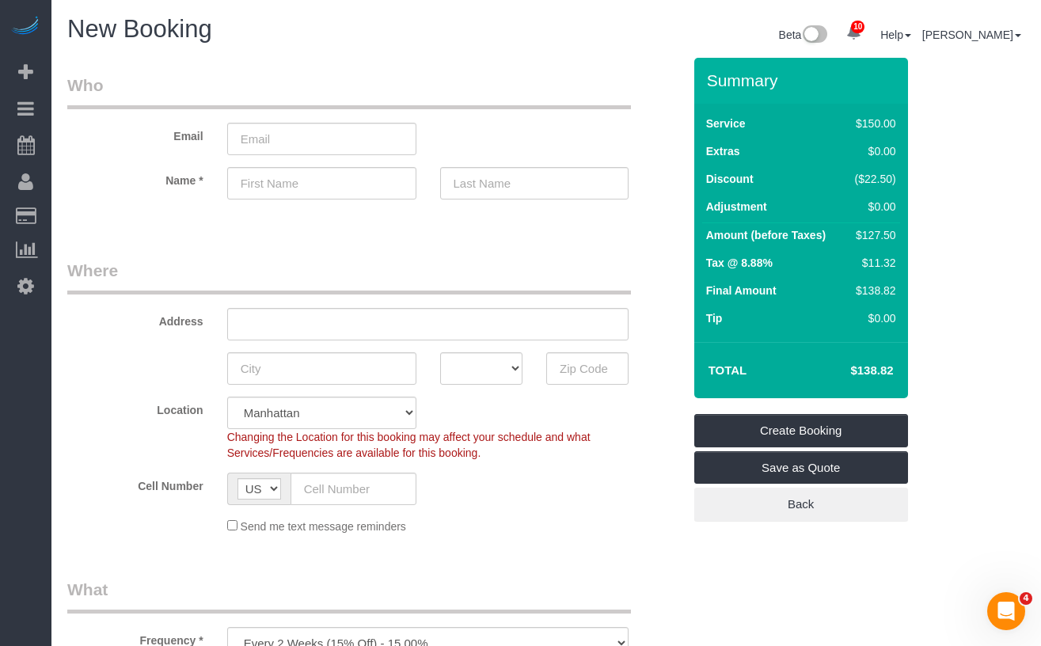
click at [226, 218] on fieldset "Who Email Name *" at bounding box center [374, 151] width 615 height 154
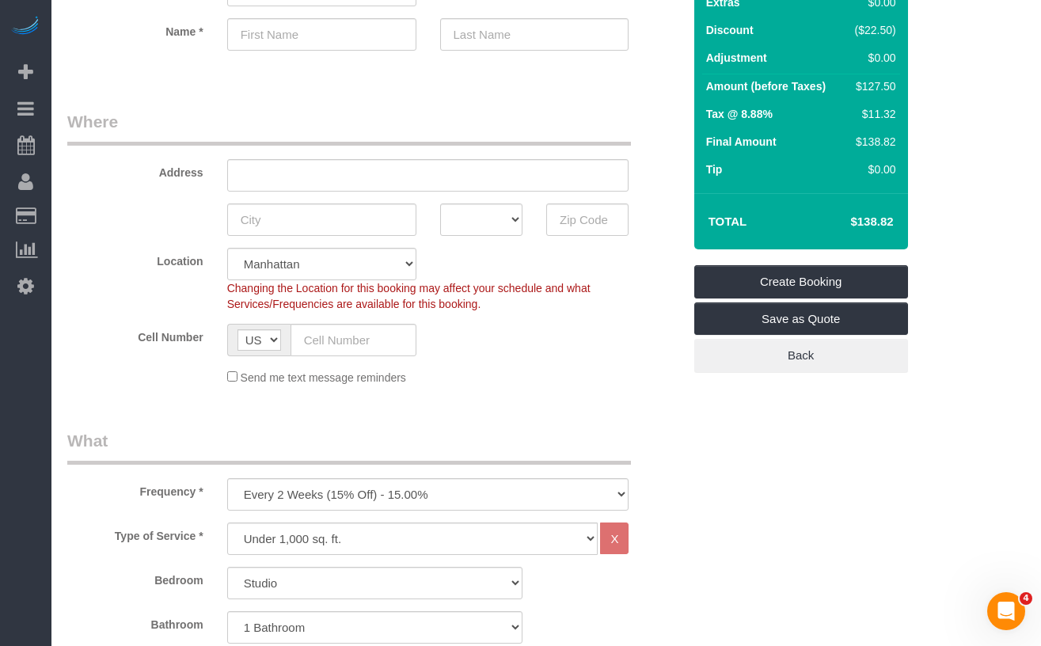
scroll to position [151, 0]
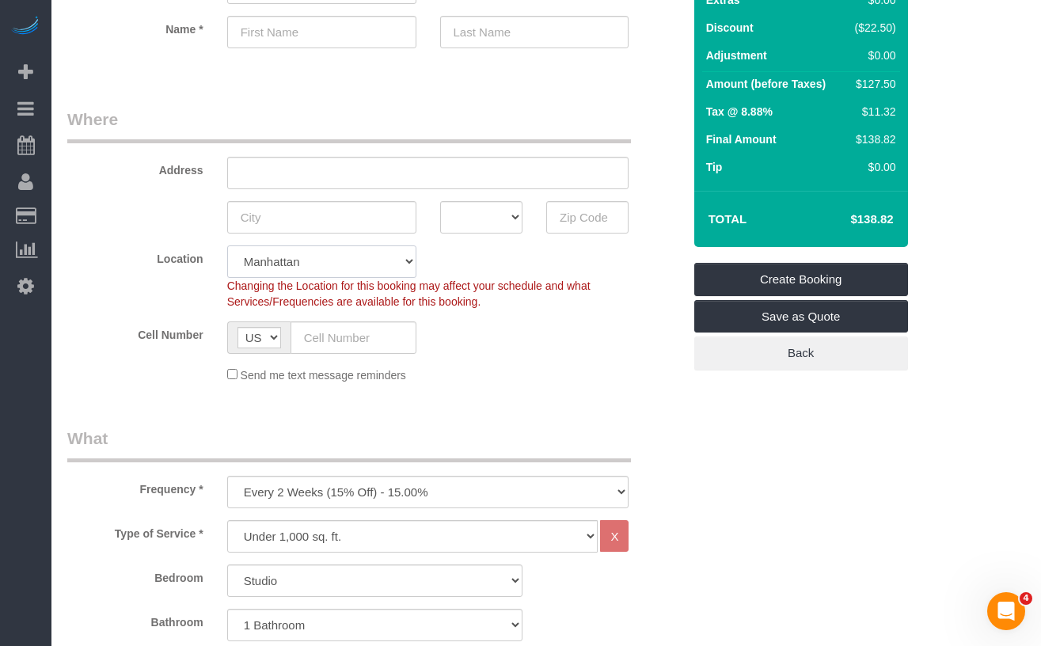
click at [268, 275] on select "Manhattan Austin Boston Bronx Brooklyn Charlotte Denver New Jersey Portland Que…" at bounding box center [321, 261] width 189 height 32
select select "6"
click at [227, 245] on select "Manhattan Austin Boston Bronx Brooklyn Charlotte Denver New Jersey Portland Que…" at bounding box center [321, 261] width 189 height 32
click at [606, 211] on input "text" at bounding box center [587, 217] width 82 height 32
select select "object:2079"
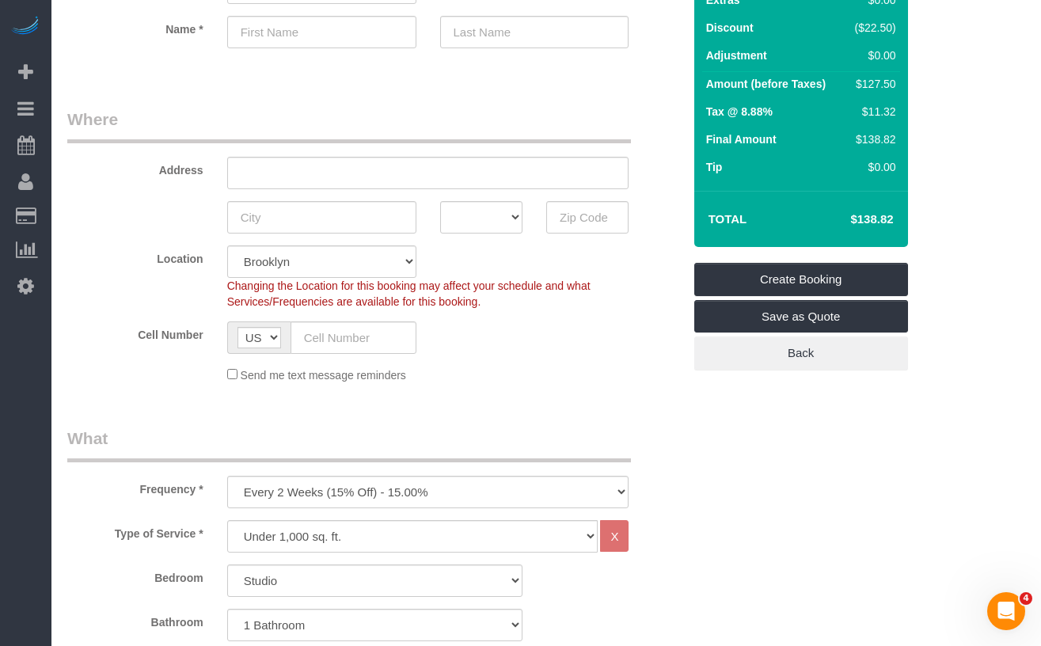
scroll to position [155, 0]
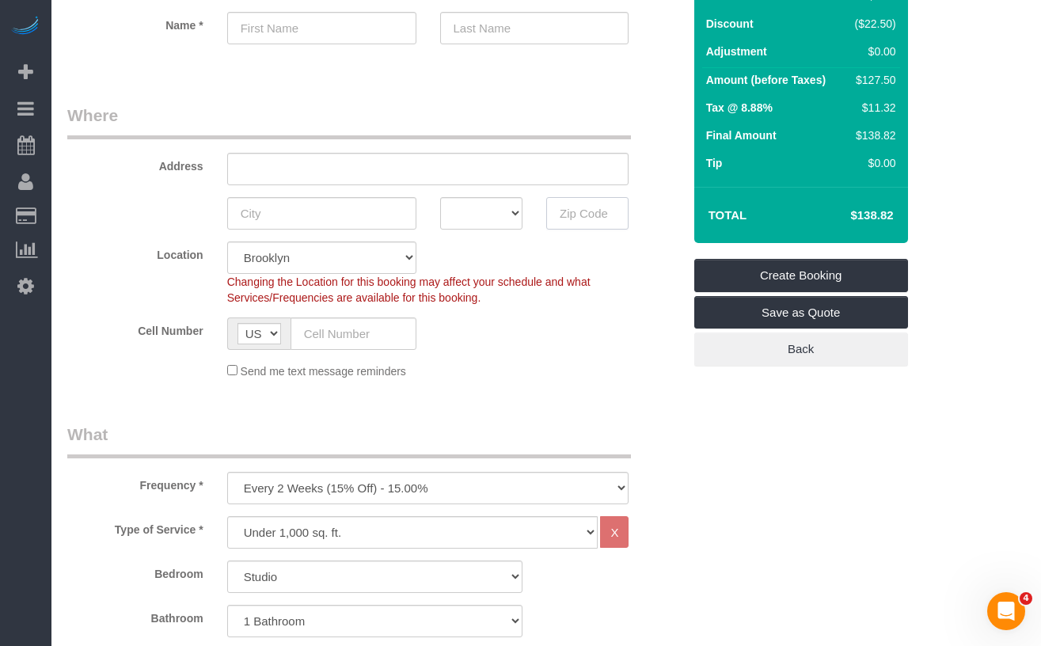
paste input "11238"
type input "11238"
click at [526, 336] on div "Cell Number AF AL DZ AD AO AI AQ AG AR AM AW AU AT AZ BS BH BD BB BY BE BZ BJ B…" at bounding box center [374, 333] width 639 height 32
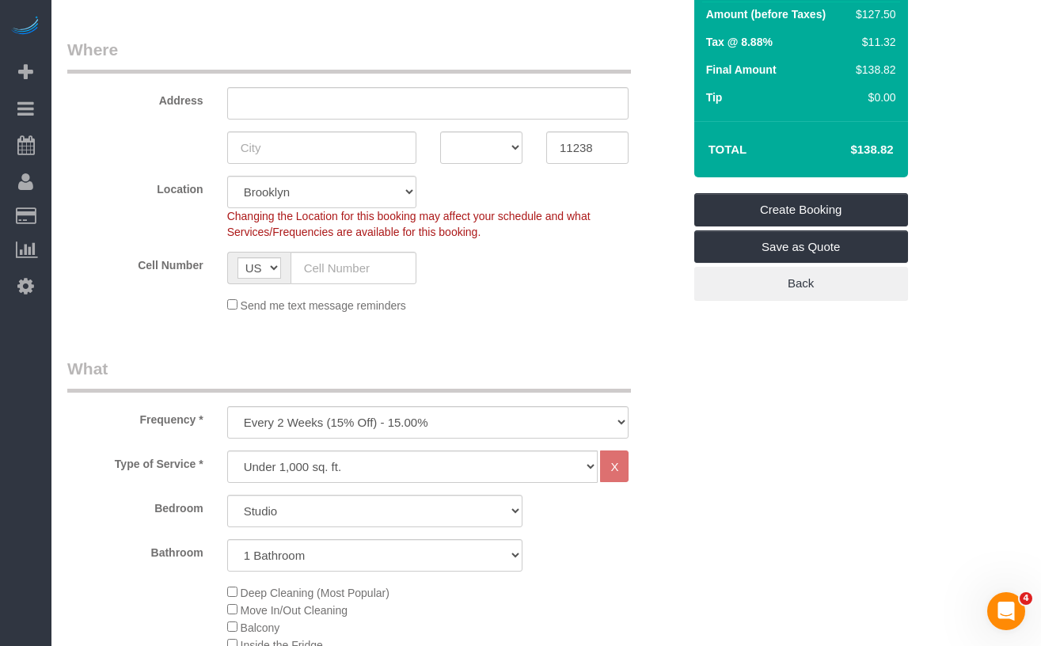
scroll to position [236, 0]
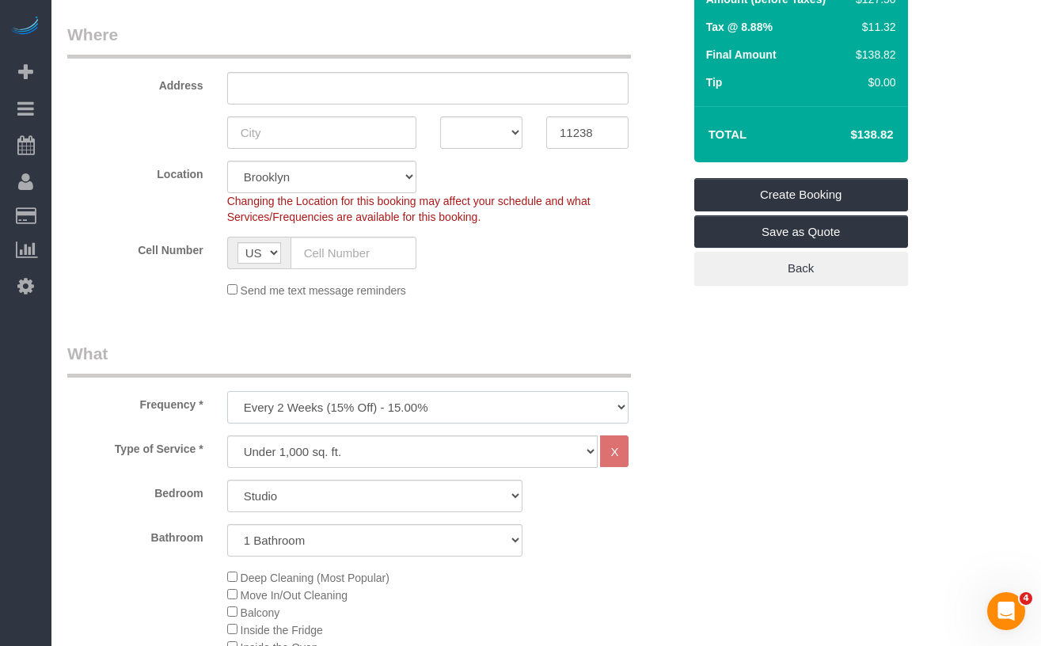
click at [283, 394] on select "One Time Weekly (20% Off) - 20.00% Every 2 Weeks (15% Off) - 15.00% Every 4 Wee…" at bounding box center [428, 407] width 402 height 32
select select "object:2080"
click at [227, 391] on select "One Time Weekly (20% Off) - 20.00% Every 2 Weeks (15% Off) - 15.00% Every 4 Wee…" at bounding box center [428, 407] width 402 height 32
click at [257, 496] on select "Studio 1 Bedroom 2 Bedrooms 3 Bedrooms" at bounding box center [374, 496] width 295 height 32
select select "2"
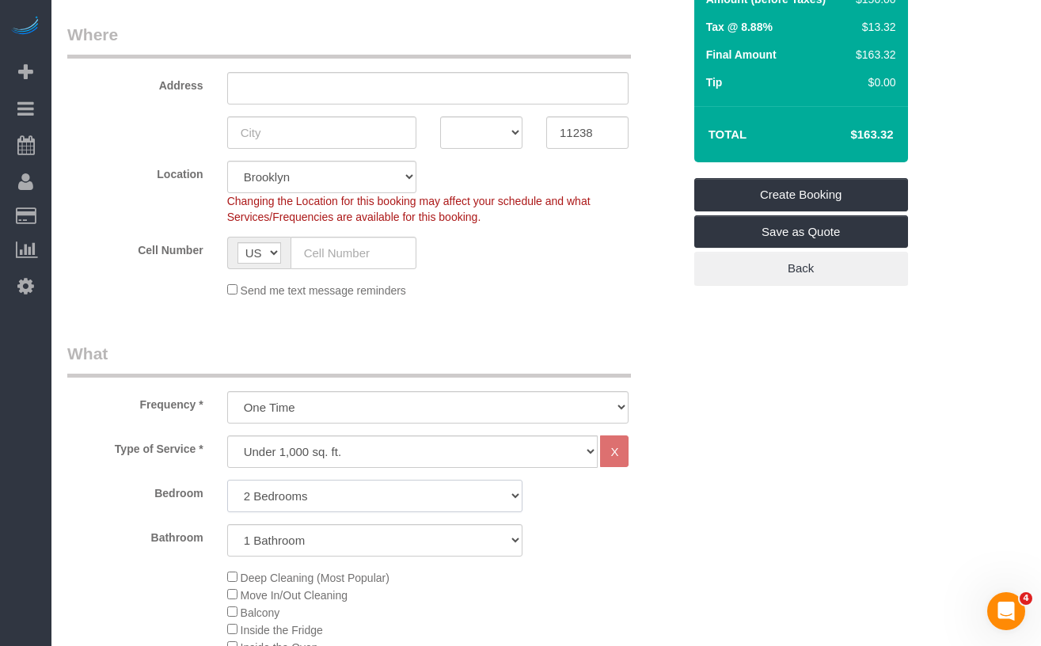
click at [227, 480] on select "Studio 1 Bedroom 2 Bedrooms 3 Bedrooms" at bounding box center [374, 496] width 295 height 32
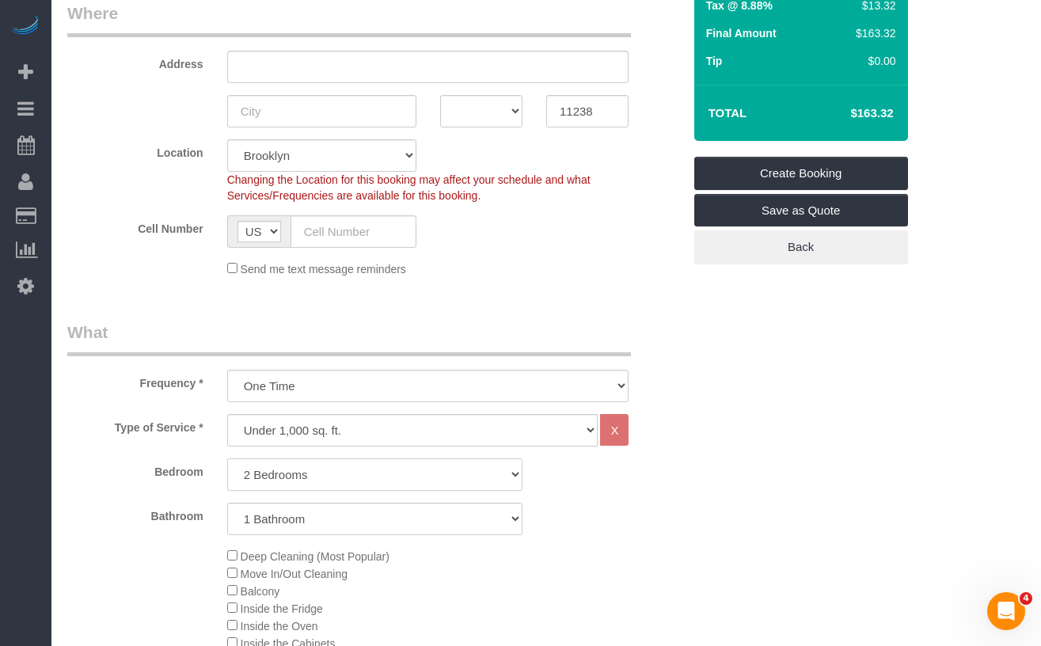
scroll to position [264, 0]
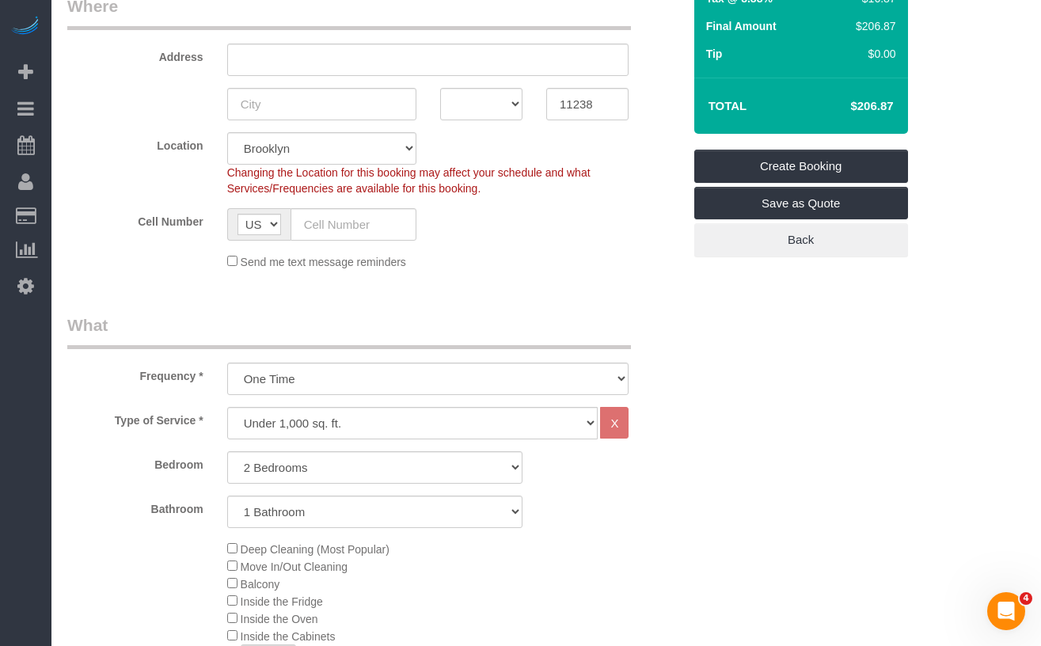
click at [182, 426] on label "Type of Service *" at bounding box center [135, 417] width 160 height 21
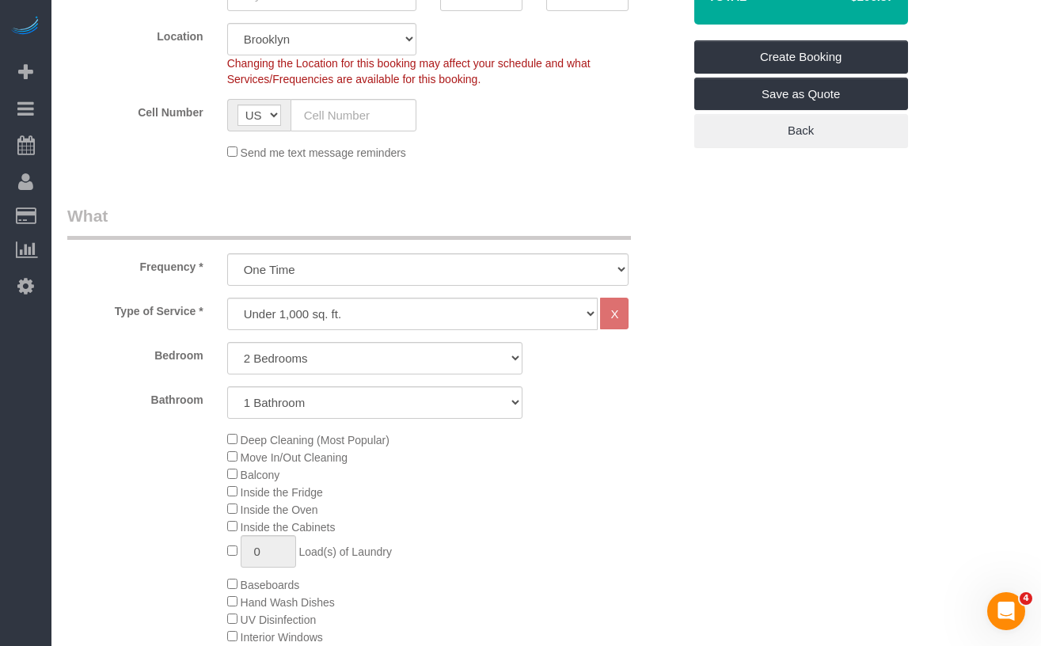
scroll to position [375, 0]
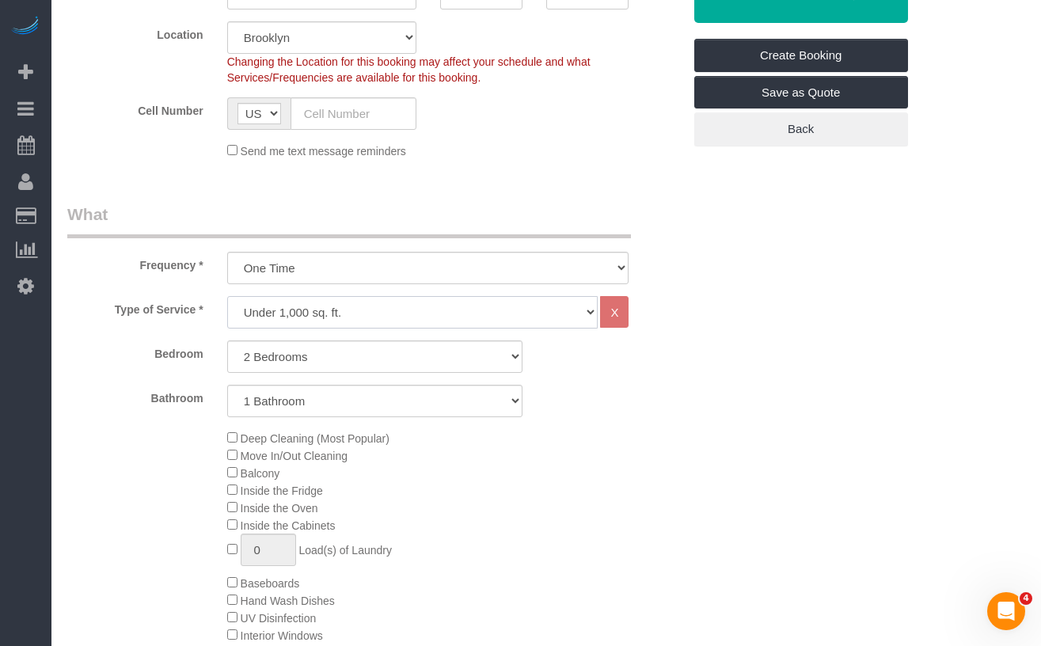
click at [315, 323] on select "Under 1,000 sq. ft. 1,001 - 1,500 sq. ft. 1,500+ sq. ft. Custom Cleaning Office…" at bounding box center [412, 312] width 371 height 32
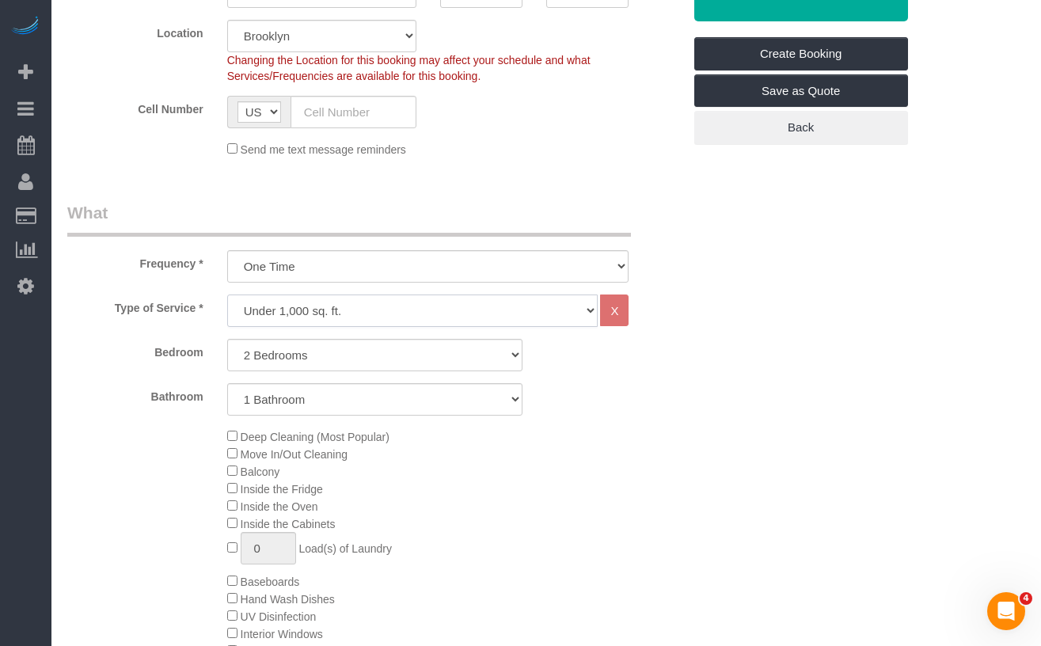
select select "212"
click at [227, 294] on select "Under 1,000 sq. ft. 1,001 - 1,500 sq. ft. 1,500+ sq. ft. Custom Cleaning Office…" at bounding box center [412, 310] width 371 height 32
select select "2"
select select "120"
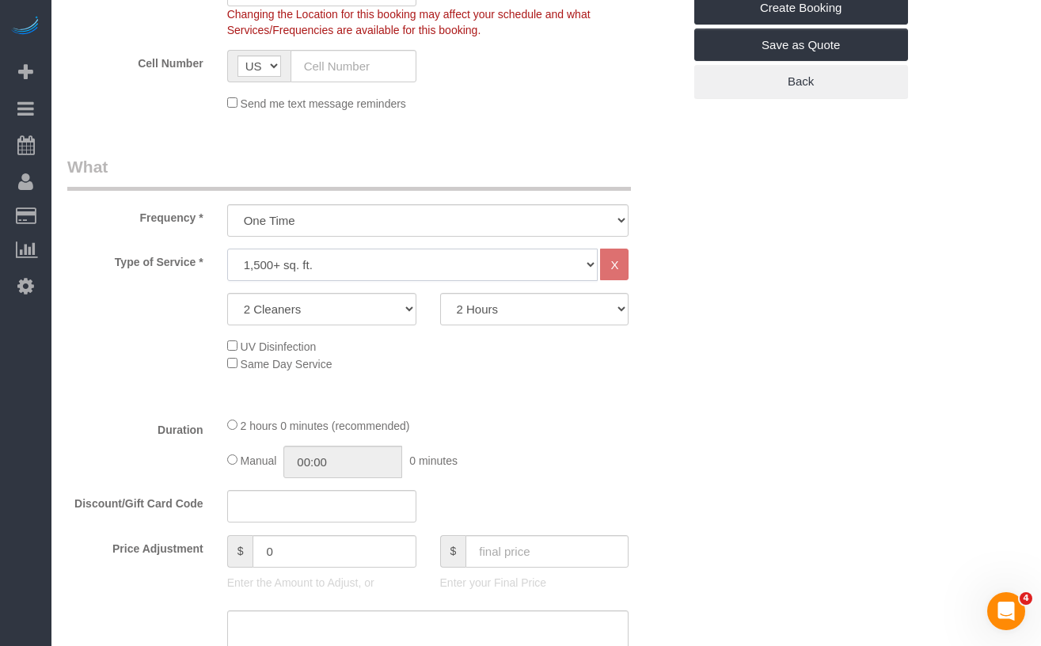
scroll to position [454, 0]
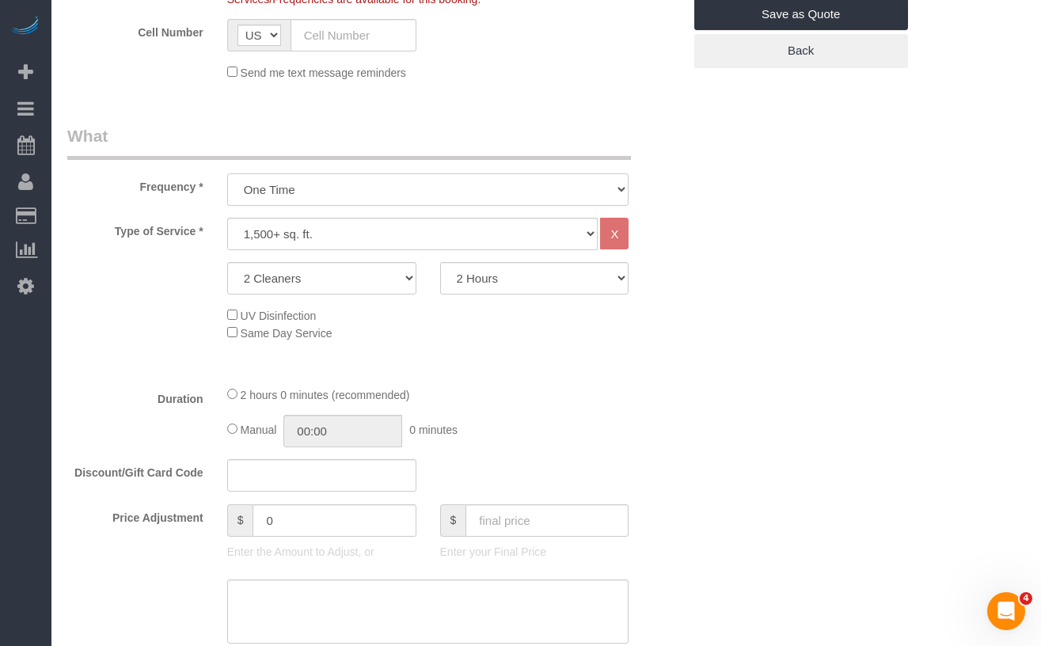
click at [388, 194] on select "One Time Weekly (20% Off) - 20.00% Every 2 Weeks (15% Off) - 15.00% Every 4 Wee…" at bounding box center [428, 189] width 402 height 32
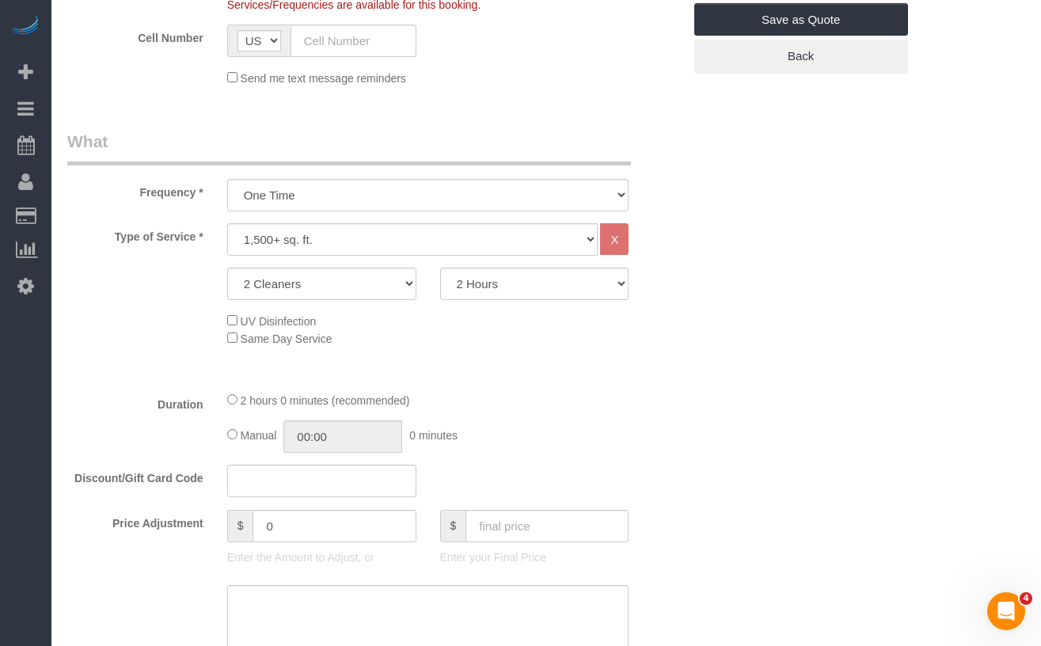
click at [488, 312] on div "UV Disinfection Same Day Service" at bounding box center [454, 329] width 479 height 35
click at [333, 233] on select "Under 1,000 sq. ft. 1,001 - 1,500 sq. ft. 1,500+ sq. ft. Custom Cleaning Office…" at bounding box center [412, 239] width 371 height 32
click at [227, 223] on select "Under 1,000 sq. ft. 1,001 - 1,500 sq. ft. 1,500+ sq. ft. Custom Cleaning Office…" at bounding box center [412, 239] width 371 height 32
click at [348, 196] on select "One Time Weekly (20% Off) - 20.00% Every 2 Weeks (15% Off) - 15.00% Every 4 Wee…" at bounding box center [428, 195] width 402 height 32
click at [304, 241] on select "Under 1,000 sq. ft. 1,001 - 1,500 sq. ft. 1,500+ sq. ft. Custom Cleaning Office…" at bounding box center [412, 239] width 371 height 32
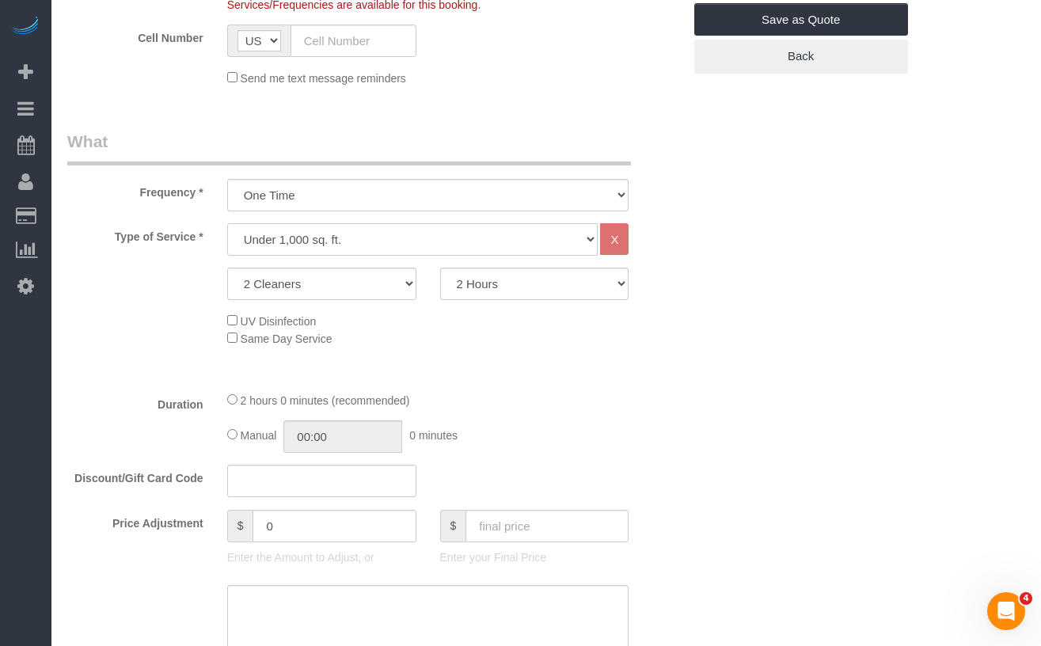
click at [227, 223] on select "Under 1,000 sq. ft. 1,001 - 1,500 sq. ft. 1,500+ sq. ft. Custom Cleaning Office…" at bounding box center [412, 239] width 371 height 32
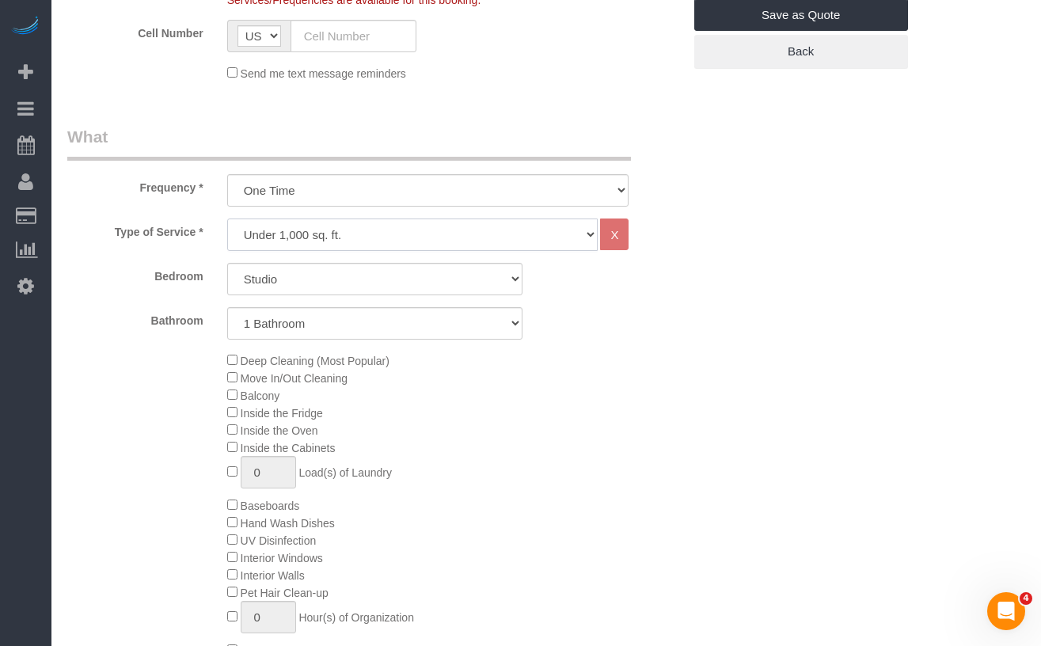
click at [345, 245] on select "Under 1,000 sq. ft. 1,001 - 1,500 sq. ft. 1,500+ sq. ft. Custom Cleaning Office…" at bounding box center [412, 234] width 371 height 32
click at [370, 240] on select "Under 1,000 sq. ft. 1,001 - 1,500 sq. ft. 1,500+ sq. ft. Custom Cleaning Office…" at bounding box center [412, 236] width 371 height 32
click at [350, 245] on select "Under 1,000 sq. ft. 1,001 - 1,500 sq. ft. 1,500+ sq. ft. Custom Cleaning Office…" at bounding box center [412, 236] width 371 height 32
click at [227, 220] on select "Under 1,000 sq. ft. 1,001 - 1,500 sq. ft. 1,500+ sq. ft. Custom Cleaning Office…" at bounding box center [412, 236] width 371 height 32
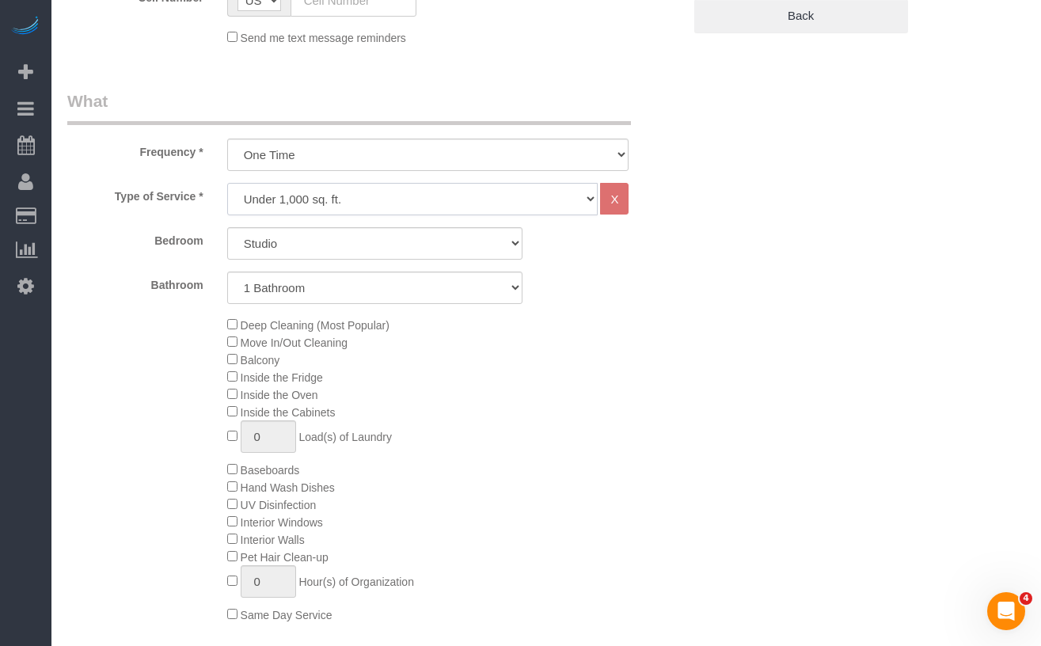
scroll to position [497, 0]
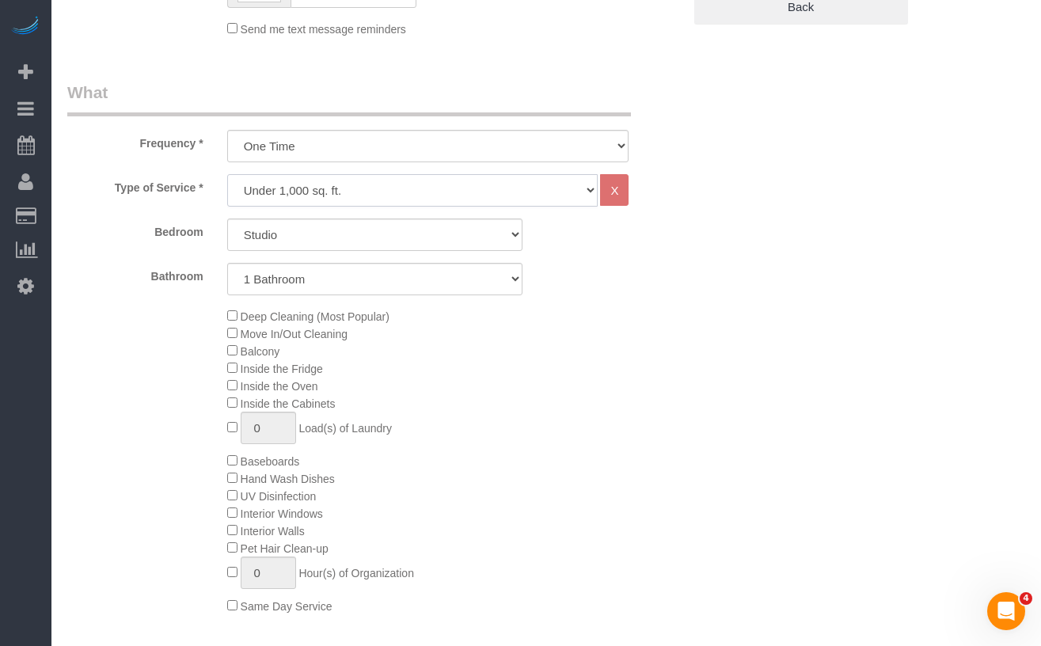
click at [352, 203] on select "Under 1,000 sq. ft. 1,001 - 1,500 sq. ft. 1,500+ sq. ft. Custom Cleaning Office…" at bounding box center [412, 190] width 371 height 32
select select "308"
click at [227, 174] on select "Under 1,000 sq. ft. 1,001 - 1,500 sq. ft. 1,500+ sq. ft. Custom Cleaning Office…" at bounding box center [412, 190] width 371 height 32
select select "1"
select select "120"
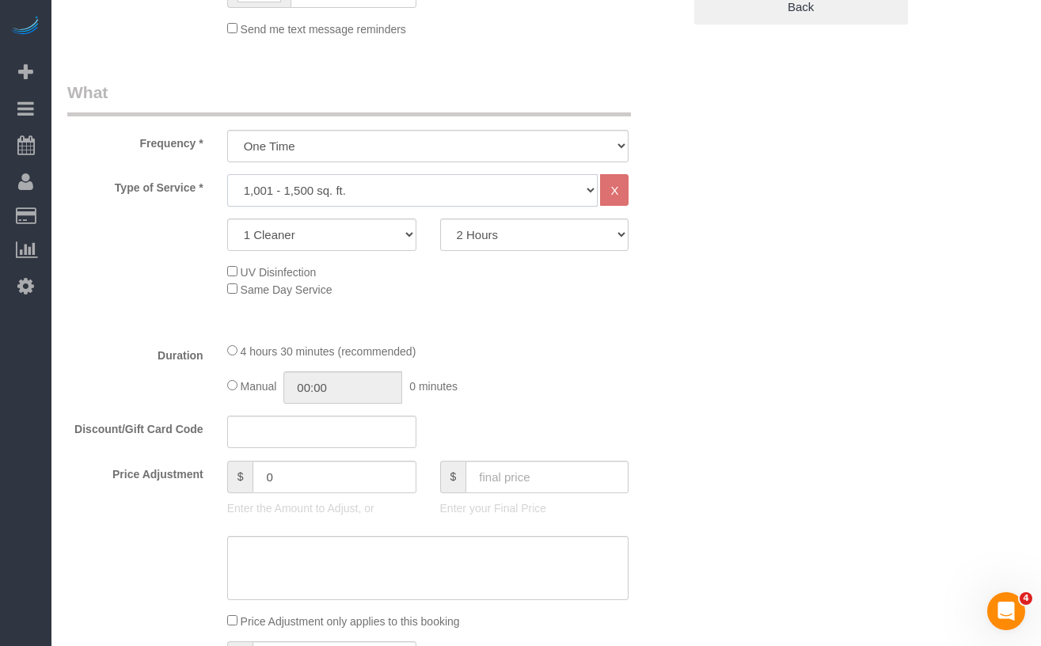
click at [351, 197] on select "Under 1,000 sq. ft. 1,001 - 1,500 sq. ft. 1,500+ sq. ft. Custom Cleaning Office…" at bounding box center [412, 190] width 371 height 32
select select "216"
click at [227, 174] on select "Under 1,000 sq. ft. 1,001 - 1,500 sq. ft. 1,500+ sq. ft. Custom Cleaning Office…" at bounding box center [412, 190] width 371 height 32
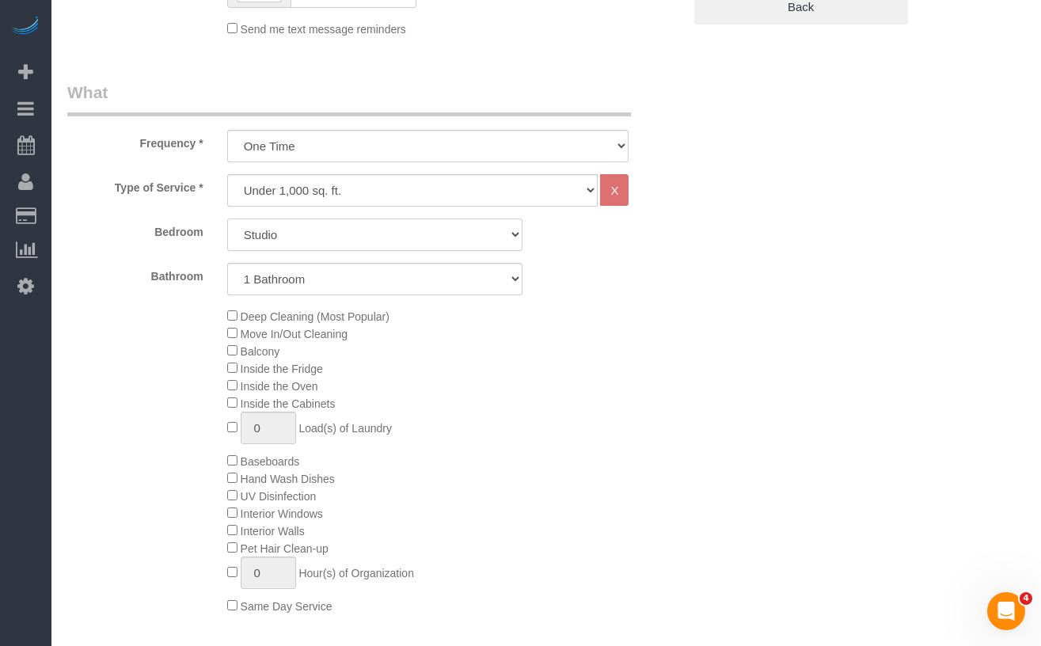
click at [318, 238] on select "Studio 1 Bedroom 2 Bedrooms 3 Bedrooms" at bounding box center [374, 234] width 295 height 32
click at [328, 242] on select "Studio 1 Bedroom 2 Bedrooms 3 Bedrooms" at bounding box center [374, 234] width 295 height 32
click at [304, 243] on select "Studio 1 Bedroom 2 Bedrooms 3 Bedrooms" at bounding box center [374, 234] width 295 height 32
click at [227, 218] on select "Studio 1 Bedroom 2 Bedrooms 3 Bedrooms" at bounding box center [374, 234] width 295 height 32
click at [262, 253] on div "Bedroom Studio 1 Bedroom 2 Bedrooms 3 Bedrooms Bathroom 1 Bathroom 2 Bathrooms" at bounding box center [374, 256] width 615 height 77
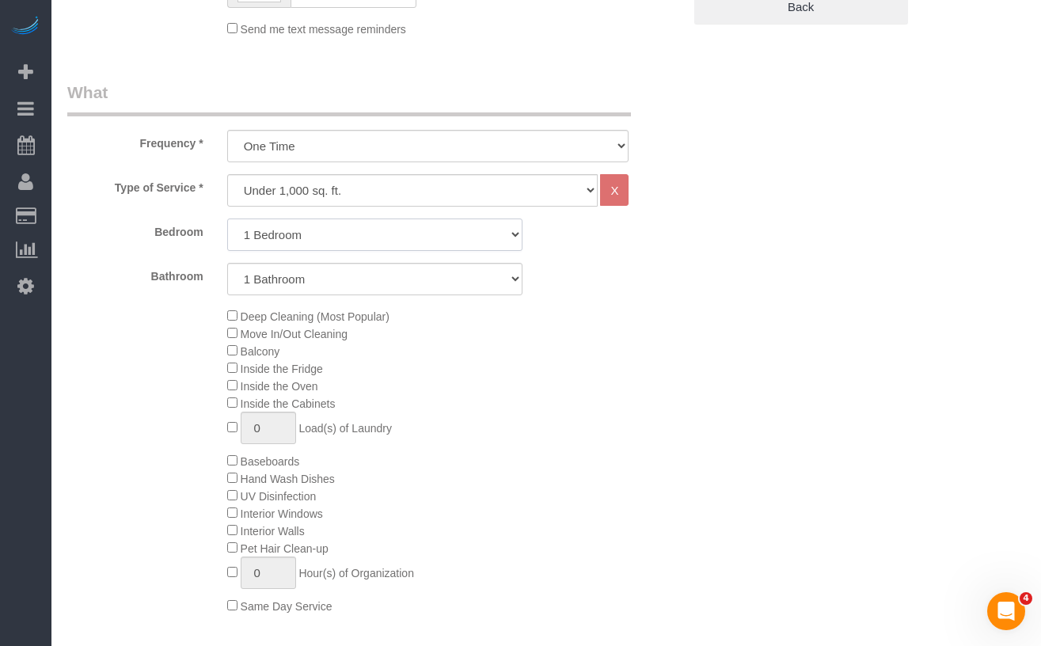
click at [274, 235] on select "Studio 1 Bedroom 2 Bedrooms 3 Bedrooms" at bounding box center [374, 234] width 295 height 32
select select "2"
click at [227, 218] on select "Studio 1 Bedroom 2 Bedrooms 3 Bedrooms" at bounding box center [374, 234] width 295 height 32
click at [275, 283] on select "1 Bathroom 2 Bathrooms" at bounding box center [374, 279] width 295 height 32
click at [227, 263] on select "1 Bathroom 2 Bathrooms" at bounding box center [374, 279] width 295 height 32
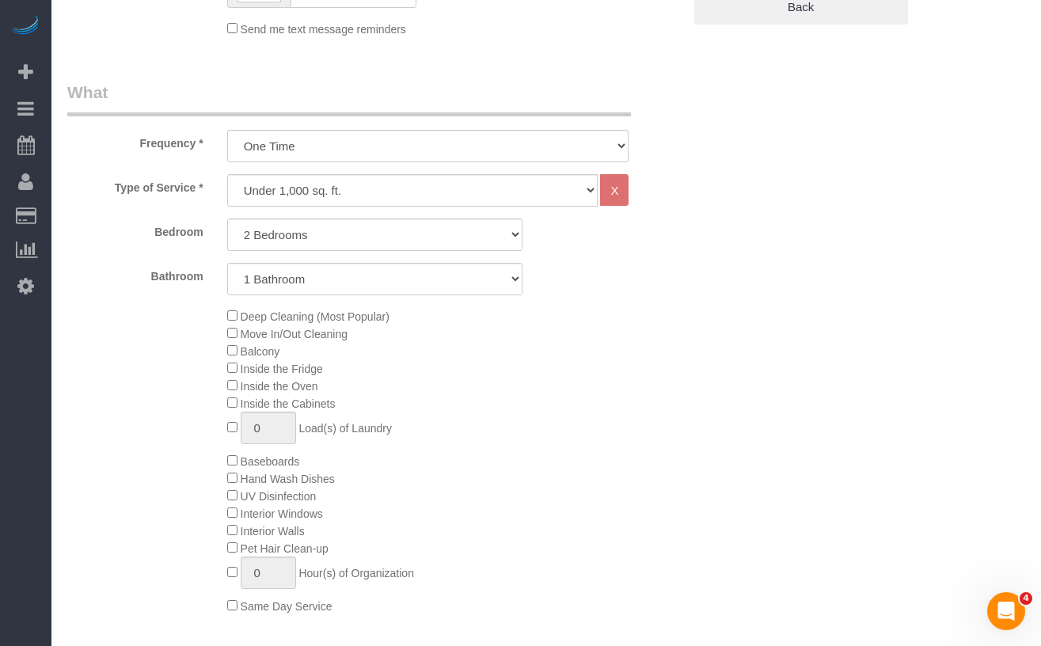
drag, startPoint x: 200, startPoint y: 313, endPoint x: 257, endPoint y: 321, distance: 57.4
click at [200, 313] on div "Deep Cleaning (Most Popular) Move In/Out Cleaning Balcony Inside the Fridge Ins…" at bounding box center [374, 460] width 639 height 307
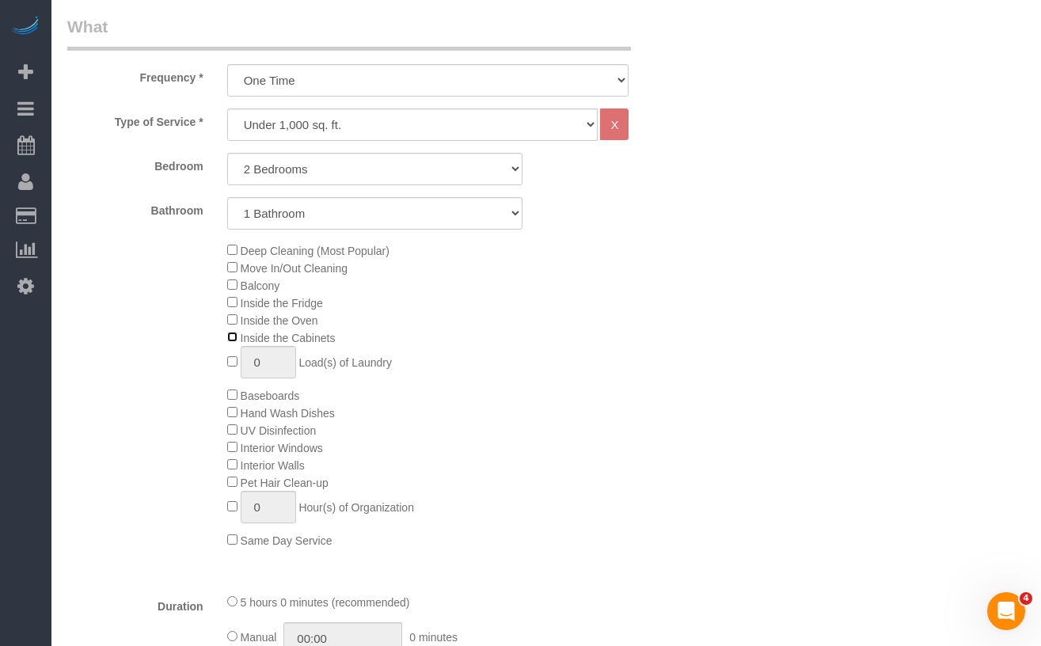
scroll to position [526, 0]
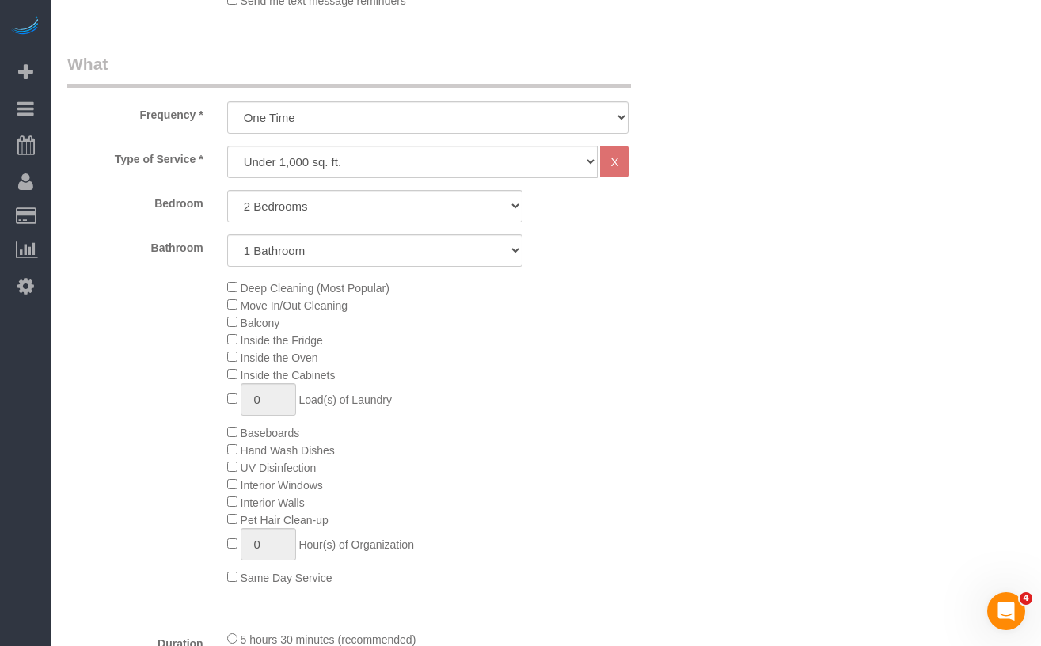
click at [133, 282] on div "Deep Cleaning (Most Popular) Move In/Out Cleaning Balcony Inside the Fridge Ins…" at bounding box center [374, 432] width 639 height 307
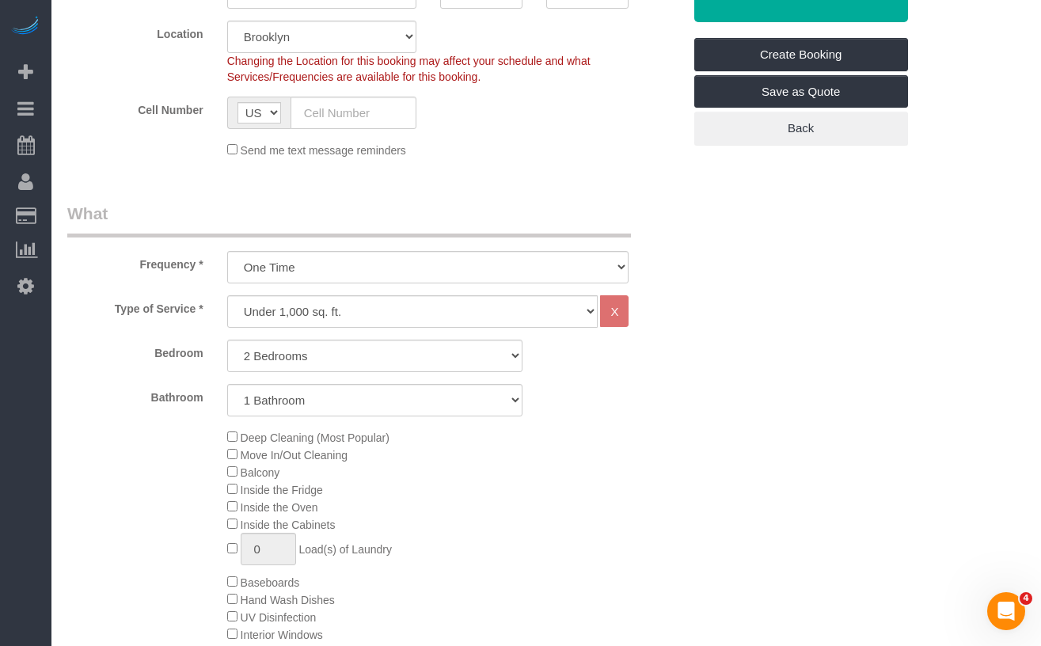
scroll to position [378, 0]
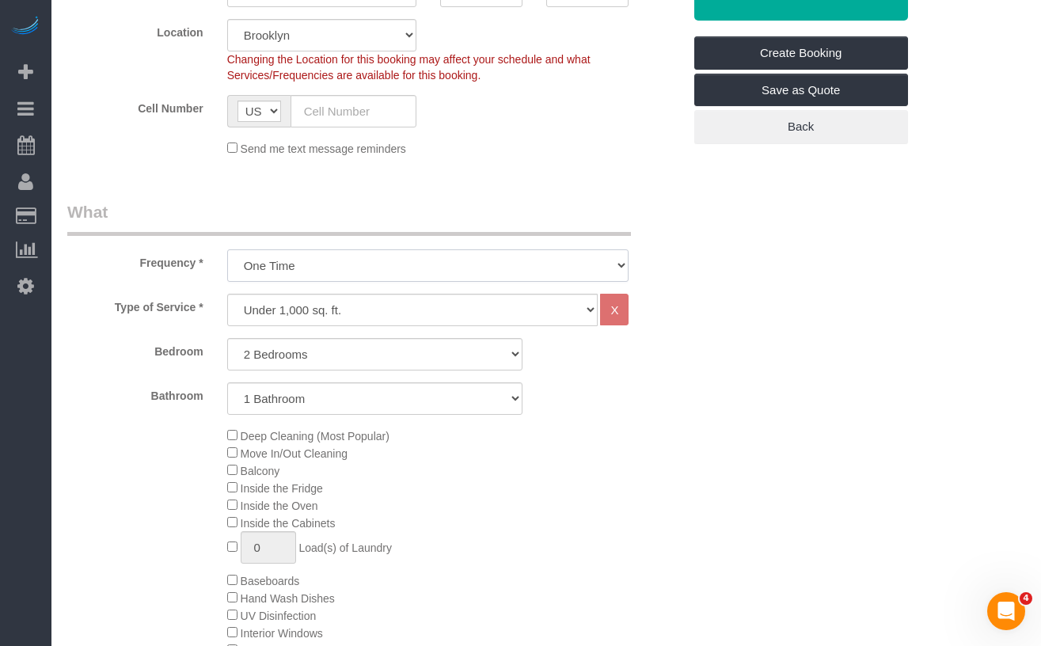
click at [351, 271] on select "One Time Weekly (20% Off) - 20.00% Every 2 Weeks (15% Off) - 15.00% Every 4 Wee…" at bounding box center [428, 265] width 402 height 32
click at [321, 325] on select "Under 1,000 sq. ft. 1,001 - 1,500 sq. ft. 1,500+ sq. ft. Custom Cleaning Office…" at bounding box center [412, 310] width 371 height 32
select select "212"
click at [227, 294] on select "Under 1,000 sq. ft. 1,001 - 1,500 sq. ft. 1,500+ sq. ft. Custom Cleaning Office…" at bounding box center [412, 310] width 371 height 32
select select "2"
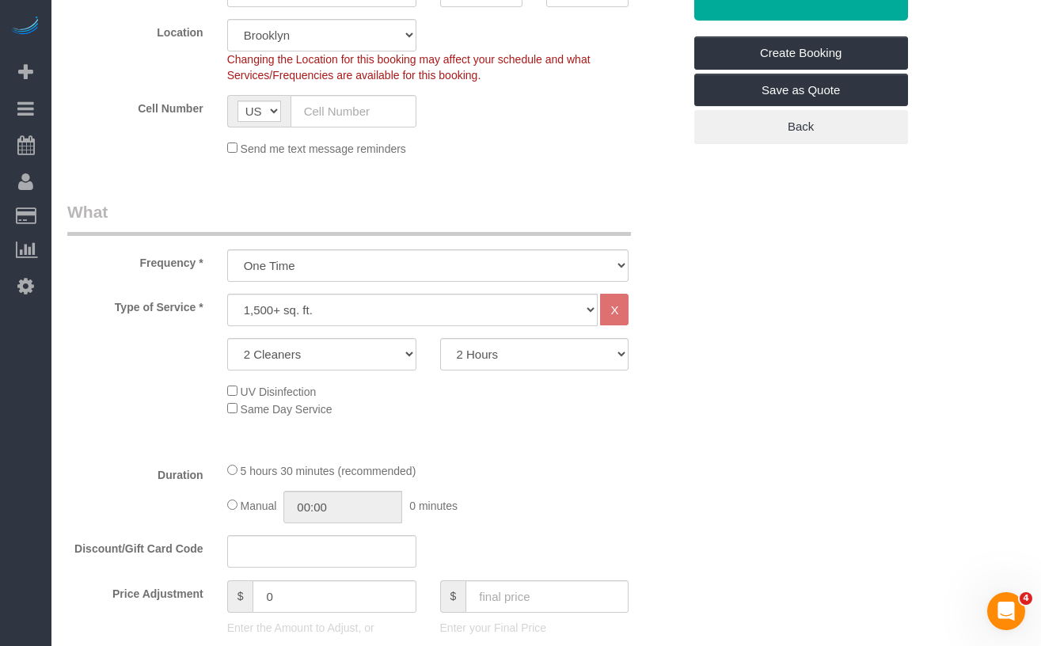
click at [188, 365] on div "2 Cleaners 3 Cleaners 4 Cleaners 5 Cleaners 2 Hours 2.5 Hours 3 Hours 3.5 Hours…" at bounding box center [374, 354] width 639 height 32
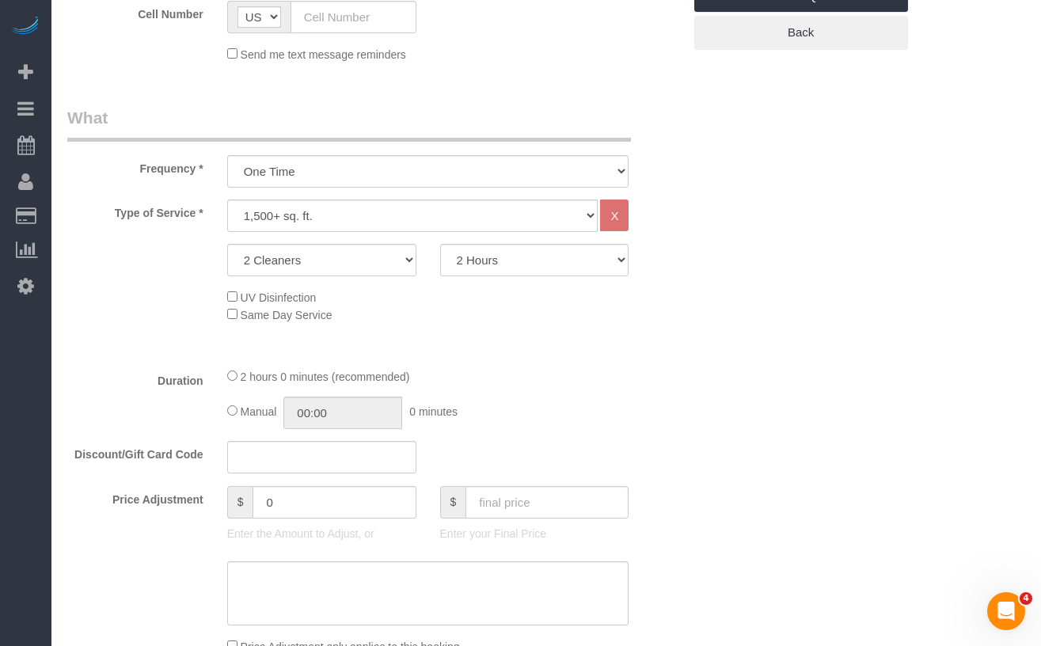
scroll to position [479, 0]
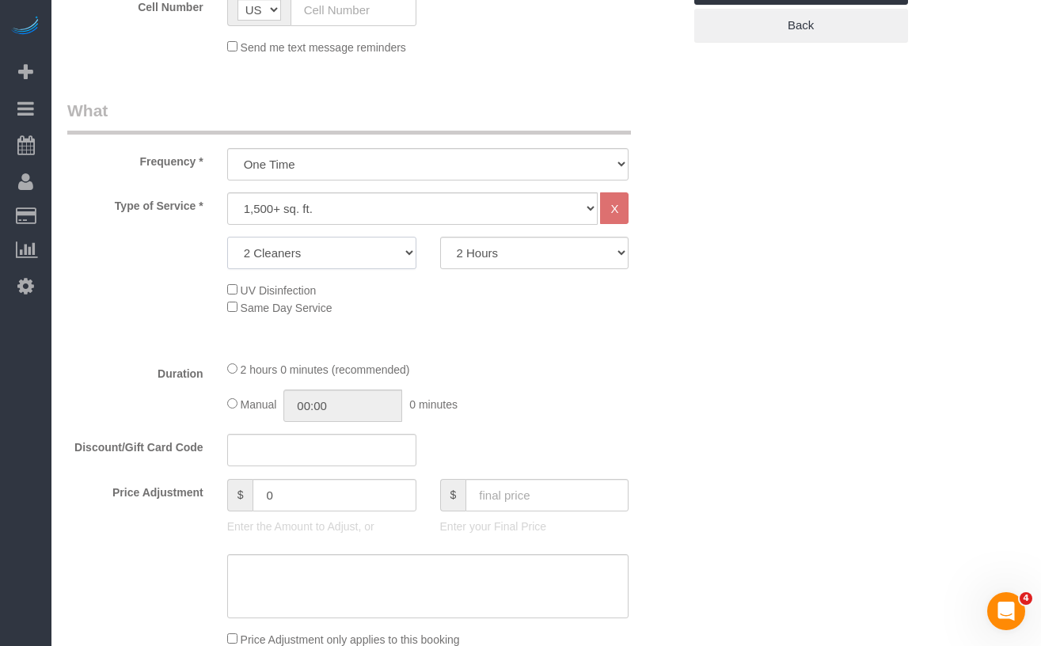
click at [405, 256] on select "2 Cleaners 3 Cleaners 4 Cleaners 5 Cleaners" at bounding box center [321, 253] width 189 height 32
click at [485, 255] on select "2 Hours 2.5 Hours 3 Hours 3.5 Hours 4 Hours 4.5 Hours 5 Hours 5.5 Hours 6 Hours…" at bounding box center [534, 253] width 189 height 32
select select "240"
click at [440, 237] on select "2 Hours 2.5 Hours 3 Hours 3.5 Hours 4 Hours 4.5 Hours 5 Hours 5.5 Hours 6 Hours…" at bounding box center [534, 253] width 189 height 32
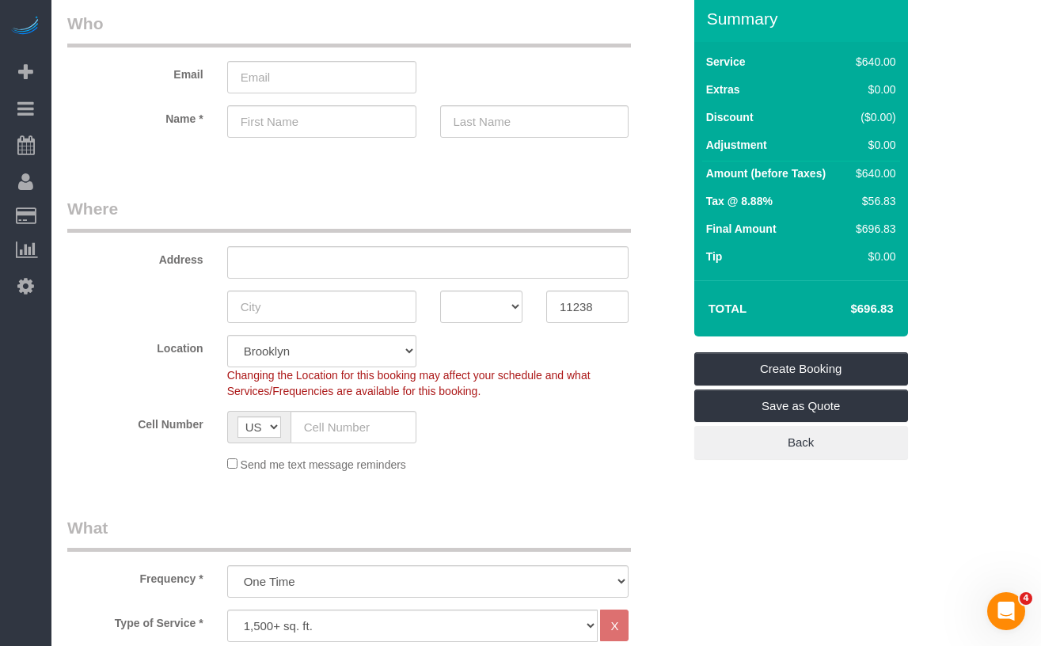
scroll to position [0, 0]
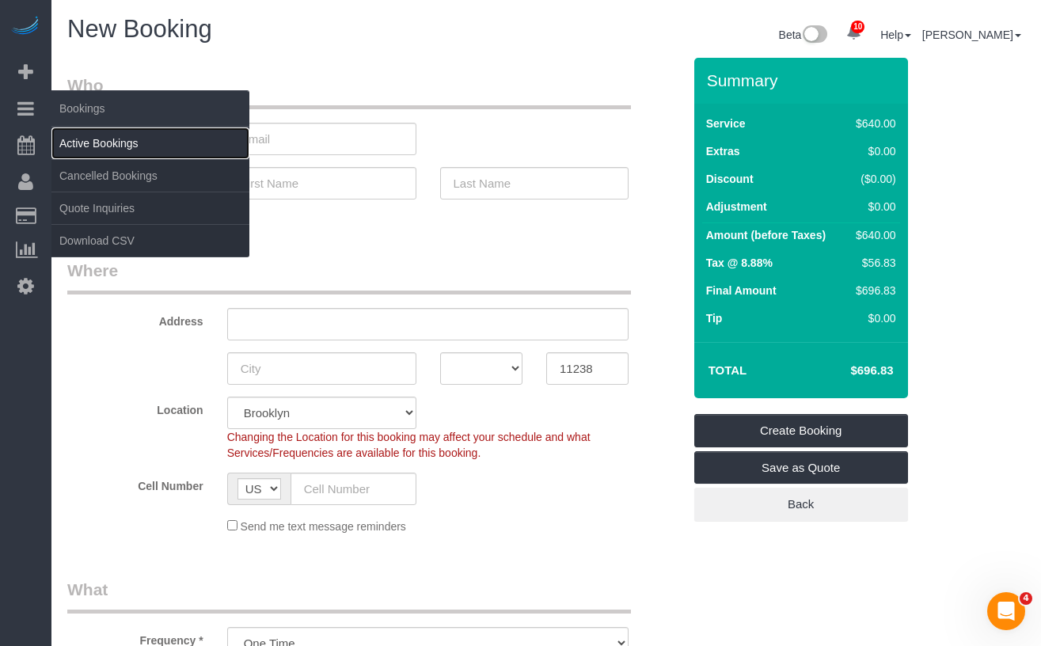
click at [97, 141] on link "Active Bookings" at bounding box center [150, 143] width 198 height 32
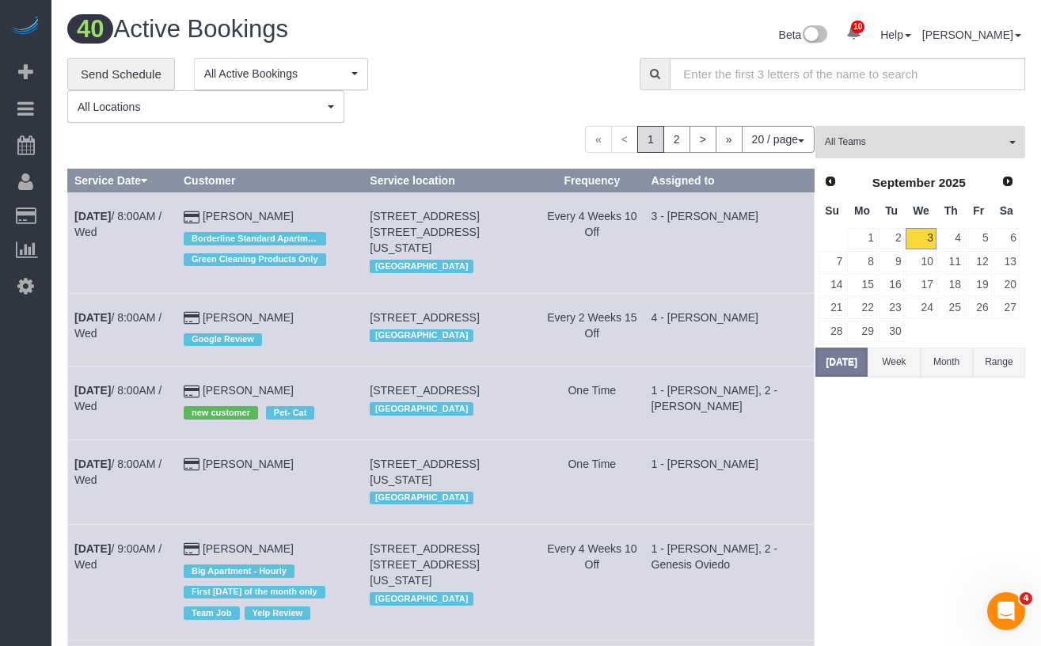
click at [868, 136] on span "All Teams" at bounding box center [915, 141] width 180 height 13
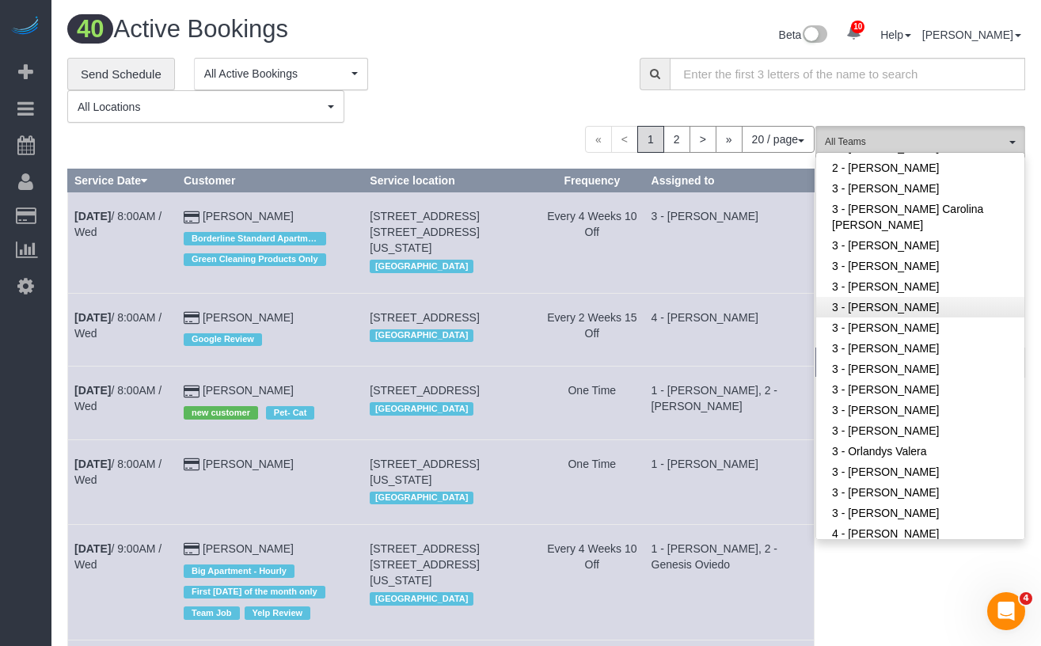
scroll to position [1198, 0]
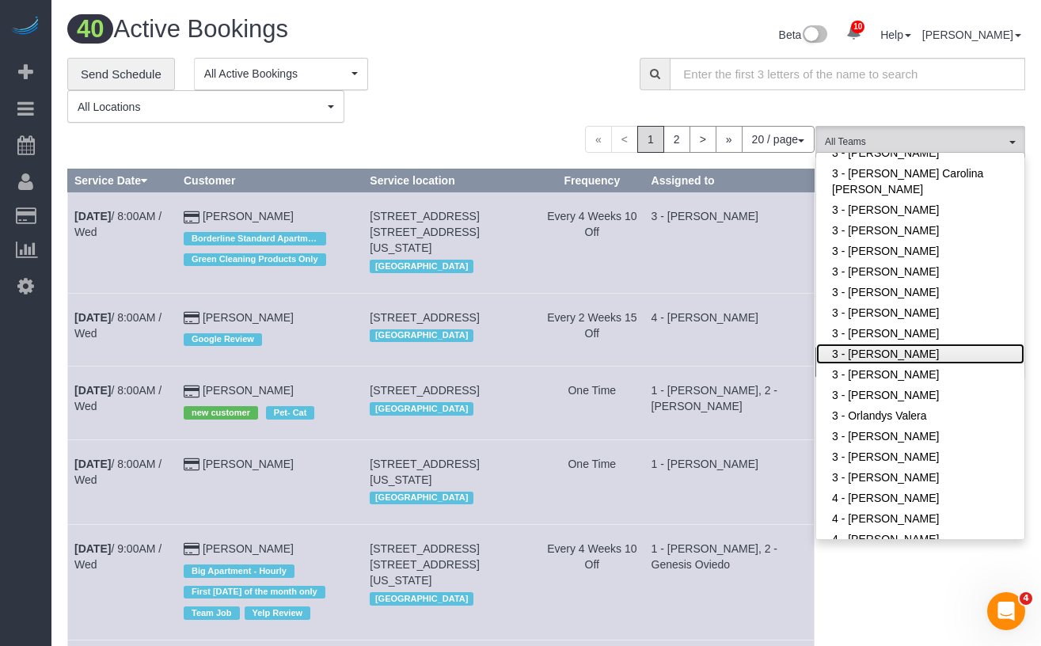
click at [899, 356] on link "3 - [PERSON_NAME]" at bounding box center [920, 354] width 208 height 21
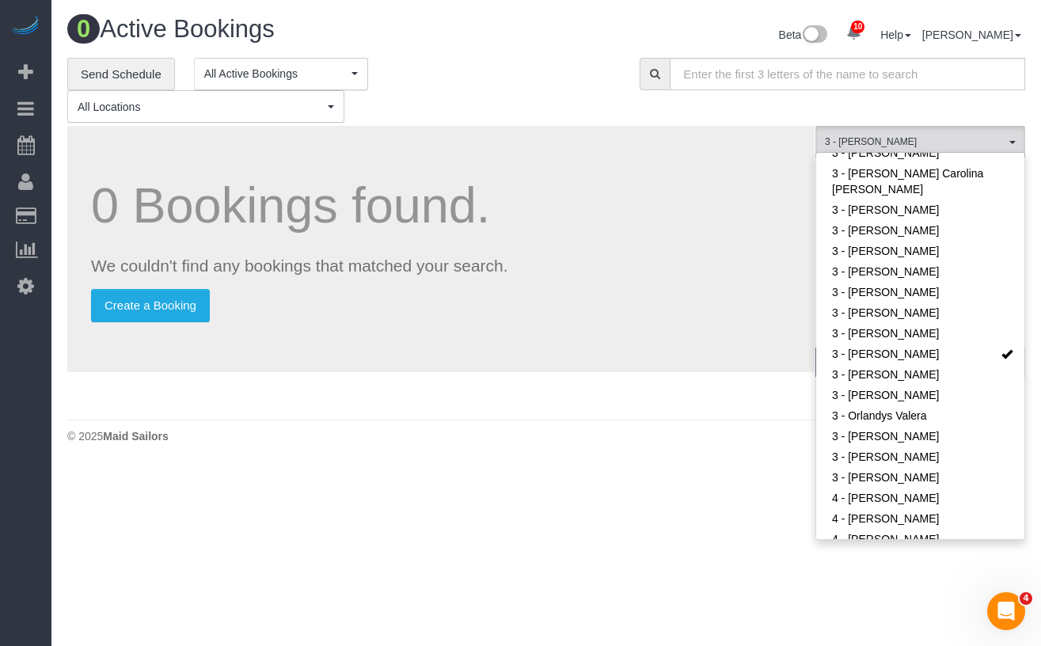
drag, startPoint x: 481, startPoint y: 72, endPoint x: 492, endPoint y: 2, distance: 71.2
click at [483, 70] on div "**********" at bounding box center [341, 91] width 549 height 66
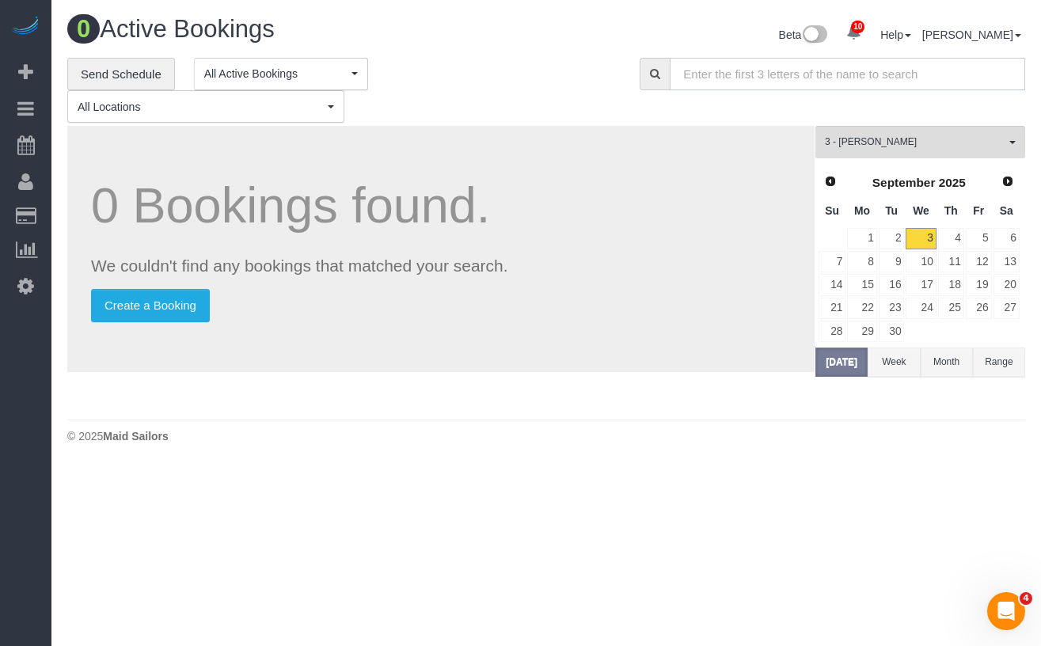
click at [752, 82] on input "text" at bounding box center [847, 74] width 355 height 32
type input "∫"
type input "Na Lor"
click at [906, 146] on span "3 - [PERSON_NAME]" at bounding box center [915, 141] width 180 height 13
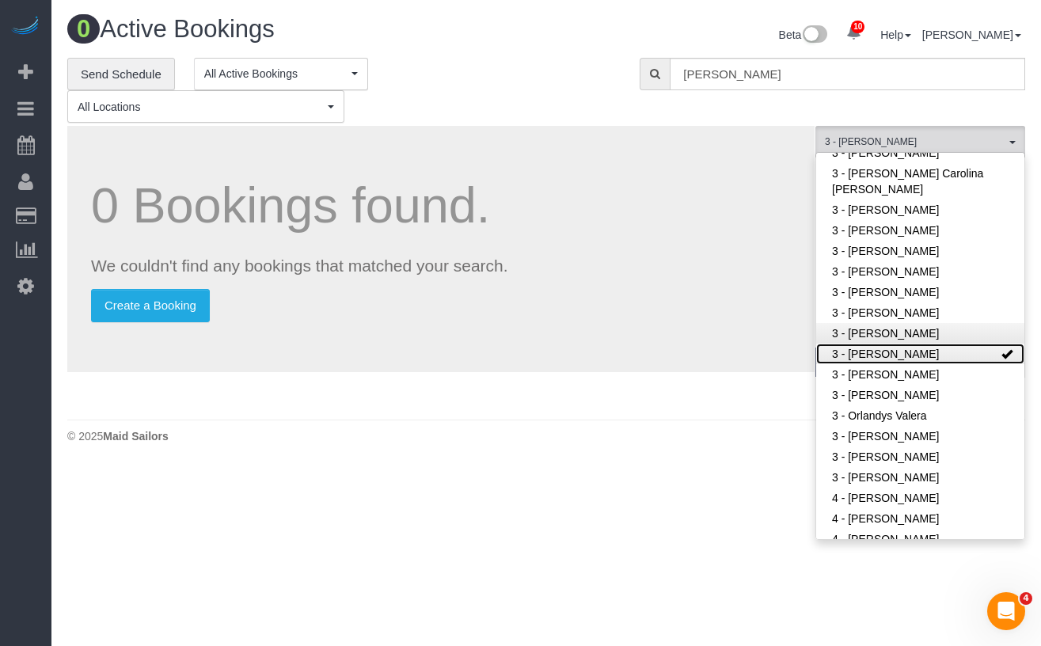
drag, startPoint x: 935, startPoint y: 348, endPoint x: 944, endPoint y: 335, distance: 15.4
click at [935, 348] on link "3 - [PERSON_NAME]" at bounding box center [920, 354] width 208 height 21
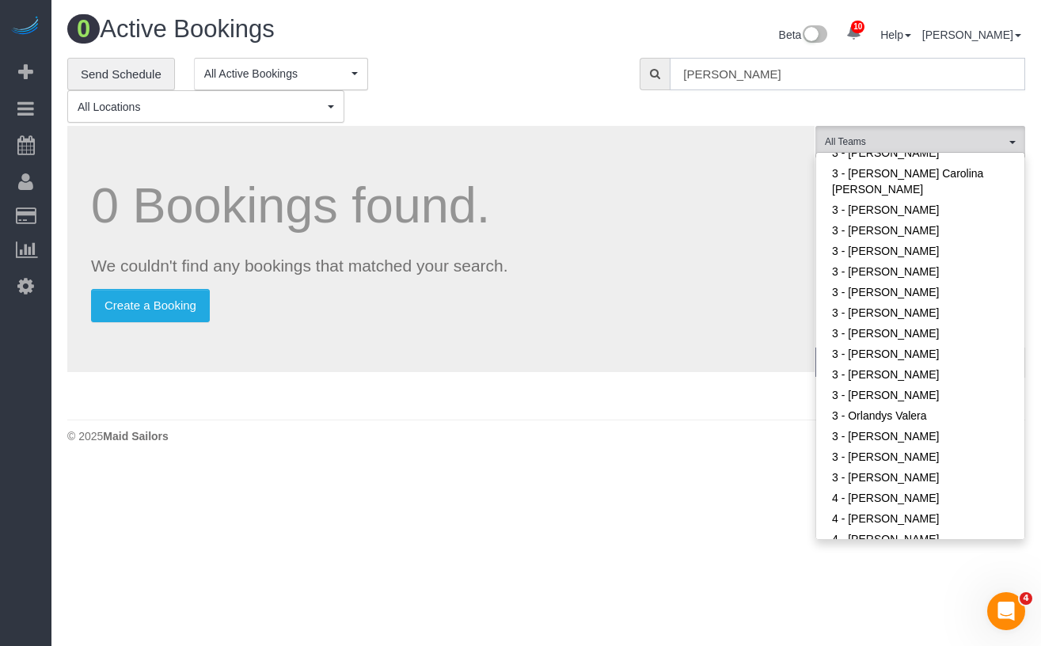
click at [766, 77] on input "Na Lor" at bounding box center [847, 74] width 355 height 32
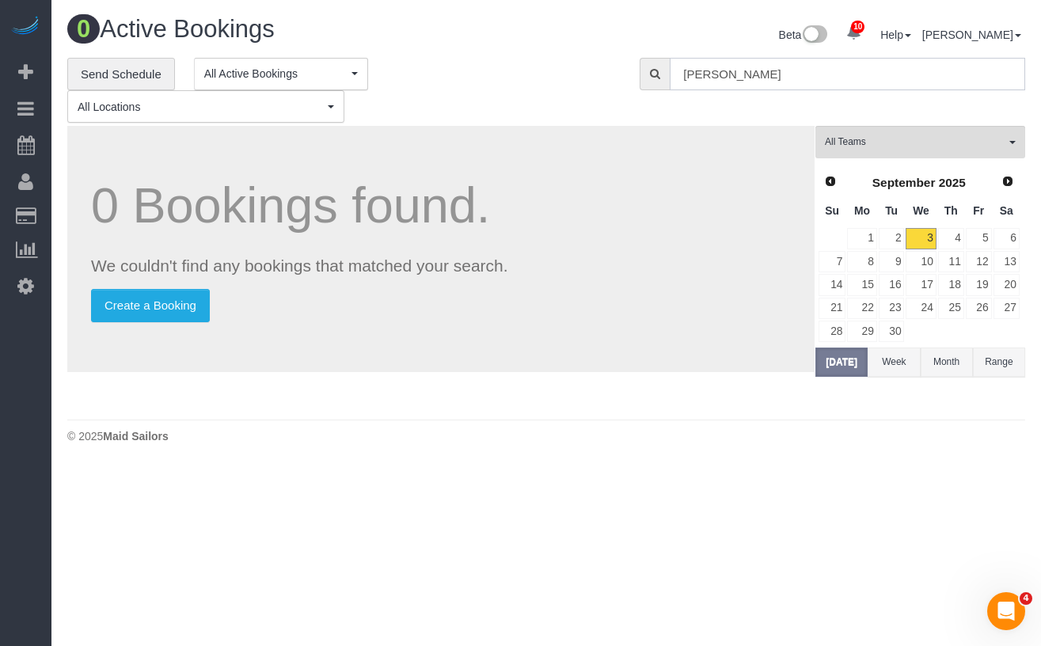
click at [786, 74] on input "Na Lor" at bounding box center [847, 74] width 355 height 32
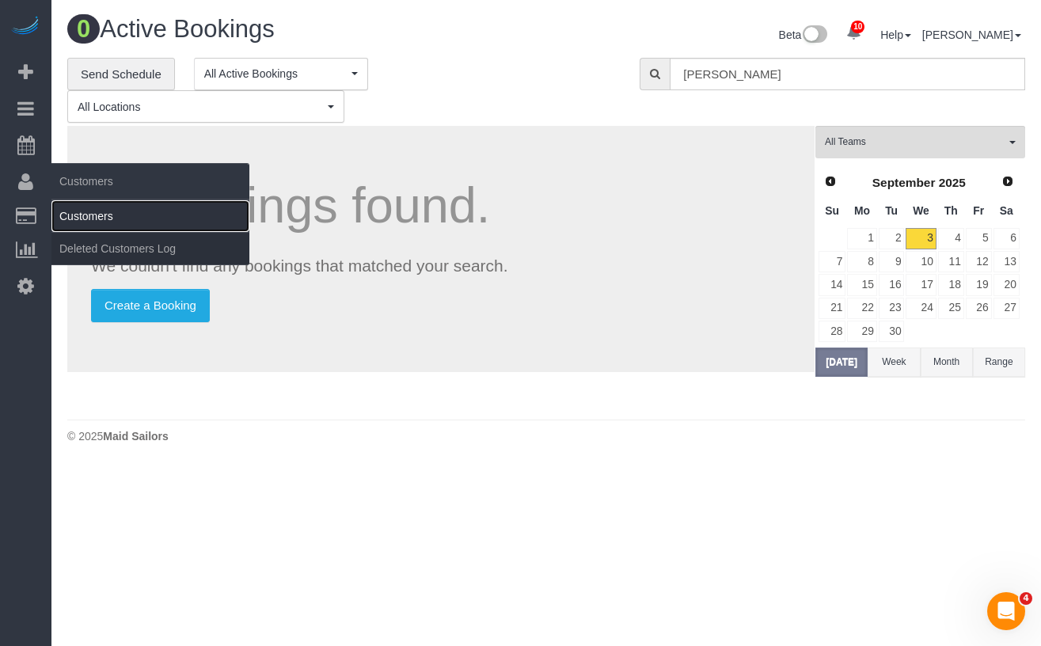
click at [87, 214] on link "Customers" at bounding box center [150, 216] width 198 height 32
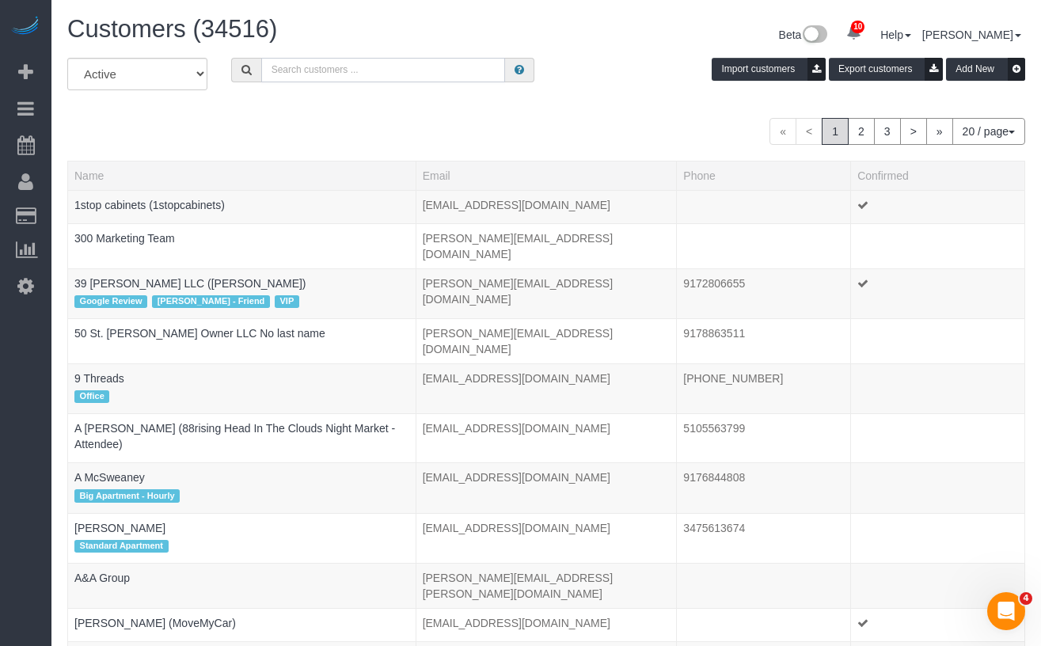
click at [351, 67] on input "text" at bounding box center [383, 70] width 244 height 25
type input "B"
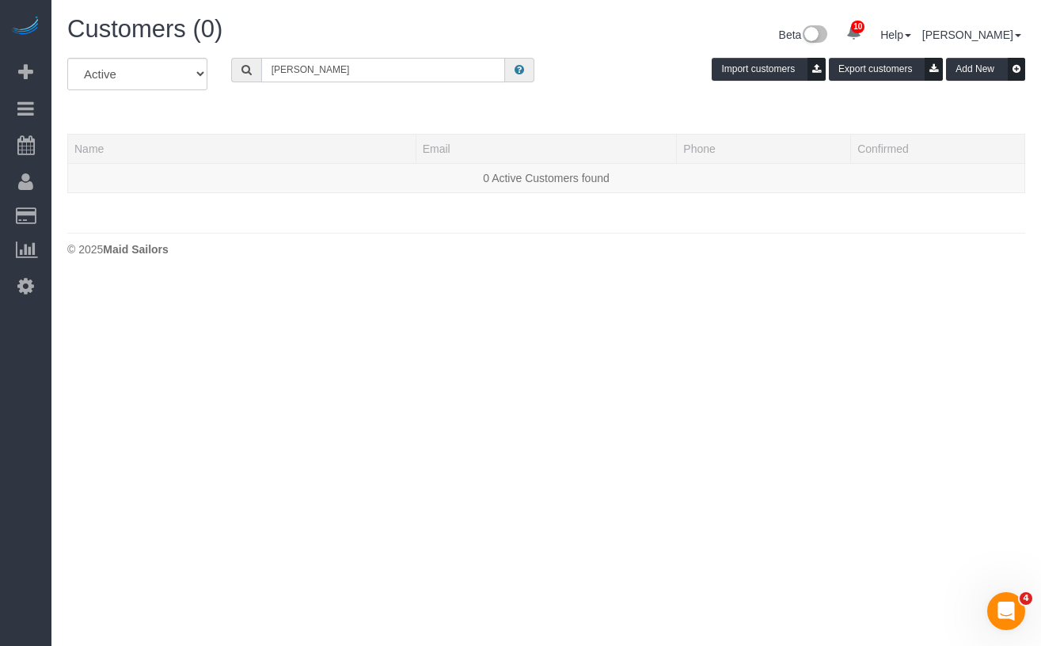
click at [309, 74] on input "Na Lor" at bounding box center [383, 70] width 244 height 25
paste input "Kim Cohan"
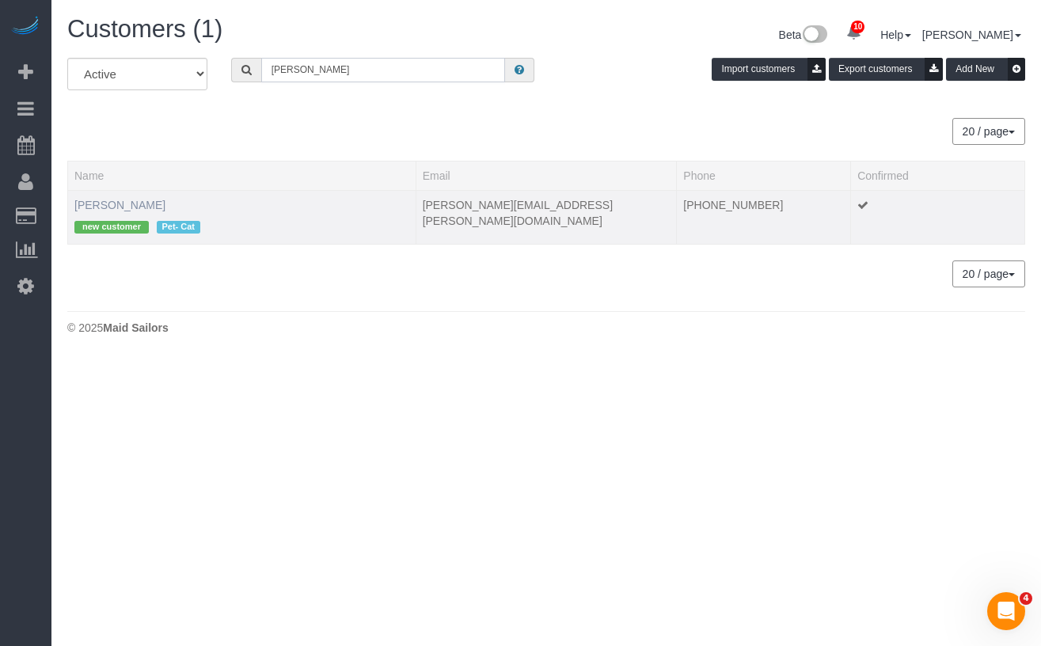
type input "Kim Cohan"
click at [116, 202] on link "Kim Cohan" at bounding box center [119, 205] width 91 height 13
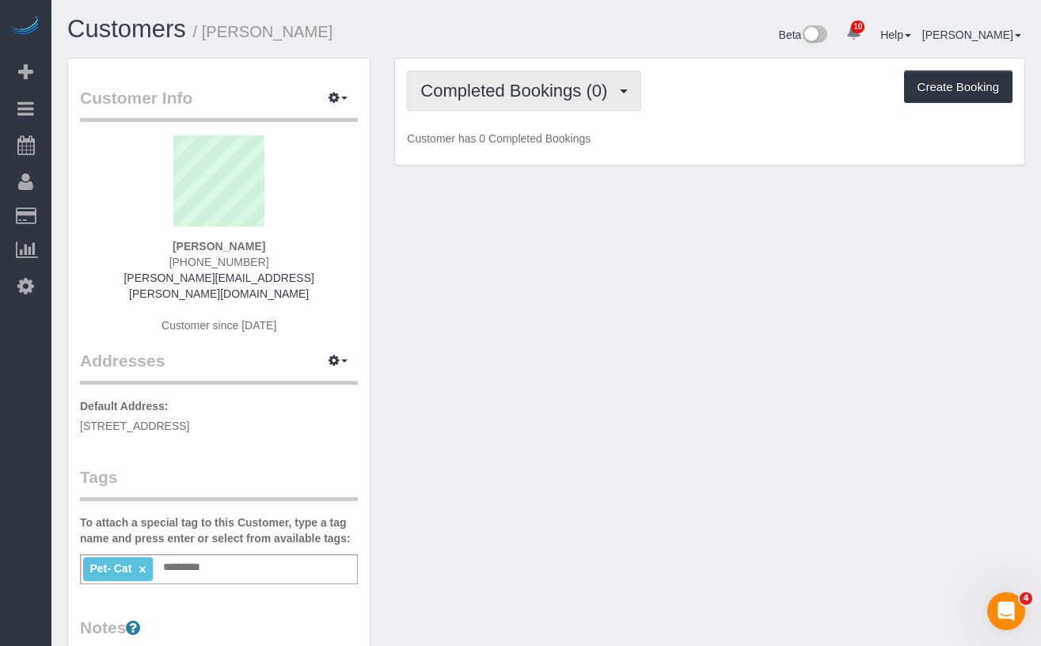
click at [474, 103] on button "Completed Bookings (0)" at bounding box center [524, 90] width 234 height 40
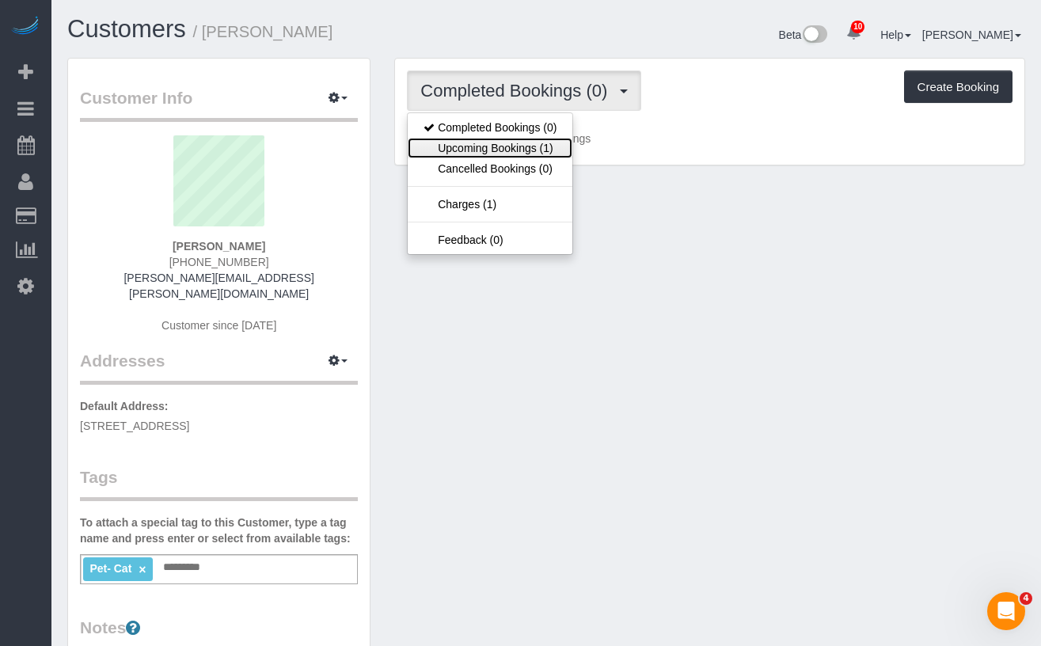
click at [492, 146] on link "Upcoming Bookings (1)" at bounding box center [490, 148] width 165 height 21
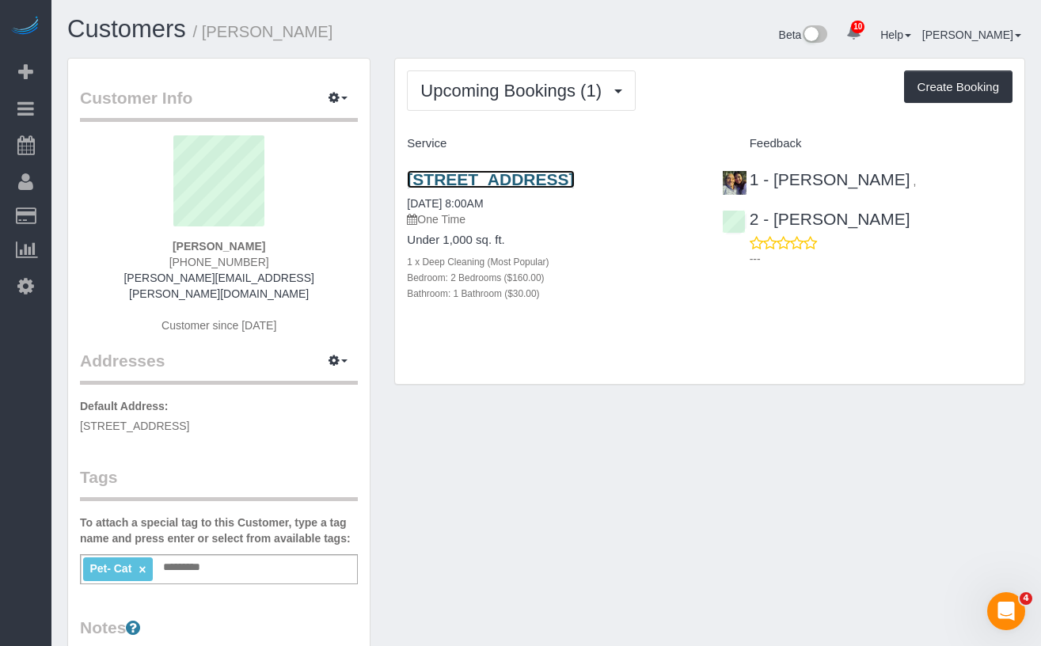
click at [469, 183] on link "84 Windsor Place, Apt 2, Brooklyn, NY 11215" at bounding box center [490, 179] width 167 height 18
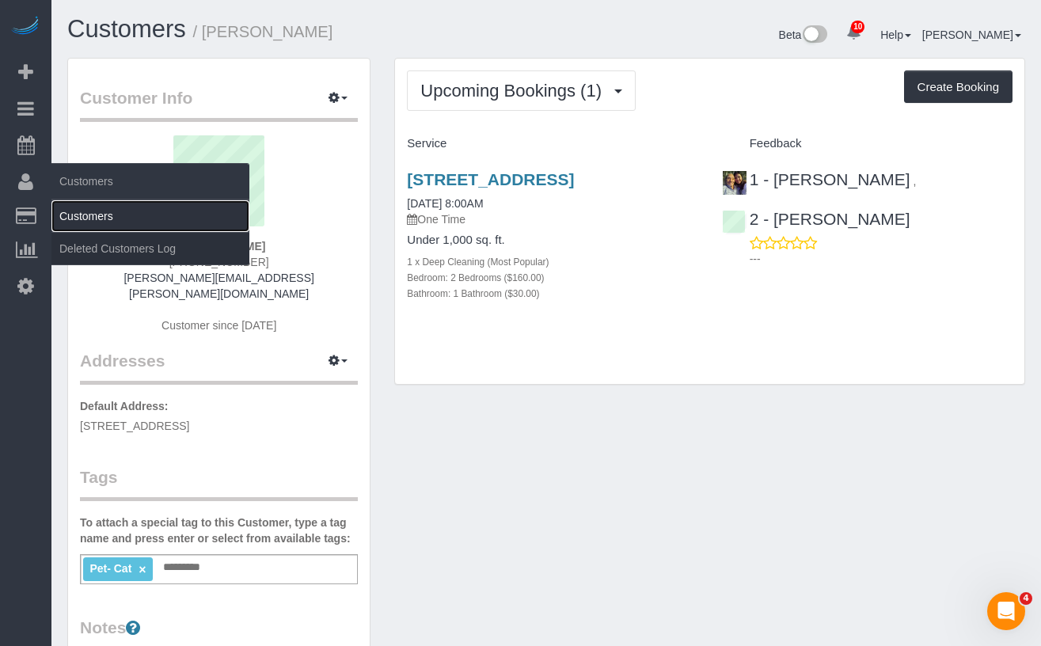
click at [81, 216] on link "Customers" at bounding box center [150, 216] width 198 height 32
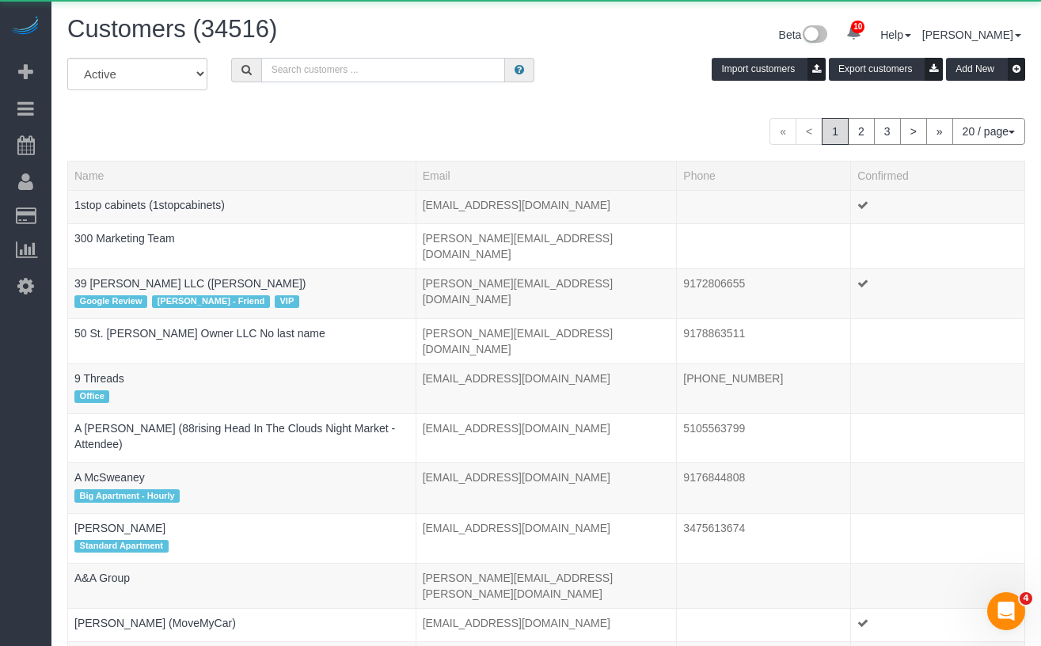
click at [350, 69] on input "text" at bounding box center [383, 70] width 244 height 25
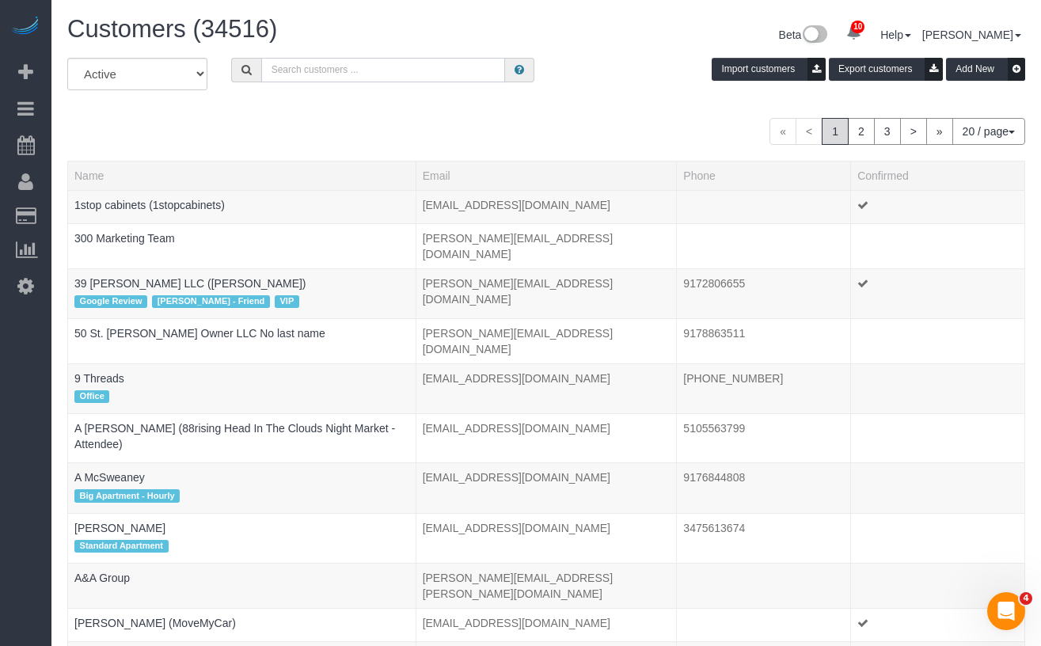
paste input "Mariko de Couto"
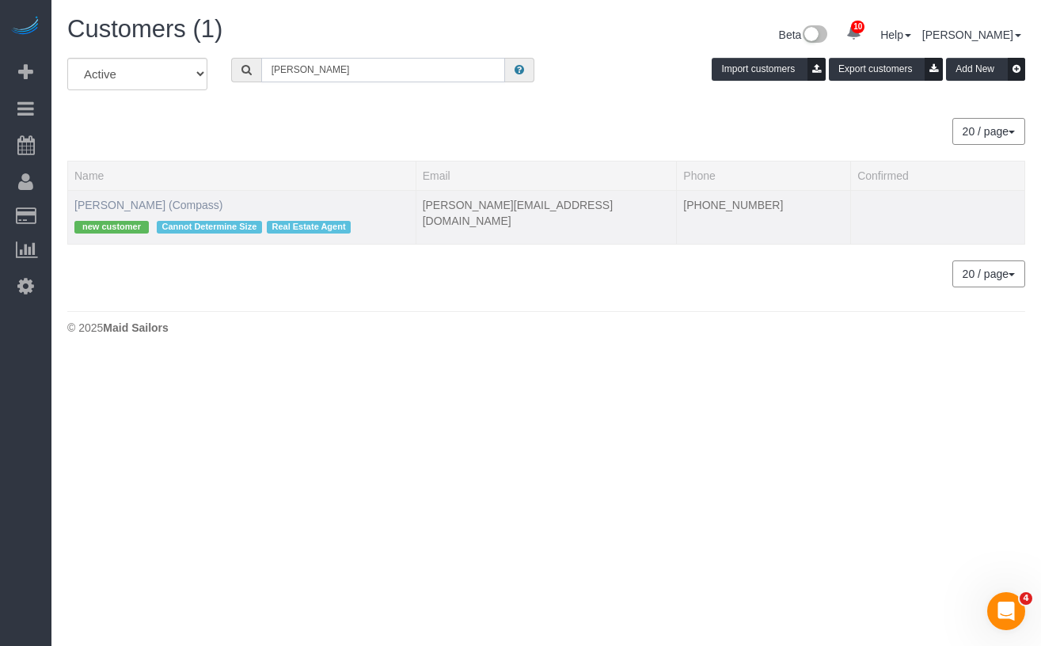
type input "Mariko de Couto"
click at [198, 207] on link "Mariko de Couto (Compass)" at bounding box center [148, 205] width 148 height 13
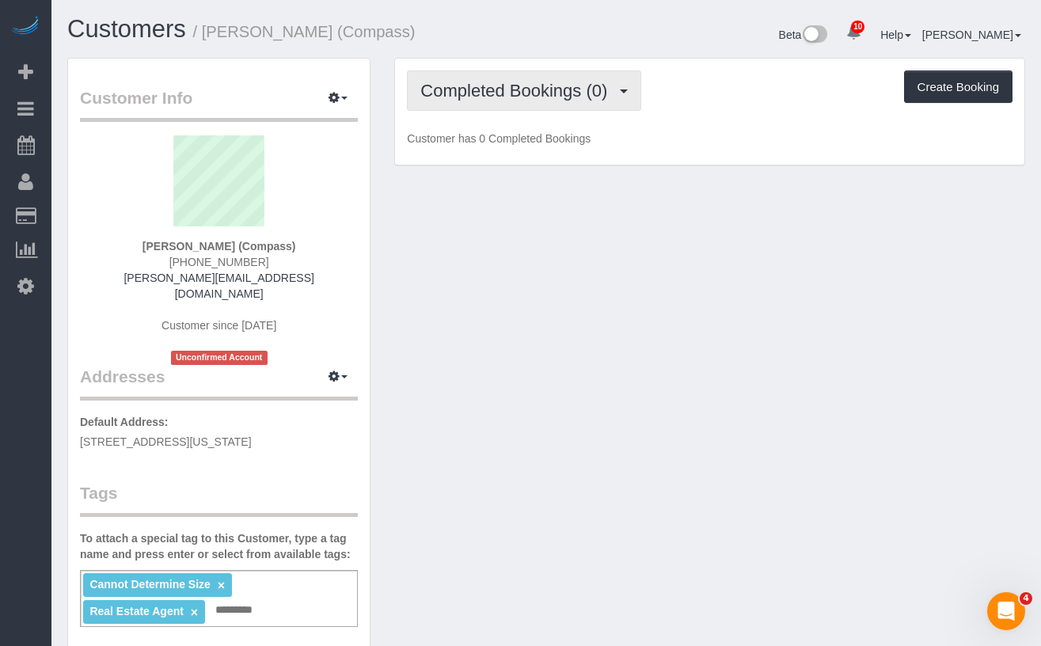
click at [554, 97] on span "Completed Bookings (0)" at bounding box center [517, 91] width 195 height 20
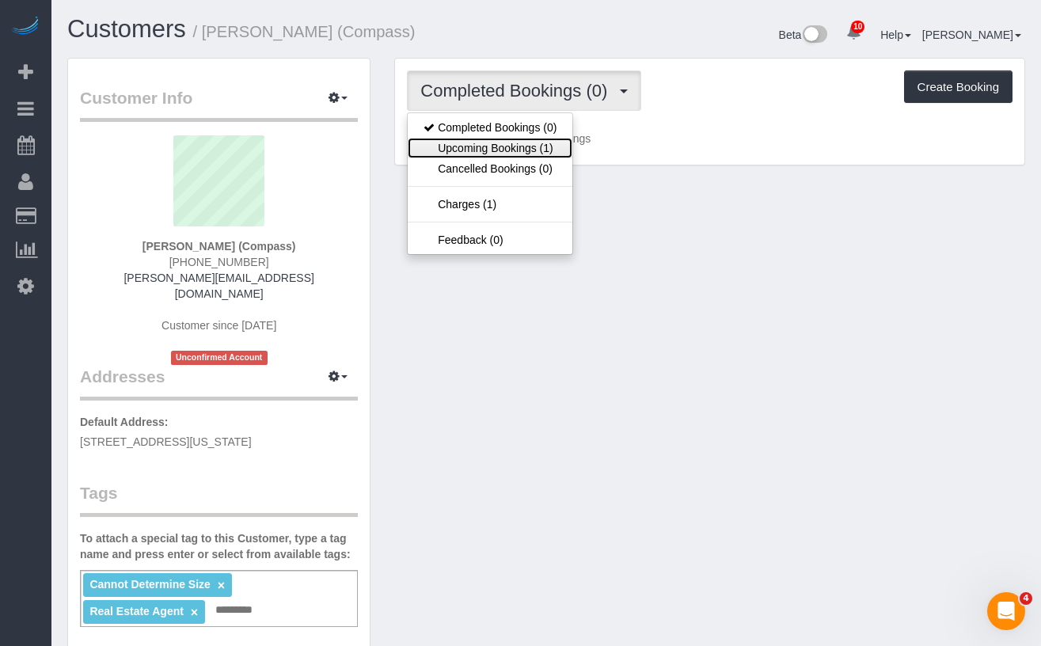
click at [515, 153] on link "Upcoming Bookings (1)" at bounding box center [490, 148] width 165 height 21
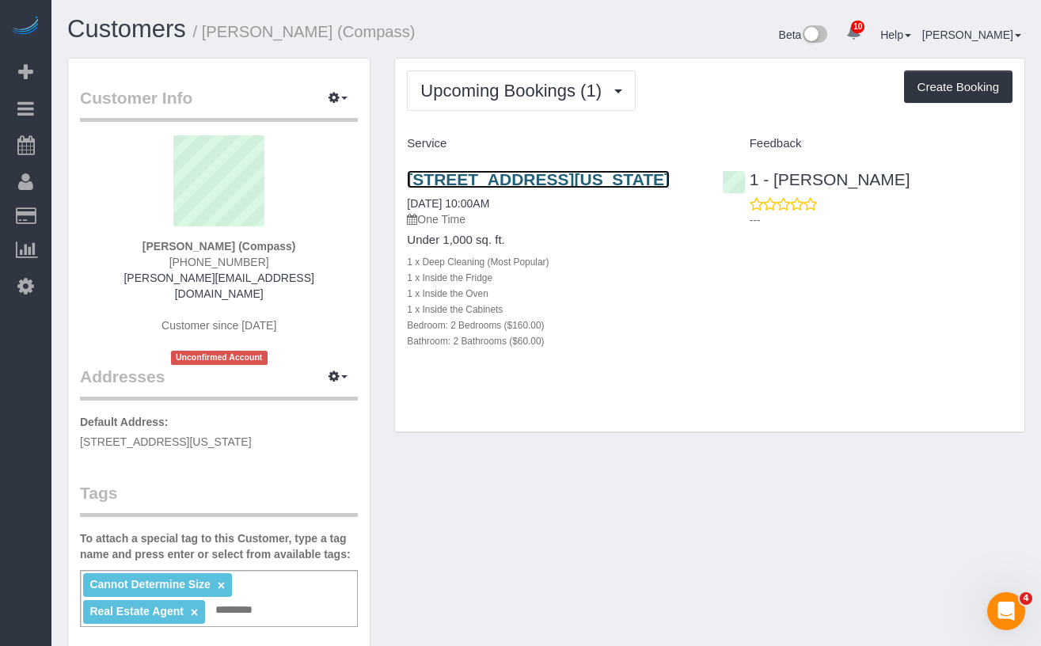
click at [490, 188] on link "1787 Madison Ave, Apt. 505, New York, NY 10035" at bounding box center [538, 179] width 263 height 18
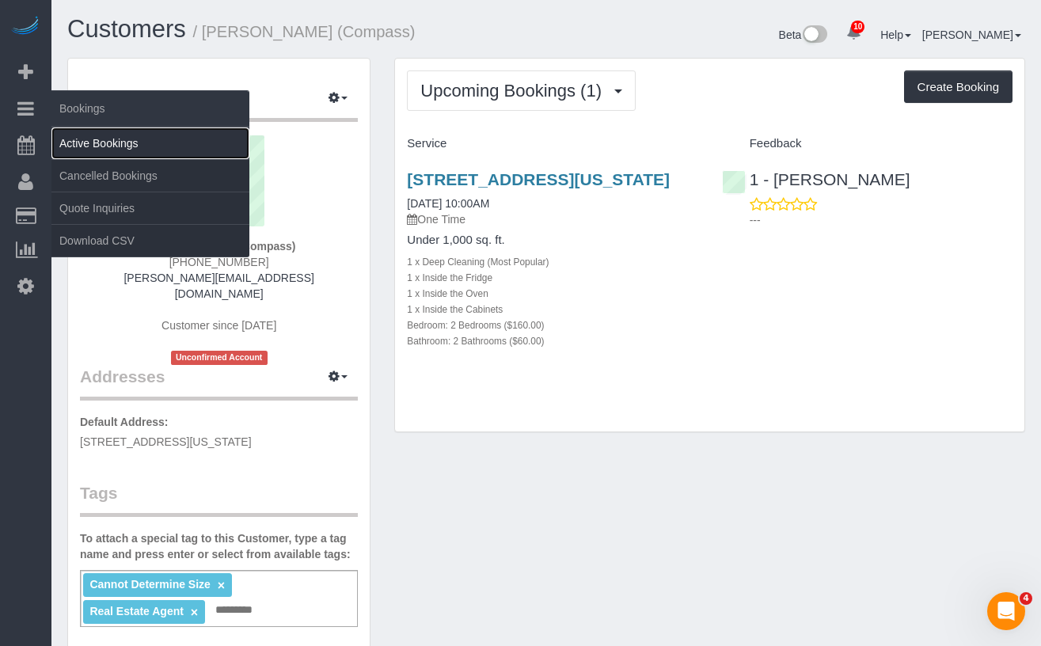
click at [89, 138] on link "Active Bookings" at bounding box center [150, 143] width 198 height 32
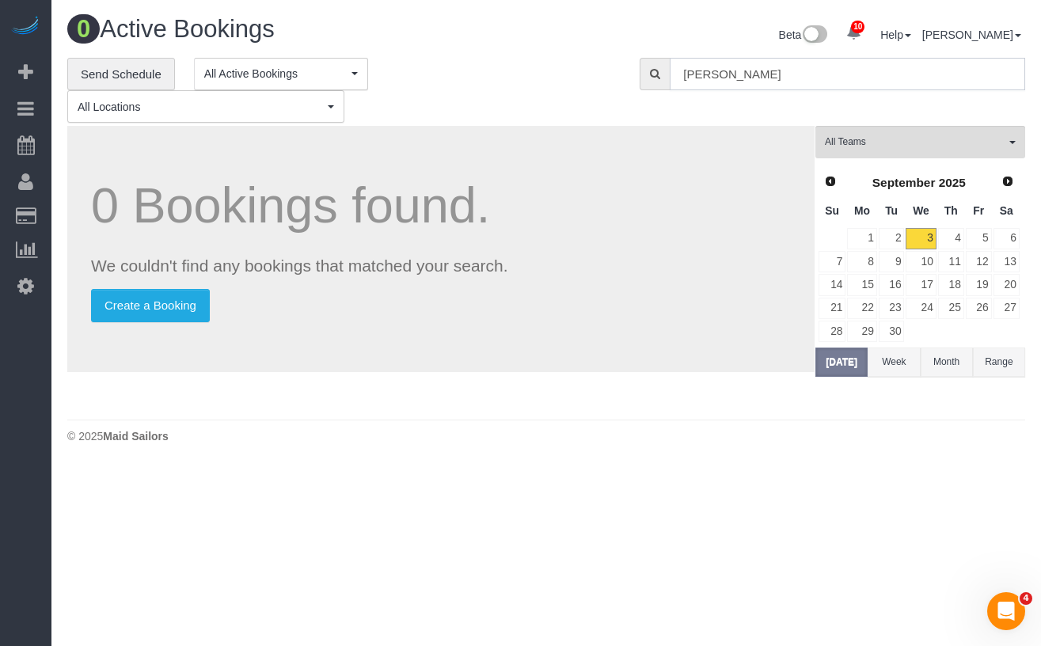
click at [742, 70] on input "Na Lor" at bounding box center [847, 74] width 355 height 32
drag, startPoint x: 747, startPoint y: 72, endPoint x: 678, endPoint y: 77, distance: 69.0
click at [678, 77] on input "Na Lor" at bounding box center [847, 74] width 355 height 32
click at [875, 137] on span "All Teams" at bounding box center [915, 141] width 180 height 13
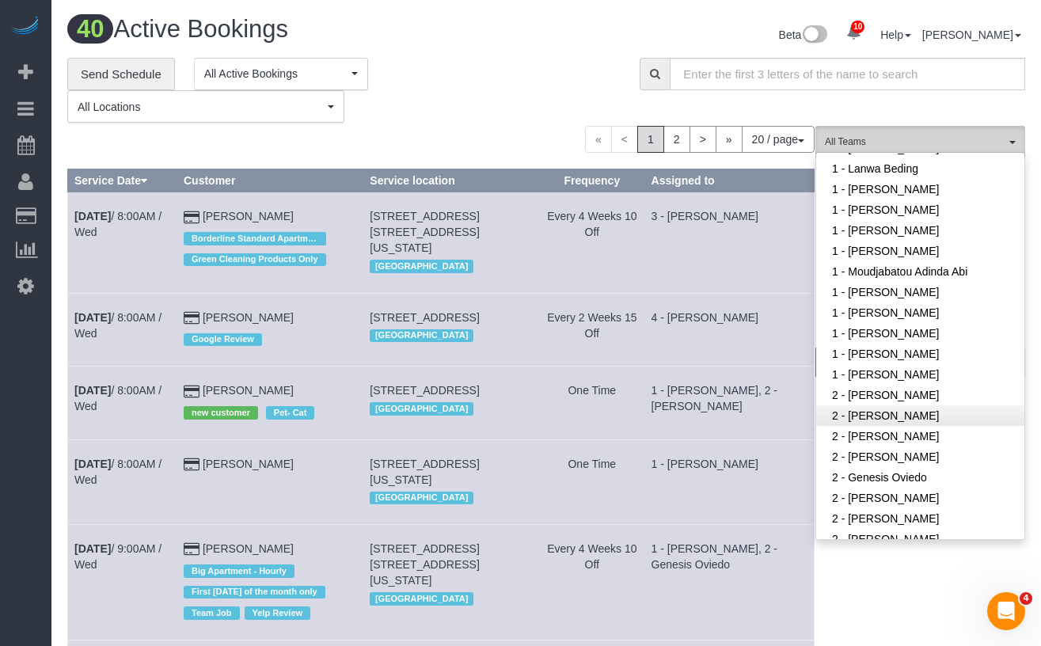
scroll to position [655, 0]
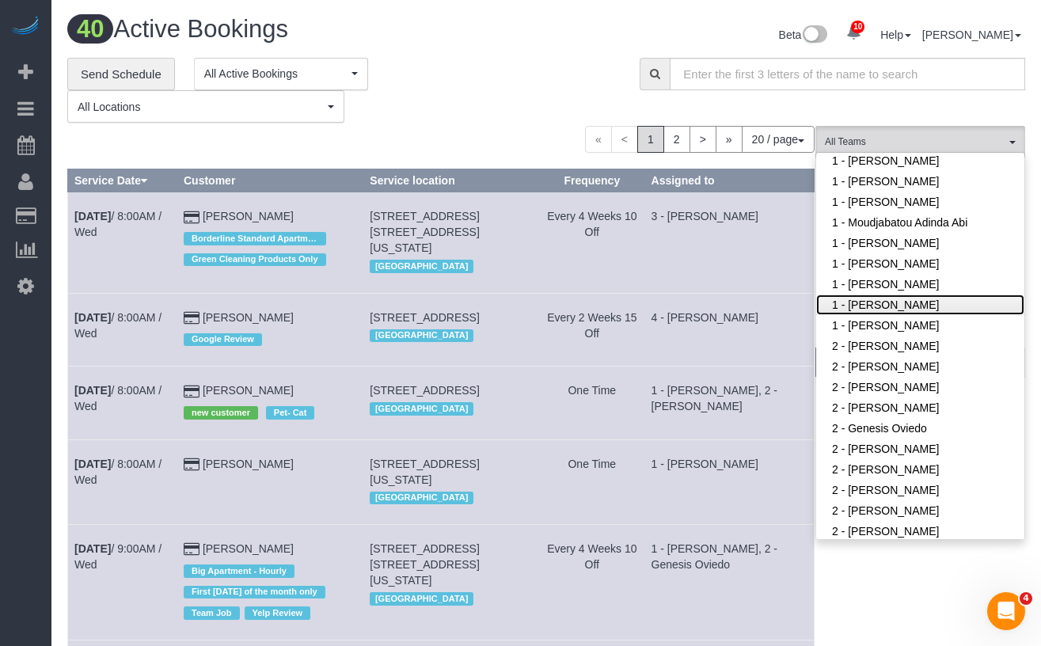
click at [887, 302] on link "1 - [PERSON_NAME]" at bounding box center [920, 304] width 208 height 21
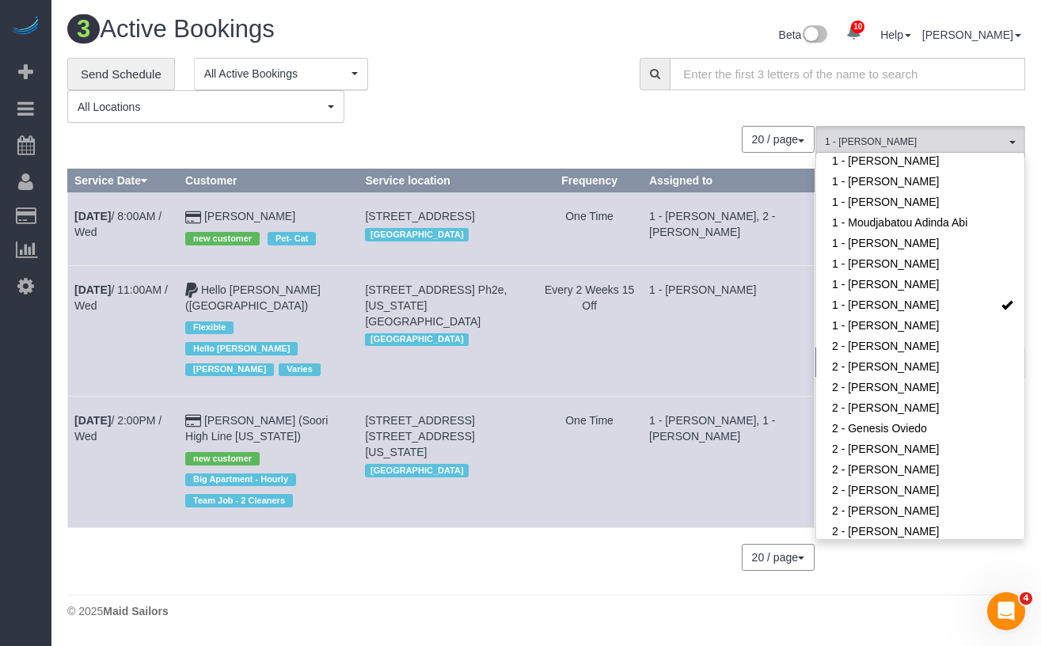
click at [496, 104] on div "**********" at bounding box center [341, 91] width 549 height 66
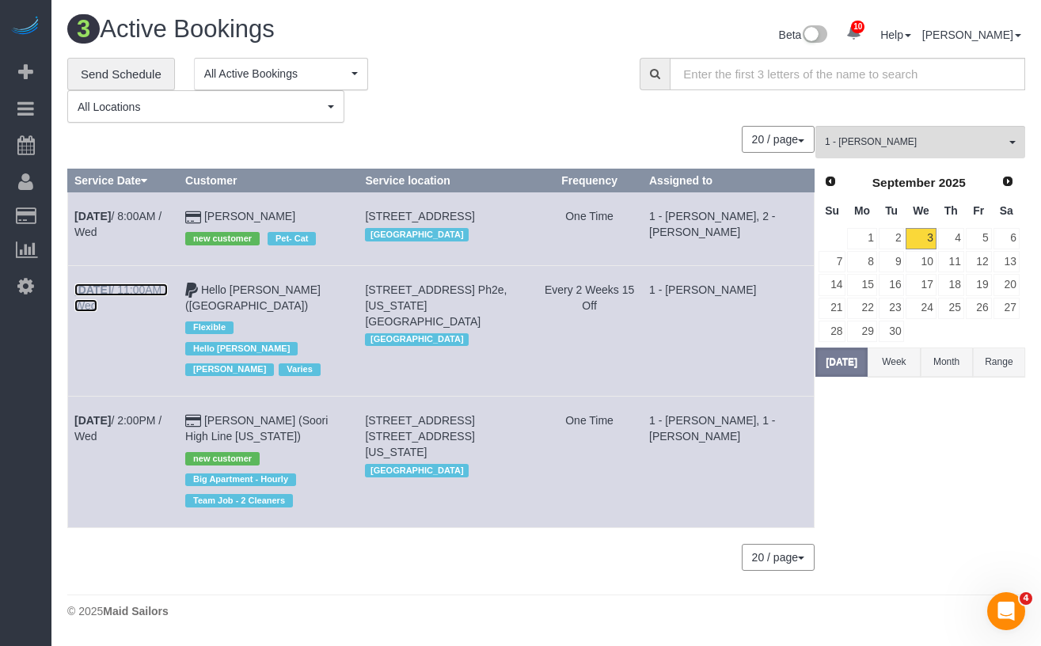
click at [141, 299] on link "Sep 3rd / 11:00AM / Wed" at bounding box center [120, 297] width 93 height 28
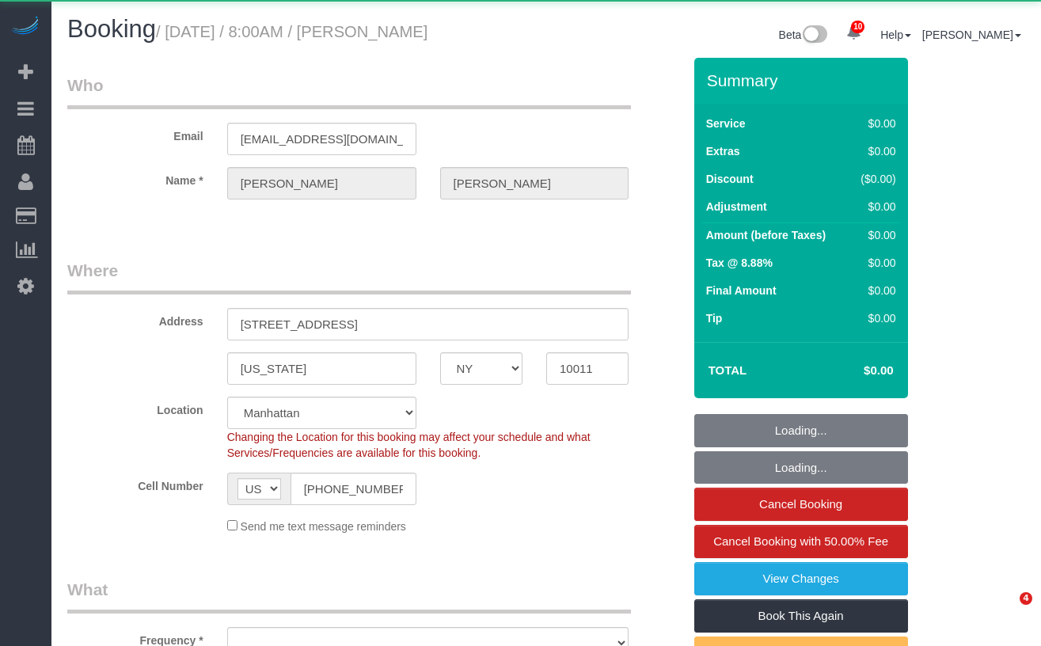
select select "NY"
select select "object:852"
select select "string:stripe-pm_1LQzKG4VGloSiKo7xG3na7rl"
select select "number:89"
select select "number:90"
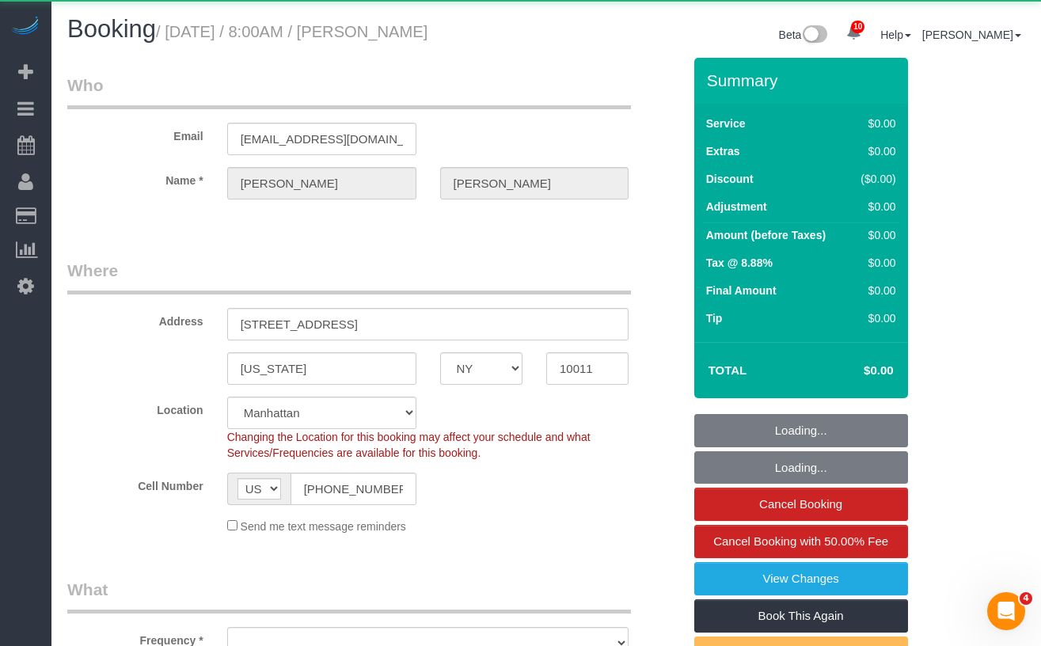
select select "number:15"
select select "number:5"
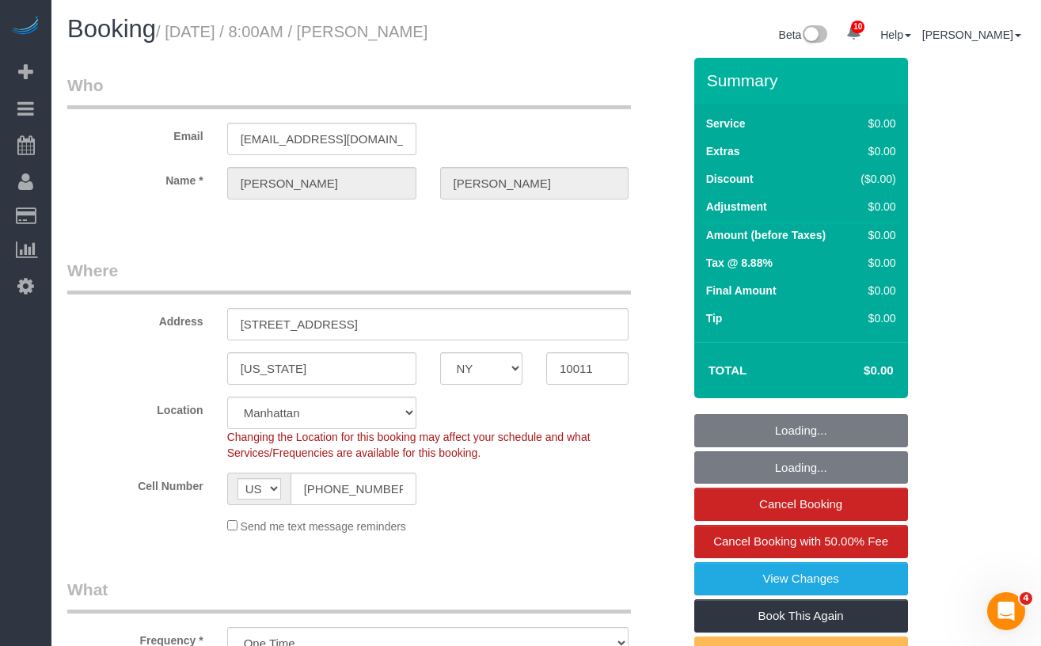
select select "object:877"
select select "spot1"
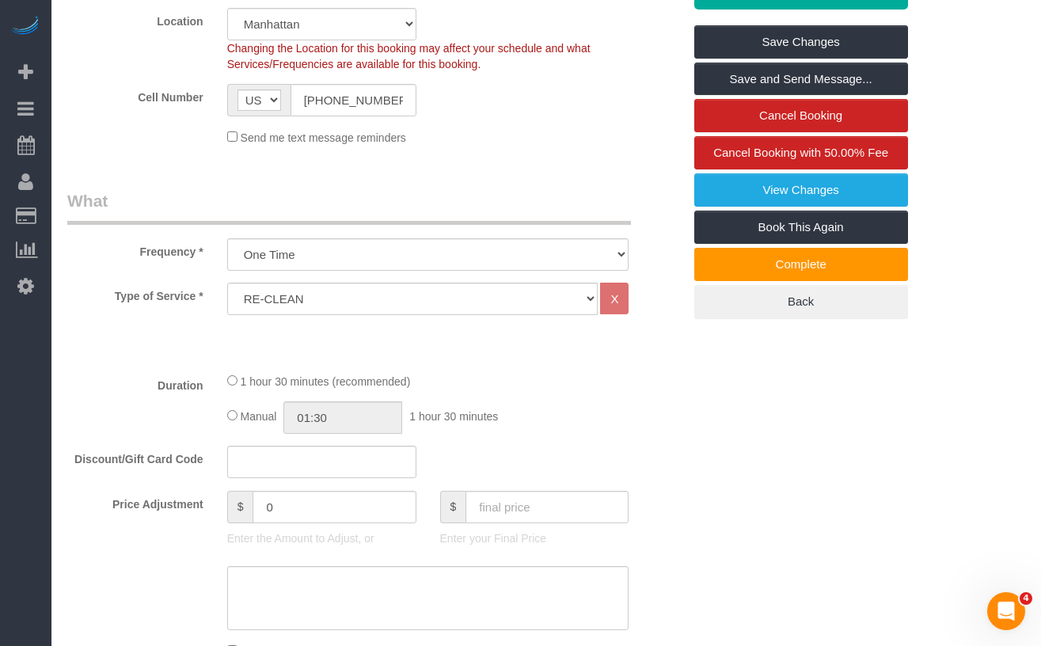
scroll to position [404, 0]
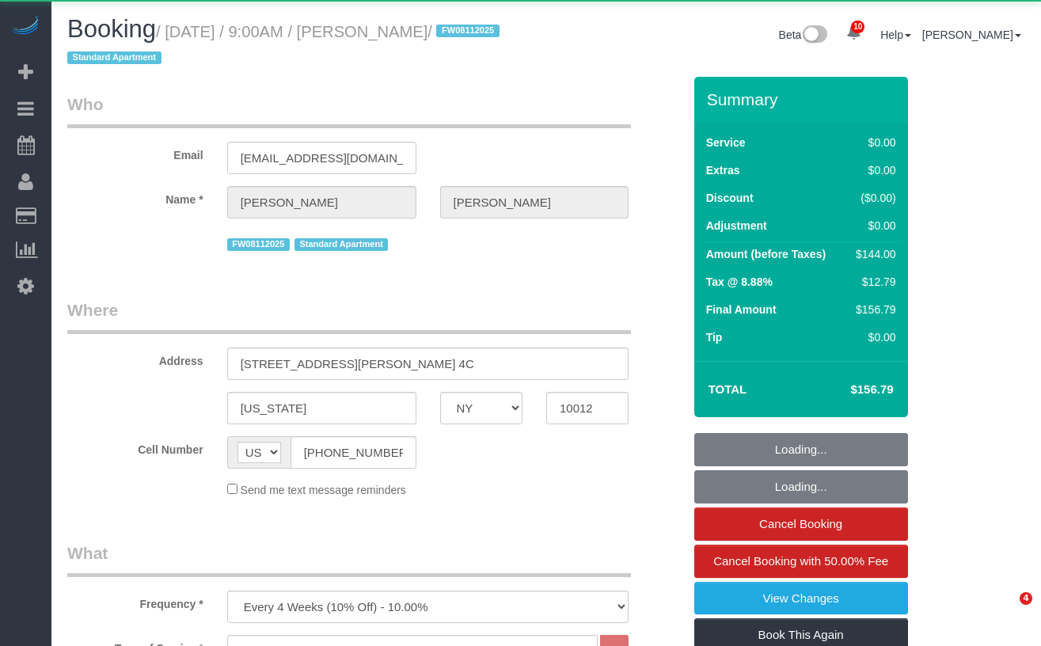
select select "NY"
select select "1"
select select "string:stripe-pm_1MBfeC4VGloSiKo7EVmAEJdi"
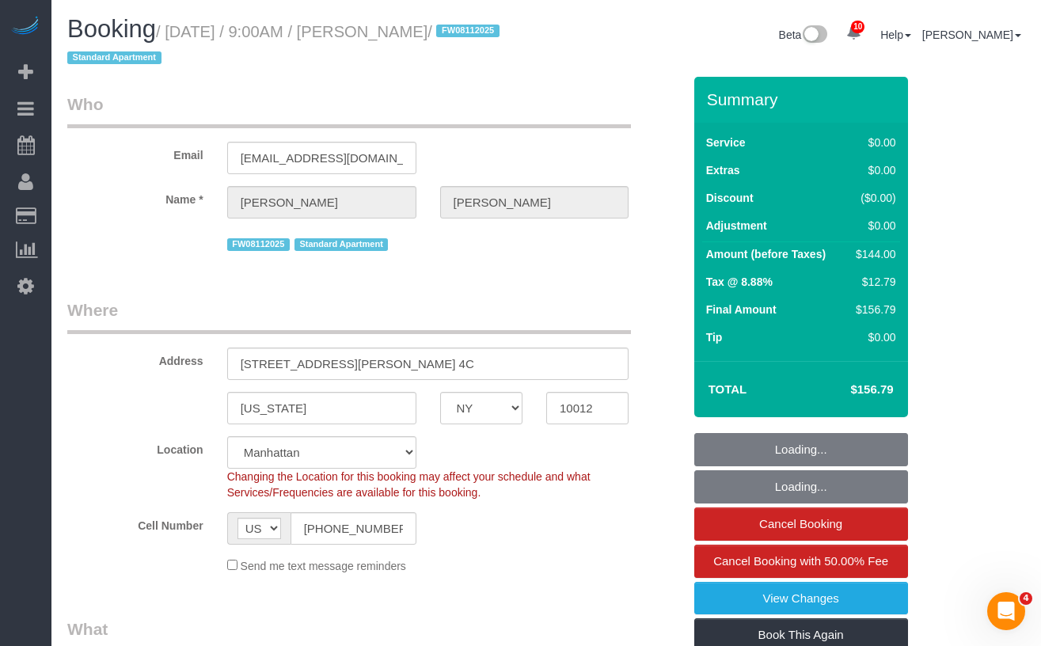
select select "object:972"
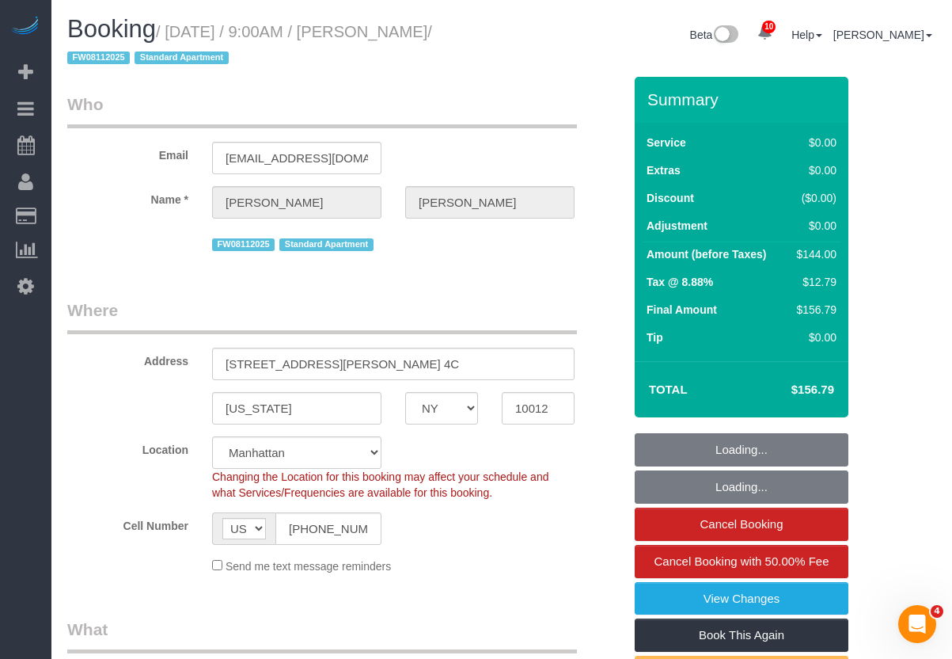
select select "1"
select select "spot1"
select select "number:89"
select select "number:90"
select select "number:15"
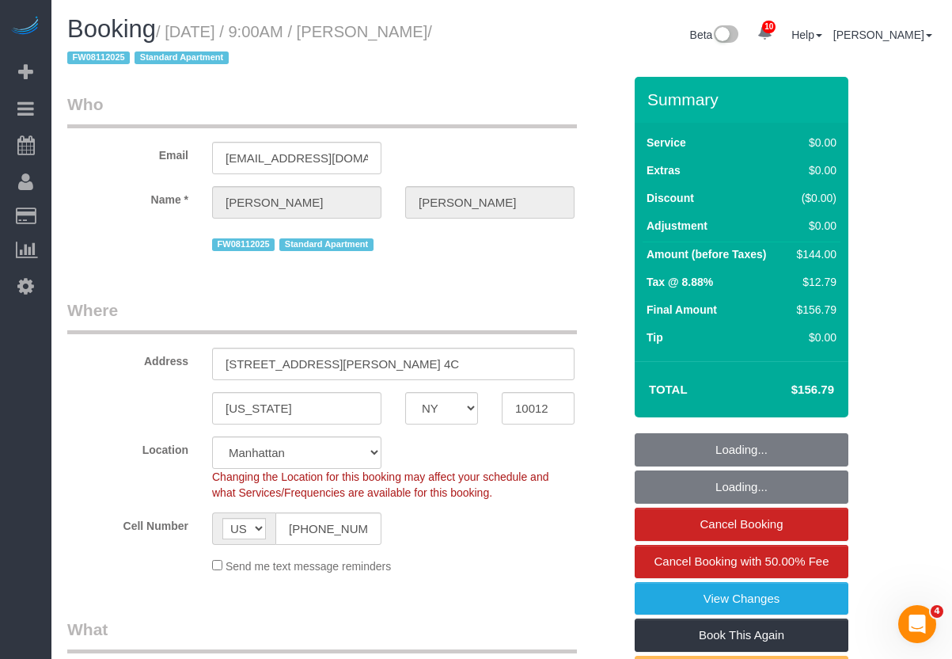
select select "number:5"
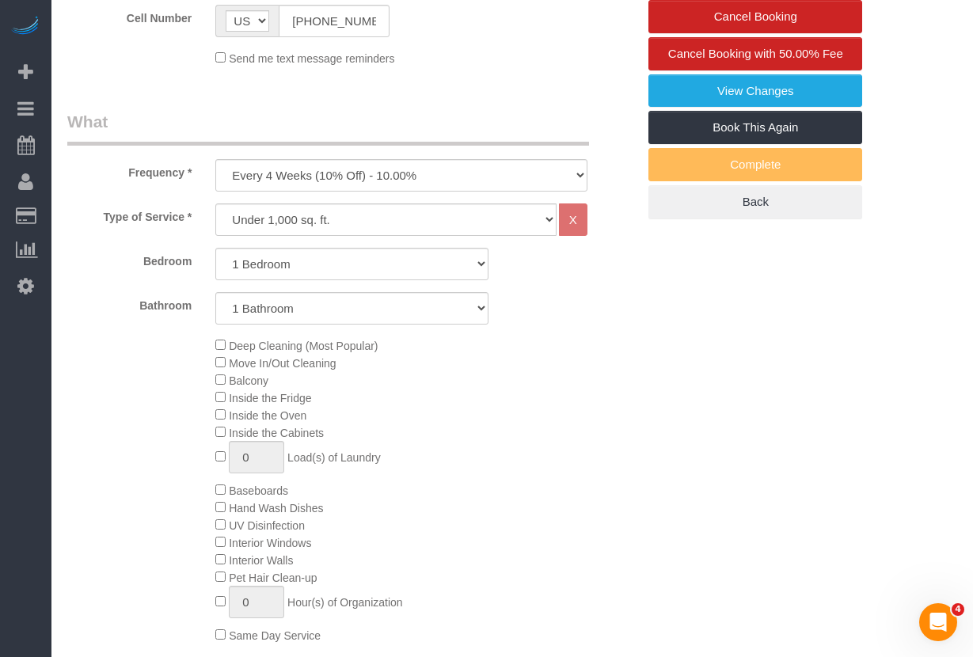
scroll to position [477, 0]
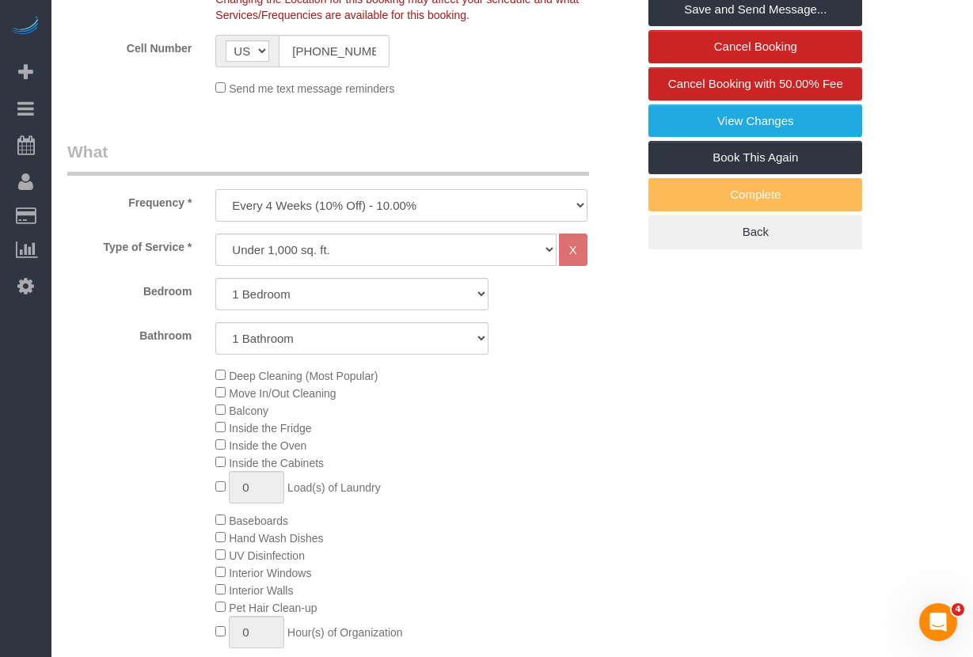
click at [348, 201] on select "One Time Weekly (20% Off) - 20.00% Every 2 Weeks (15% Off) - 15.00% Every 4 Wee…" at bounding box center [401, 205] width 372 height 32
click at [215, 189] on select "One Time Weekly (20% Off) - 20.00% Every 2 Weeks (15% Off) - 15.00% Every 4 Wee…" at bounding box center [401, 205] width 372 height 32
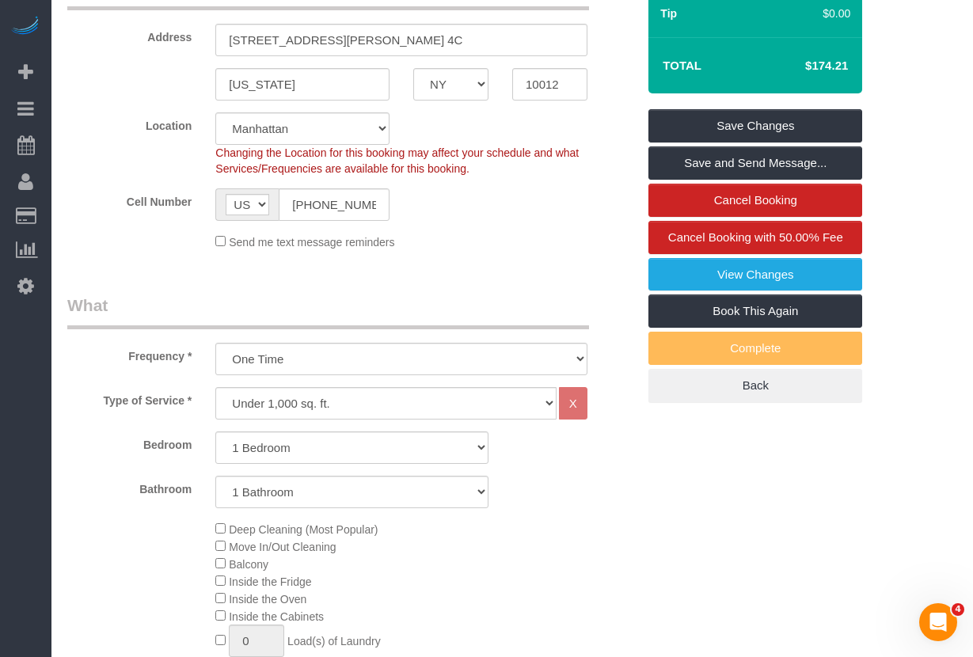
scroll to position [343, 0]
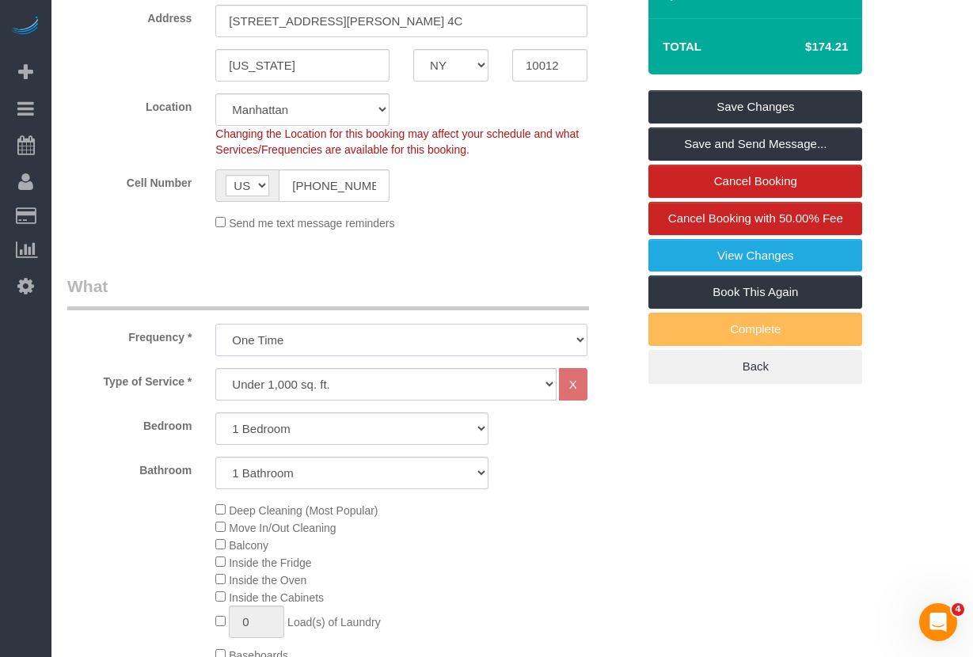
click at [389, 336] on select "One Time Weekly (20% Off) - 20.00% Every 2 Weeks (15% Off) - 15.00% Every 4 Wee…" at bounding box center [401, 340] width 372 height 32
click at [215, 324] on select "One Time Weekly (20% Off) - 20.00% Every 2 Weeks (15% Off) - 15.00% Every 4 Wee…" at bounding box center [401, 340] width 372 height 32
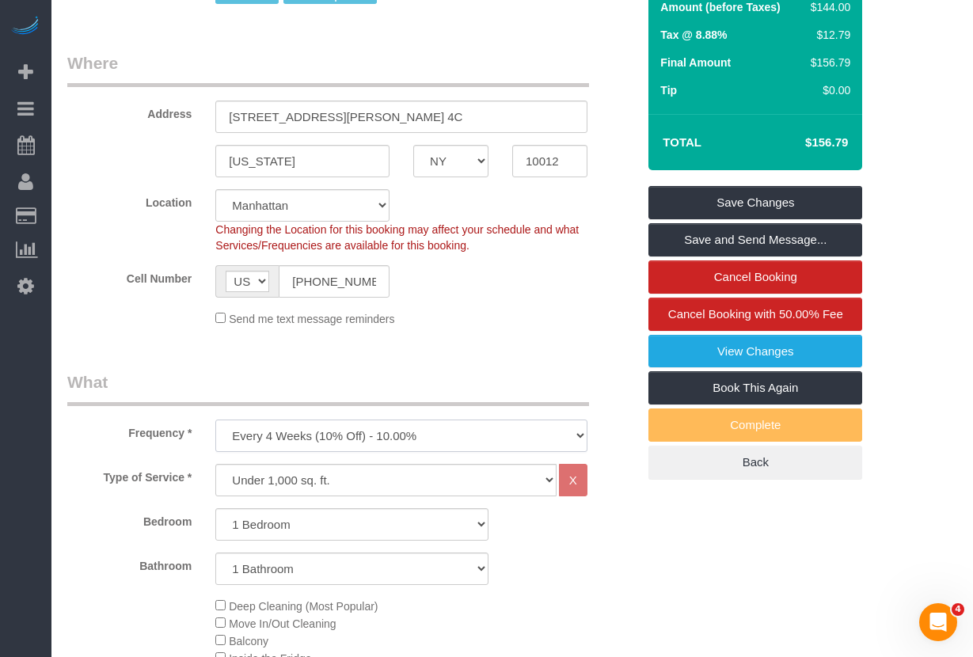
scroll to position [241, 0]
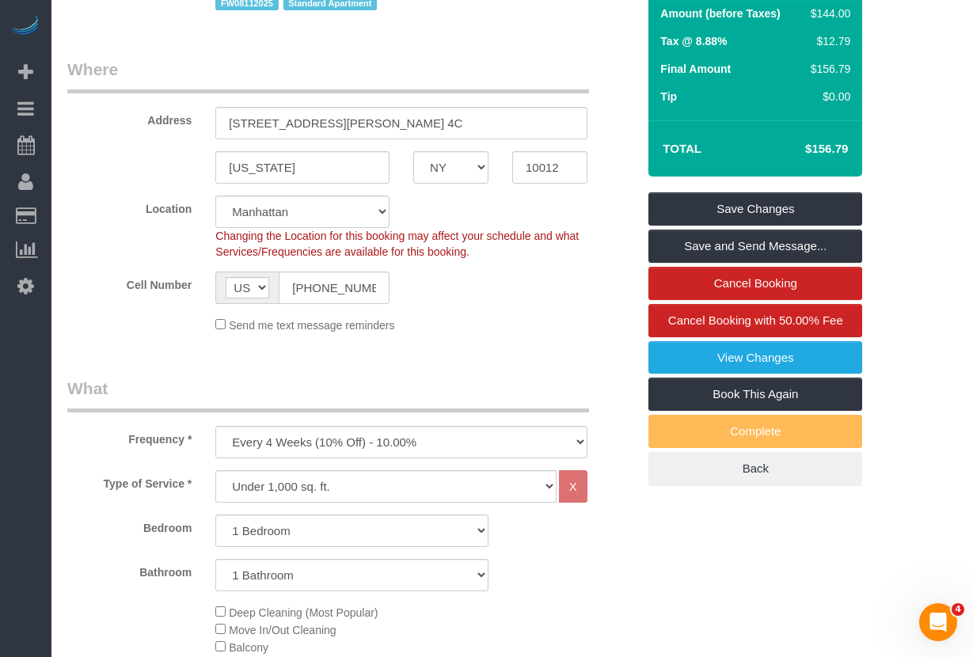
click at [807, 149] on h4 "$156.79" at bounding box center [803, 148] width 90 height 13
drag, startPoint x: 148, startPoint y: 74, endPoint x: 147, endPoint y: 148, distance: 74.4
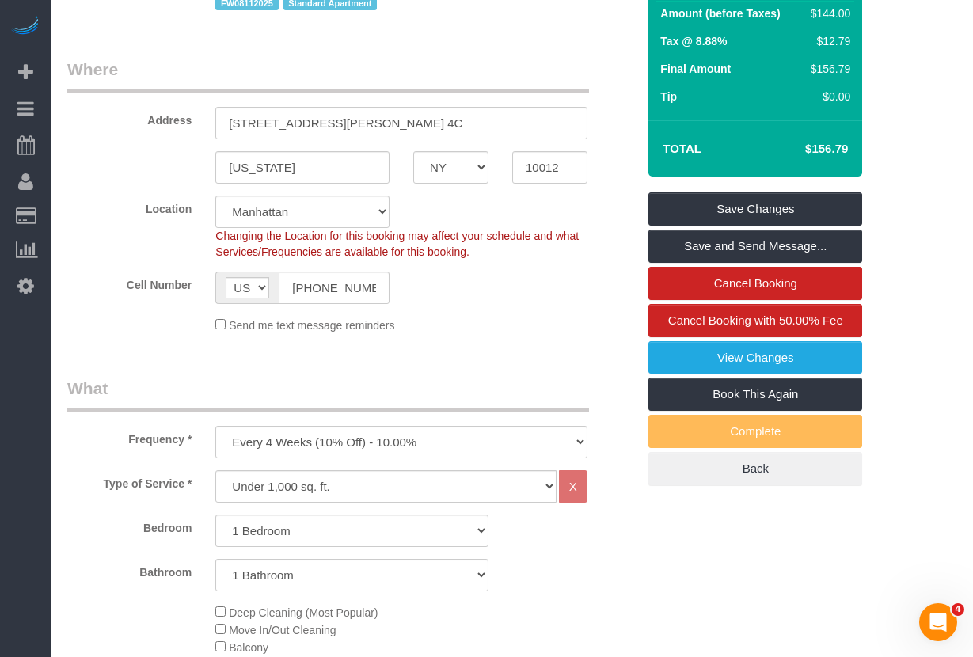
click at [148, 74] on legend "Where" at bounding box center [328, 76] width 522 height 36
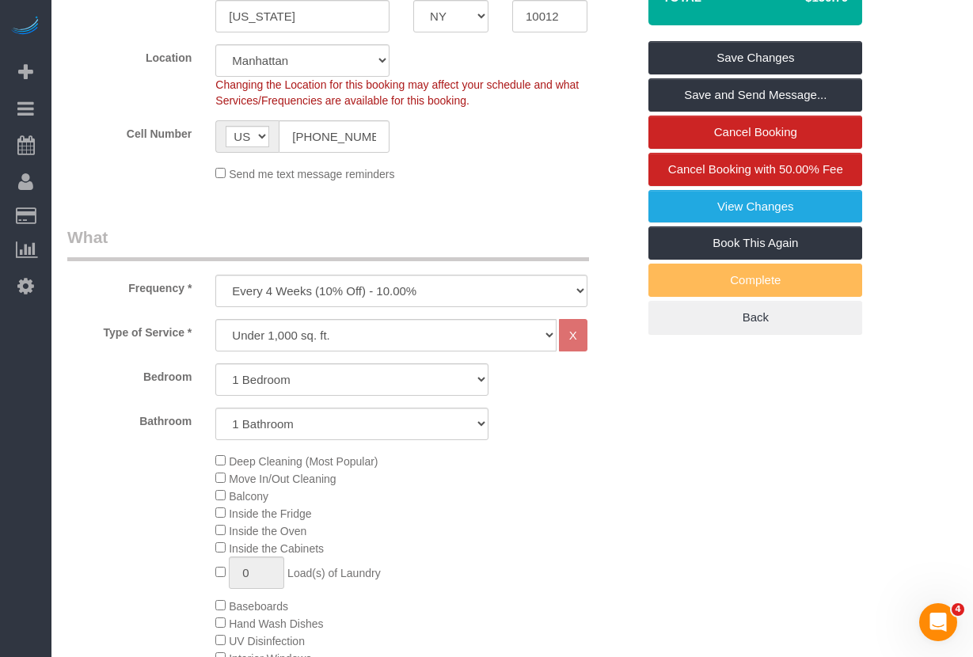
scroll to position [393, 0]
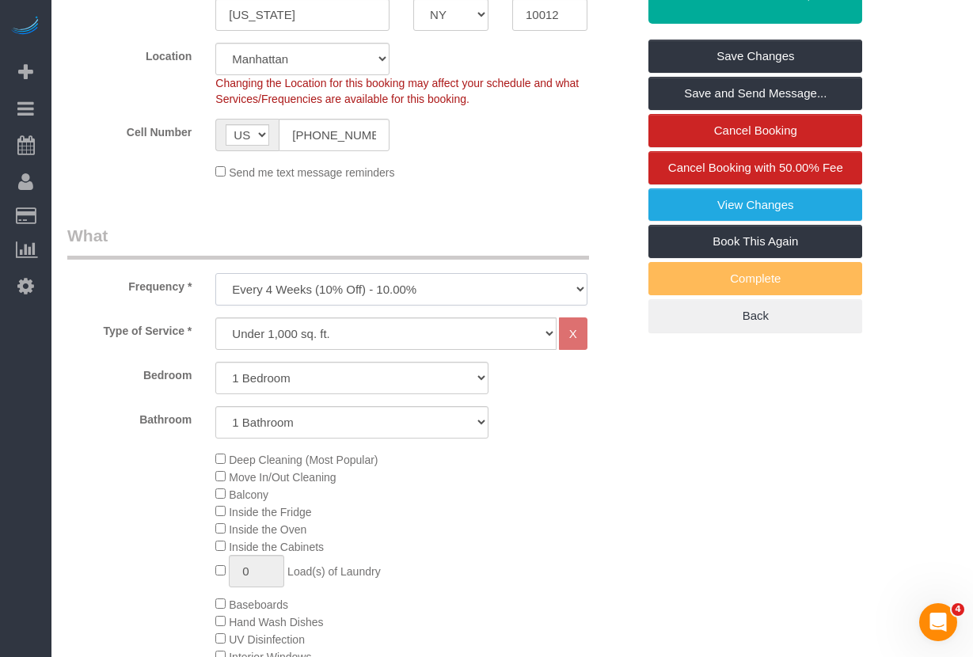
click at [307, 279] on select "One Time Weekly (20% Off) - 20.00% Every 2 Weeks (15% Off) - 15.00% Every 4 Wee…" at bounding box center [401, 289] width 372 height 32
click at [215, 273] on select "One Time Weekly (20% Off) - 20.00% Every 2 Weeks (15% Off) - 15.00% Every 4 Wee…" at bounding box center [401, 289] width 372 height 32
click at [427, 295] on select "One Time Weekly (20% Off) - 20.00% Every 2 Weeks (15% Off) - 15.00% Every 4 Wee…" at bounding box center [401, 289] width 372 height 32
click at [215, 273] on select "One Time Weekly (20% Off) - 20.00% Every 2 Weeks (15% Off) - 15.00% Every 4 Wee…" at bounding box center [401, 289] width 372 height 32
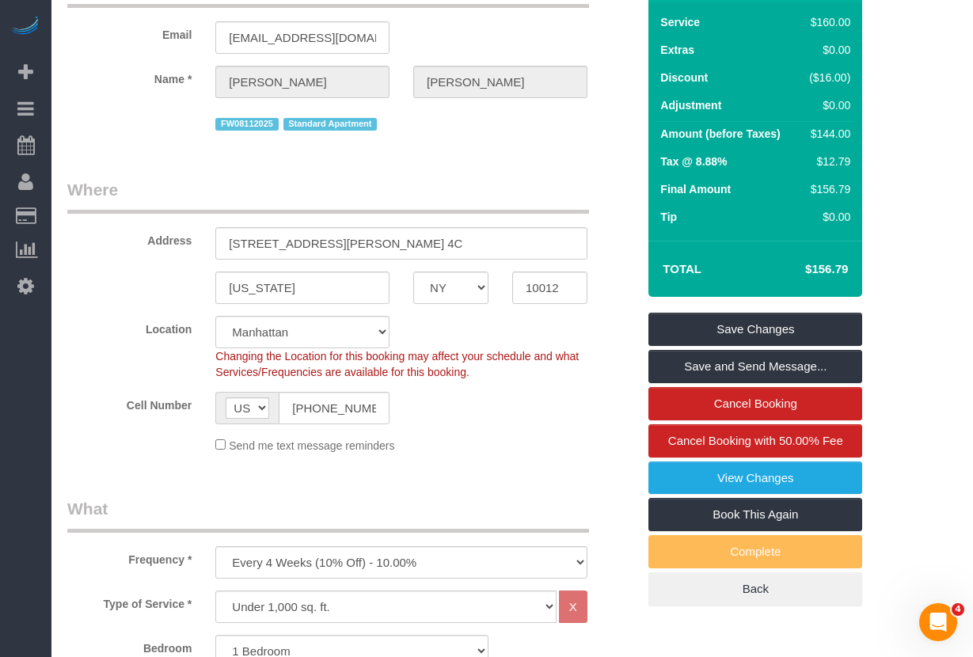
scroll to position [116, 0]
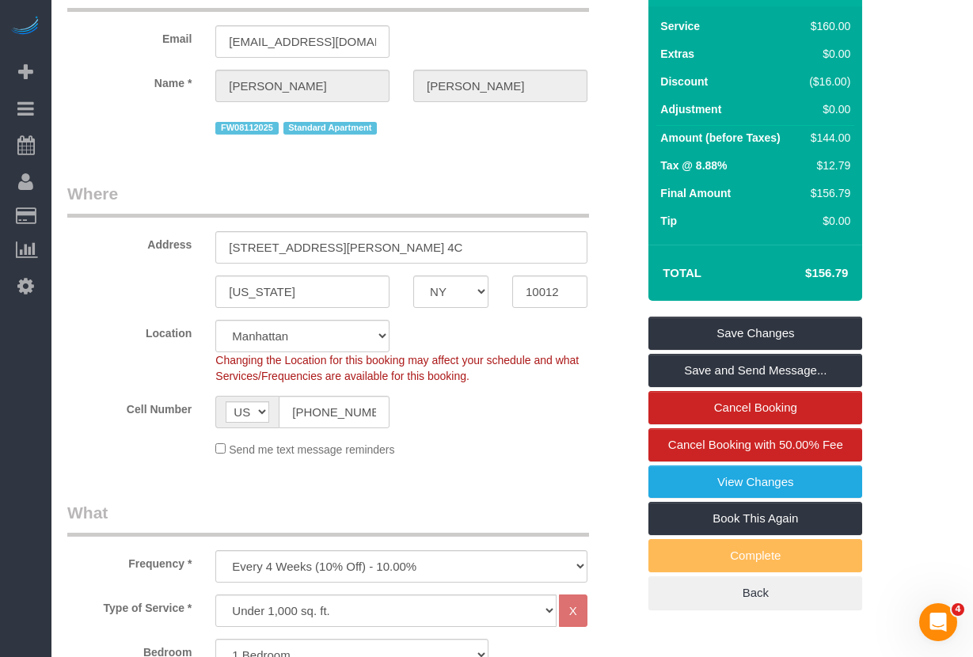
drag, startPoint x: 847, startPoint y: 273, endPoint x: 802, endPoint y: 272, distance: 45.1
click at [802, 272] on h4 "$156.79" at bounding box center [803, 273] width 90 height 13
copy h4 "$156.79"
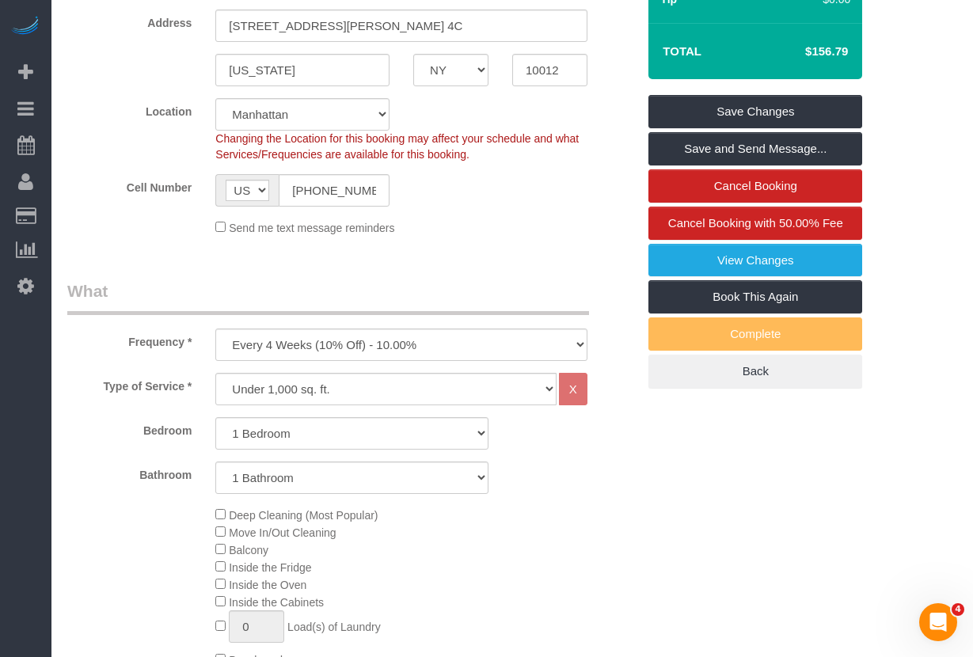
scroll to position [395, 0]
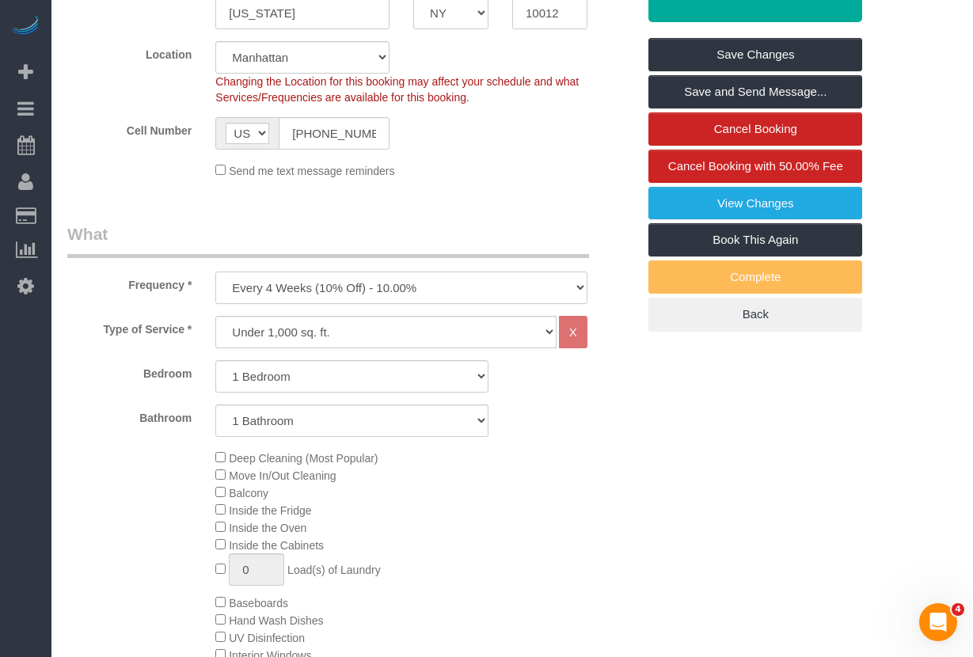
click at [338, 294] on select "One Time Weekly (20% Off) - 20.00% Every 2 Weeks (15% Off) - 15.00% Every 4 Wee…" at bounding box center [401, 288] width 372 height 32
select select "object:973"
click at [215, 272] on select "One Time Weekly (20% Off) - 20.00% Every 2 Weeks (15% Off) - 15.00% Every 4 Wee…" at bounding box center [401, 288] width 372 height 32
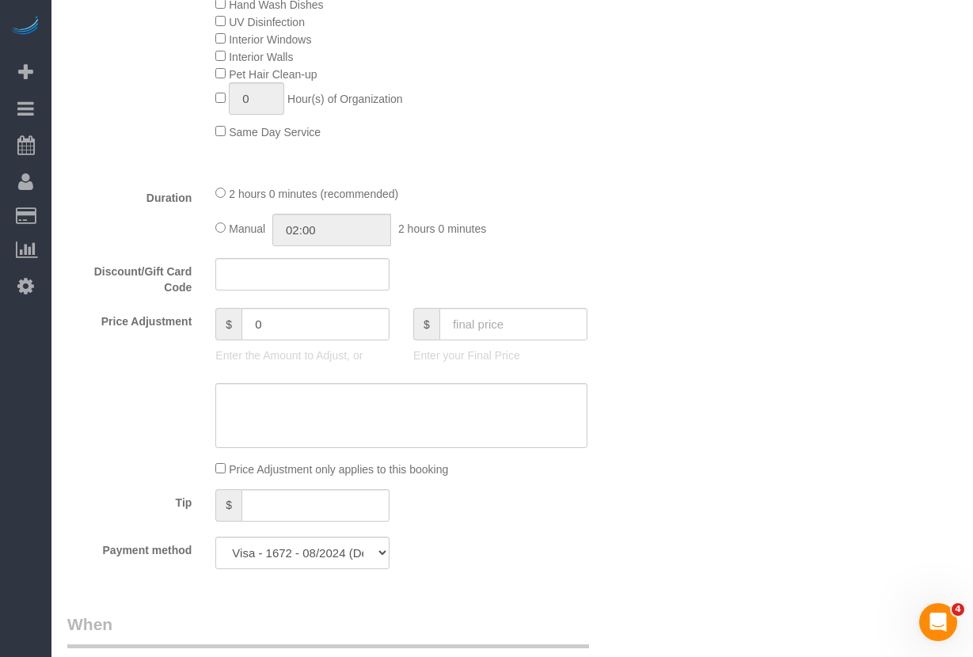
scroll to position [1058, 0]
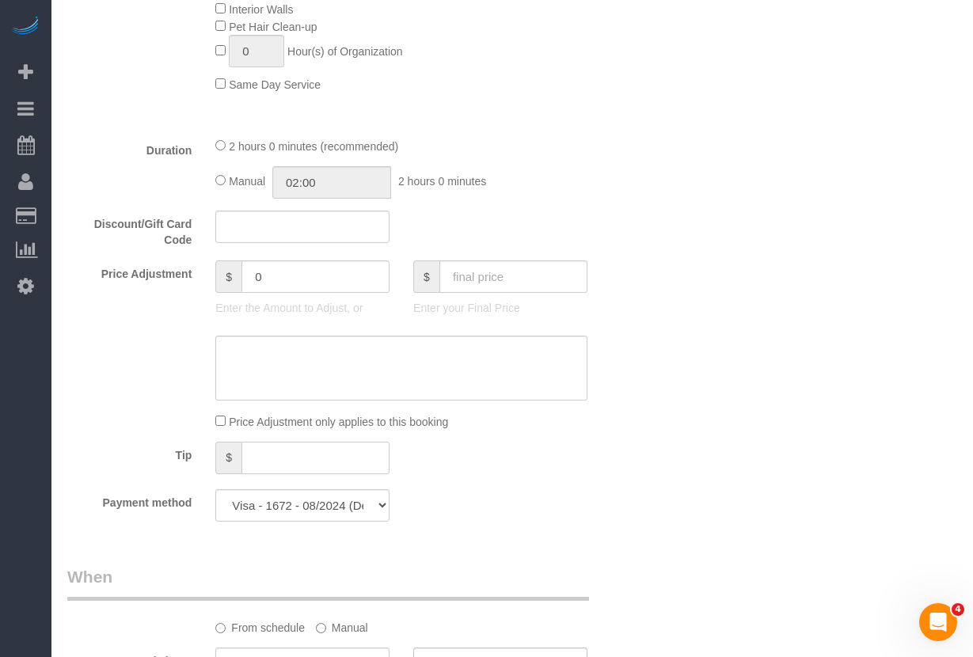
click at [334, 465] on input "text" at bounding box center [315, 458] width 148 height 32
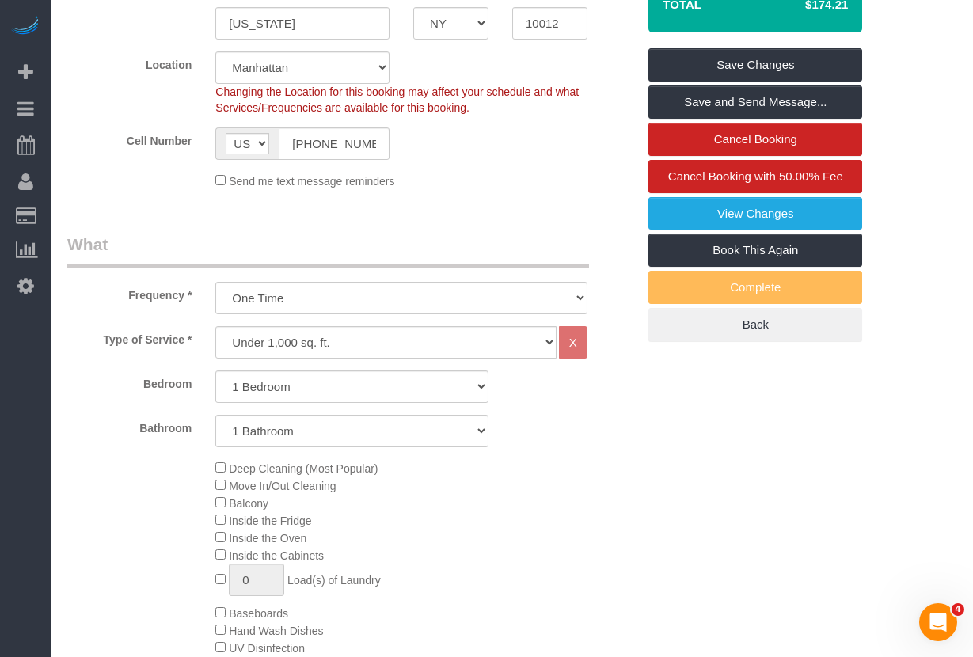
scroll to position [273, 0]
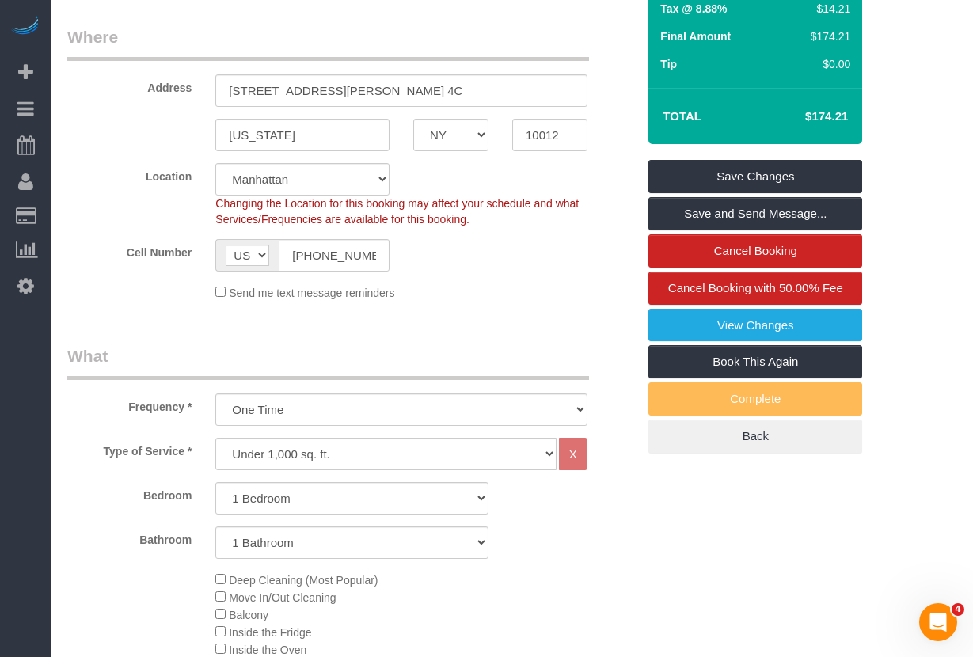
click at [832, 121] on h4 "$174.21" at bounding box center [803, 116] width 90 height 13
copy div "$174.21 Save Changes Save and Send Message... Cancel Booking Cancel Booking wit…"
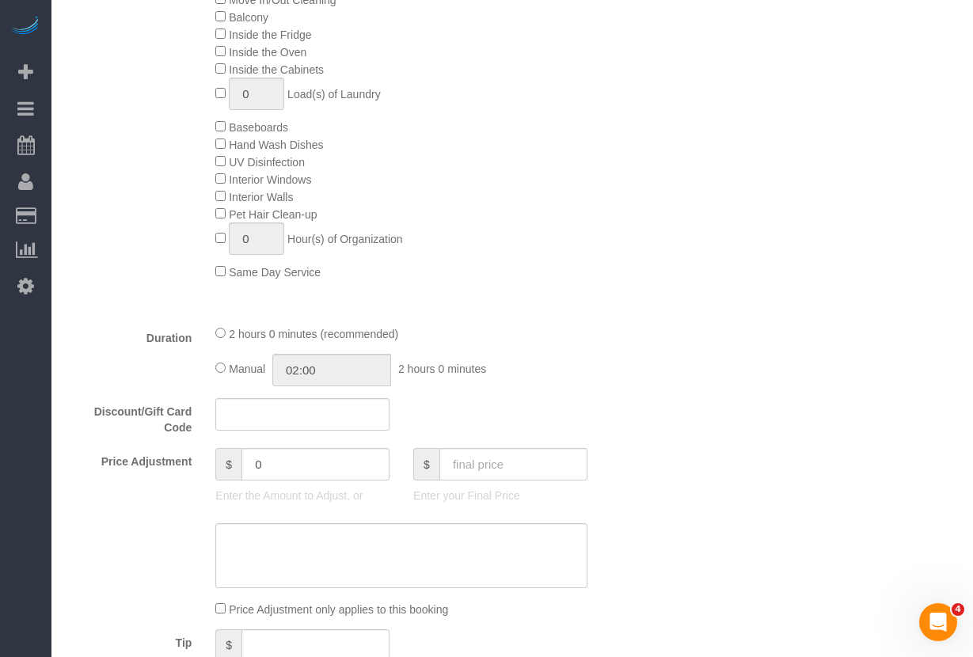
scroll to position [877, 0]
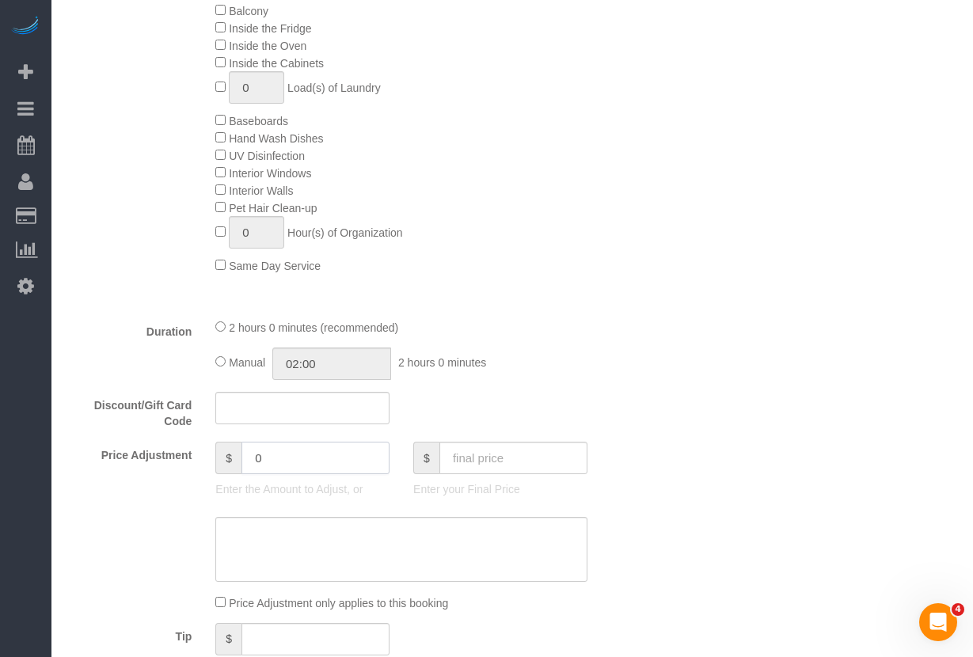
click at [287, 461] on input "0" at bounding box center [315, 458] width 148 height 32
click at [259, 461] on input "0" at bounding box center [315, 458] width 148 height 32
drag, startPoint x: 252, startPoint y: 459, endPoint x: 272, endPoint y: 457, distance: 19.9
click at [269, 457] on input "0" at bounding box center [315, 458] width 148 height 32
paste input "-17.42"
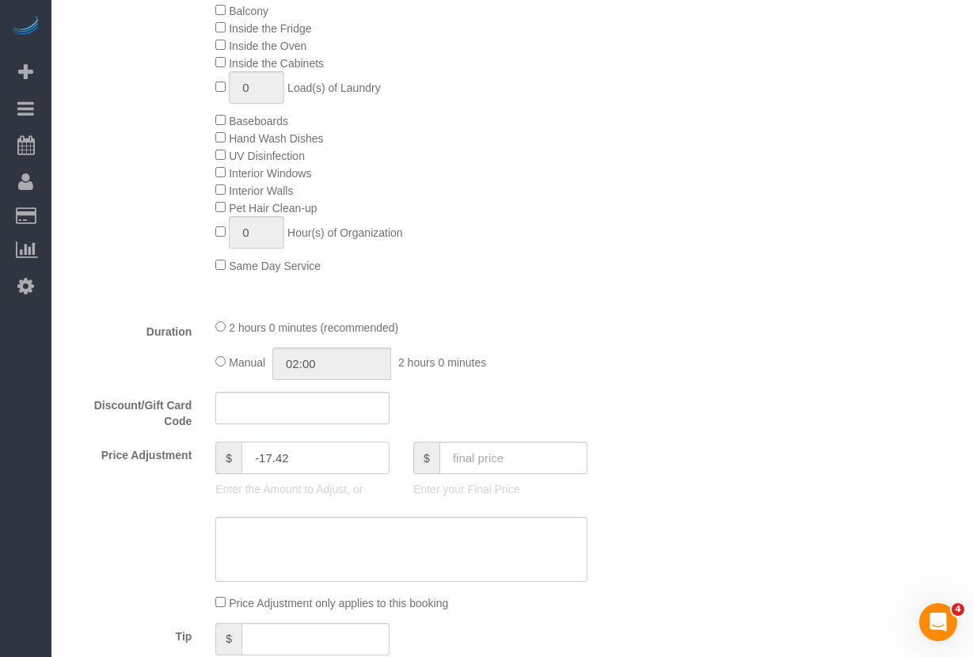
click at [263, 464] on input "-17.42" at bounding box center [315, 458] width 148 height 32
type input "-17.42"
click at [562, 410] on div "Discount/Gift Card Code" at bounding box center [351, 411] width 593 height 38
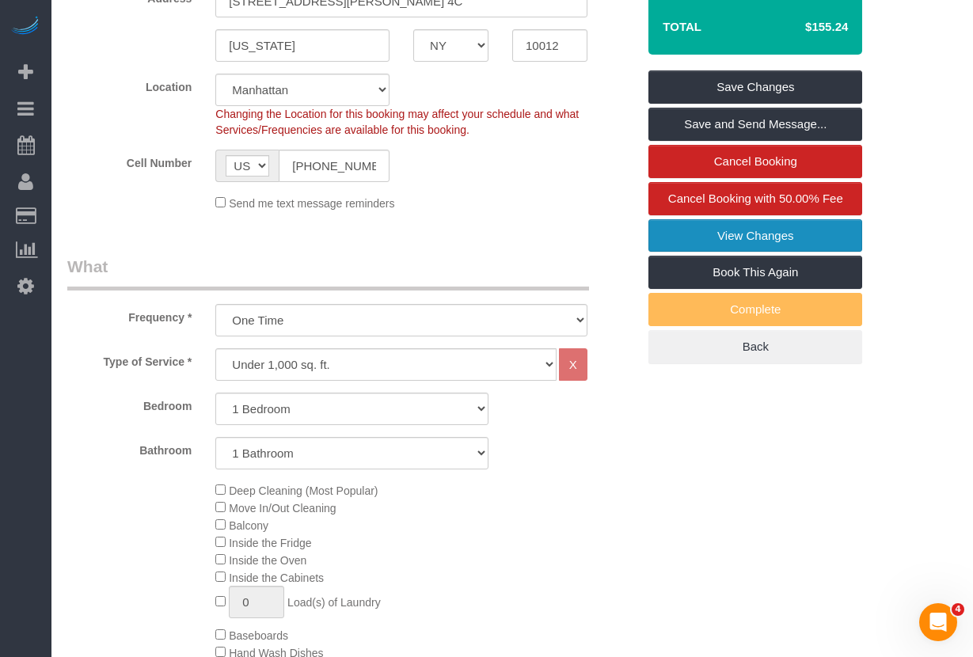
scroll to position [247, 0]
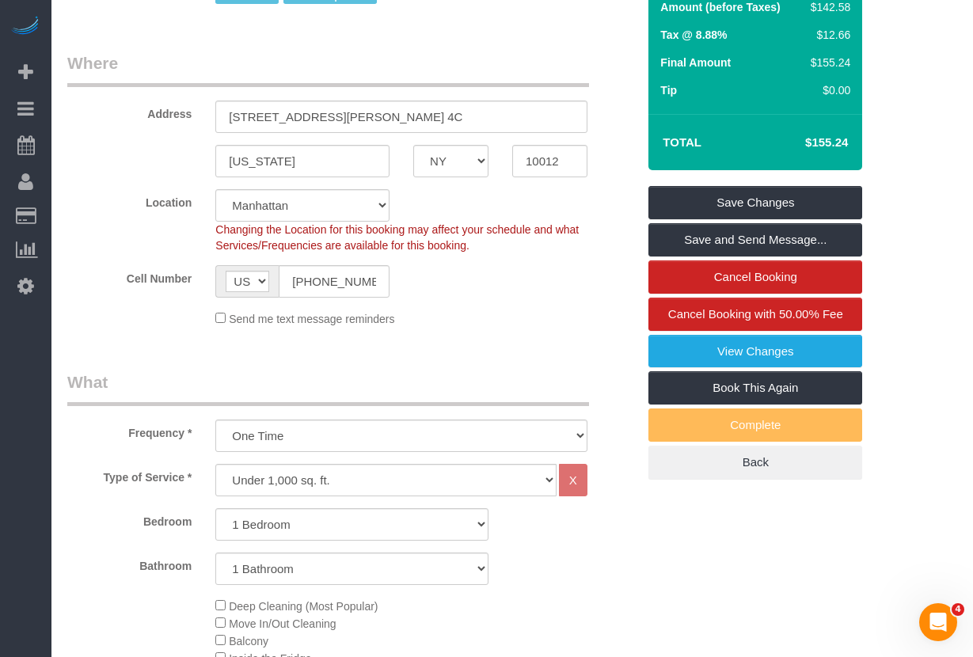
click at [520, 318] on div "Send me text message reminders" at bounding box center [401, 318] width 396 height 17
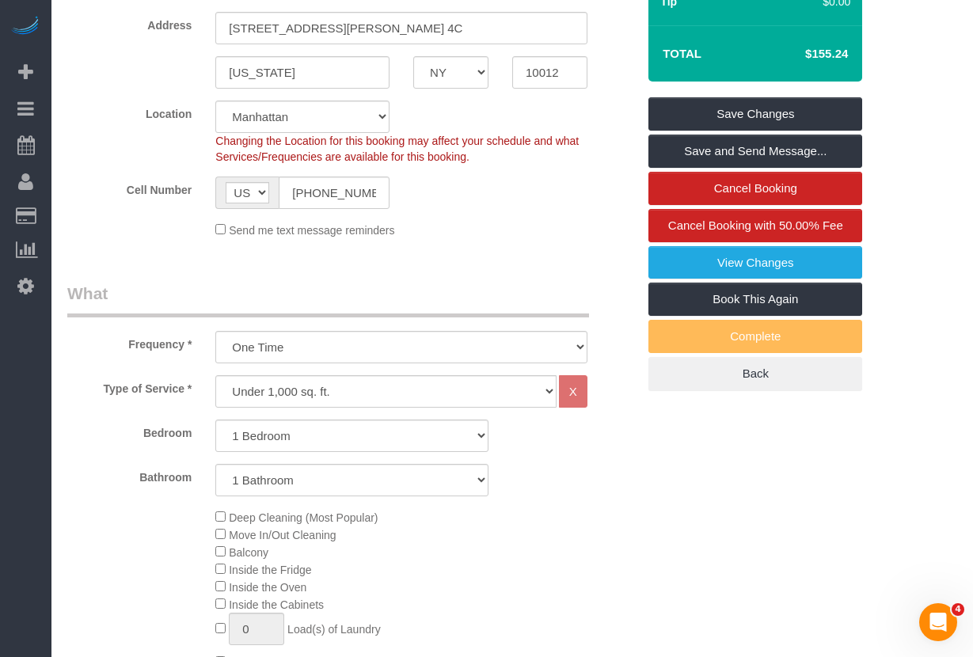
scroll to position [359, 0]
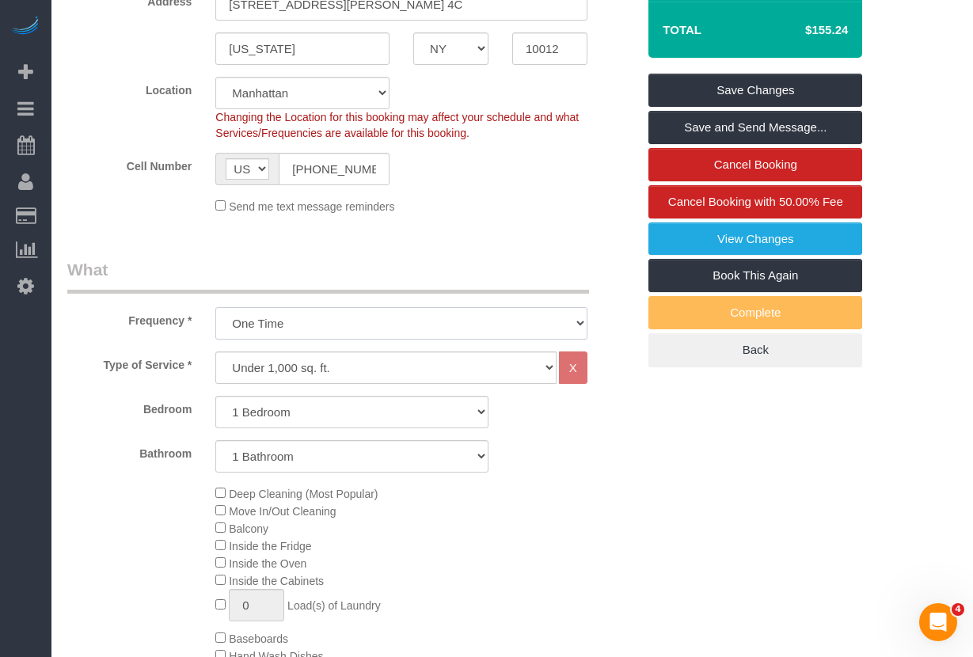
click at [317, 313] on select "One Time Weekly (20% Off) - 20.00% Every 2 Weeks (15% Off) - 15.00% Every 4 Wee…" at bounding box center [401, 323] width 372 height 32
select select "object:972"
click at [215, 307] on select "One Time Weekly (20% Off) - 20.00% Every 2 Weeks (15% Off) - 15.00% Every 4 Wee…" at bounding box center [401, 323] width 372 height 32
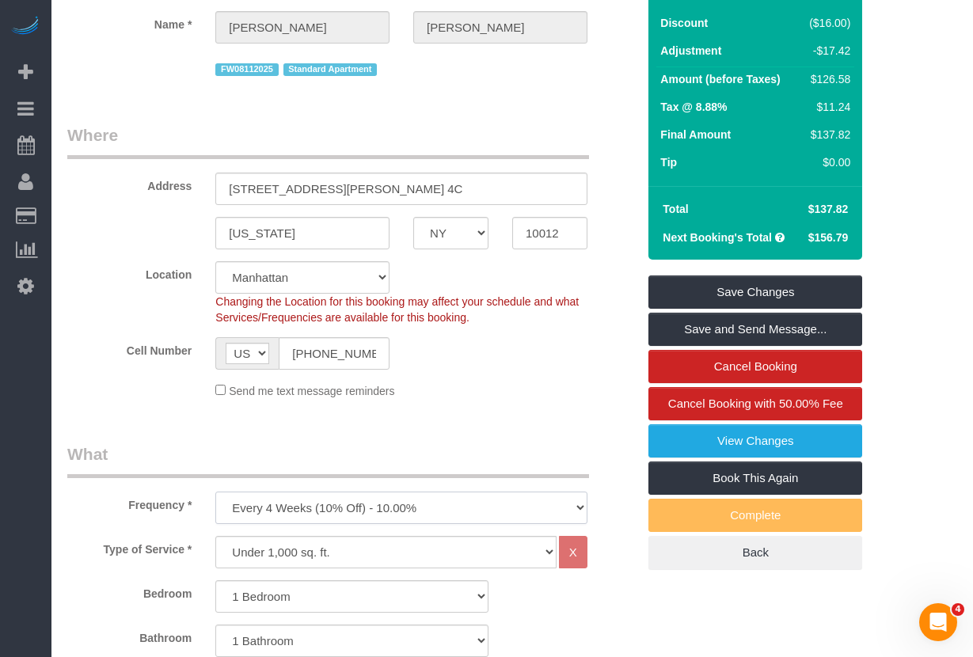
scroll to position [138, 0]
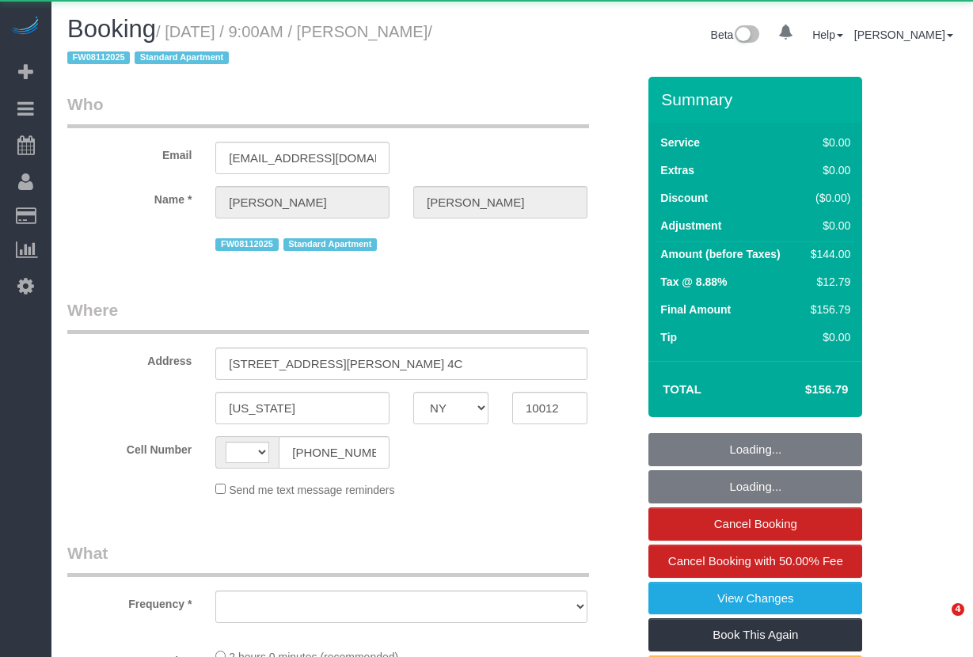
select select "NY"
select select "string:[GEOGRAPHIC_DATA]"
select select "object:968"
select select "1"
select select "number:89"
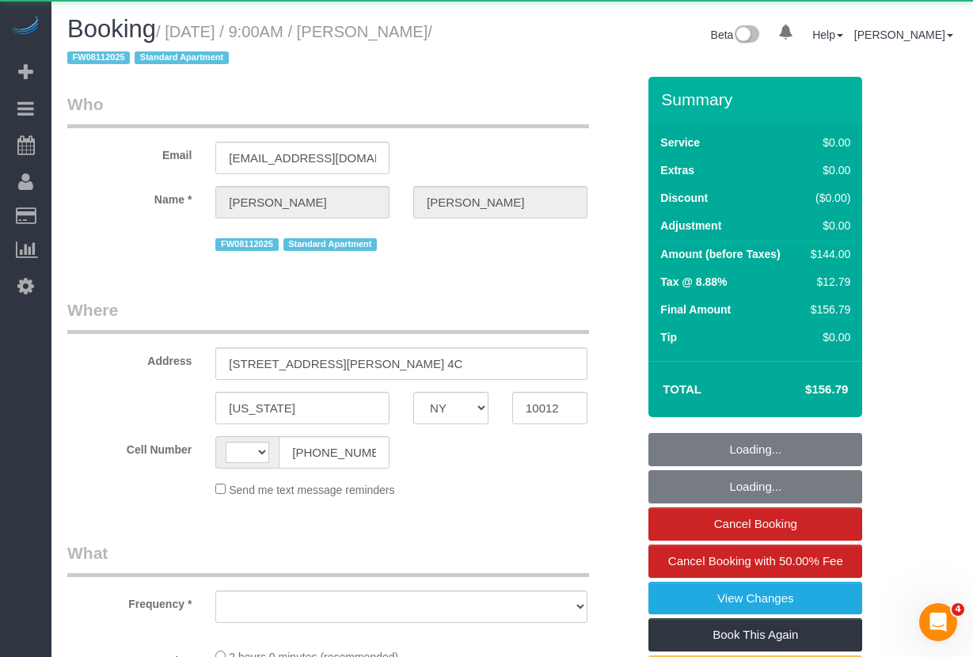
select select "number:90"
select select "number:15"
select select "number:5"
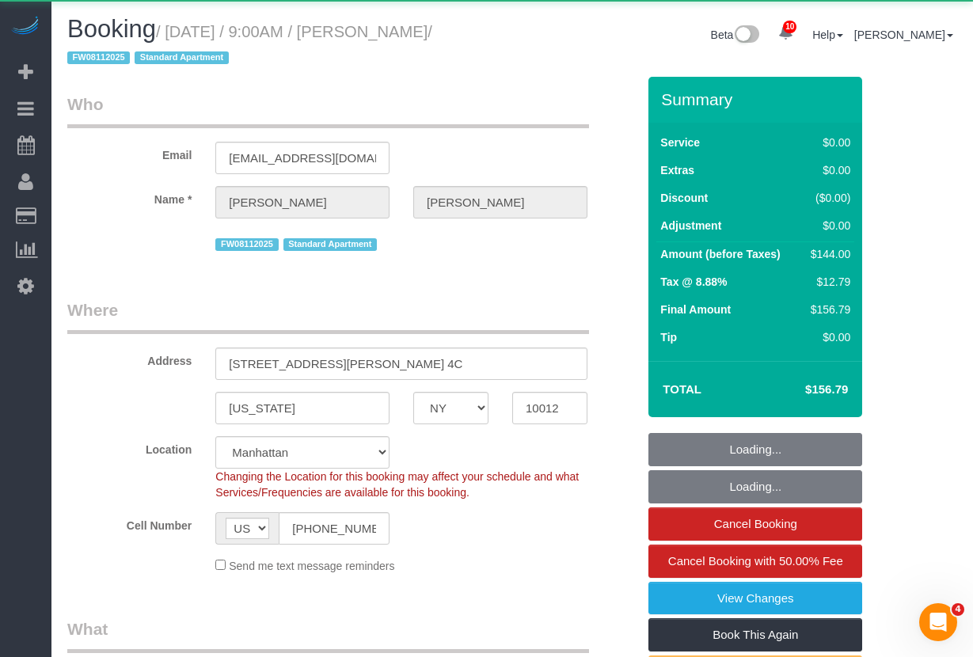
select select "object:1013"
select select "string:stripe-pm_1MBfeC4VGloSiKo7EVmAEJdi"
select select "spot1"
select select "1"
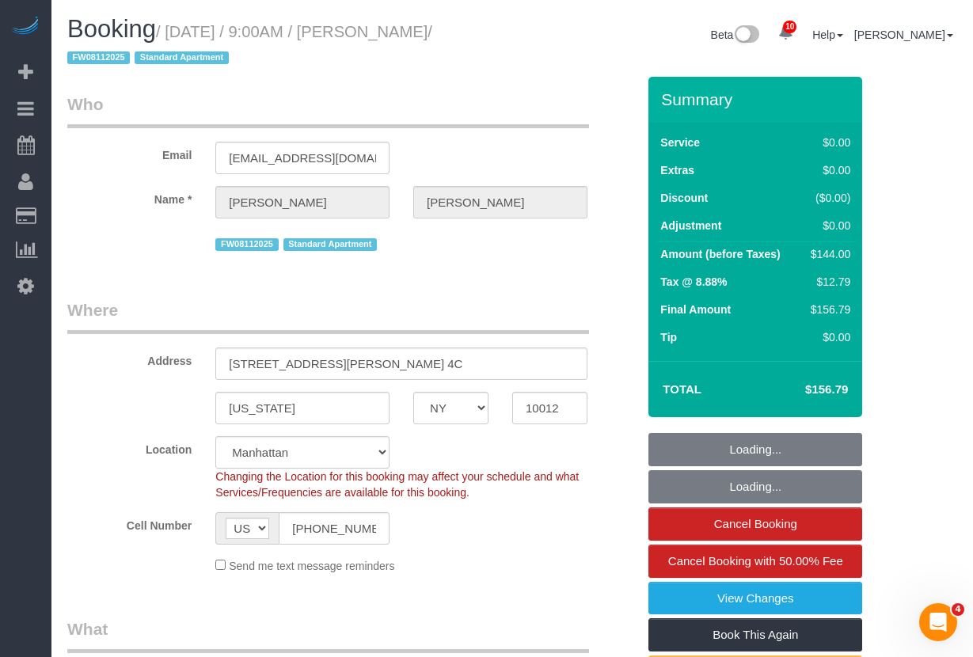
drag, startPoint x: 848, startPoint y: 389, endPoint x: 804, endPoint y: 389, distance: 43.5
click at [804, 389] on td "$156.79" at bounding box center [802, 390] width 103 height 40
copy h4 "$156.79"
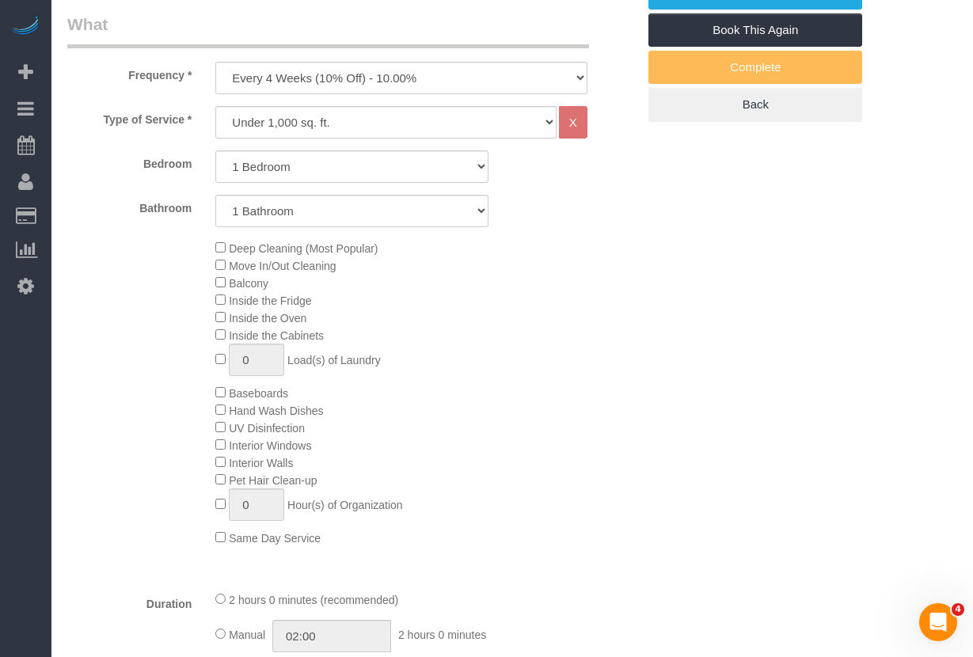
scroll to position [569, 0]
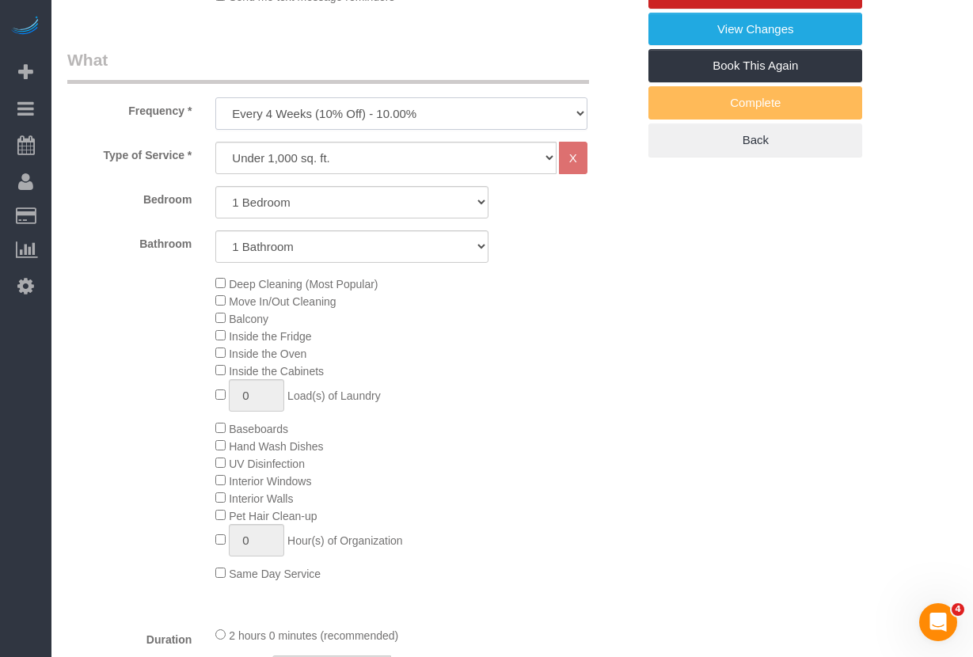
click at [352, 100] on select "One Time Weekly (20% Off) - 20.00% Every 2 Weeks (15% Off) - 15.00% Every 4 Wee…" at bounding box center [401, 113] width 372 height 32
select select "object:1014"
click at [215, 97] on select "One Time Weekly (20% Off) - 20.00% Every 2 Weeks (15% Off) - 15.00% Every 4 Wee…" at bounding box center [401, 113] width 372 height 32
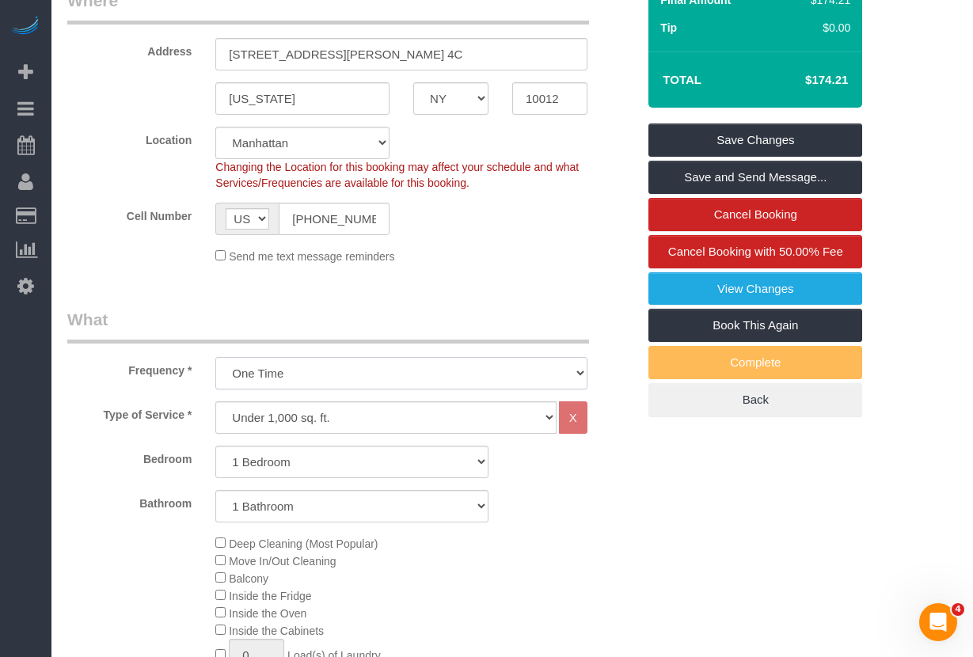
scroll to position [274, 0]
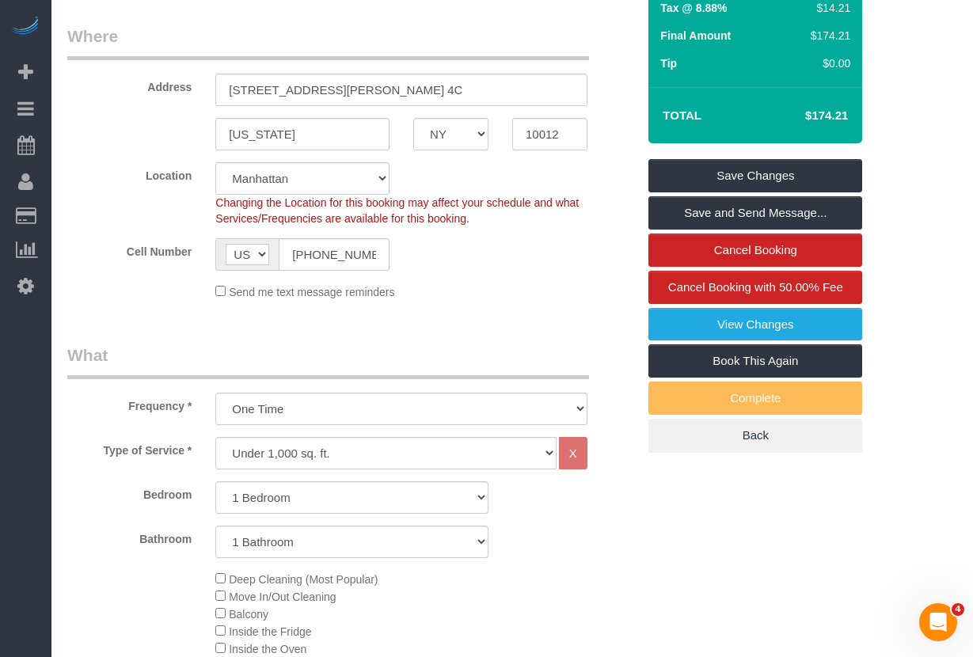
click at [831, 119] on h4 "$174.21" at bounding box center [803, 115] width 90 height 13
copy div "$174.21 Save Changes Save and Send Message... Cancel Booking Cancel Booking wit…"
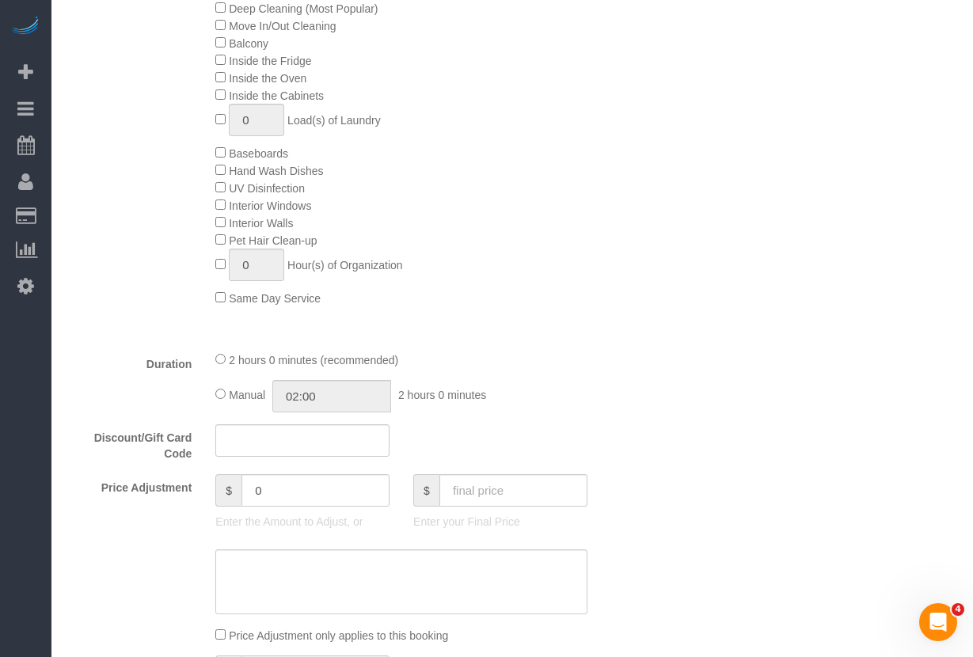
scroll to position [851, 0]
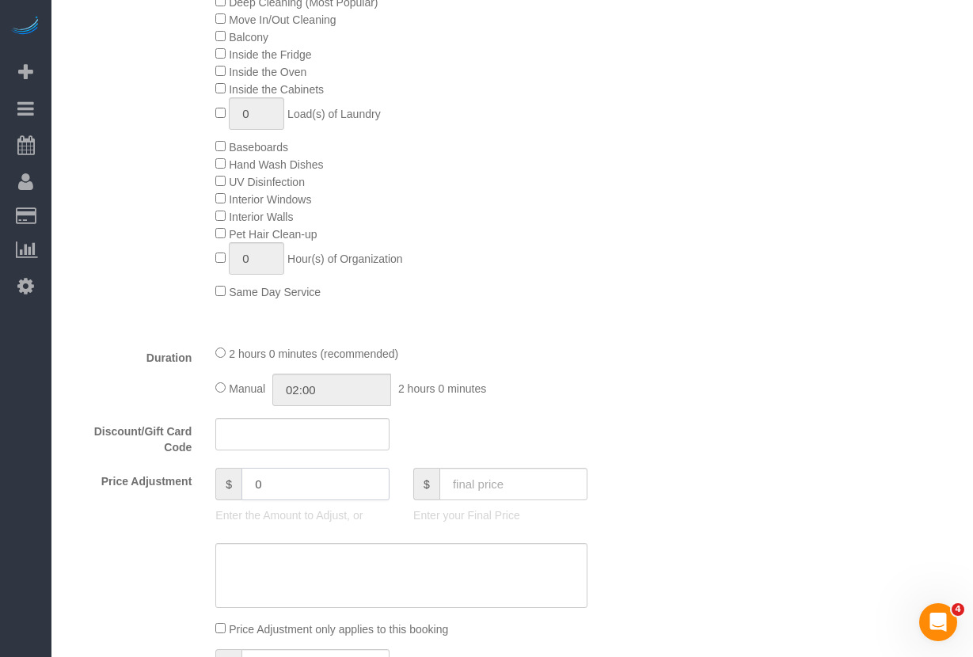
drag, startPoint x: 293, startPoint y: 482, endPoint x: 256, endPoint y: 477, distance: 36.8
click at [228, 479] on div "$ 0" at bounding box center [302, 484] width 174 height 32
paste input "17.42"
click at [257, 483] on input "17.42" at bounding box center [315, 484] width 148 height 32
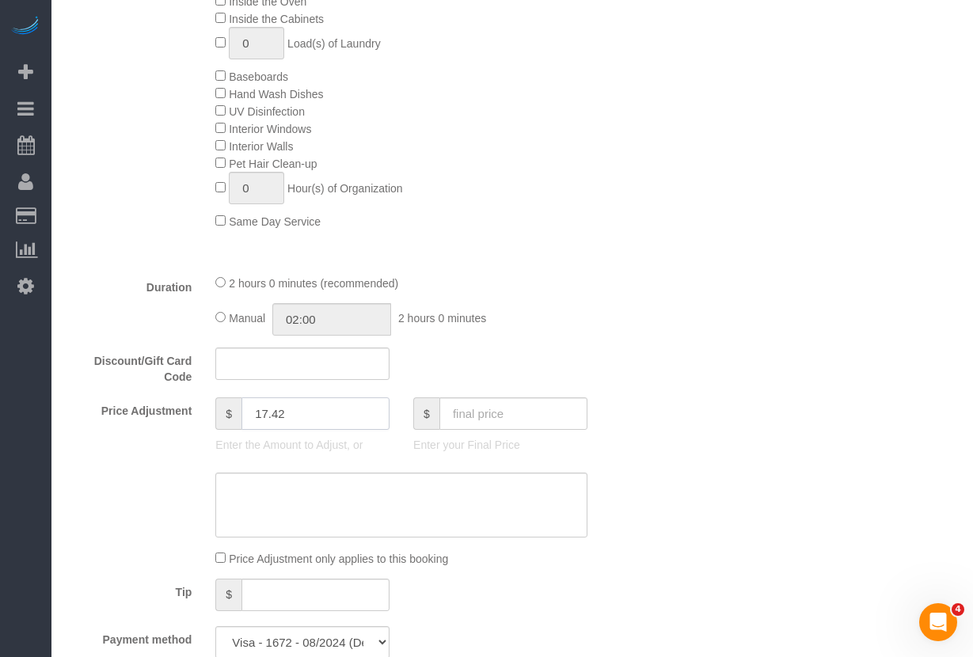
scroll to position [966, 0]
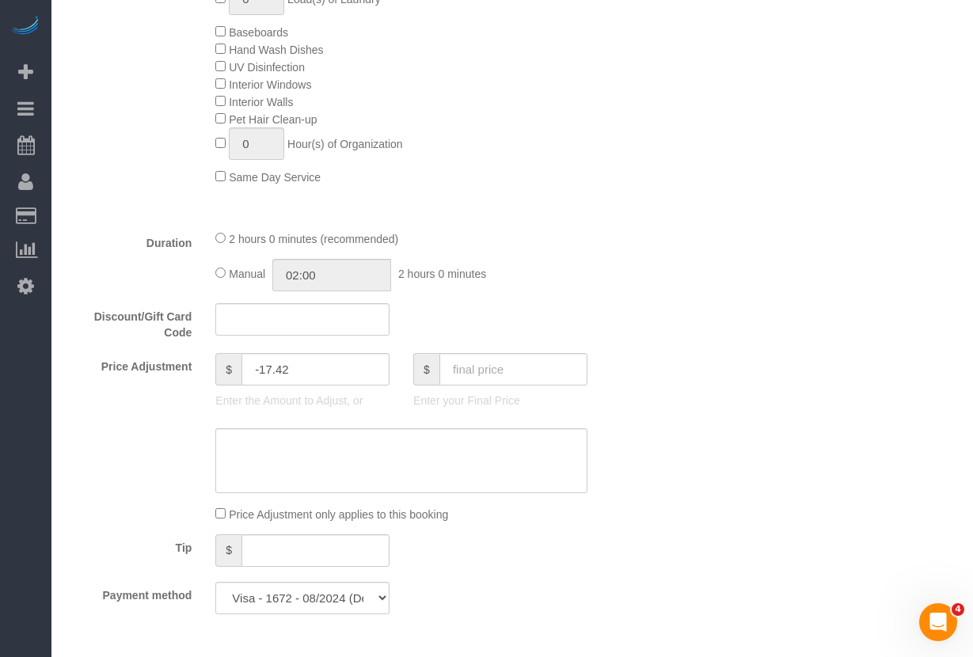
click at [636, 238] on div "Duration 2 hours 0 minutes (recommended) Manual 02:00 2 hours 0 minutes" at bounding box center [351, 261] width 593 height 62
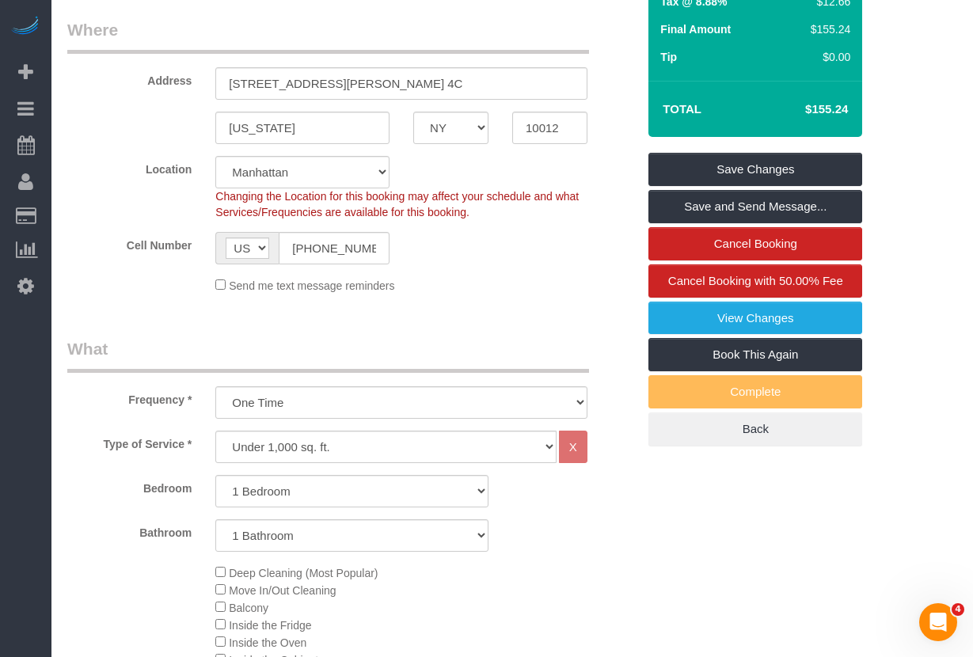
scroll to position [286, 0]
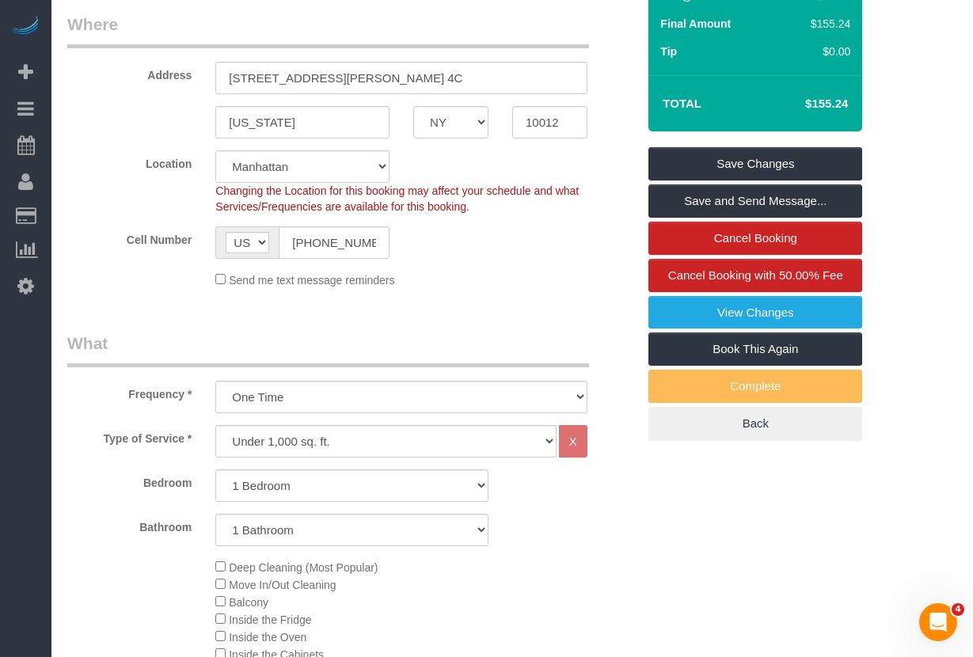
drag, startPoint x: 849, startPoint y: 104, endPoint x: 811, endPoint y: 105, distance: 37.2
click at [806, 107] on td "$155.24" at bounding box center [802, 104] width 103 height 40
copy h4 "$155.24"
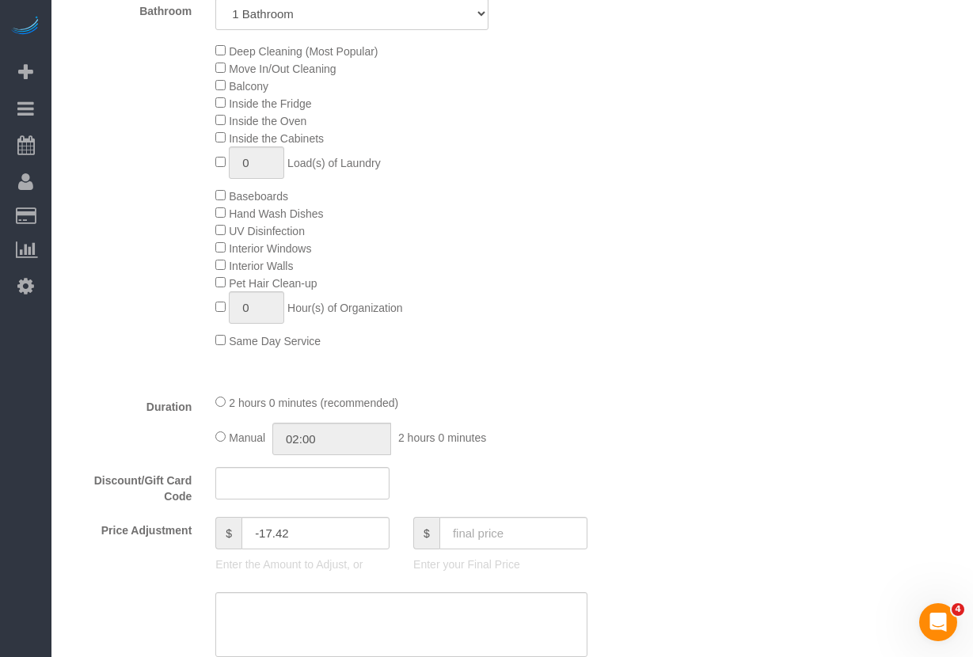
scroll to position [803, 0]
drag, startPoint x: 299, startPoint y: 530, endPoint x: 257, endPoint y: 530, distance: 42.0
click at [256, 530] on input "-17.42" at bounding box center [315, 532] width 148 height 32
click at [260, 530] on input "-17.42" at bounding box center [315, 532] width 148 height 32
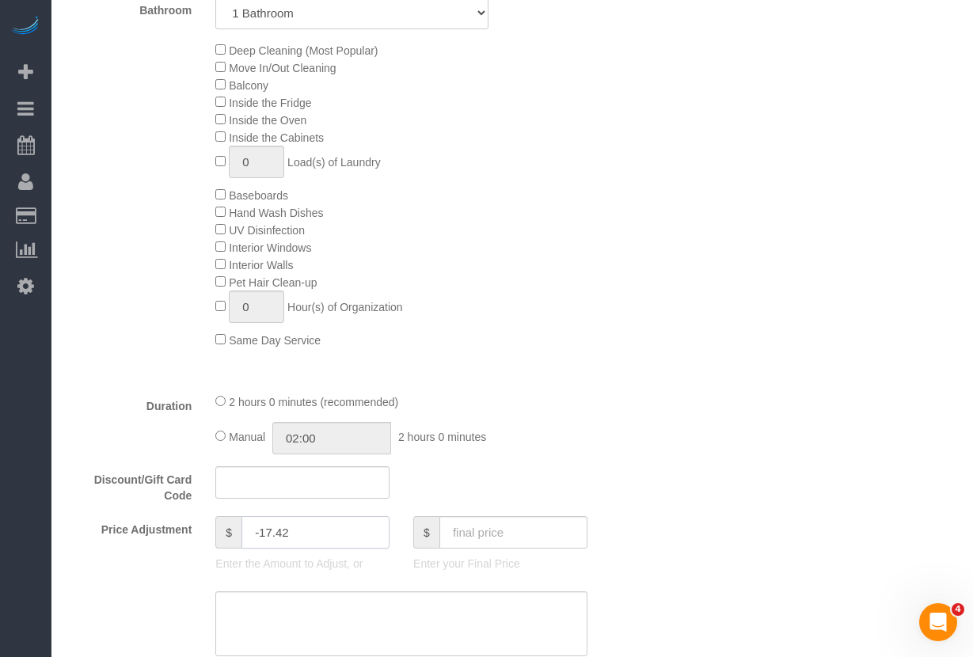
drag, startPoint x: 298, startPoint y: 533, endPoint x: 218, endPoint y: 531, distance: 80.0
click at [218, 531] on div "$ -17.42" at bounding box center [302, 532] width 174 height 32
click at [321, 538] on input "-17.42" at bounding box center [315, 532] width 148 height 32
drag, startPoint x: 314, startPoint y: 535, endPoint x: 230, endPoint y: 530, distance: 84.1
click at [230, 530] on div "$ -17.42" at bounding box center [302, 532] width 174 height 32
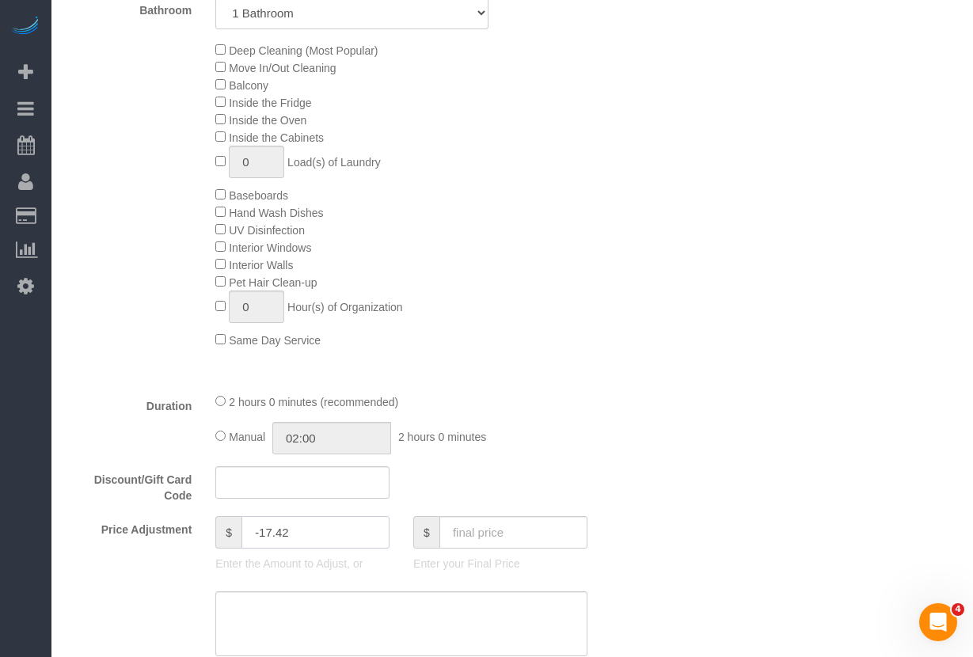
paste input "15.87"
click at [259, 530] on input "15.87" at bounding box center [315, 532] width 148 height 32
click at [254, 531] on input "15.87" at bounding box center [315, 532] width 148 height 32
click at [655, 416] on div "Who Email stephkotnik@gmail.com Name * Stephanie Kotnik FW08112025 Standard Apa…" at bounding box center [512, 627] width 890 height 2707
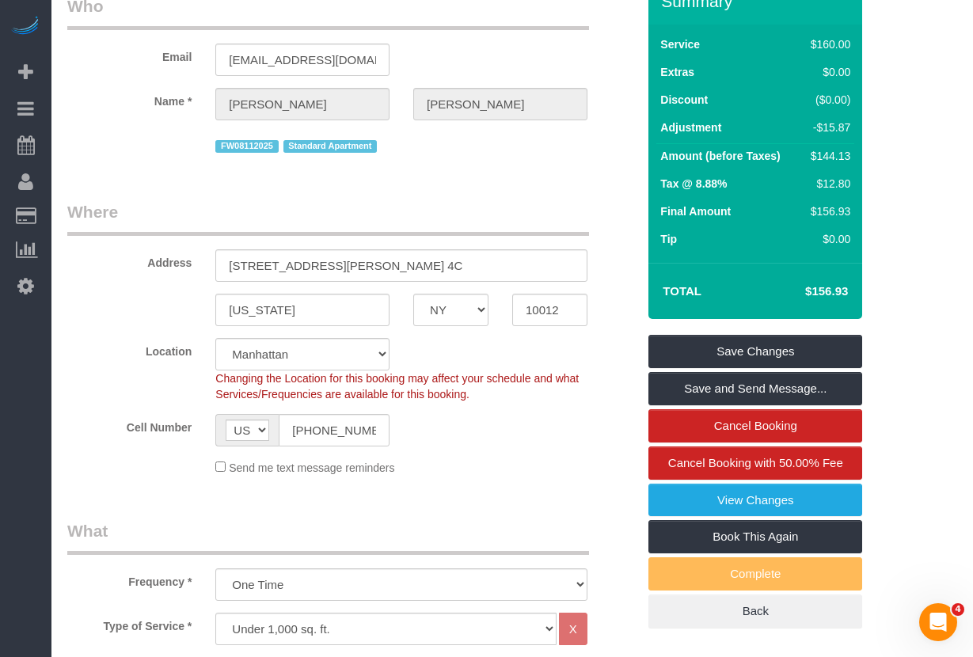
scroll to position [0, 0]
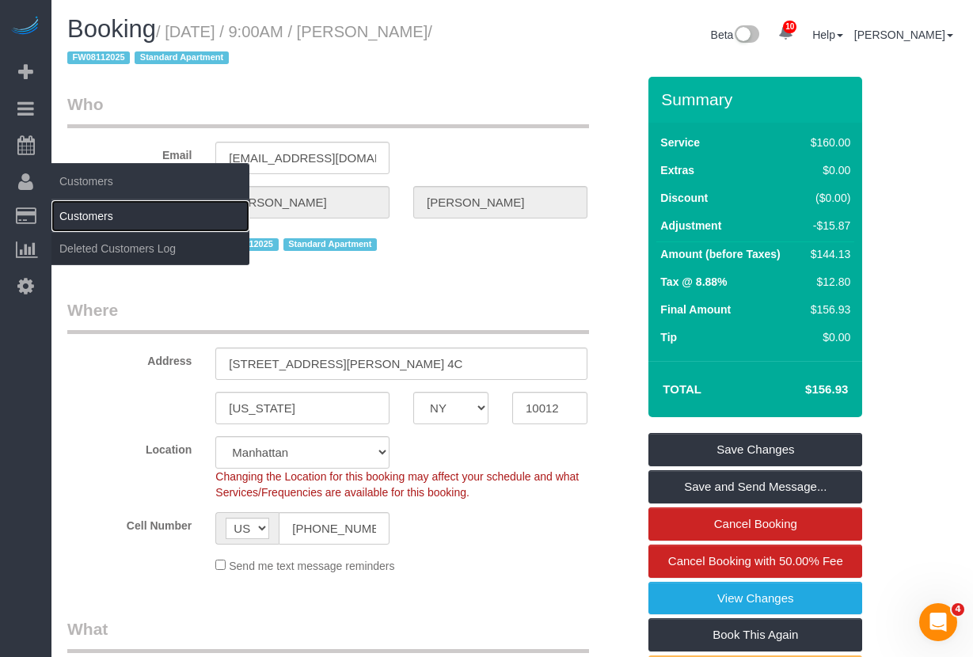
click at [74, 217] on link "Customers" at bounding box center [150, 216] width 198 height 32
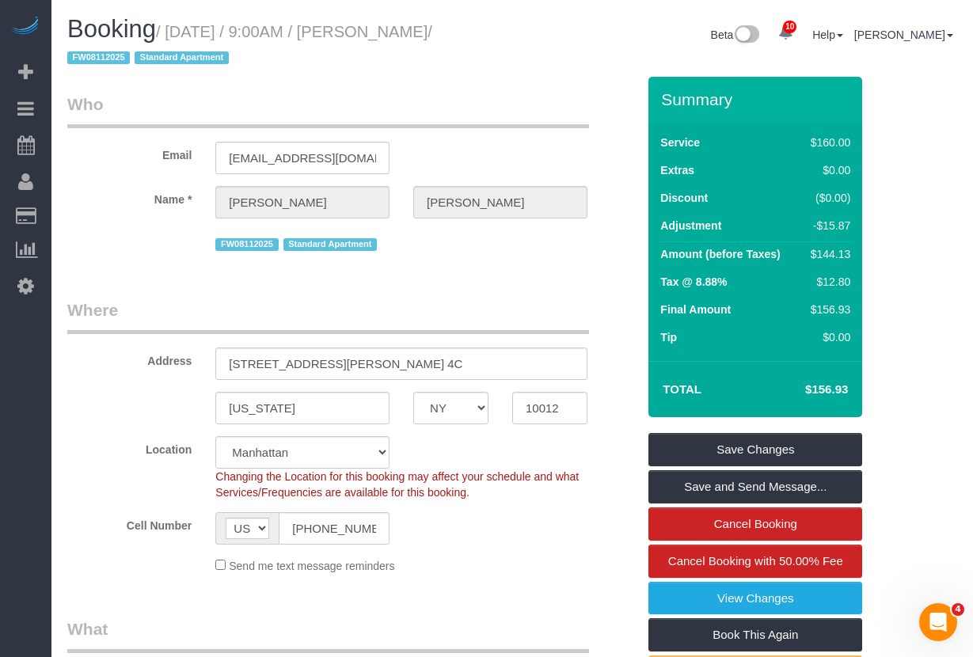
click at [432, 28] on small "/ September 04, 2025 / 9:00AM / Stephanie Kotnik / FW08112025 Standard Apartment" at bounding box center [249, 45] width 365 height 44
copy small "Stephanie"
drag, startPoint x: 112, startPoint y: 62, endPoint x: 409, endPoint y: 32, distance: 298.3
click at [409, 32] on small "/ September 04, 2025 / 9:00AM / Stephanie Kotnik / FW08112025 Standard Apartment" at bounding box center [249, 45] width 365 height 44
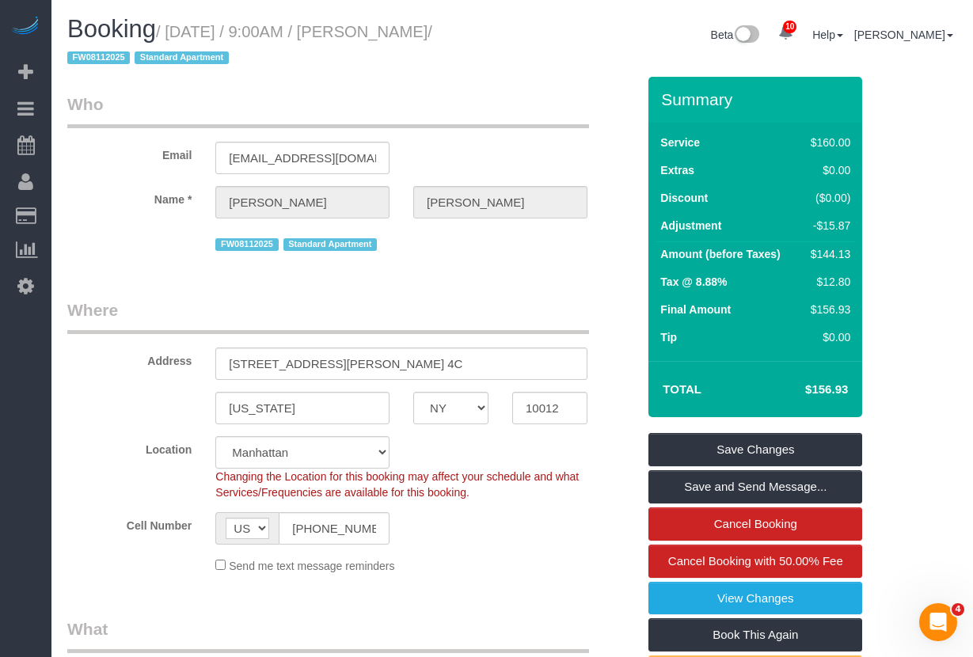
copy small "Stephanie Kotnik"
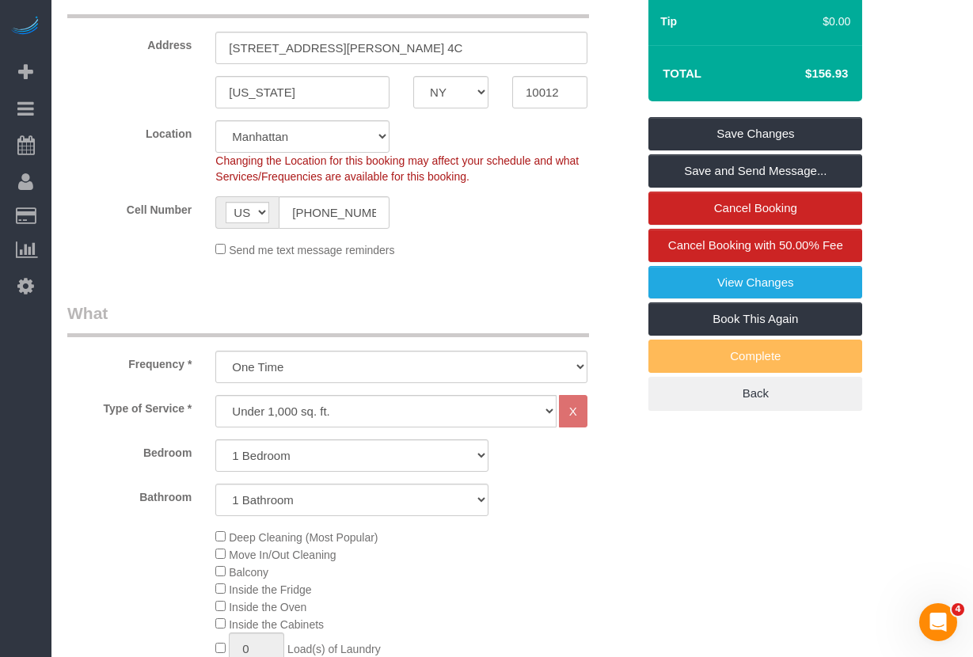
scroll to position [310, 0]
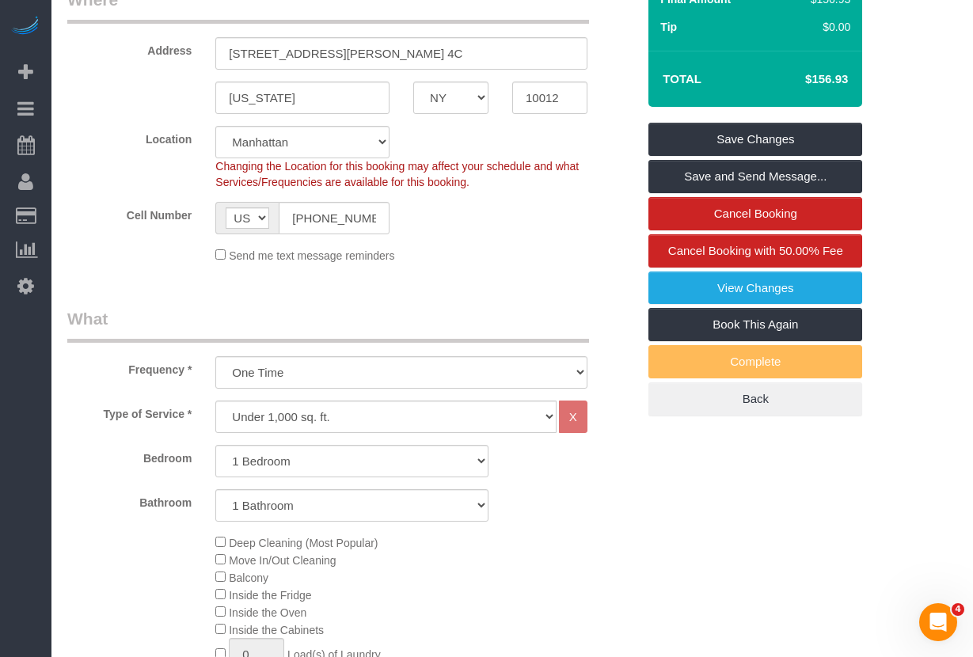
click at [800, 79] on h4 "$156.93" at bounding box center [803, 79] width 90 height 13
click at [808, 77] on h4 "$156.93" at bounding box center [803, 79] width 90 height 13
copy div "$156.93 Save Changes Save and Send Message... Cancel Booking Cancel Booking wit…"
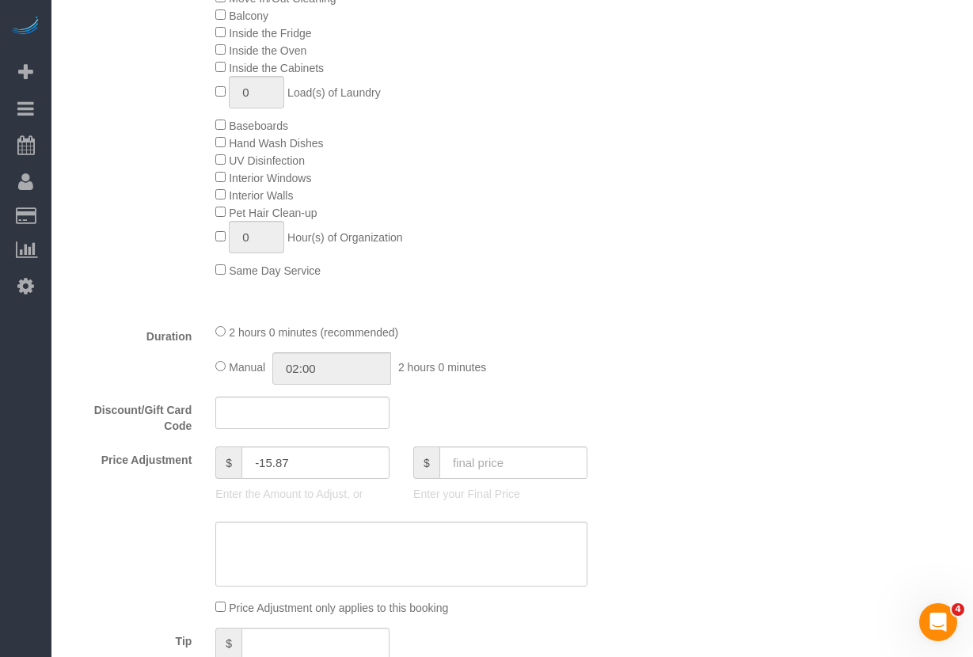
scroll to position [898, 0]
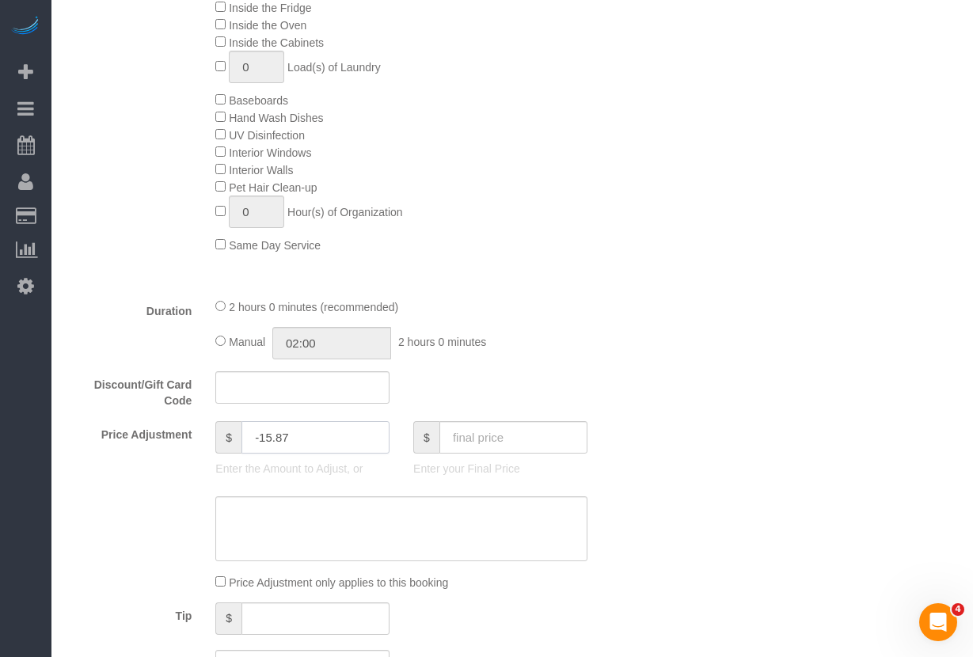
click at [296, 436] on input "-15.87" at bounding box center [315, 437] width 148 height 32
click at [294, 436] on input "-15.87" at bounding box center [315, 437] width 148 height 32
drag, startPoint x: 296, startPoint y: 436, endPoint x: 263, endPoint y: 441, distance: 33.6
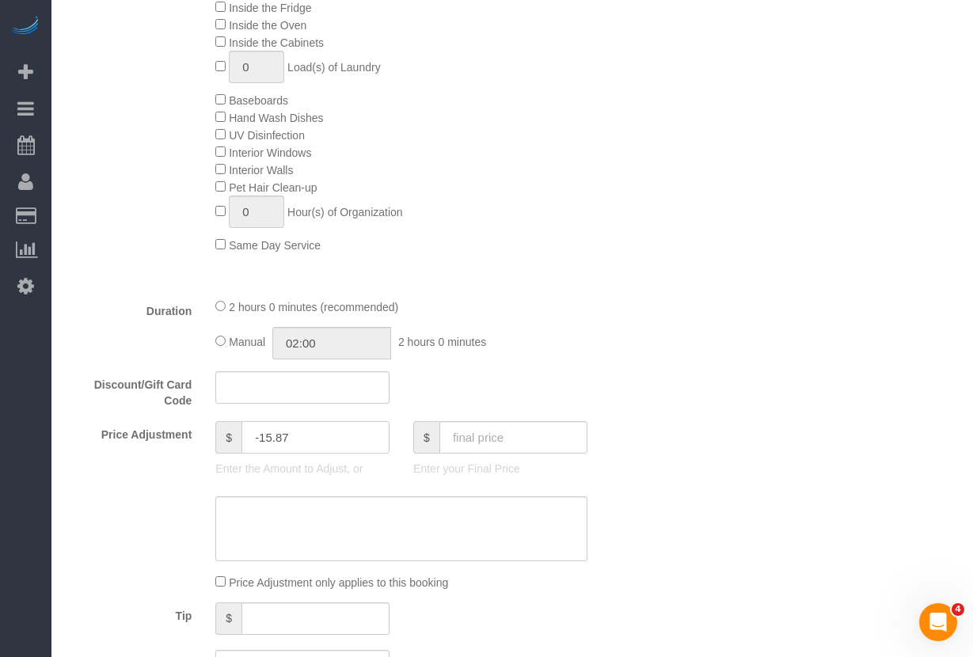
click at [263, 441] on input "-15.87" at bounding box center [315, 437] width 148 height 32
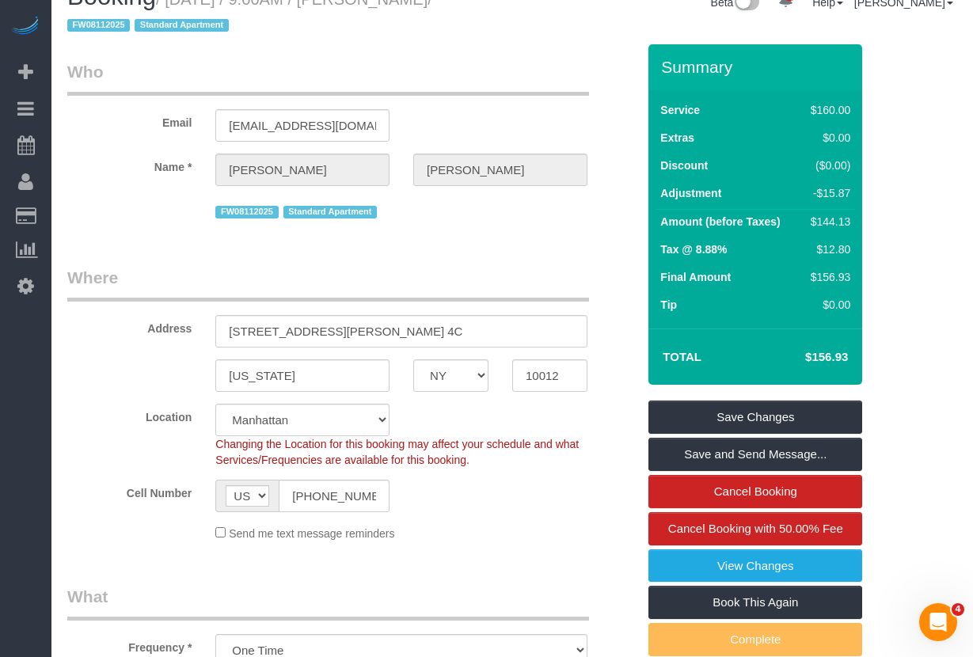
scroll to position [43, 0]
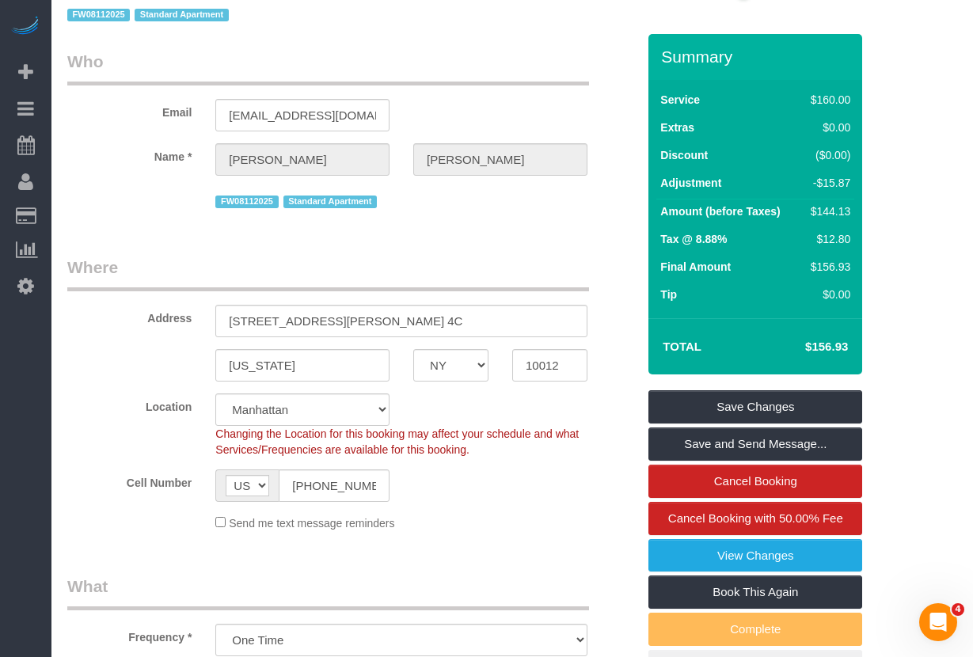
click at [837, 348] on h4 "$156.93" at bounding box center [803, 346] width 90 height 13
copy h4 "156.93"
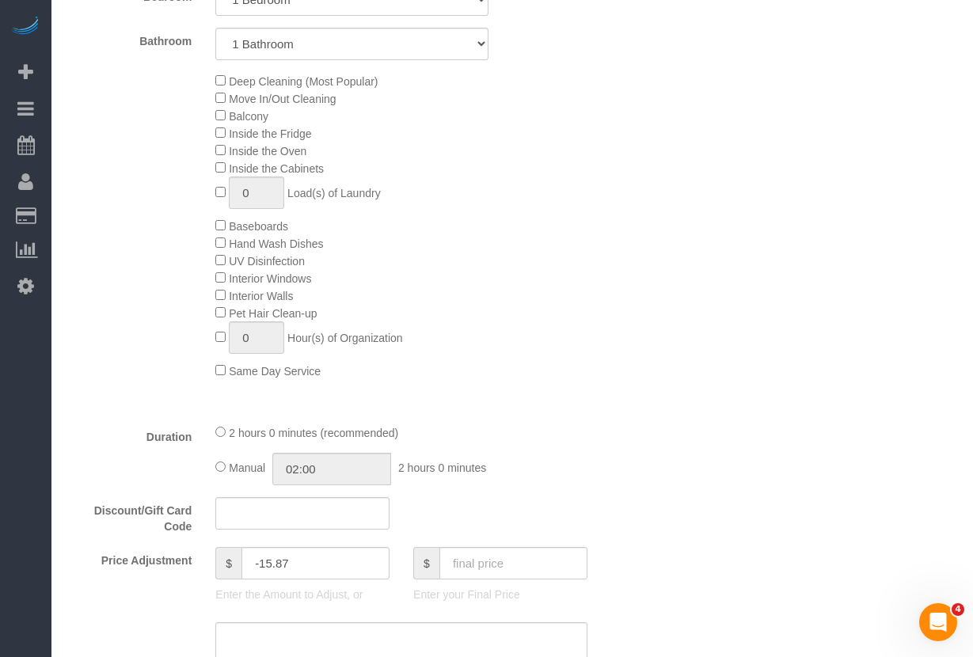
scroll to position [818, 0]
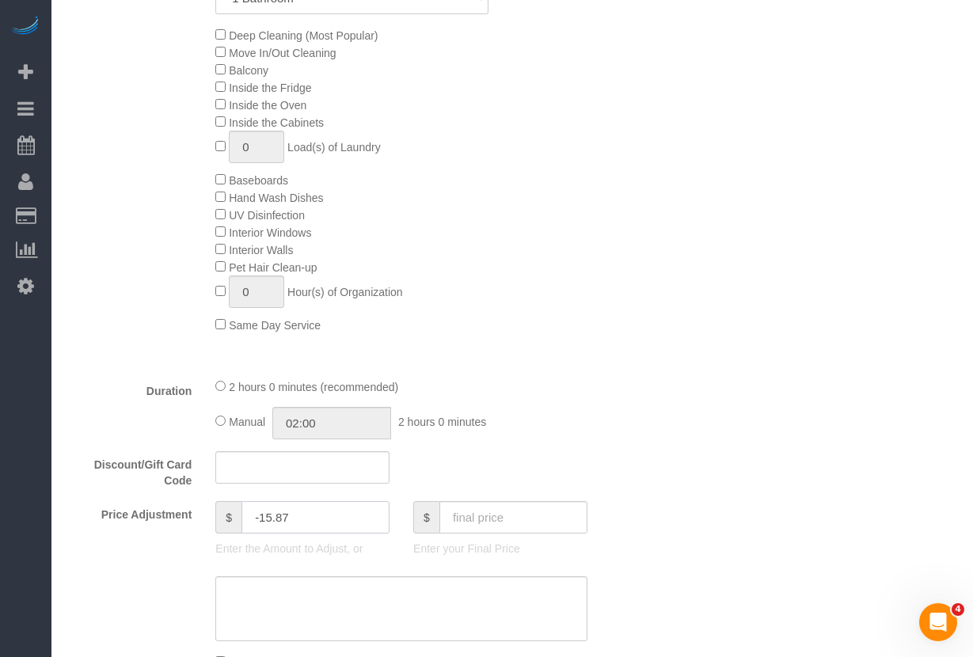
drag, startPoint x: 298, startPoint y: 520, endPoint x: 263, endPoint y: 519, distance: 34.9
click at [263, 519] on input "-15.87" at bounding box center [315, 517] width 148 height 32
click at [274, 515] on input "-15.87" at bounding box center [315, 517] width 148 height 32
click at [557, 420] on div "Manual 02:00 2 hours 0 minutes" at bounding box center [401, 423] width 372 height 32
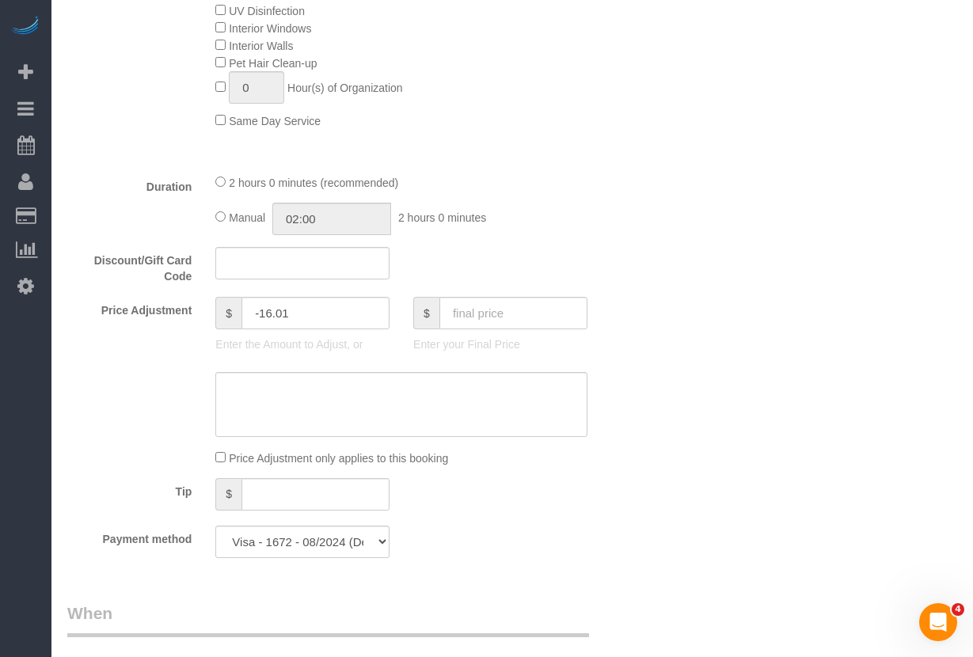
scroll to position [1032, 0]
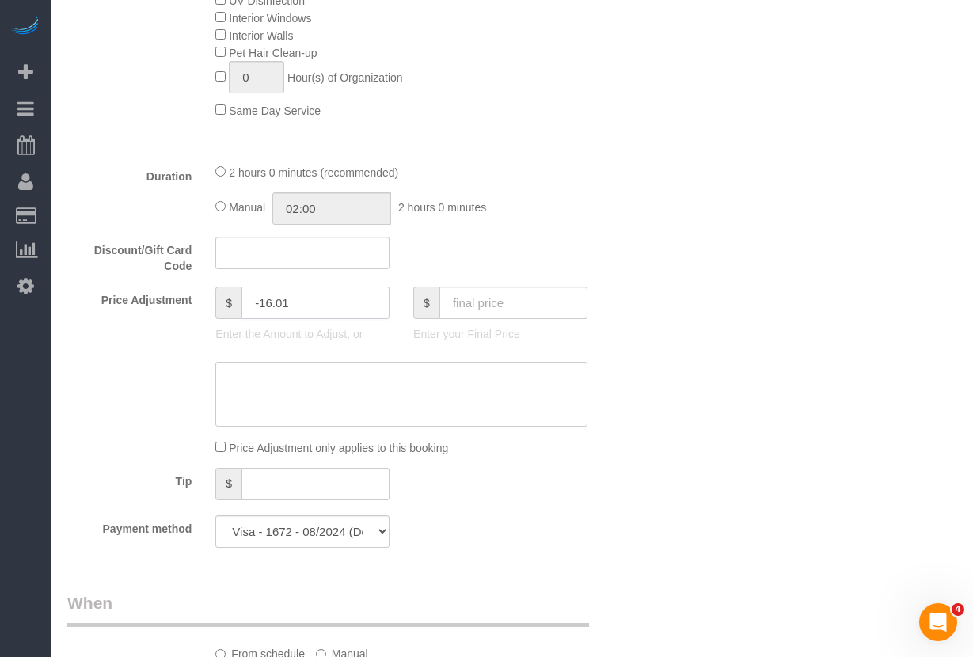
click at [302, 296] on input "-16.01" at bounding box center [315, 303] width 148 height 32
click at [693, 232] on div "Who Email stephkotnik@gmail.com Name * Stephanie Kotnik FW08112025 Standard Apa…" at bounding box center [512, 397] width 890 height 2707
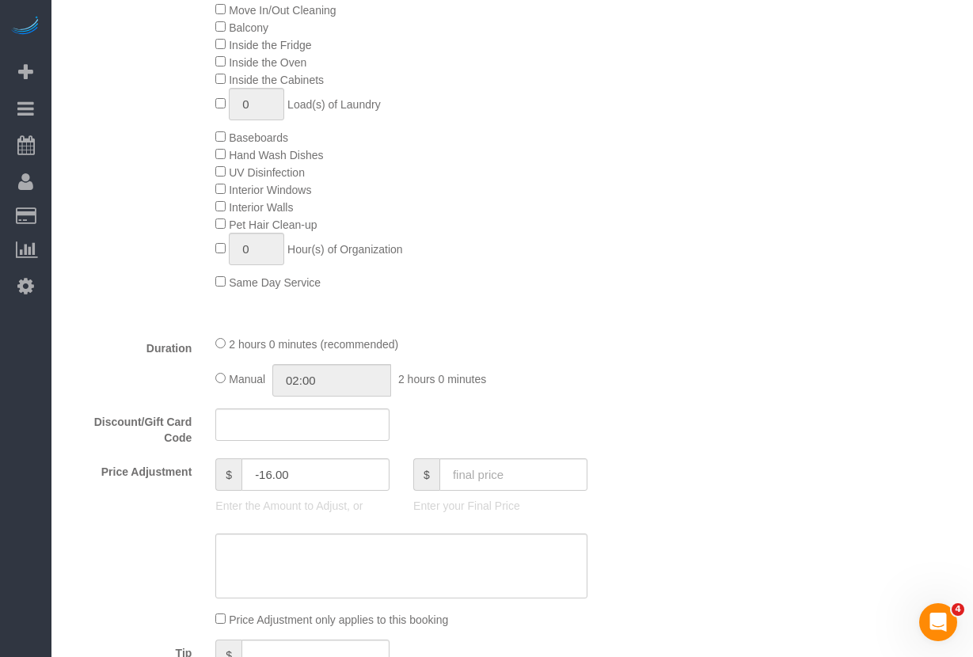
type input "-16"
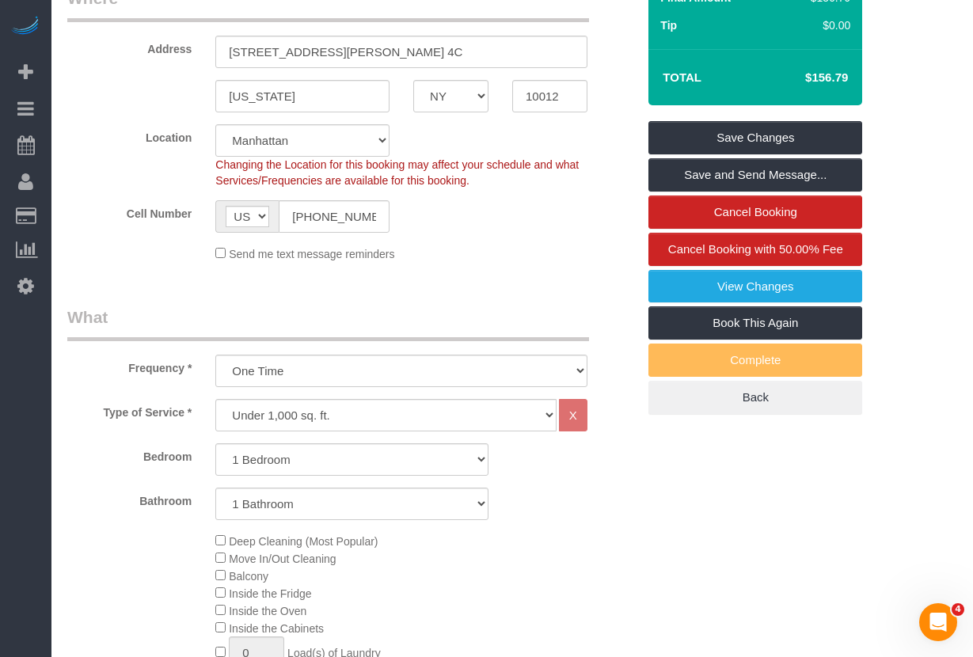
scroll to position [301, 0]
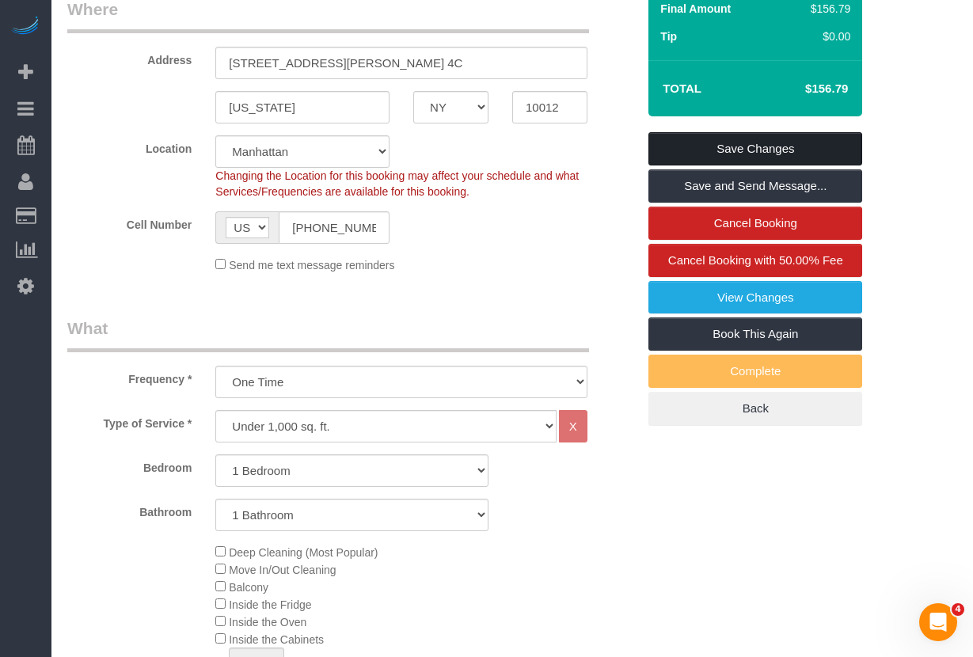
click at [735, 152] on link "Save Changes" at bounding box center [755, 148] width 214 height 33
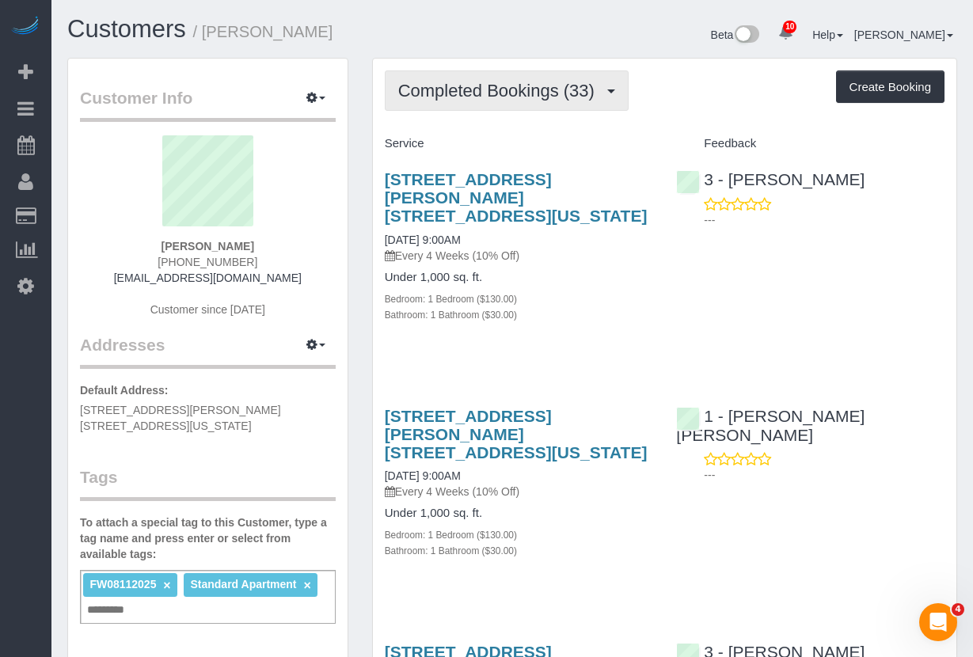
click at [473, 99] on span "Completed Bookings (33)" at bounding box center [500, 91] width 204 height 20
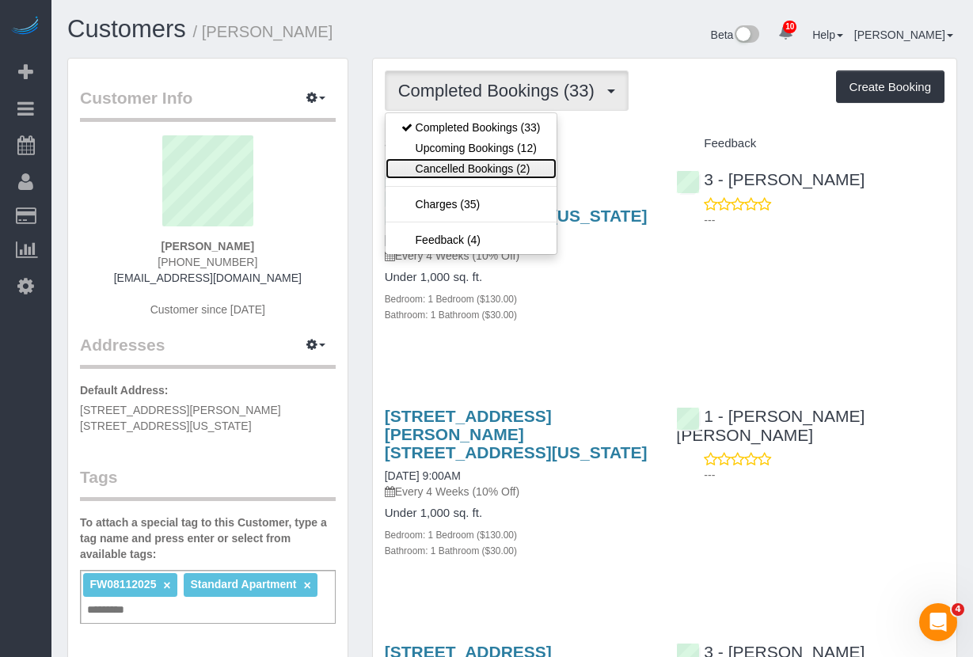
click at [495, 168] on link "Cancelled Bookings (2)" at bounding box center [471, 168] width 171 height 21
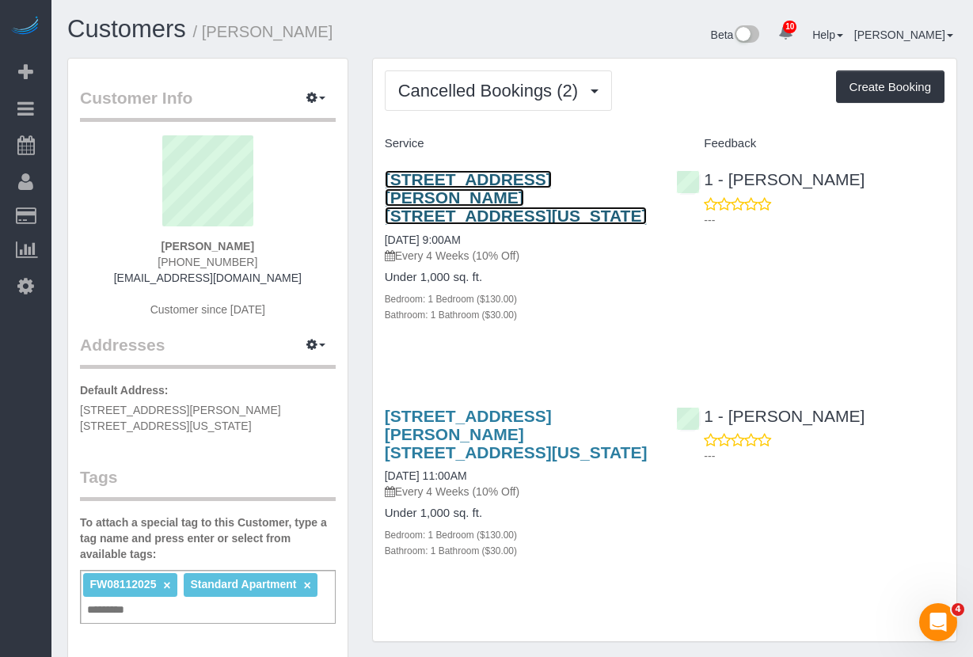
click at [539, 179] on link "[STREET_ADDRESS][PERSON_NAME] [STREET_ADDRESS][US_STATE]" at bounding box center [516, 197] width 263 height 55
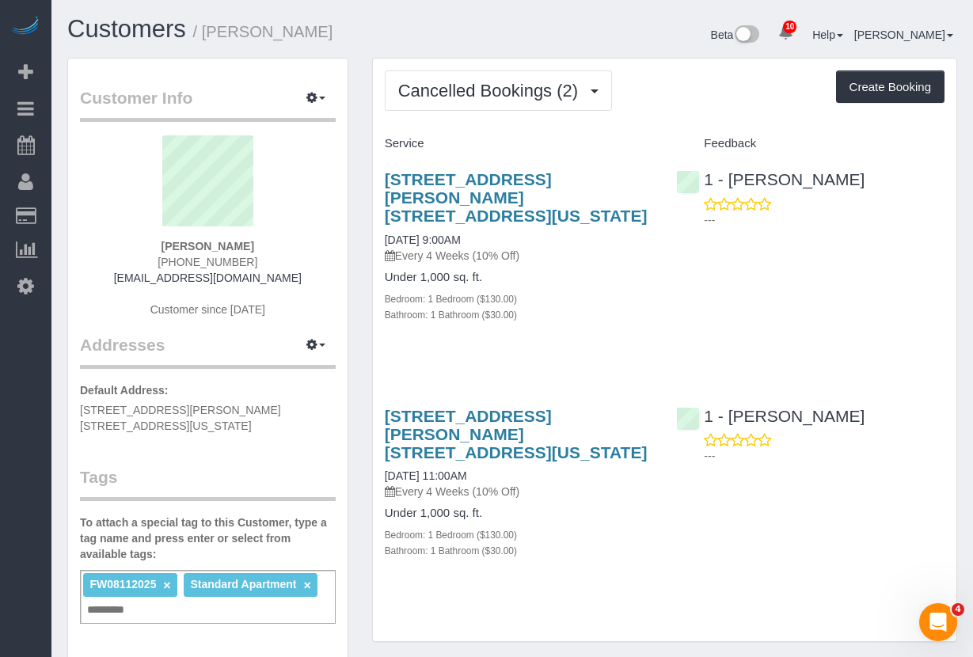
drag, startPoint x: 333, startPoint y: 32, endPoint x: 229, endPoint y: 33, distance: 104.5
click at [212, 38] on h1 "Customers / [PERSON_NAME]" at bounding box center [283, 29] width 433 height 27
copy small "[PERSON_NAME]"
drag, startPoint x: 229, startPoint y: 33, endPoint x: 417, endPoint y: 21, distance: 188.8
click at [417, 21] on h1 "Customers / [PERSON_NAME]" at bounding box center [283, 29] width 433 height 27
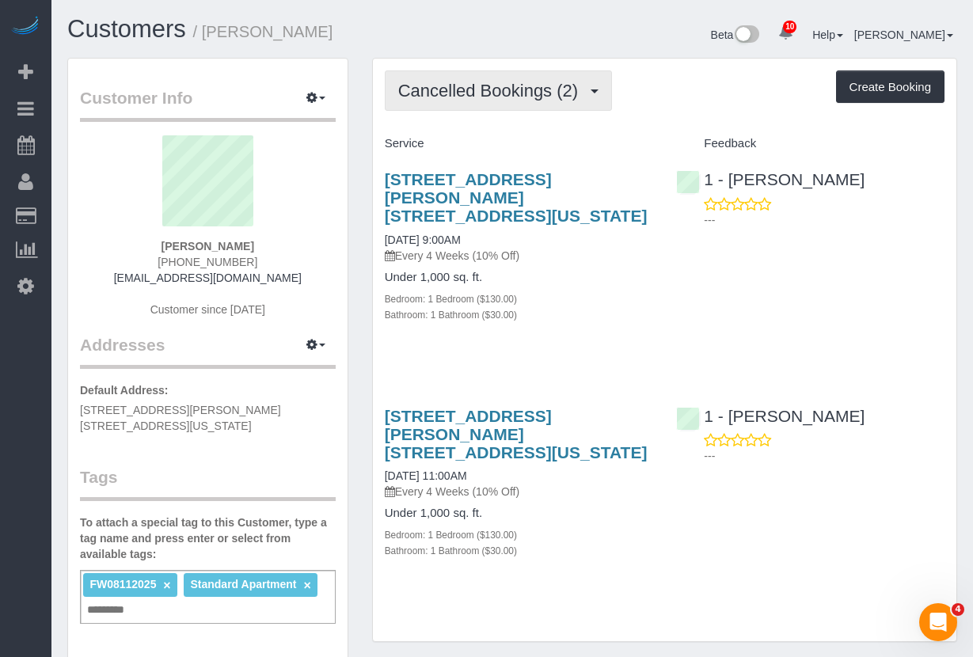
click at [503, 98] on span "Cancelled Bookings (2)" at bounding box center [492, 91] width 188 height 20
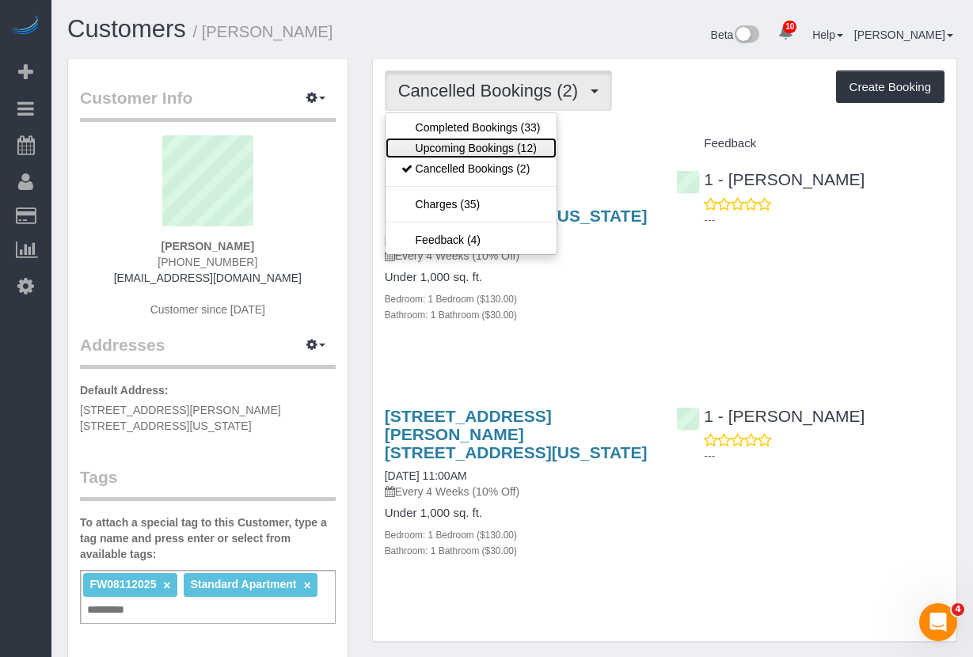
click at [477, 145] on link "Upcoming Bookings (12)" at bounding box center [471, 148] width 171 height 21
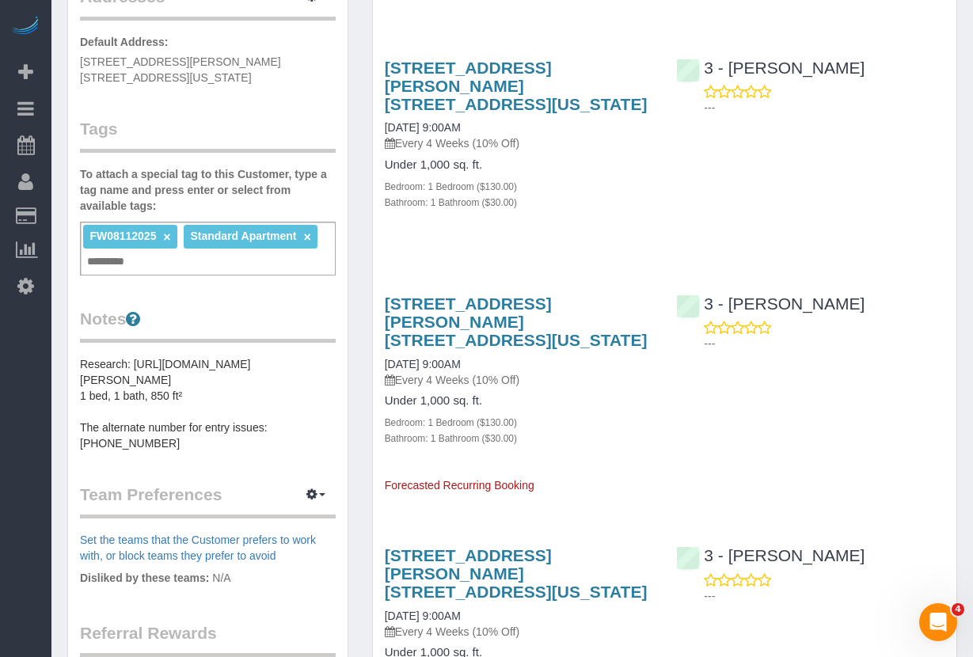
scroll to position [321, 0]
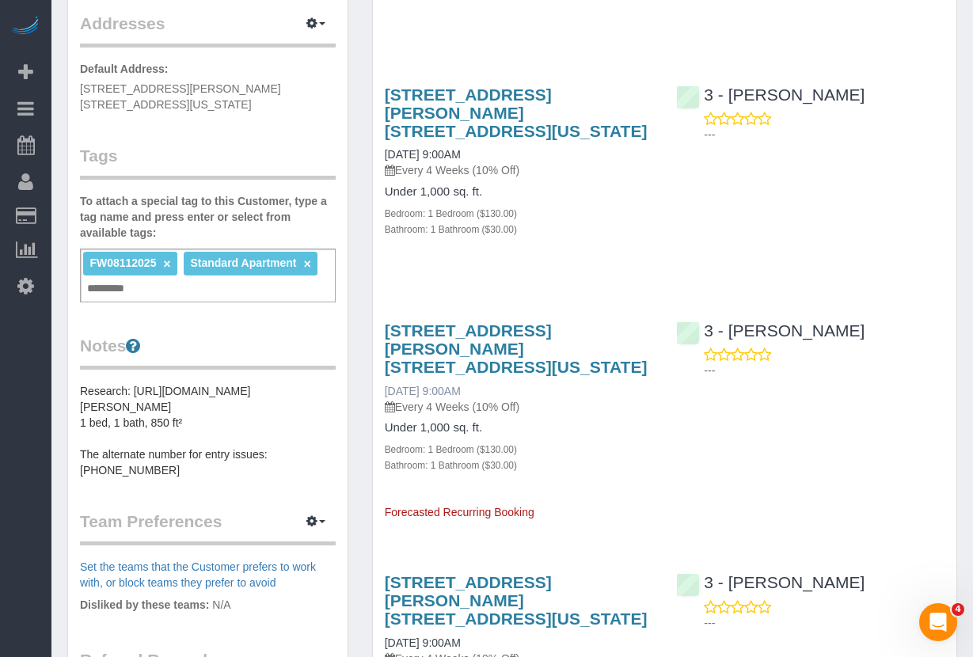
drag, startPoint x: 503, startPoint y: 336, endPoint x: 387, endPoint y: 335, distance: 116.4
click at [387, 335] on div "[STREET_ADDRESS][PERSON_NAME] [STREET_ADDRESS][US_STATE] [DATE] 9:00AM Every 4 …" at bounding box center [519, 367] width 268 height 93
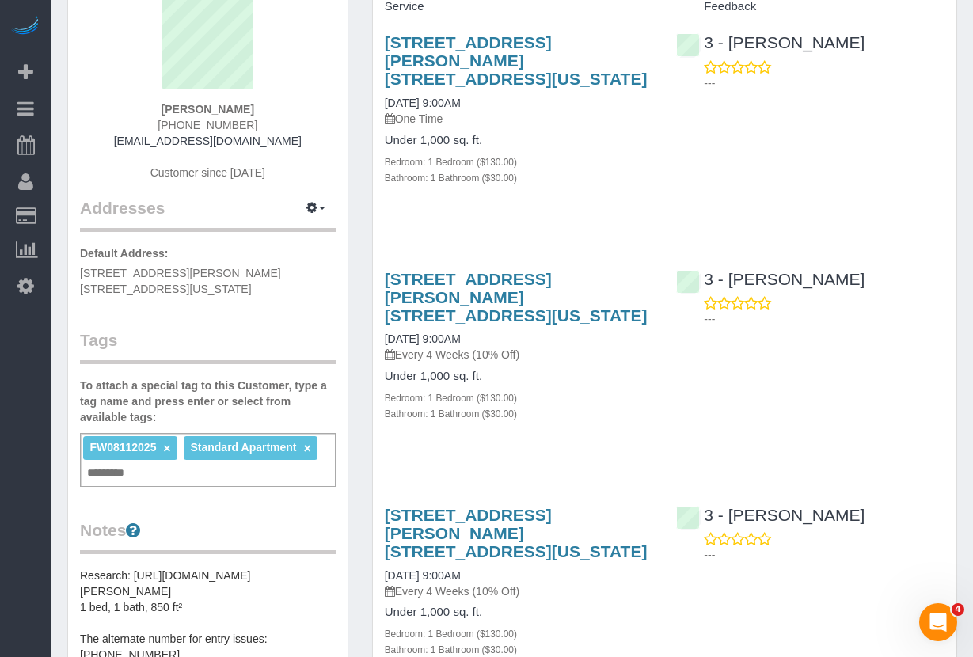
scroll to position [129, 0]
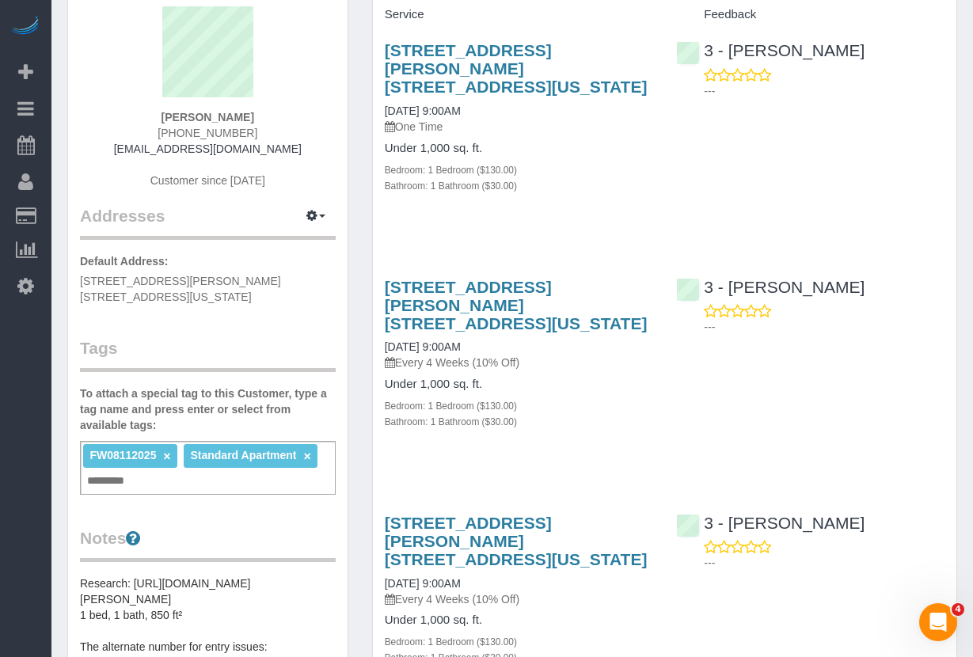
click at [506, 311] on div "[STREET_ADDRESS][PERSON_NAME] [STREET_ADDRESS][US_STATE] [DATE] 9:00AM Every 4 …" at bounding box center [519, 324] width 268 height 93
drag, startPoint x: 490, startPoint y: 310, endPoint x: 387, endPoint y: 311, distance: 102.9
click at [387, 311] on div "[STREET_ADDRESS][PERSON_NAME] [STREET_ADDRESS][US_STATE] [DATE] 9:00AM Every 4 …" at bounding box center [519, 324] width 268 height 93
copy link "[DATE] 9:00AM"
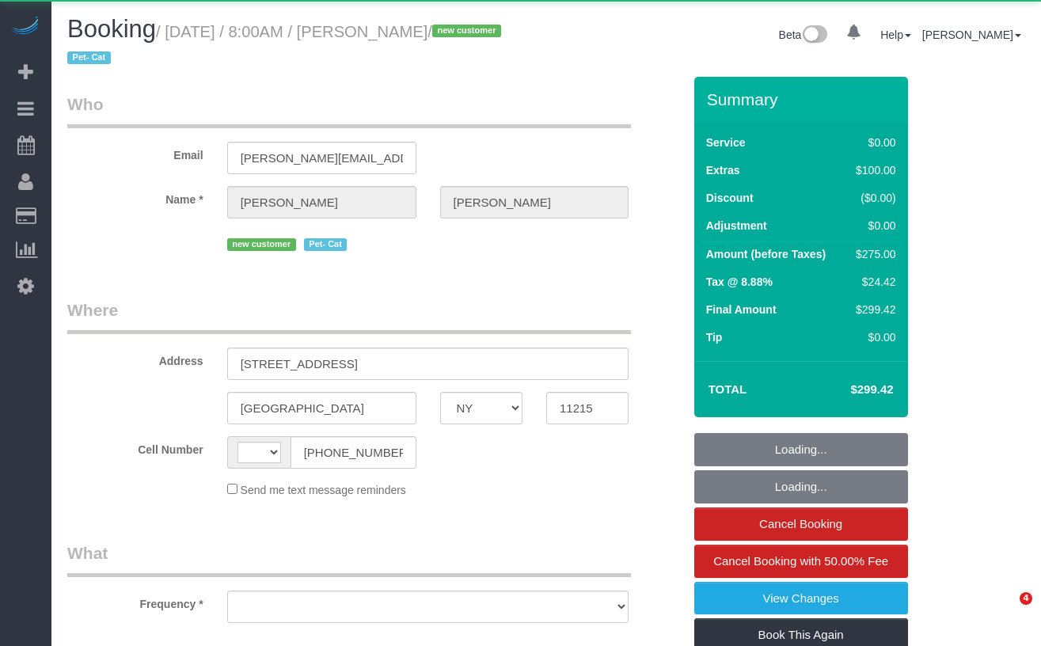
select select "NY"
select select "string:[GEOGRAPHIC_DATA]"
select select "object:831"
select select "2"
select select "spot1"
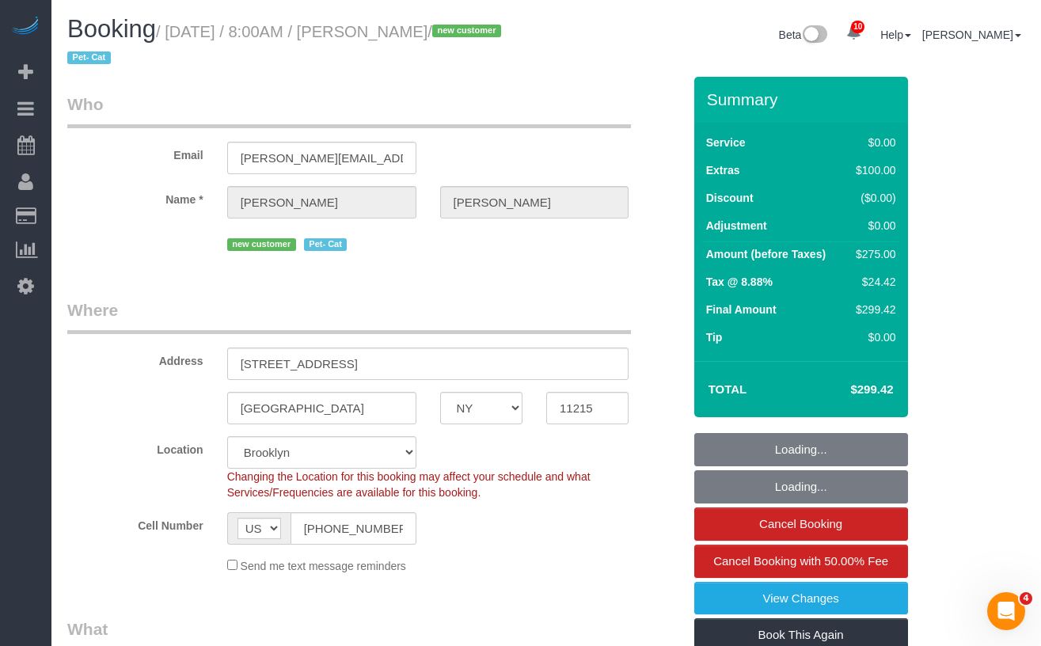
select select "string:stripe-pm_1S2Cv44VGloSiKo7FIBoyhks"
select select "number:56"
select select "number:71"
select select "number:14"
select select "number:5"
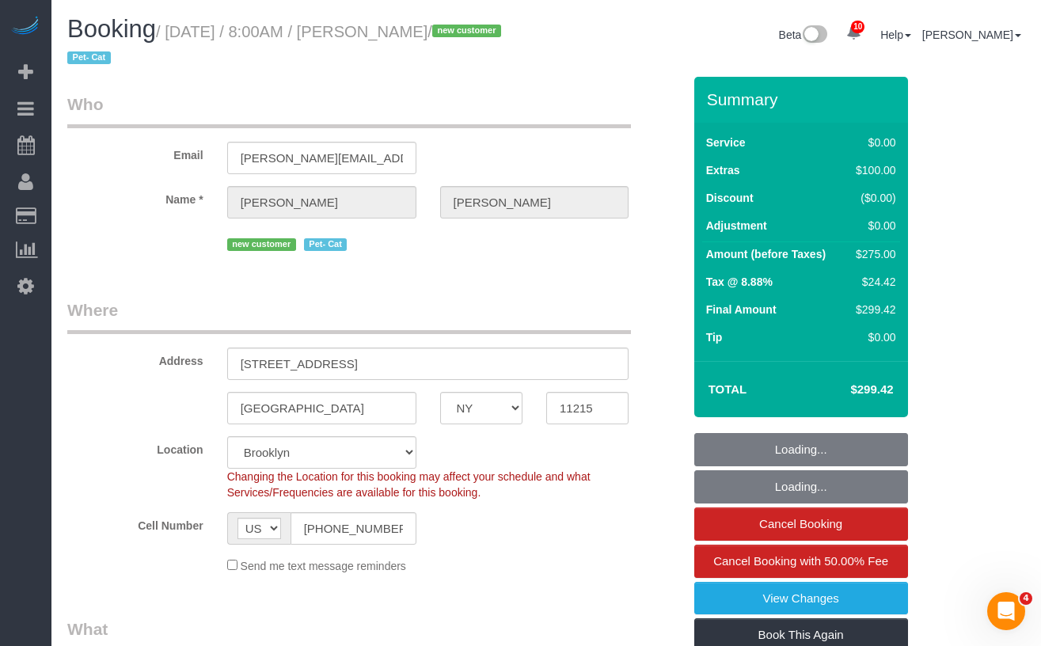
select select "2"
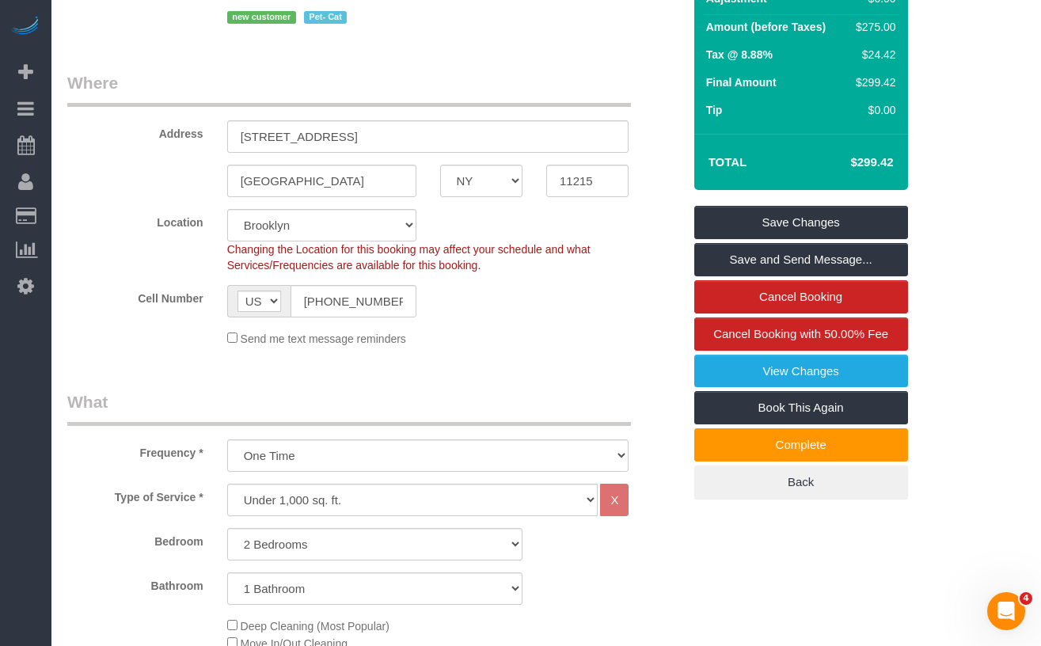
scroll to position [226, 0]
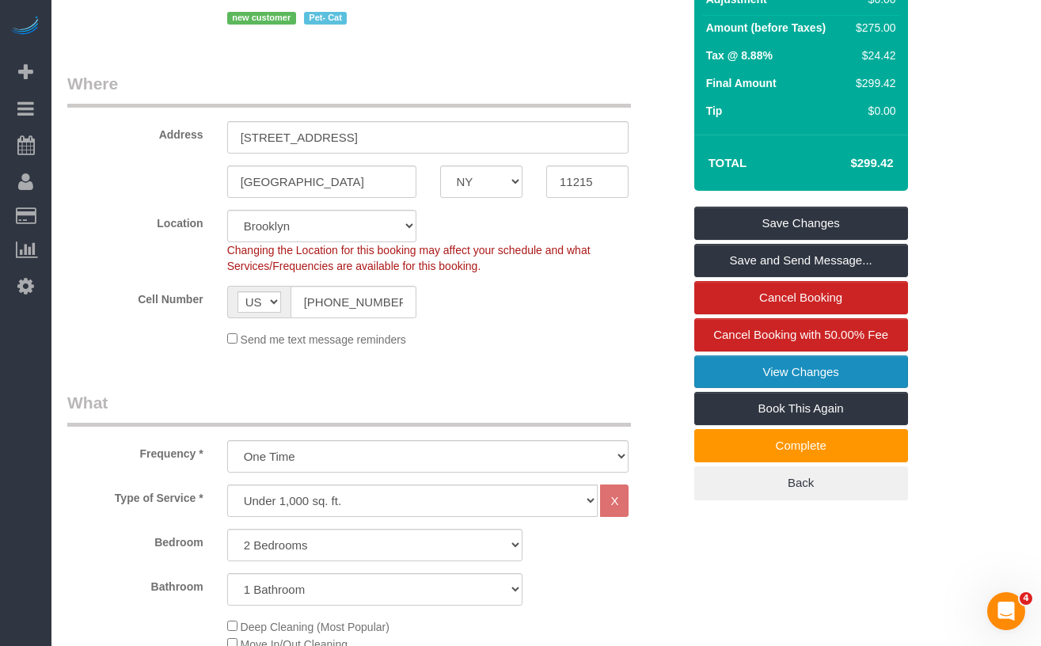
click at [791, 371] on link "View Changes" at bounding box center [801, 371] width 214 height 33
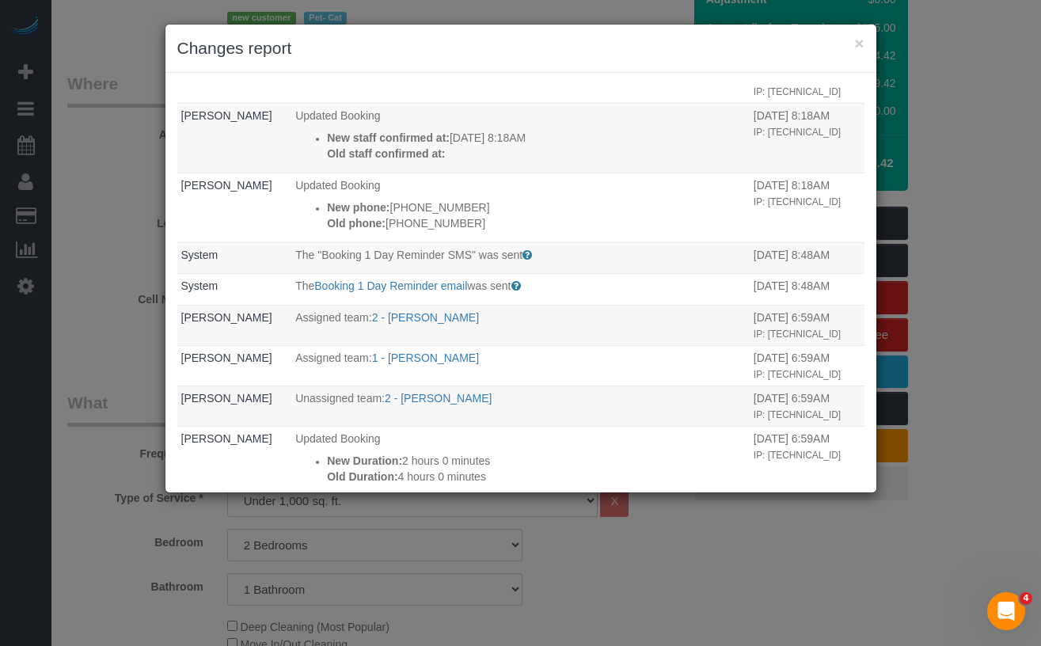
scroll to position [0, 0]
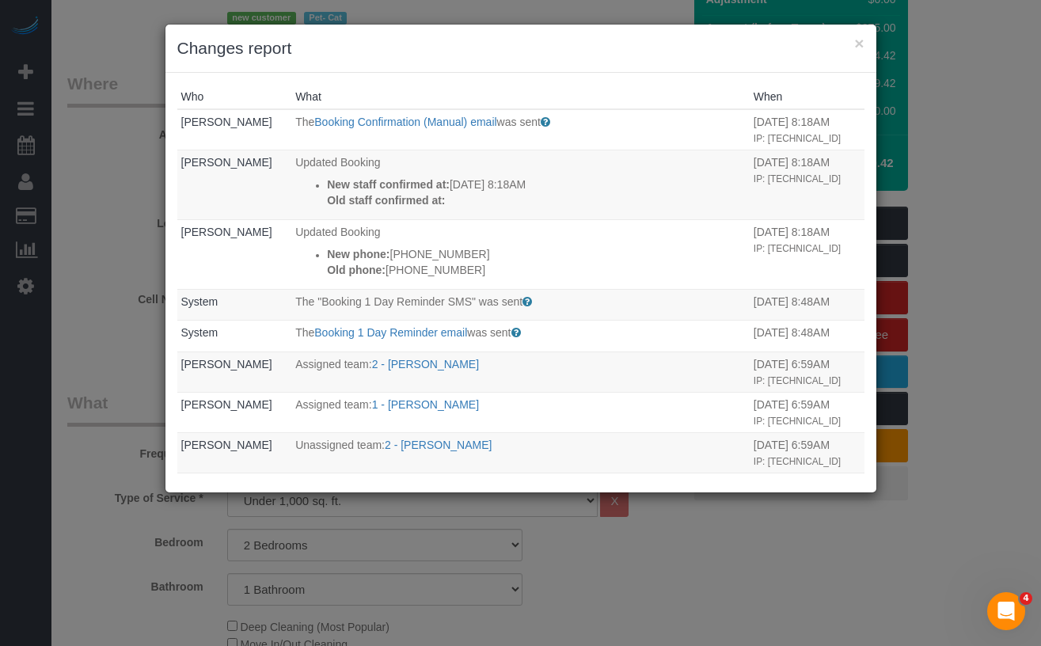
click at [119, 226] on div "× Changes report Who What When [PERSON_NAME] The Booking Confirmation (Manual) …" at bounding box center [520, 323] width 1041 height 646
click at [857, 47] on button "×" at bounding box center [858, 43] width 9 height 17
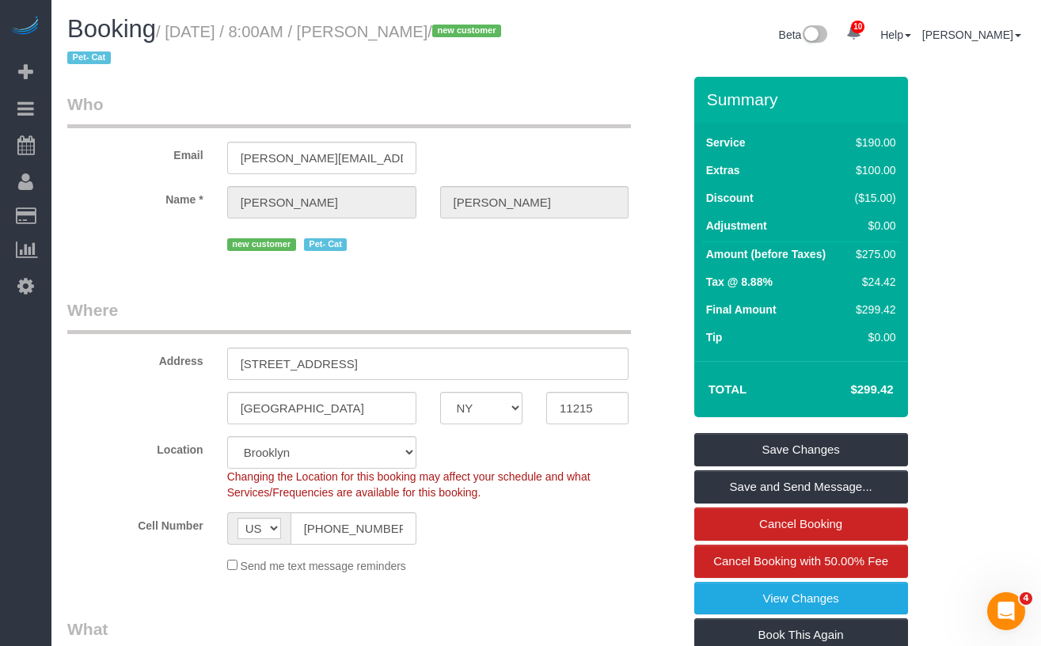
drag, startPoint x: 488, startPoint y: 31, endPoint x: 180, endPoint y: 40, distance: 308.1
click at [180, 40] on small "/ September 03, 2025 / 8:00AM / Kim Cohan / new customer Pet- Cat" at bounding box center [286, 45] width 439 height 44
copy small "September 03, 2025 / 8:00AM / Kim Cohan"
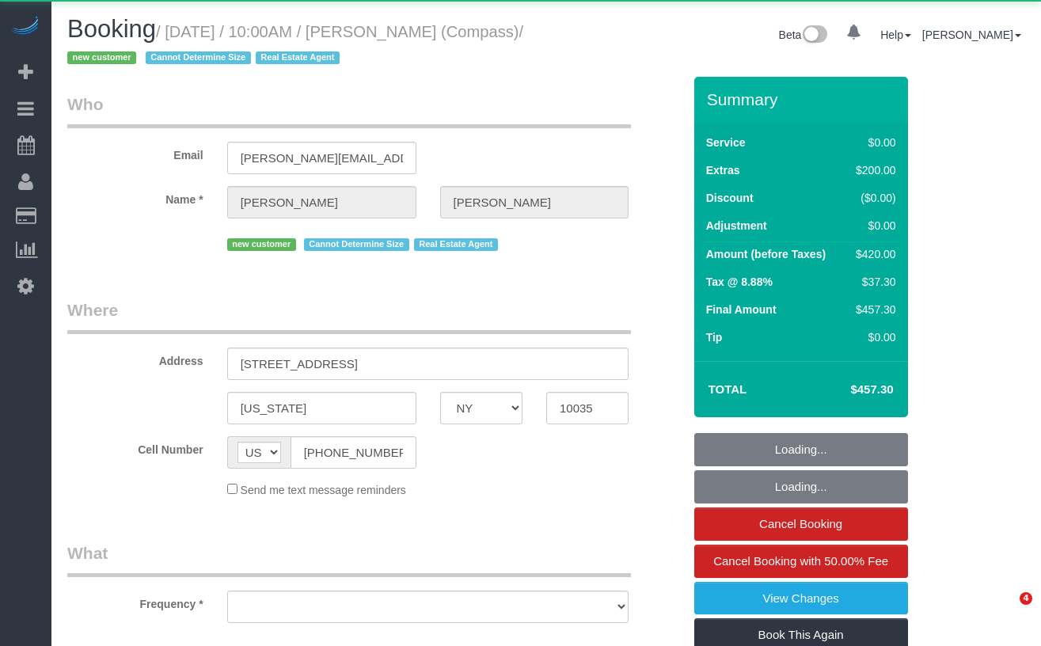
select select "NY"
select select "object:722"
select select "string:stripe-pm_1S32W14VGloSiKo77iBP26Jc"
select select "number:57"
select select "number:72"
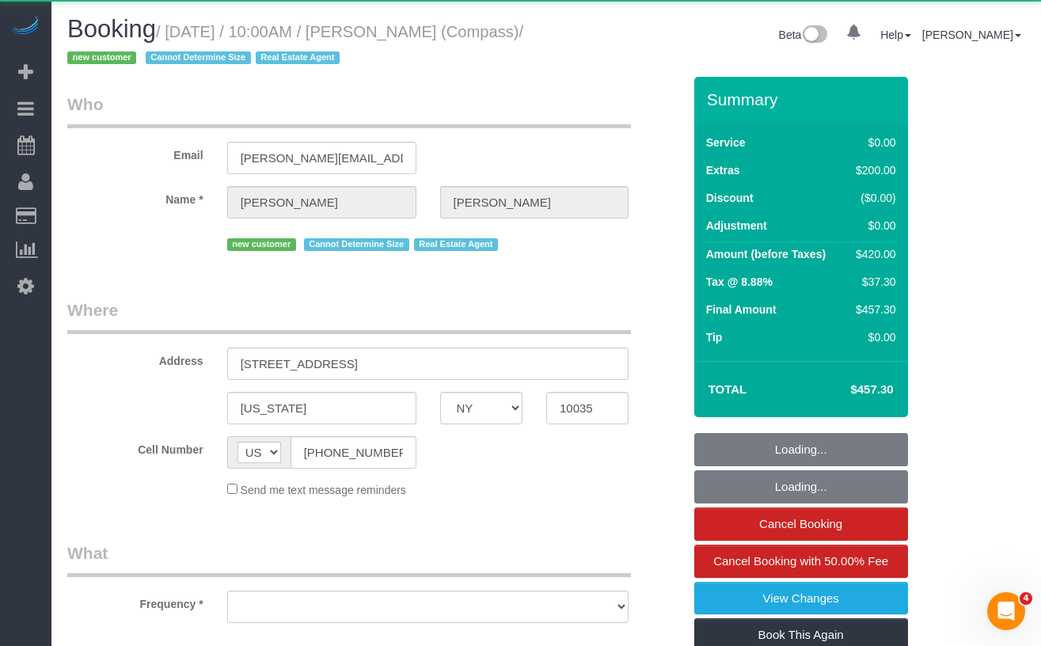
select select "number:15"
select select "number:6"
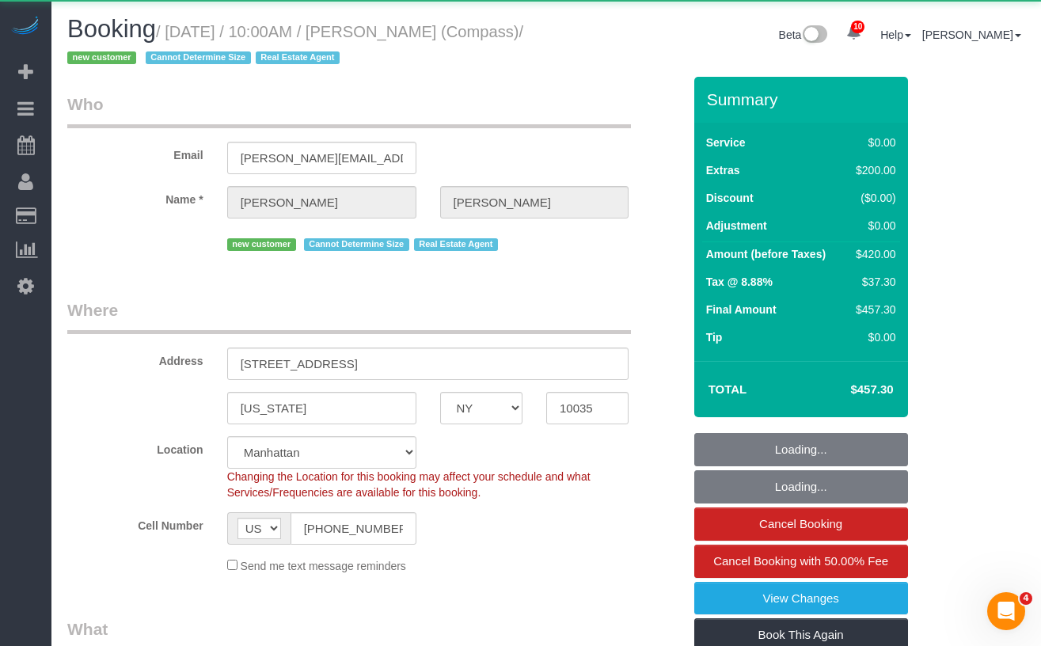
select select "2"
select select "spot1"
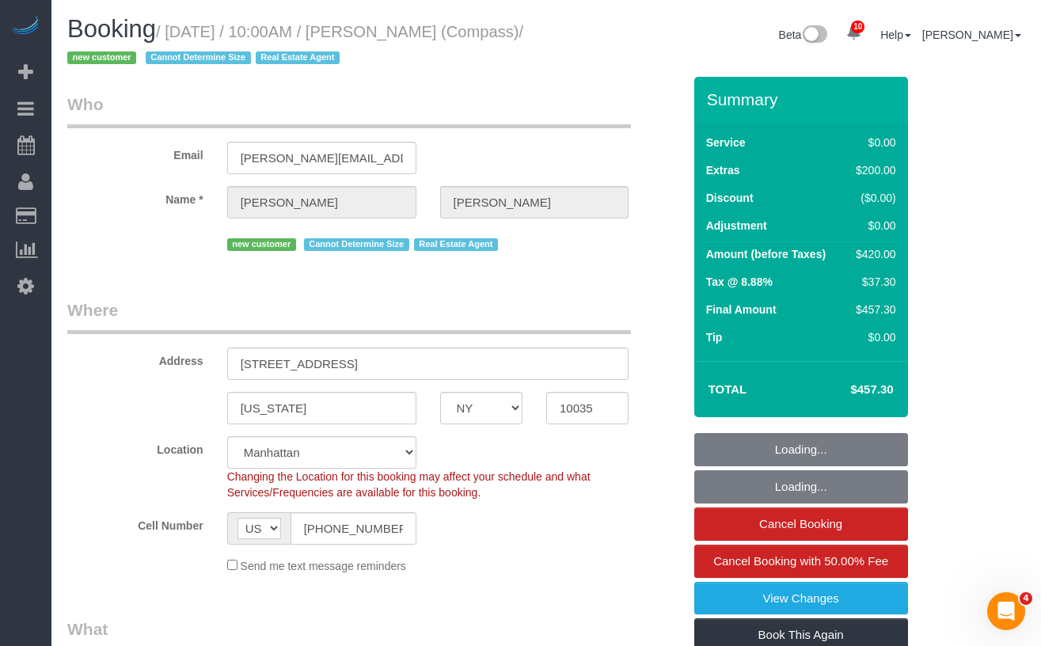
select select "object:1379"
select select "2"
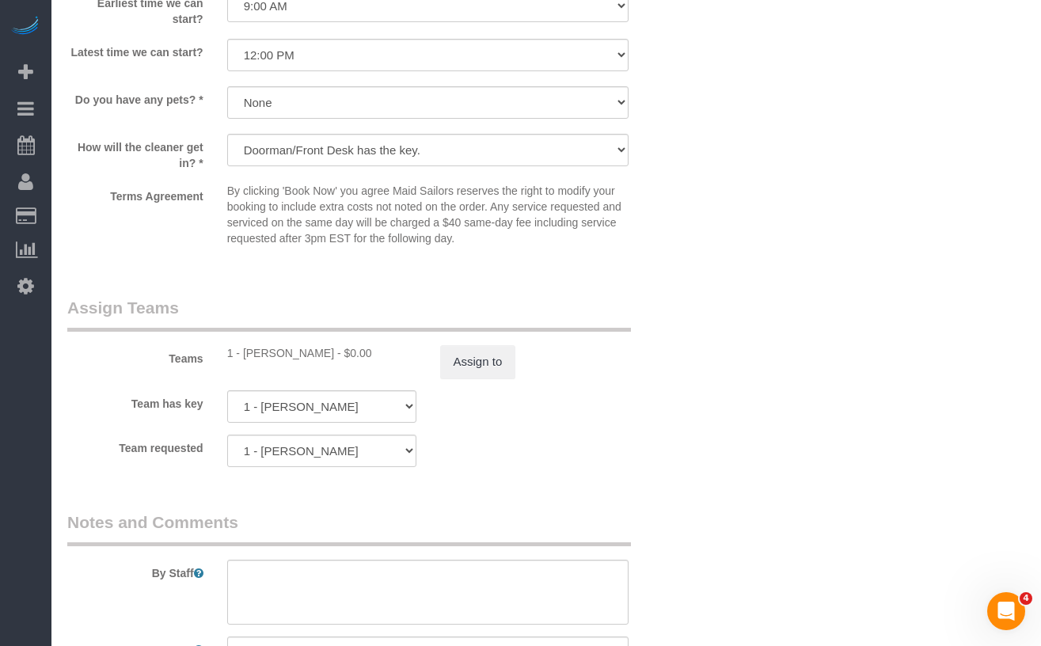
scroll to position [1903, 0]
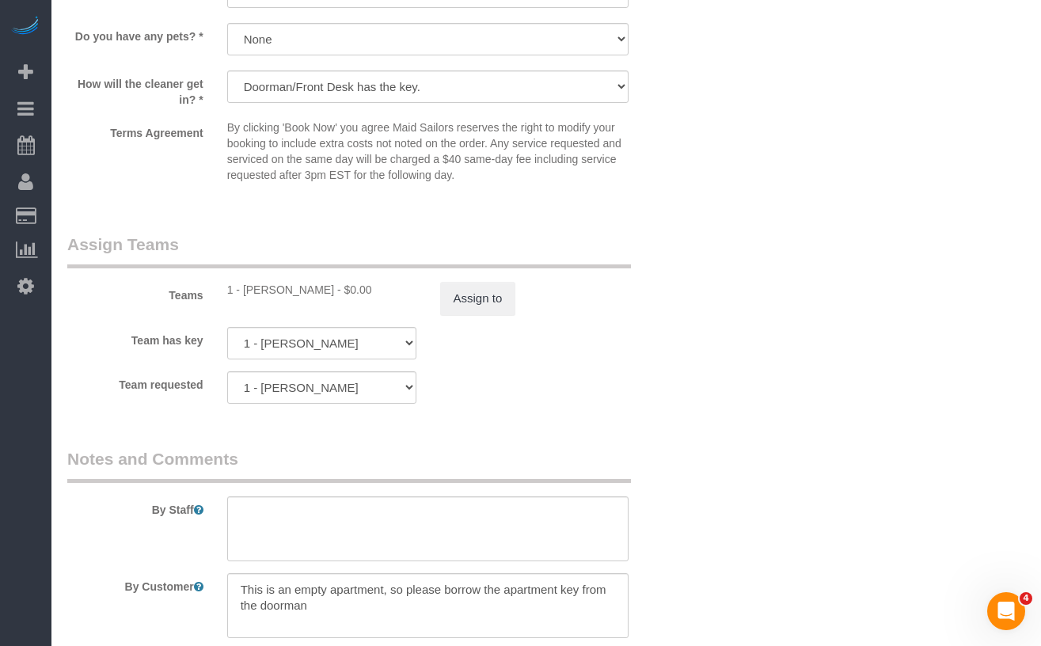
click at [266, 288] on div "1 - [PERSON_NAME] - $0.00" at bounding box center [321, 290] width 189 height 16
copy div "Kariluz"
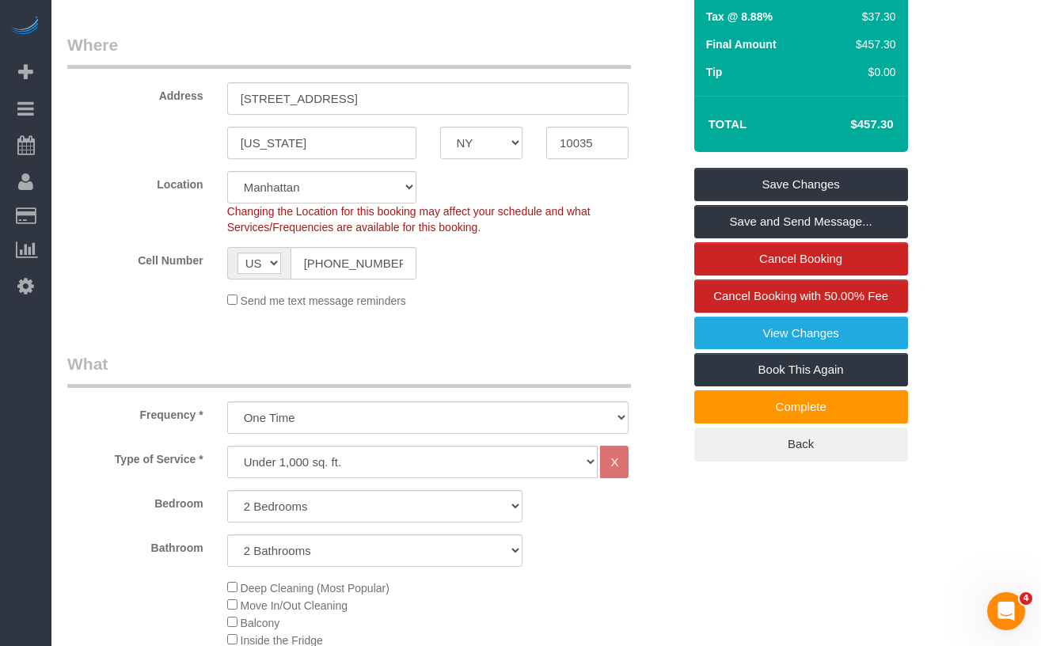
scroll to position [260, 0]
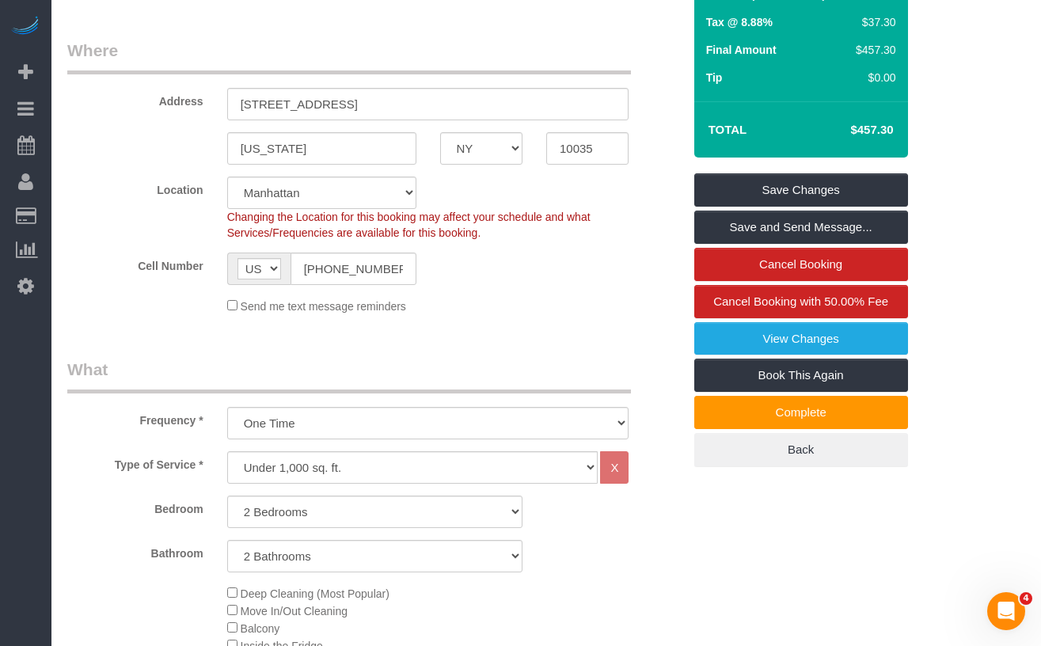
click at [890, 128] on h4 "$457.30" at bounding box center [848, 129] width 90 height 13
drag, startPoint x: 835, startPoint y: 129, endPoint x: 895, endPoint y: 130, distance: 59.4
click at [895, 130] on td "$457.30" at bounding box center [847, 130] width 103 height 40
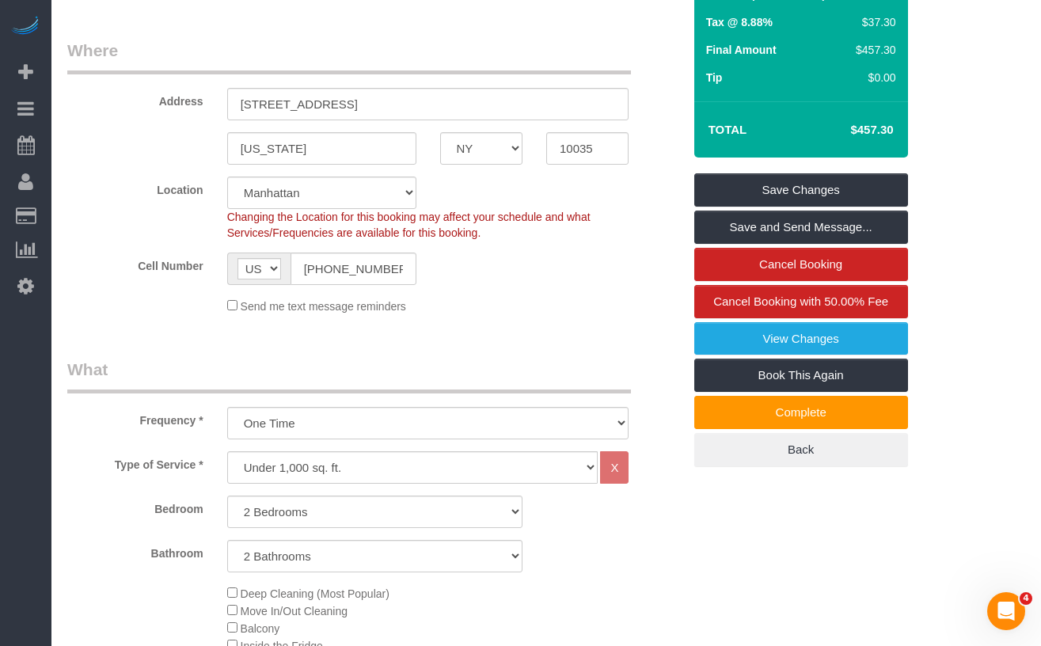
copy h4 "$457.30"
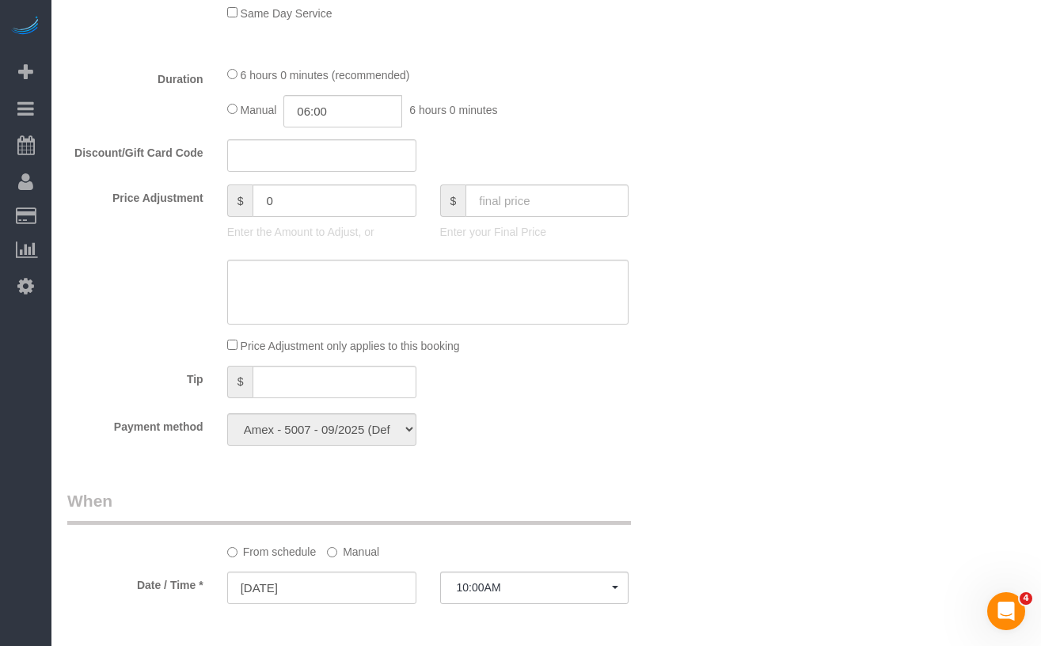
scroll to position [1130, 0]
click at [327, 389] on input "text" at bounding box center [334, 381] width 163 height 32
type input "80"
click at [557, 435] on div "Payment method Amex - 5007 - 09/2025 (Default) Add Credit Card ─────────────── …" at bounding box center [374, 428] width 639 height 32
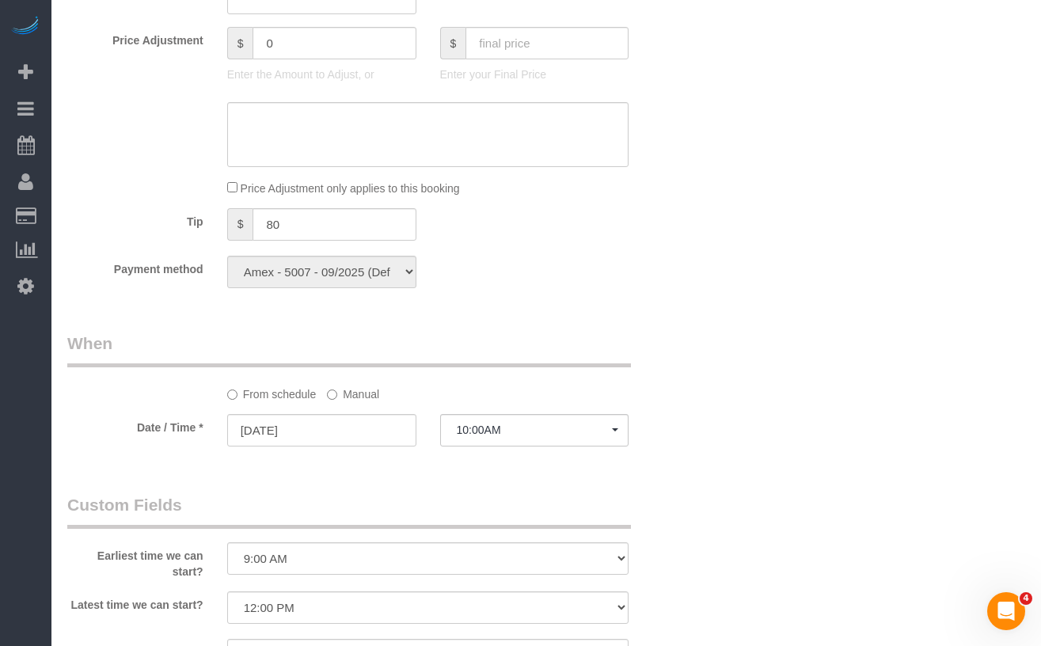
scroll to position [1288, 0]
click at [743, 237] on div "Who Email mariko.decouto@compass.com Name * Mariko de Couto new customer Cannot…" at bounding box center [546, 115] width 958 height 2652
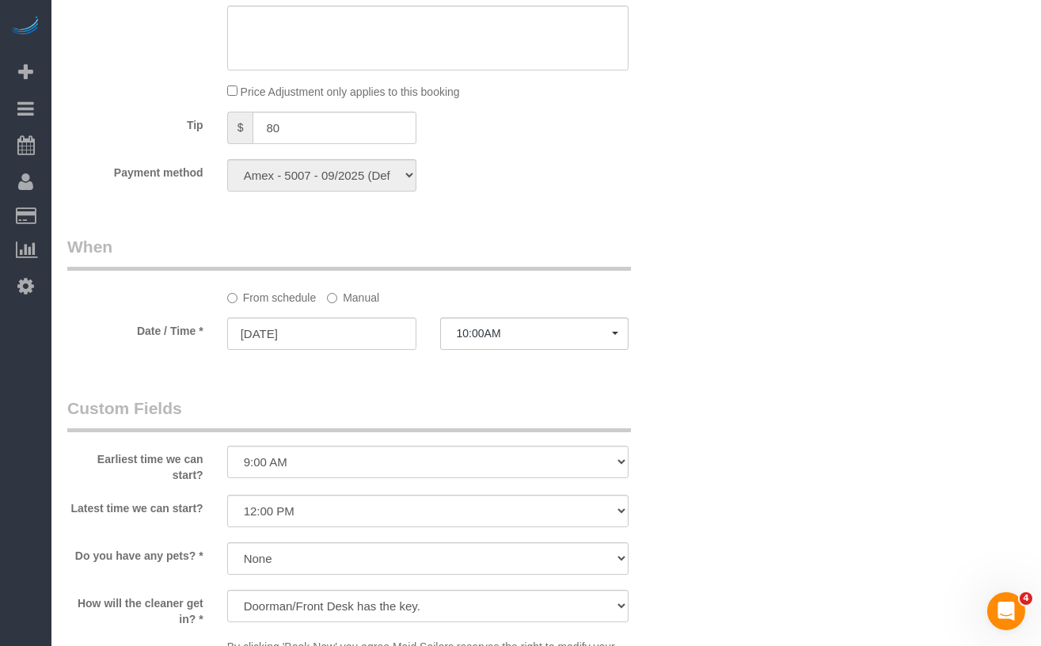
scroll to position [1383, 0]
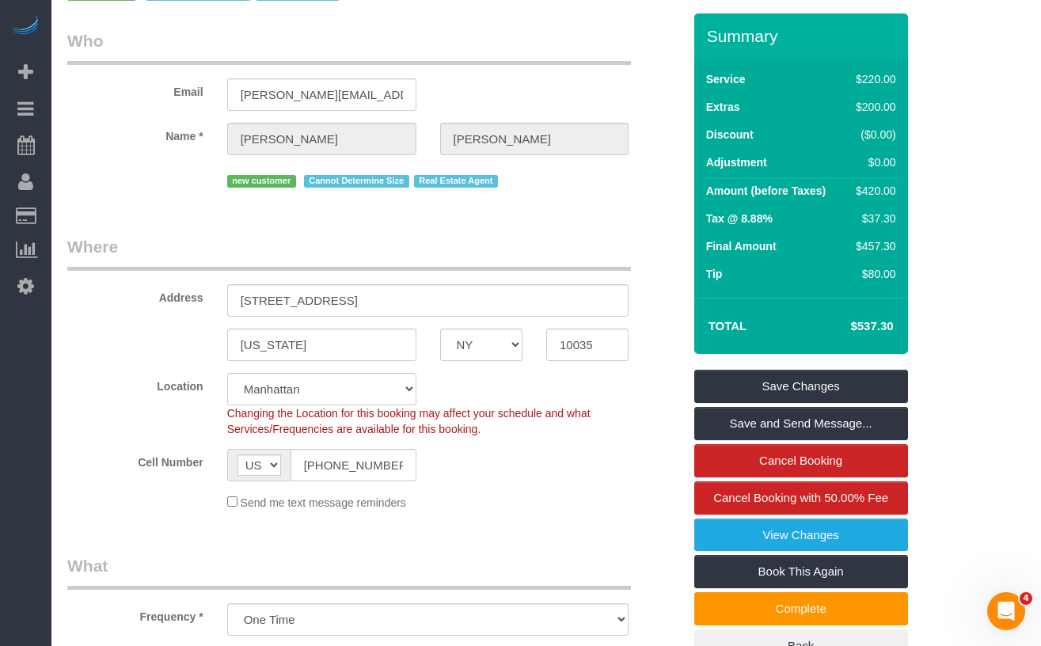
scroll to position [0, 0]
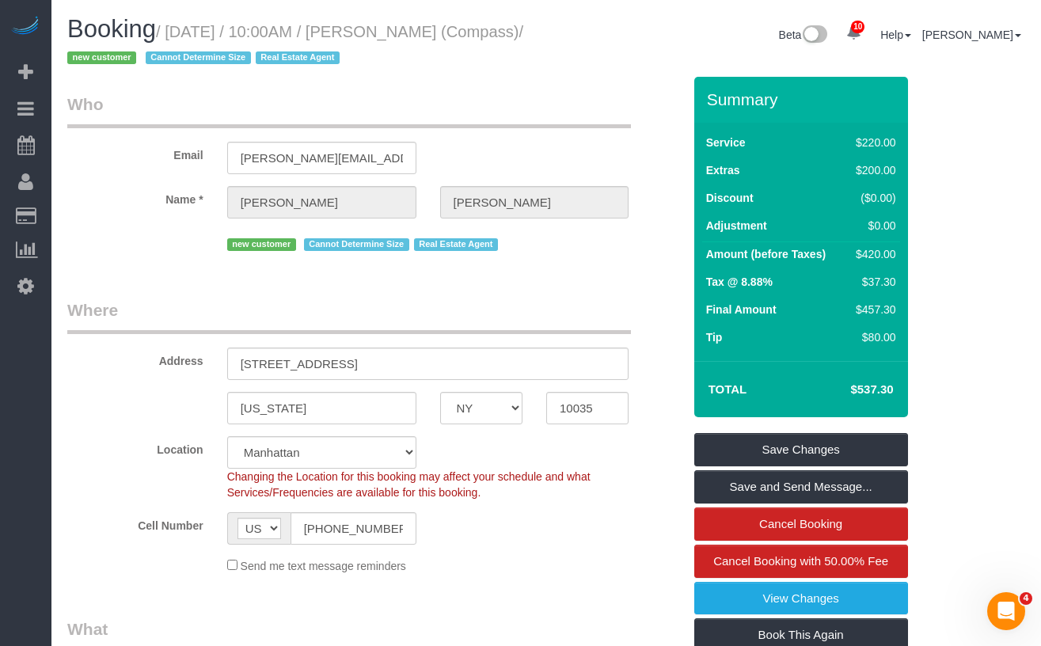
drag, startPoint x: 493, startPoint y: 32, endPoint x: 277, endPoint y: 33, distance: 216.1
click at [279, 33] on h1 "Booking / September 03, 2025 / 10:00AM / Mariko de Couto (Compass) / new custom…" at bounding box center [300, 43] width 467 height 54
drag, startPoint x: 160, startPoint y: 72, endPoint x: 185, endPoint y: 59, distance: 28.7
click at [161, 72] on div "Booking / September 03, 2025 / 10:00AM / Mariko de Couto (Compass) / new custom…" at bounding box center [300, 46] width 491 height 61
drag, startPoint x: 191, startPoint y: 56, endPoint x: 179, endPoint y: 36, distance: 23.8
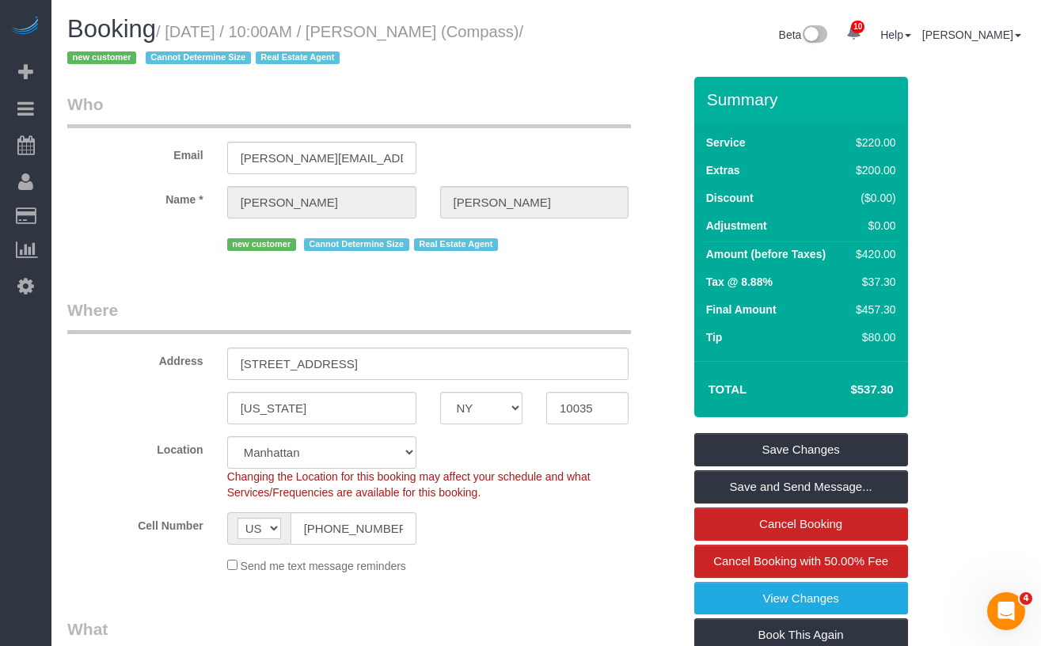
click at [179, 36] on small "/ September 03, 2025 / 10:00AM / Mariko de Couto (Compass) / new customer Canno…" at bounding box center [295, 45] width 456 height 44
copy small "September 03, 2025 / 10:00AM / Mariko de Couto (Compass)"
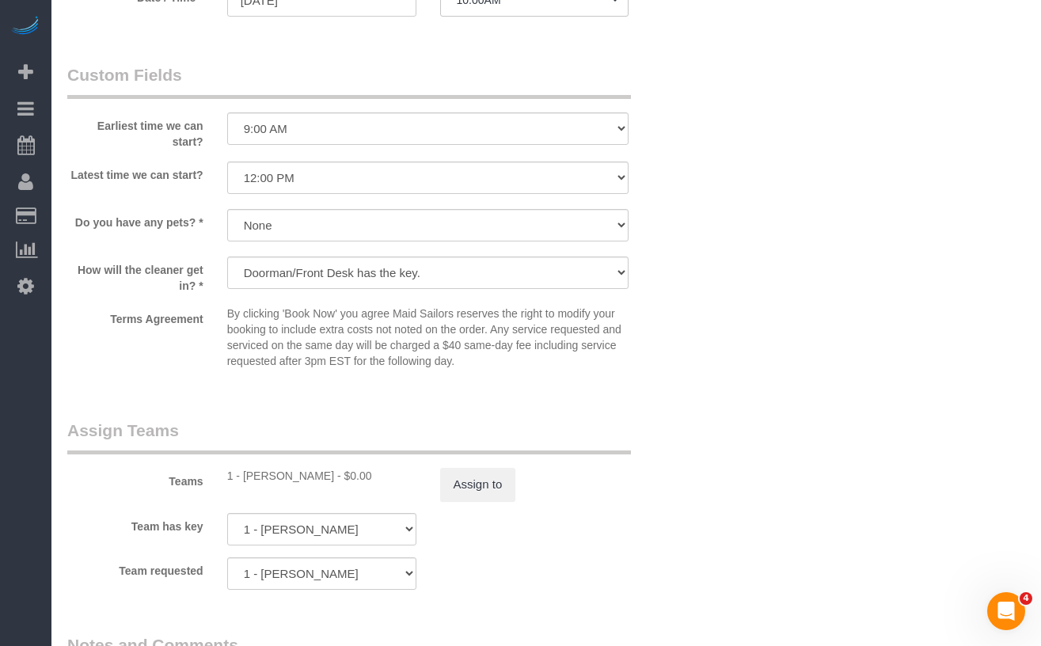
scroll to position [1783, 0]
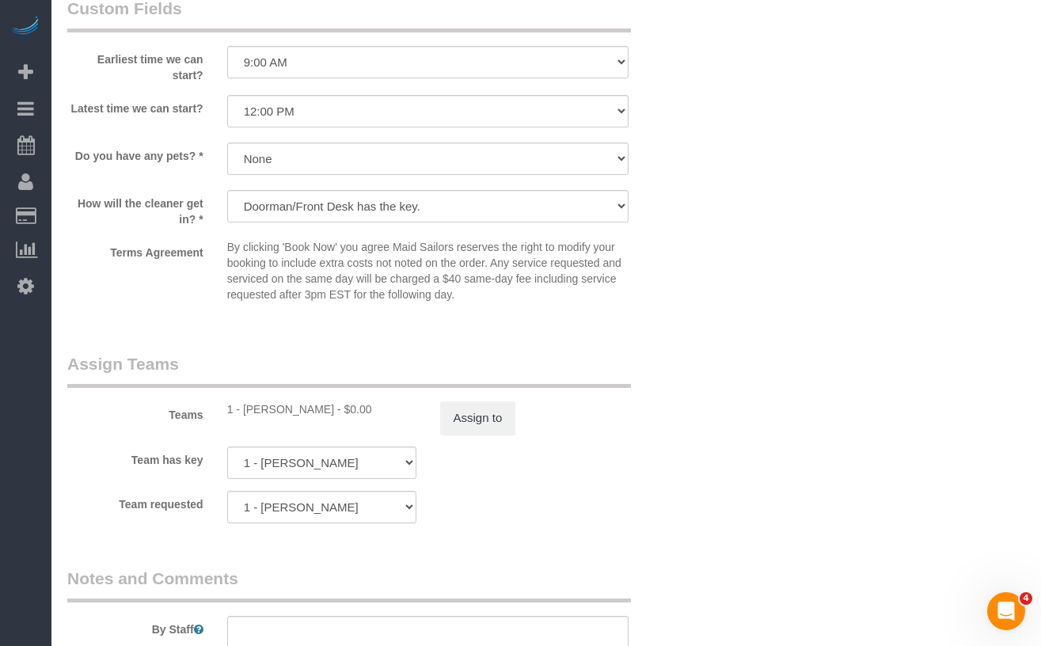
click at [260, 410] on div "1 - Kariluz Romero - $0.00" at bounding box center [321, 409] width 189 height 16
click at [260, 410] on div "1 - Kariluz Romero - $0.00" at bounding box center [321, 411] width 189 height 16
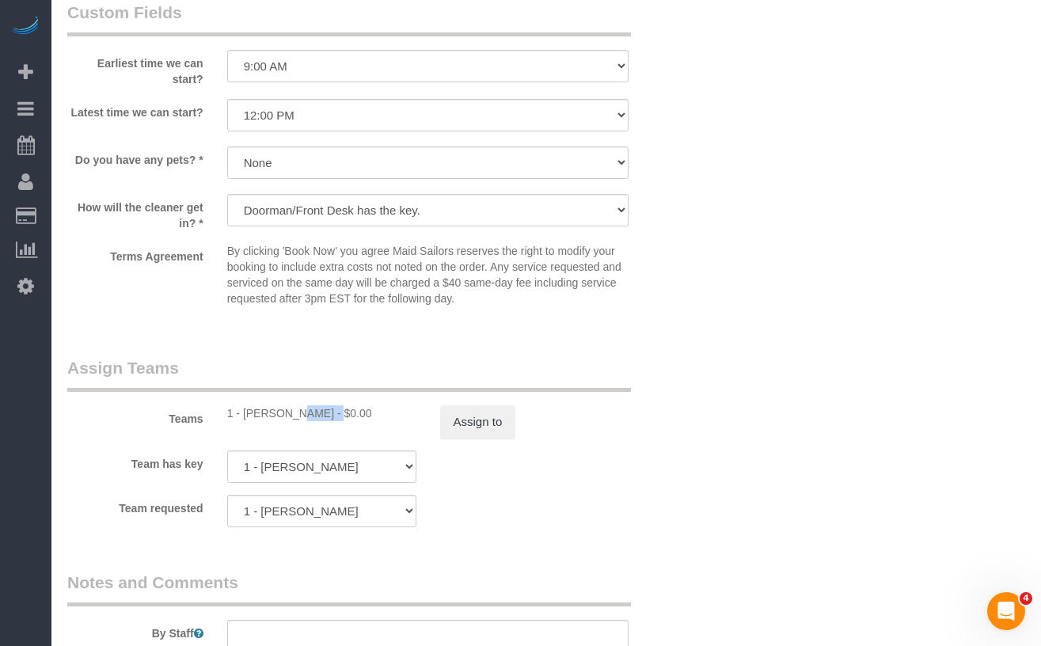
copy div "Kariluz"
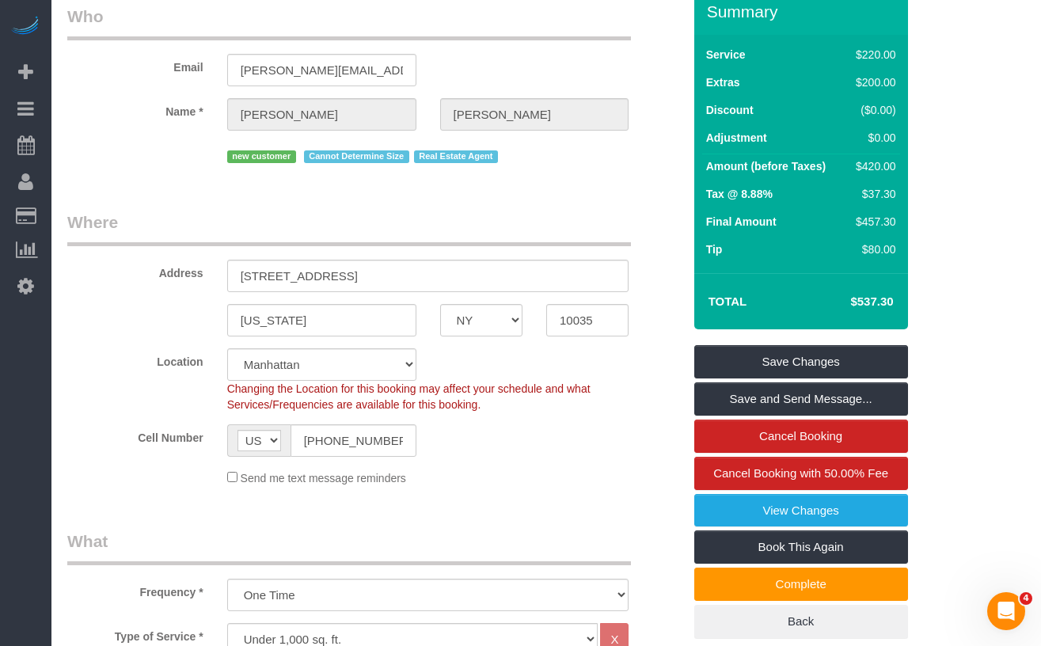
scroll to position [131, 0]
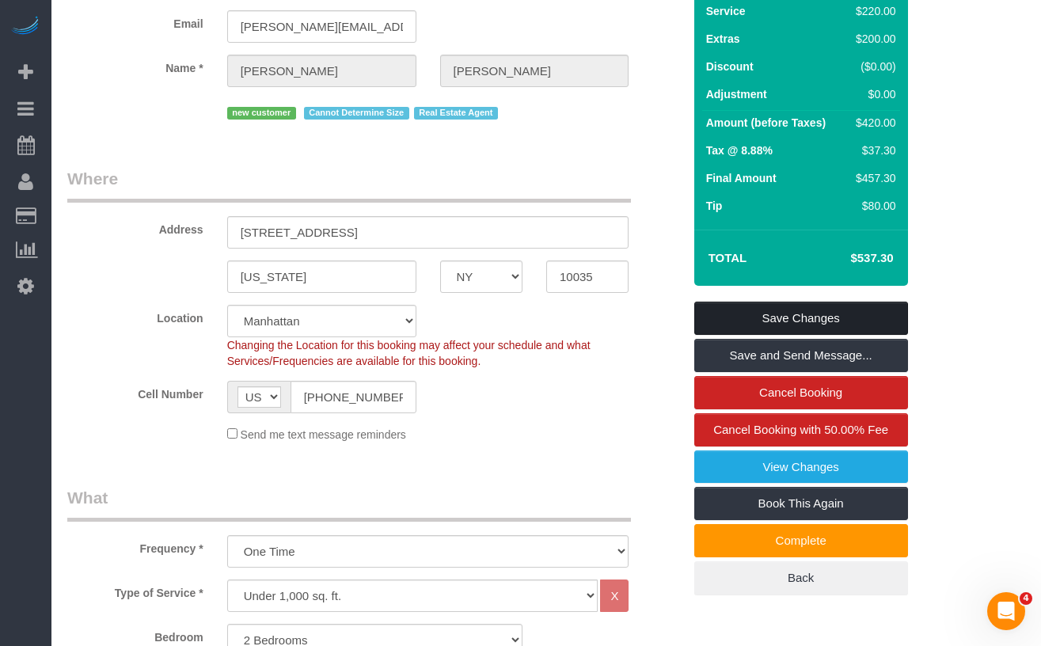
click at [749, 313] on link "Save Changes" at bounding box center [801, 318] width 214 height 33
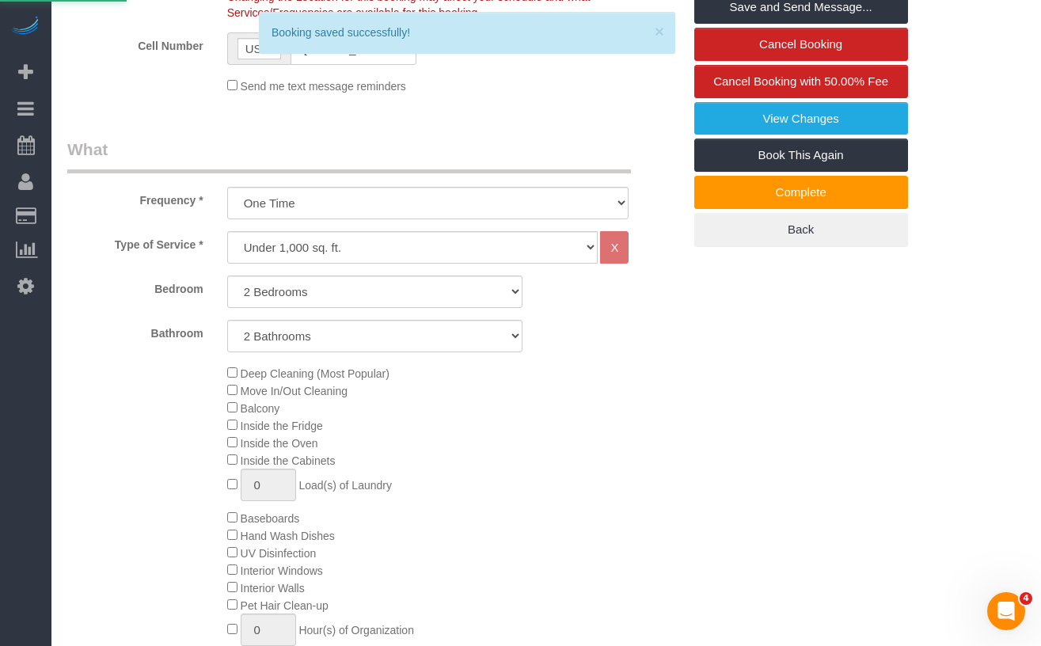
scroll to position [622, 0]
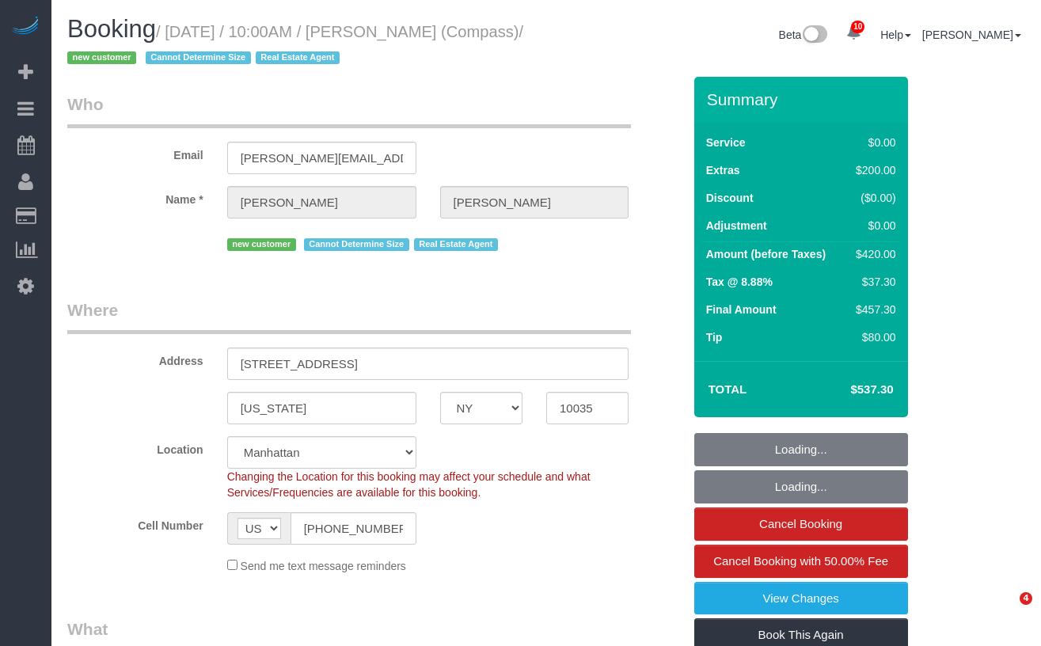
select select "NY"
select select "2"
select select "spot1"
select select "number:57"
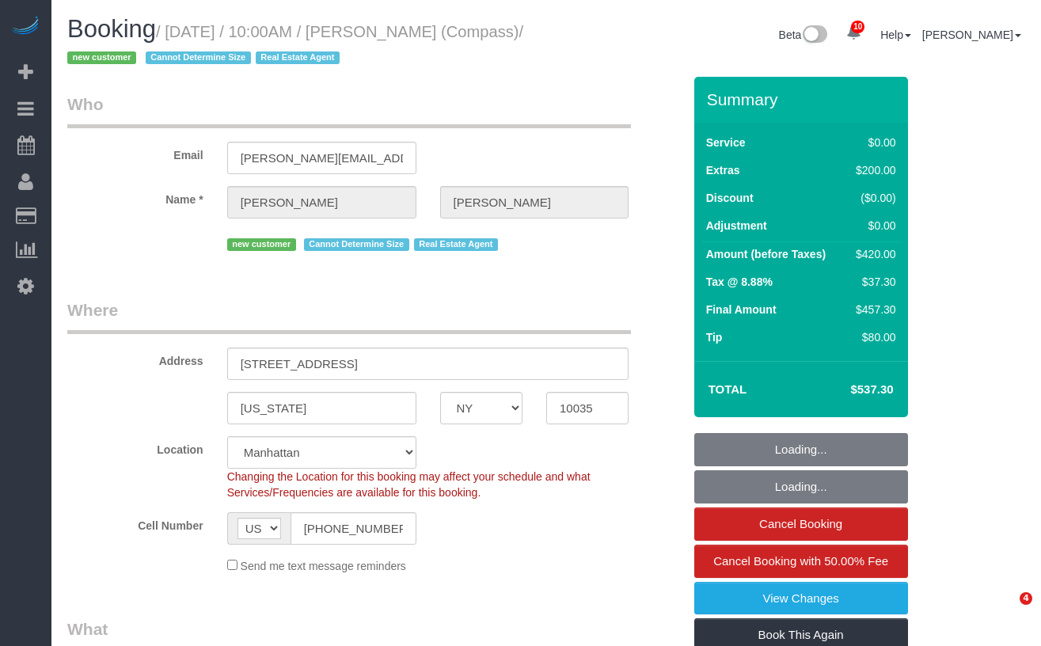
select select "number:72"
select select "number:15"
select select "number:6"
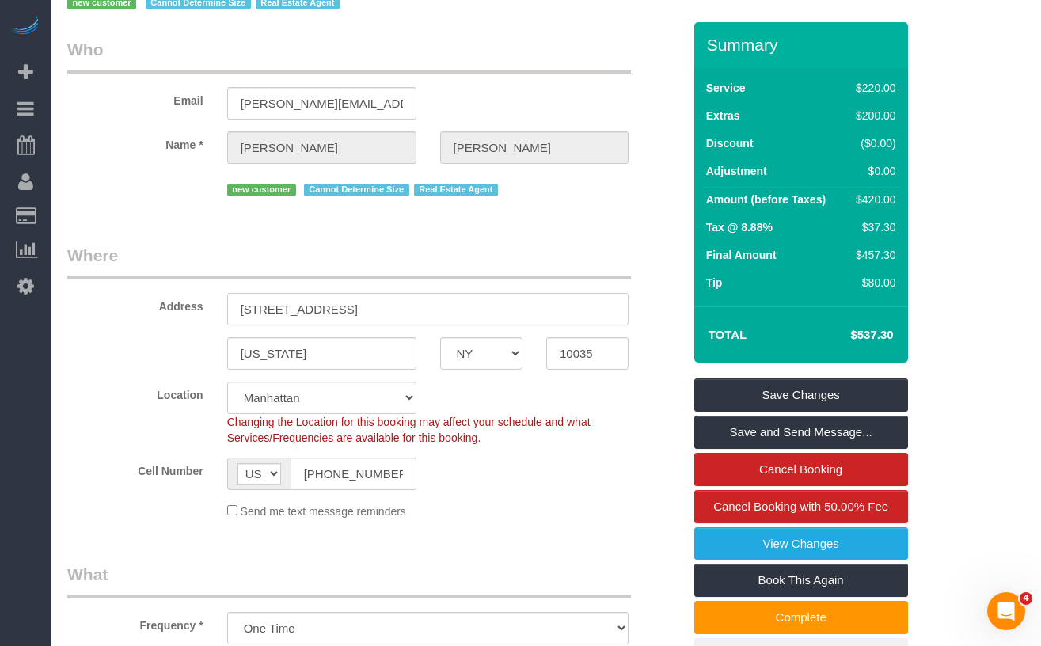
click at [412, 306] on input "[STREET_ADDRESS]" at bounding box center [428, 309] width 402 height 32
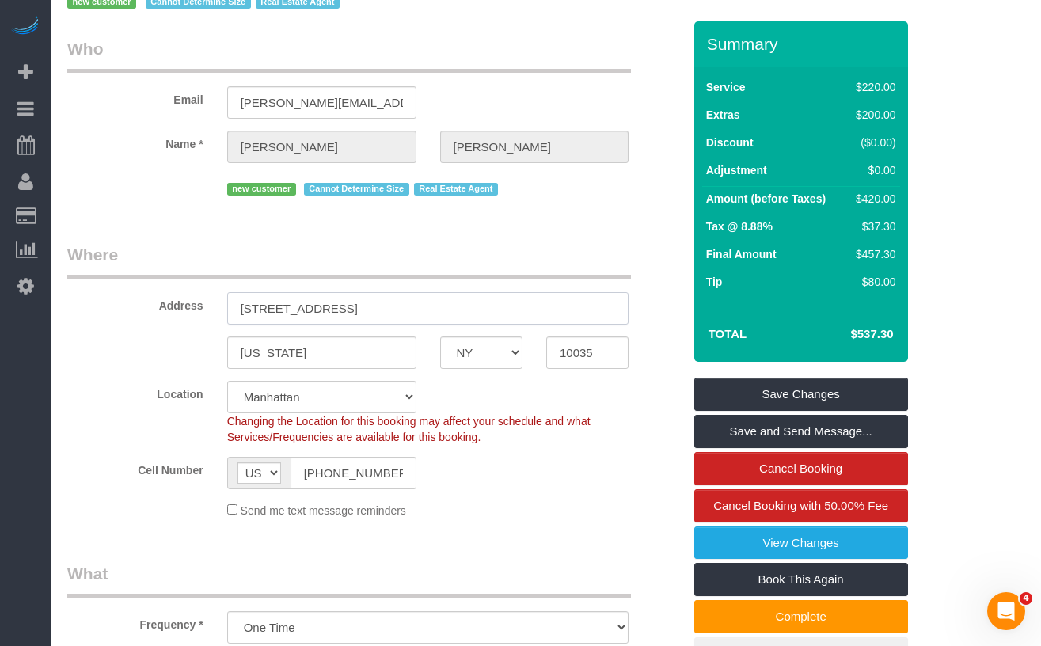
click at [412, 306] on input "[STREET_ADDRESS]" at bounding box center [428, 308] width 402 height 32
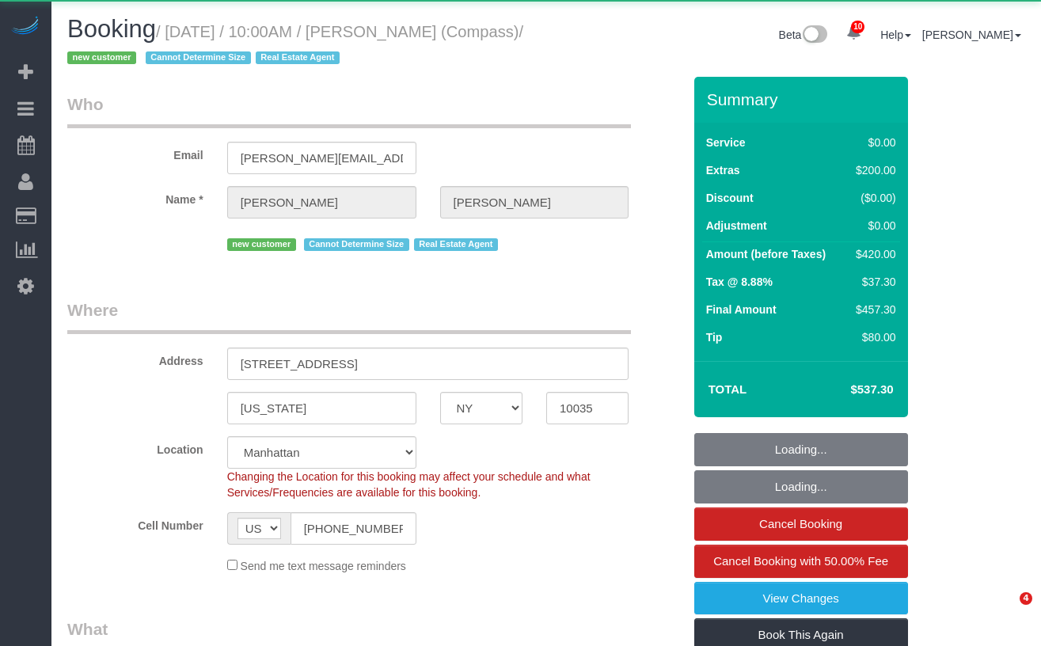
select select "NY"
select select "object:728"
select select "string:stripe-pm_1S32W14VGloSiKo77iBP26Jc"
select select "spot1"
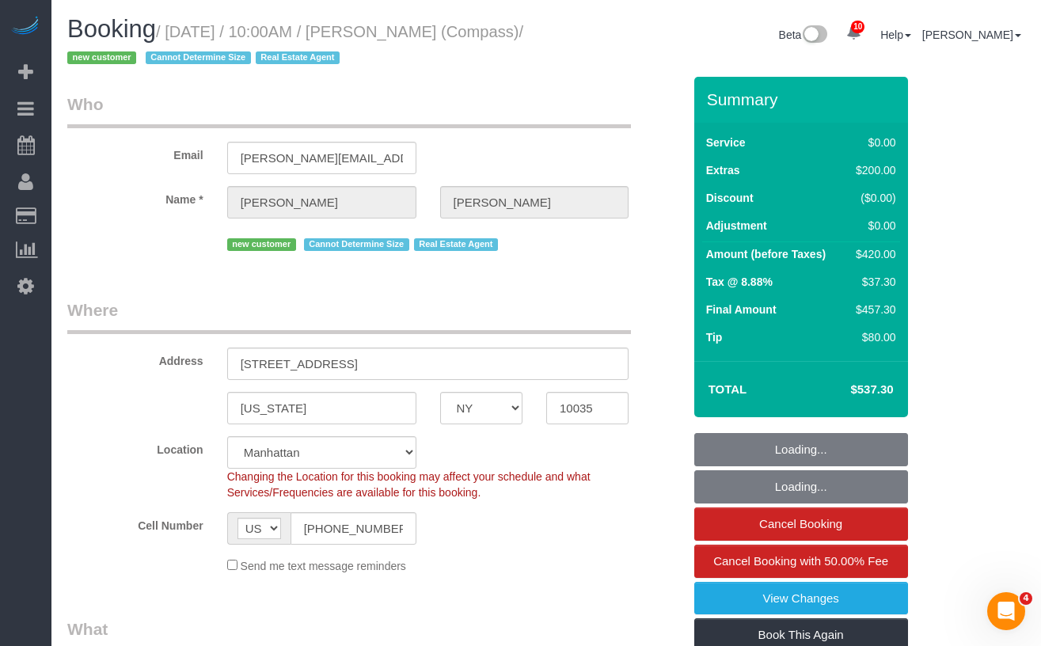
select select "2"
select select "number:57"
select select "number:72"
select select "number:15"
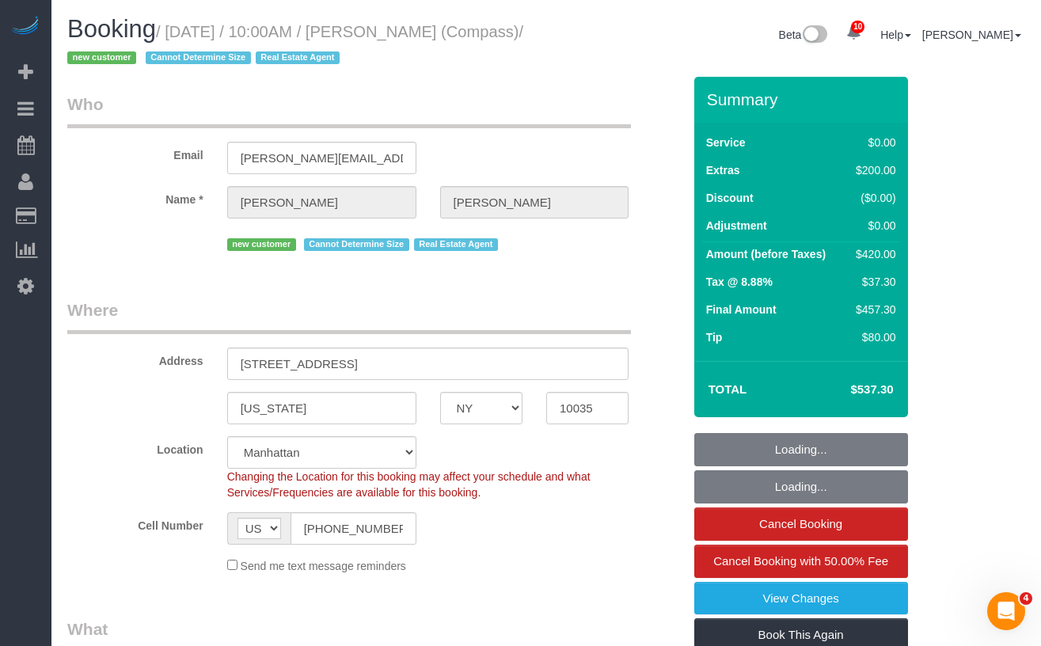
select select "number:6"
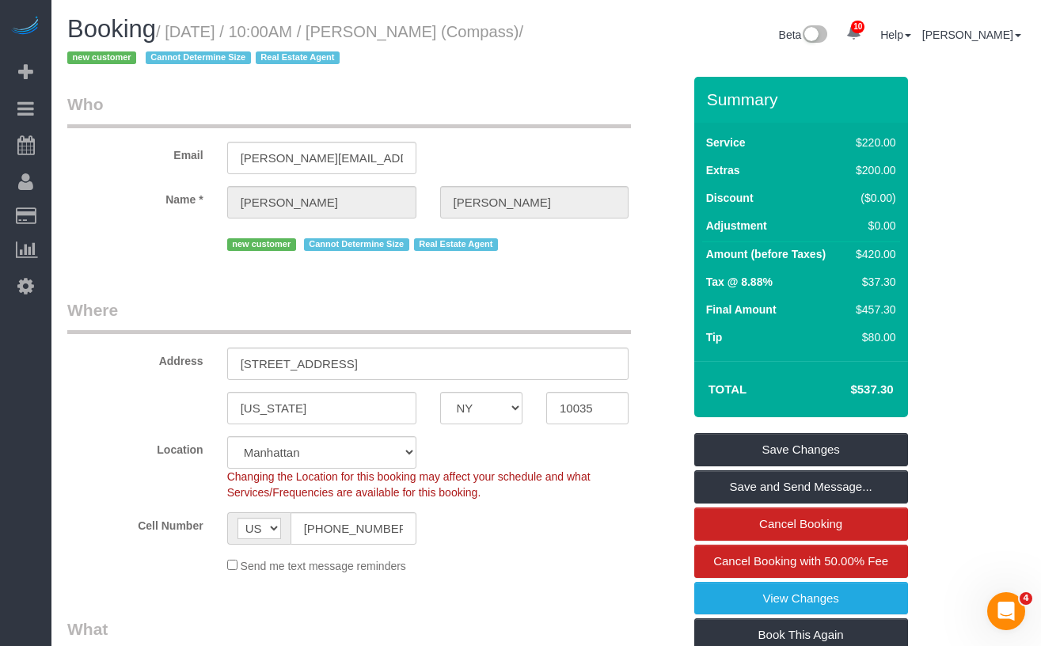
click at [123, 237] on div "new customer Cannot Determine Size Real Estate Agent" at bounding box center [374, 242] width 639 height 25
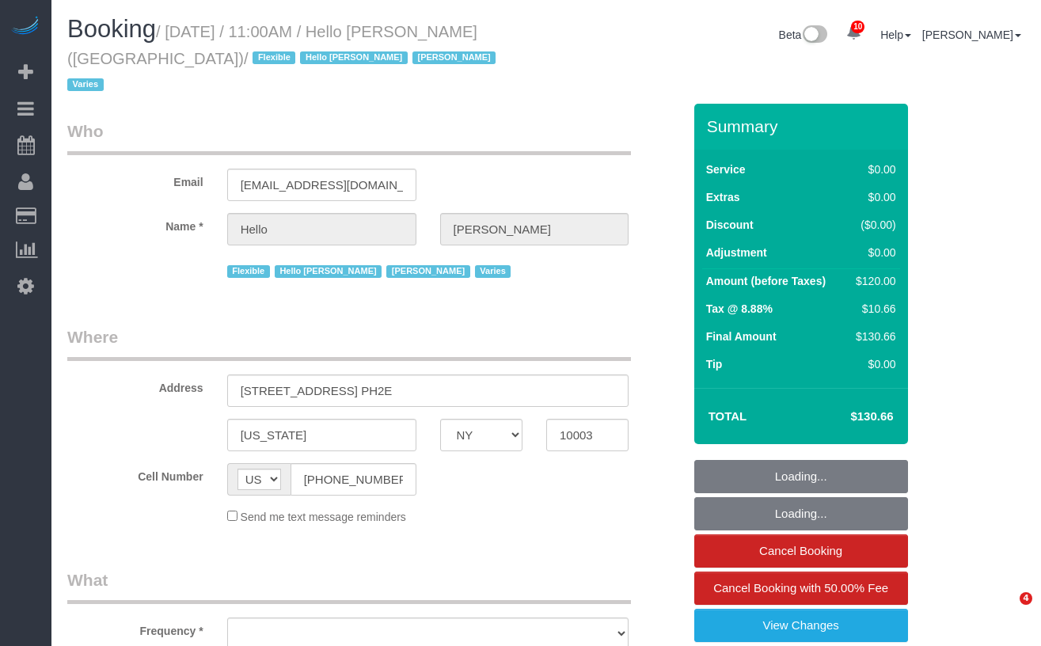
select select "NY"
select select "object:879"
select select "number:89"
select select "number:90"
select select "number:15"
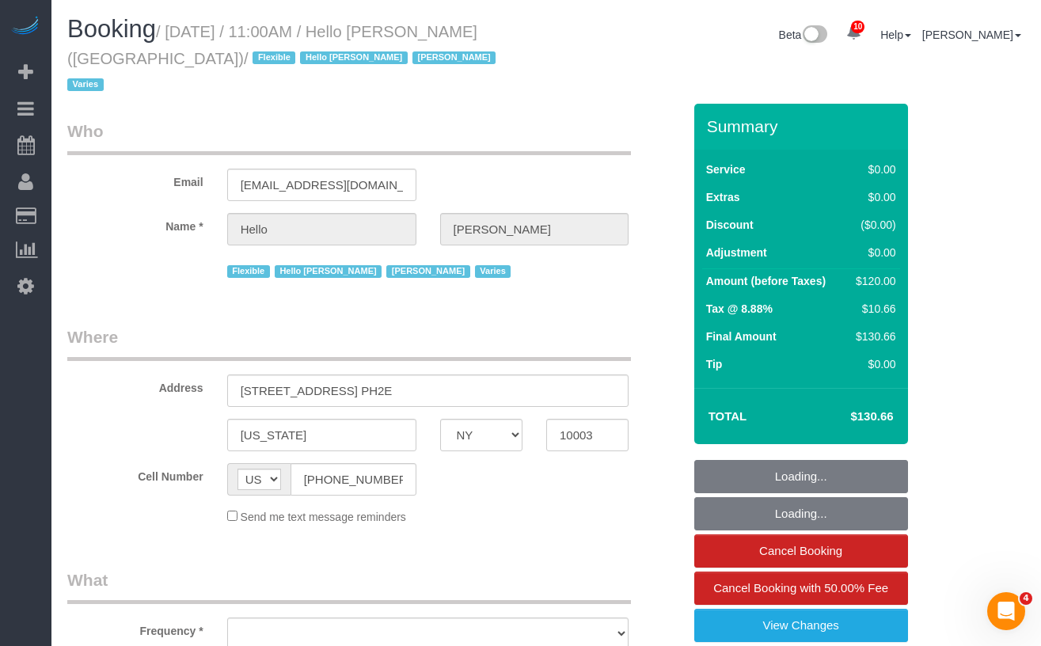
select select "number:6"
select select "number:21"
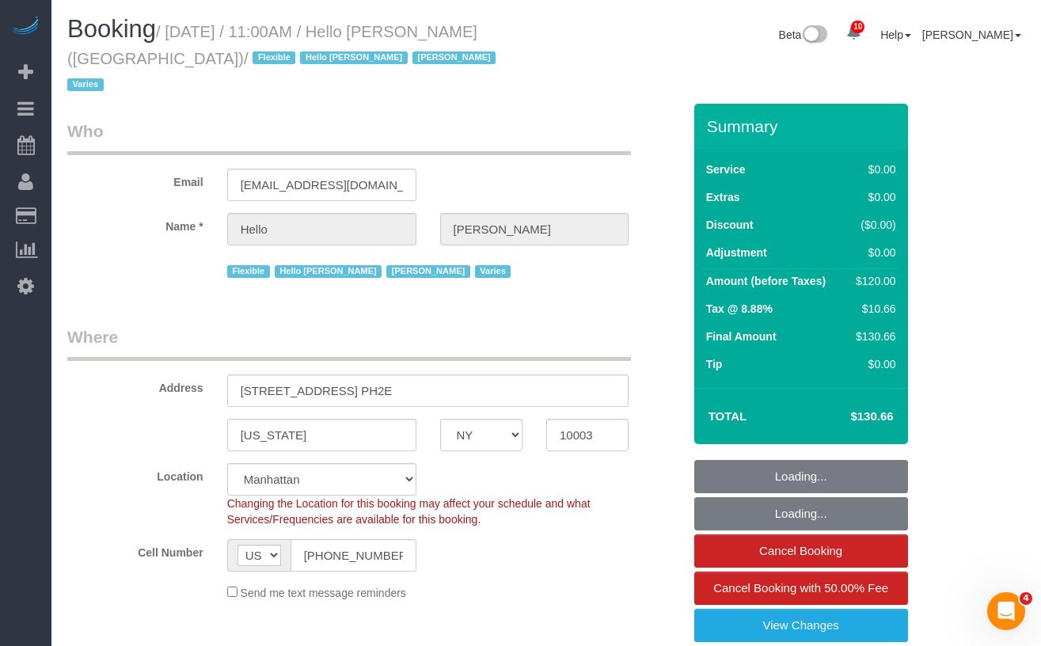
select select "spot1"
select select "1"
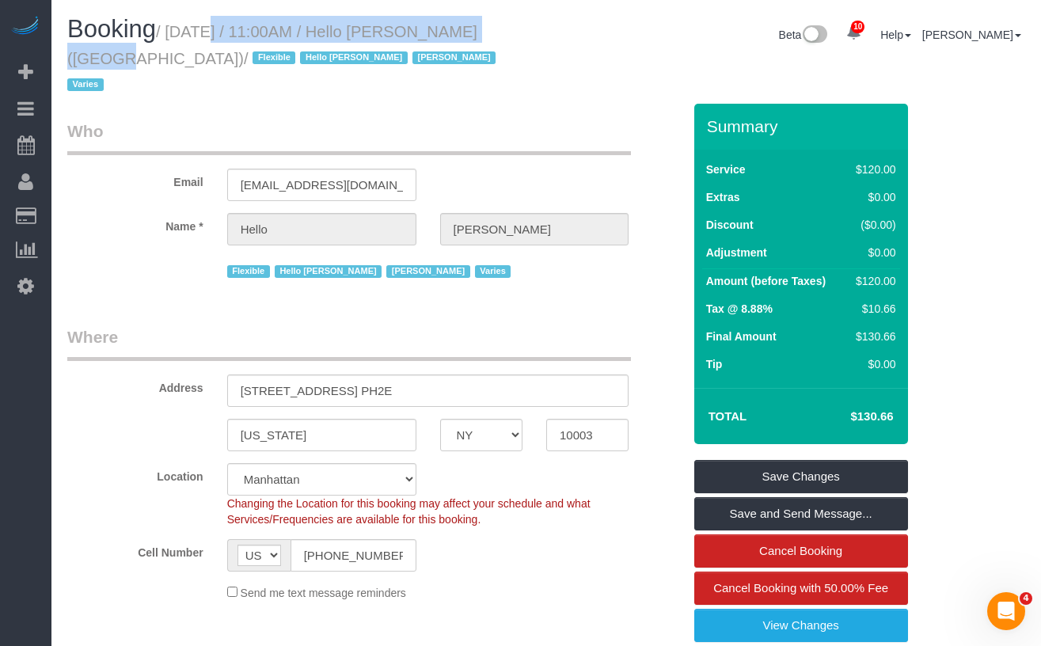
drag, startPoint x: 489, startPoint y: 33, endPoint x: 127, endPoint y: 52, distance: 363.1
click at [184, 40] on small "/ September 03, 2025 / 11:00AM / Hello Alfred (NYC) / Flexible Hello Alfred Jac…" at bounding box center [283, 58] width 433 height 71
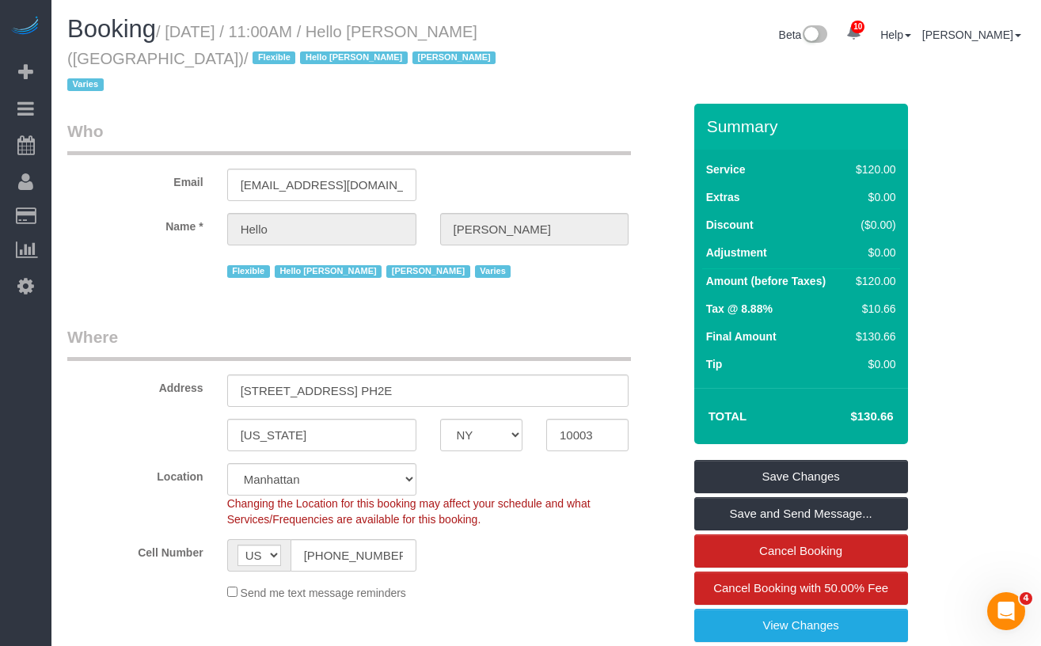
click at [253, 52] on span "Flexible" at bounding box center [274, 57] width 43 height 13
drag, startPoint x: 114, startPoint y: 58, endPoint x: 178, endPoint y: 31, distance: 69.5
click at [178, 31] on small "/ September 03, 2025 / 11:00AM / Hello Alfred (NYC) / Flexible Hello Alfred Jac…" at bounding box center [283, 58] width 433 height 71
copy small "September 03, 2025 / 11:00AM / Hello Alfred (NYC) /"
click at [201, 169] on label "Email" at bounding box center [135, 179] width 160 height 21
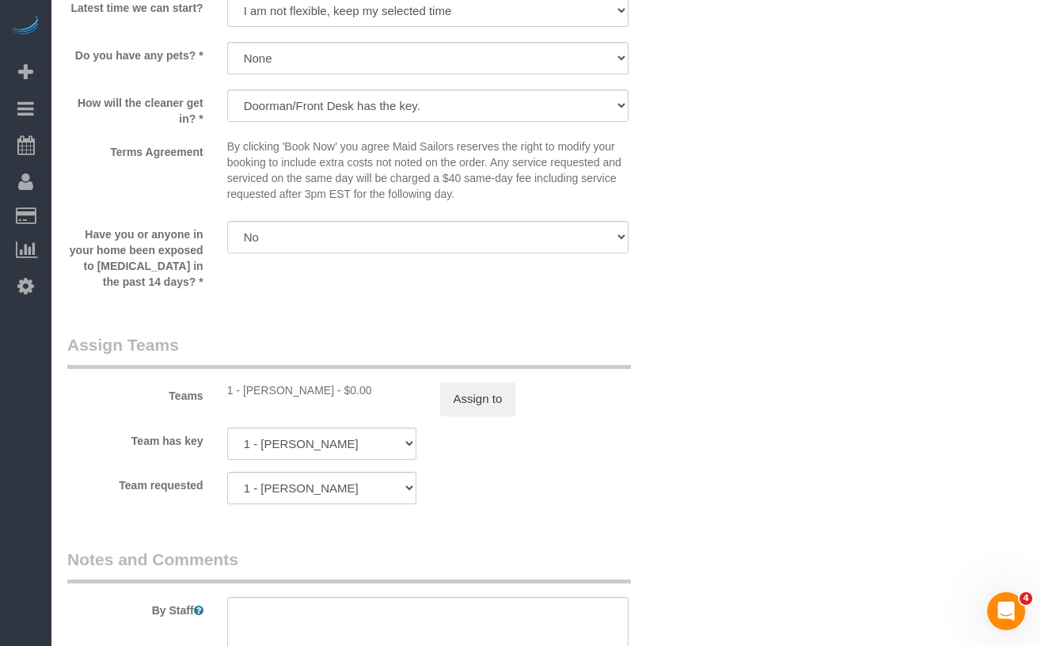
scroll to position [1913, 0]
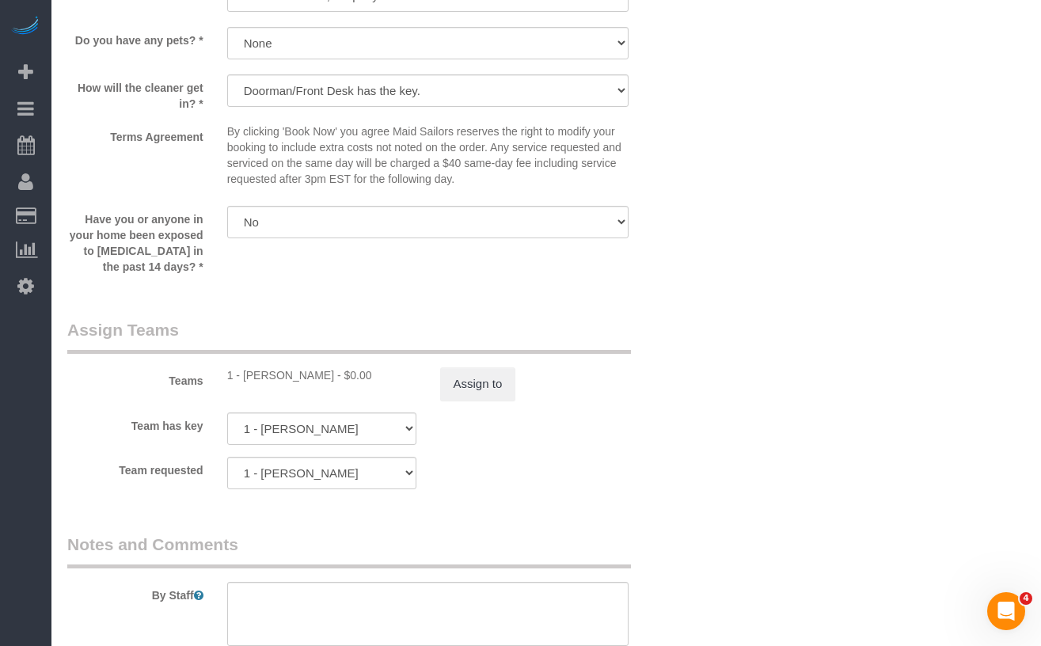
click at [272, 367] on div "1 - Xiomara Inga - $0.00" at bounding box center [321, 375] width 189 height 16
copy div "Xiomara"
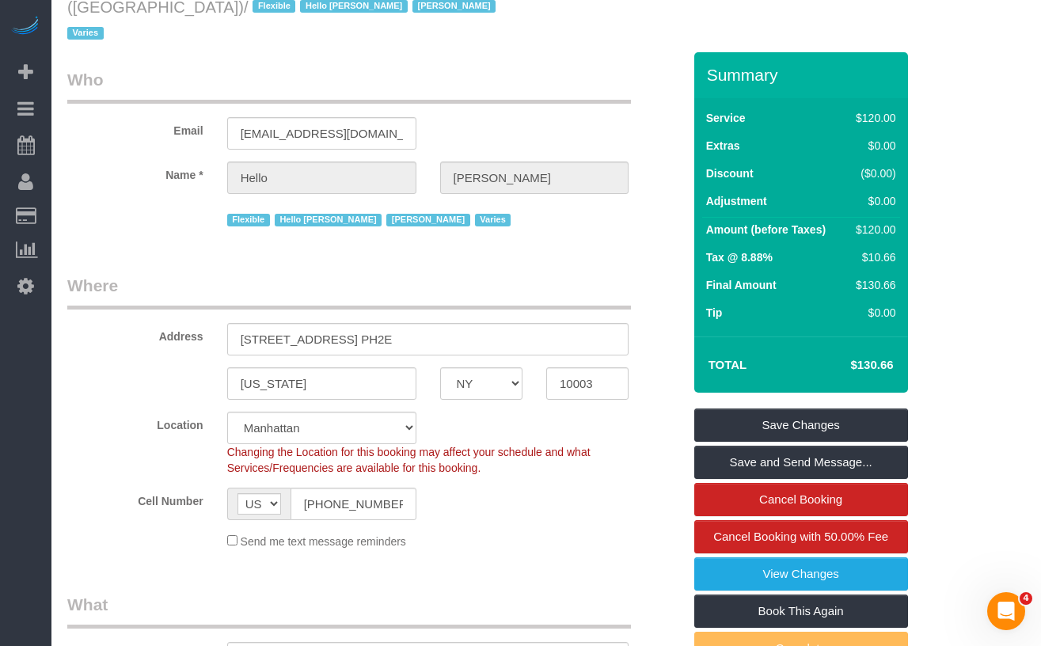
scroll to position [0, 0]
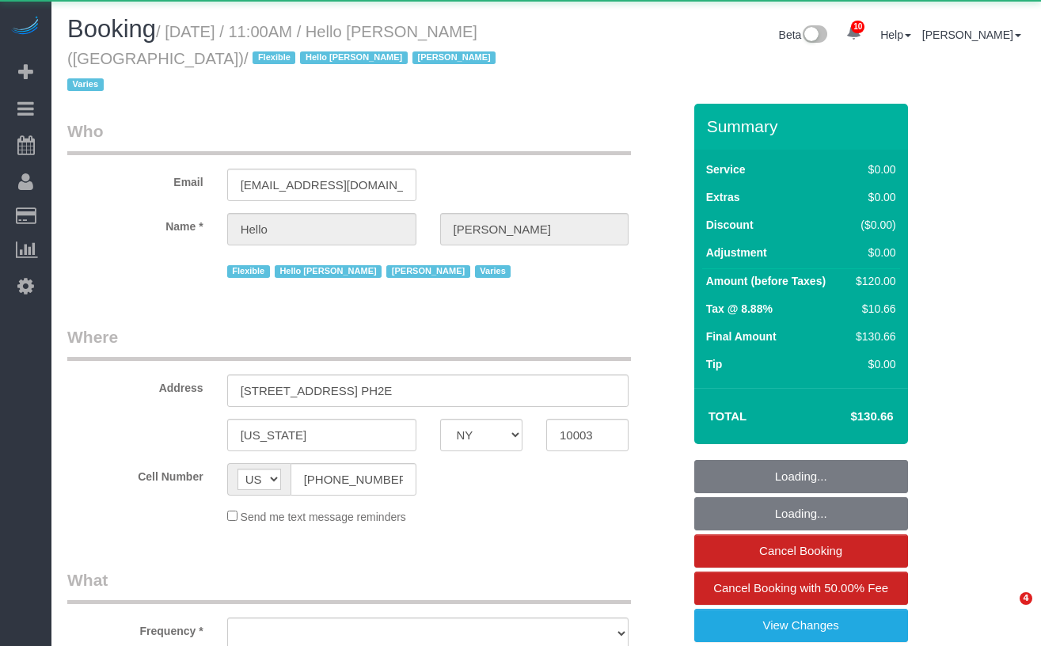
select select "NY"
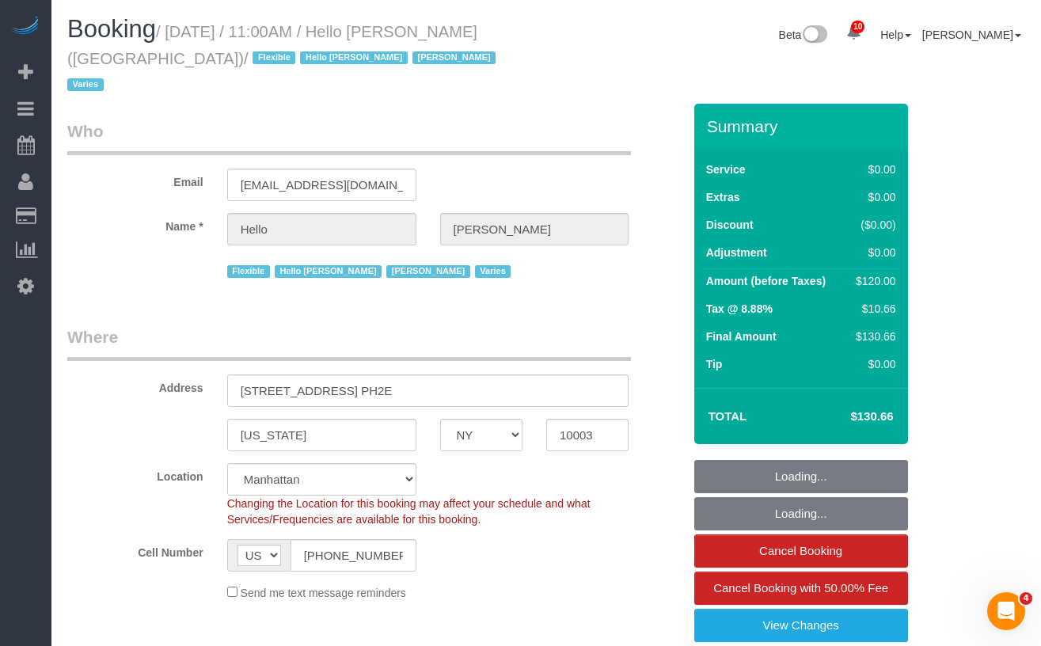
select select "object:980"
select select "1"
select select "spot1"
select select "number:89"
select select "number:90"
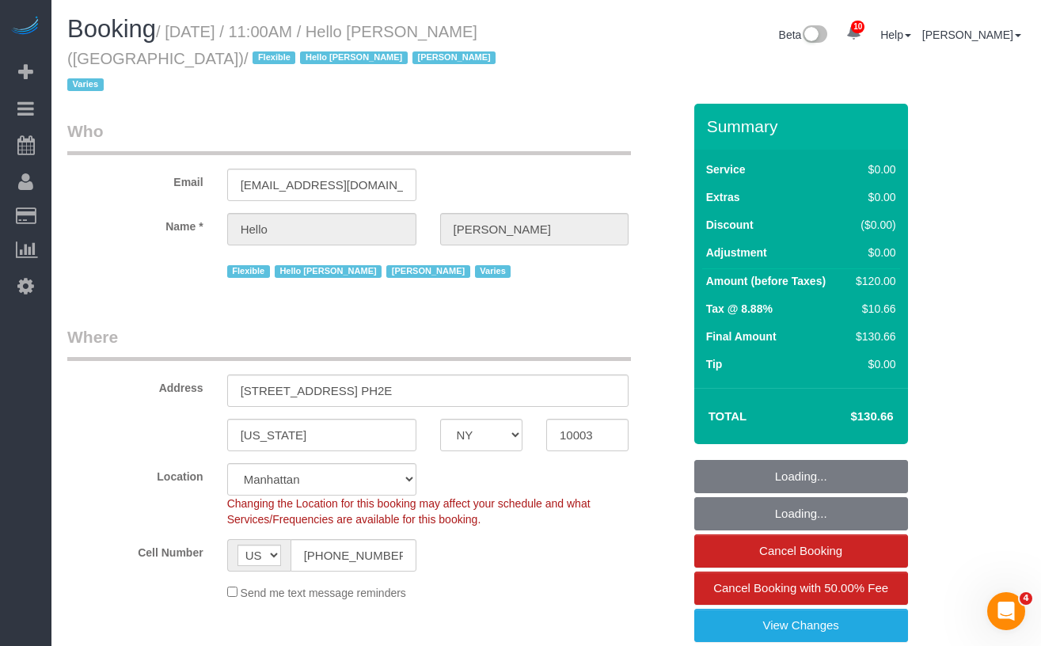
select select "number:15"
select select "number:6"
select select "number:21"
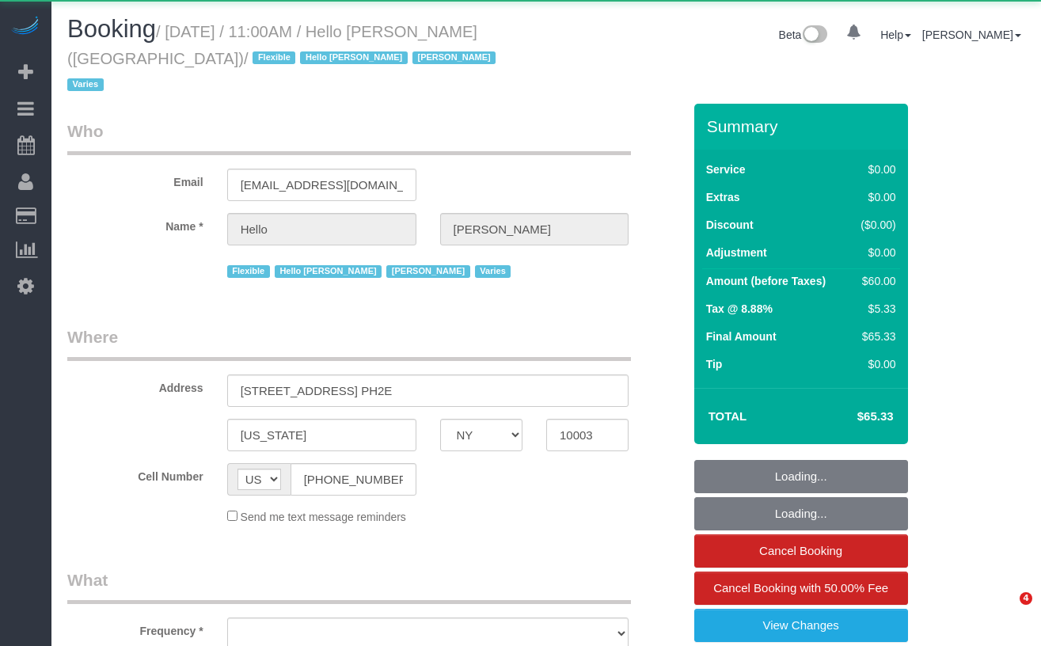
select select "NY"
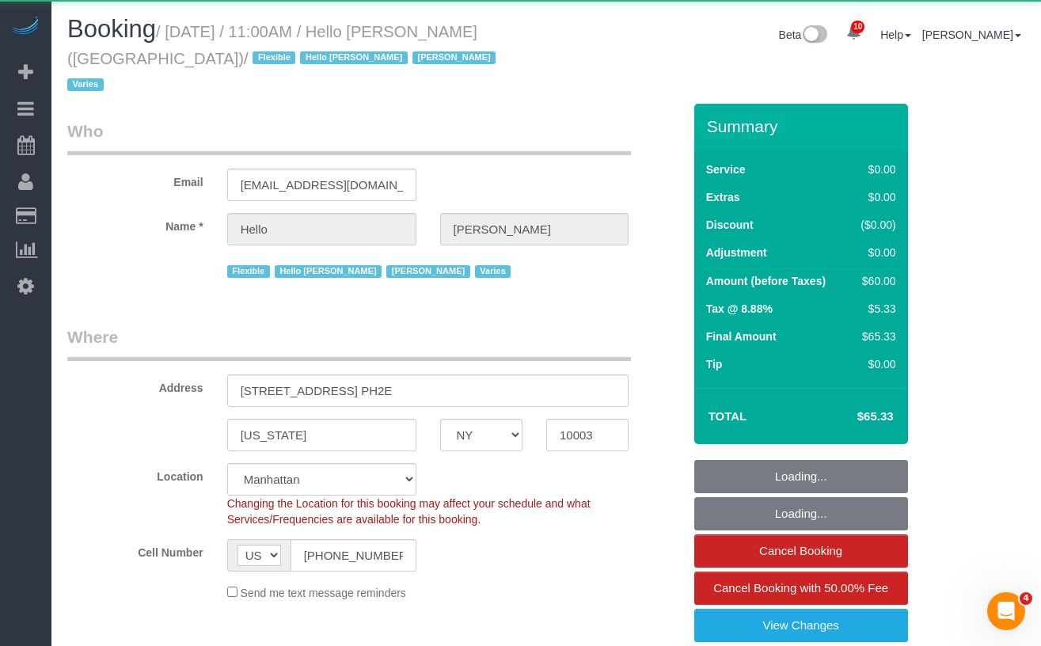
select select "object:720"
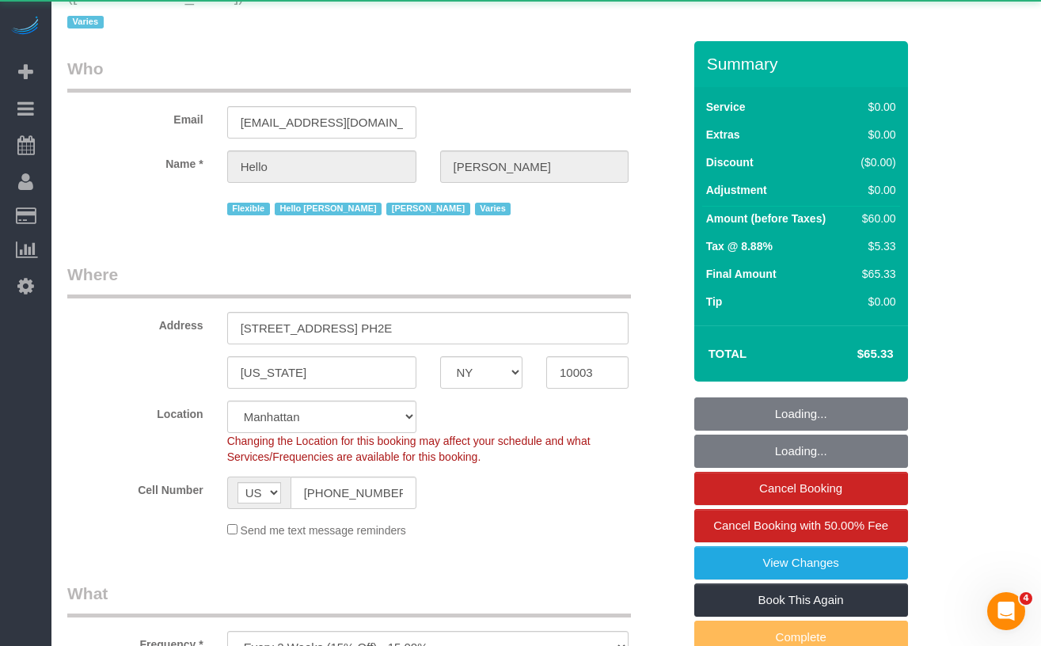
select select "6"
select select "spot1"
select select "number:89"
select select "number:90"
select select "number:15"
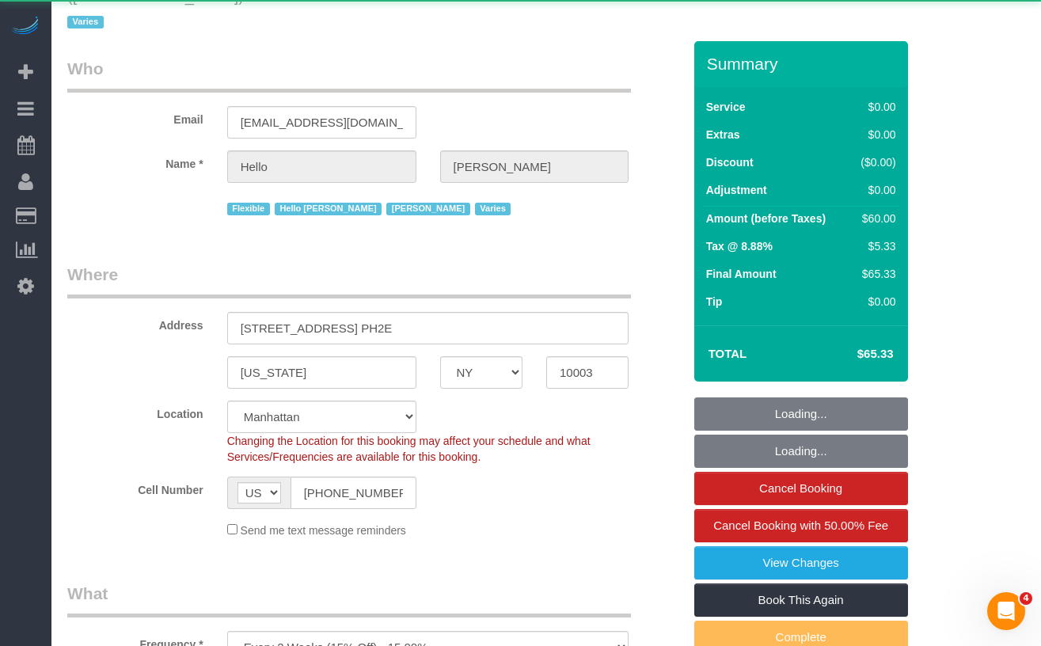
select select "number:6"
select select "number:21"
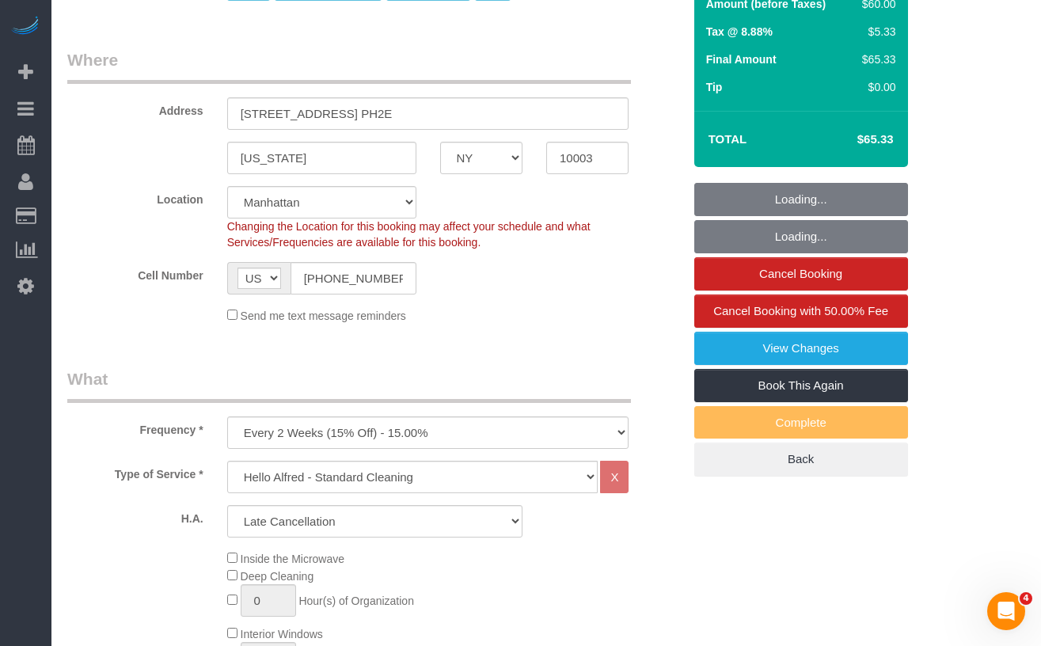
select select "6"
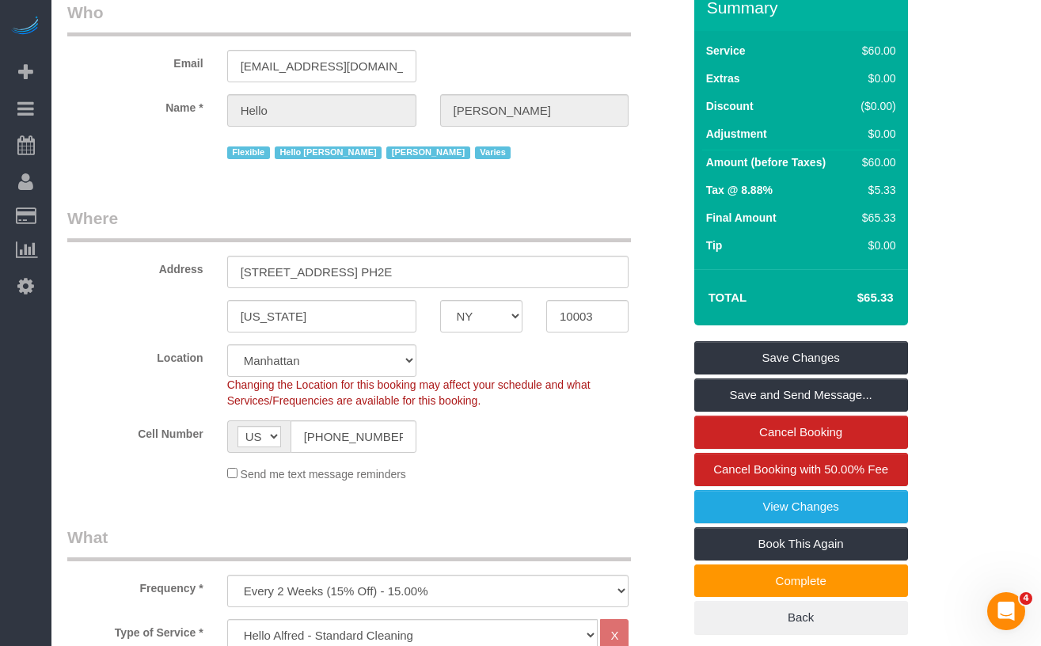
scroll to position [109, 0]
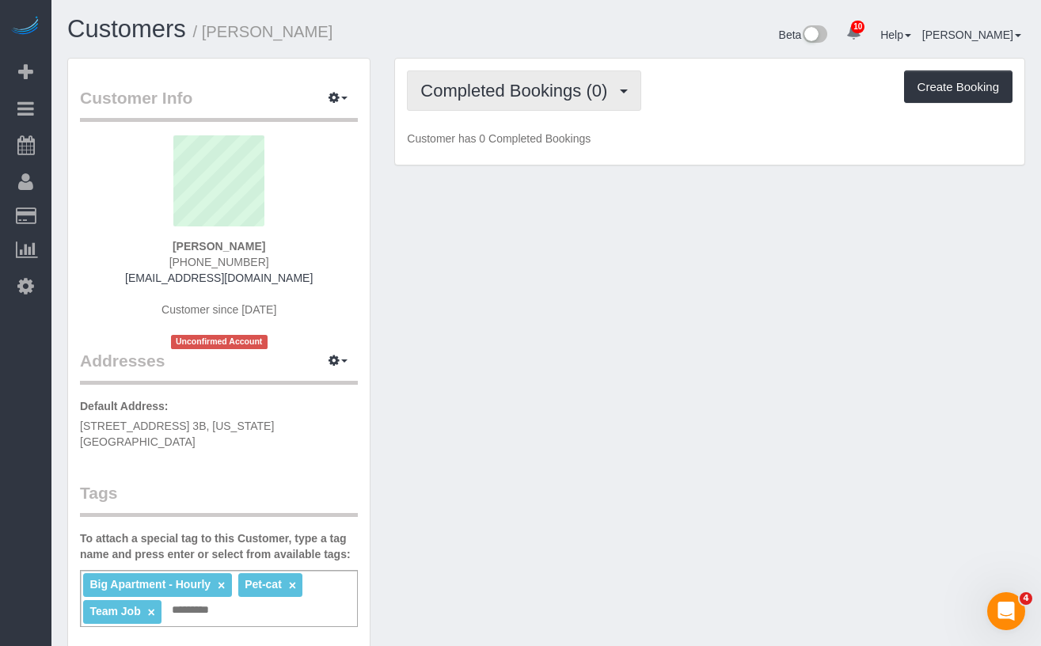
click at [590, 85] on span "Completed Bookings (0)" at bounding box center [517, 91] width 195 height 20
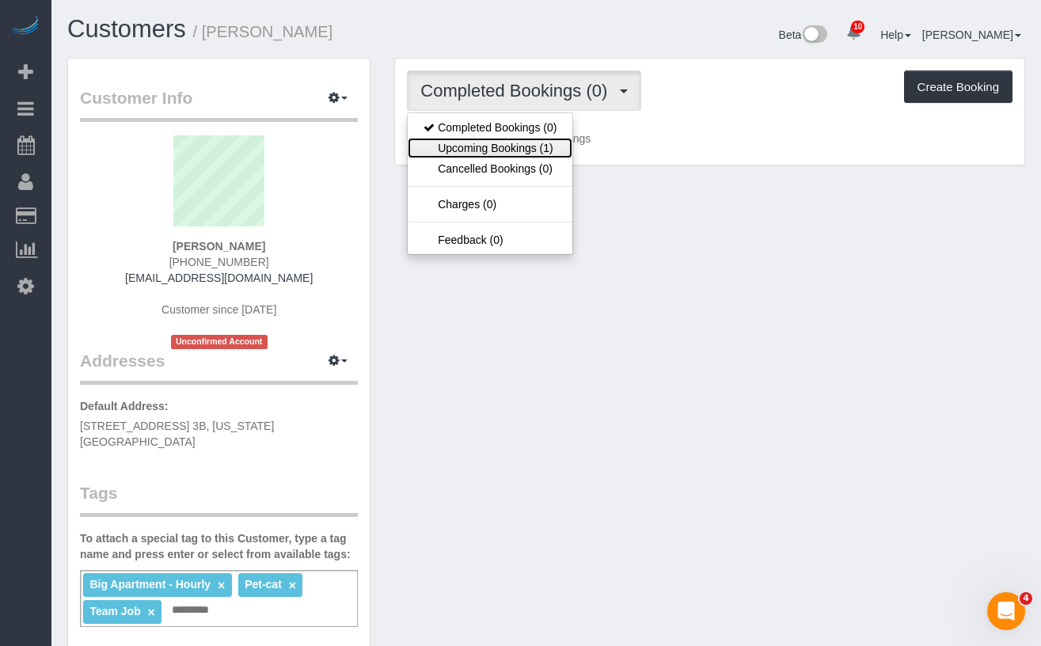
click at [521, 152] on link "Upcoming Bookings (1)" at bounding box center [490, 148] width 165 height 21
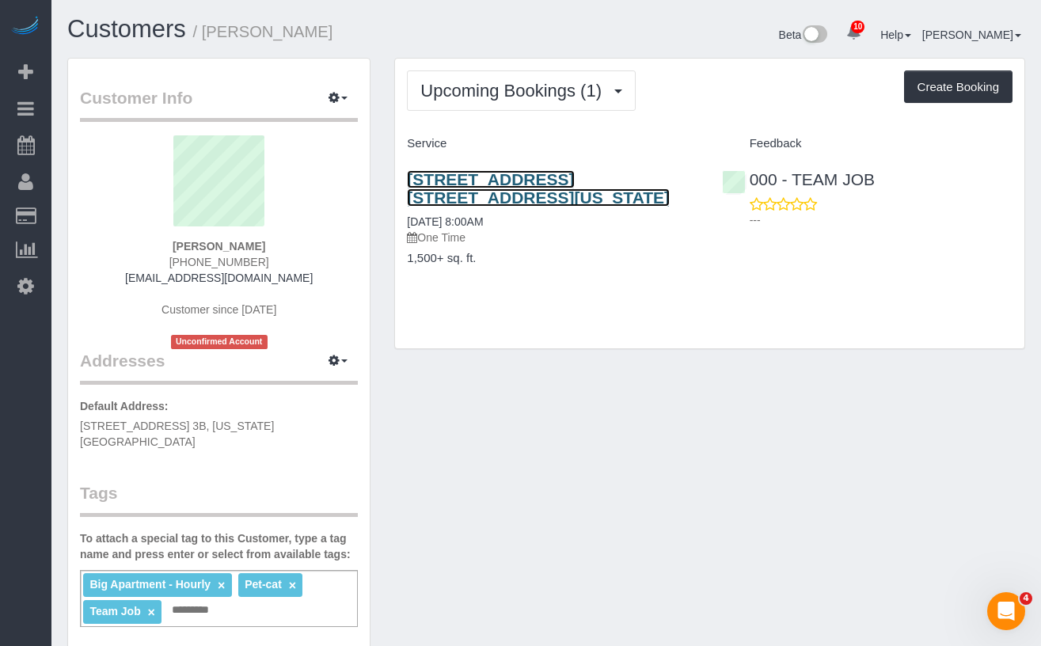
click at [481, 193] on link "131 Riverside Drive, Apt. 3b, New York, NY 10024" at bounding box center [538, 188] width 263 height 36
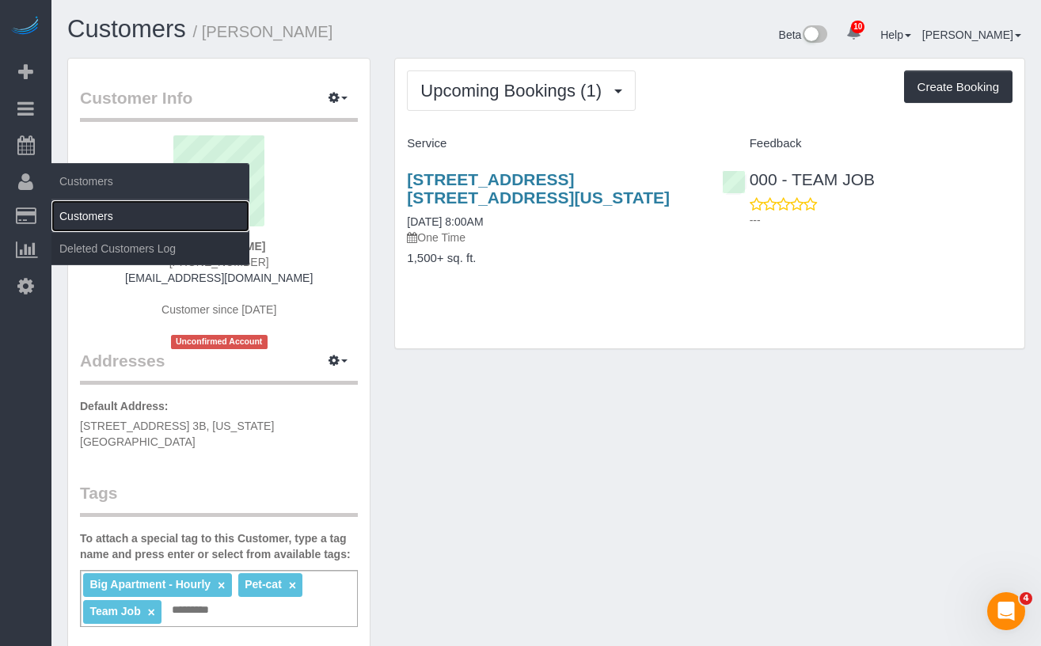
click at [78, 211] on link "Customers" at bounding box center [150, 216] width 198 height 32
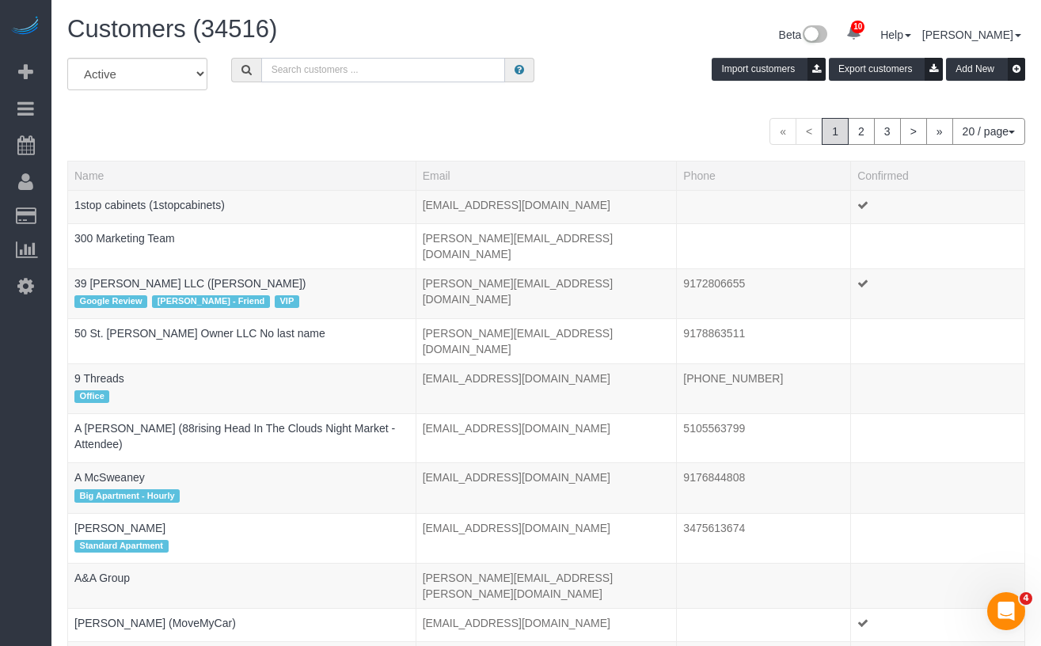
click at [356, 66] on input "text" at bounding box center [383, 70] width 244 height 25
paste input "+13475713740"
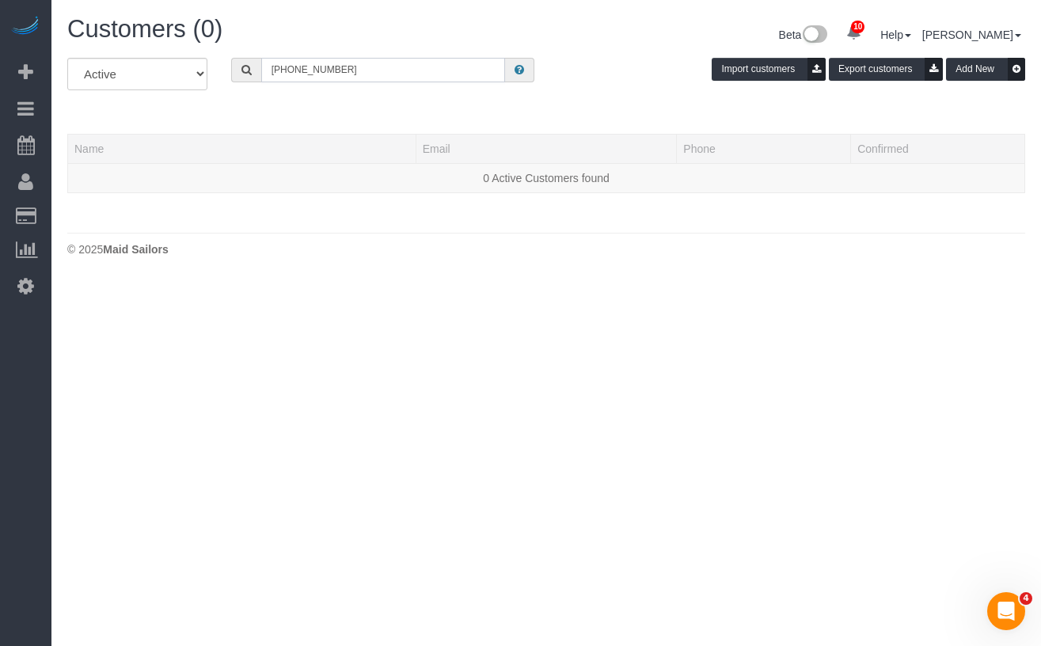
type input "+13475713740"
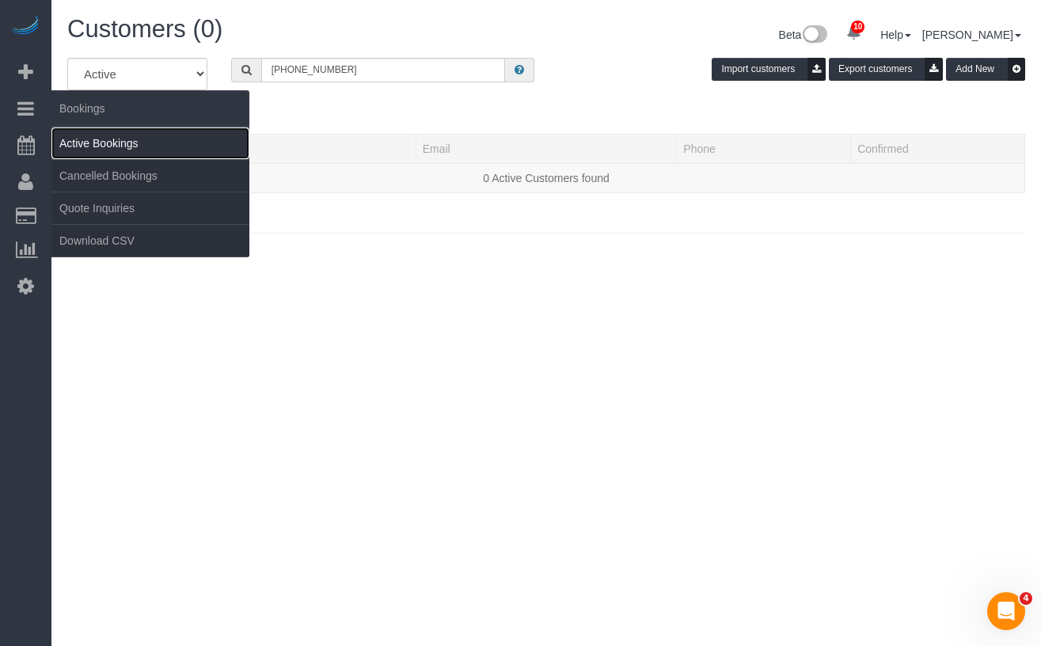
click at [69, 136] on link "Active Bookings" at bounding box center [150, 143] width 198 height 32
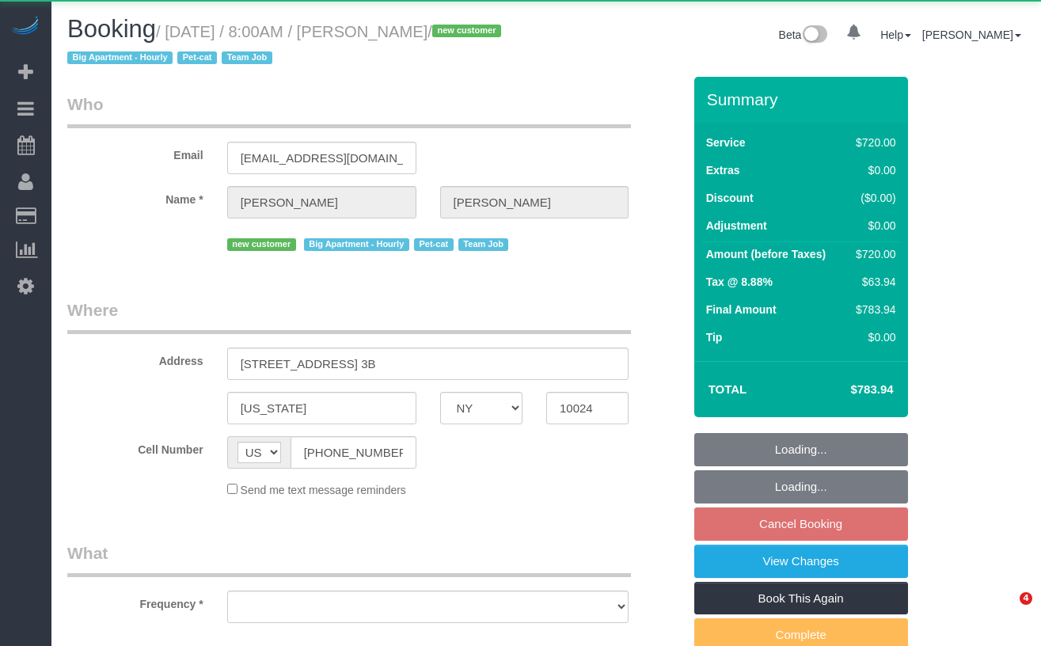
select select "NY"
select select "object:958"
select select "270"
select select "number:56"
select select "number:68"
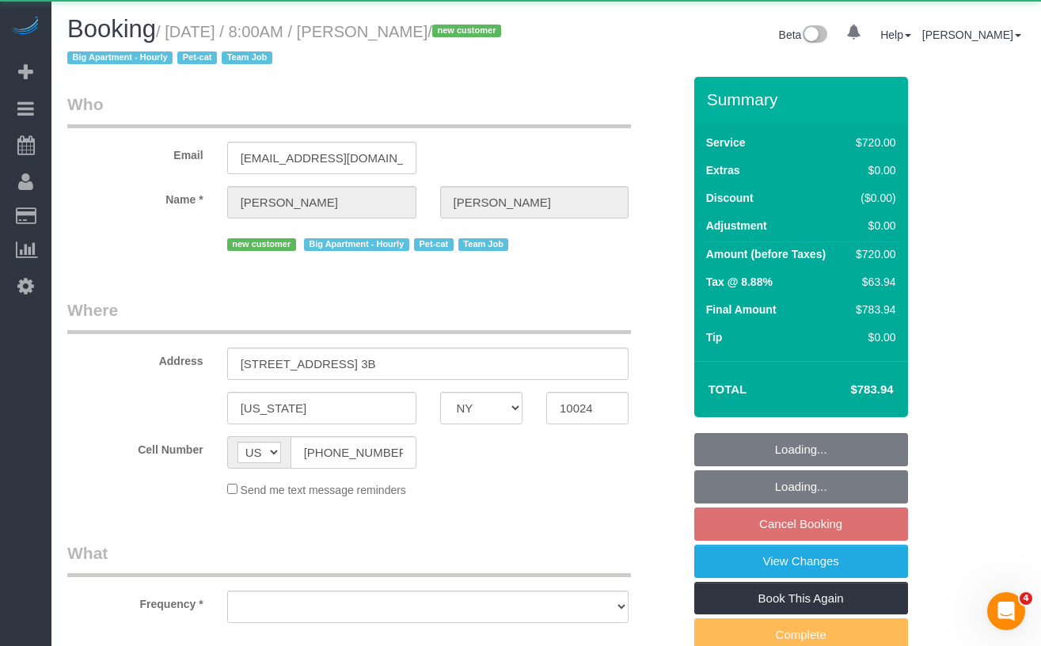
select select "number:14"
select select "number:5"
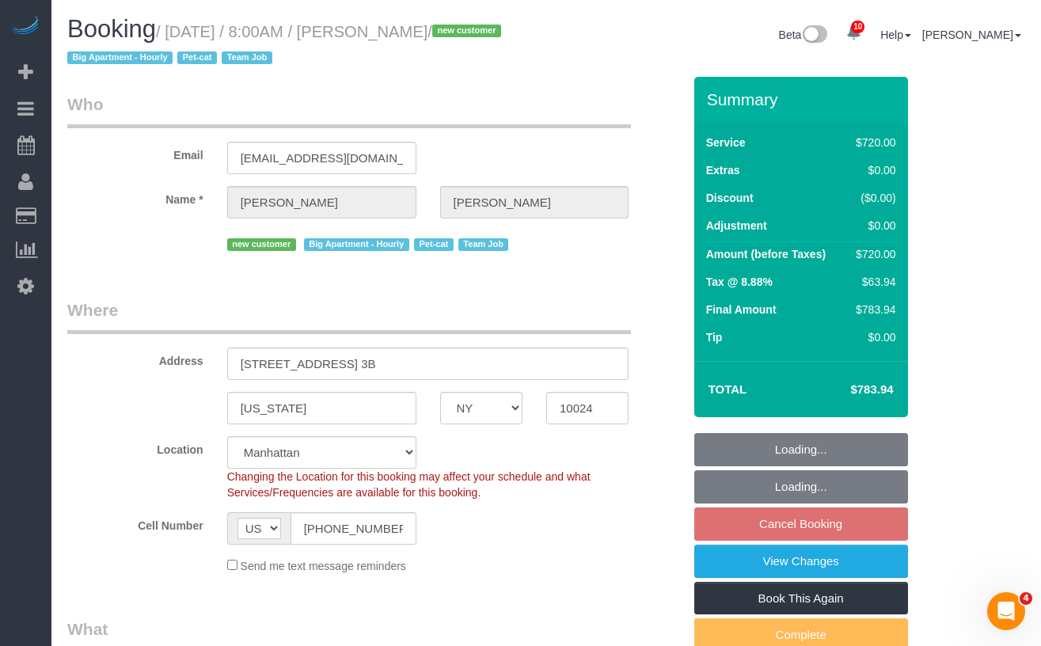
select select "object:964"
select select "string:stripe-pm_1S2x4Y4VGloSiKo7I9q49Hh7"
select select "spot1"
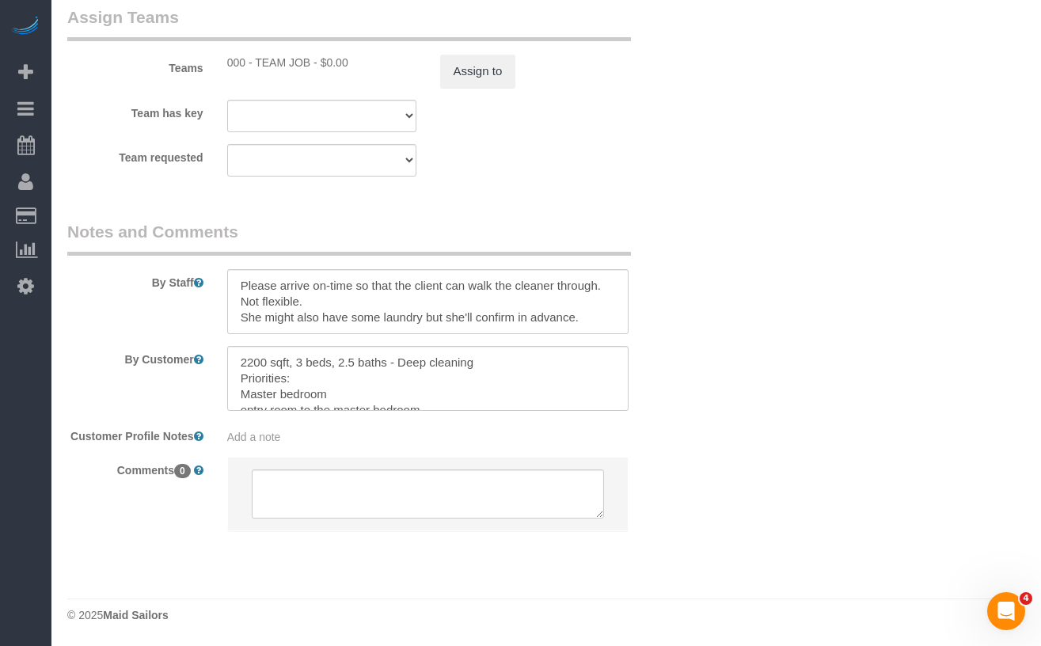
scroll to position [1829, 0]
click at [236, 302] on textarea at bounding box center [428, 301] width 402 height 65
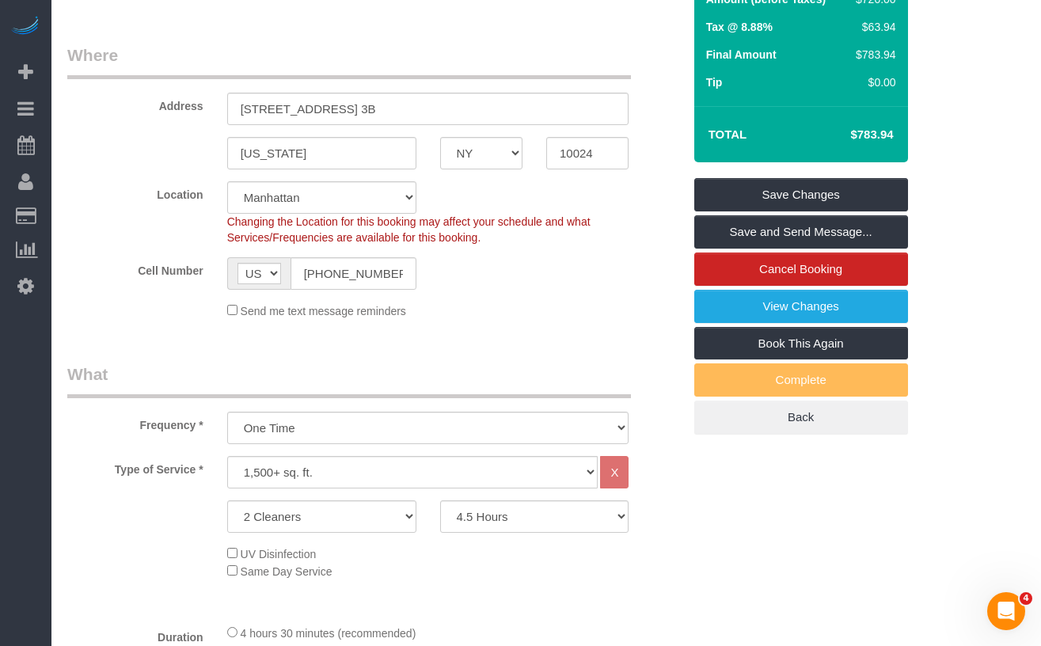
scroll to position [239, 0]
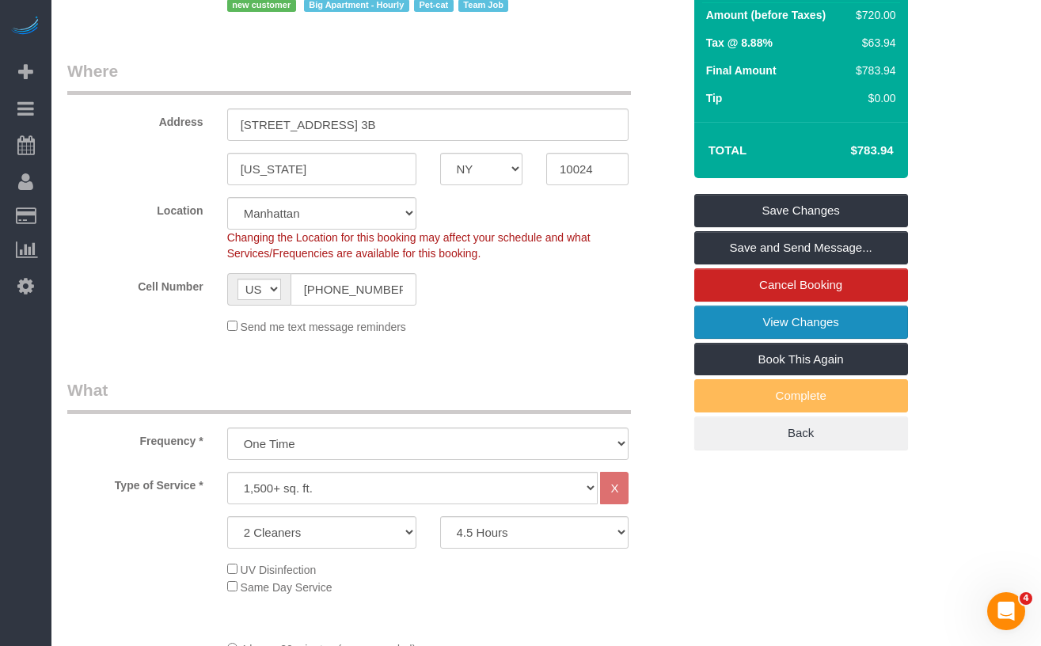
click at [725, 322] on link "View Changes" at bounding box center [801, 322] width 214 height 33
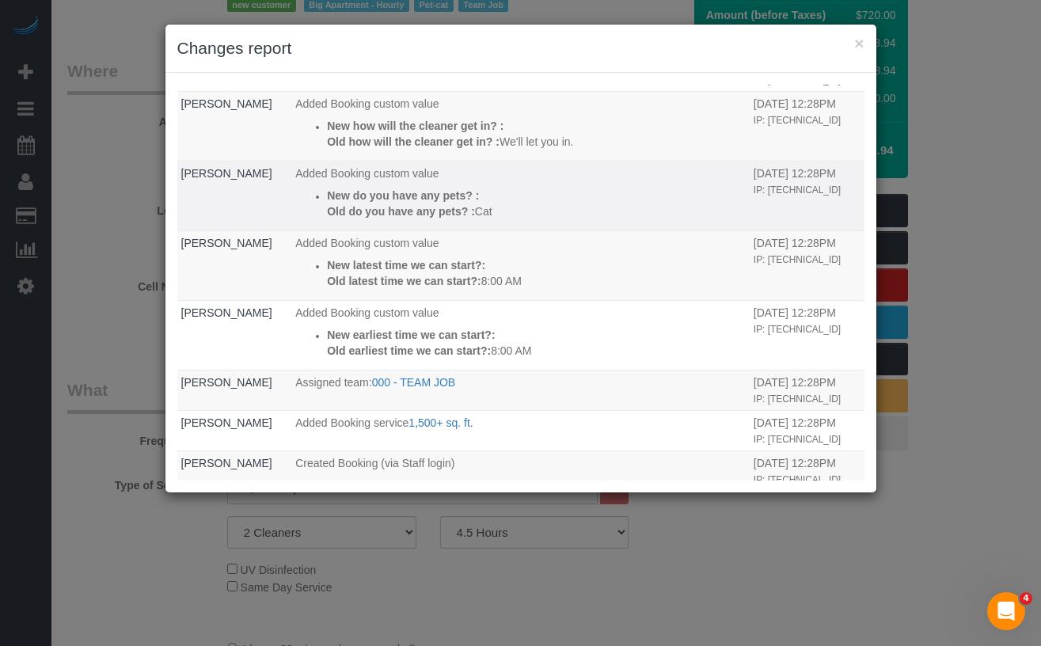
scroll to position [107, 0]
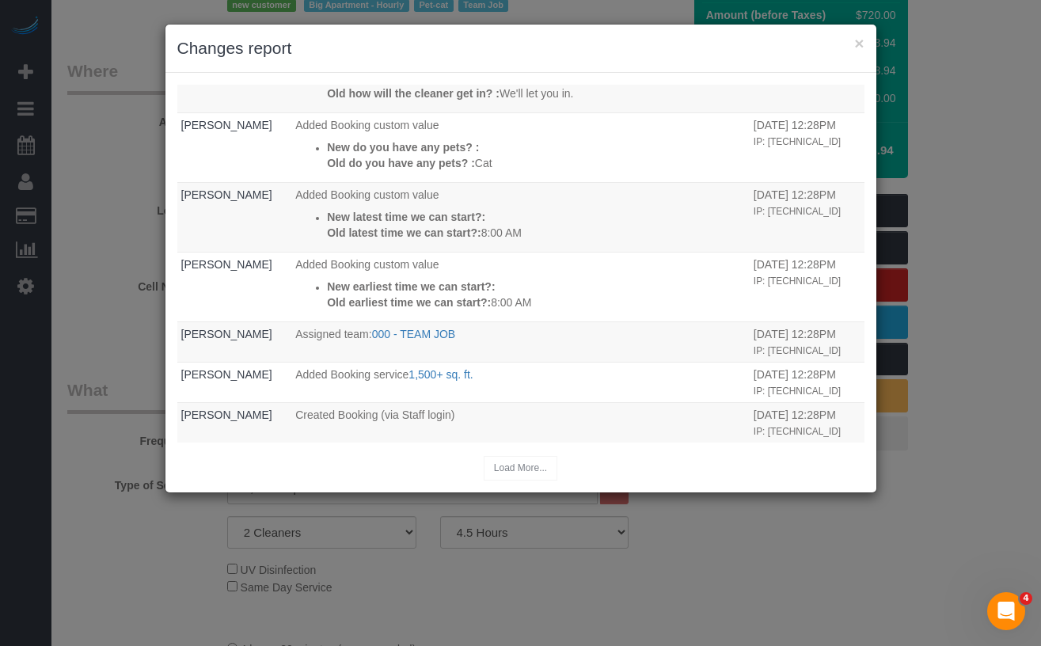
click at [830, 538] on div "× Changes report Who What When Mabel Llanes The Booking created by Staff email …" at bounding box center [520, 323] width 1041 height 646
click at [856, 41] on button "×" at bounding box center [858, 43] width 9 height 17
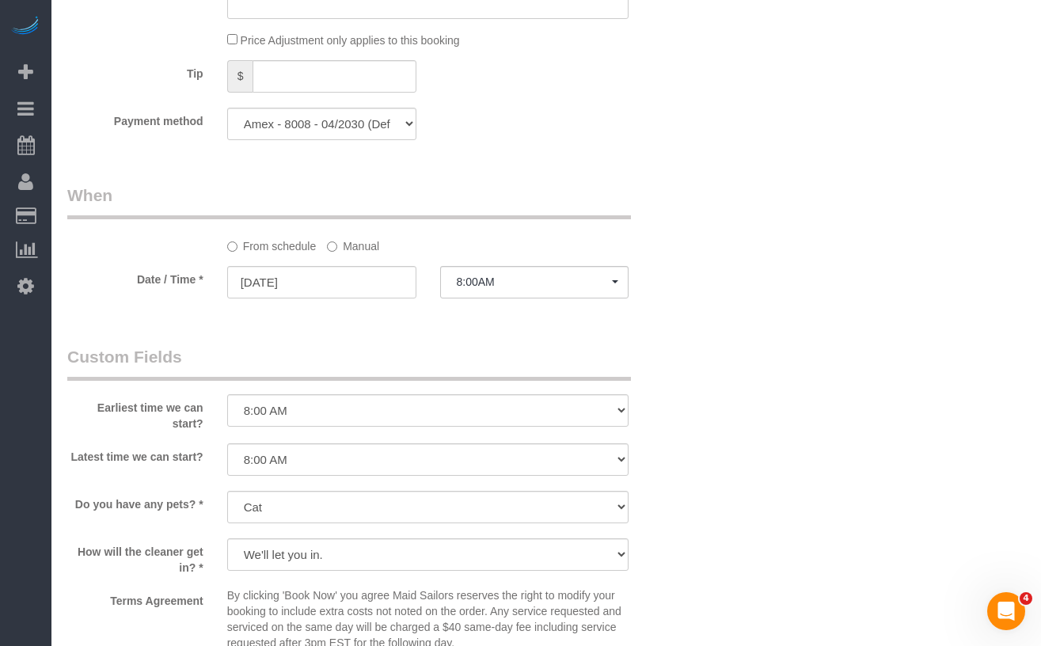
scroll to position [1117, 0]
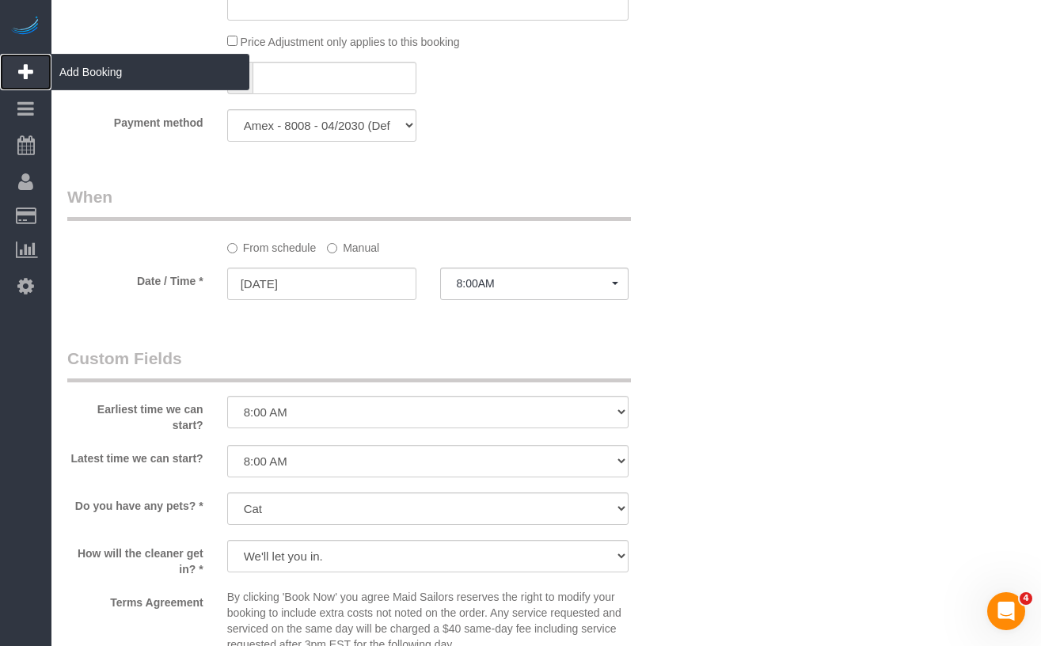
click at [76, 73] on span "Add Booking" at bounding box center [150, 72] width 198 height 36
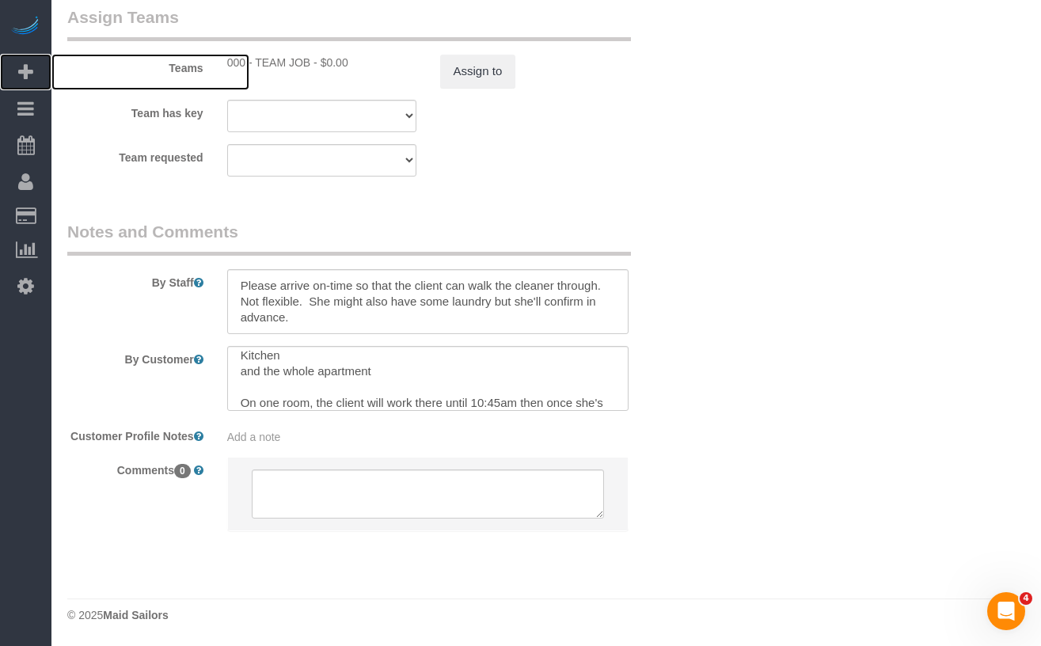
scroll to position [90, 0]
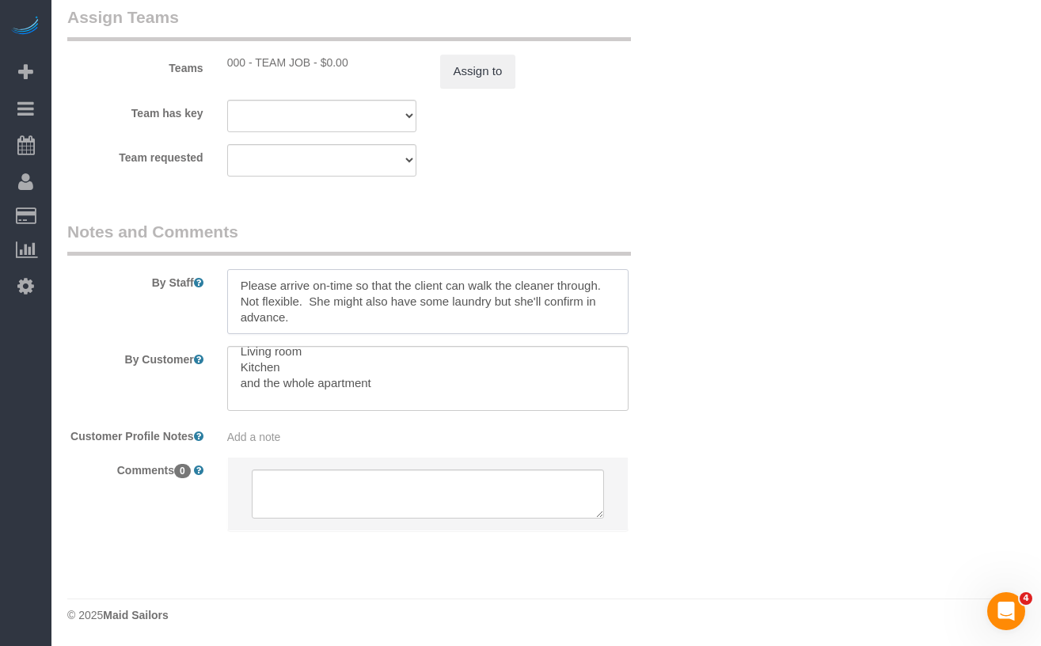
click at [322, 304] on textarea at bounding box center [428, 301] width 402 height 65
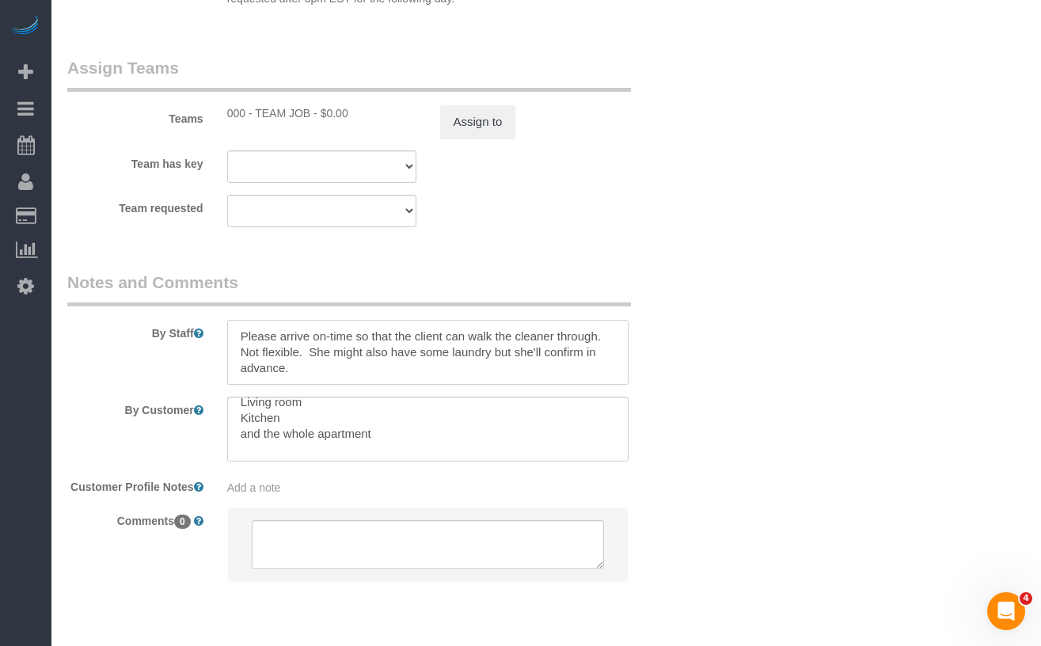
scroll to position [1793, 0]
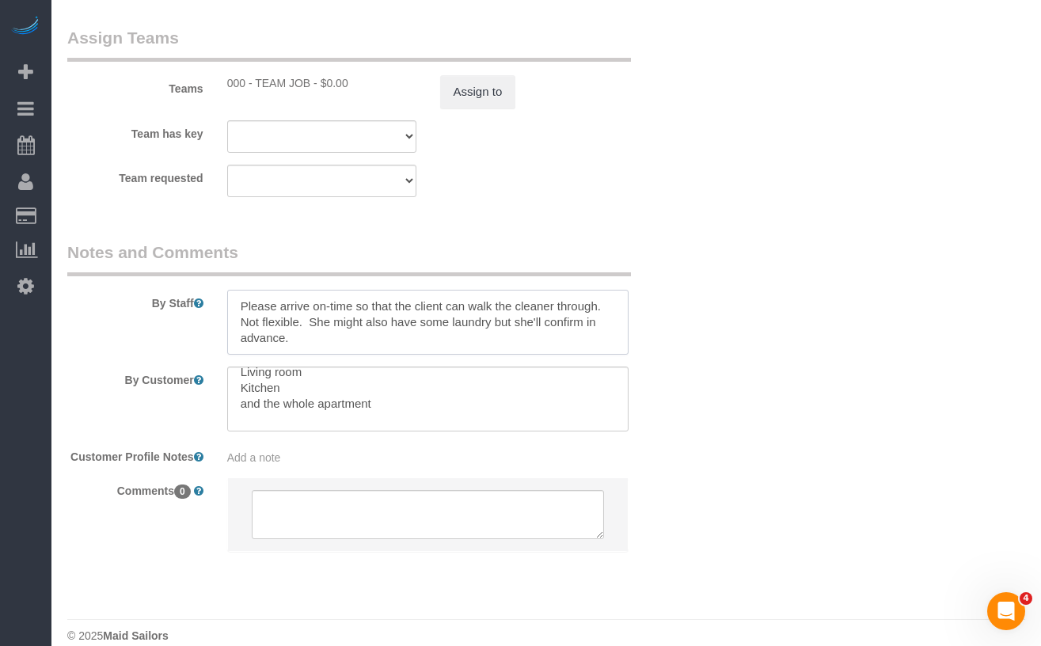
click at [378, 317] on textarea at bounding box center [428, 322] width 402 height 65
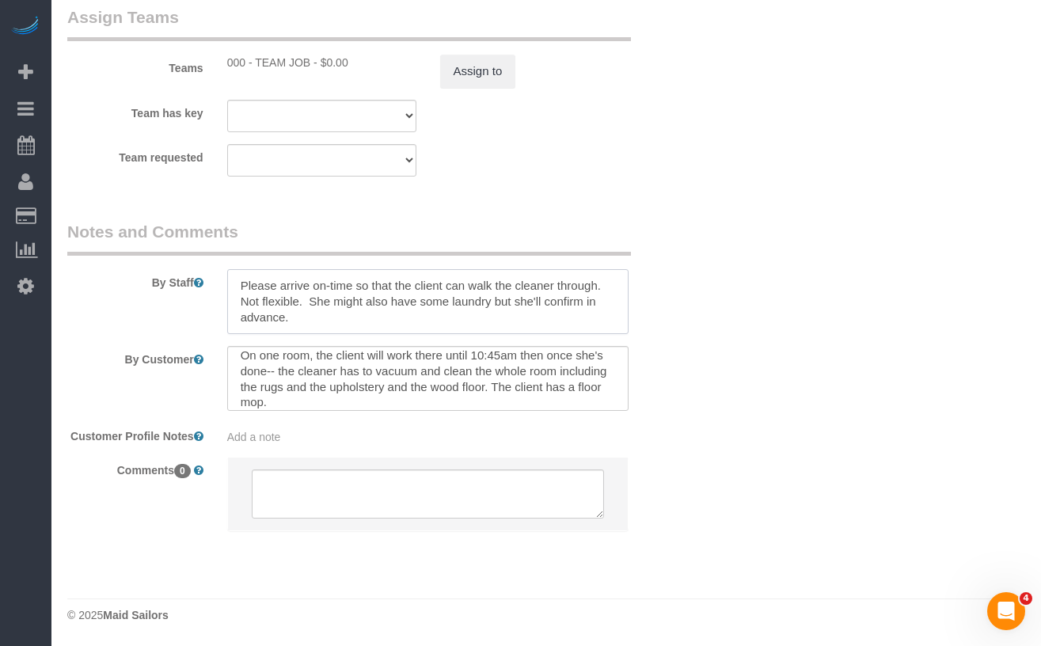
scroll to position [154, 0]
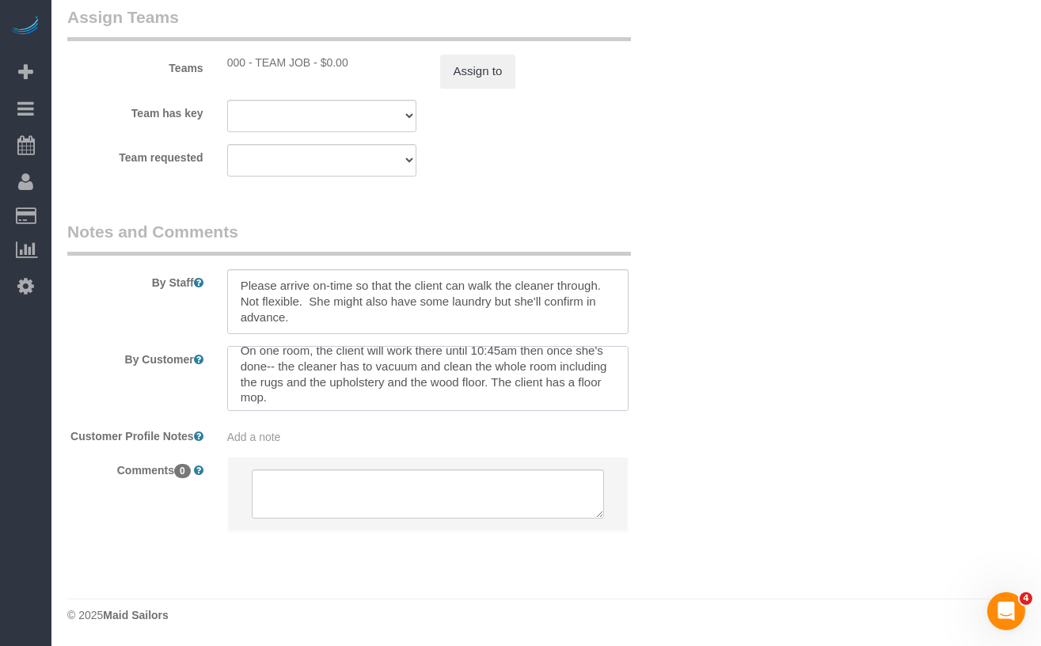
click at [355, 366] on textarea at bounding box center [428, 378] width 402 height 65
click at [393, 293] on textarea at bounding box center [428, 301] width 402 height 65
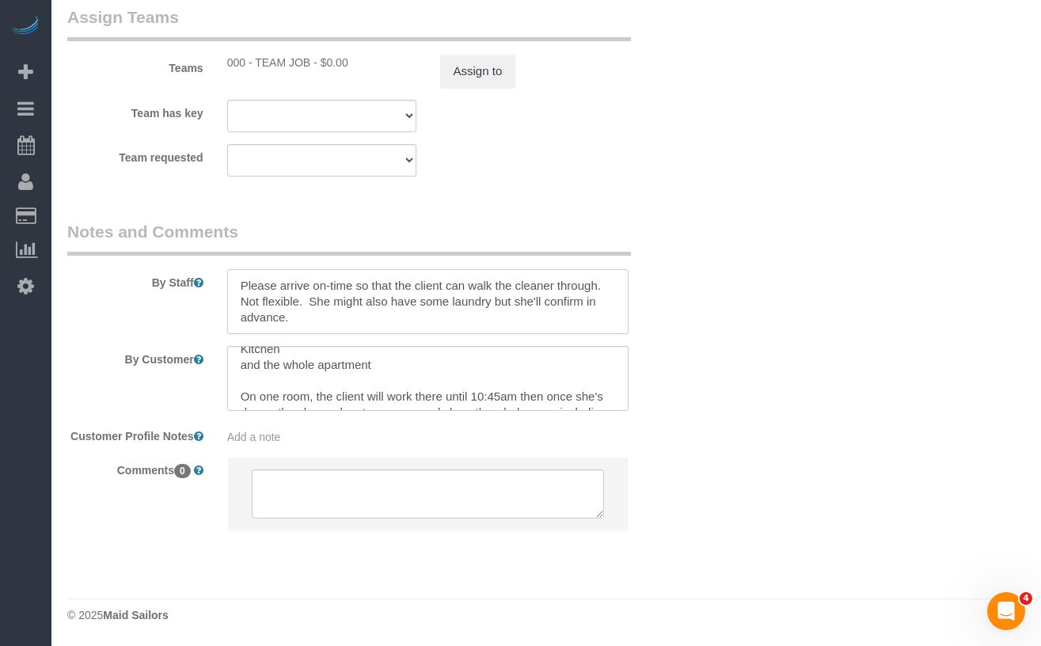
scroll to position [114, 0]
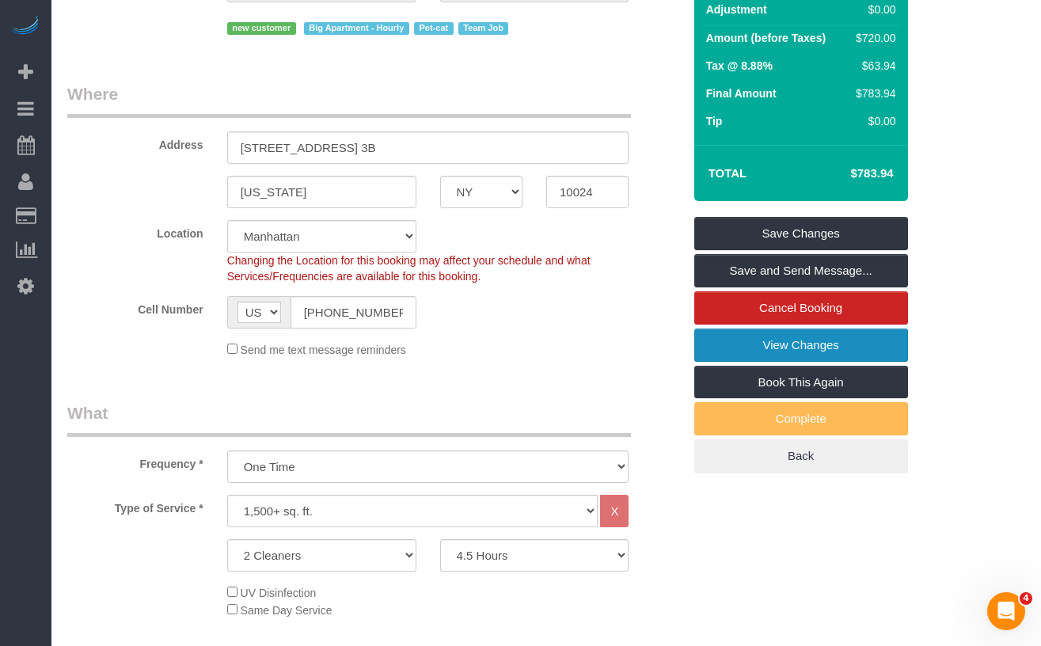
click at [757, 340] on link "View Changes" at bounding box center [801, 345] width 214 height 33
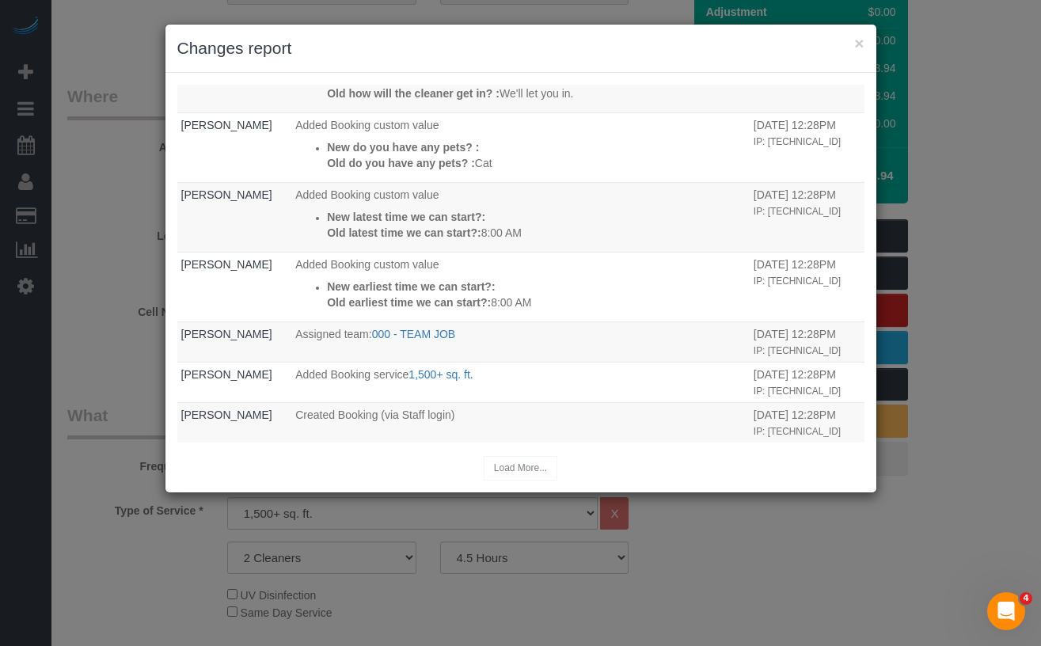
scroll to position [0, 0]
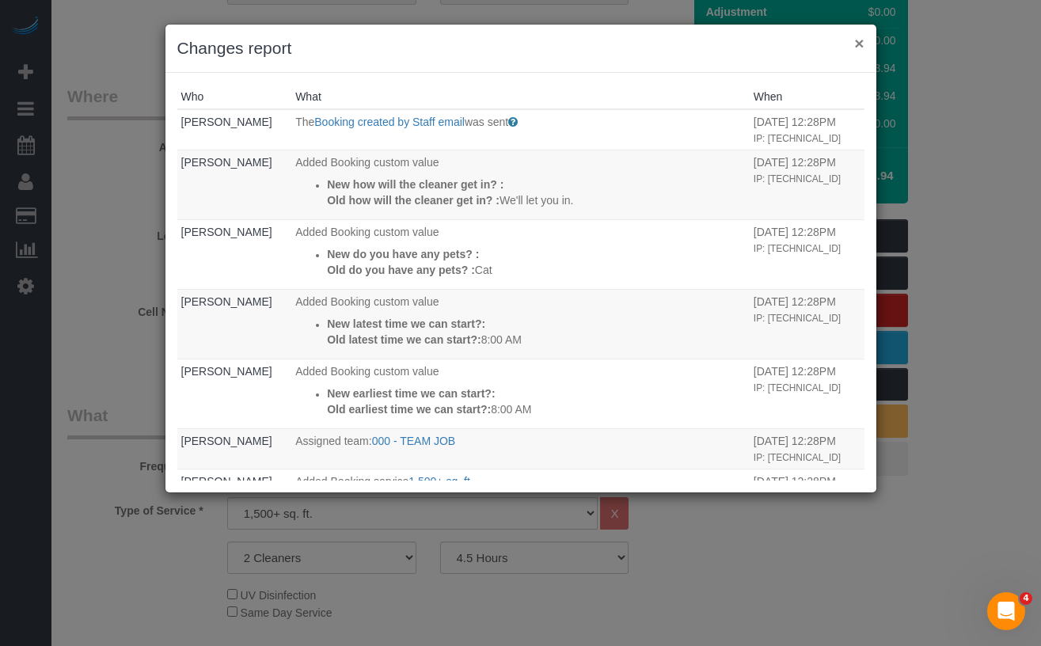
click at [855, 46] on button "×" at bounding box center [858, 43] width 9 height 17
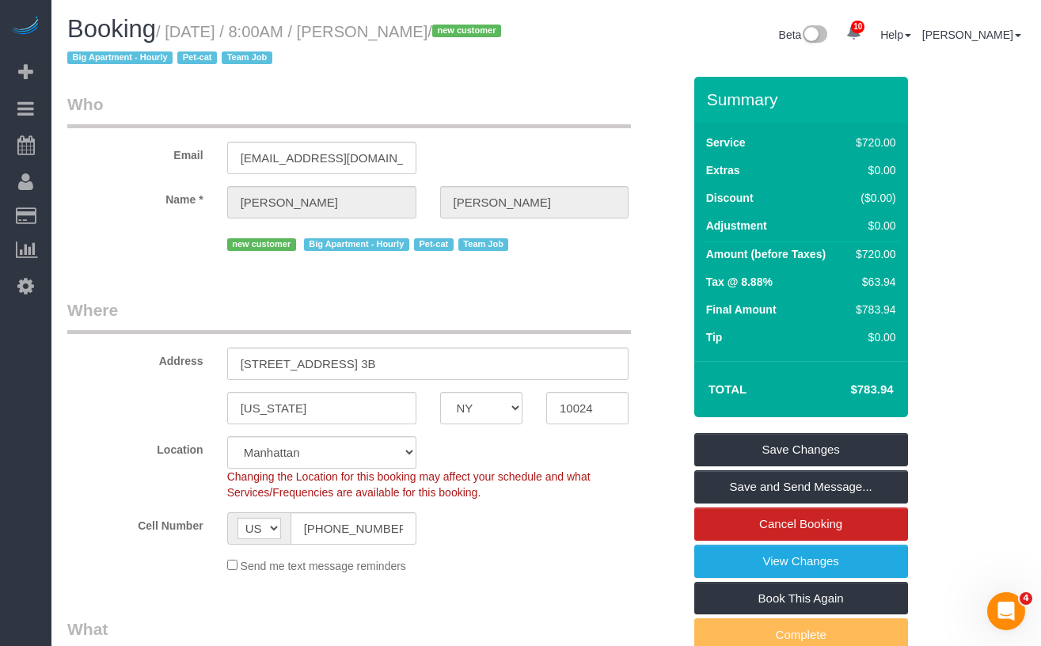
drag, startPoint x: 392, startPoint y: 29, endPoint x: 170, endPoint y: 33, distance: 221.7
click at [170, 33] on small "/ September 08, 2025 / 8:00AM / Holly Schneier / new customer Big Apartment - H…" at bounding box center [286, 45] width 439 height 44
copy small "/ September 08, 2025 / 8:00AM / Holly Schneier"
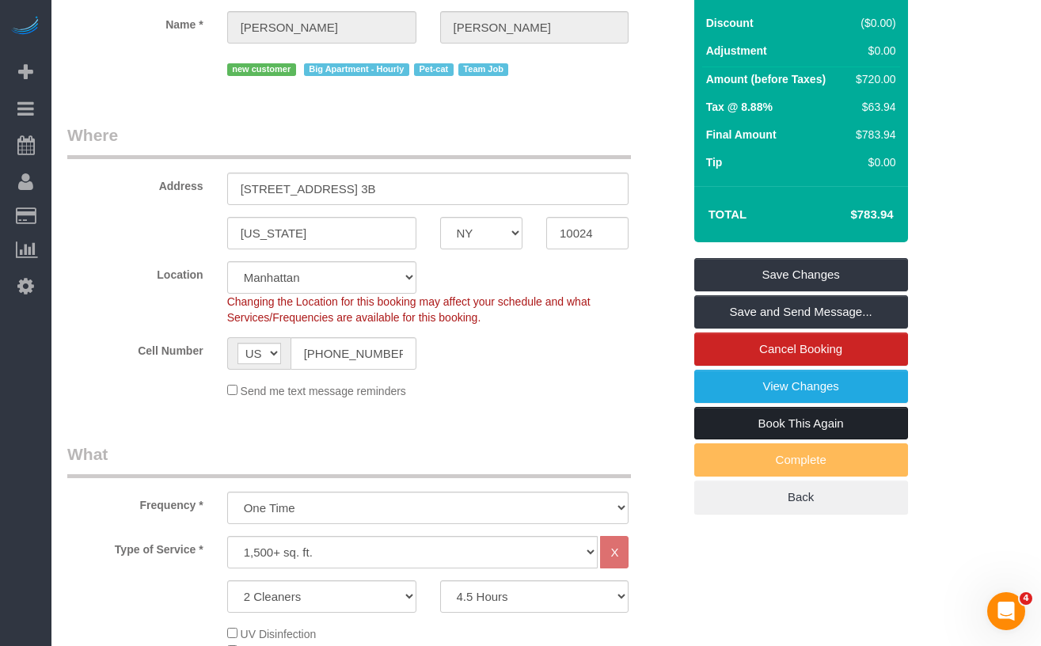
scroll to position [188, 0]
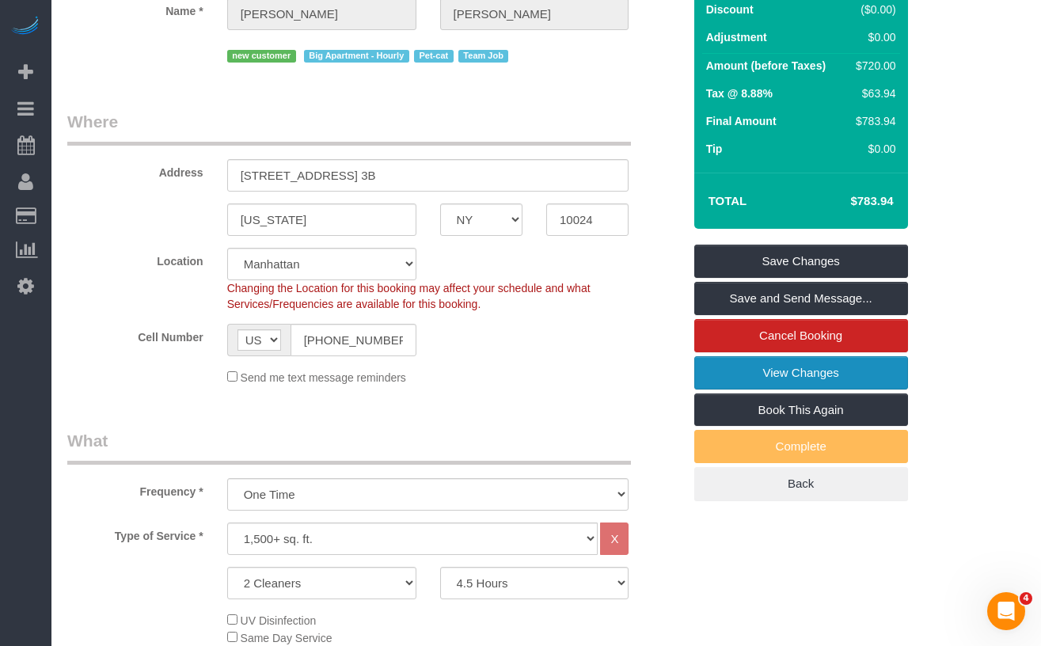
click at [783, 375] on link "View Changes" at bounding box center [801, 372] width 214 height 33
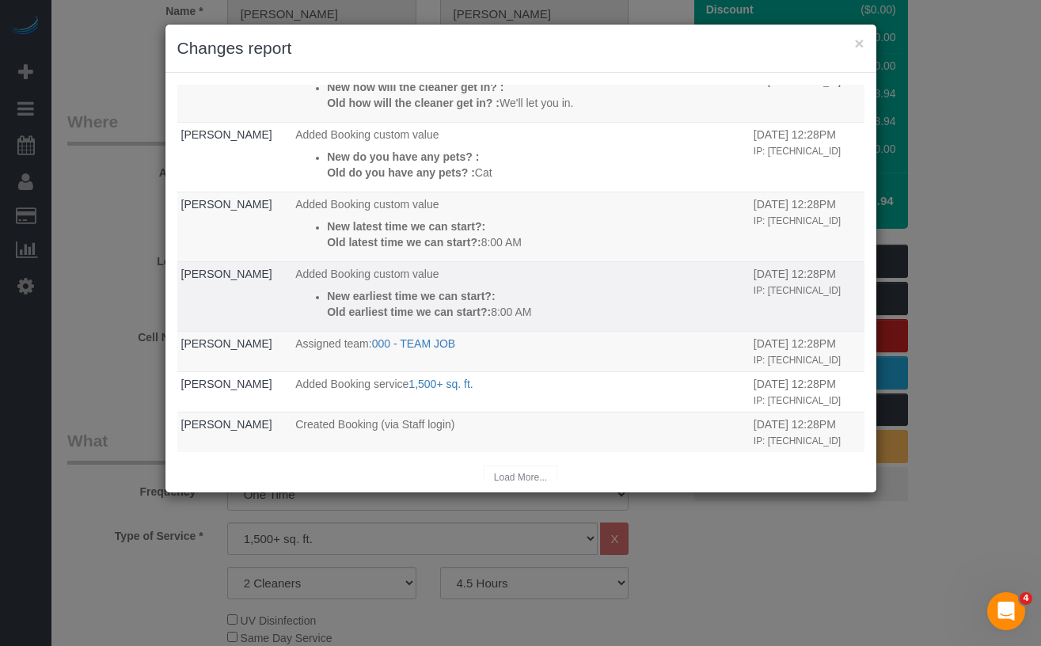
scroll to position [107, 0]
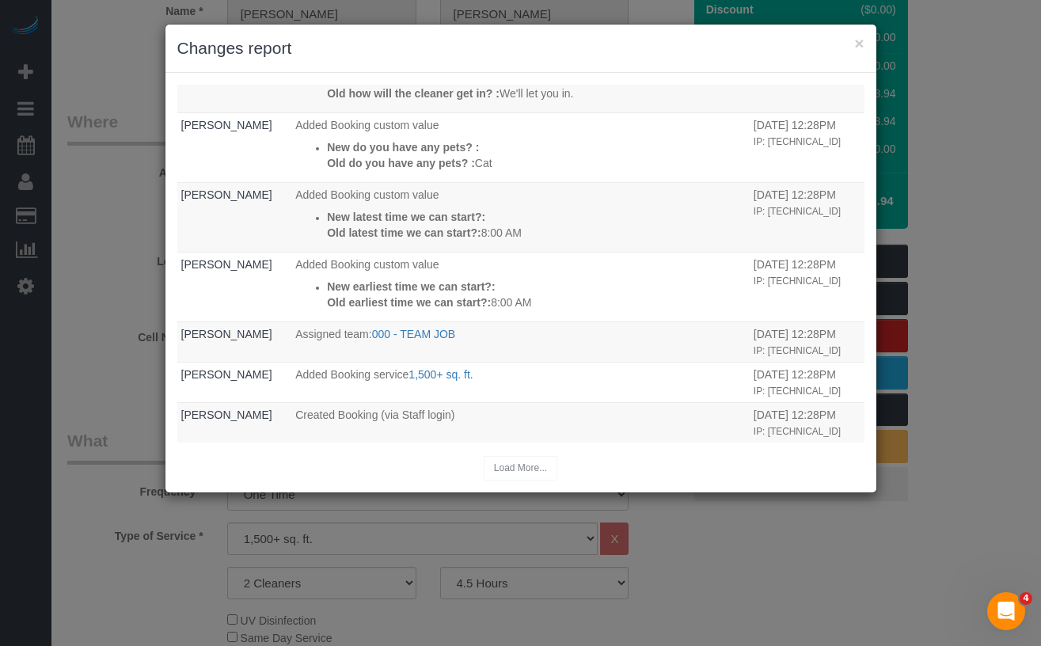
click at [1013, 250] on div "× Changes report Who What When Mabel Llanes The Booking created by Staff email …" at bounding box center [520, 323] width 1041 height 646
click at [985, 215] on div "× Changes report Who What When Mabel Llanes The Booking created by Staff email …" at bounding box center [520, 323] width 1041 height 646
click at [854, 39] on button "×" at bounding box center [858, 43] width 9 height 17
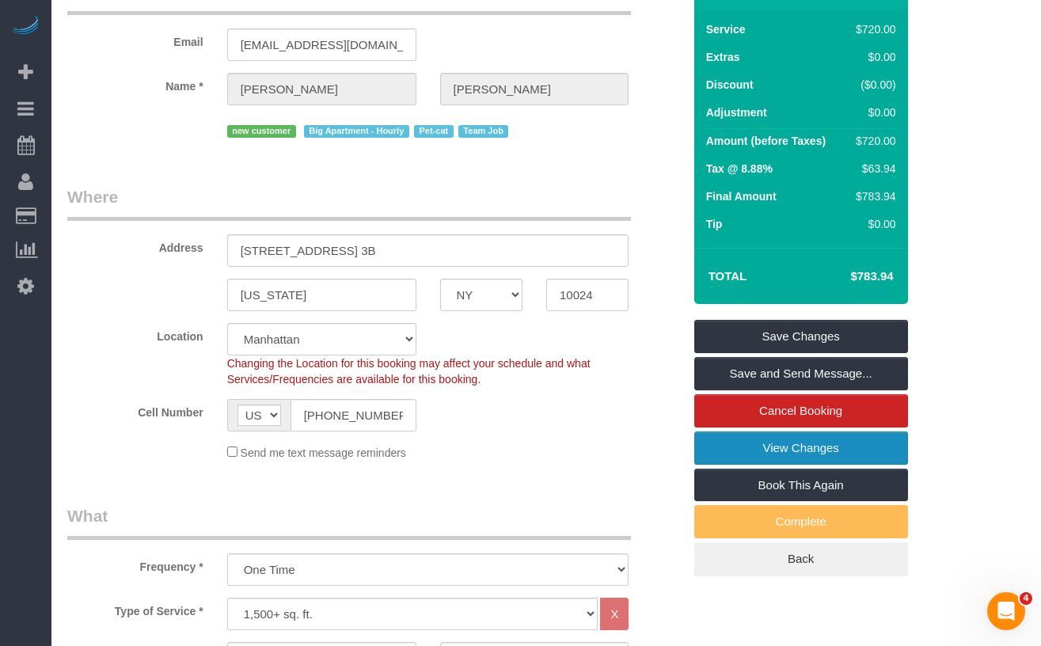
scroll to position [0, 0]
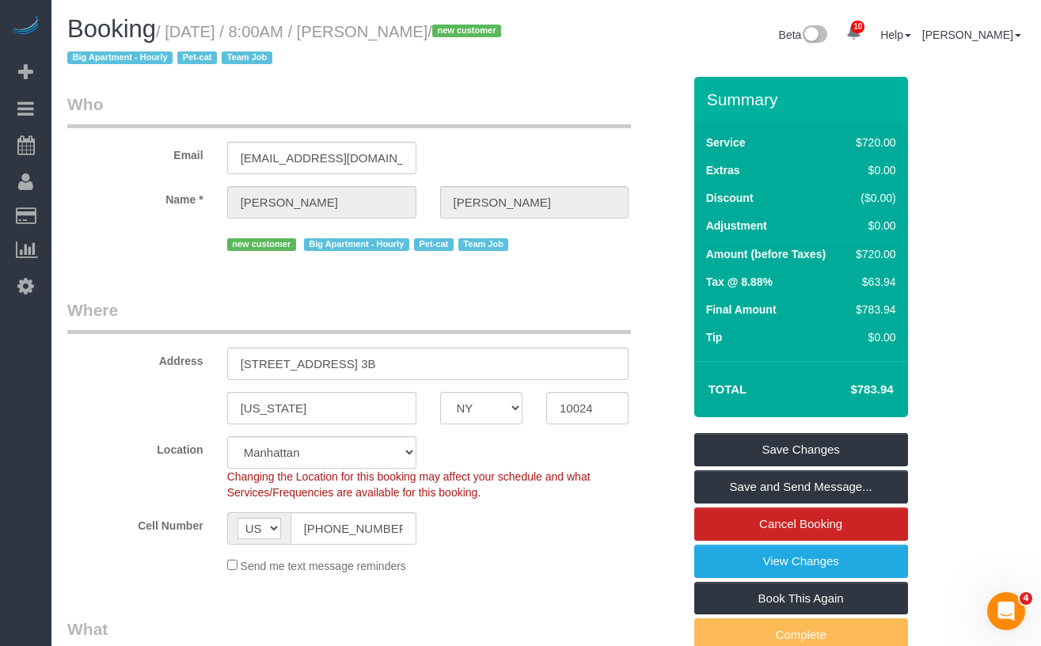
drag, startPoint x: 510, startPoint y: 33, endPoint x: 178, endPoint y: 34, distance: 331.7
click at [178, 34] on small "/ September 08, 2025 / 8:00AM / Holly Schneier / new customer Big Apartment - H…" at bounding box center [286, 45] width 439 height 44
copy small "September 08, 2025 / 8:00AM / Holly Schneier"
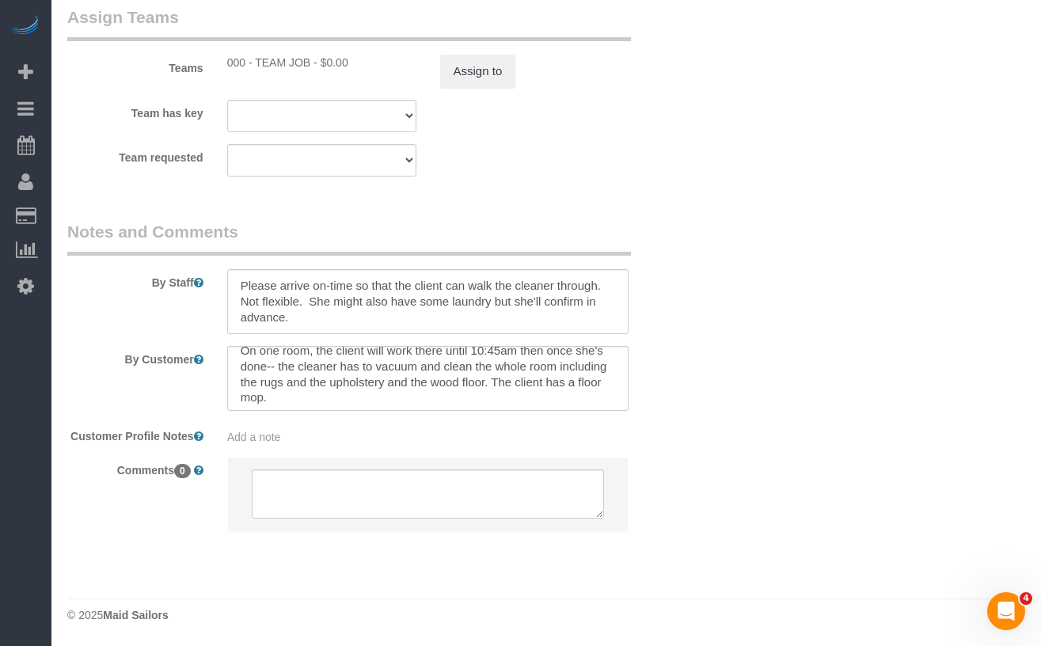
scroll to position [154, 0]
click at [367, 367] on textarea at bounding box center [428, 378] width 402 height 65
click at [377, 367] on textarea at bounding box center [428, 378] width 402 height 65
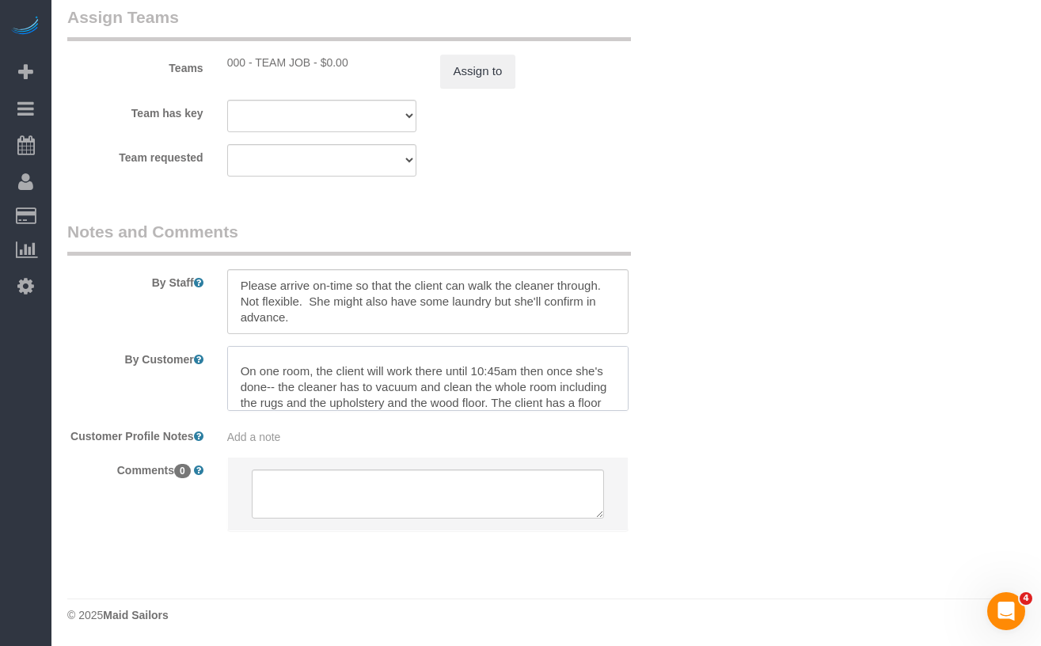
scroll to position [144, 0]
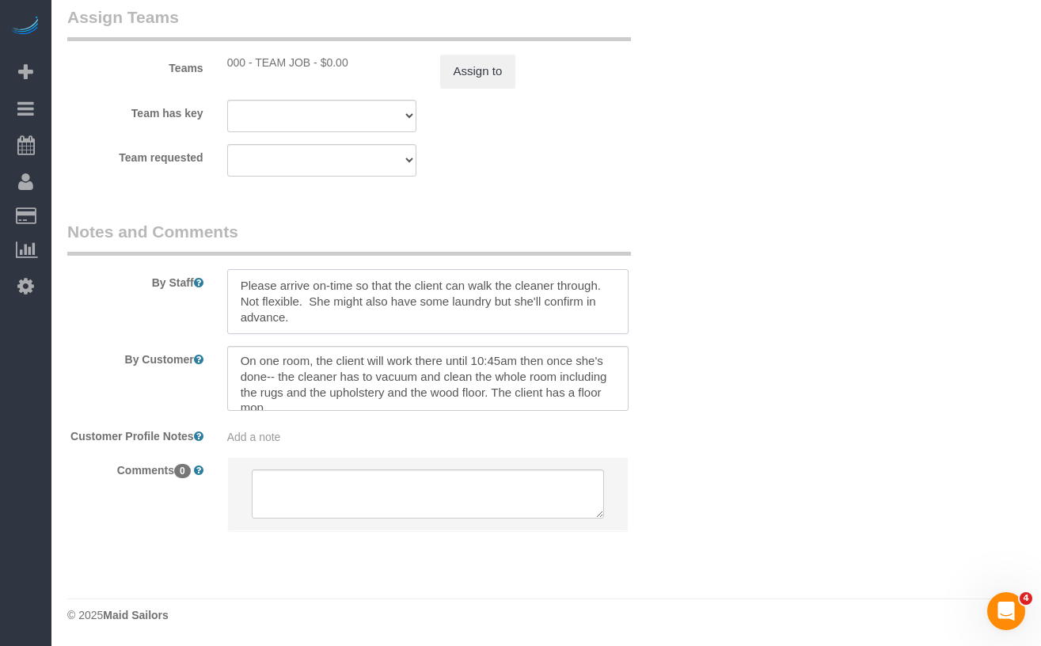
click at [494, 287] on textarea at bounding box center [428, 301] width 402 height 65
type textarea "Please arrive on-time so that the client can walk the cleaner through. Not flex…"
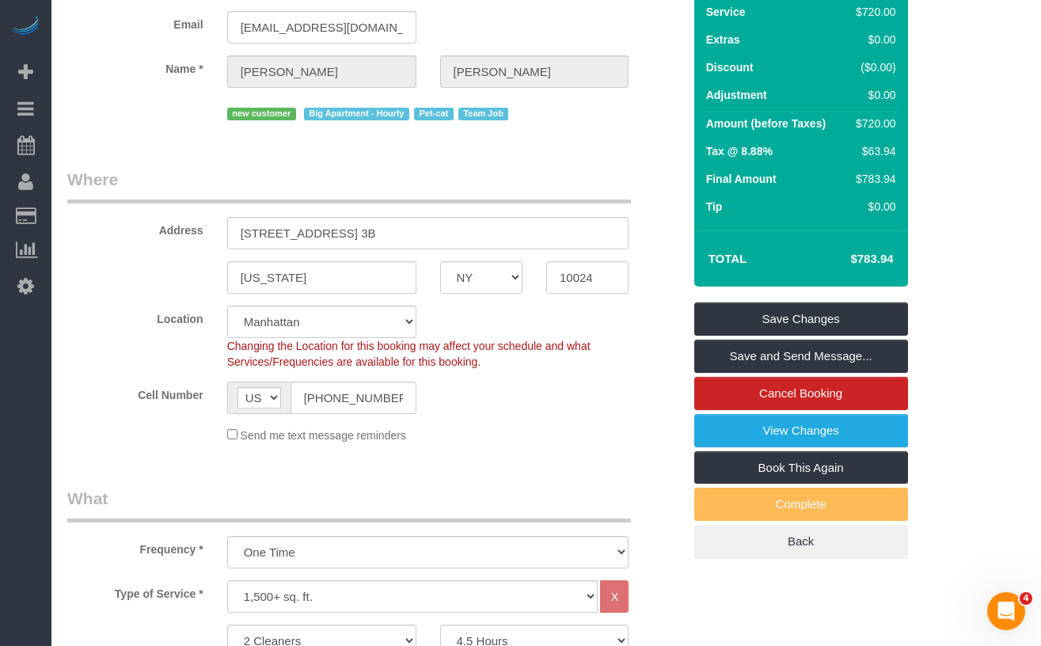
scroll to position [0, 0]
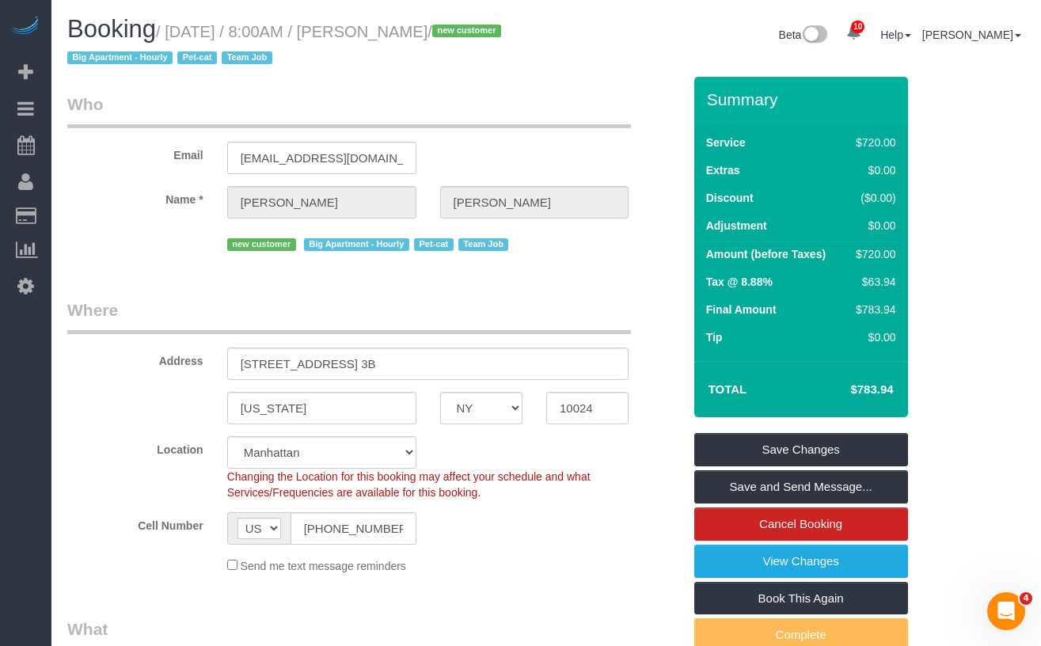
drag, startPoint x: 513, startPoint y: 34, endPoint x: 409, endPoint y: 35, distance: 103.7
click at [409, 35] on small "/ September 08, 2025 / 8:00AM / Holly Schneier / new customer Big Apartment - H…" at bounding box center [286, 45] width 439 height 44
copy small "Holly Schneier"
click at [149, 202] on label "Name *" at bounding box center [135, 196] width 160 height 21
click at [494, 24] on small "/ September 08, 2025 / 8:00AM / Holly Schneier / new customer Big Apartment - H…" at bounding box center [286, 45] width 439 height 44
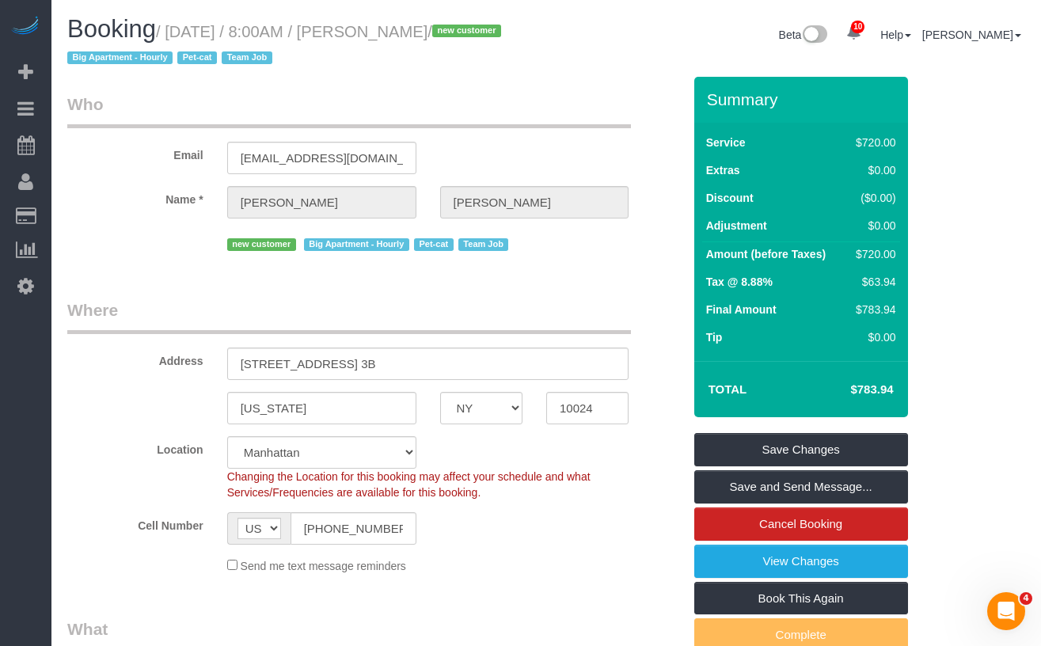
drag, startPoint x: 511, startPoint y: 26, endPoint x: 433, endPoint y: 41, distance: 79.8
click at [448, 32] on small "/ September 08, 2025 / 8:00AM / Holly Schneier / new customer Big Apartment - H…" at bounding box center [286, 45] width 439 height 44
click at [340, 154] on input "hollyschneier@gmail.com" at bounding box center [321, 158] width 189 height 32
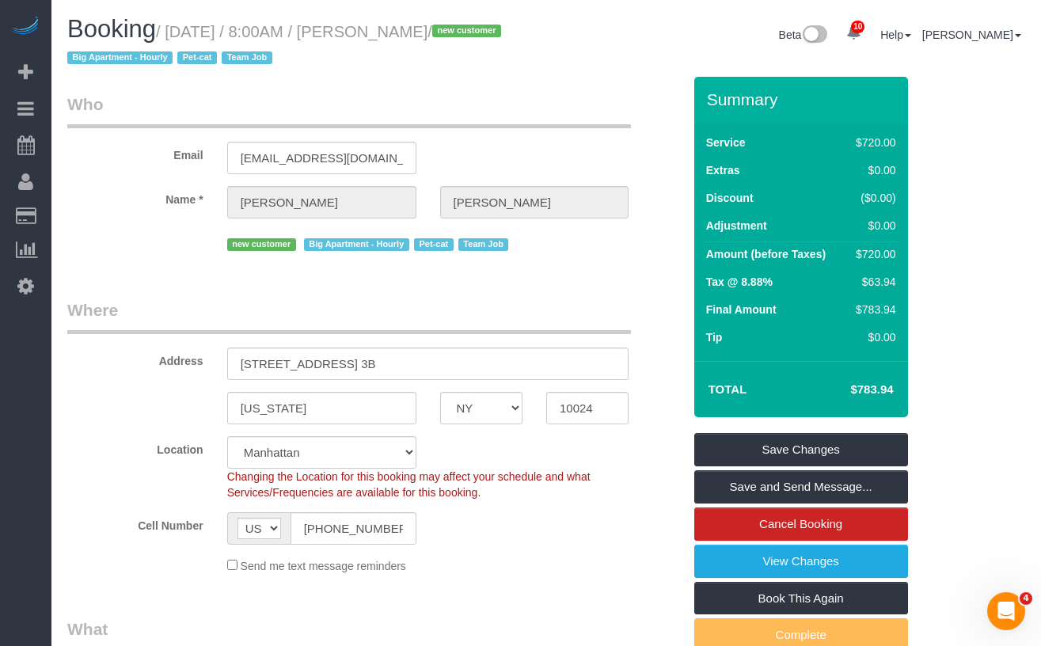
click at [179, 164] on div "Email hollyschneier@gmail.com" at bounding box center [374, 134] width 639 height 82
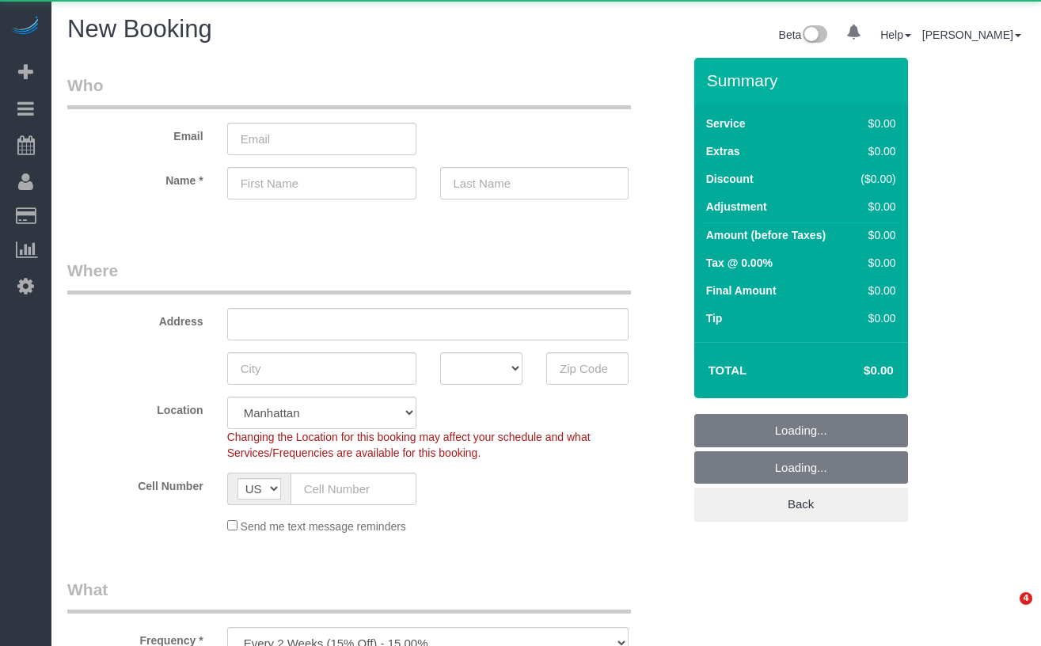
select select "number:89"
select select "number:90"
select select "object:923"
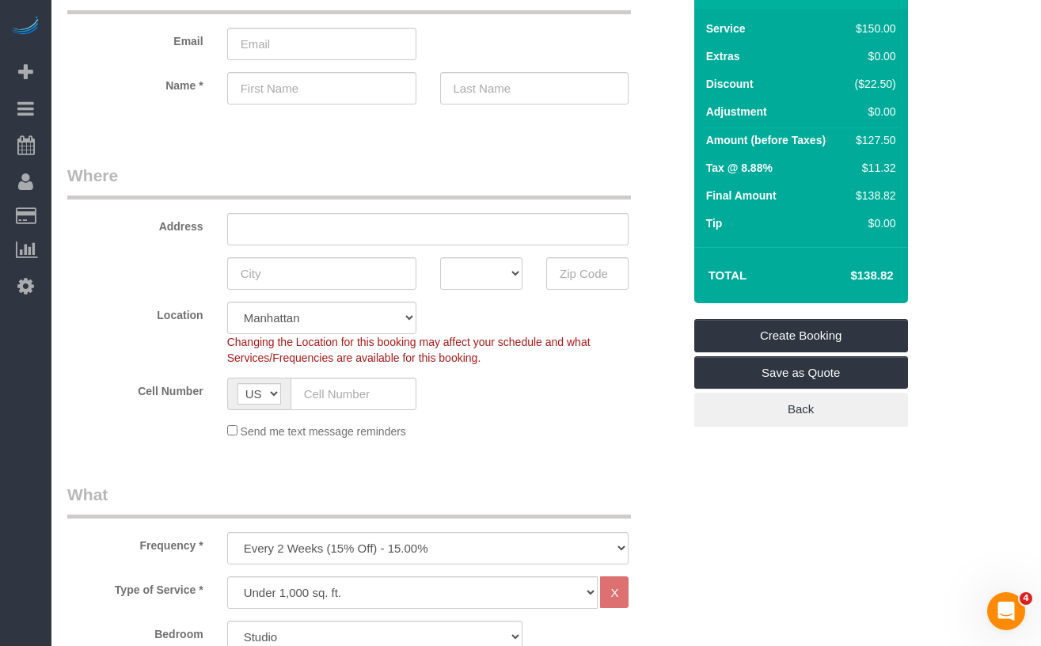
drag, startPoint x: 117, startPoint y: 329, endPoint x: 153, endPoint y: 338, distance: 36.7
click at [117, 329] on div "Location [GEOGRAPHIC_DATA] [GEOGRAPHIC_DATA] [GEOGRAPHIC_DATA] [GEOGRAPHIC_DATA…" at bounding box center [374, 334] width 639 height 64
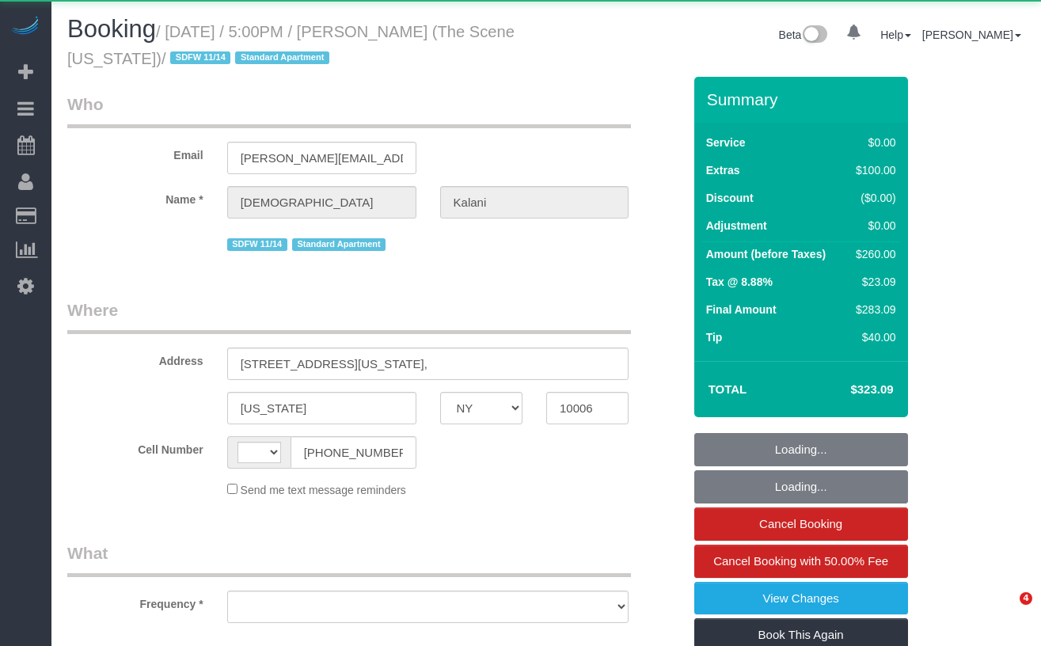
select select "NY"
select select "string:[GEOGRAPHIC_DATA]"
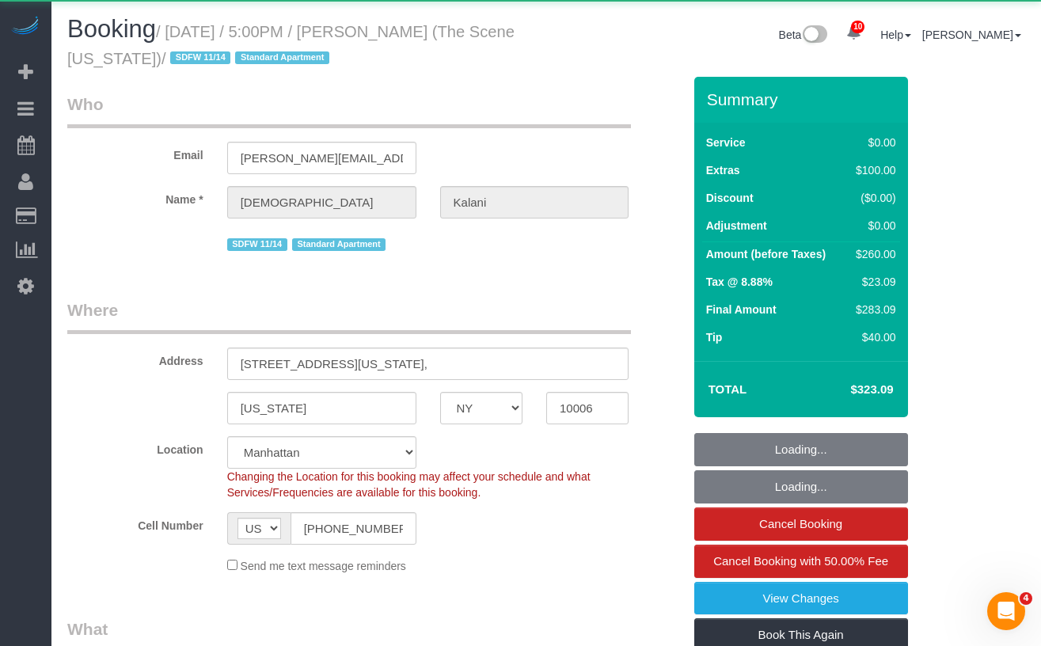
select select "object:966"
select select "1"
select select "spot1"
select select "number:89"
select select "number:78"
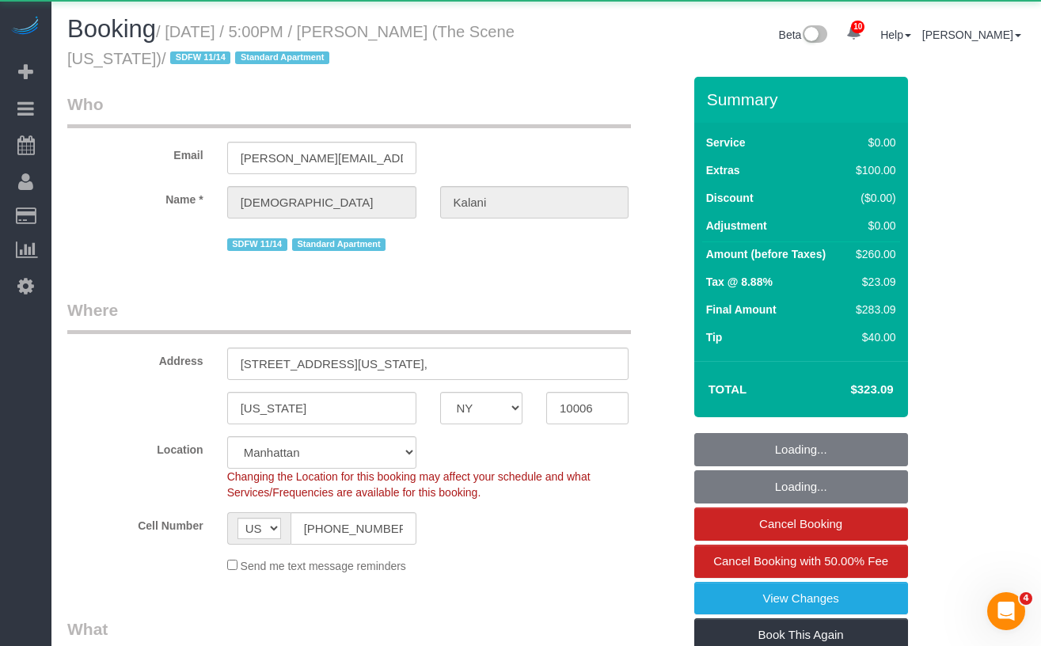
select select "number:15"
select select "number:5"
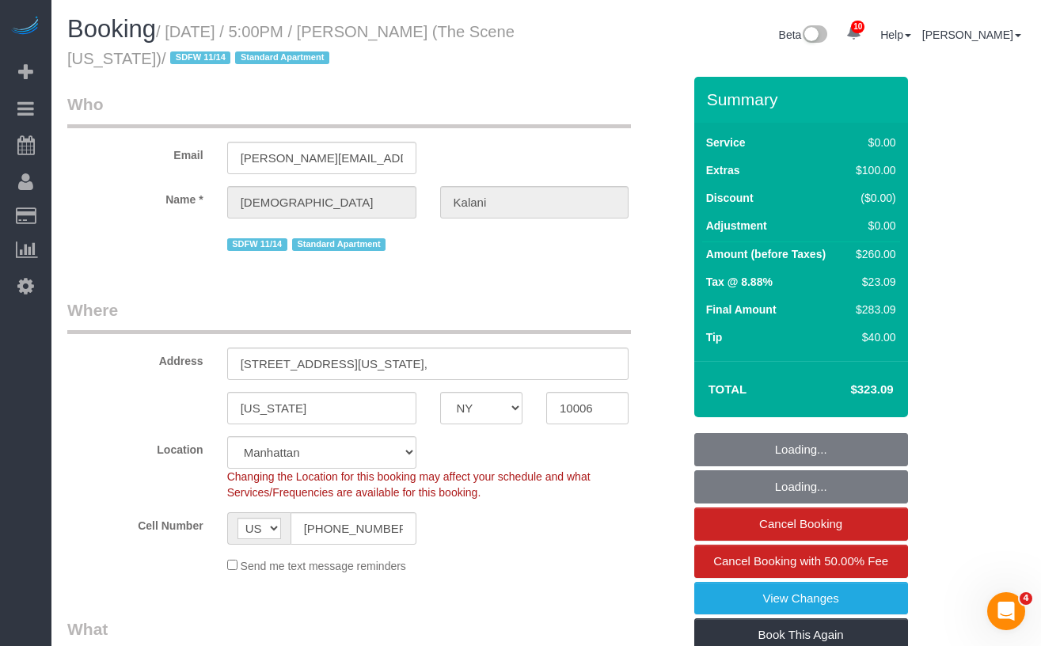
select select "1"
select select "string:stripe-pm_1S3HpX4VGloSiKo7WzVla3Fj"
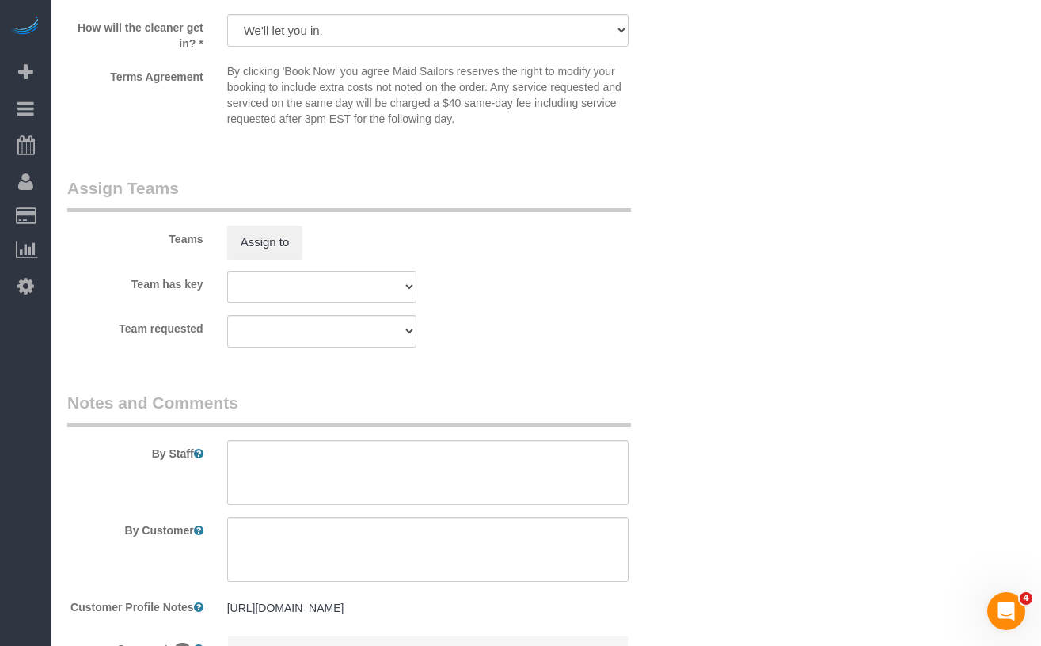
scroll to position [1962, 0]
click at [292, 292] on select "000- Donna Mercado 000 - Partnerships 000 - TEAM JOB 1 - Abdoulaye Sow 1 - Adiz…" at bounding box center [321, 284] width 189 height 32
click at [294, 237] on button "Assign to" at bounding box center [265, 239] width 76 height 33
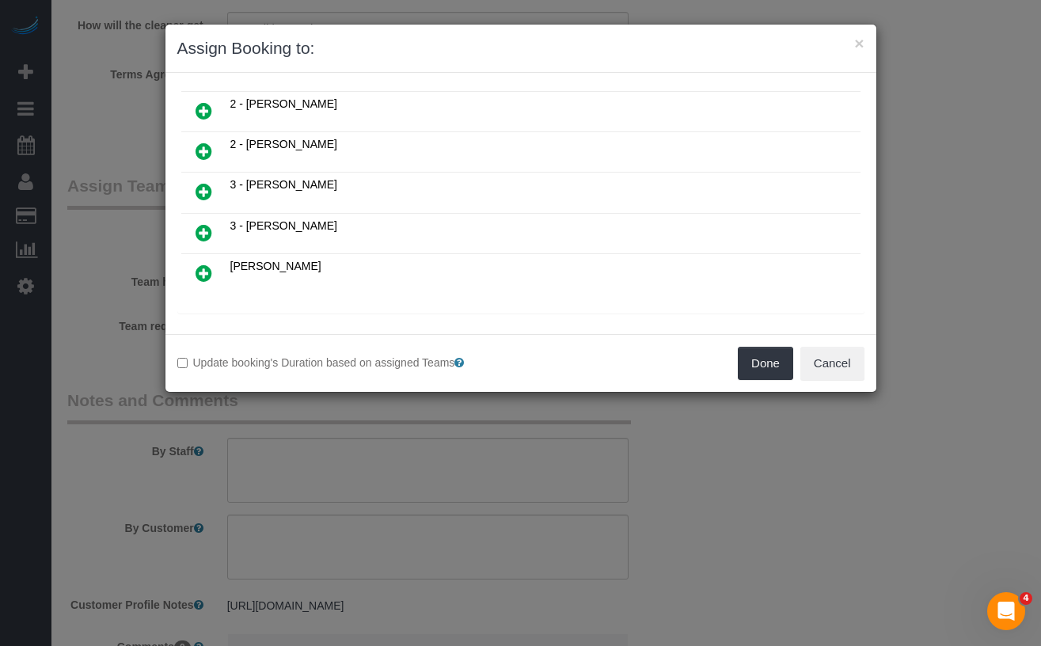
drag, startPoint x: 203, startPoint y: 189, endPoint x: 226, endPoint y: 193, distance: 22.5
click at [203, 189] on icon at bounding box center [204, 191] width 17 height 19
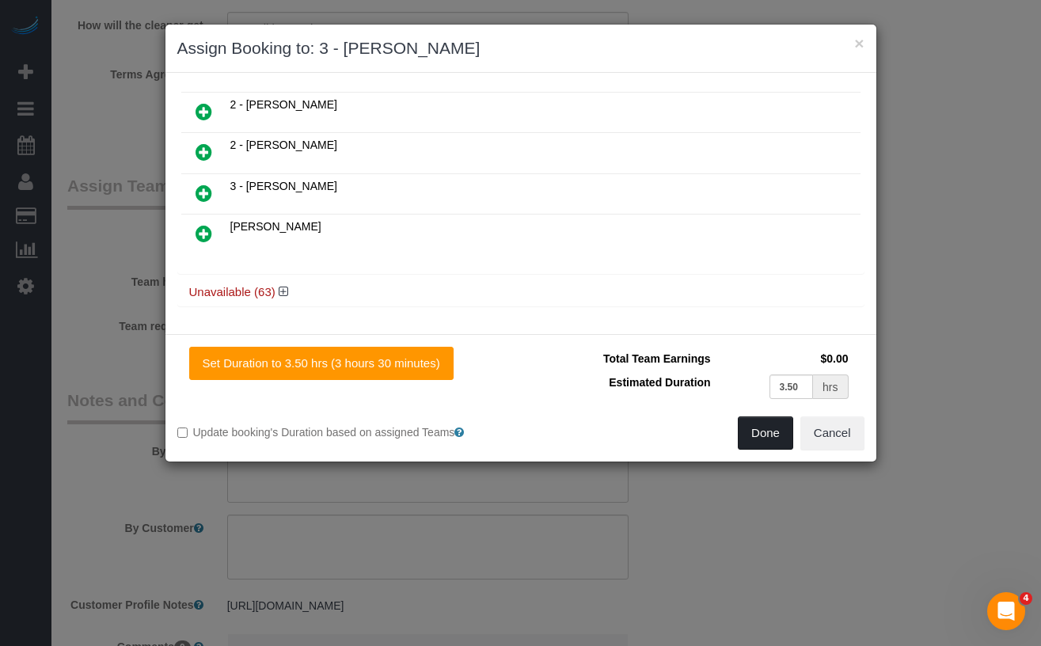
click at [745, 433] on button "Done" at bounding box center [765, 432] width 55 height 33
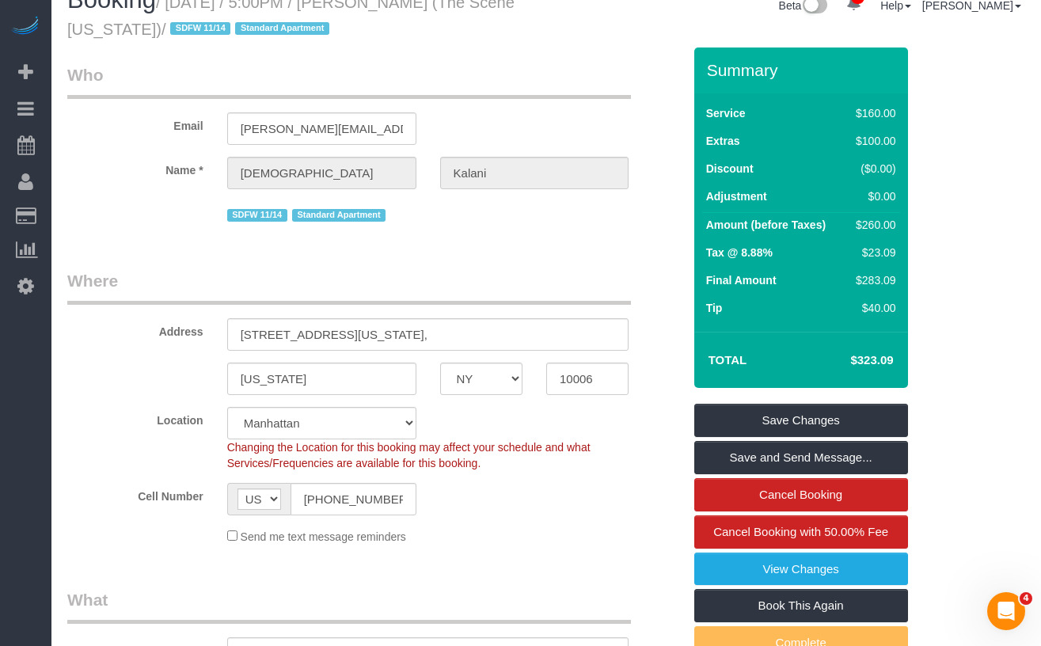
scroll to position [0, 0]
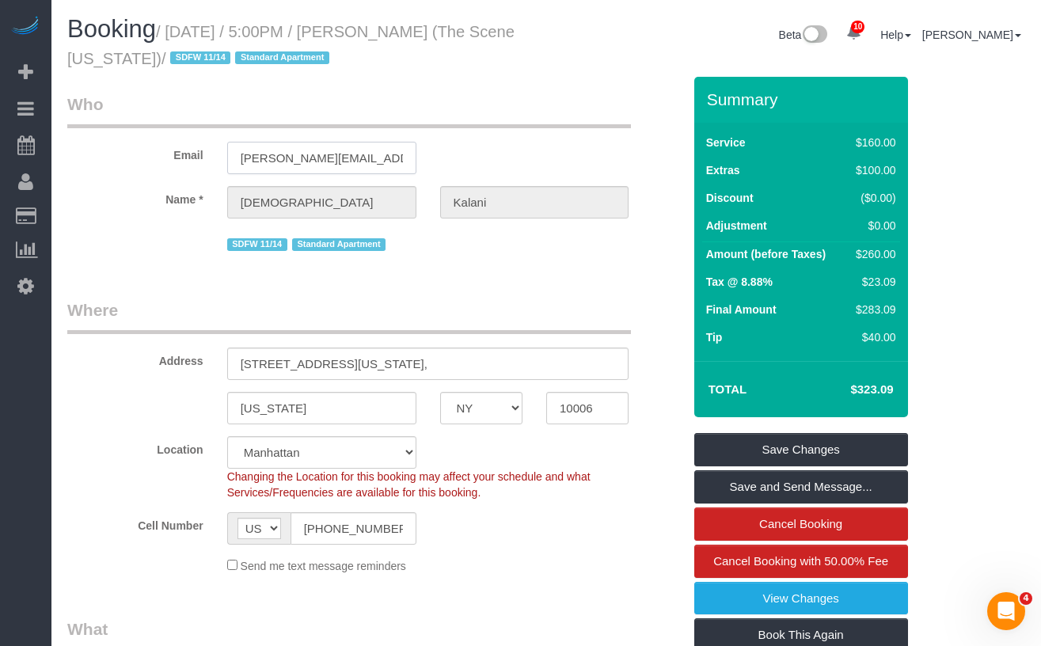
click at [361, 158] on input "[PERSON_NAME][EMAIL_ADDRESS][DOMAIN_NAME]" at bounding box center [321, 158] width 189 height 32
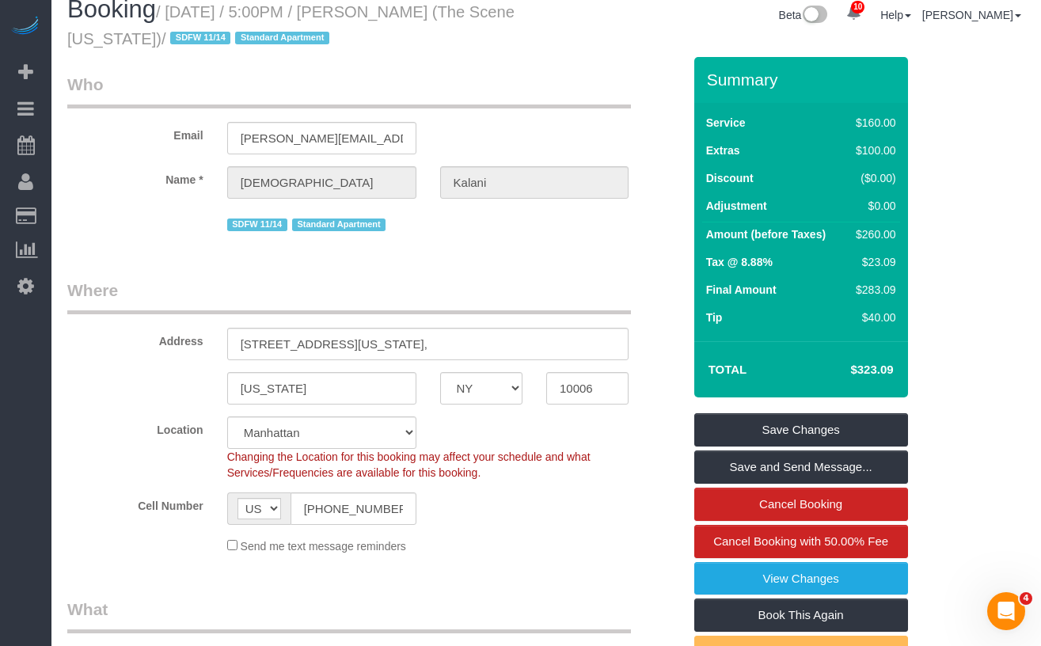
scroll to position [28, 0]
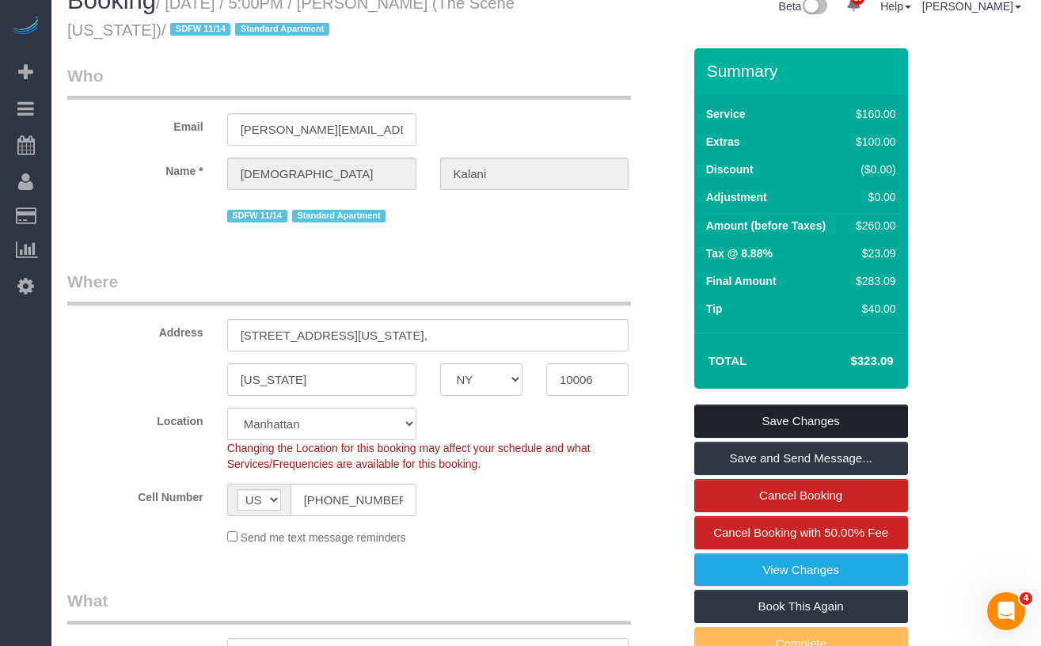
click at [737, 419] on link "Save Changes" at bounding box center [801, 421] width 214 height 33
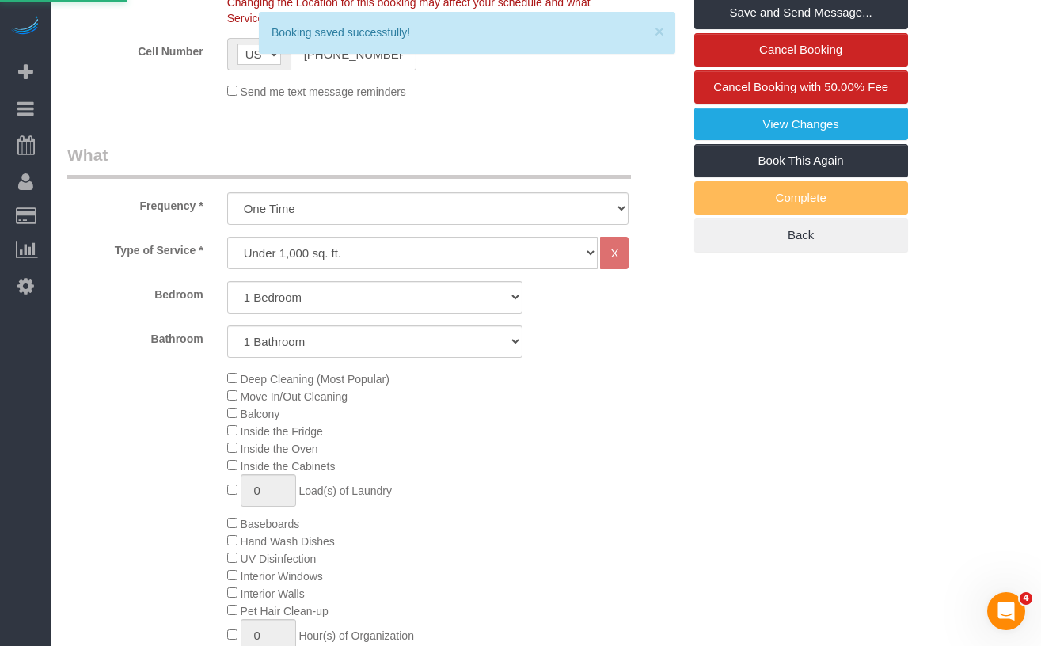
scroll to position [0, 0]
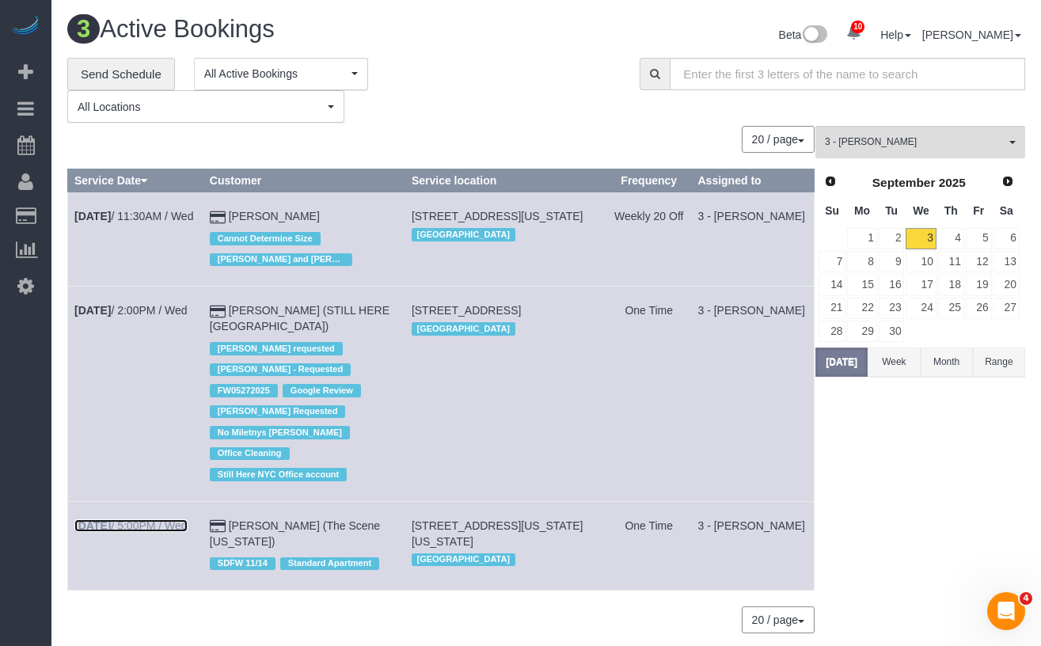
click at [150, 519] on link "Sep 3rd / 5:00PM / Wed" at bounding box center [130, 525] width 113 height 13
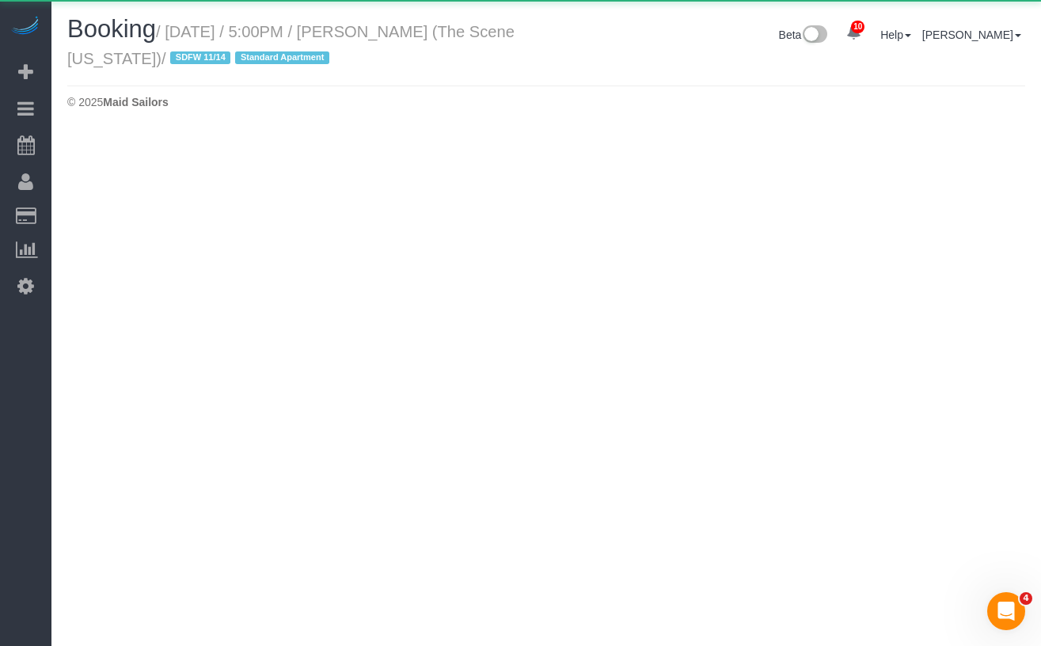
select select "NY"
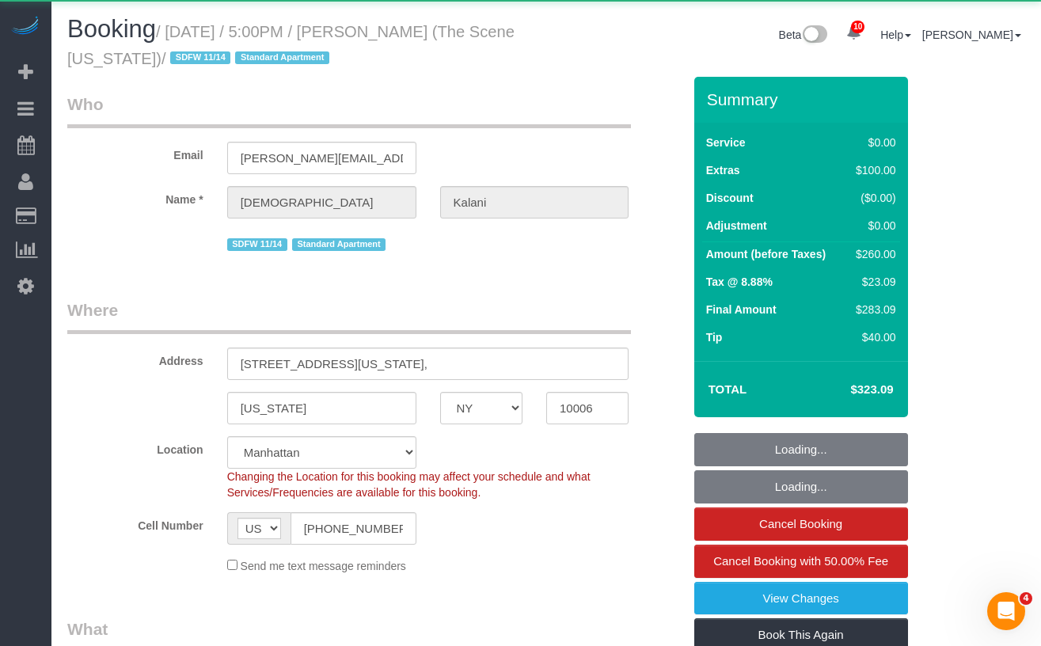
select select "object:4036"
select select "1"
select select "spot42"
select select "number:89"
select select "number:78"
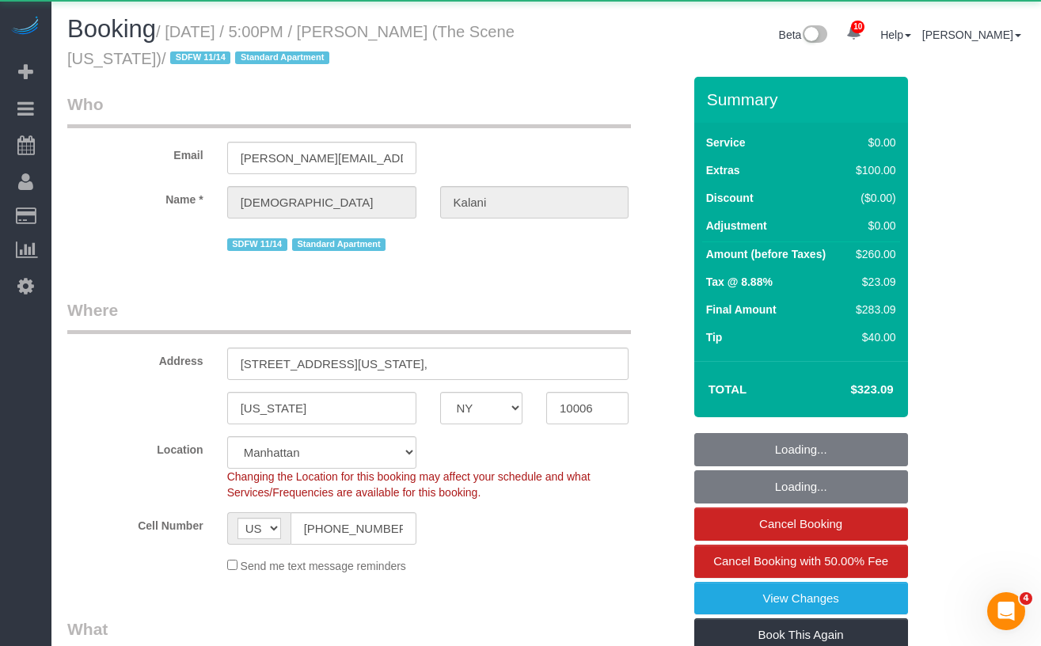
select select "number:15"
select select "number:5"
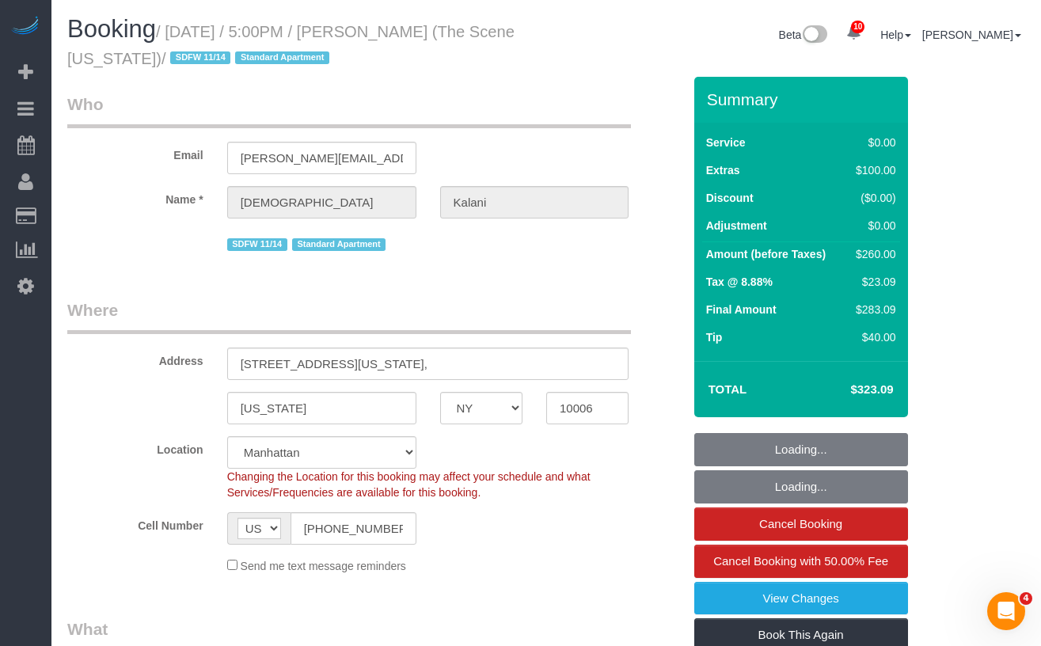
select select "1"
select select "string:stripe-pm_1S3HpX4VGloSiKo7WzVla3Fj"
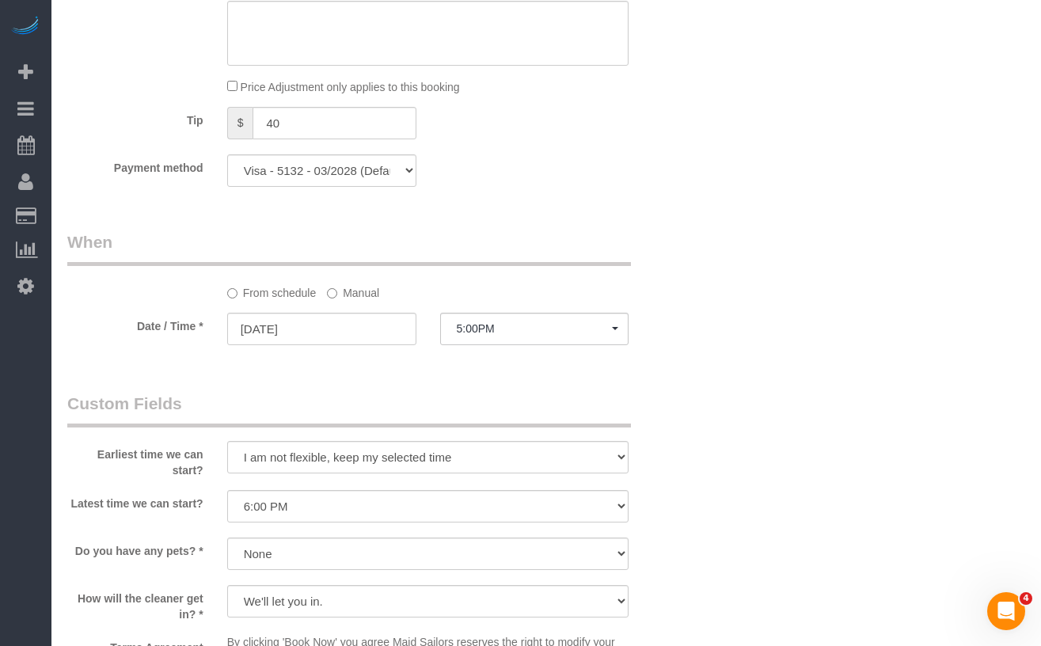
scroll to position [1396, 0]
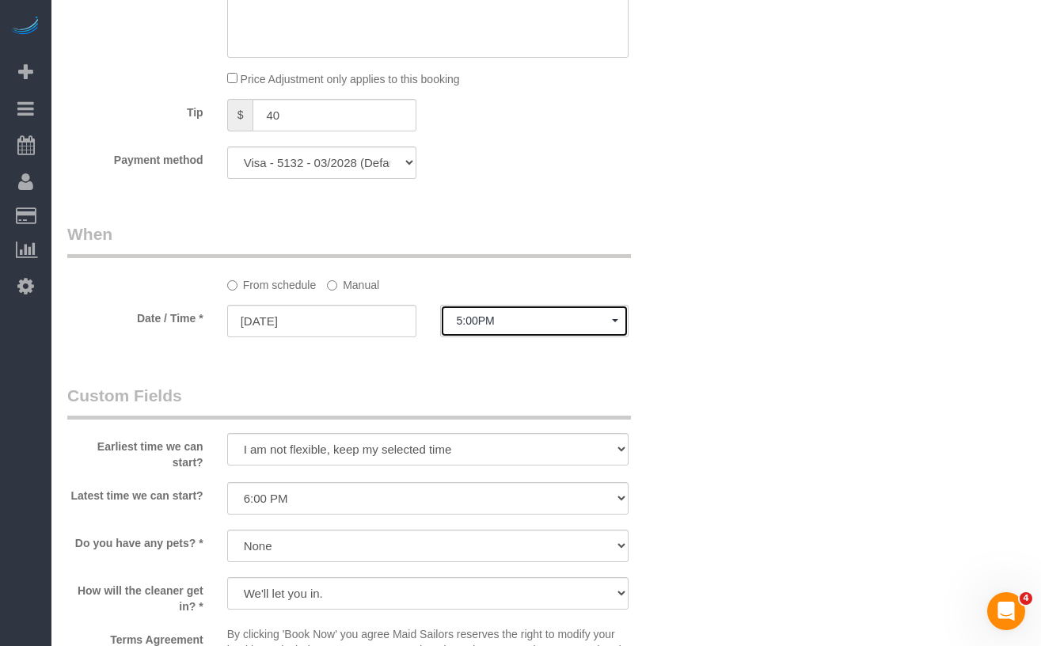
click at [511, 305] on button "5:00PM" at bounding box center [534, 321] width 189 height 32
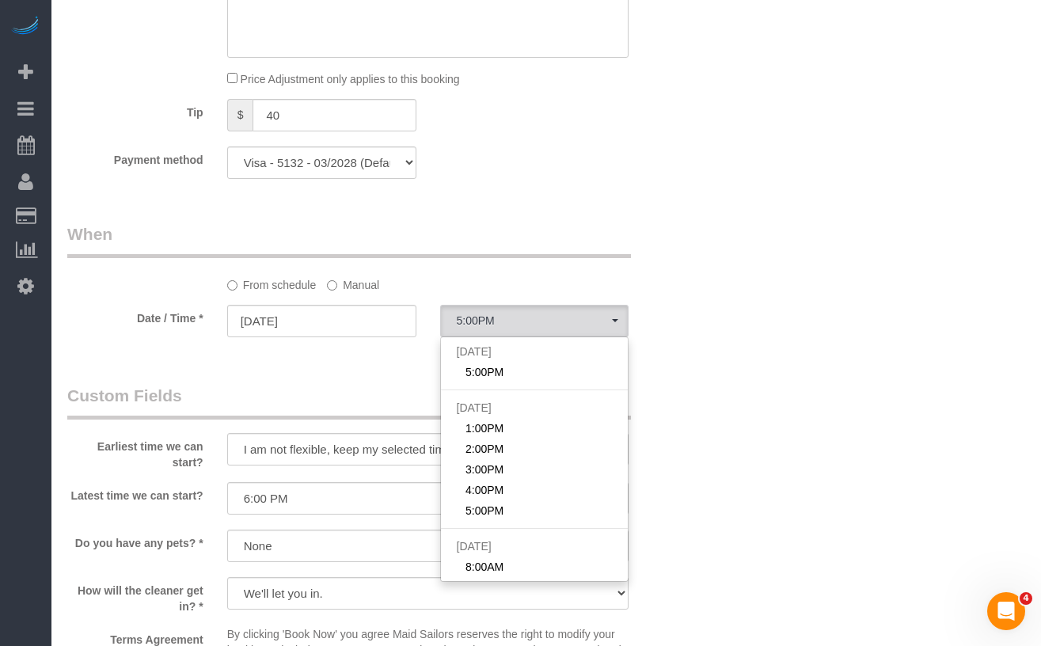
click at [366, 342] on fieldset "When From schedule Manual Date / Time * 09/03/2025 5:00PM Wed September 3rd 5:0…" at bounding box center [374, 287] width 615 height 130
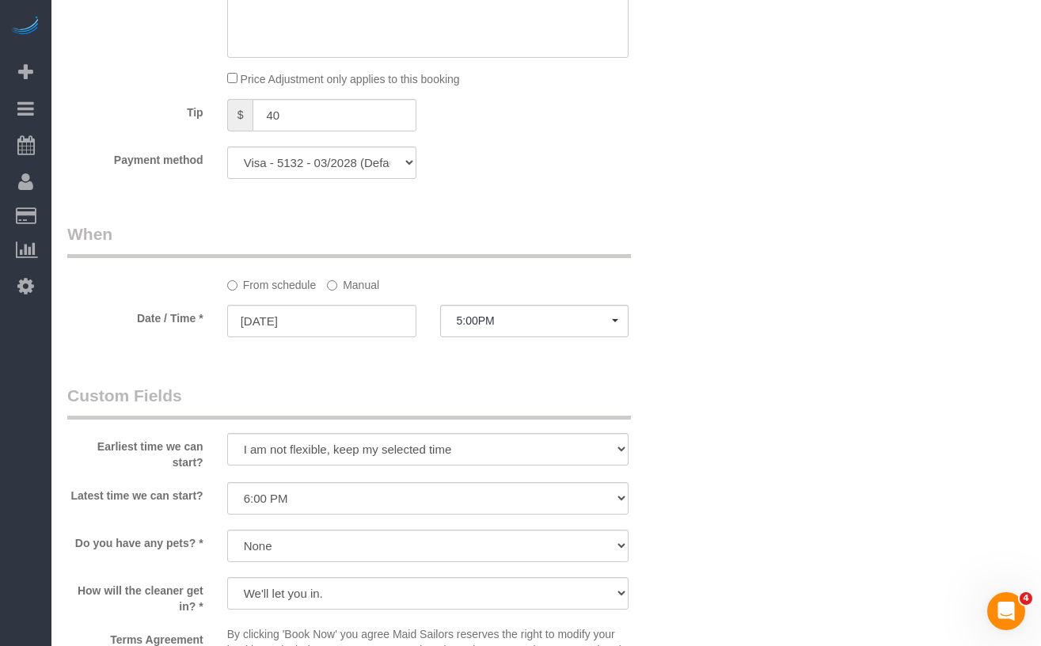
click at [340, 288] on label "Manual" at bounding box center [353, 282] width 52 height 21
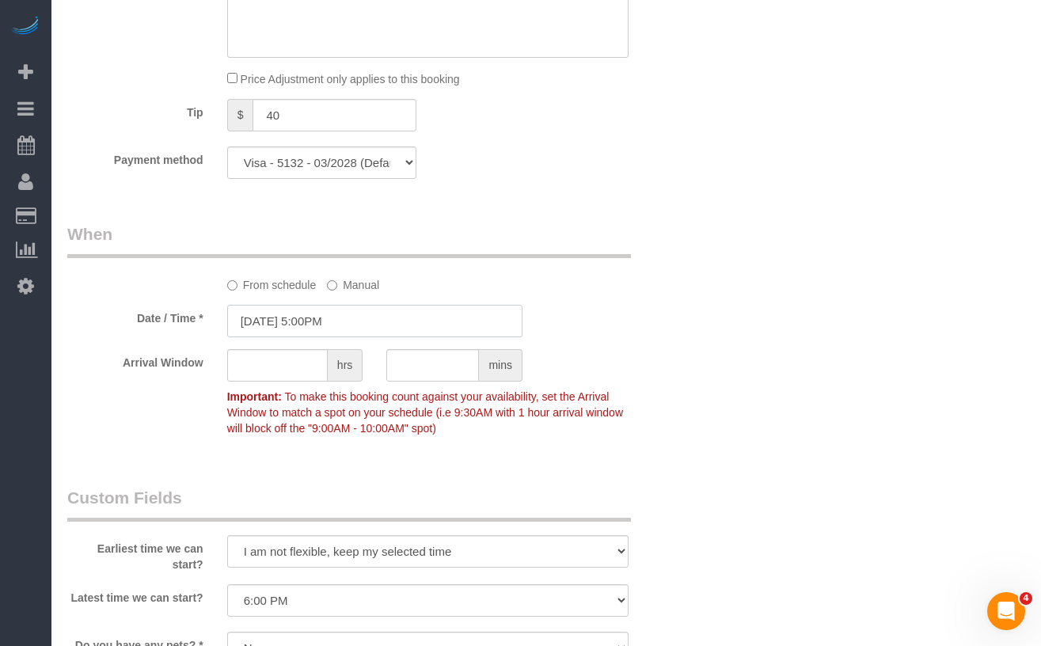
click at [317, 325] on input "09/03/2025 5:00PM" at bounding box center [374, 321] width 295 height 32
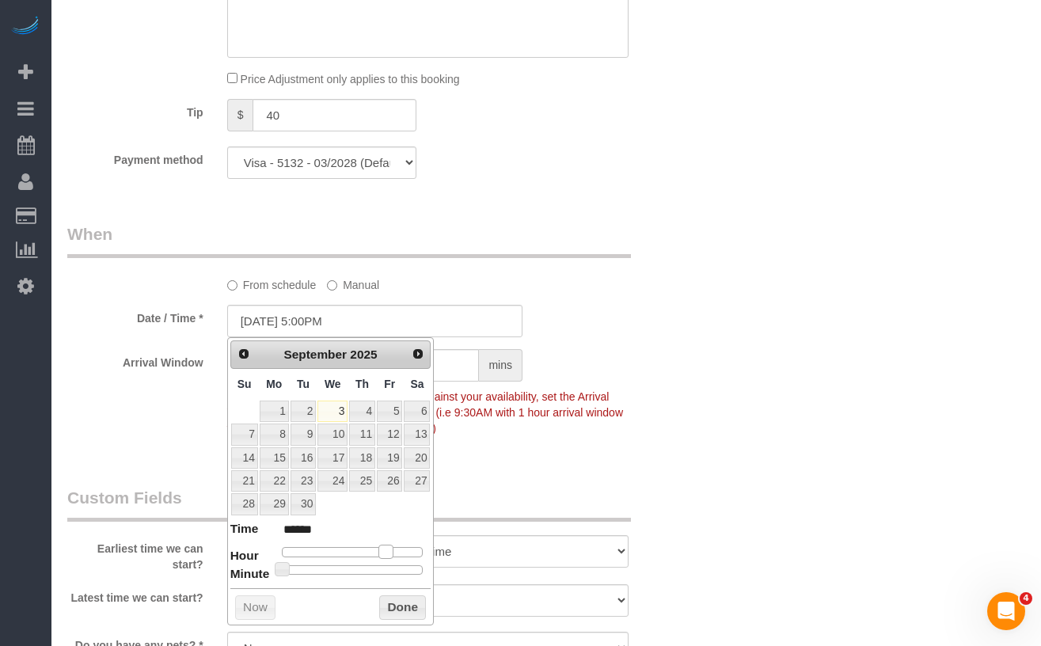
type input "09/03/2025 6:00PM"
type input "******"
click at [393, 553] on span at bounding box center [392, 552] width 14 height 14
click at [402, 606] on button "Done" at bounding box center [402, 607] width 47 height 25
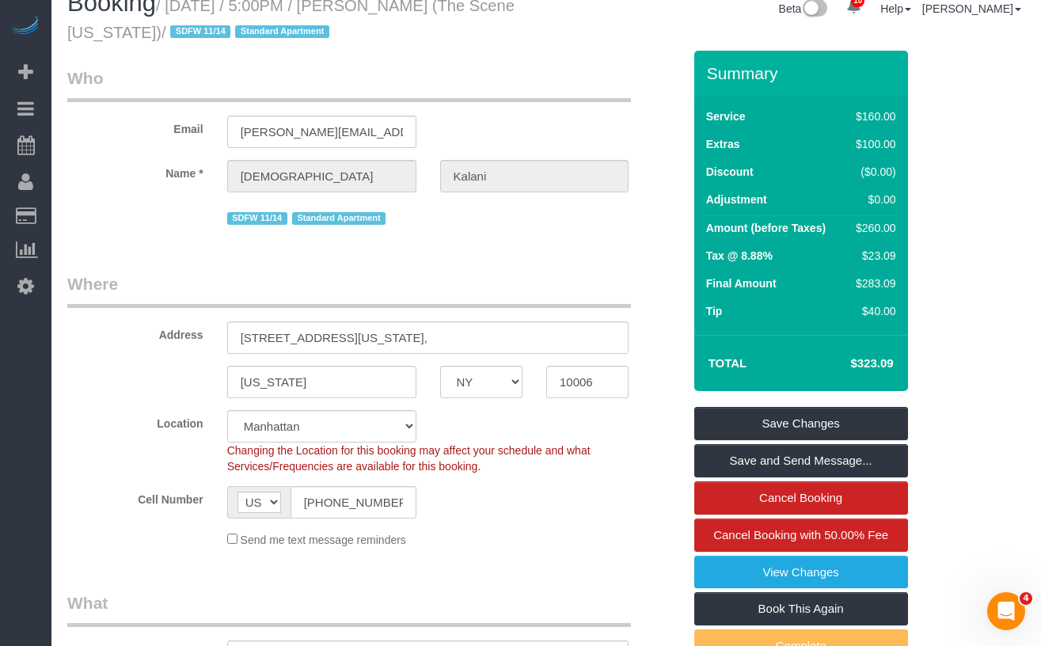
scroll to position [54, 0]
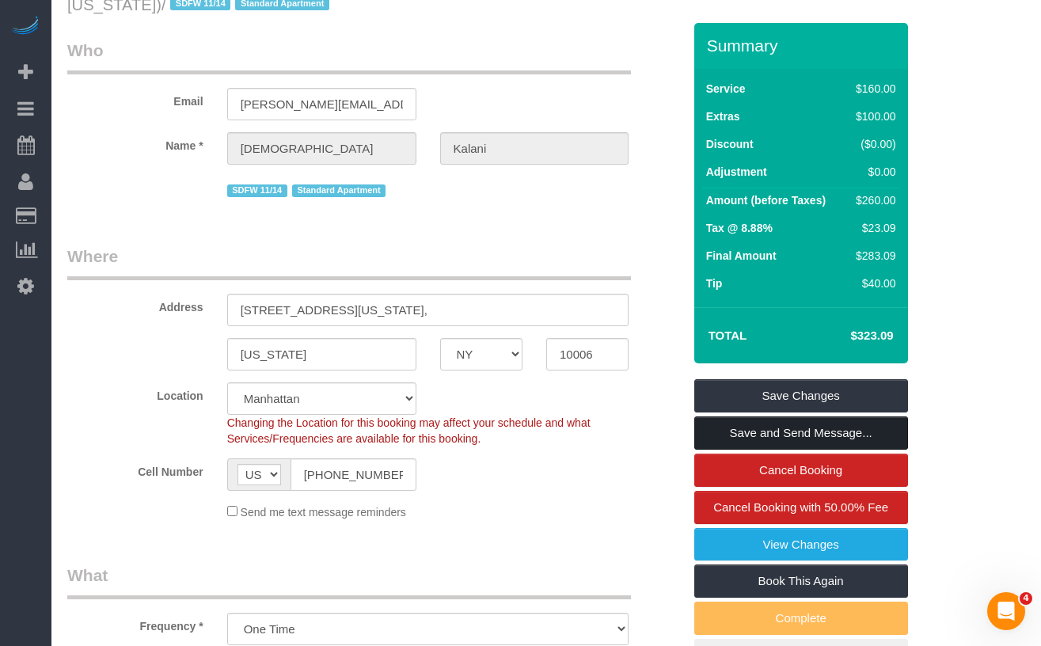
click at [709, 430] on link "Save and Send Message..." at bounding box center [801, 432] width 214 height 33
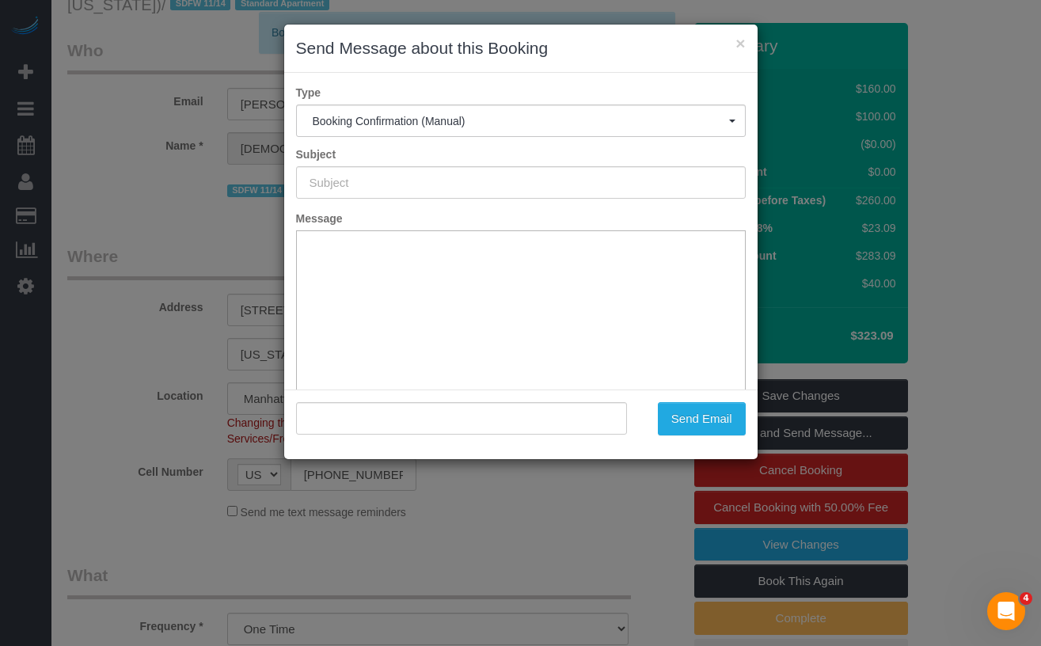
type input "Cleaning Confirmed for 09/03/2025 at 6:00pm"
type input ""Ridhima Kalani" <ridhima@thescenenyc.com>"
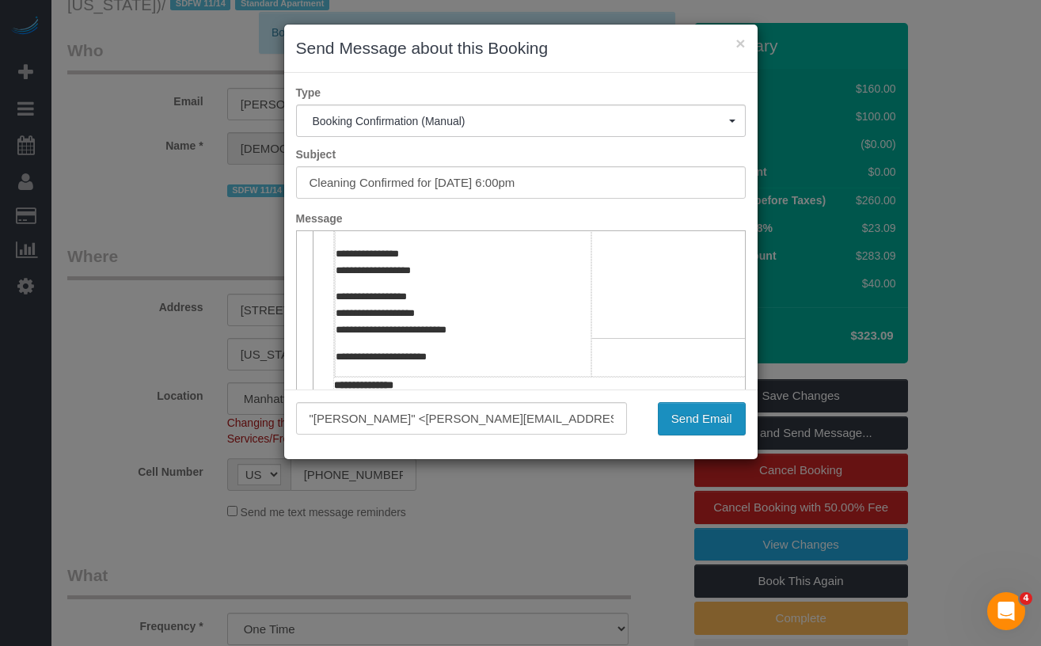
scroll to position [349, 0]
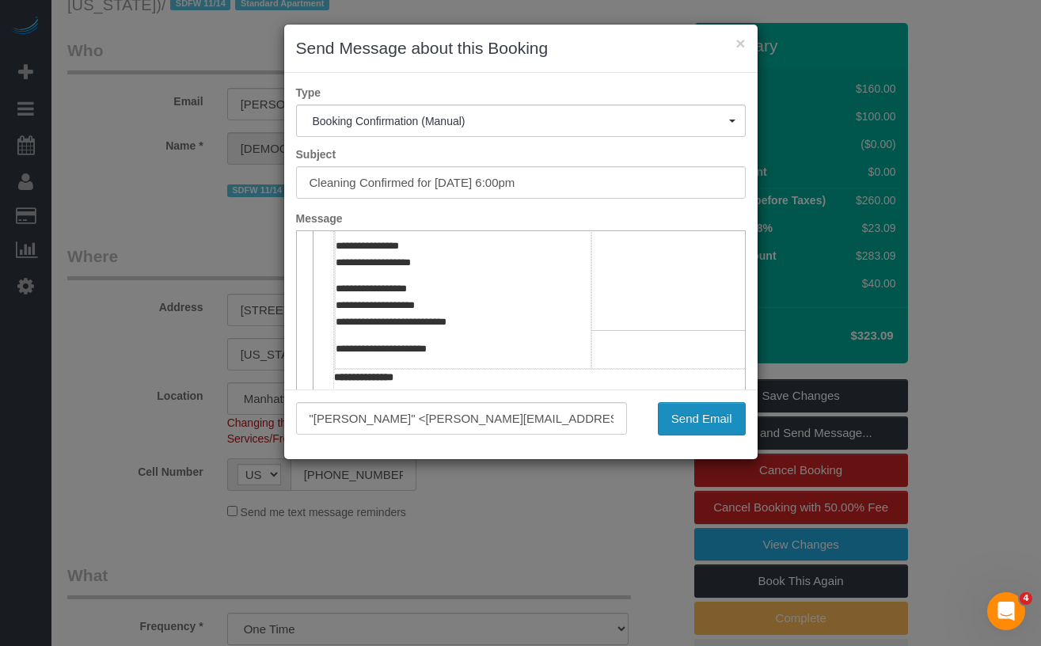
click at [673, 415] on button "Send Email" at bounding box center [702, 418] width 88 height 33
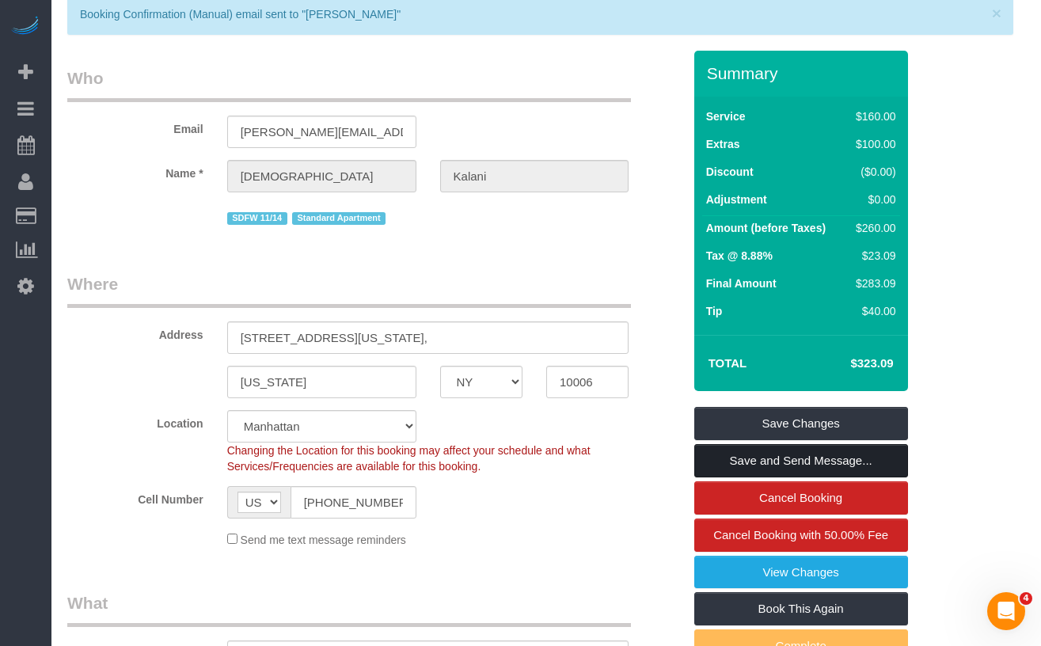
scroll to position [0, 0]
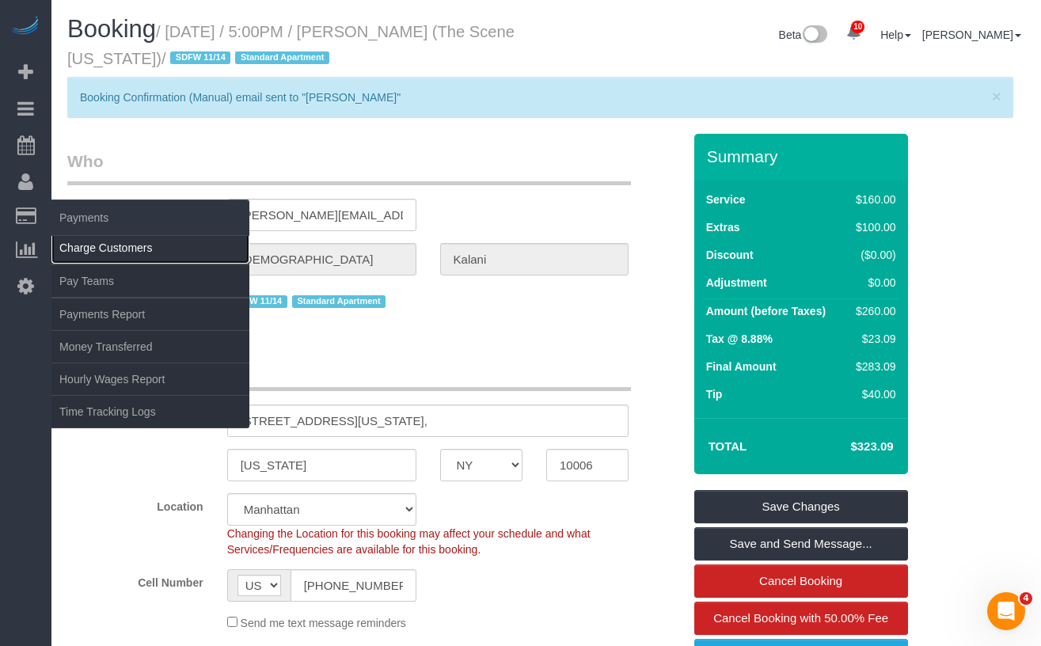
click at [93, 246] on link "Charge Customers" at bounding box center [150, 248] width 198 height 32
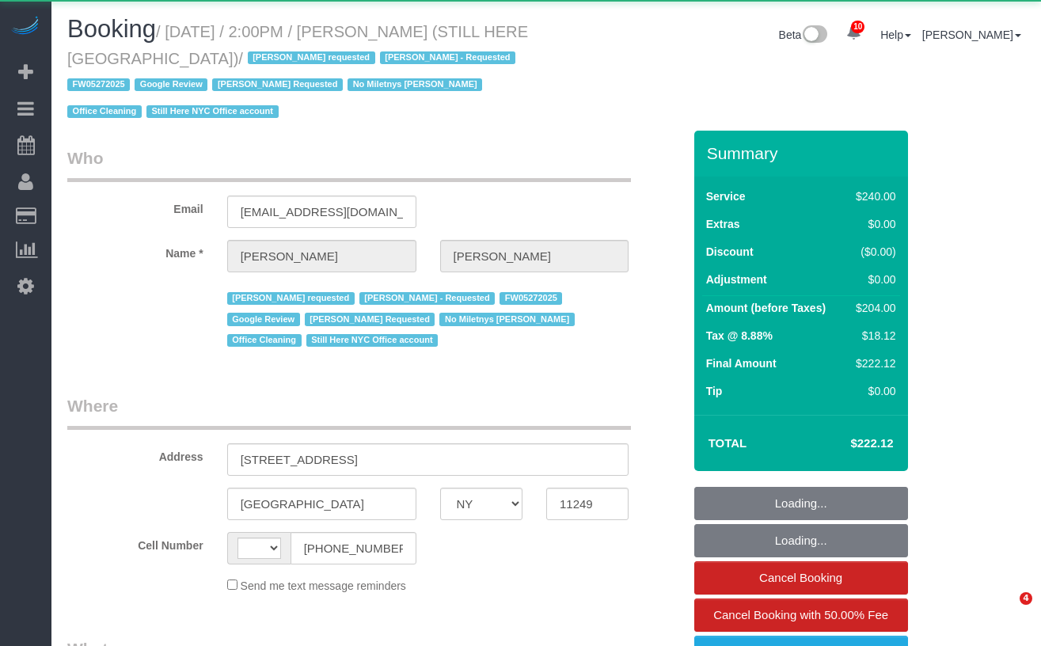
select select "NY"
select select "object:898"
select select "string:[GEOGRAPHIC_DATA]"
select select "string:stripe-pm_1QY8Py4VGloSiKo7kVLuacfg"
select select "180"
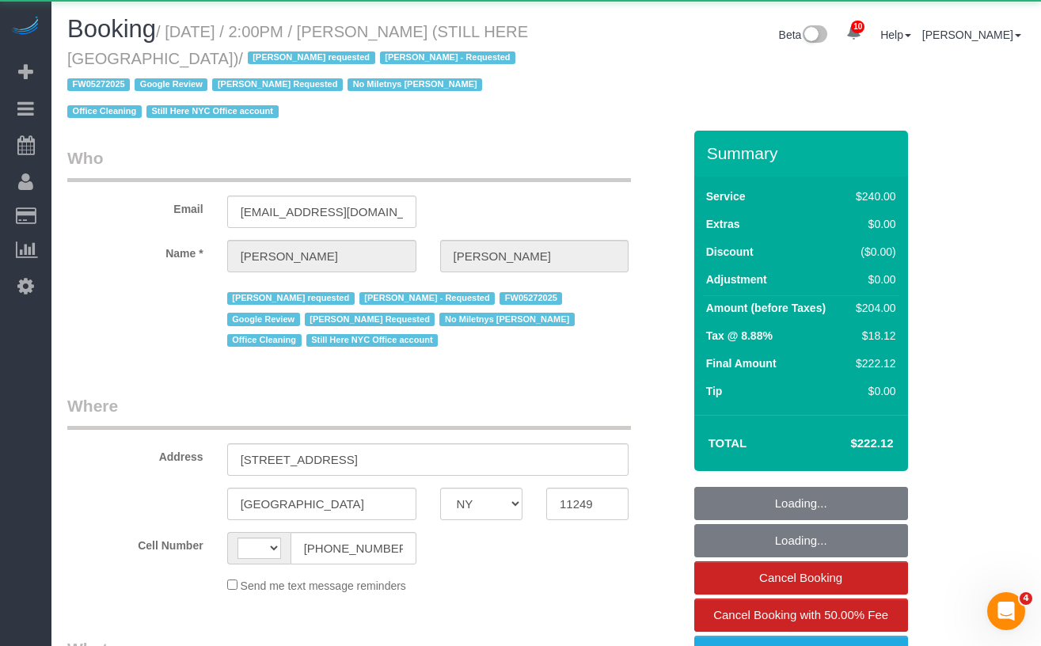
select select "spot1"
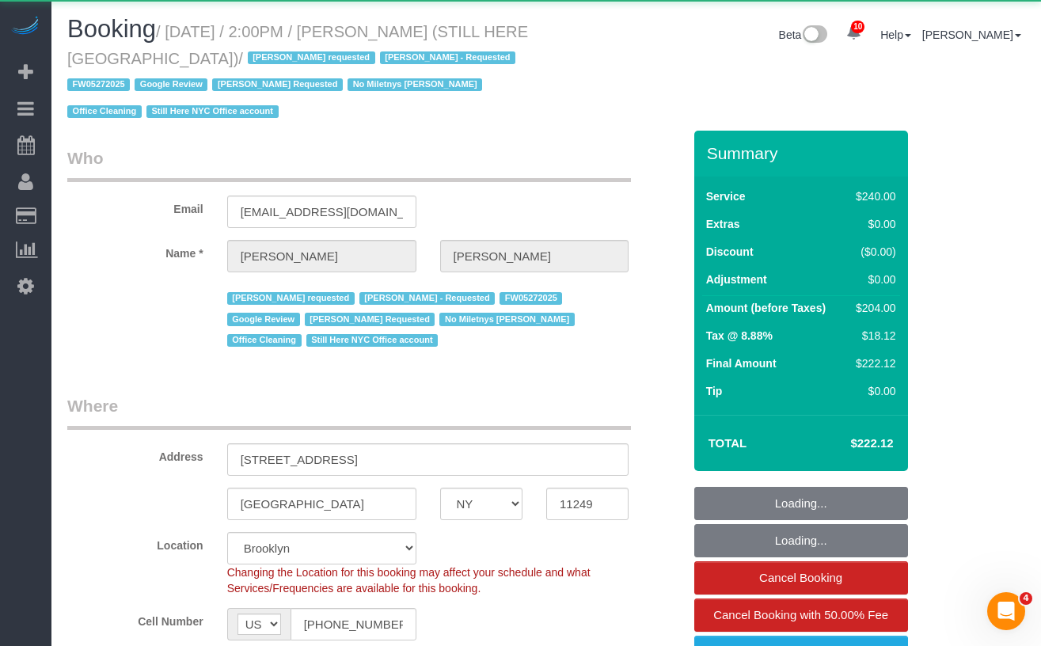
select select "number:89"
select select "number:90"
select select "number:15"
select select "number:5"
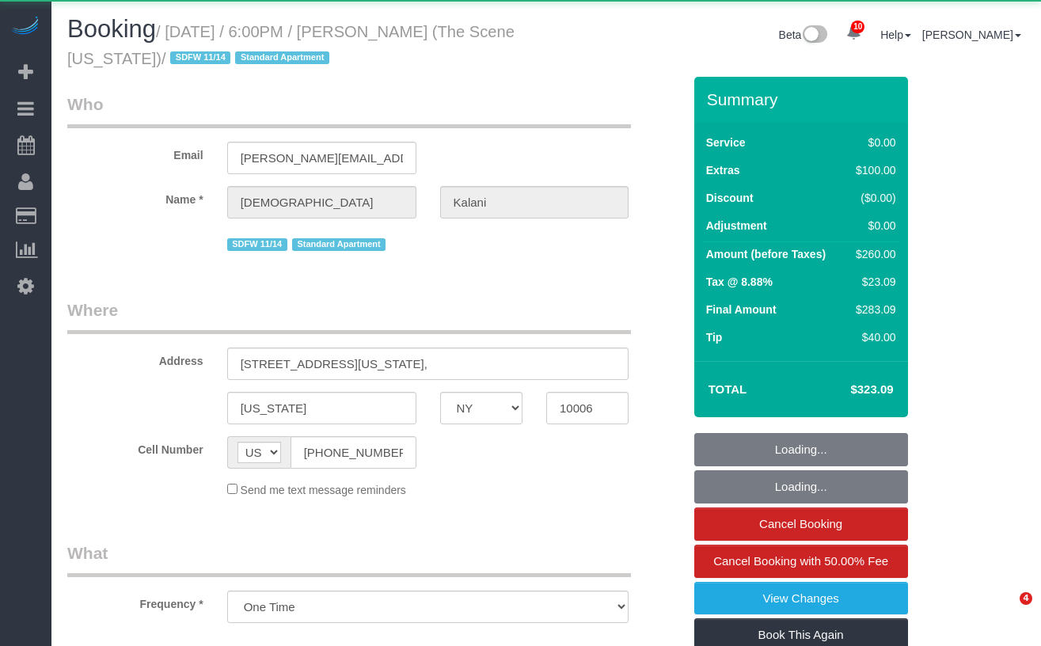
select select "NY"
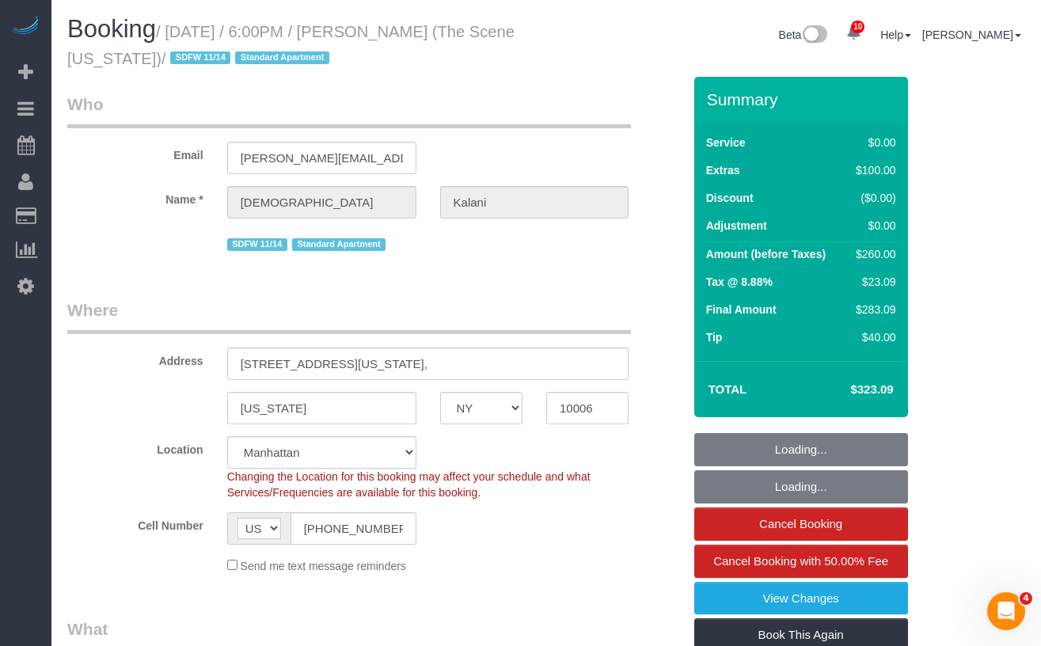
select select "object:724"
select select "number:89"
select select "number:78"
select select "number:15"
select select "number:5"
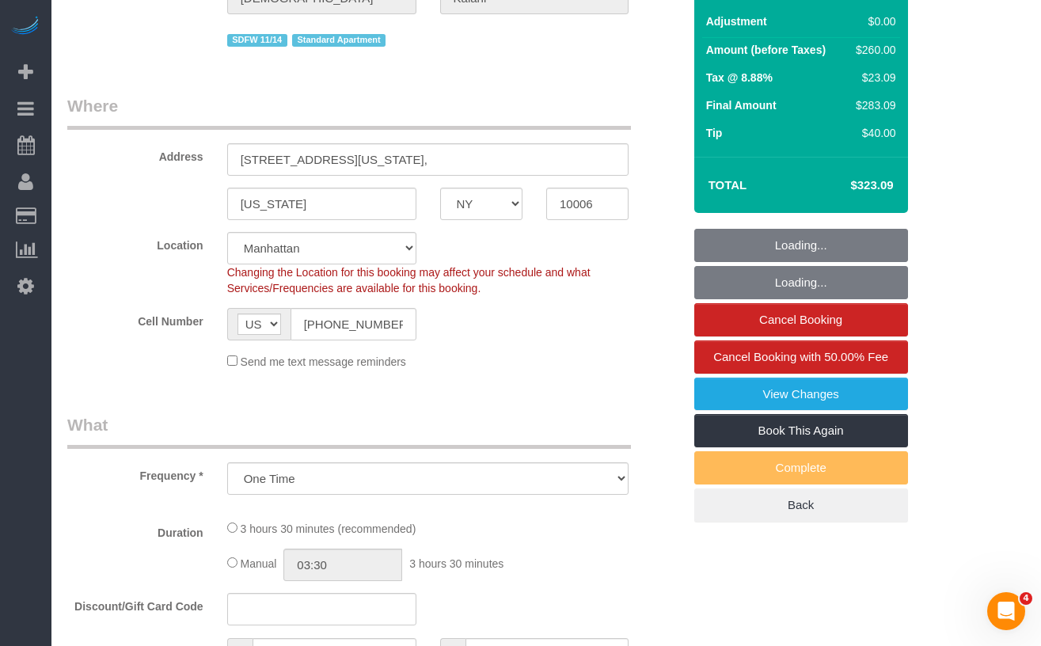
select select "string:stripe-pm_1S3HpX4VGloSiKo7WzVla3Fj"
select select "1"
select select "spot1"
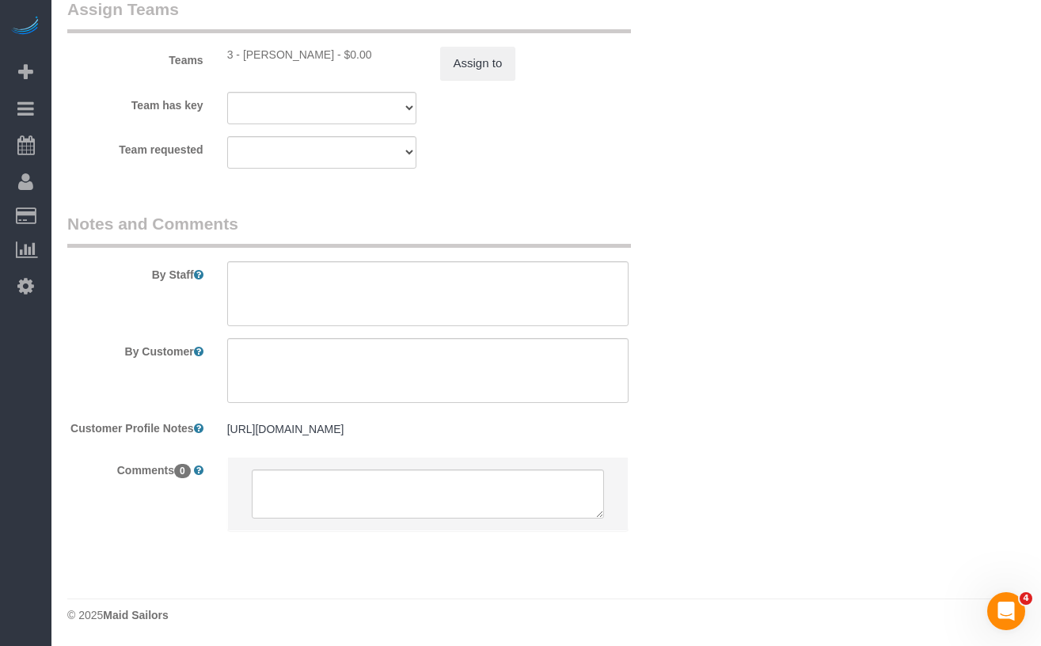
scroll to position [2145, 0]
